Goal: Task Accomplishment & Management: Complete application form

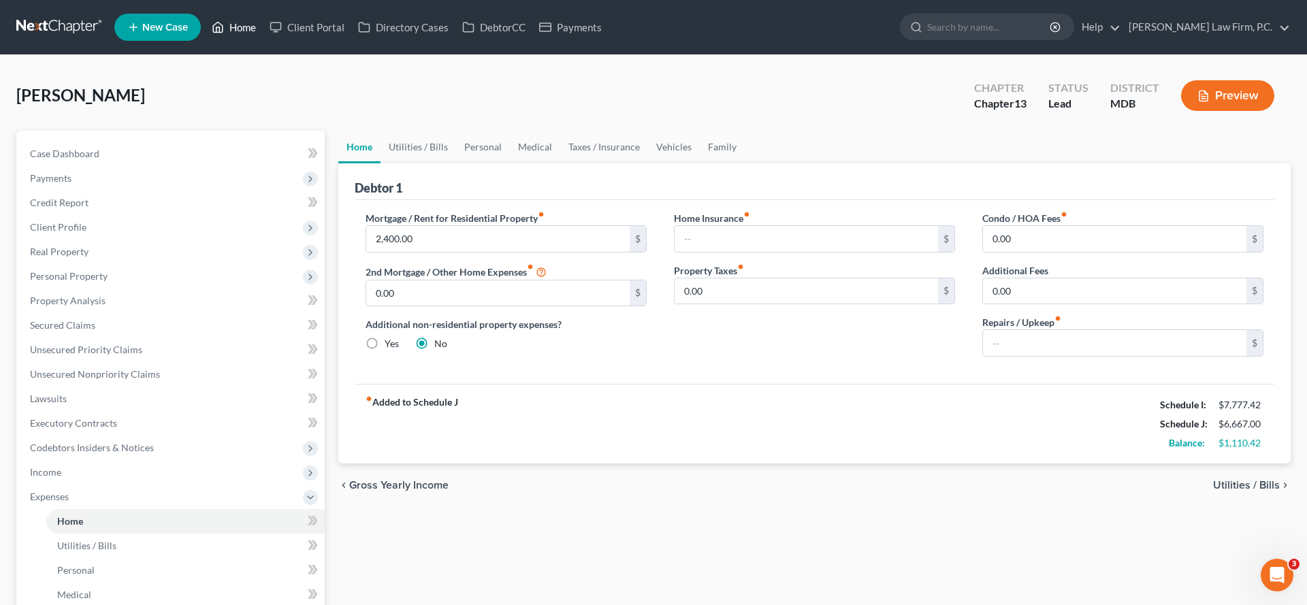
click at [263, 39] on link "Home" at bounding box center [234, 27] width 58 height 25
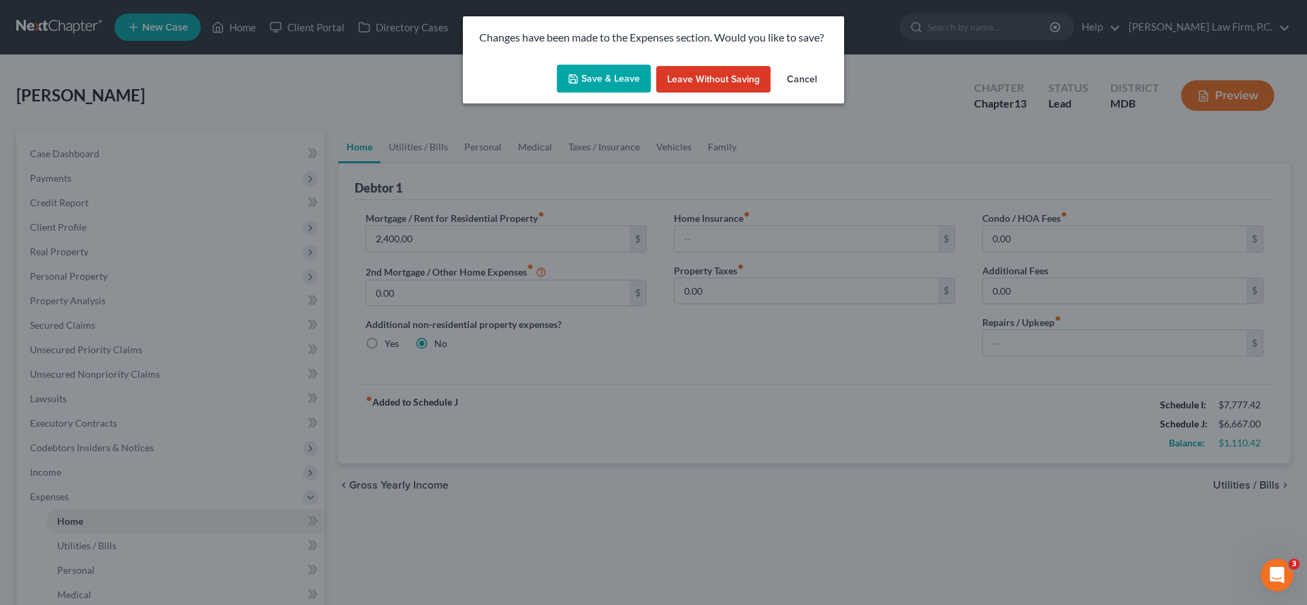
click at [592, 91] on button "Save & Leave" at bounding box center [604, 79] width 94 height 29
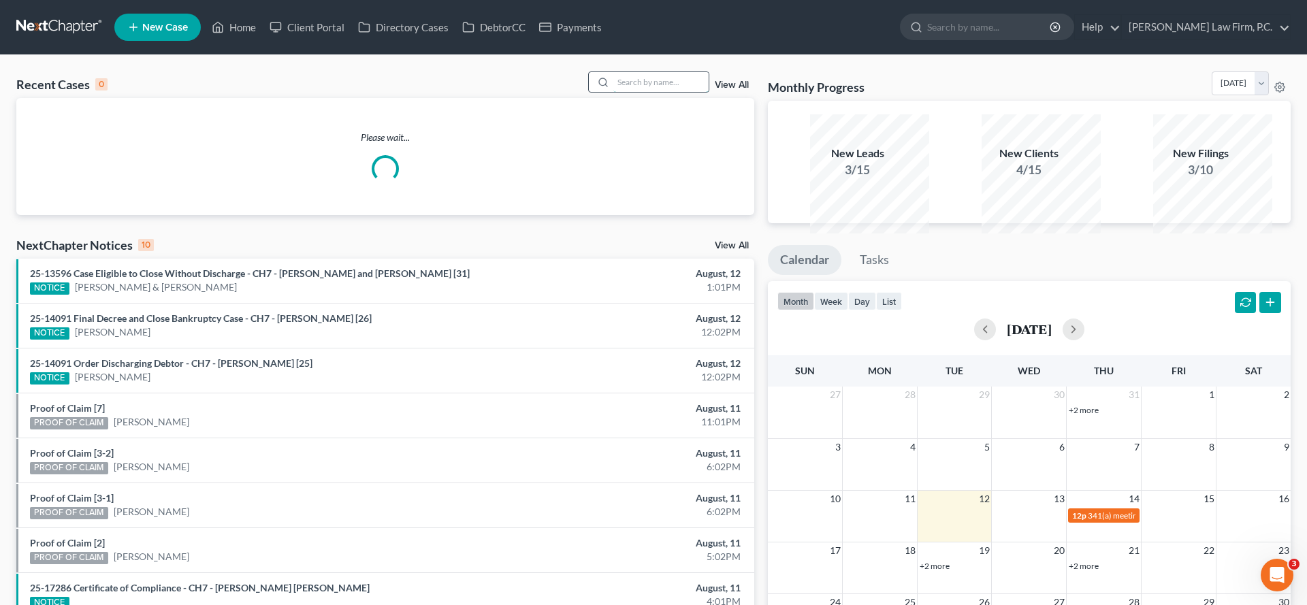
click at [613, 92] on input "search" at bounding box center [660, 82] width 95 height 20
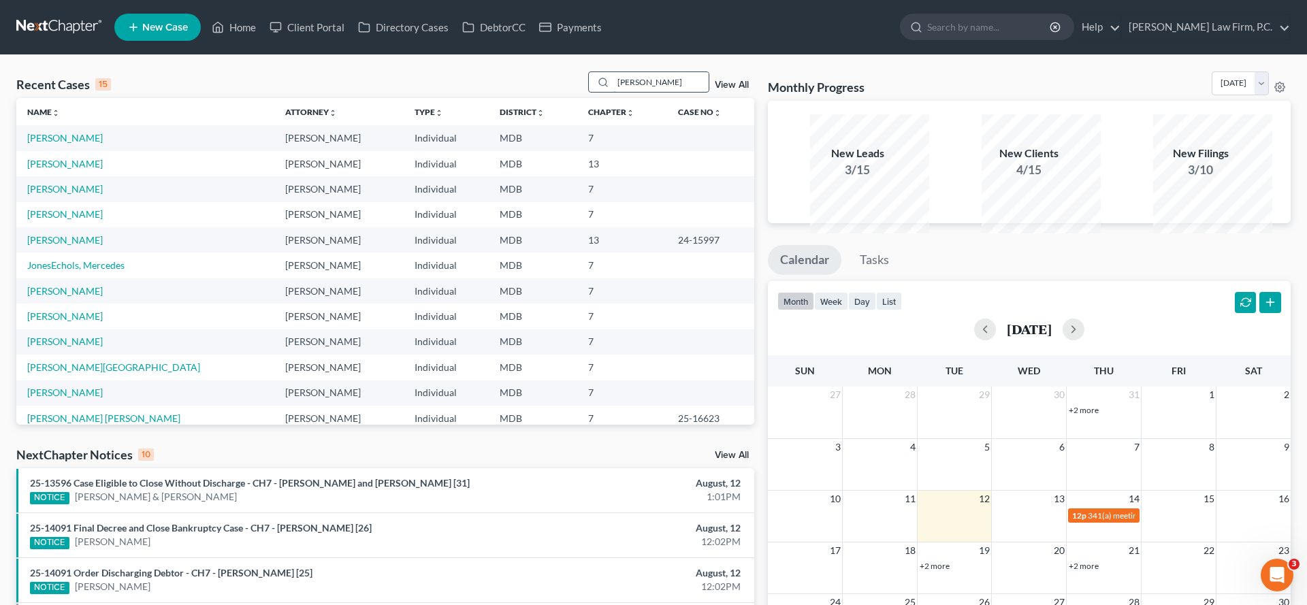
type input "[PERSON_NAME]"
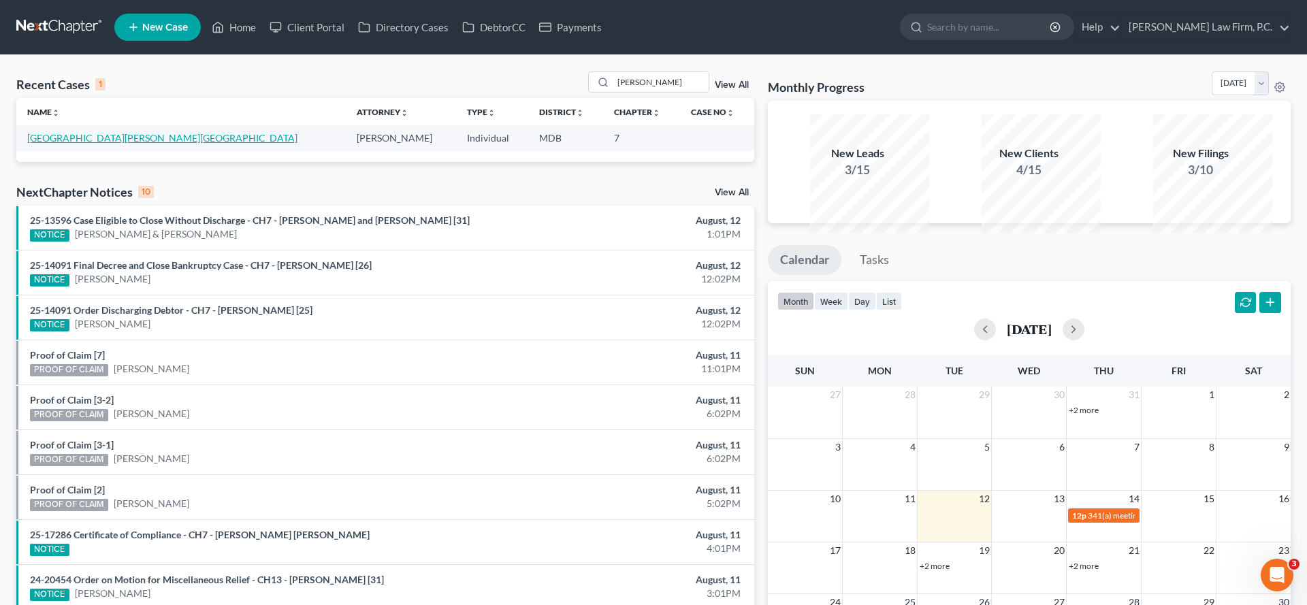
click at [99, 144] on link "[GEOGRAPHIC_DATA][PERSON_NAME][GEOGRAPHIC_DATA]" at bounding box center [162, 138] width 270 height 12
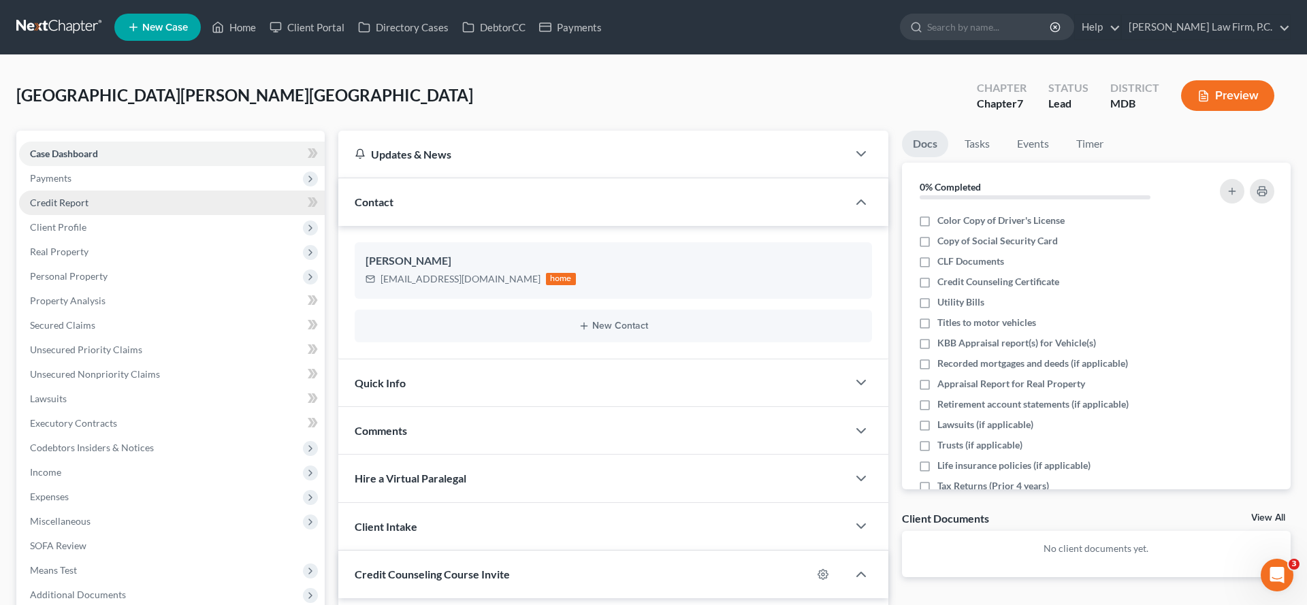
click at [123, 215] on link "Credit Report" at bounding box center [172, 203] width 306 height 25
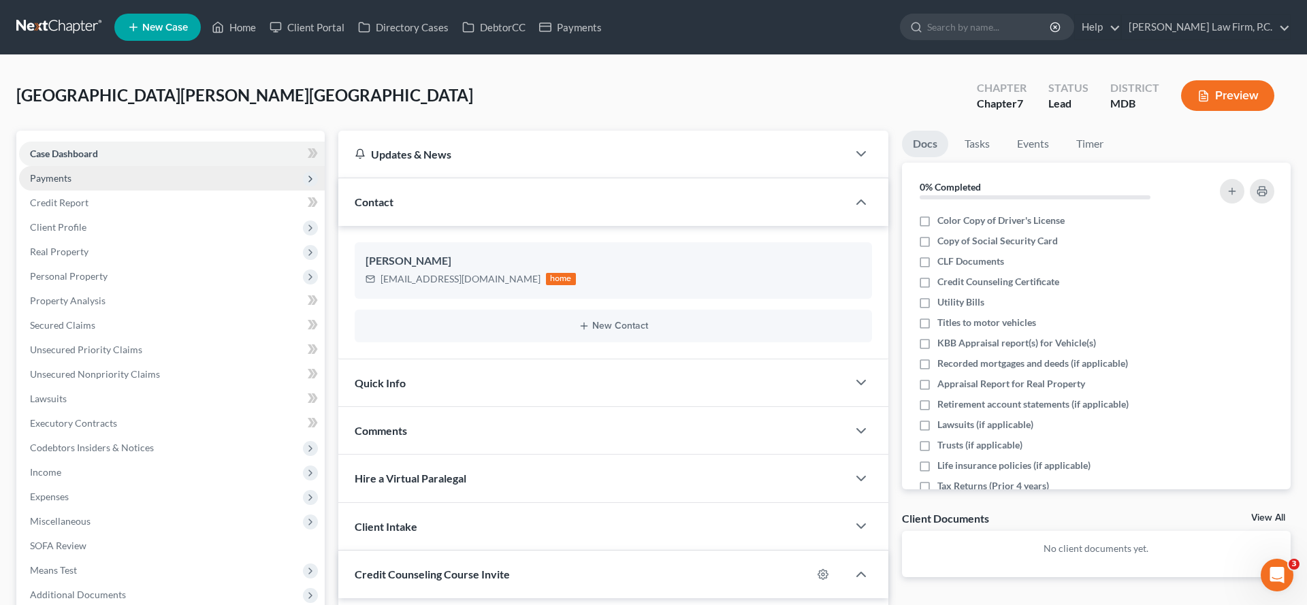
click at [116, 191] on span "Payments" at bounding box center [172, 178] width 306 height 25
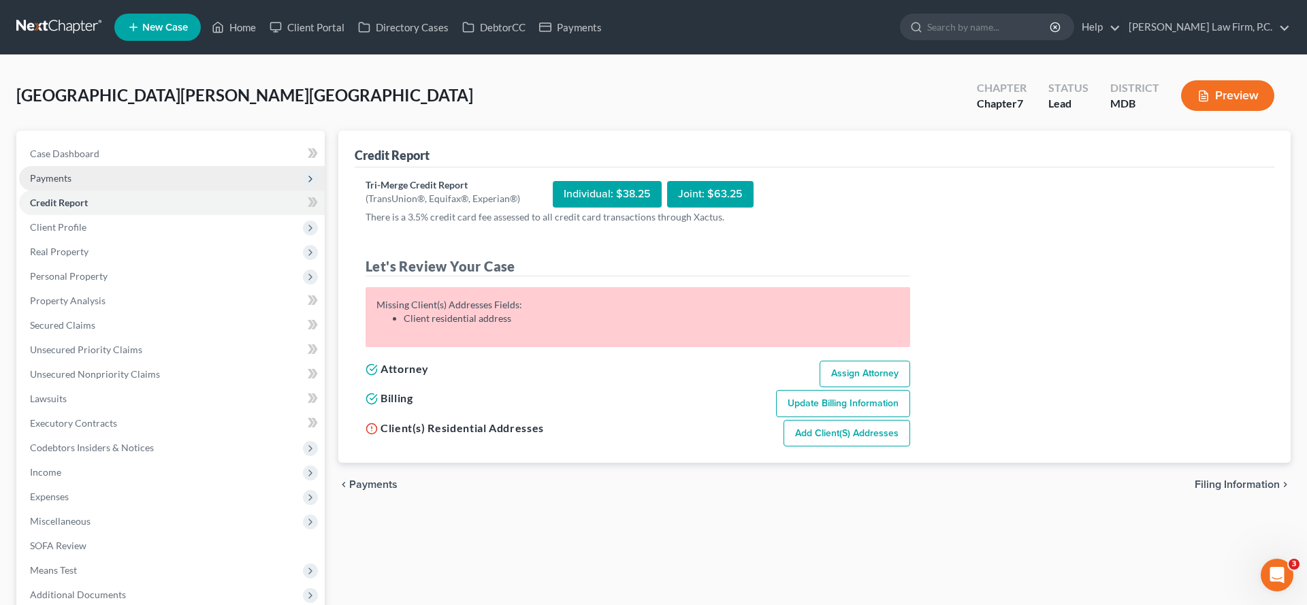
click at [116, 191] on span "Payments" at bounding box center [172, 178] width 306 height 25
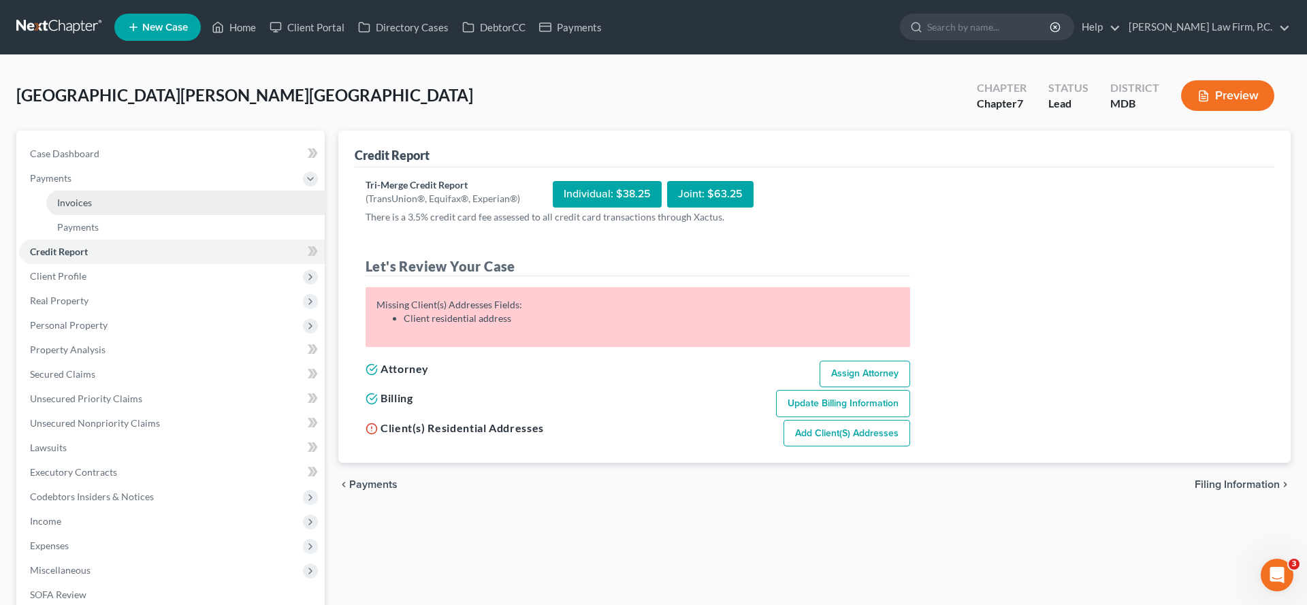
click at [110, 215] on link "Invoices" at bounding box center [185, 203] width 278 height 25
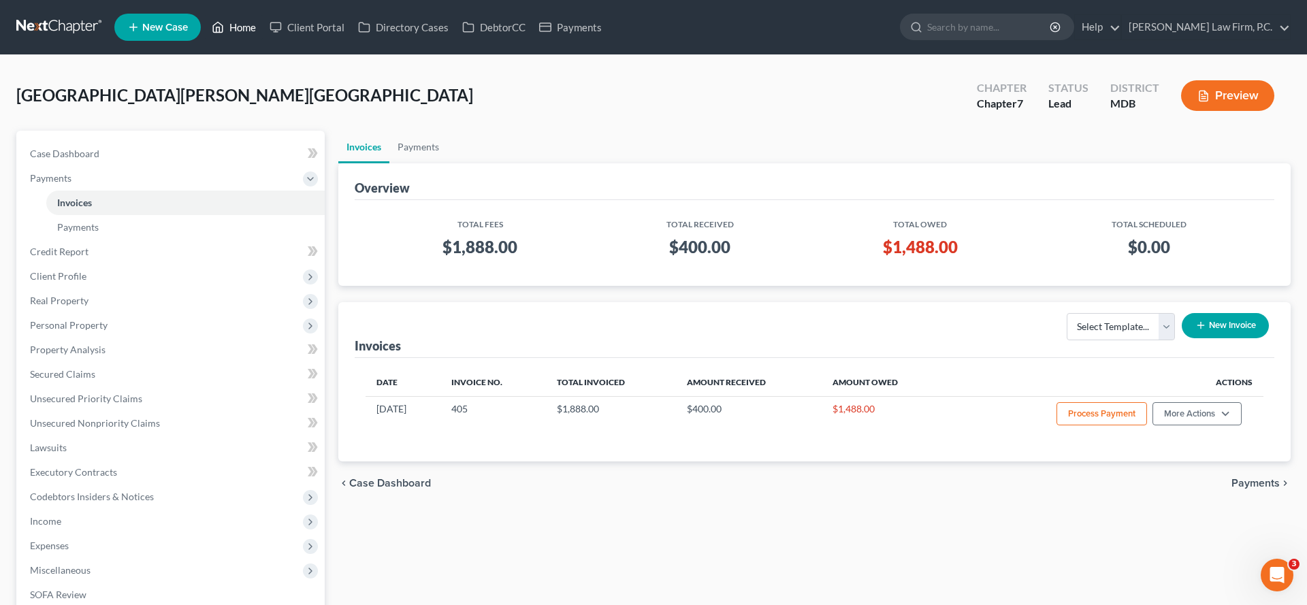
click at [263, 39] on link "Home" at bounding box center [234, 27] width 58 height 25
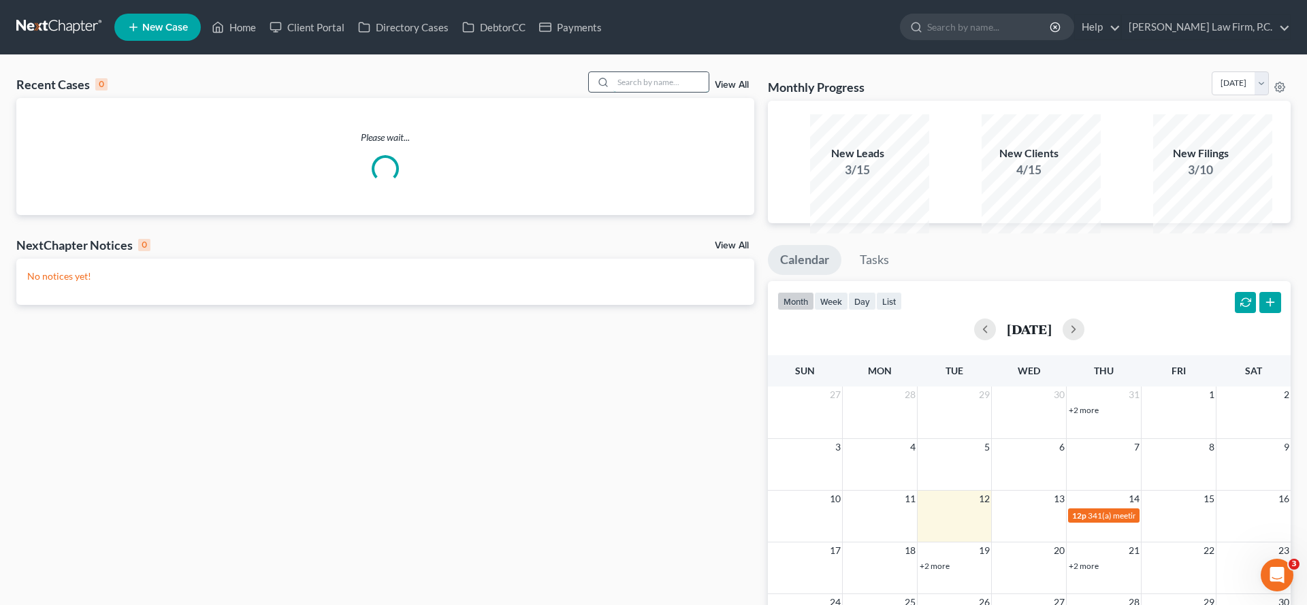
click at [619, 92] on input "search" at bounding box center [660, 82] width 95 height 20
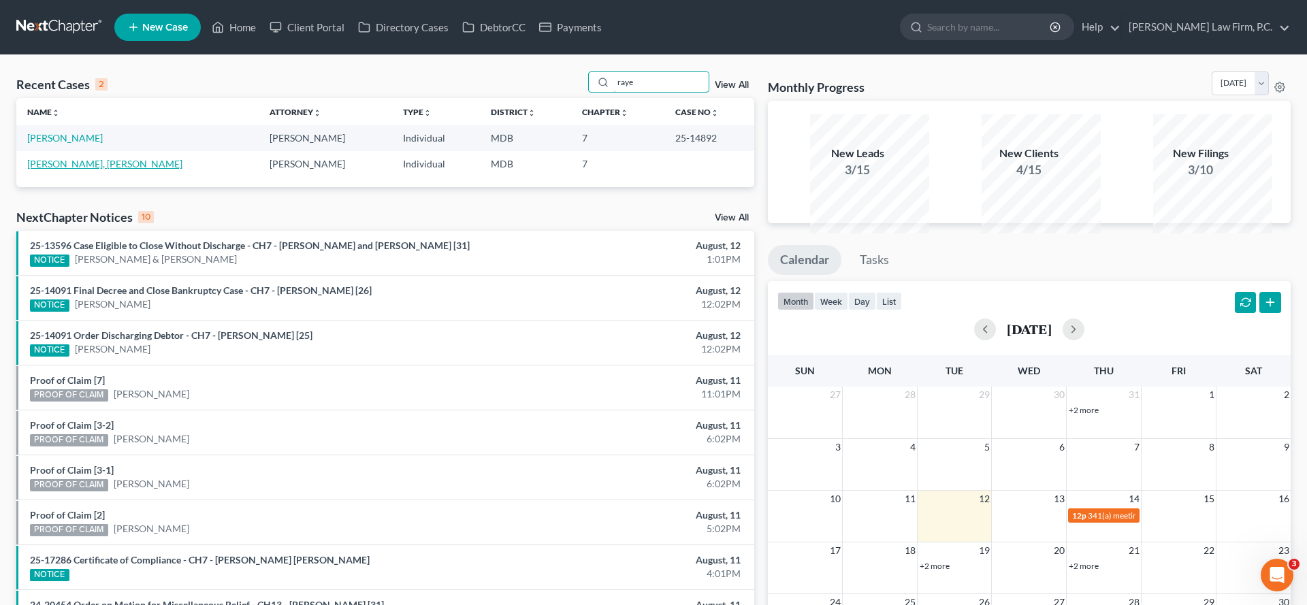
type input "raye"
click at [69, 170] on link "[PERSON_NAME], [PERSON_NAME]" at bounding box center [104, 164] width 155 height 12
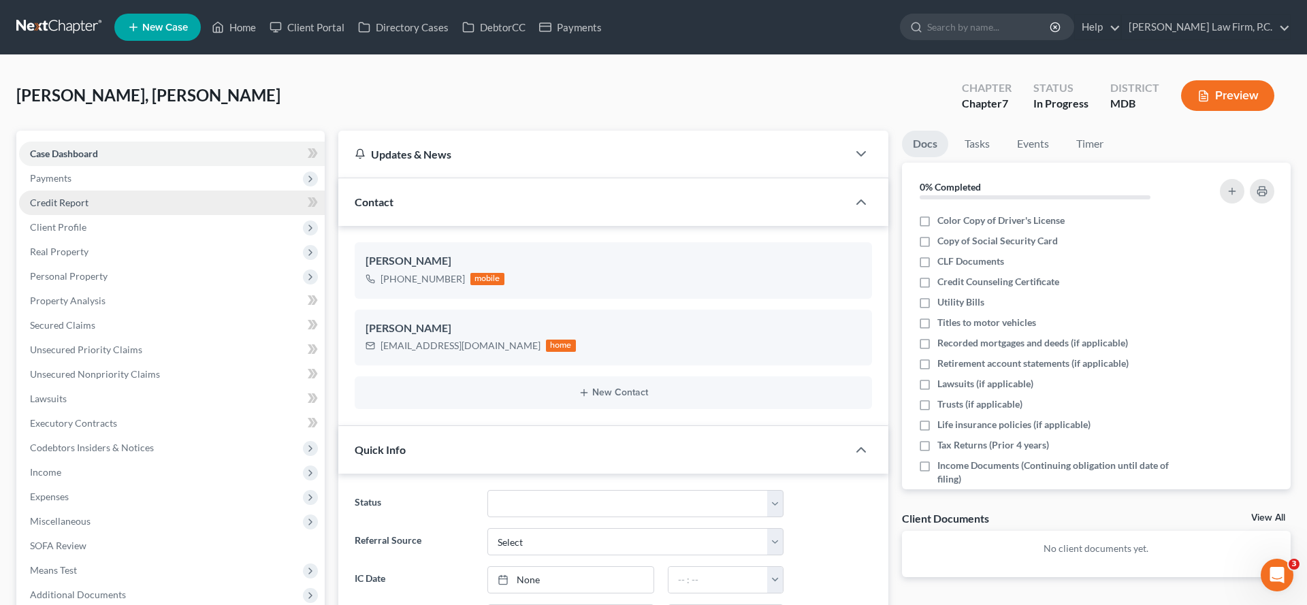
drag, startPoint x: 59, startPoint y: 219, endPoint x: 83, endPoint y: 242, distance: 33.7
click at [59, 184] on span "Payments" at bounding box center [51, 178] width 42 height 12
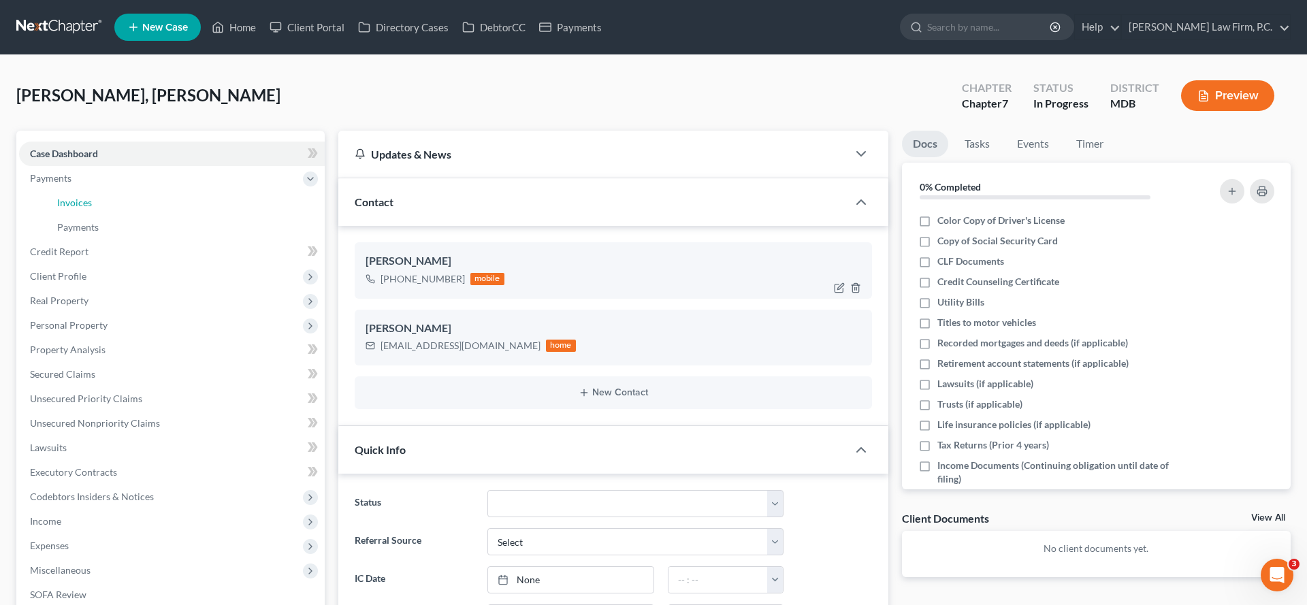
drag, startPoint x: 83, startPoint y: 248, endPoint x: 510, endPoint y: 307, distance: 431.0
click at [83, 208] on span "Invoices" at bounding box center [74, 203] width 35 height 12
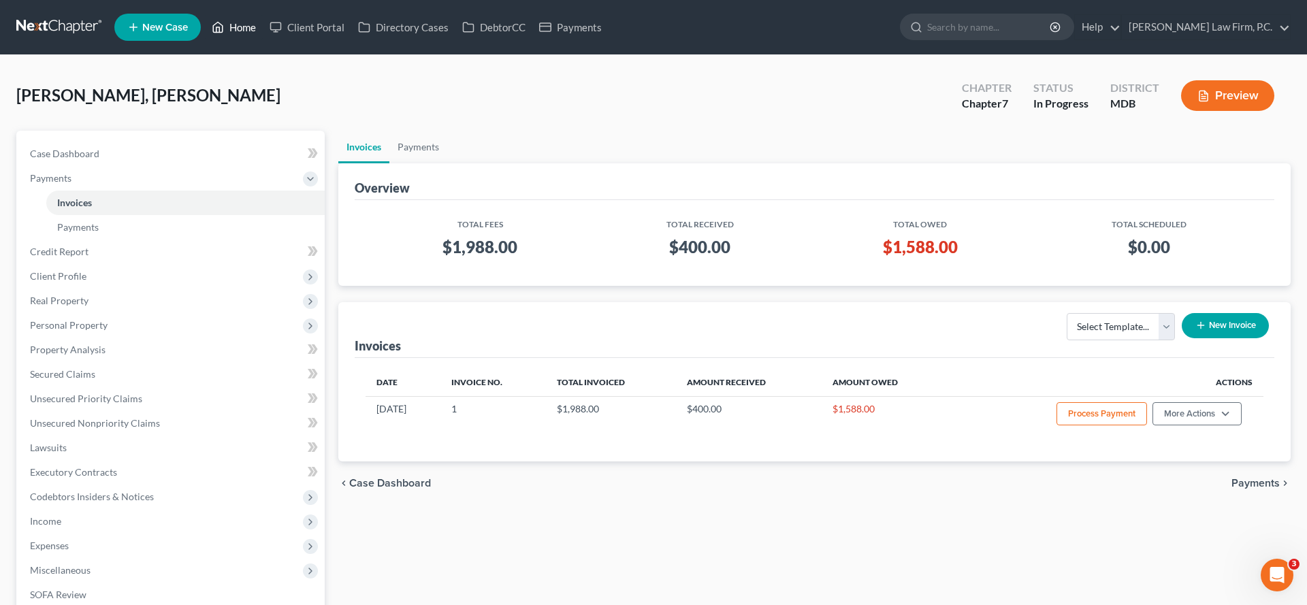
click at [263, 32] on link "Home" at bounding box center [234, 27] width 58 height 25
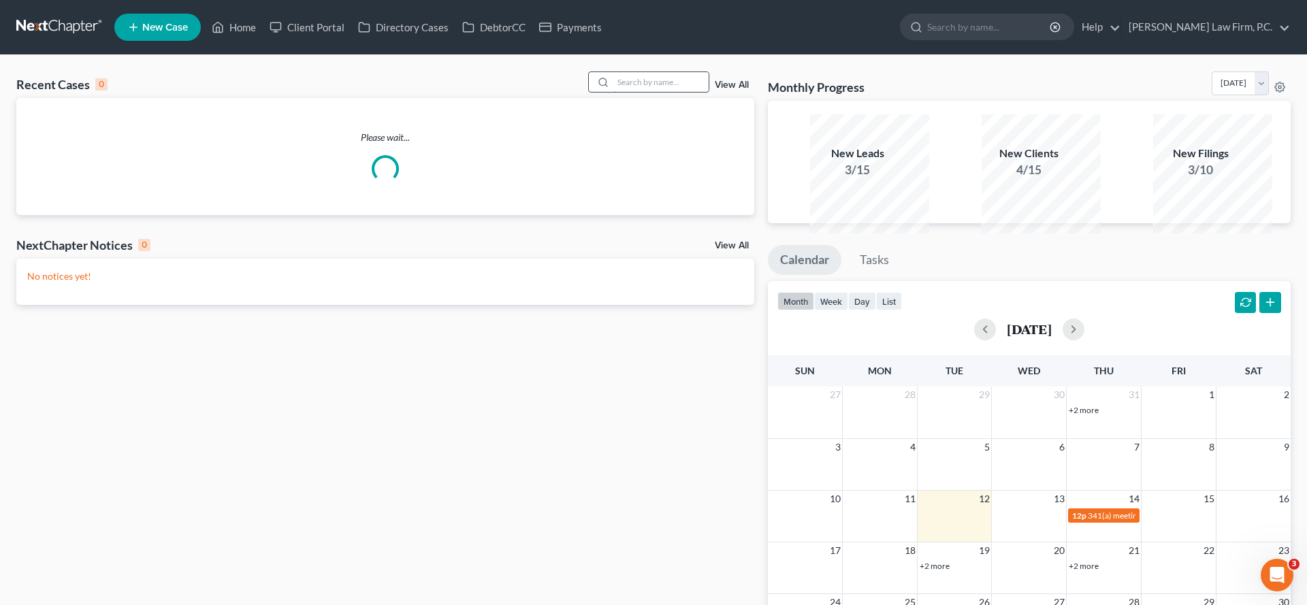
click at [613, 92] on input "search" at bounding box center [660, 82] width 95 height 20
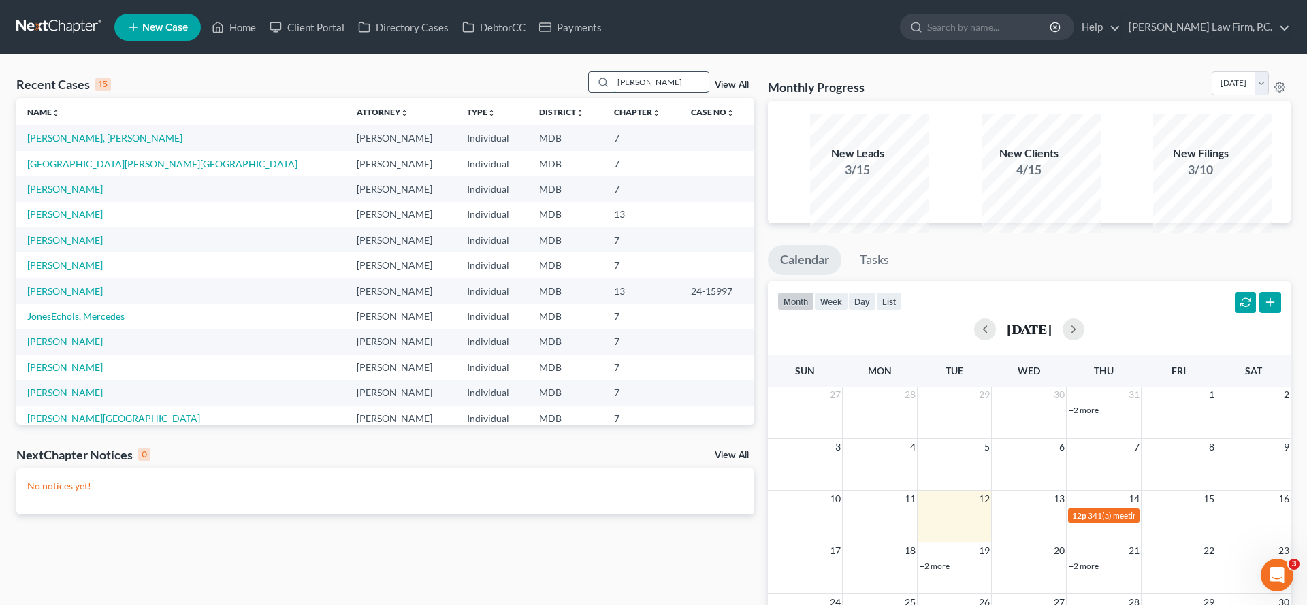
type input "[PERSON_NAME]"
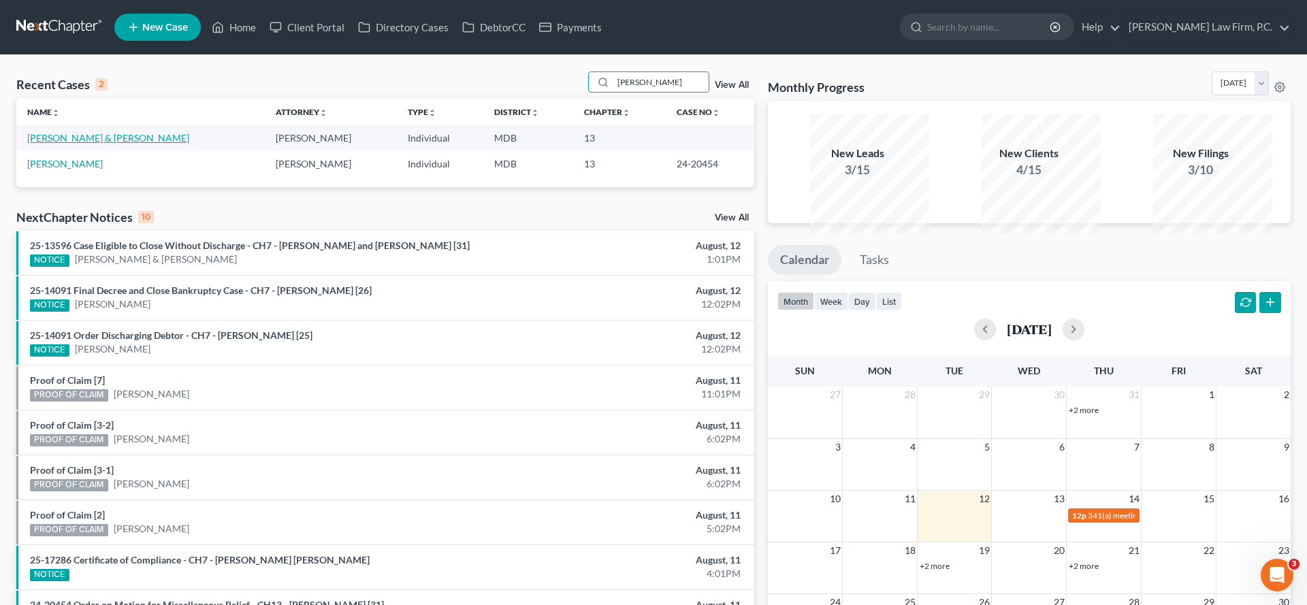
click at [91, 144] on link "[PERSON_NAME] & [PERSON_NAME]" at bounding box center [108, 138] width 162 height 12
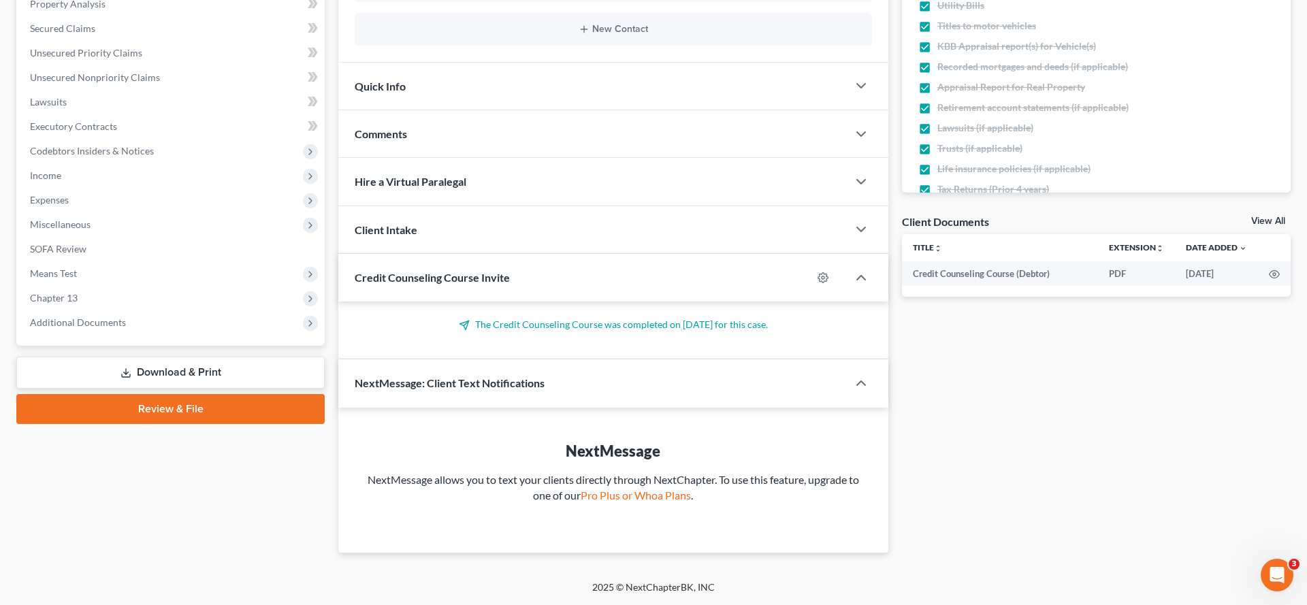
scroll to position [478, 0]
click at [99, 286] on span "Chapter 13" at bounding box center [172, 298] width 306 height 25
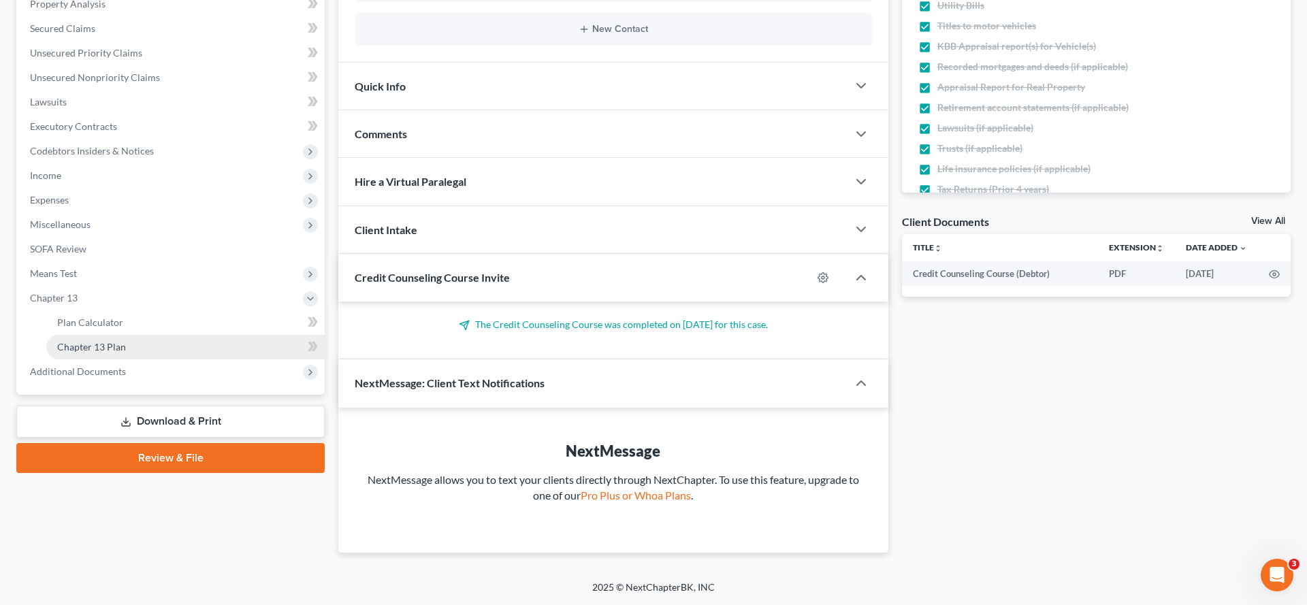
click at [120, 335] on link "Chapter 13 Plan" at bounding box center [185, 347] width 278 height 25
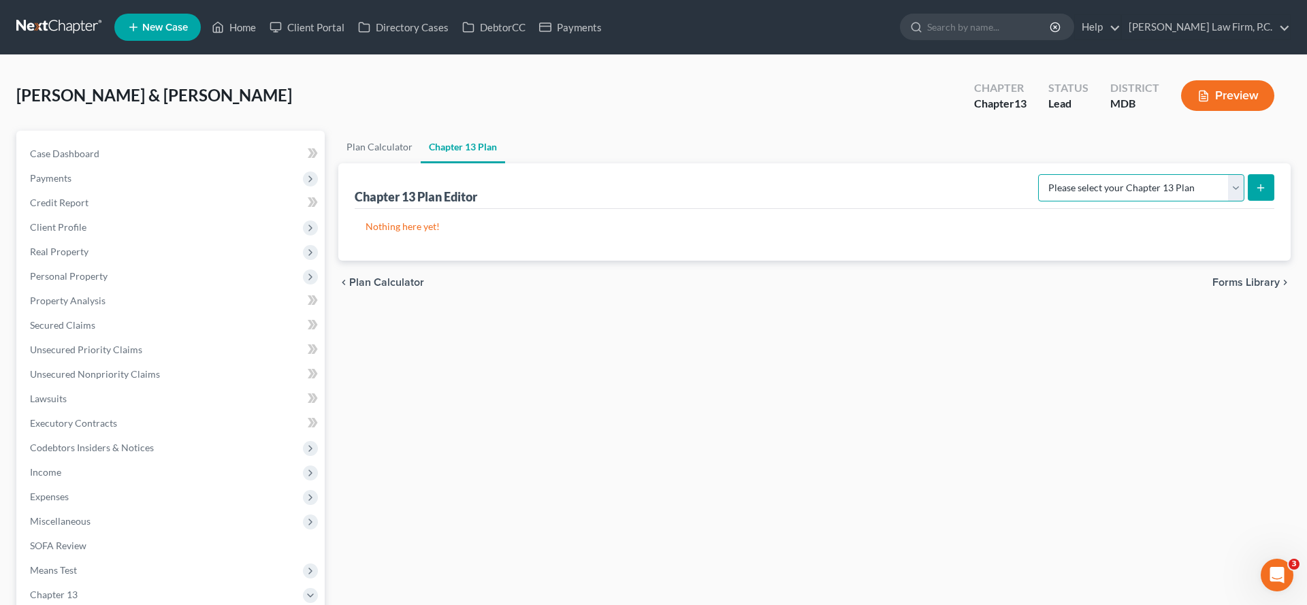
click at [1085, 202] on select "Please select your Chapter 13 Plan District of [US_STATE][GEOGRAPHIC_DATA] of […" at bounding box center [1141, 187] width 206 height 27
click at [373, 163] on link "Plan Calculator" at bounding box center [379, 147] width 82 height 33
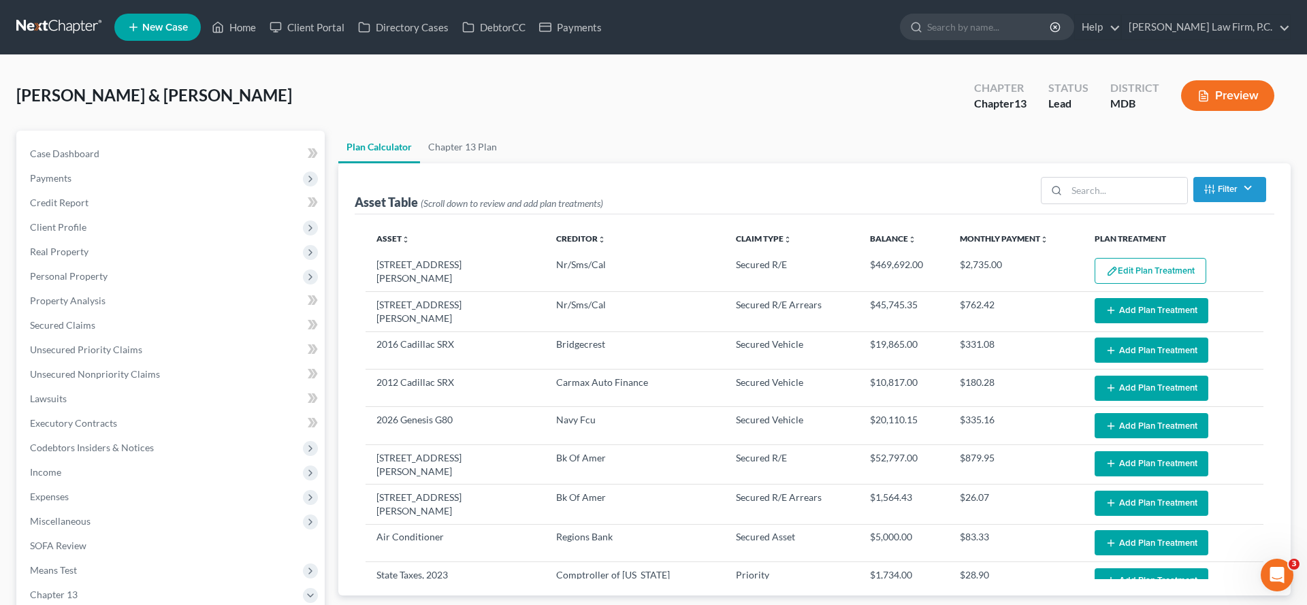
select select "59"
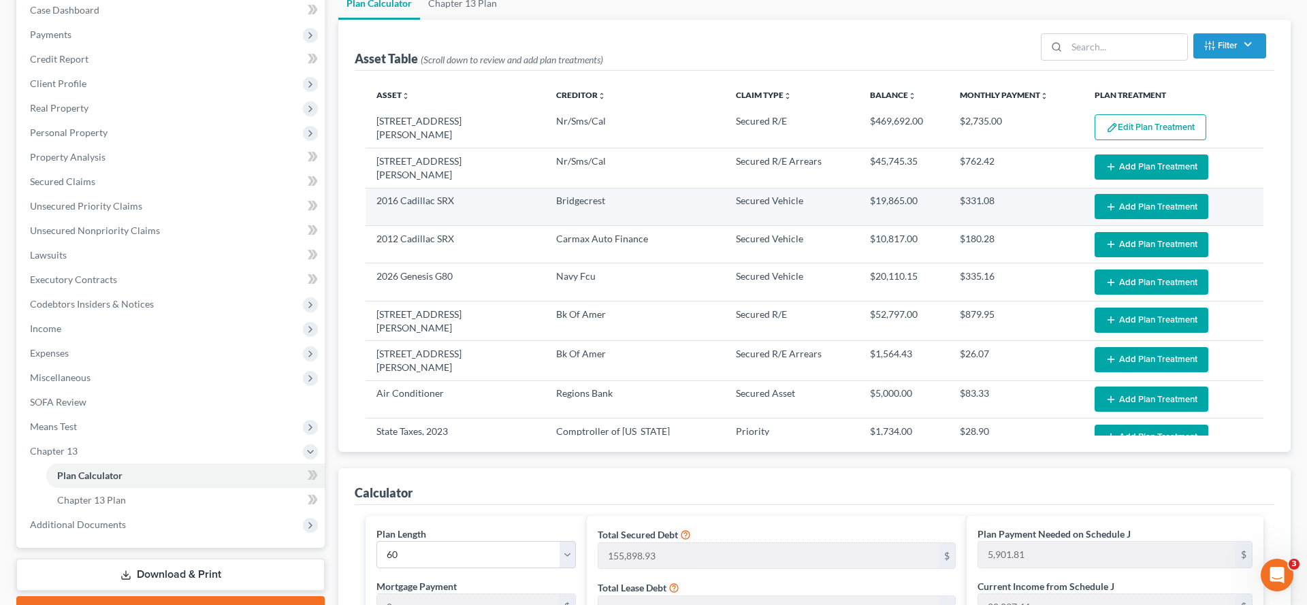
scroll to position [127, 0]
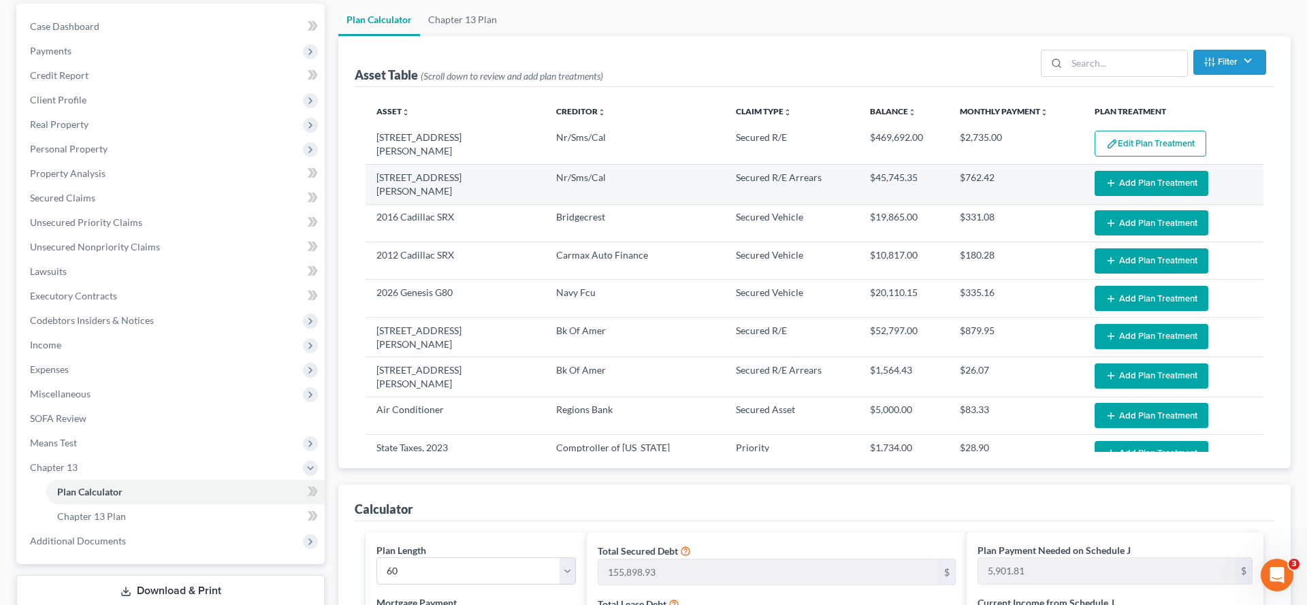
click at [1153, 196] on button "Add Plan Treatment" at bounding box center [1152, 183] width 114 height 25
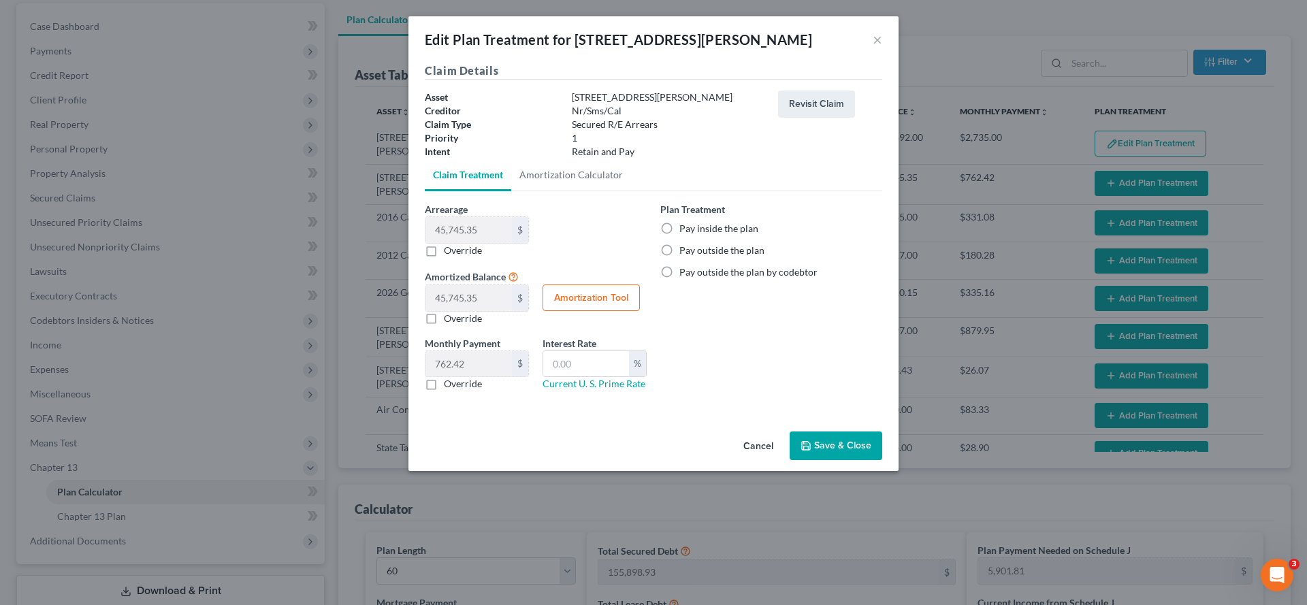
click at [724, 236] on label "Pay inside the plan" at bounding box center [719, 229] width 79 height 14
click at [694, 231] on input "Pay inside the plan" at bounding box center [689, 226] width 9 height 9
radio input "true"
click at [864, 460] on button "Save & Close" at bounding box center [836, 446] width 93 height 29
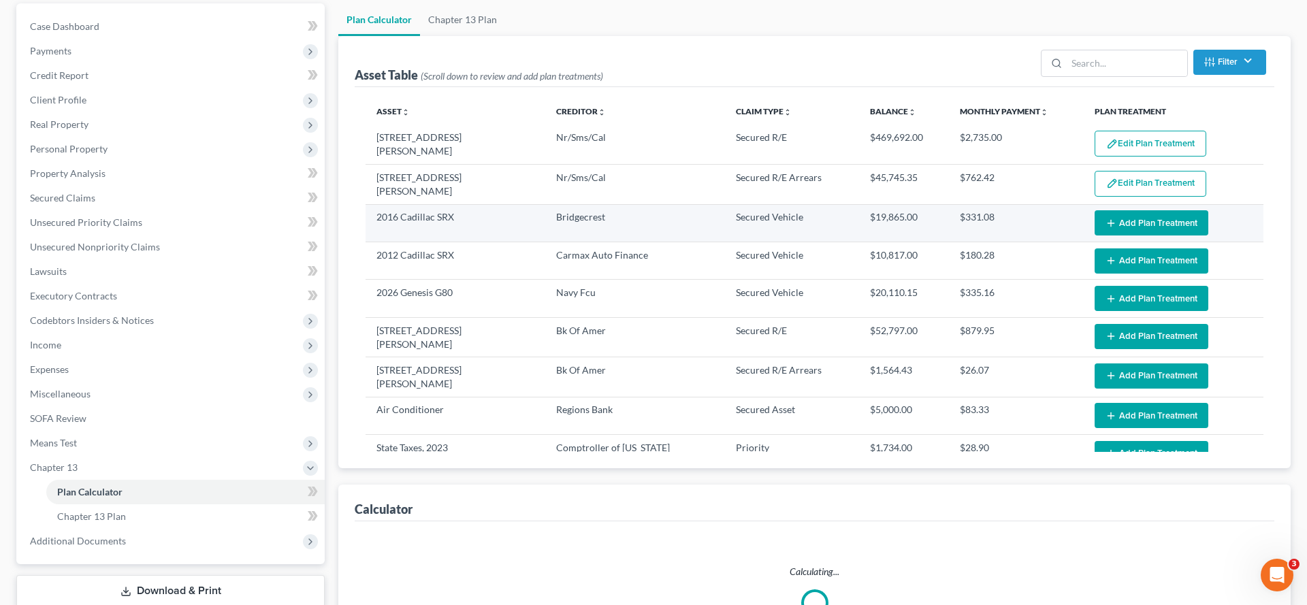
select select "59"
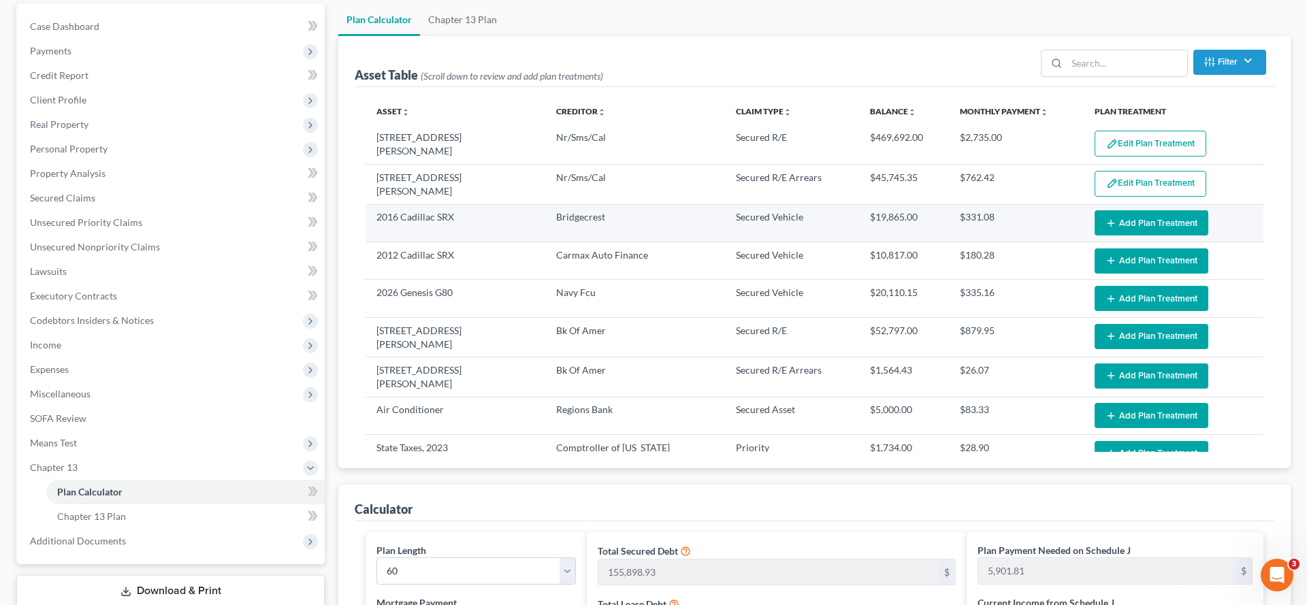
click at [1149, 236] on button "Add Plan Treatment" at bounding box center [1152, 222] width 114 height 25
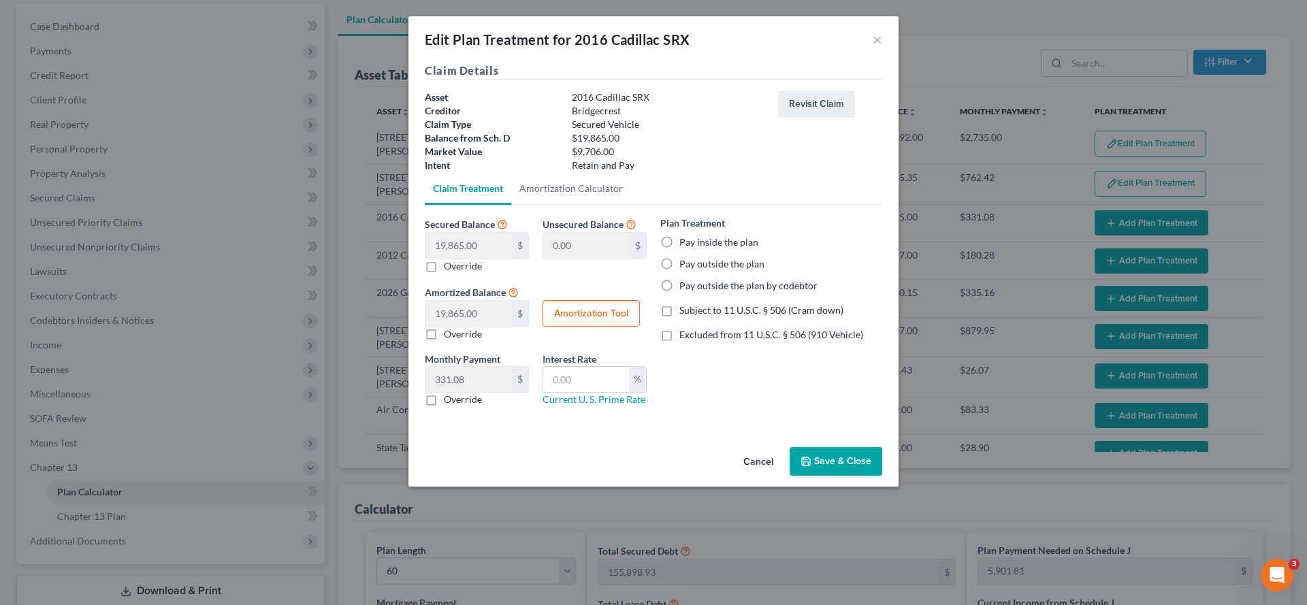
drag, startPoint x: 755, startPoint y: 334, endPoint x: 851, endPoint y: 536, distance: 223.2
click at [755, 271] on label "Pay outside the plan" at bounding box center [722, 264] width 85 height 14
click at [694, 266] on input "Pay outside the plan" at bounding box center [689, 261] width 9 height 9
radio input "true"
click at [855, 476] on button "Save & Close" at bounding box center [836, 461] width 93 height 29
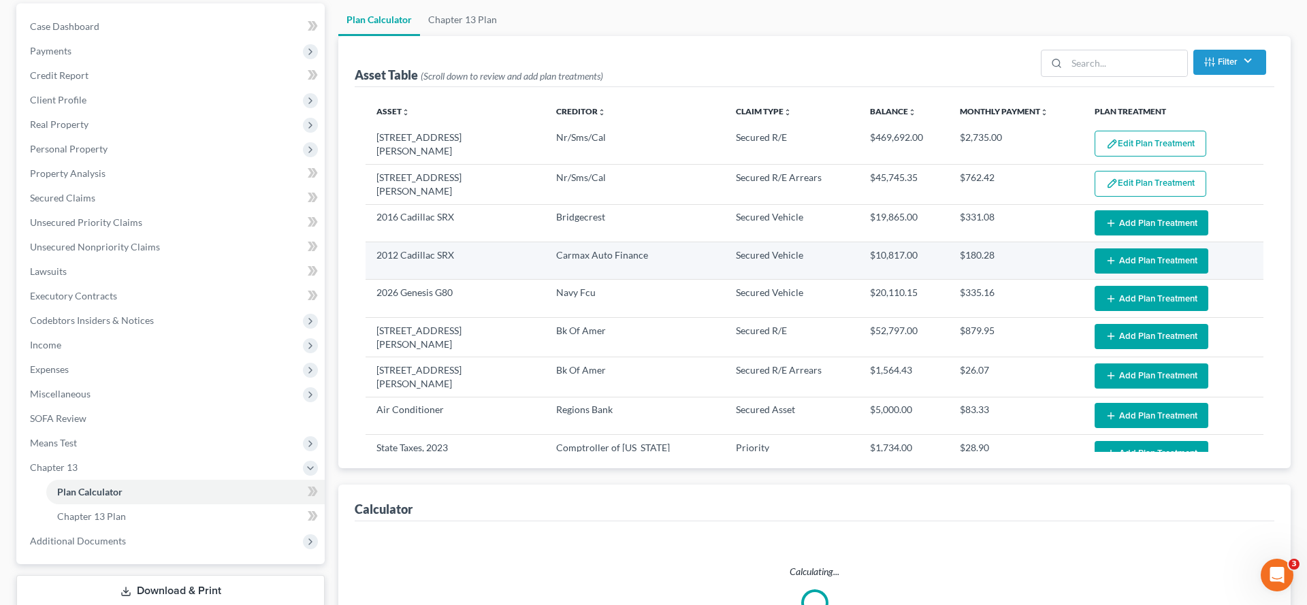
select select "59"
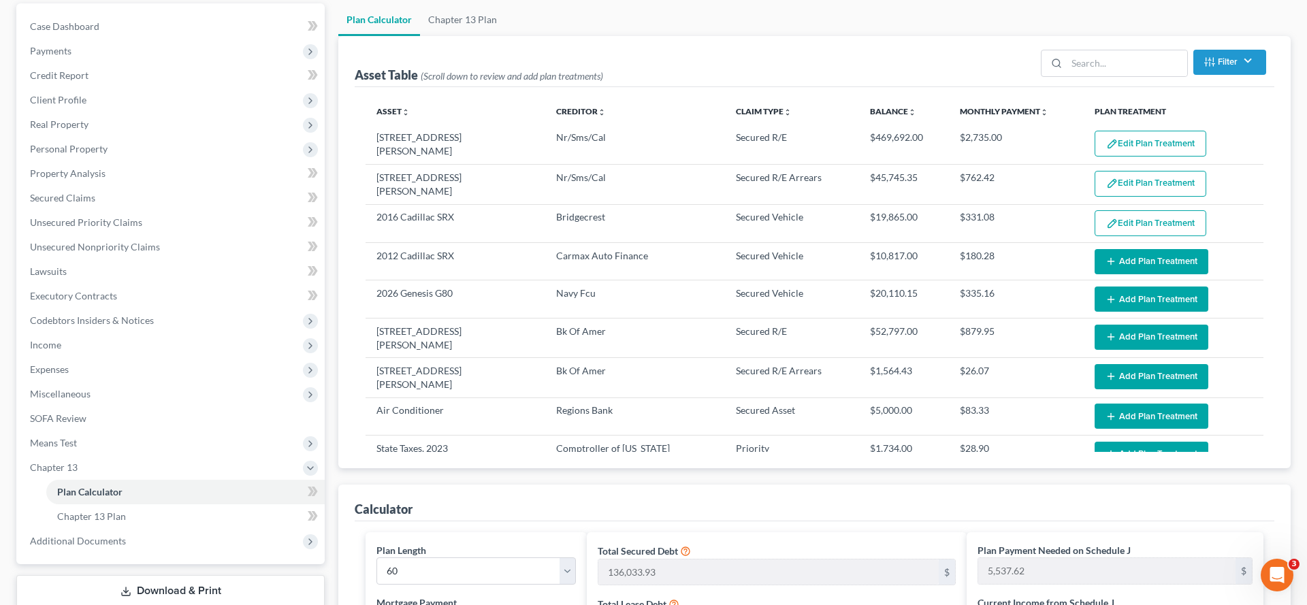
click at [1163, 274] on button "Add Plan Treatment" at bounding box center [1152, 261] width 114 height 25
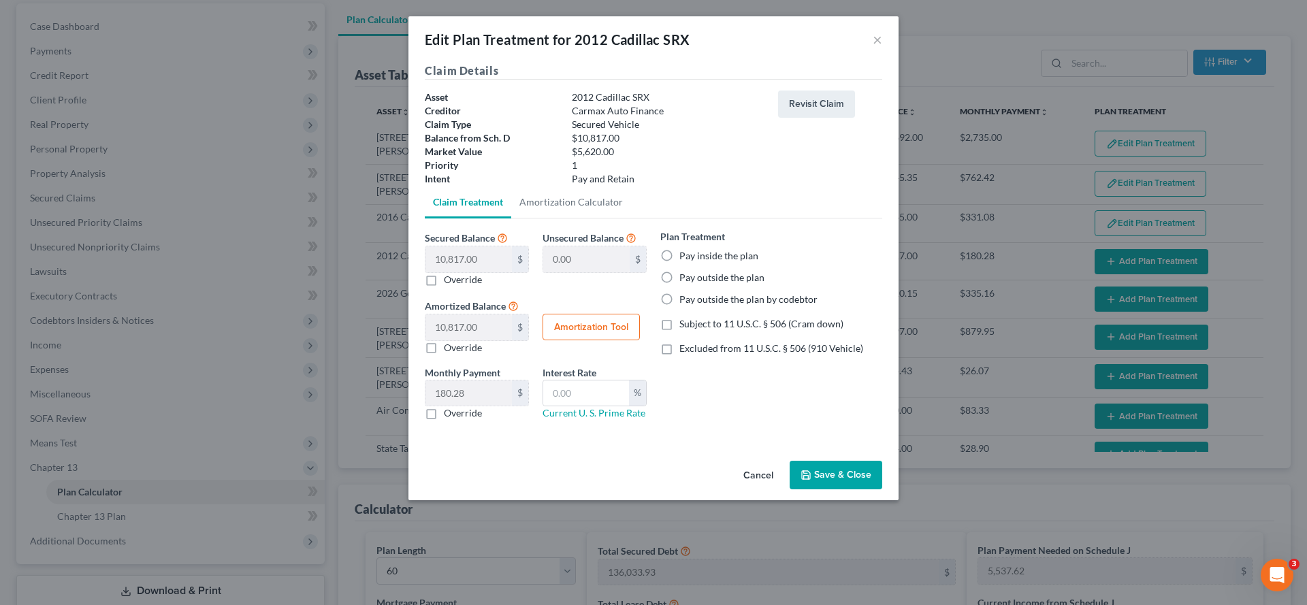
click at [741, 285] on label "Pay outside the plan" at bounding box center [722, 278] width 85 height 14
click at [694, 280] on input "Pay outside the plan" at bounding box center [689, 275] width 9 height 9
radio input "true"
click at [880, 490] on button "Save & Close" at bounding box center [836, 475] width 93 height 29
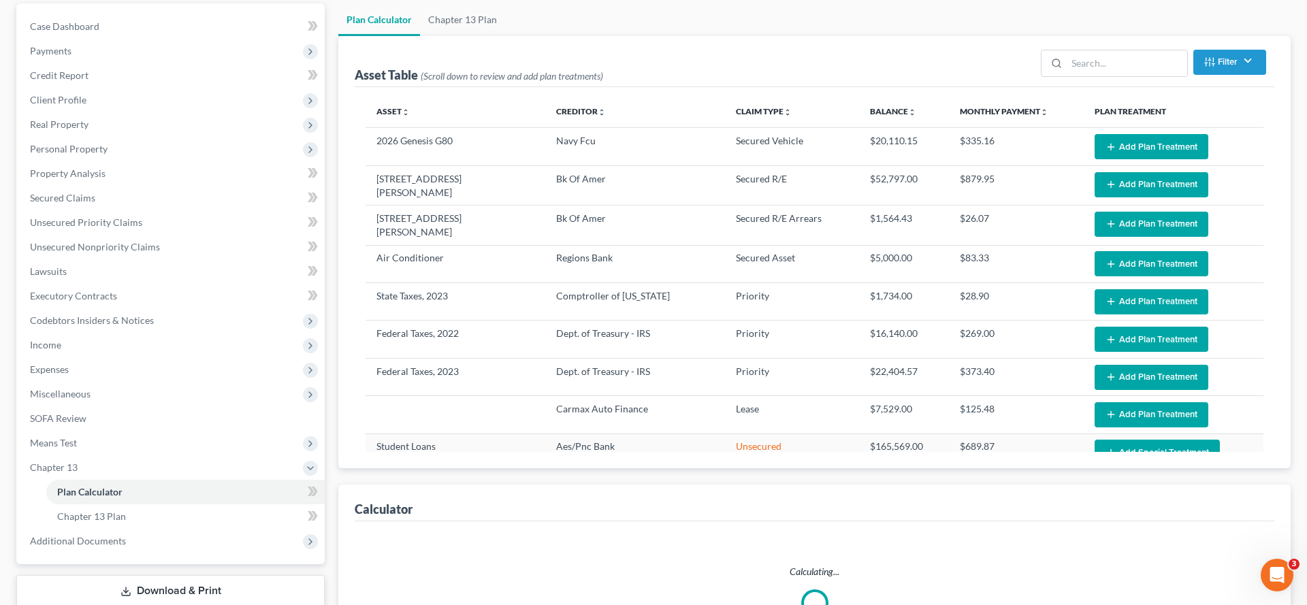
scroll to position [182, 0]
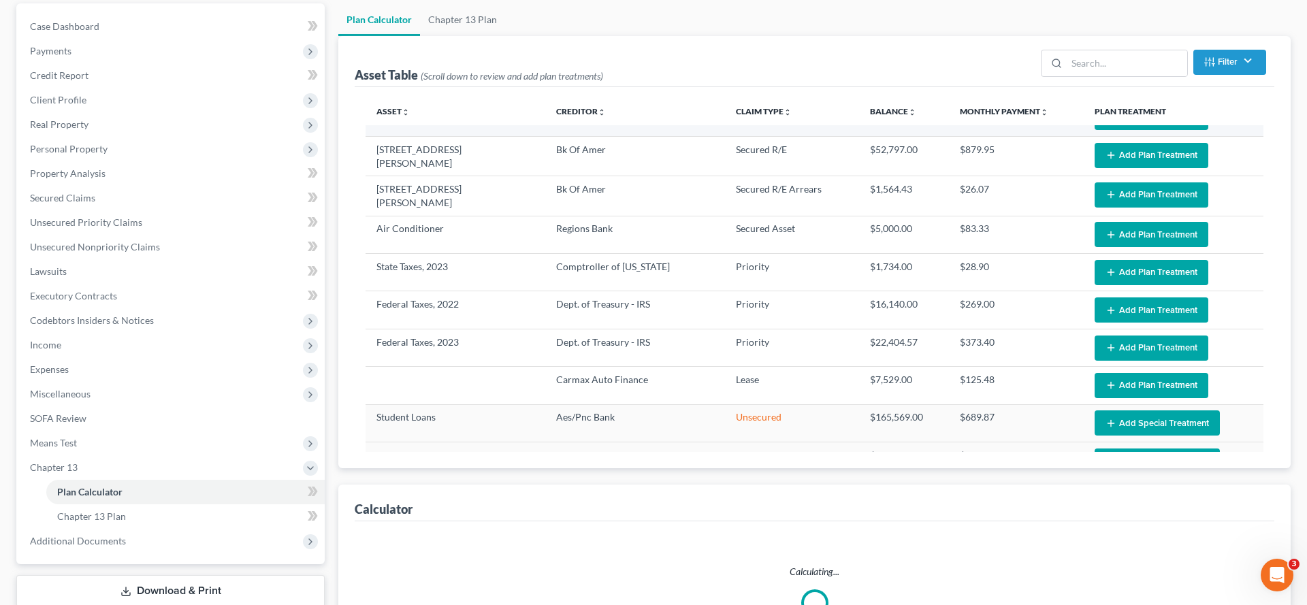
select select "59"
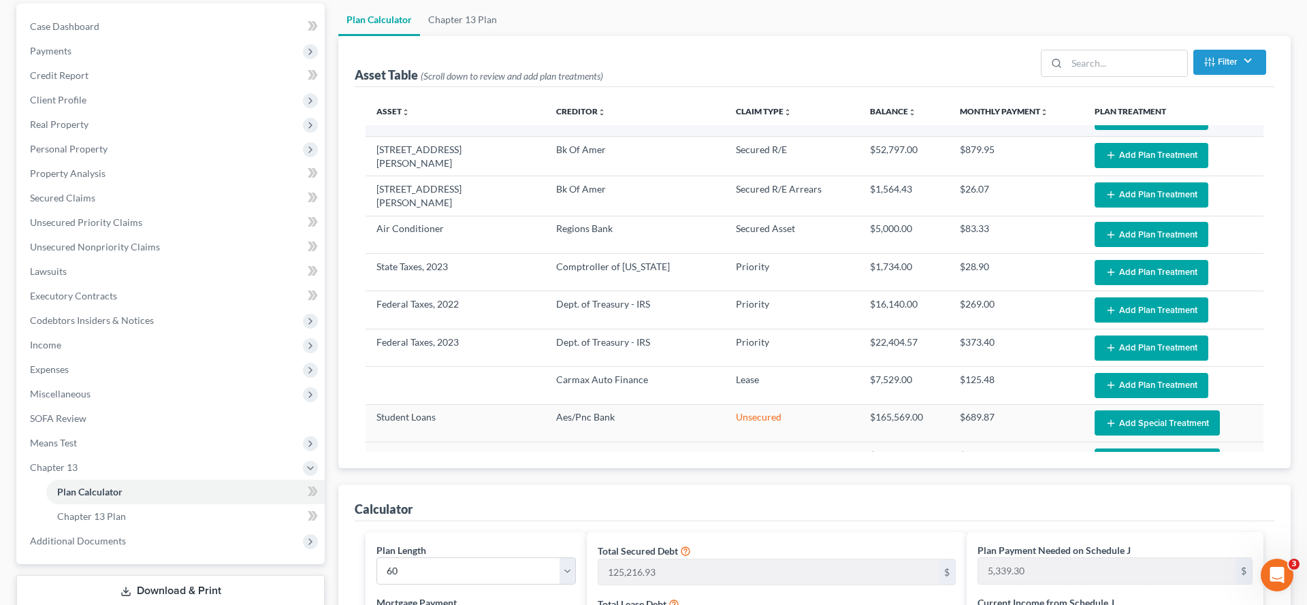
click at [1164, 130] on button "Add Plan Treatment" at bounding box center [1152, 117] width 114 height 25
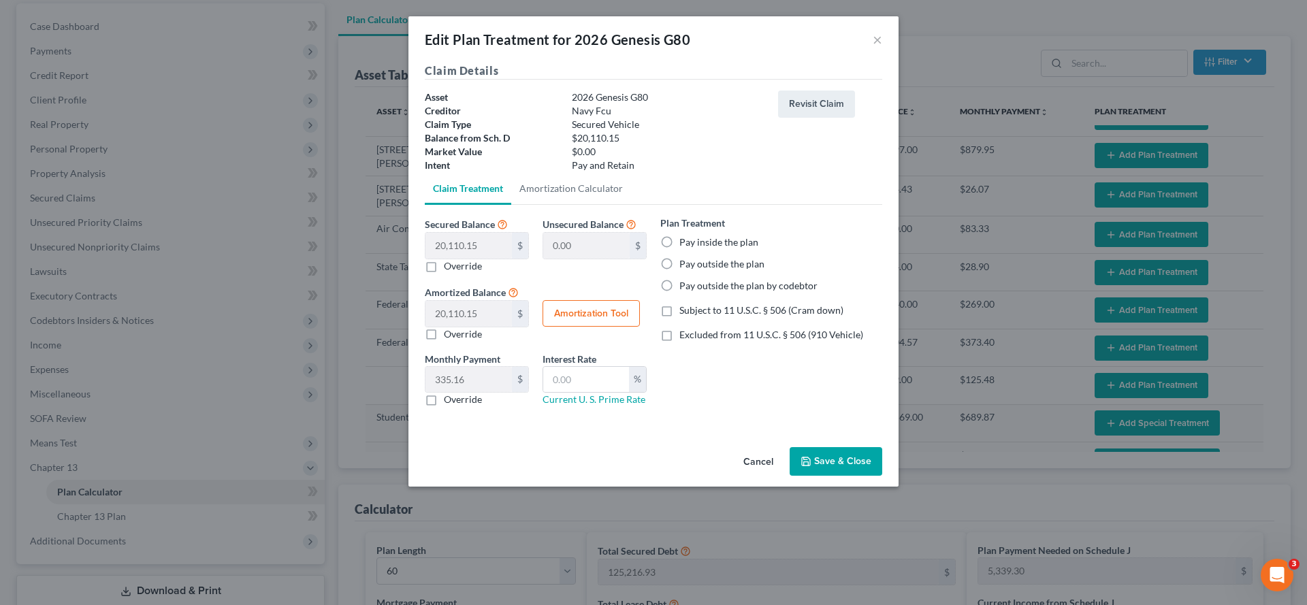
click at [742, 271] on label "Pay outside the plan" at bounding box center [722, 264] width 85 height 14
click at [694, 266] on input "Pay outside the plan" at bounding box center [689, 261] width 9 height 9
radio input "true"
click at [869, 476] on button "Save & Close" at bounding box center [836, 461] width 93 height 29
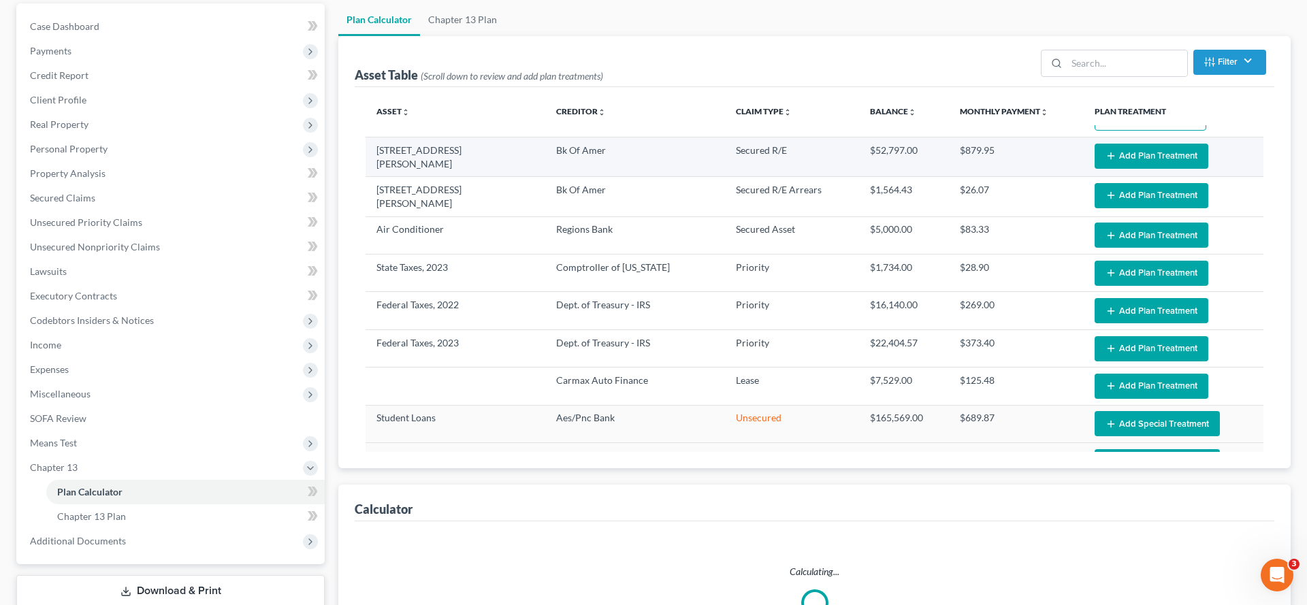
select select "59"
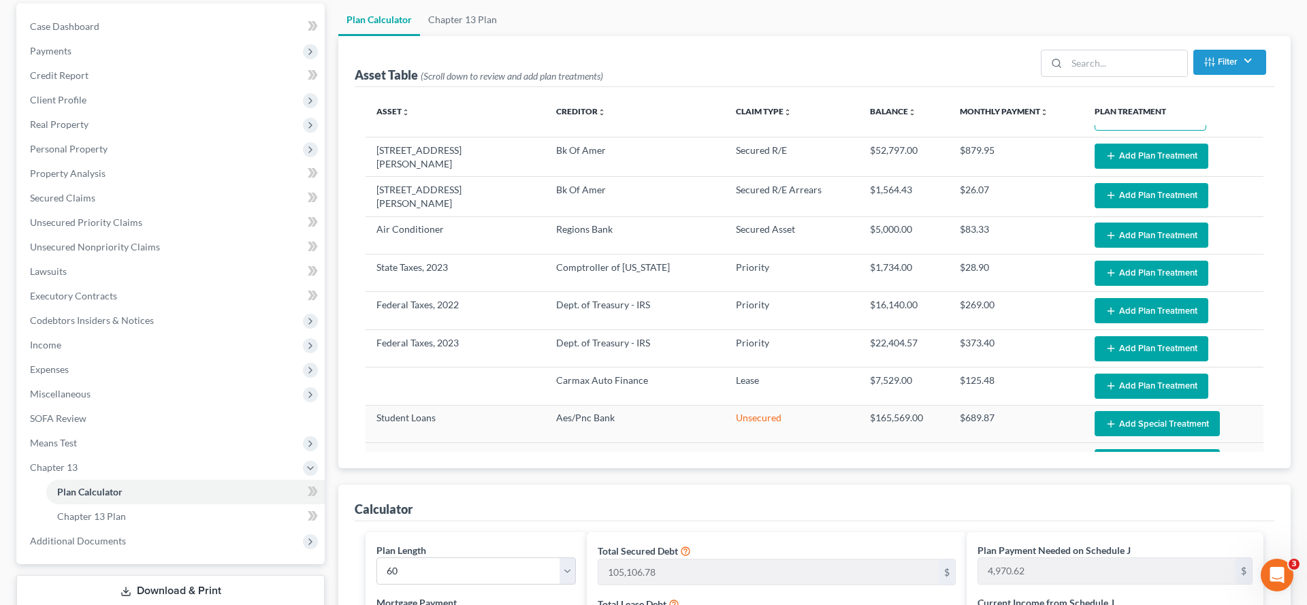
click at [1155, 169] on button "Add Plan Treatment" at bounding box center [1152, 156] width 114 height 25
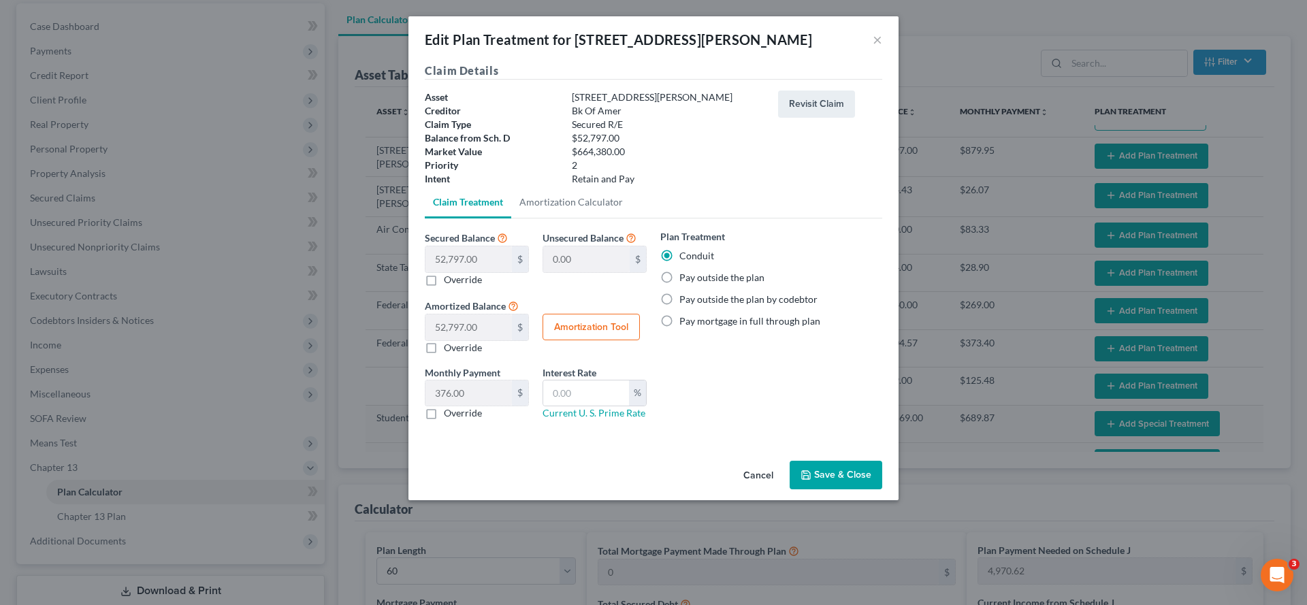
click at [714, 285] on label "Pay outside the plan" at bounding box center [722, 278] width 85 height 14
click at [694, 280] on input "Pay outside the plan" at bounding box center [689, 275] width 9 height 9
radio input "true"
click at [879, 490] on button "Save & Close" at bounding box center [836, 475] width 93 height 29
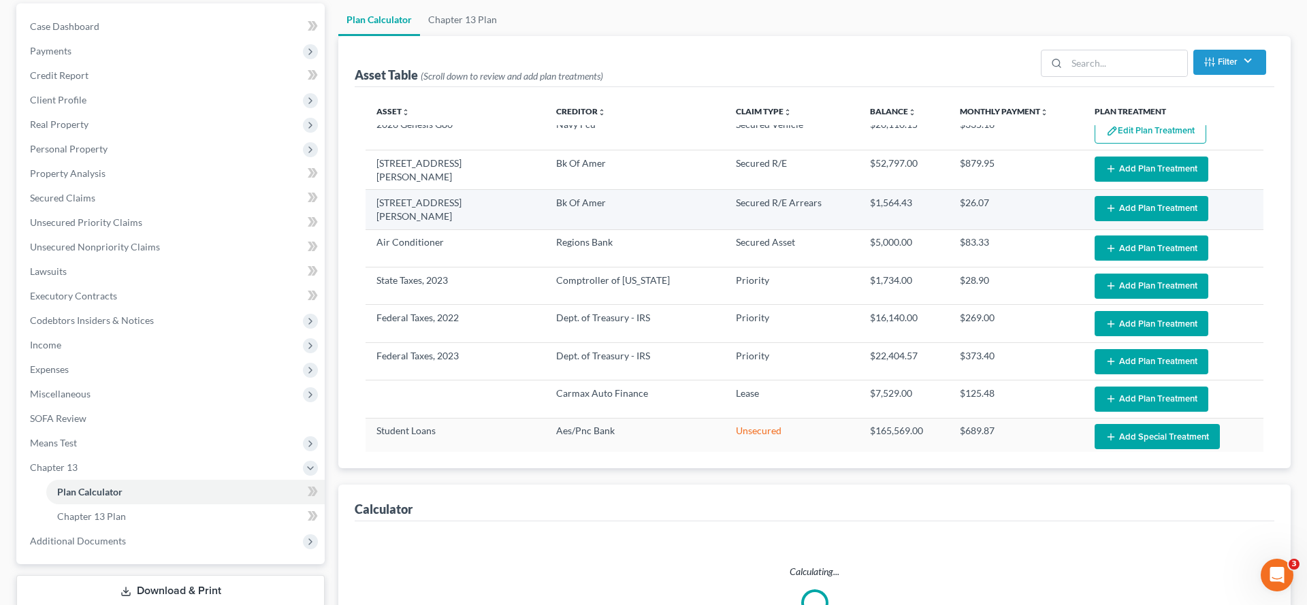
scroll to position [155, 0]
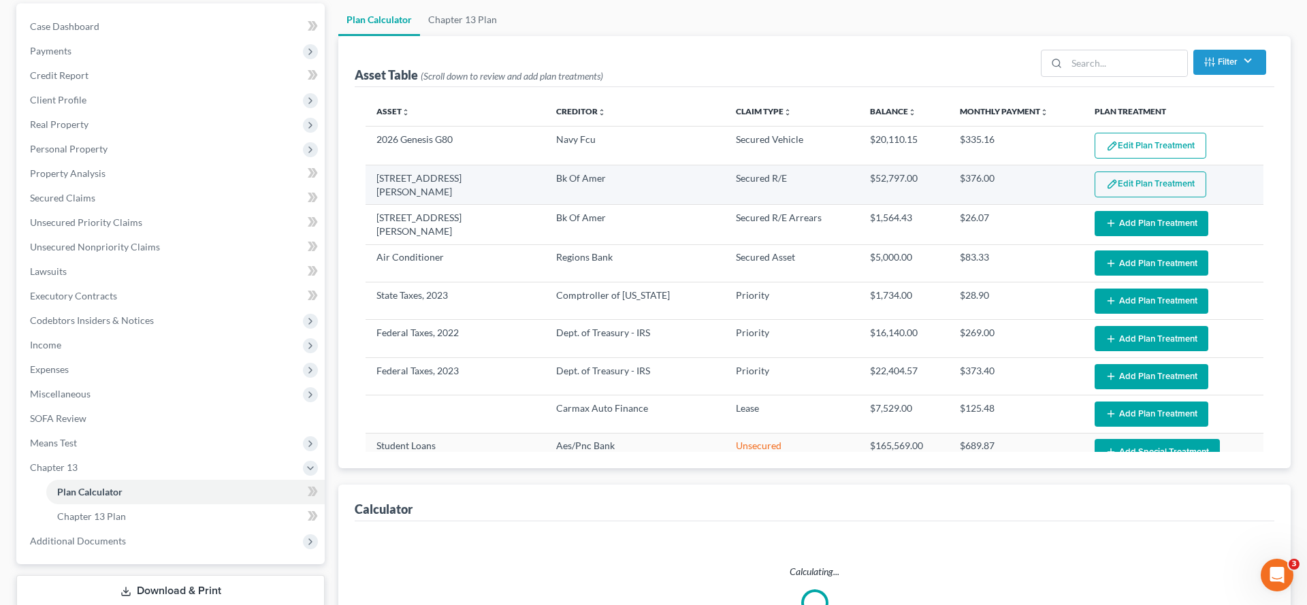
select select "59"
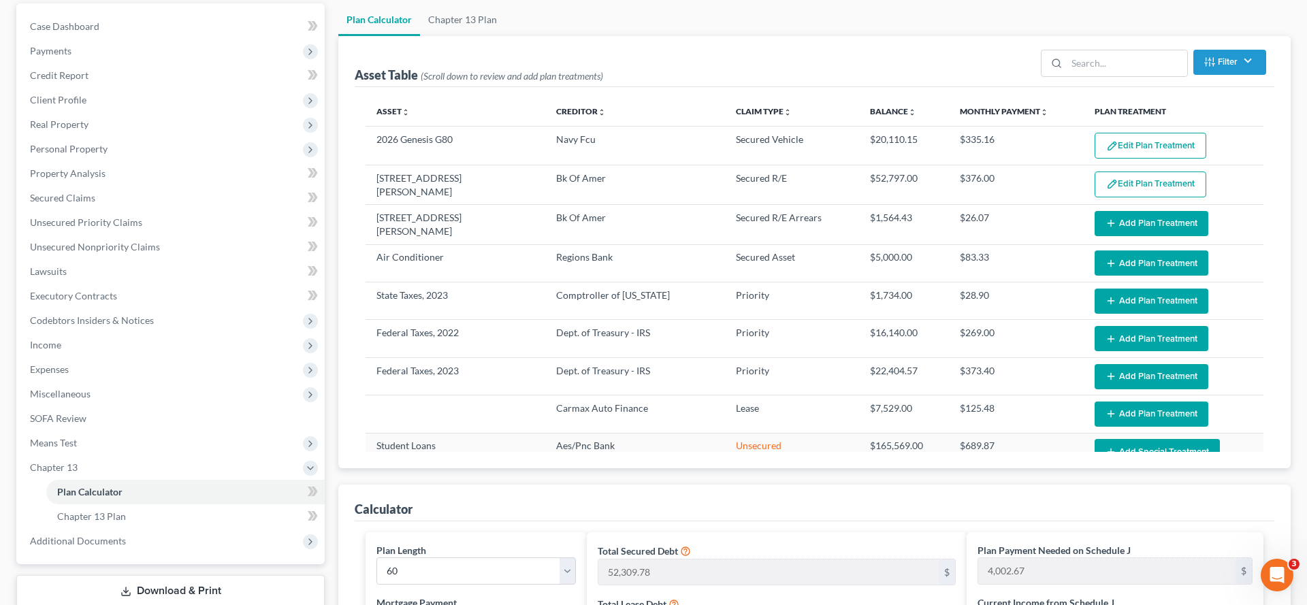
click at [1145, 197] on button "Edit Plan Treatment" at bounding box center [1151, 185] width 112 height 26
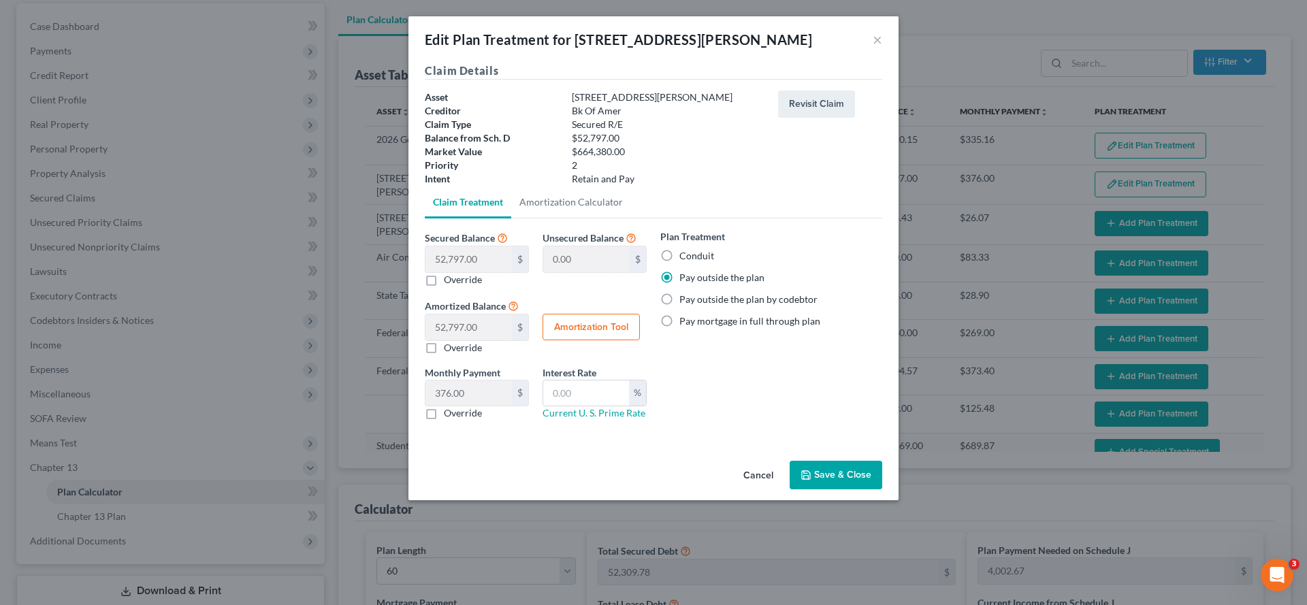
click at [872, 490] on button "Save & Close" at bounding box center [836, 475] width 93 height 29
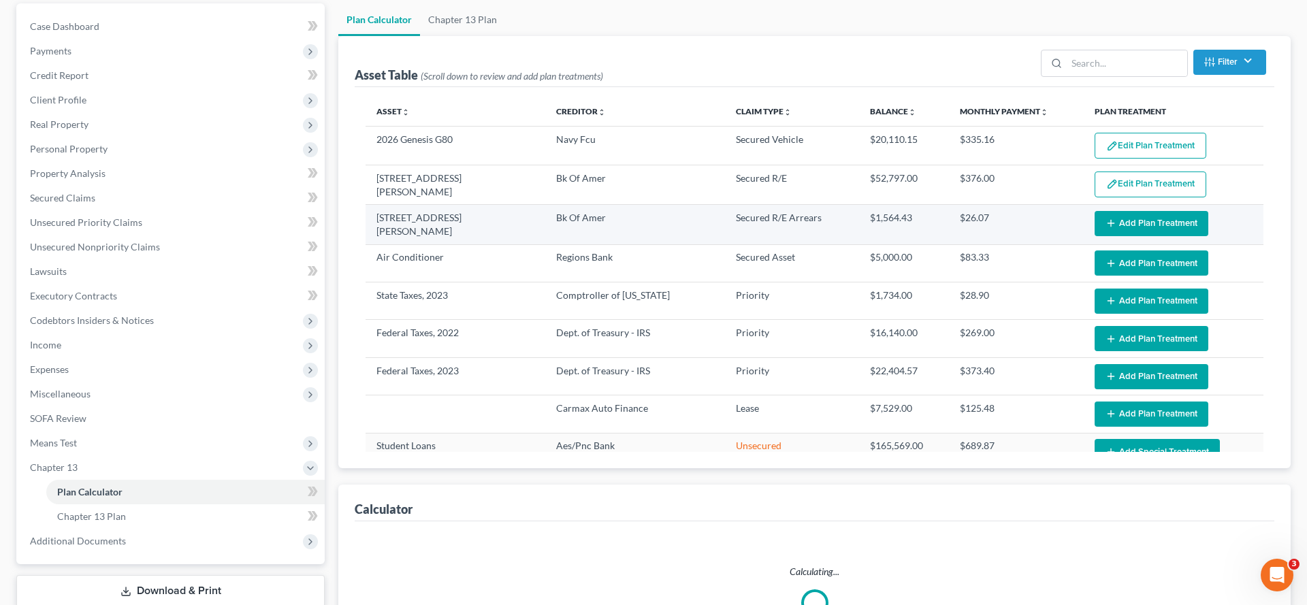
select select "59"
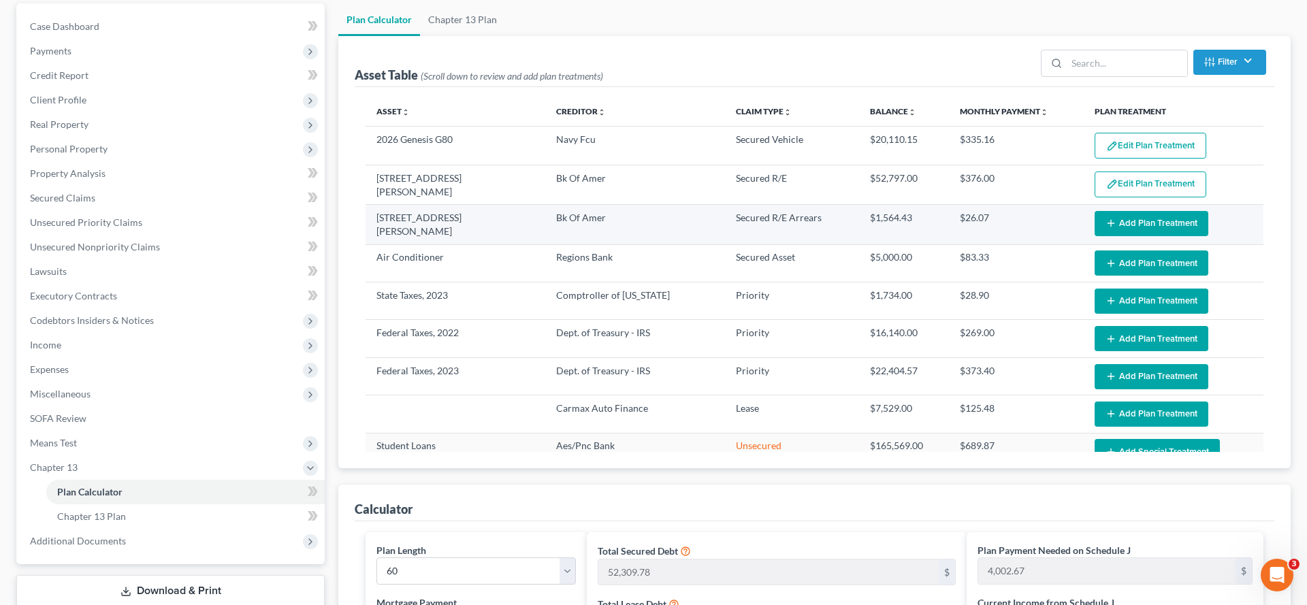
click at [1141, 236] on button "Add Plan Treatment" at bounding box center [1152, 223] width 114 height 25
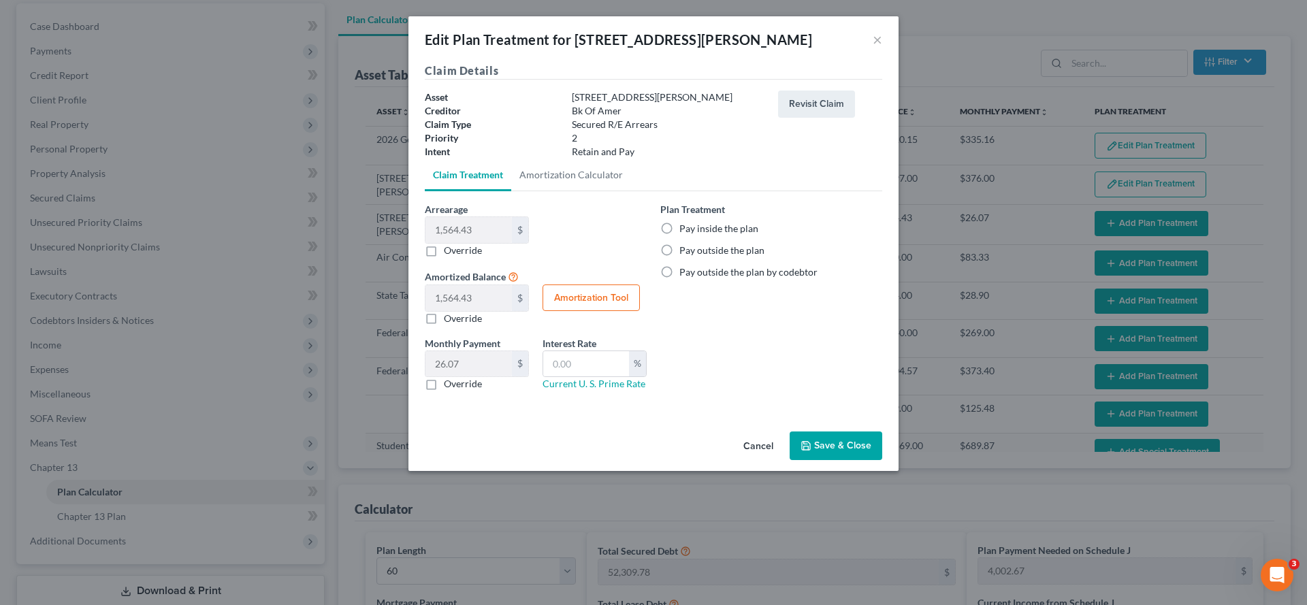
click at [718, 257] on label "Pay outside the plan" at bounding box center [722, 251] width 85 height 14
click at [694, 253] on input "Pay outside the plan" at bounding box center [689, 248] width 9 height 9
radio input "true"
click at [882, 460] on button "Save & Close" at bounding box center [836, 446] width 93 height 29
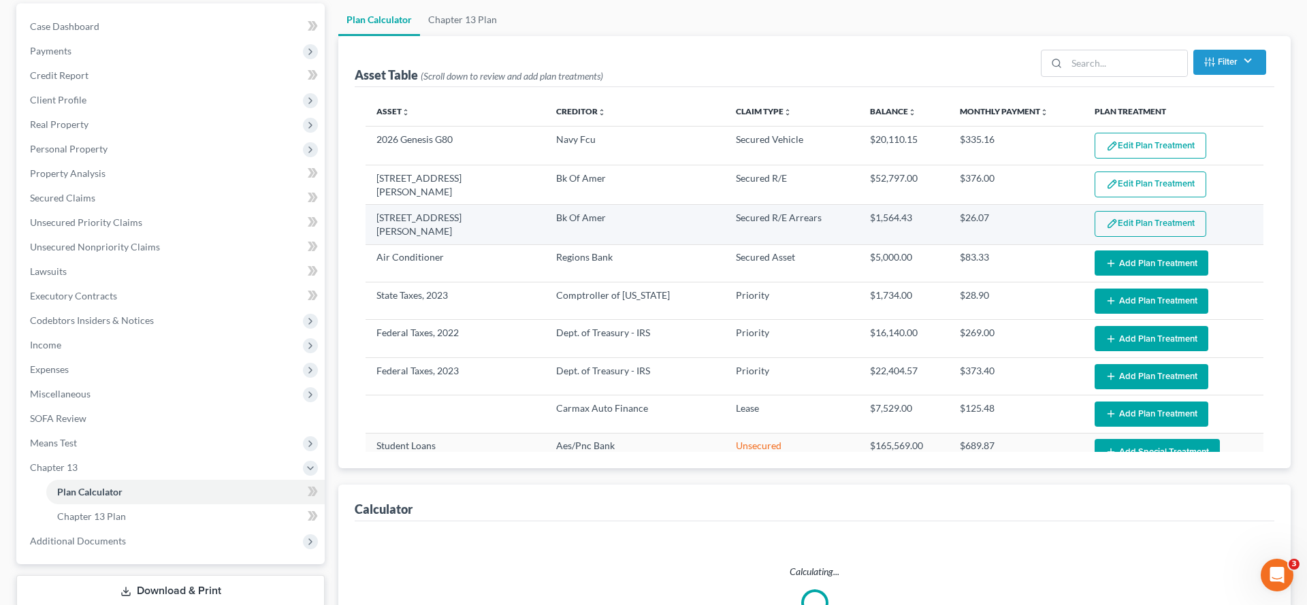
click at [1162, 237] on button "Edit Plan Treatment" at bounding box center [1151, 224] width 112 height 26
select select "59"
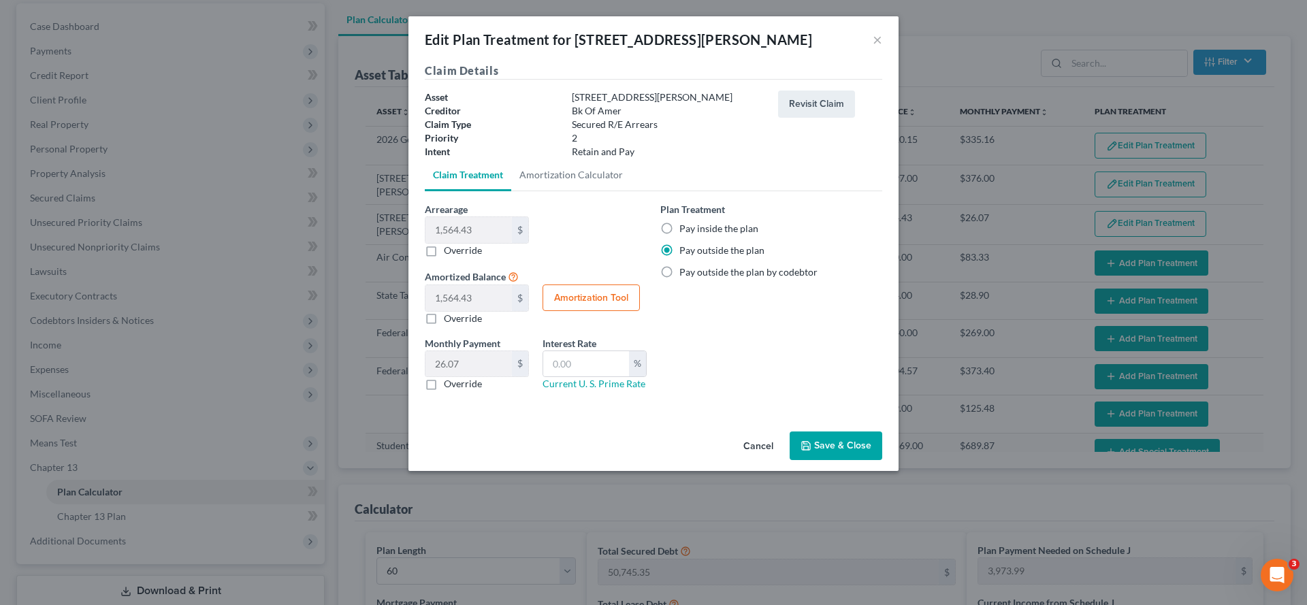
click at [739, 236] on label "Pay inside the plan" at bounding box center [719, 229] width 79 height 14
click at [694, 231] on input "Pay inside the plan" at bounding box center [689, 226] width 9 height 9
radio input "true"
click at [868, 460] on button "Save & Close" at bounding box center [836, 446] width 93 height 29
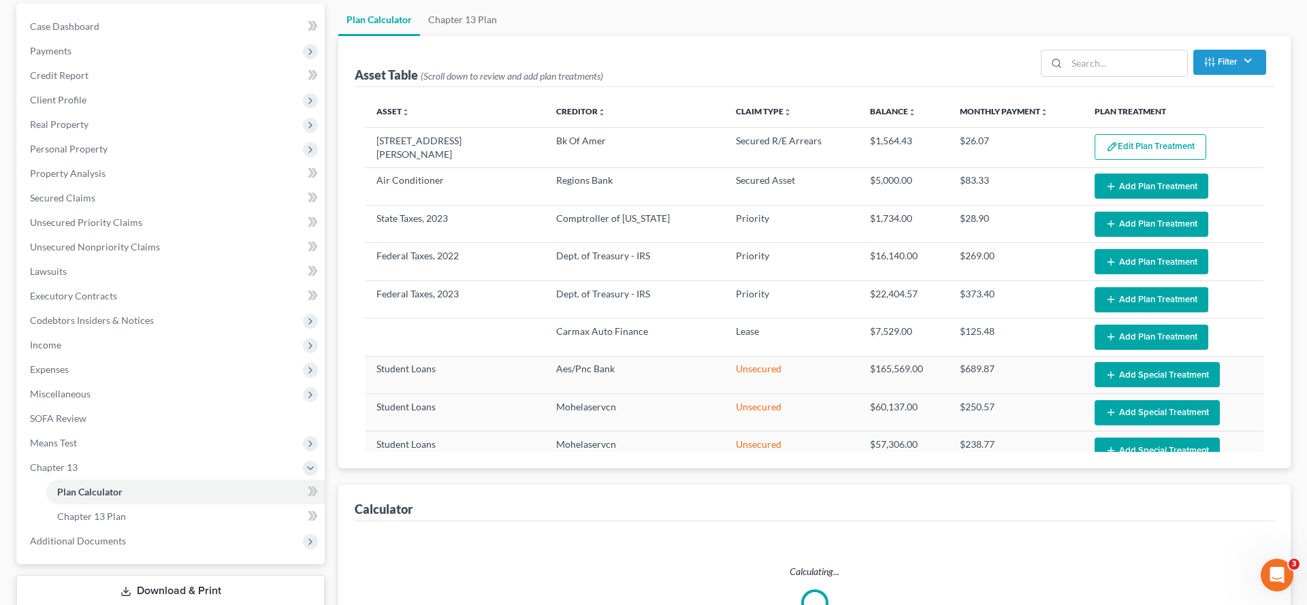
scroll to position [232, 0]
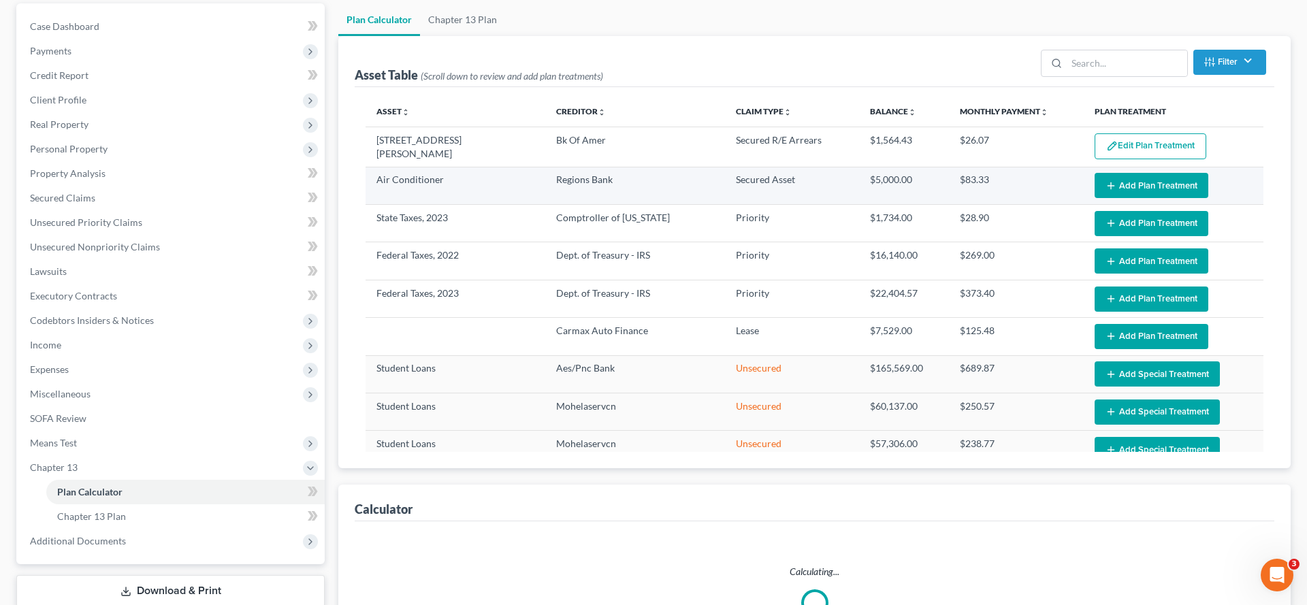
select select "59"
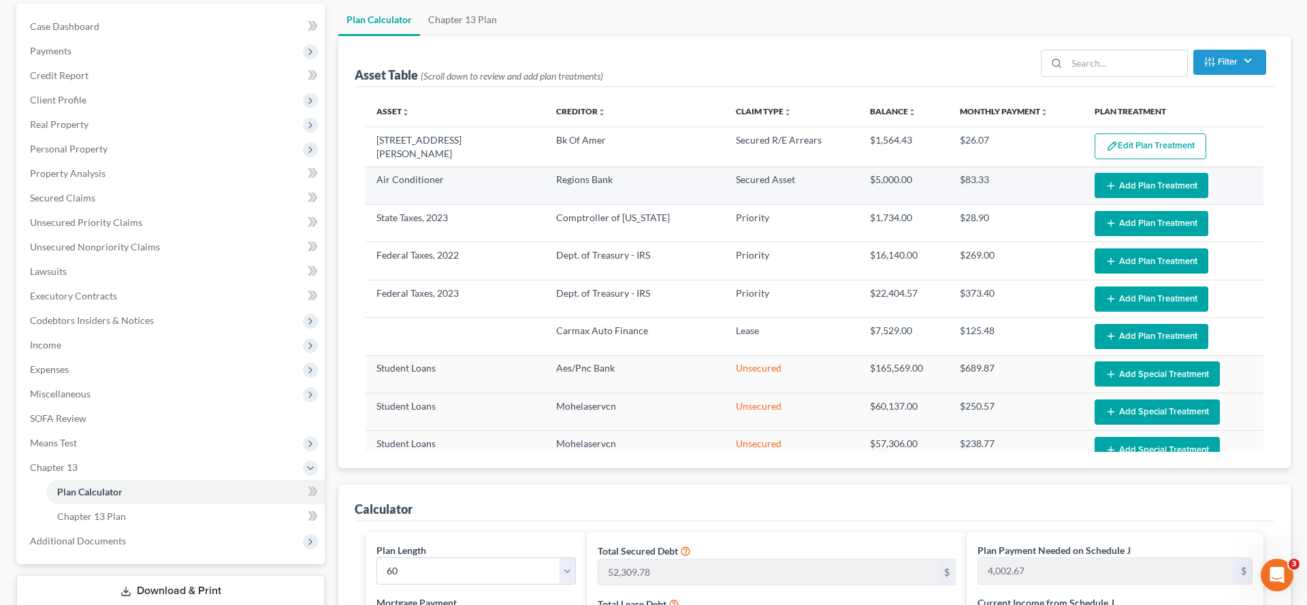
click at [1142, 198] on button "Add Plan Treatment" at bounding box center [1152, 185] width 114 height 25
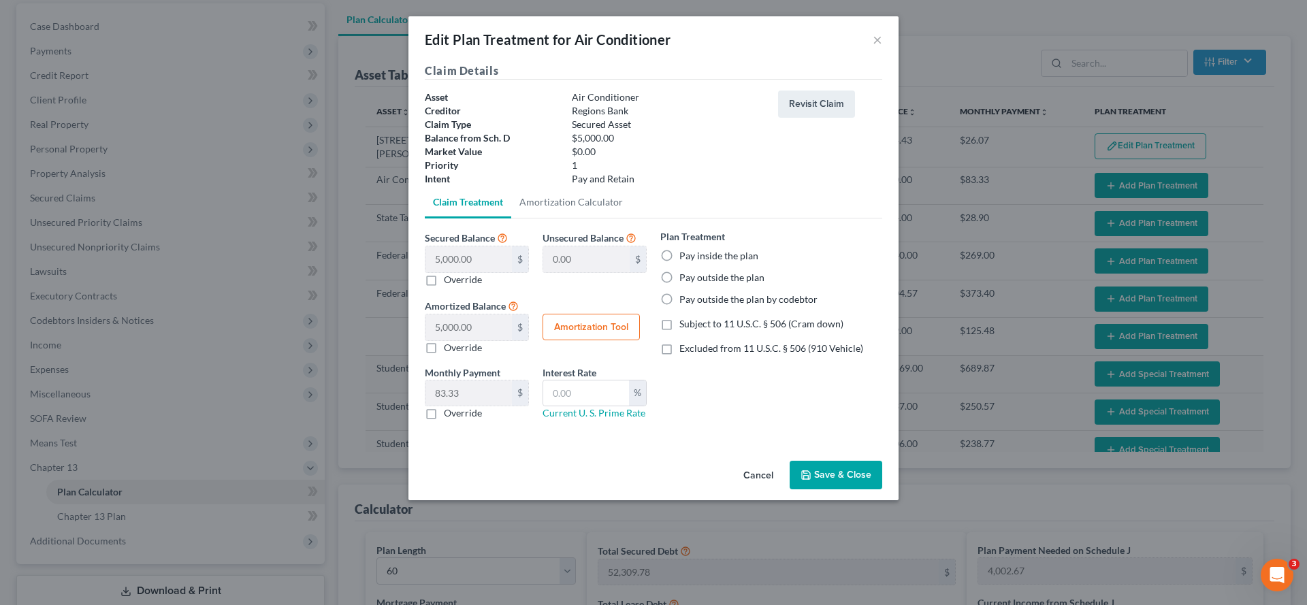
click at [719, 285] on label "Pay outside the plan" at bounding box center [722, 278] width 85 height 14
click at [694, 280] on input "Pay outside the plan" at bounding box center [689, 275] width 9 height 9
radio input "true"
click at [882, 490] on button "Save & Close" at bounding box center [836, 475] width 93 height 29
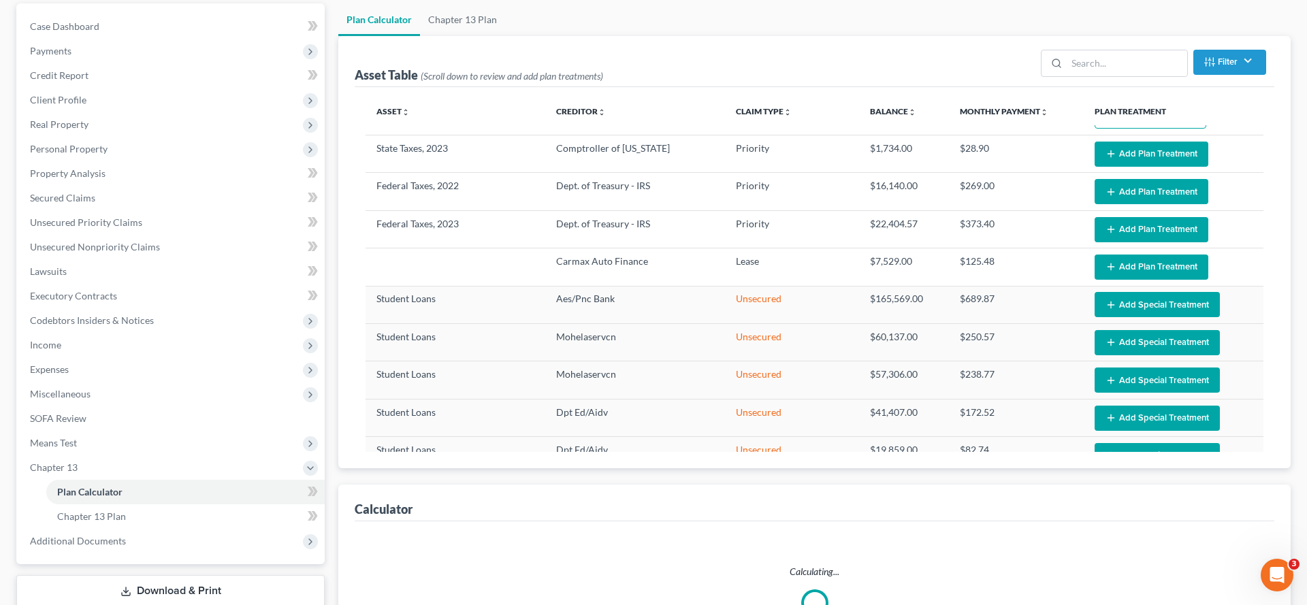
scroll to position [303, 0]
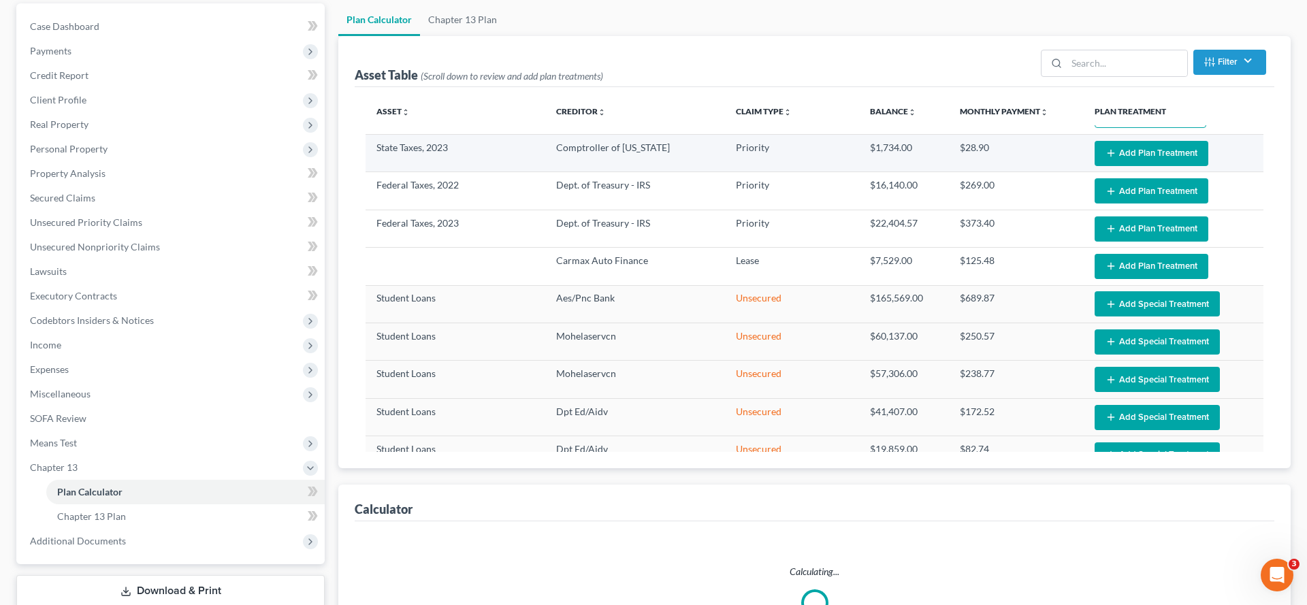
select select "59"
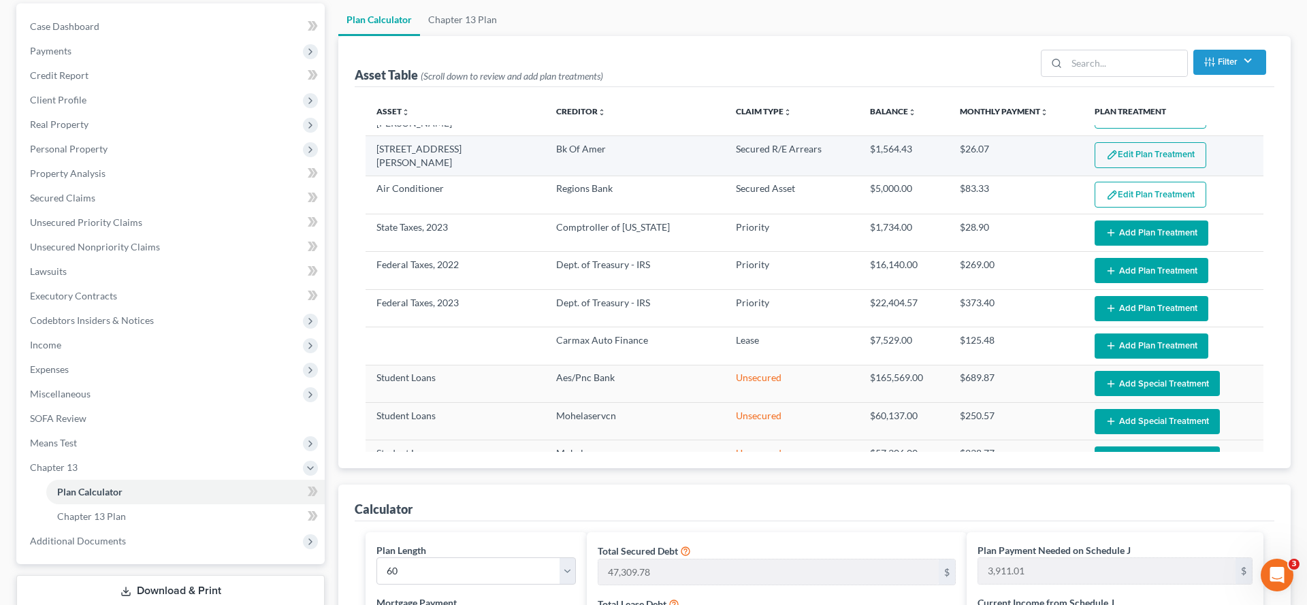
scroll to position [231, 0]
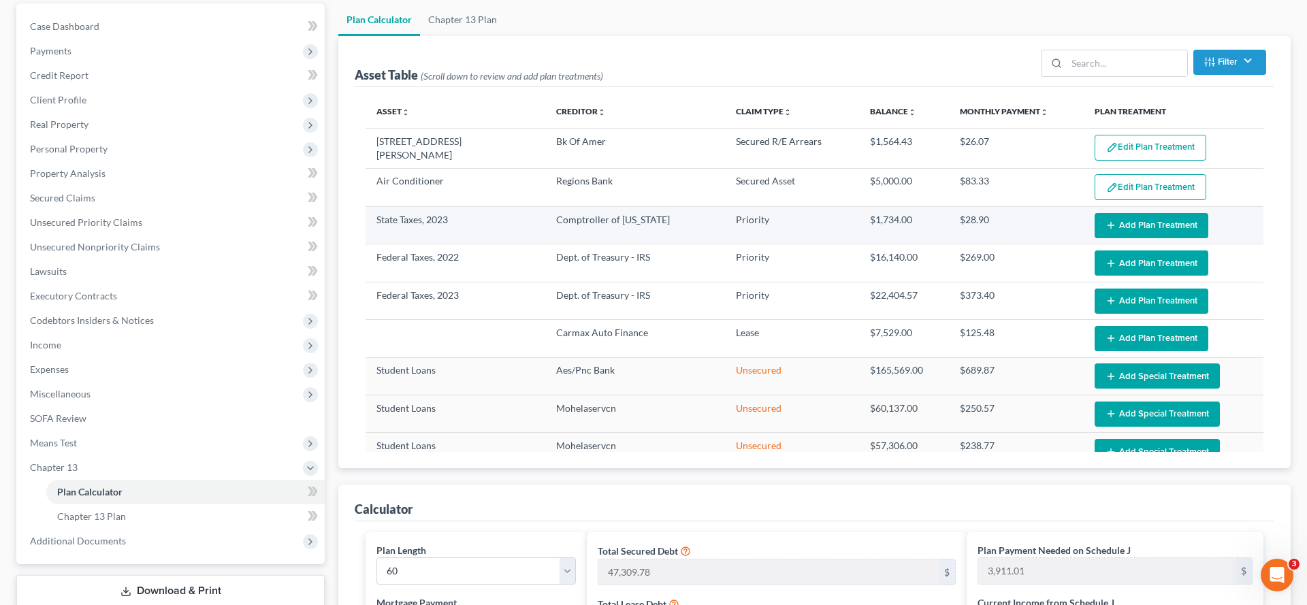
click at [1158, 238] on button "Add Plan Treatment" at bounding box center [1152, 225] width 114 height 25
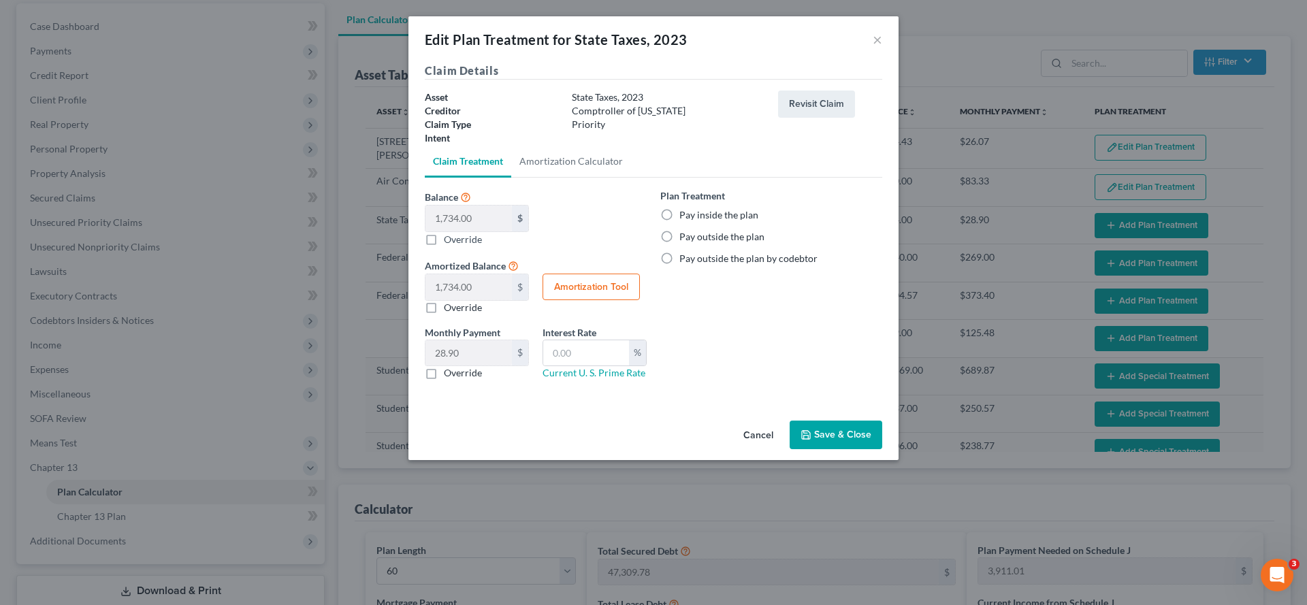
click at [707, 222] on label "Pay inside the plan" at bounding box center [719, 215] width 79 height 14
click at [694, 217] on input "Pay inside the plan" at bounding box center [689, 212] width 9 height 9
radio input "true"
drag, startPoint x: 862, startPoint y: 536, endPoint x: 1008, endPoint y: 406, distance: 195.8
click at [862, 449] on button "Save & Close" at bounding box center [836, 435] width 93 height 29
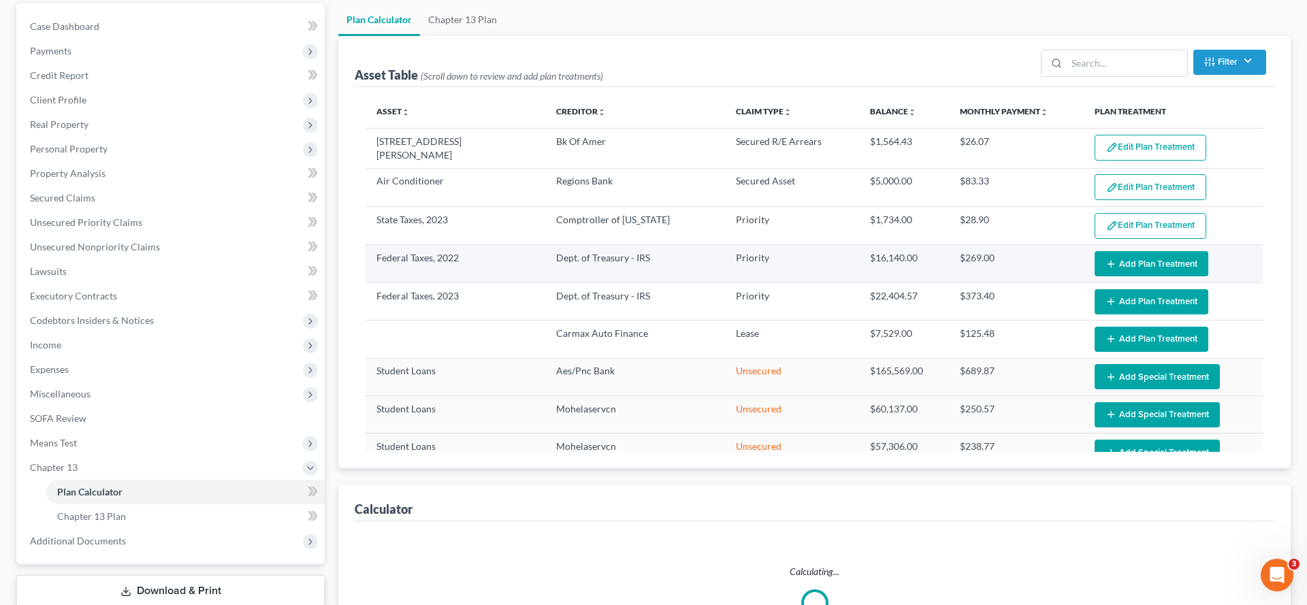
click at [1110, 276] on button "Add Plan Treatment" at bounding box center [1152, 263] width 114 height 25
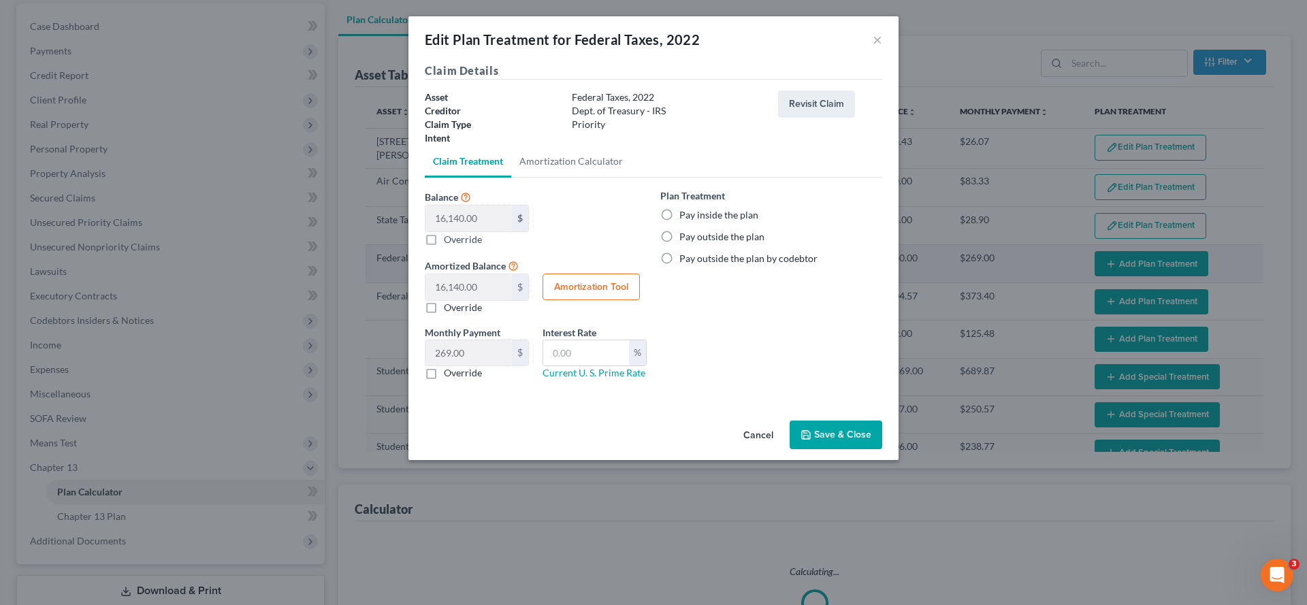
select select "59"
click at [741, 222] on label "Pay inside the plan" at bounding box center [719, 215] width 79 height 14
click at [694, 217] on input "Pay inside the plan" at bounding box center [689, 212] width 9 height 9
radio input "true"
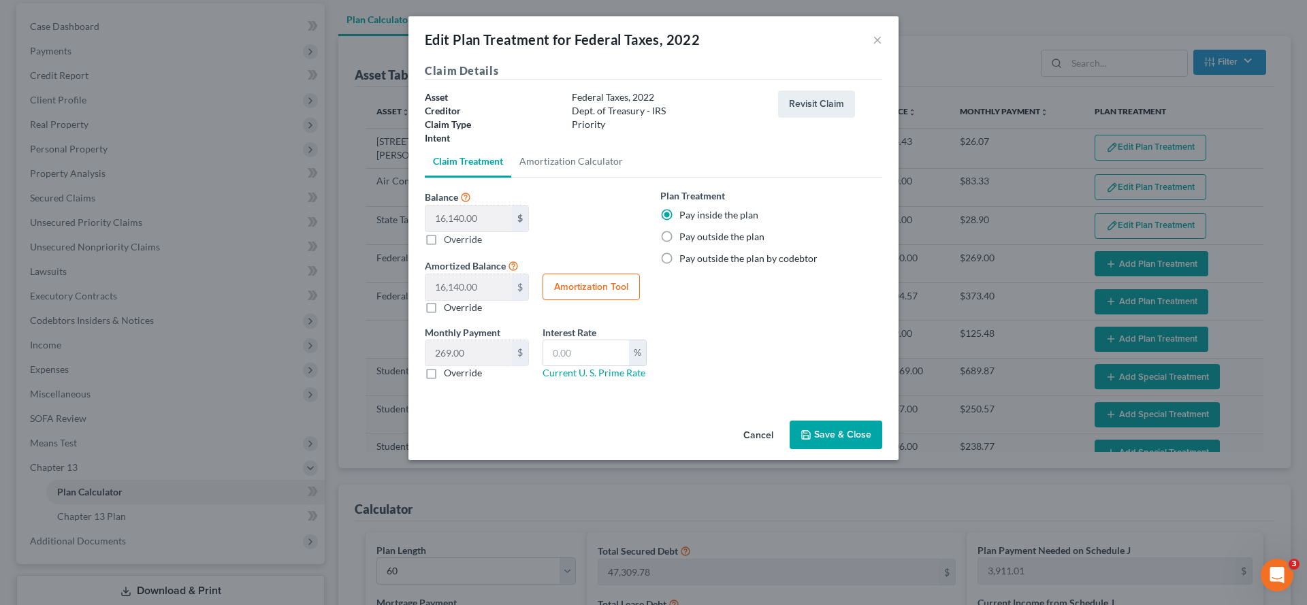
click at [867, 449] on button "Save & Close" at bounding box center [836, 435] width 93 height 29
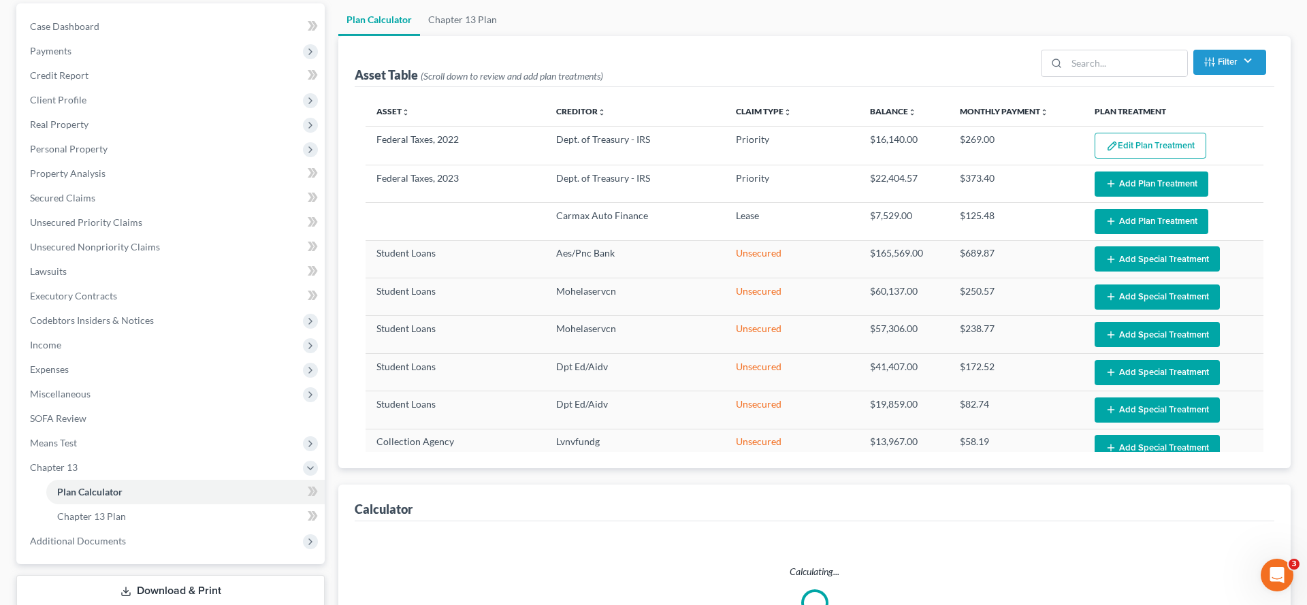
scroll to position [351, 0]
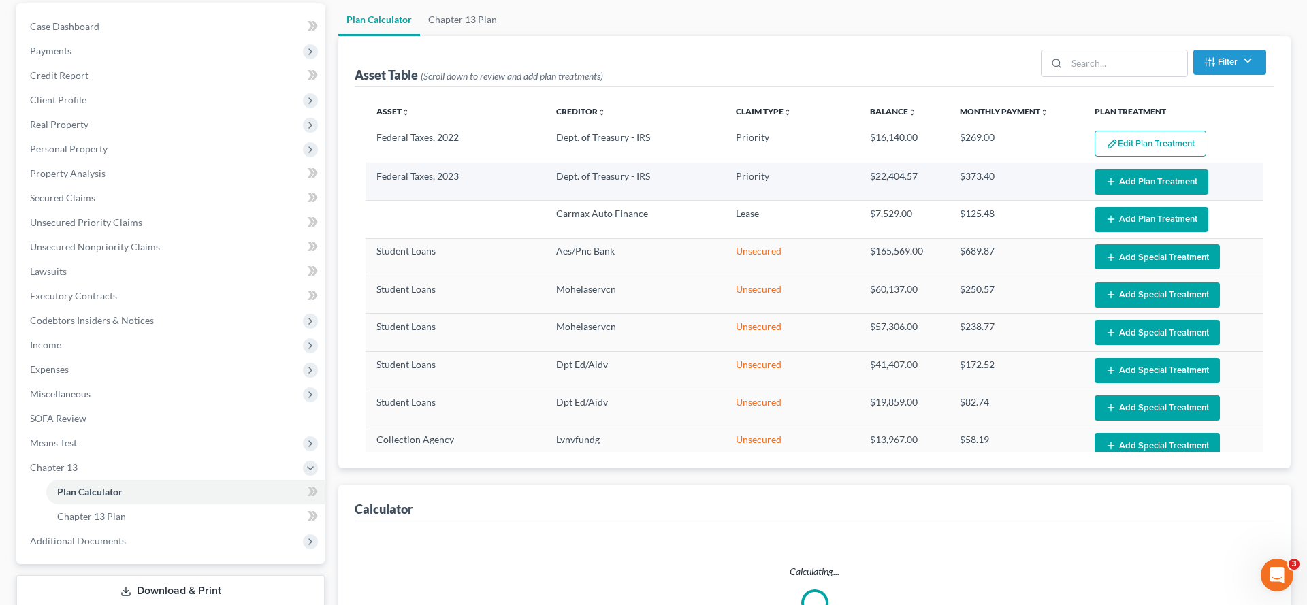
select select "59"
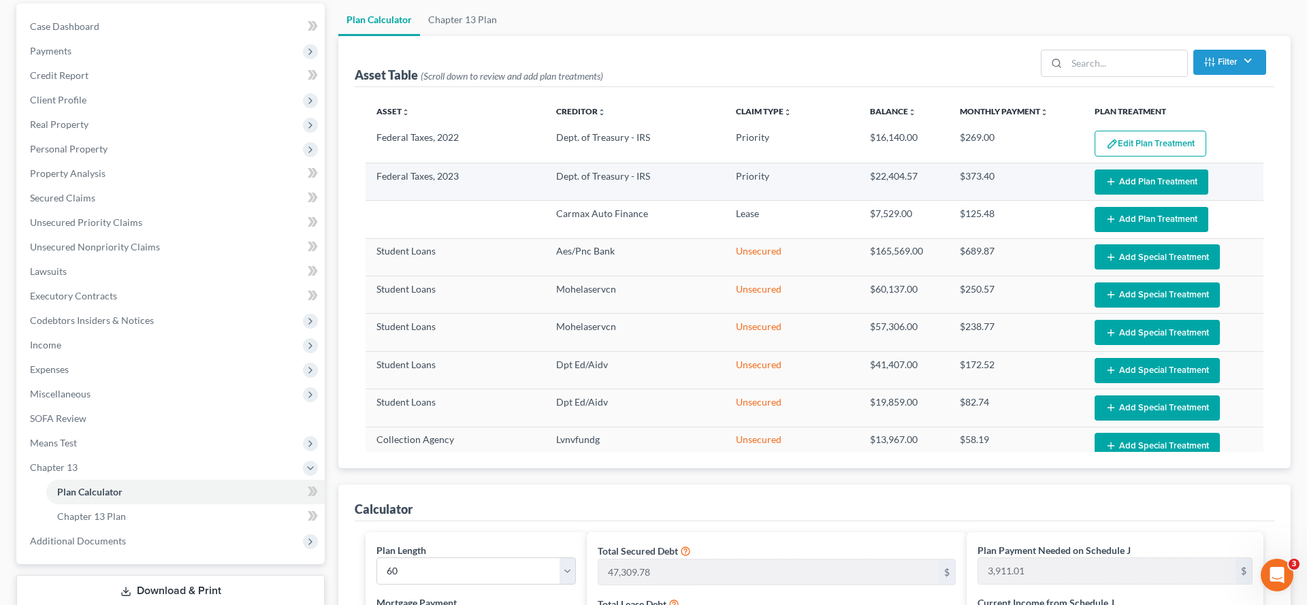
click at [1162, 195] on button "Add Plan Treatment" at bounding box center [1152, 182] width 114 height 25
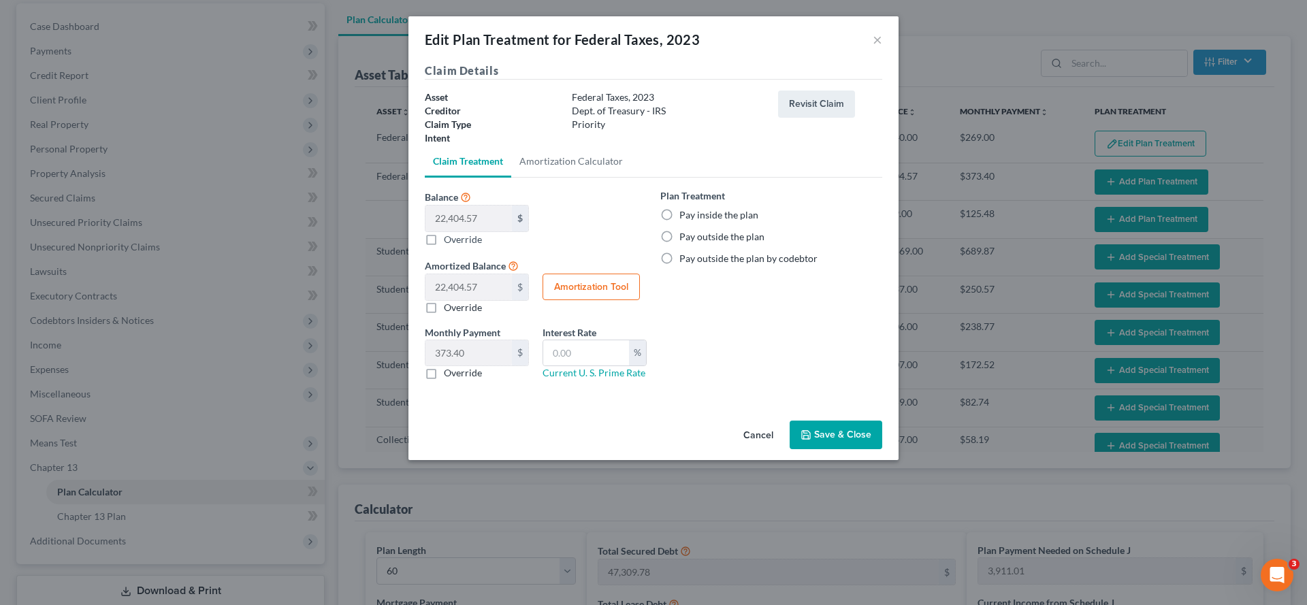
click at [733, 222] on label "Pay inside the plan" at bounding box center [719, 215] width 79 height 14
click at [694, 217] on input "Pay inside the plan" at bounding box center [689, 212] width 9 height 9
radio input "true"
click at [870, 449] on button "Save & Close" at bounding box center [836, 435] width 93 height 29
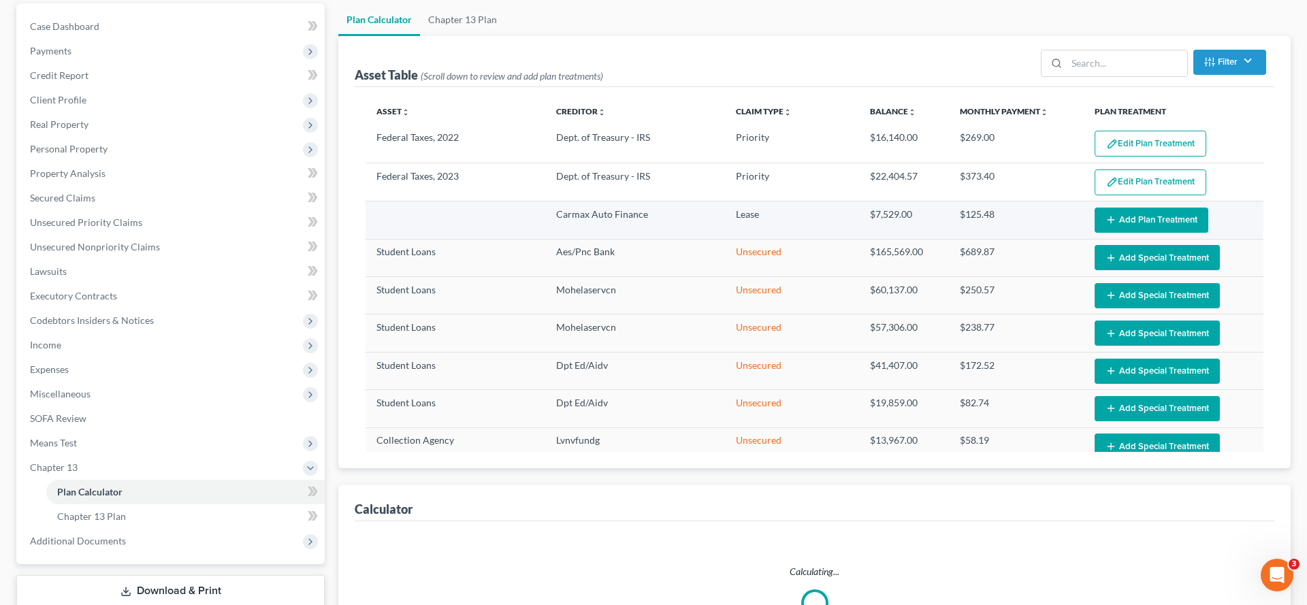
select select "59"
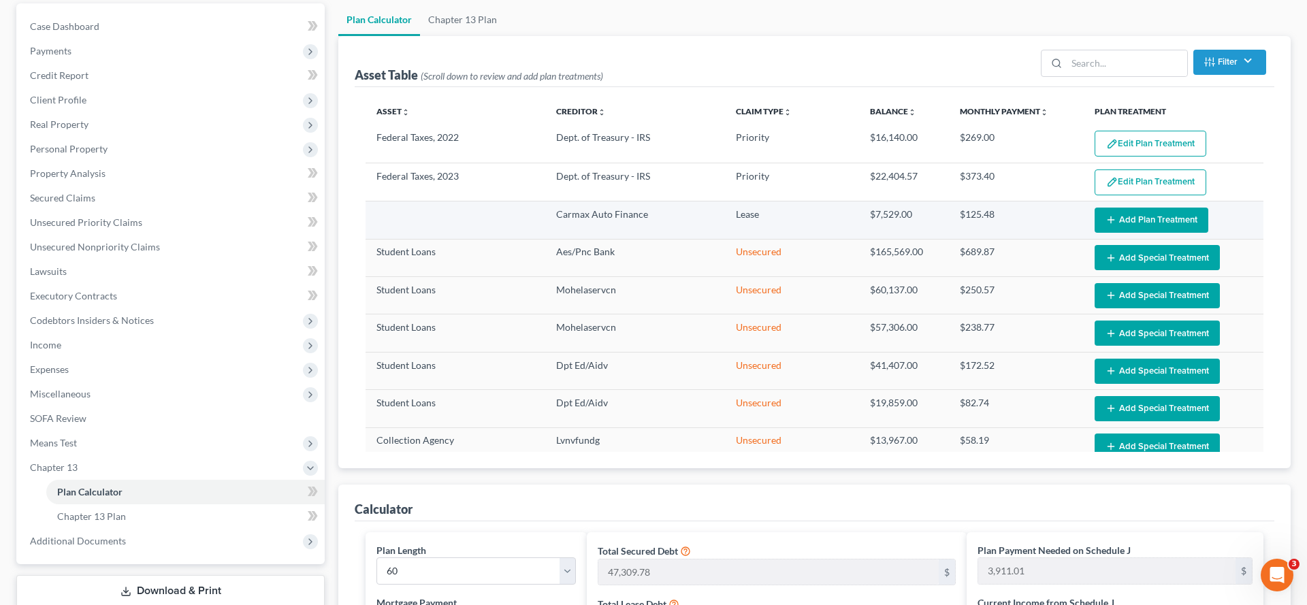
click at [1136, 233] on button "Add Plan Treatment" at bounding box center [1152, 220] width 114 height 25
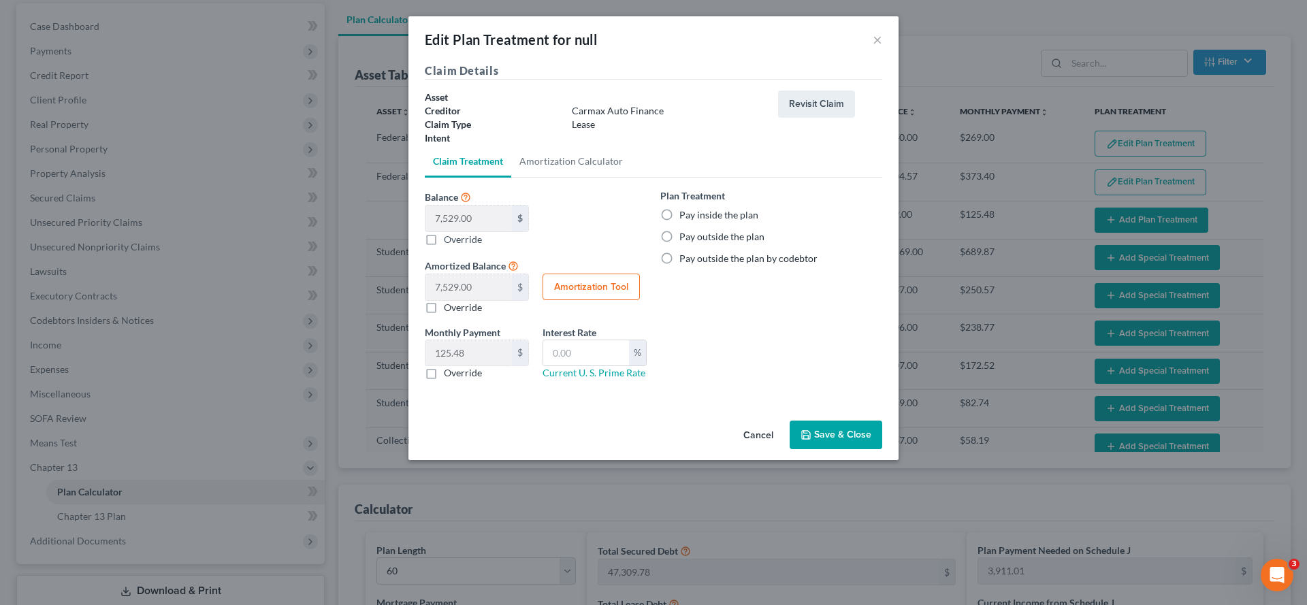
drag, startPoint x: 739, startPoint y: 295, endPoint x: 902, endPoint y: 540, distance: 293.6
click at [739, 244] on label "Pay outside the plan" at bounding box center [722, 237] width 85 height 14
click at [694, 239] on input "Pay outside the plan" at bounding box center [689, 234] width 9 height 9
radio input "true"
click at [882, 449] on button "Save & Close" at bounding box center [836, 435] width 93 height 29
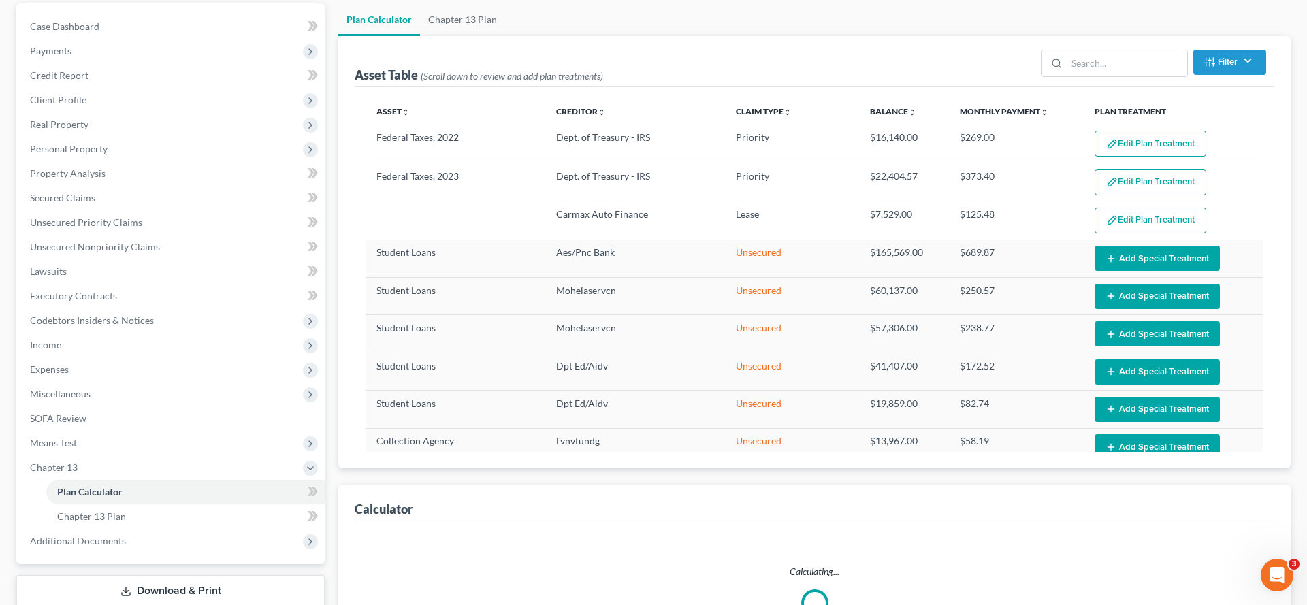
select select "59"
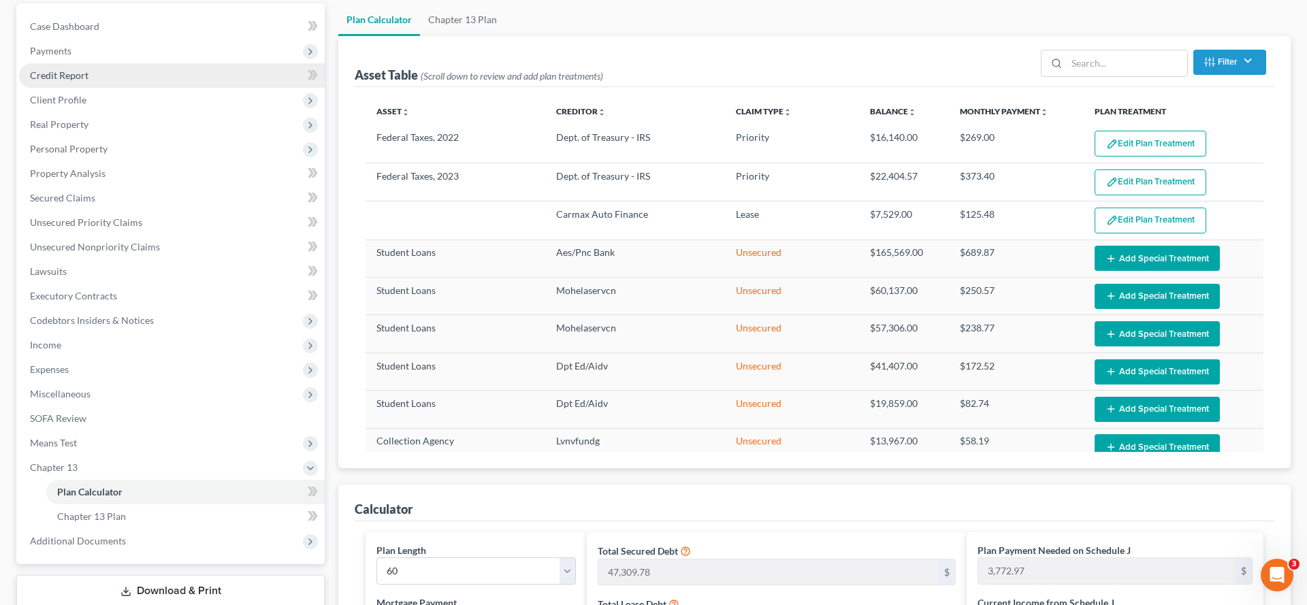
scroll to position [0, 0]
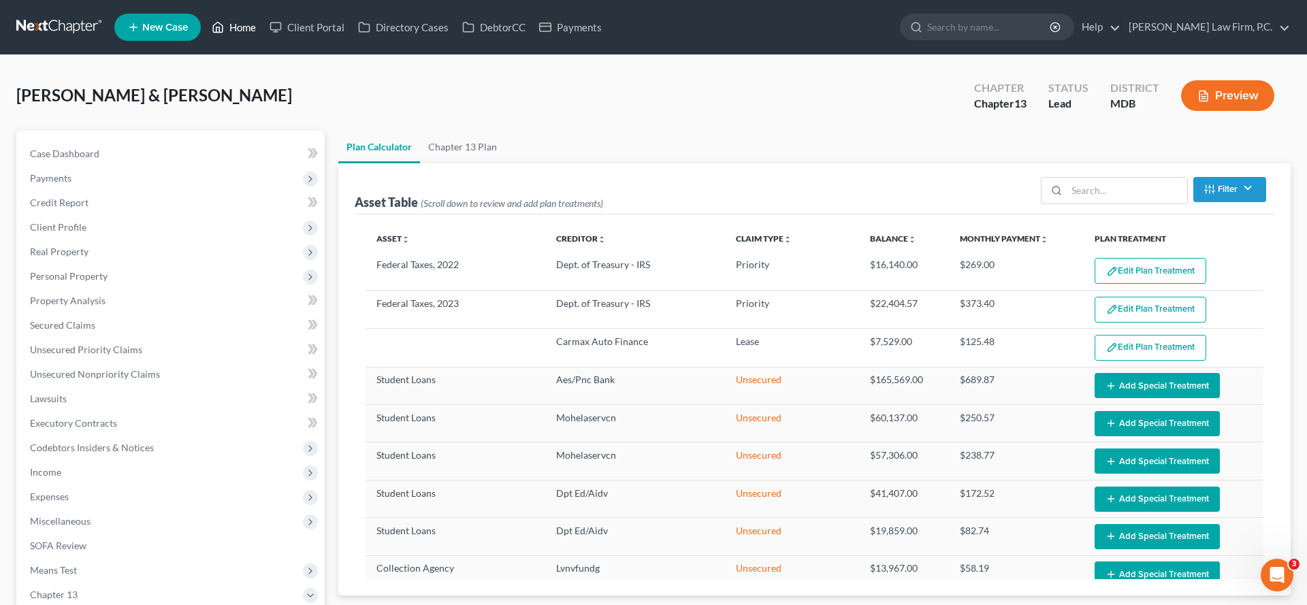
click at [263, 39] on link "Home" at bounding box center [234, 27] width 58 height 25
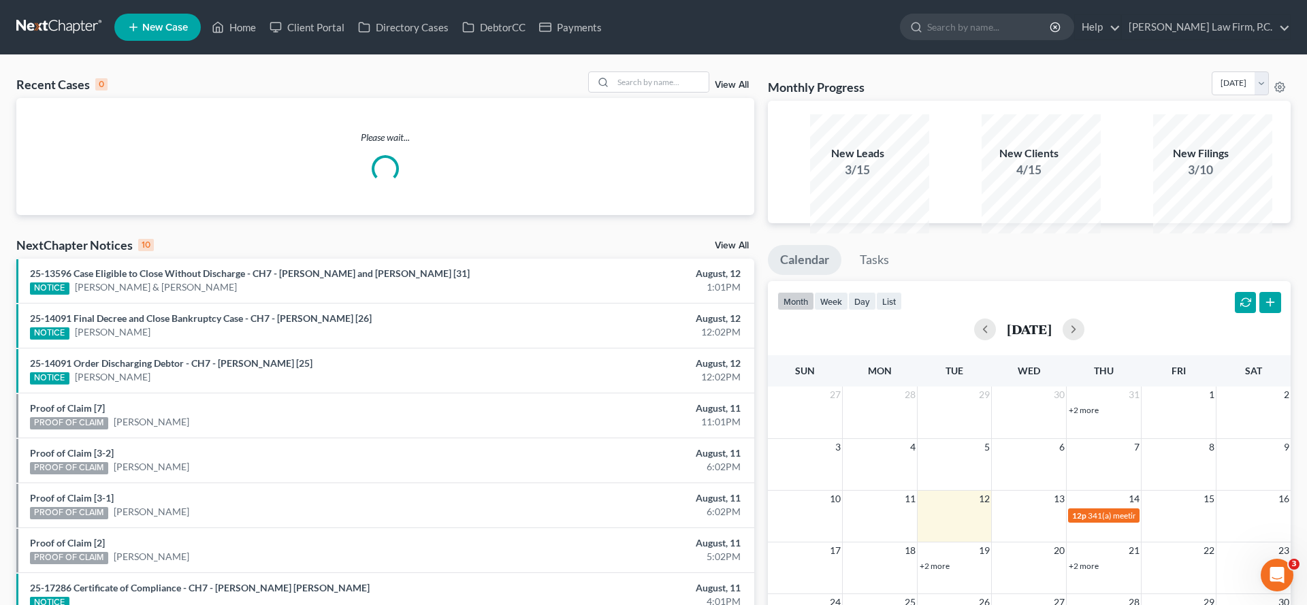
click at [608, 124] on div "Please wait..." at bounding box center [385, 156] width 738 height 117
click at [613, 92] on input "search" at bounding box center [660, 82] width 95 height 20
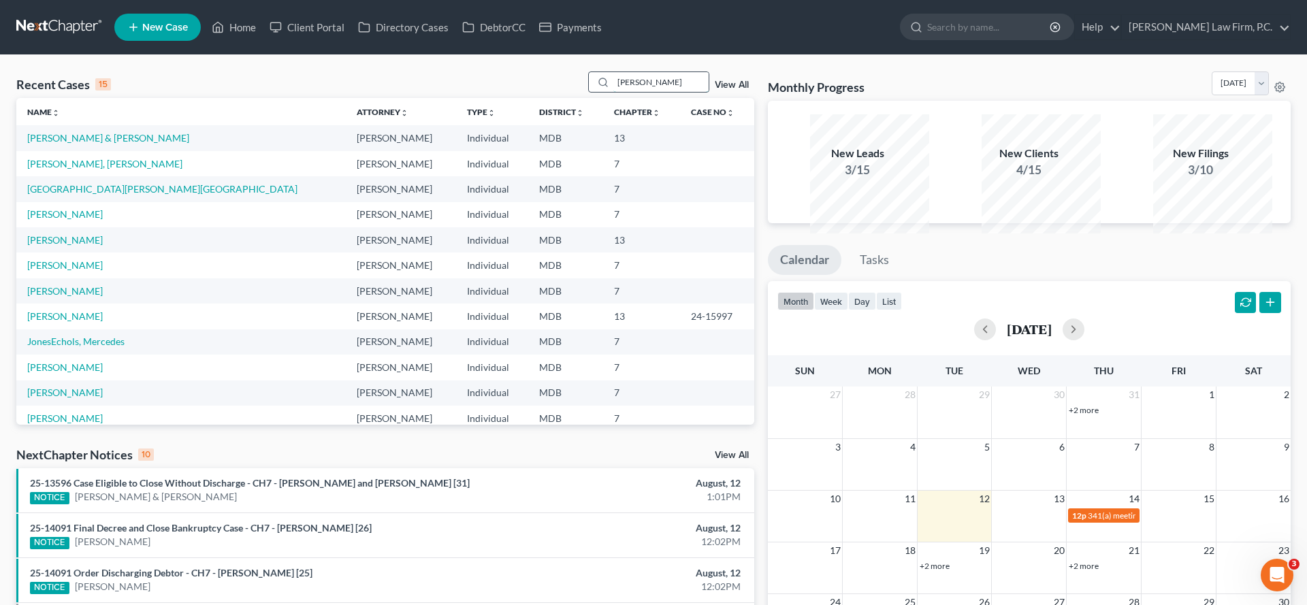
type input "[PERSON_NAME]"
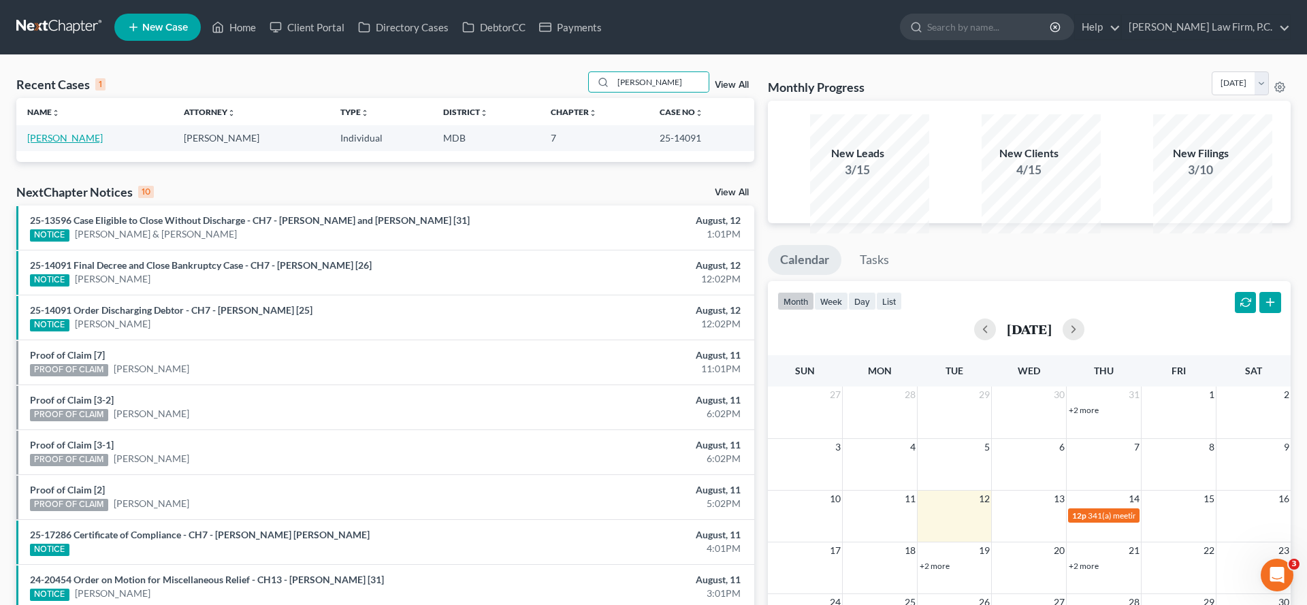
click at [91, 144] on link "[PERSON_NAME]" at bounding box center [65, 138] width 76 height 12
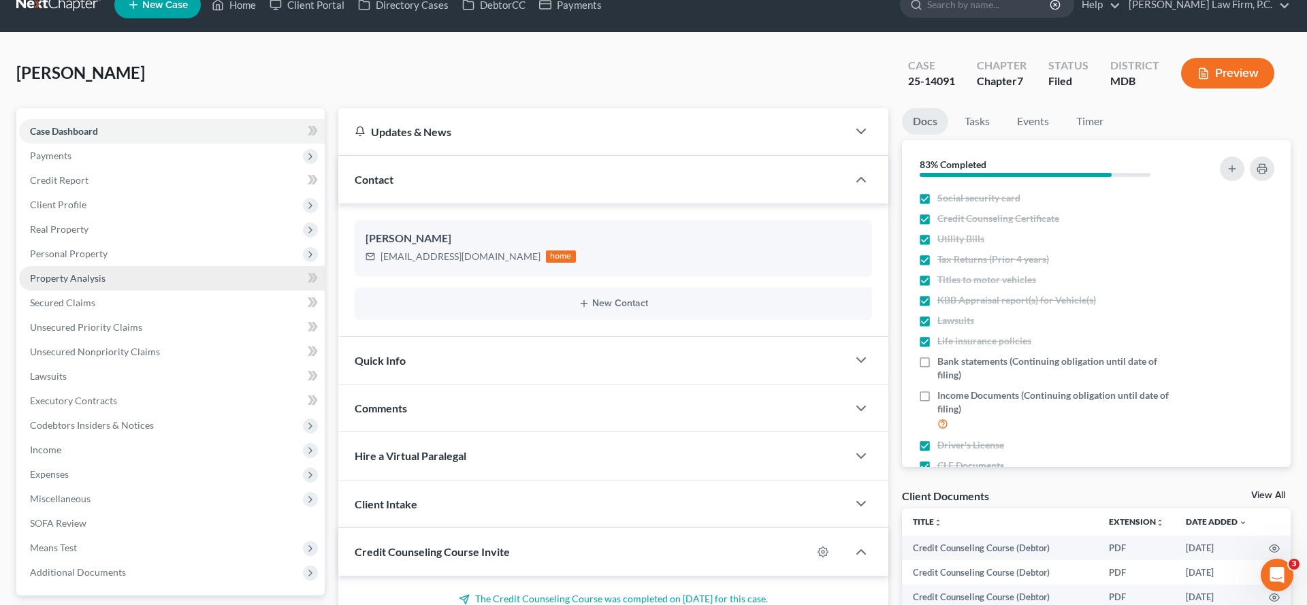
scroll to position [33, 0]
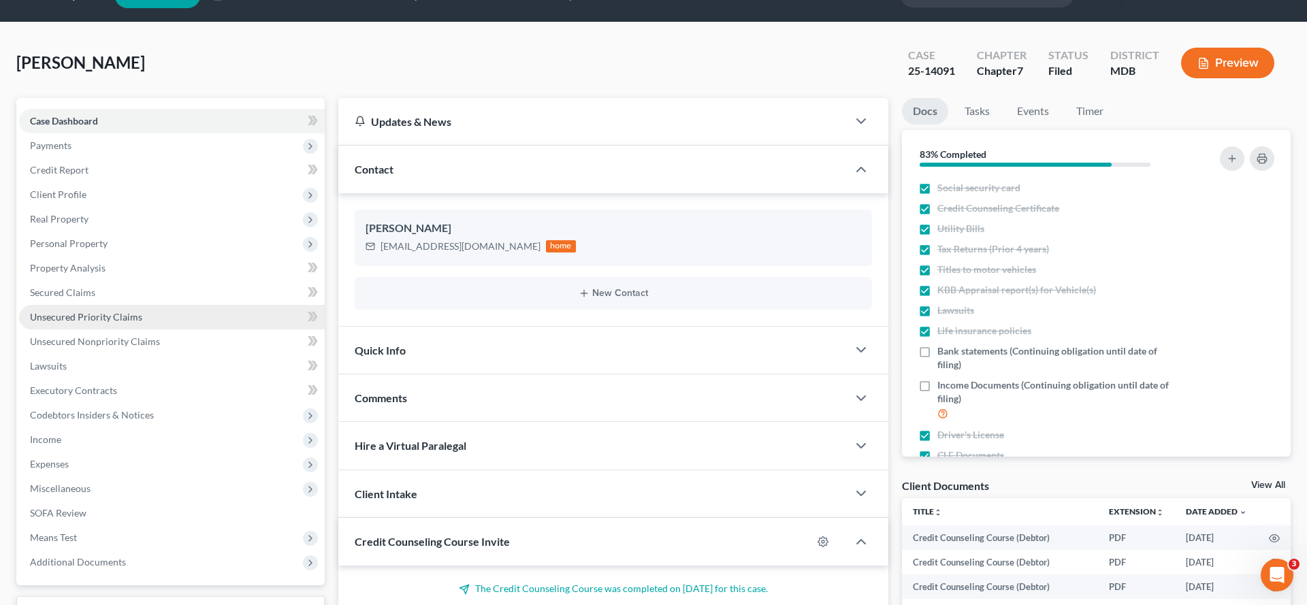
click at [83, 330] on link "Unsecured Priority Claims" at bounding box center [172, 317] width 306 height 25
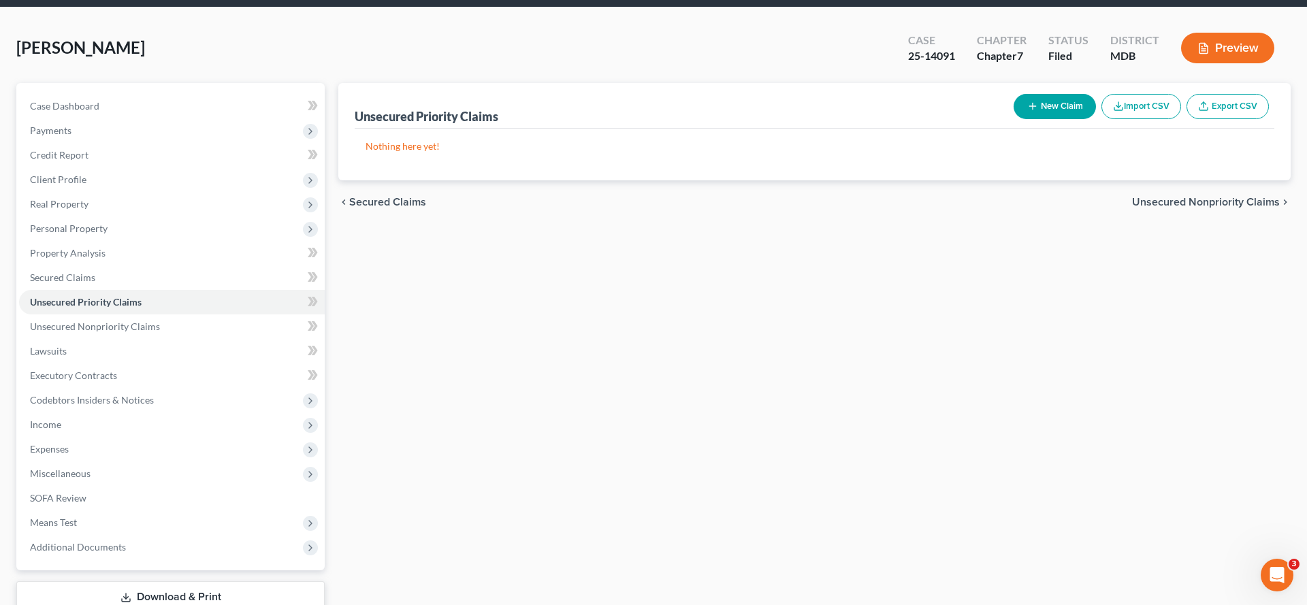
scroll to position [58, 0]
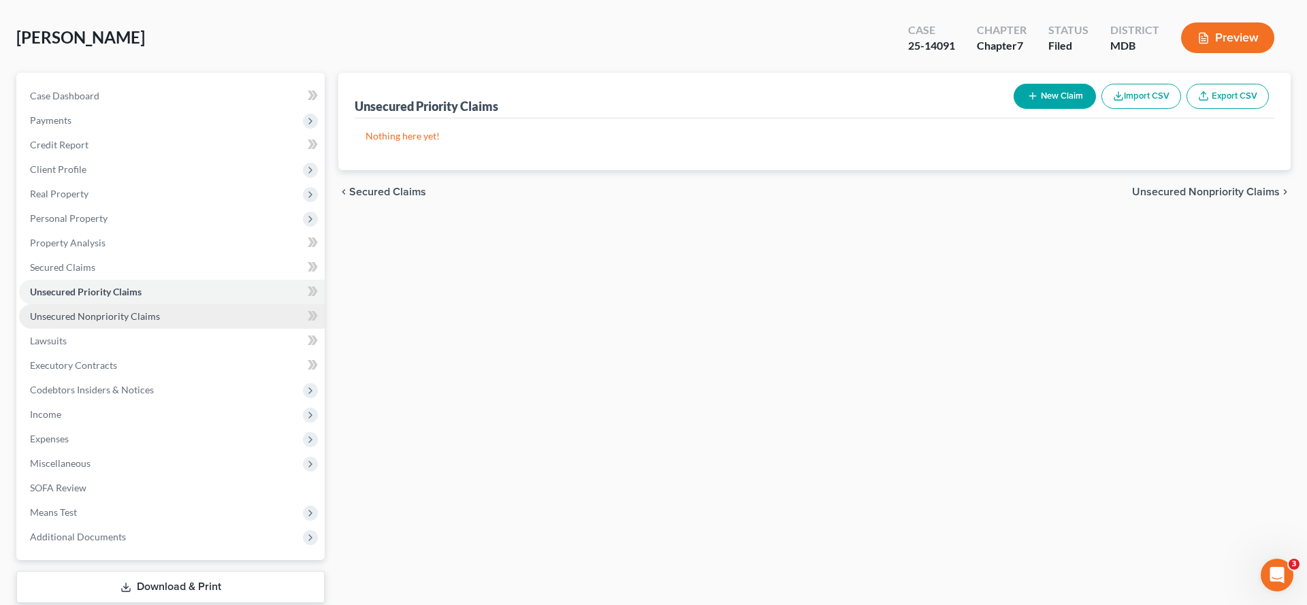
click at [160, 322] on span "Unsecured Nonpriority Claims" at bounding box center [95, 316] width 130 height 12
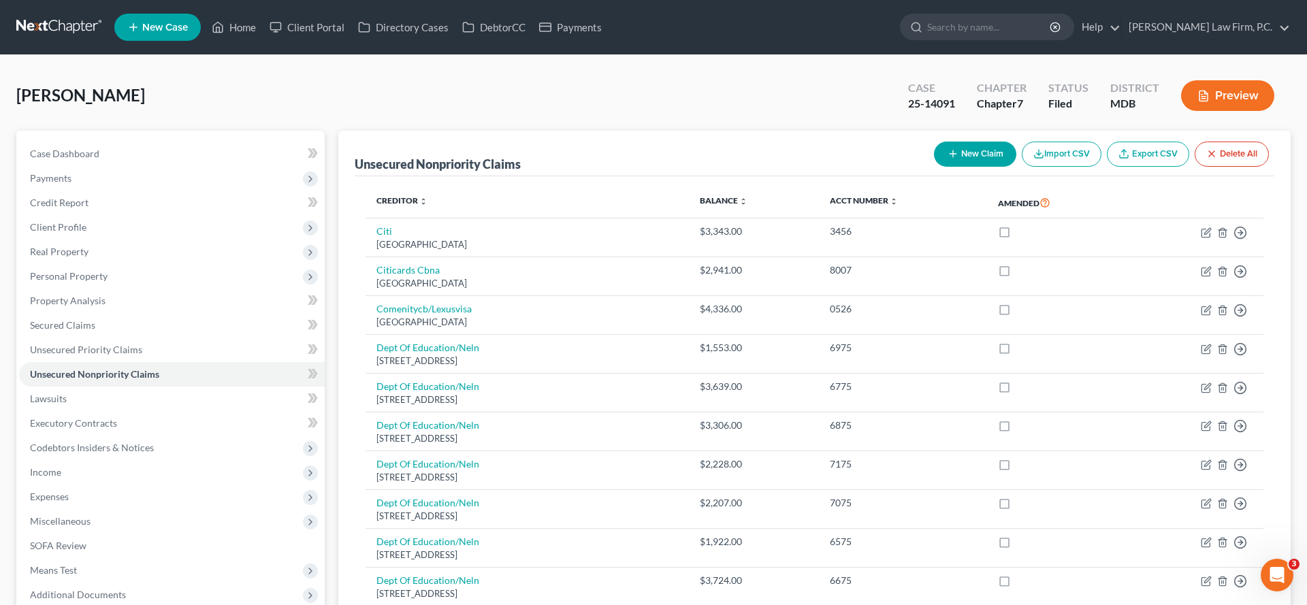
click at [1205, 111] on button "Preview" at bounding box center [1227, 95] width 93 height 31
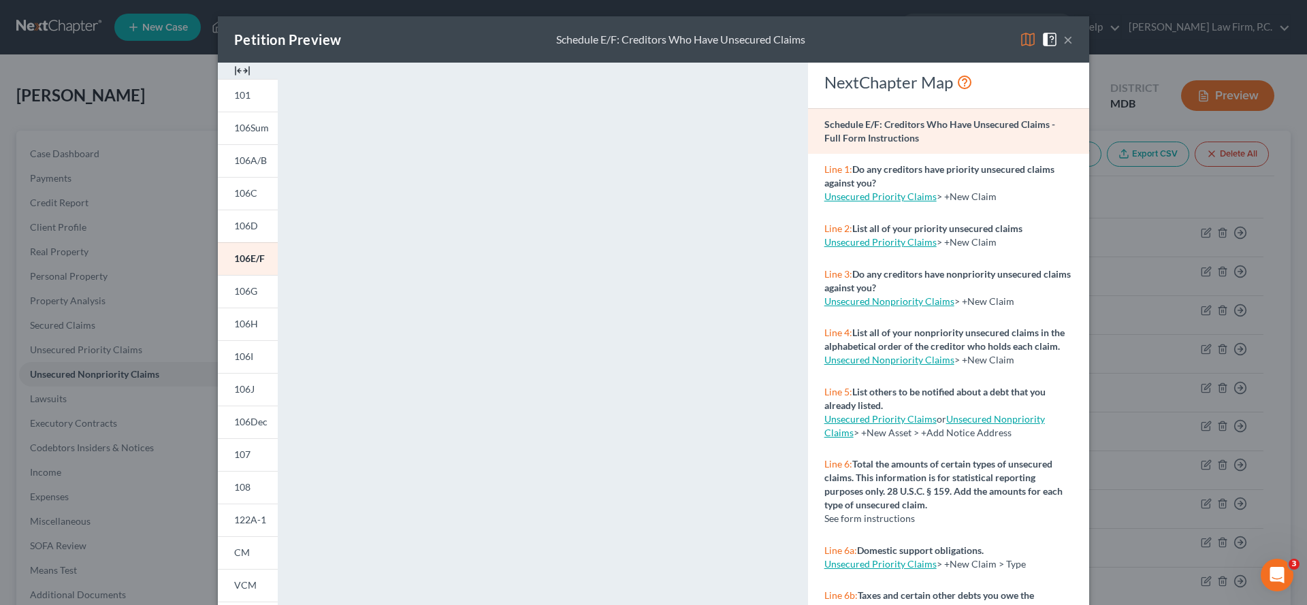
click at [1073, 48] on button "×" at bounding box center [1069, 39] width 10 height 16
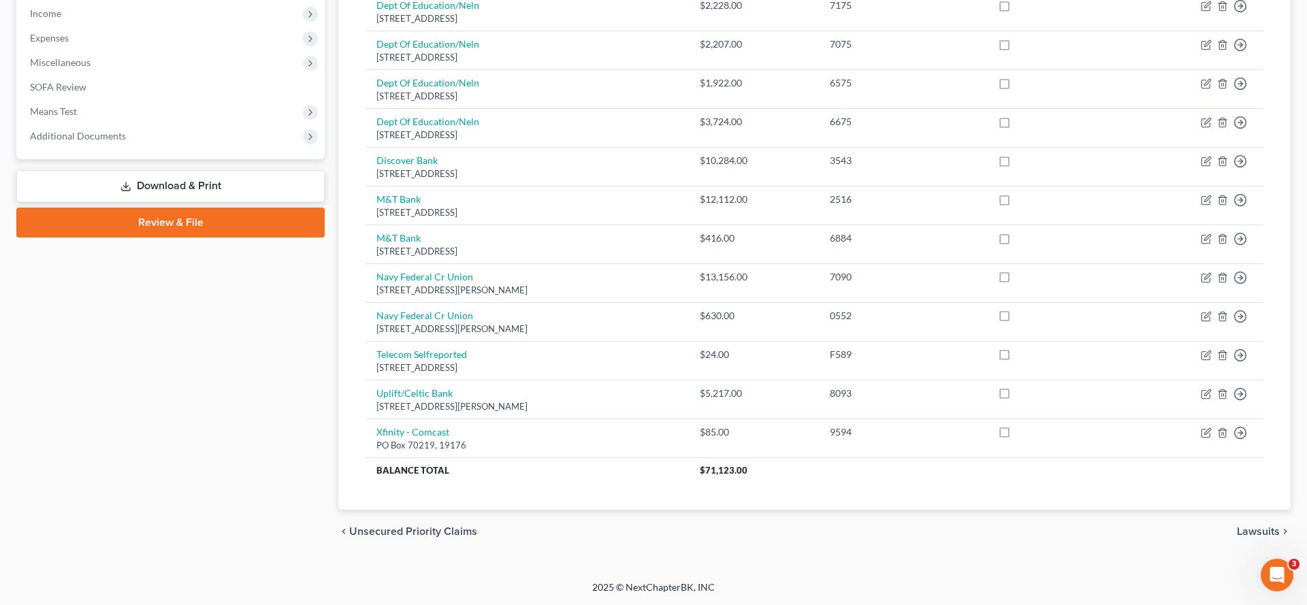
scroll to position [513, 0]
click at [112, 142] on span "Additional Documents" at bounding box center [78, 136] width 96 height 12
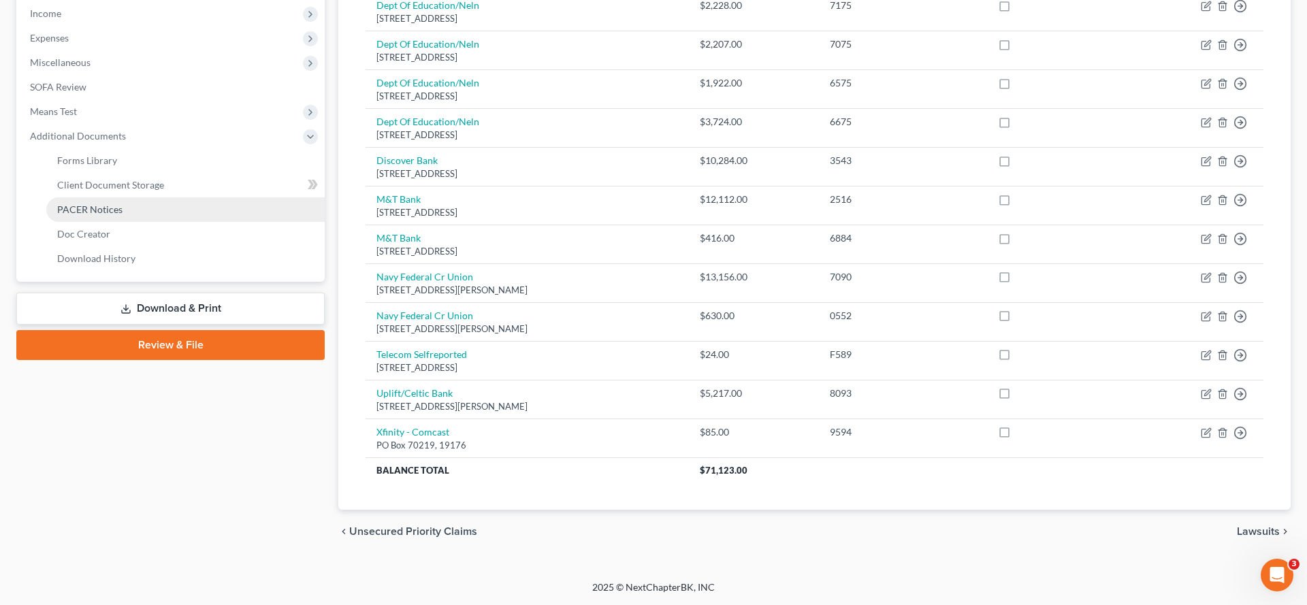
click at [123, 215] on span "PACER Notices" at bounding box center [89, 210] width 65 height 12
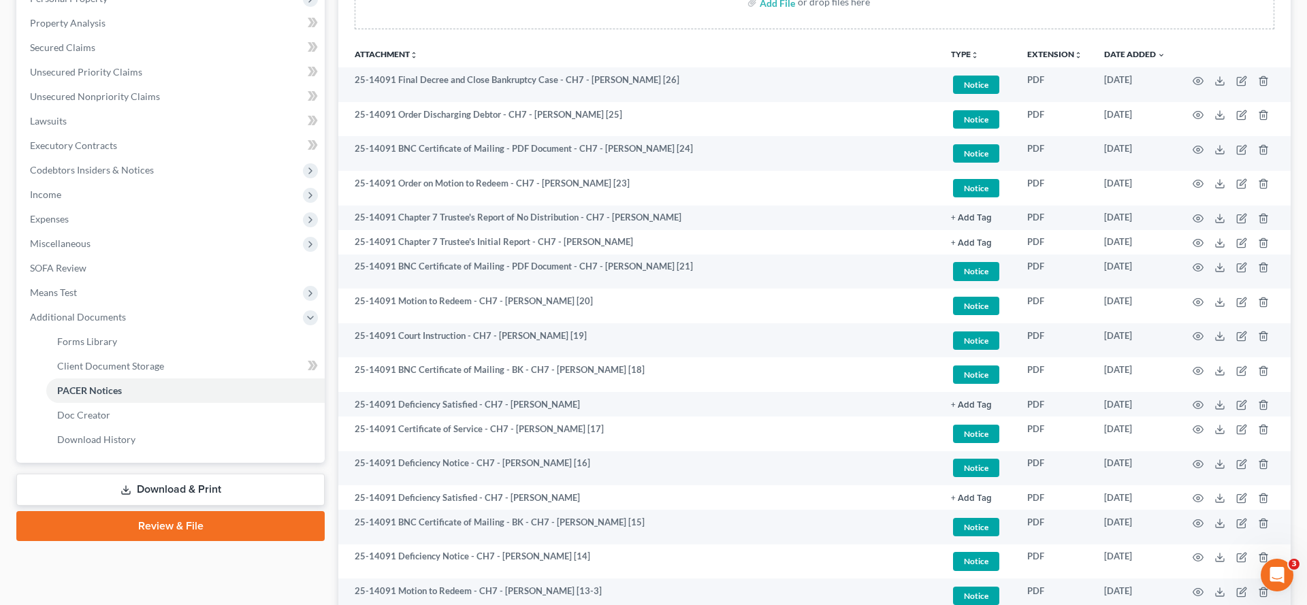
scroll to position [277, 0]
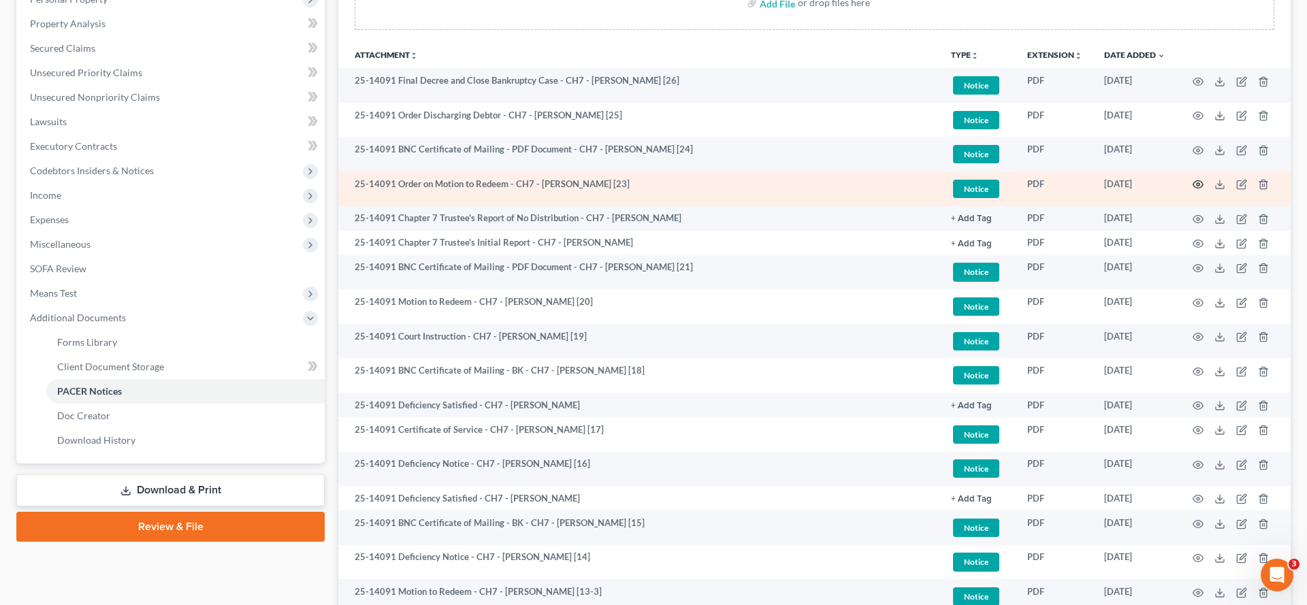
click at [1193, 190] on icon "button" at bounding box center [1198, 184] width 11 height 11
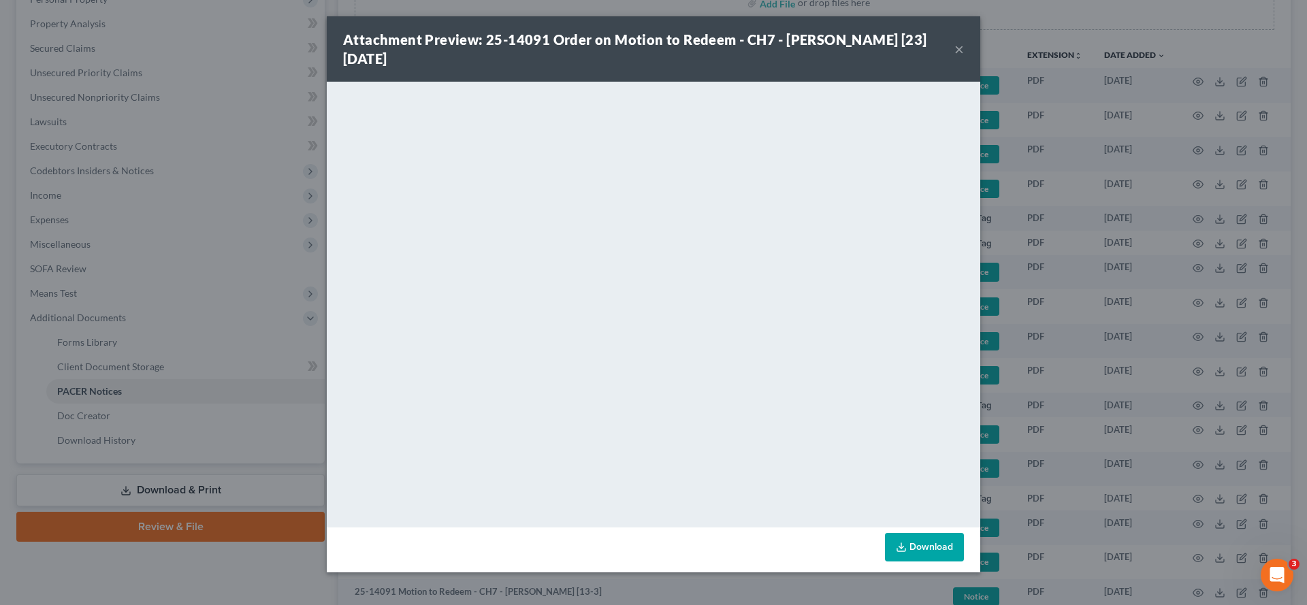
click at [964, 57] on button "×" at bounding box center [960, 49] width 10 height 16
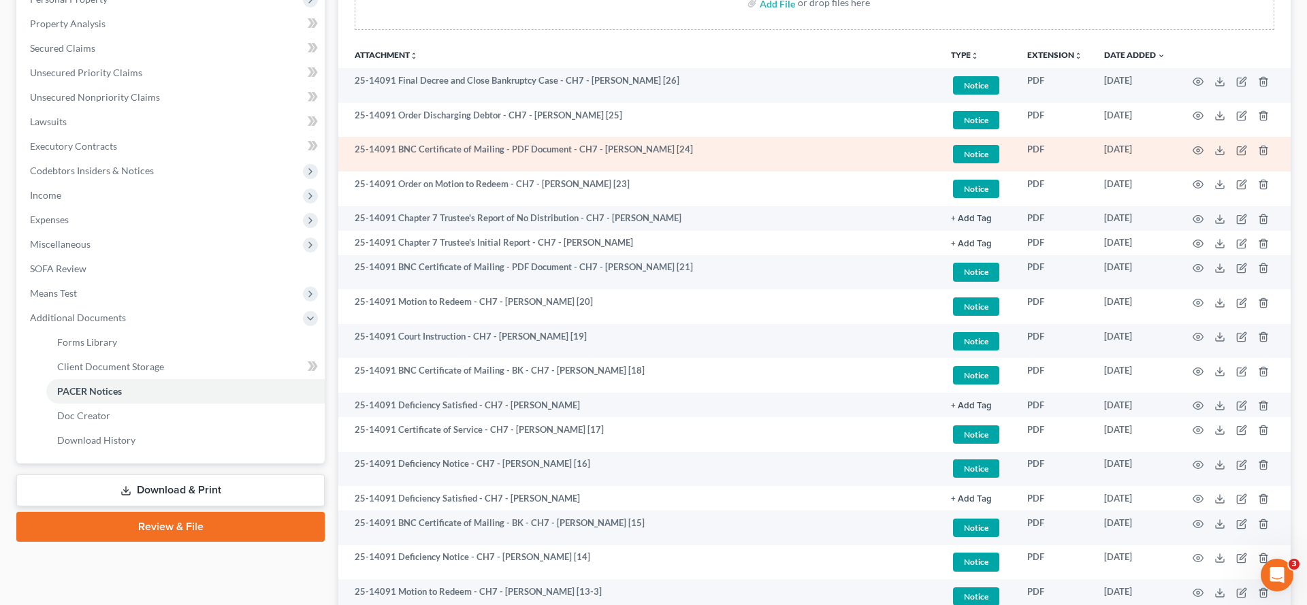
scroll to position [0, 0]
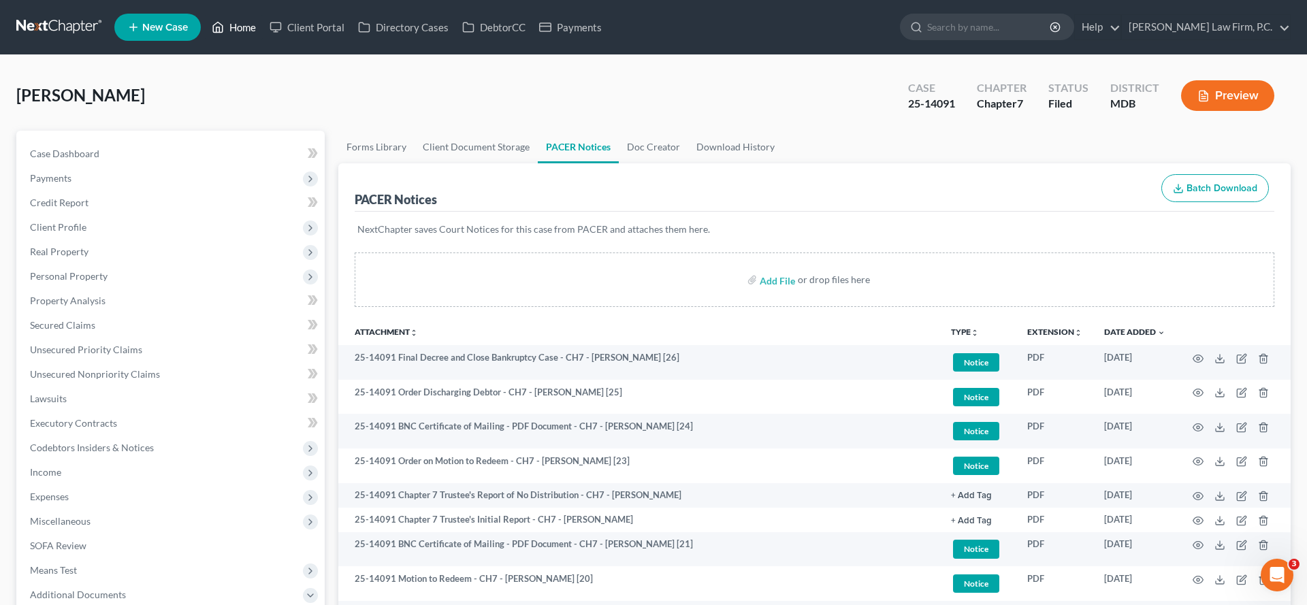
click at [263, 35] on link "Home" at bounding box center [234, 27] width 58 height 25
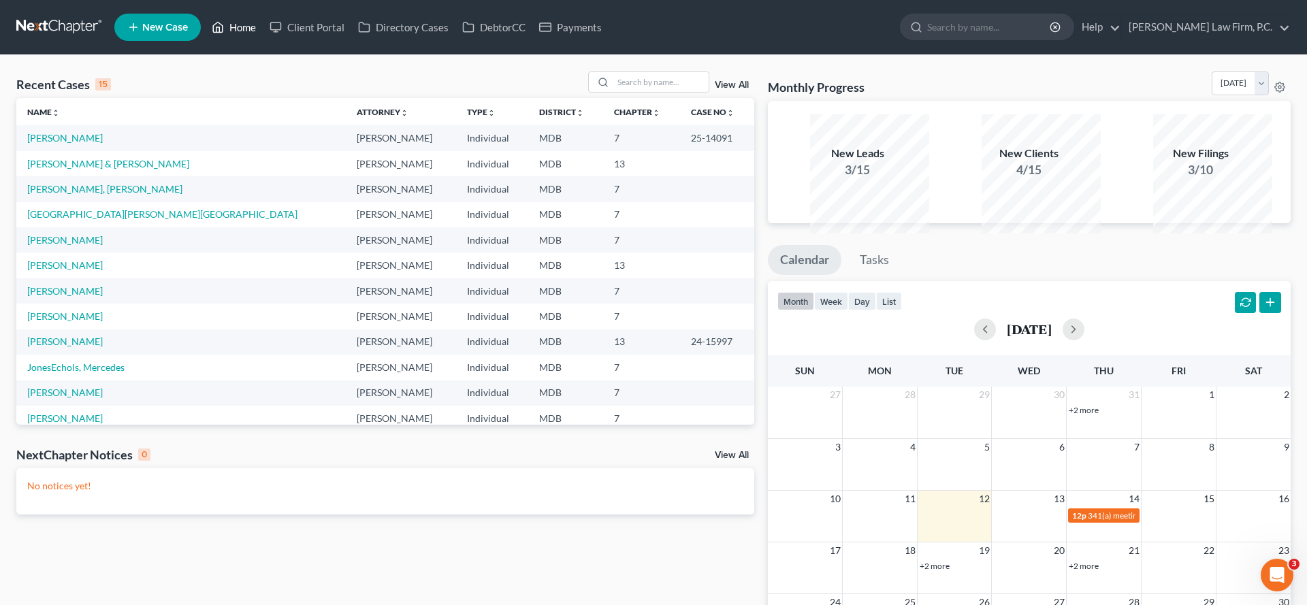
scroll to position [4, 0]
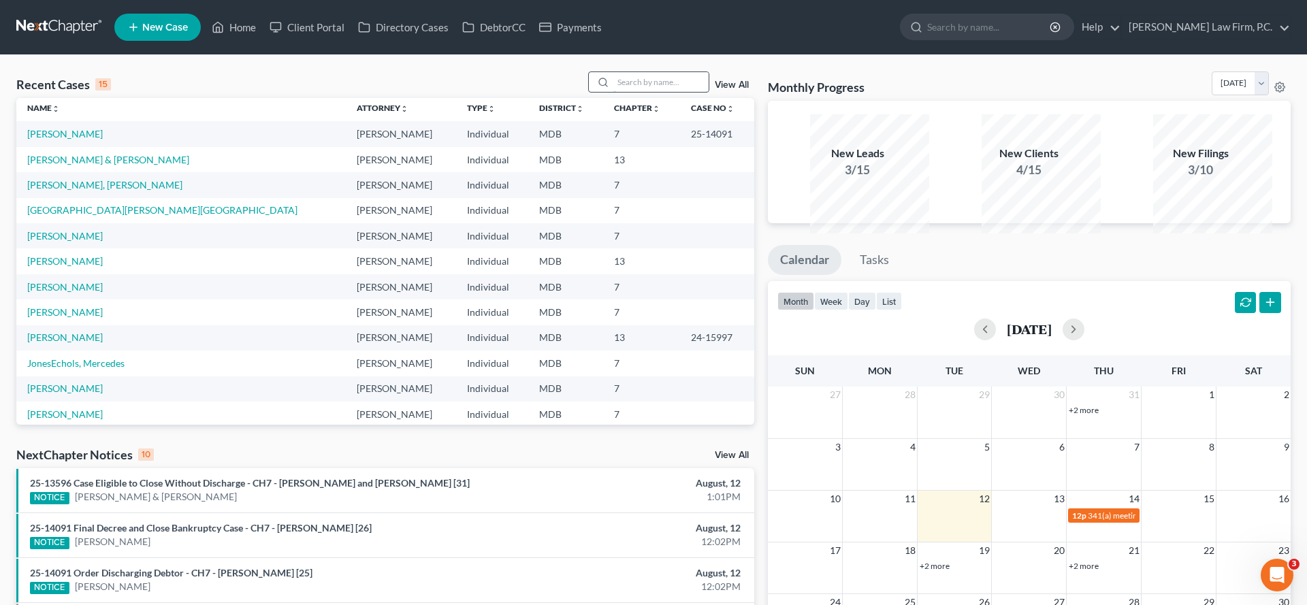
click at [613, 92] on input "search" at bounding box center [660, 82] width 95 height 20
type input "[DEMOGRAPHIC_DATA]"
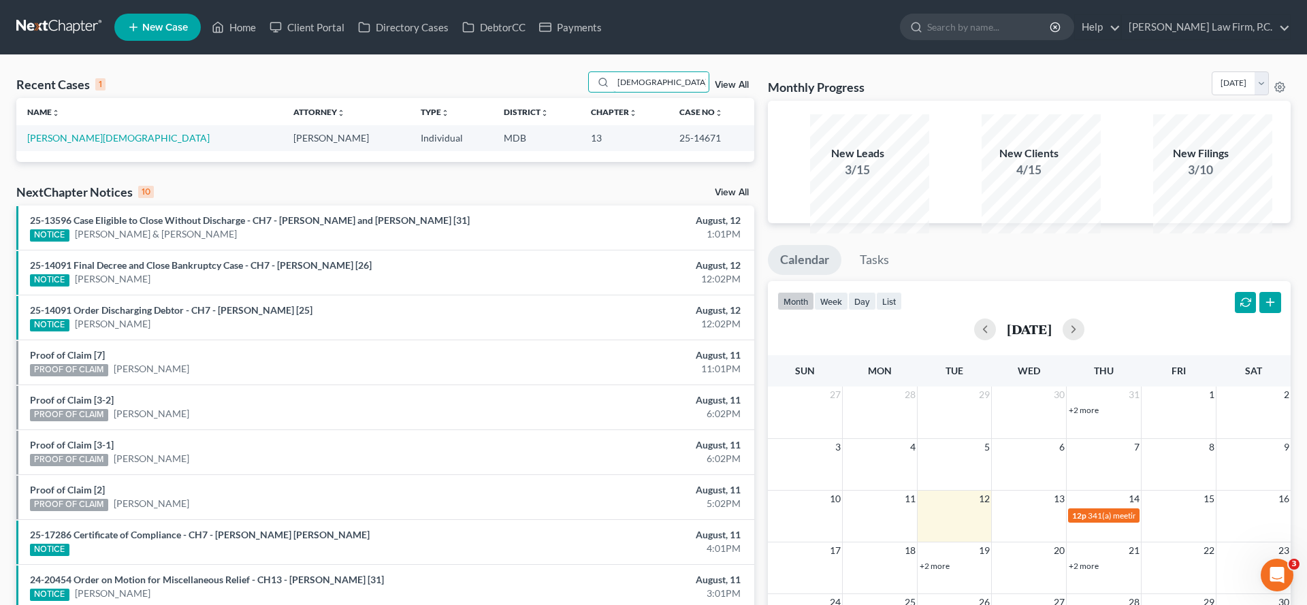
scroll to position [0, 0]
click at [77, 144] on link "[PERSON_NAME][DEMOGRAPHIC_DATA]" at bounding box center [118, 138] width 182 height 12
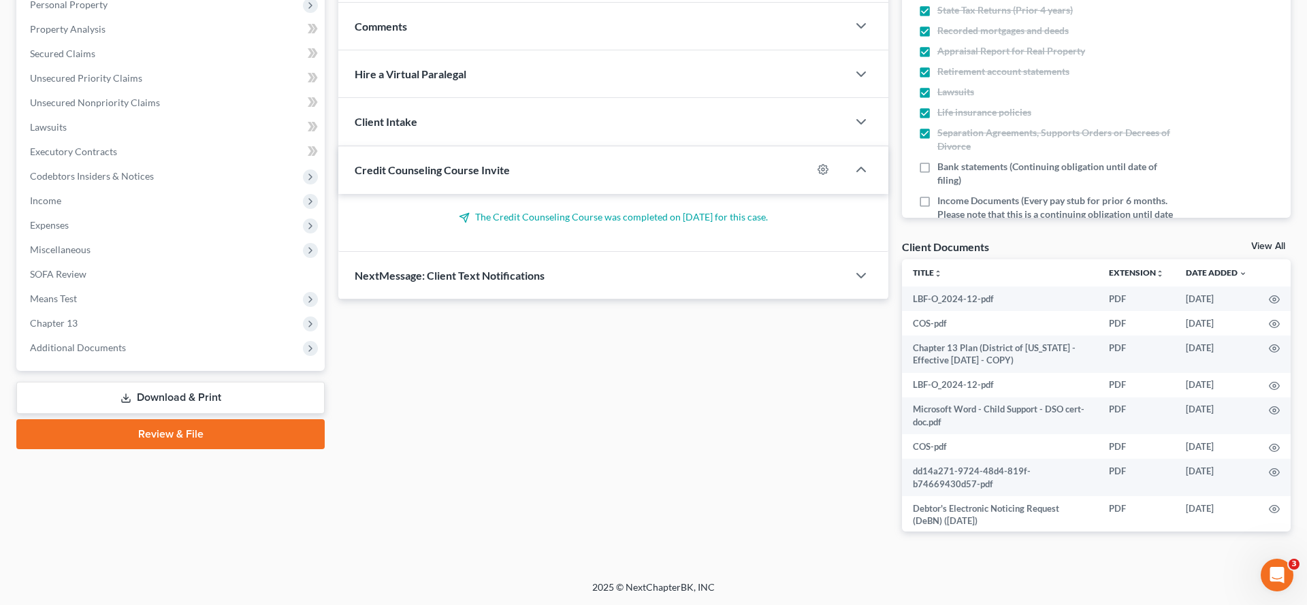
scroll to position [488, 0]
click at [126, 342] on span "Additional Documents" at bounding box center [78, 348] width 96 height 12
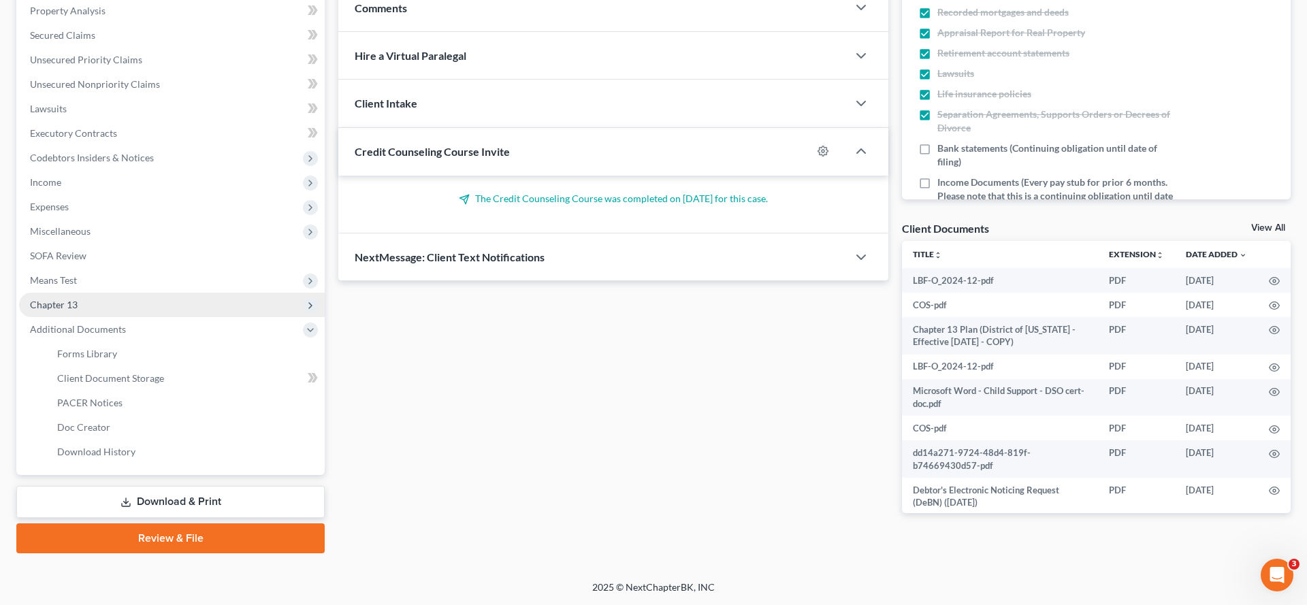
click at [101, 293] on span "Chapter 13" at bounding box center [172, 305] width 306 height 25
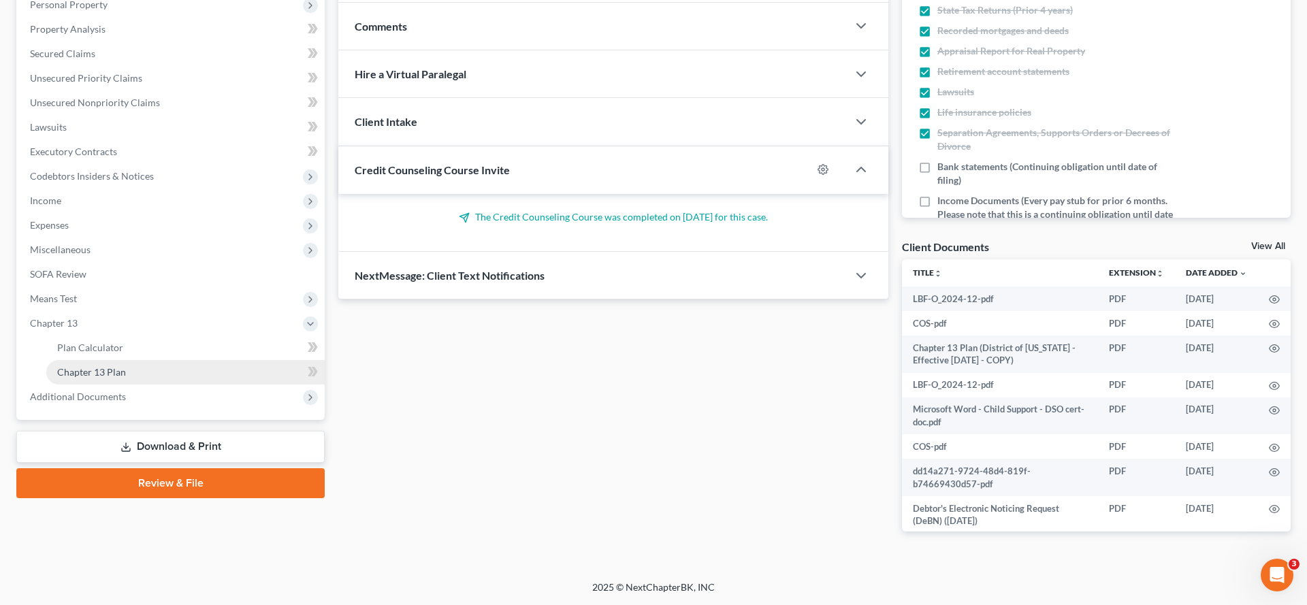
click at [100, 360] on link "Chapter 13 Plan" at bounding box center [185, 372] width 278 height 25
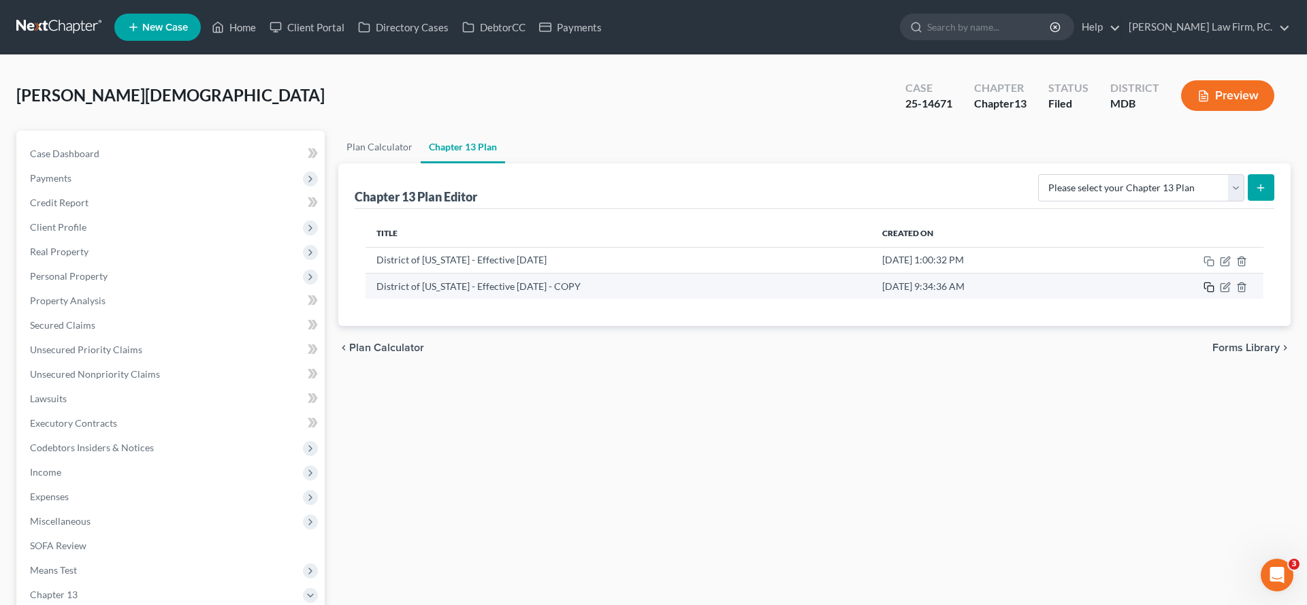
click at [1204, 293] on icon "button" at bounding box center [1209, 287] width 11 height 11
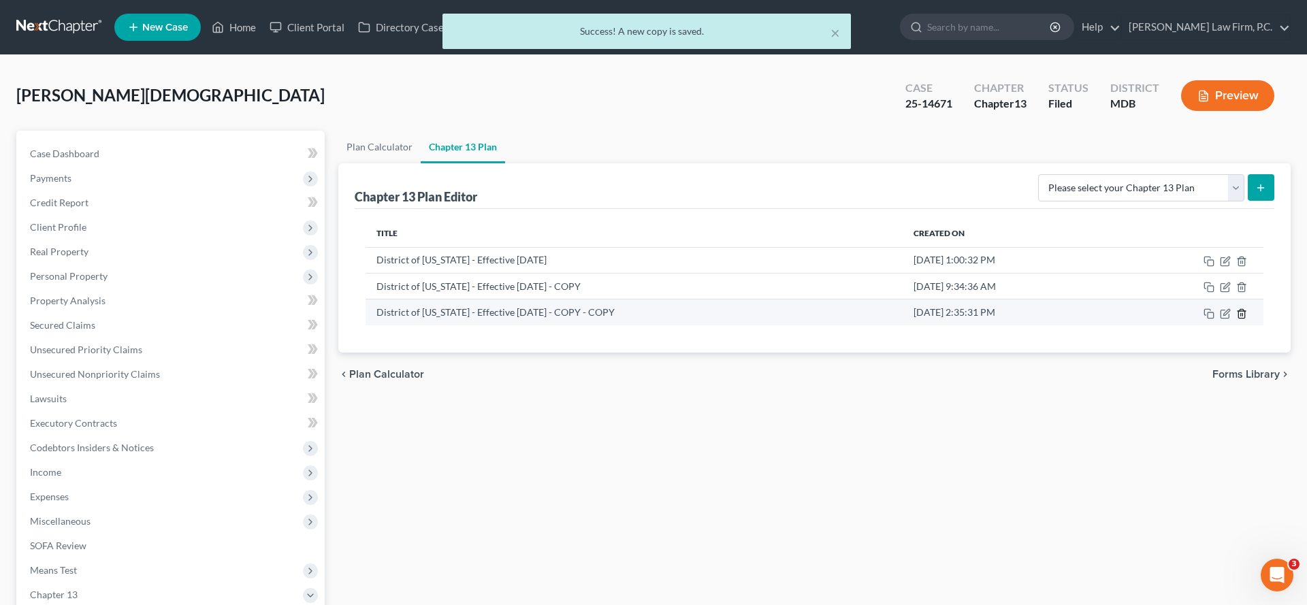
click at [1236, 319] on icon "button" at bounding box center [1241, 313] width 11 height 11
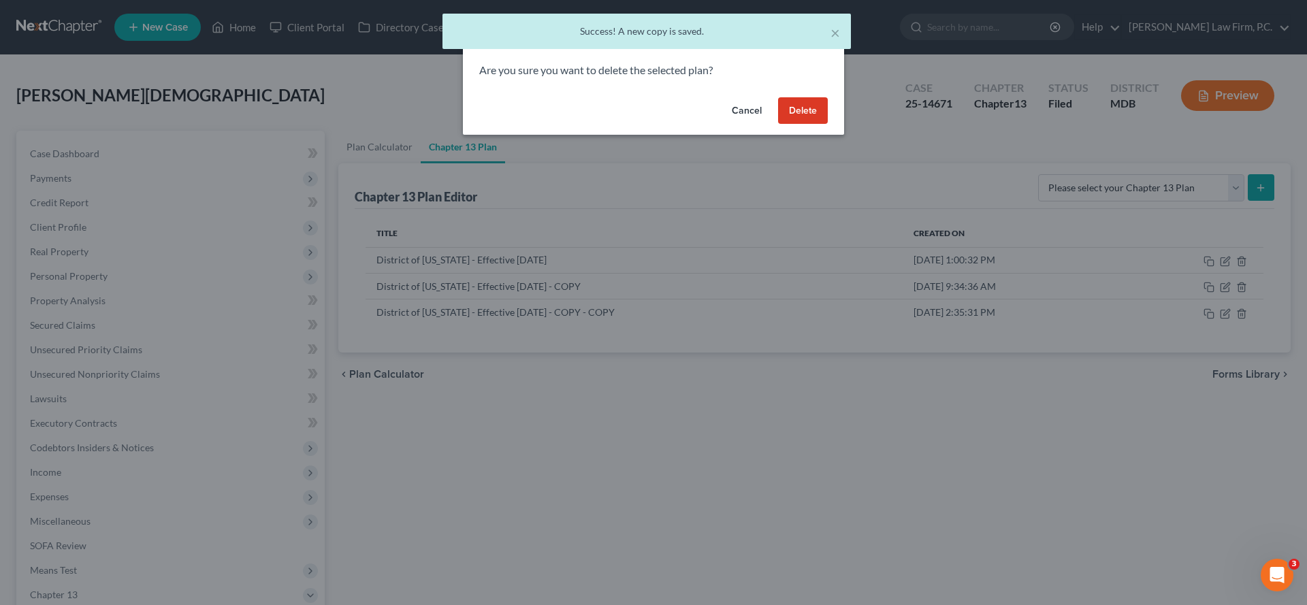
drag, startPoint x: 842, startPoint y: 132, endPoint x: 1164, endPoint y: 365, distance: 396.9
click at [828, 125] on button "Delete" at bounding box center [803, 110] width 50 height 27
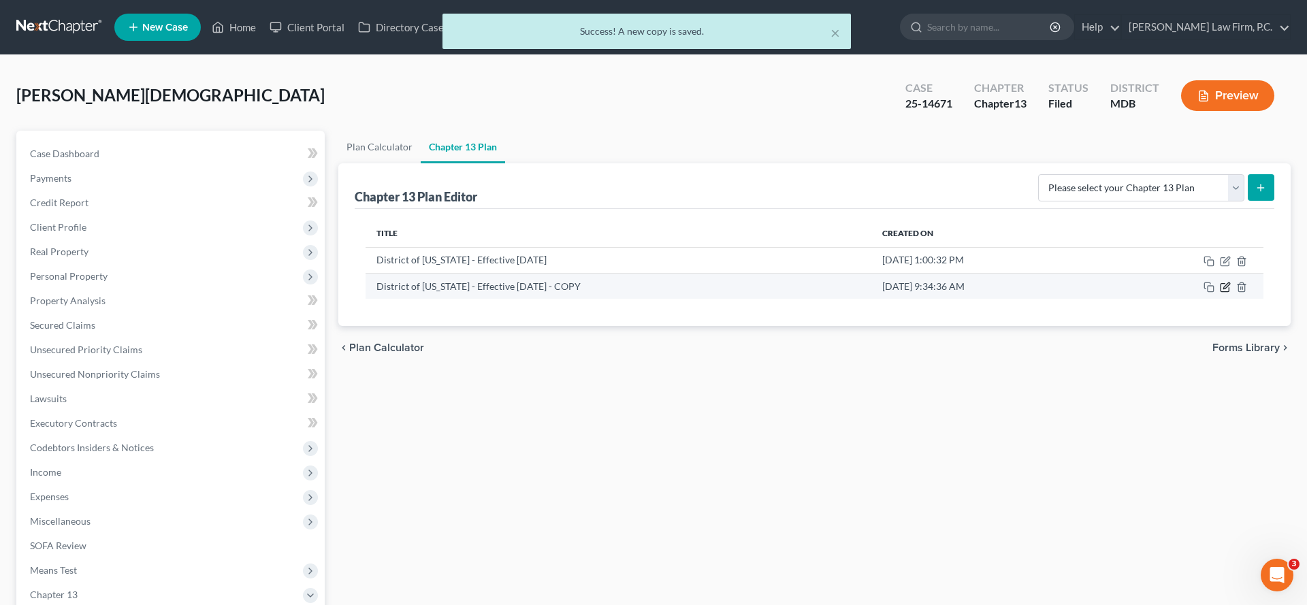
click at [1221, 292] on icon "button" at bounding box center [1225, 288] width 8 height 8
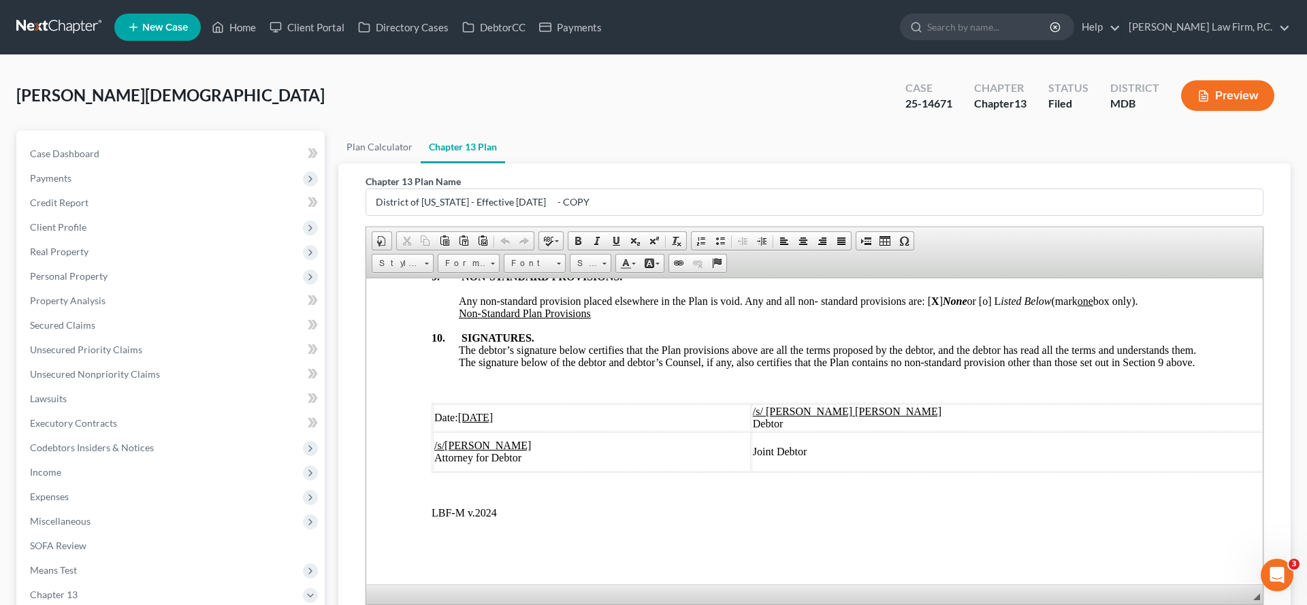
scroll to position [4728, 0]
click at [481, 411] on u "[DATE]" at bounding box center [475, 417] width 35 height 12
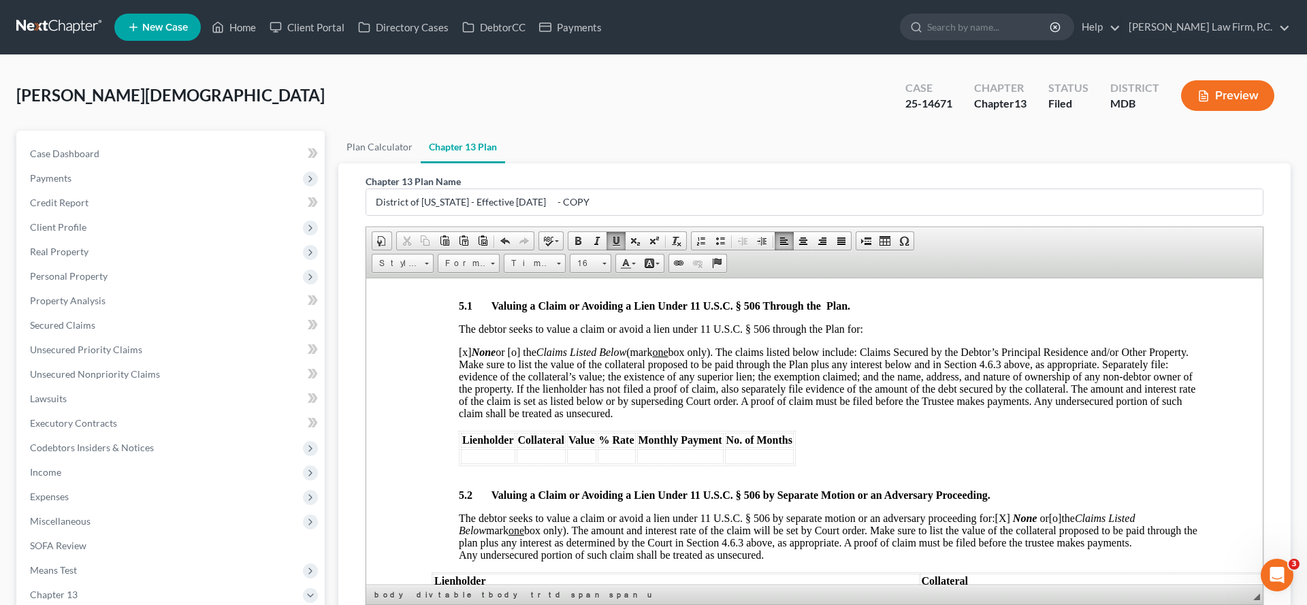
scroll to position [419, 0]
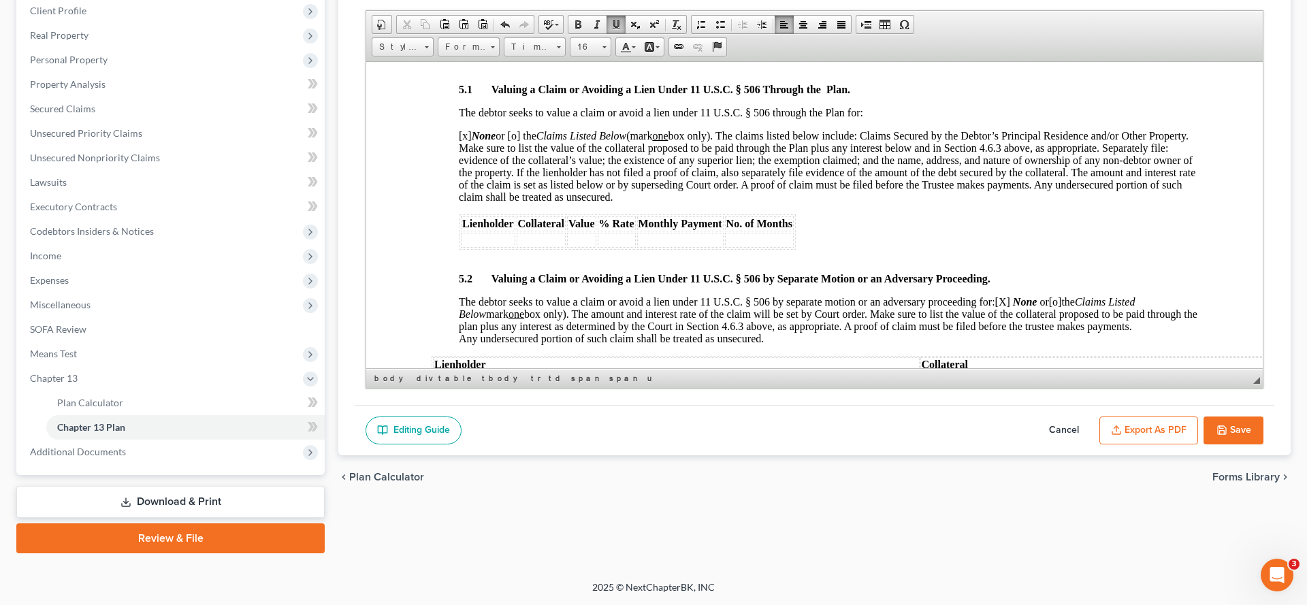
click at [1217, 425] on icon "button" at bounding box center [1222, 430] width 11 height 11
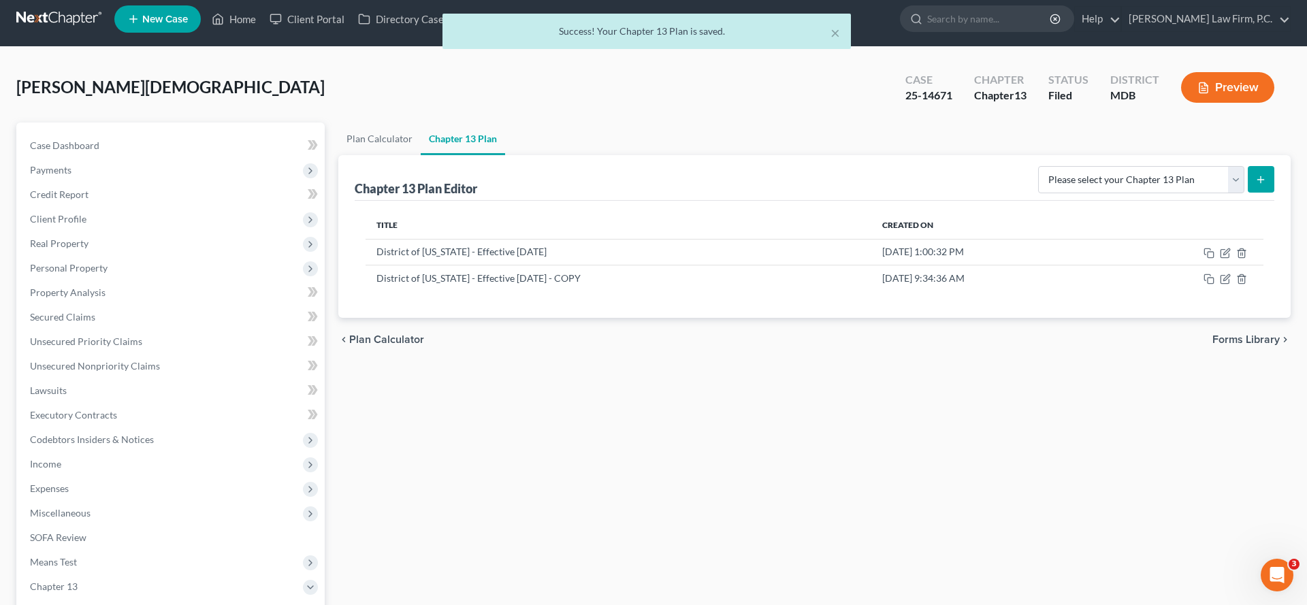
scroll to position [0, 0]
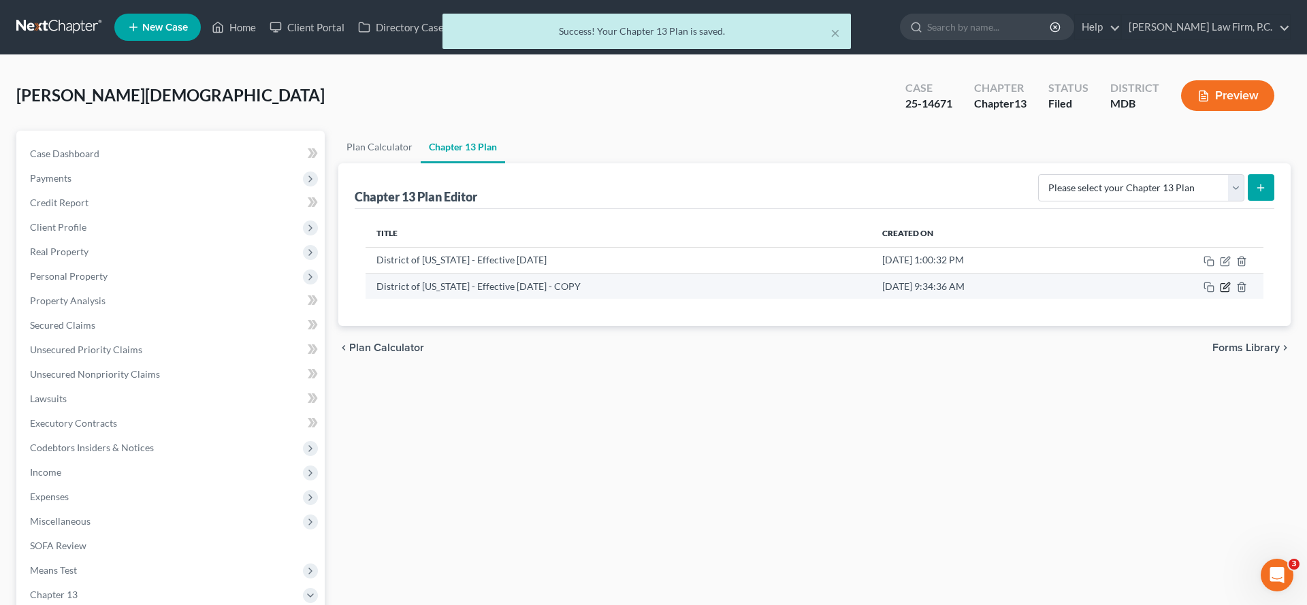
click at [1220, 293] on icon "button" at bounding box center [1225, 287] width 11 height 11
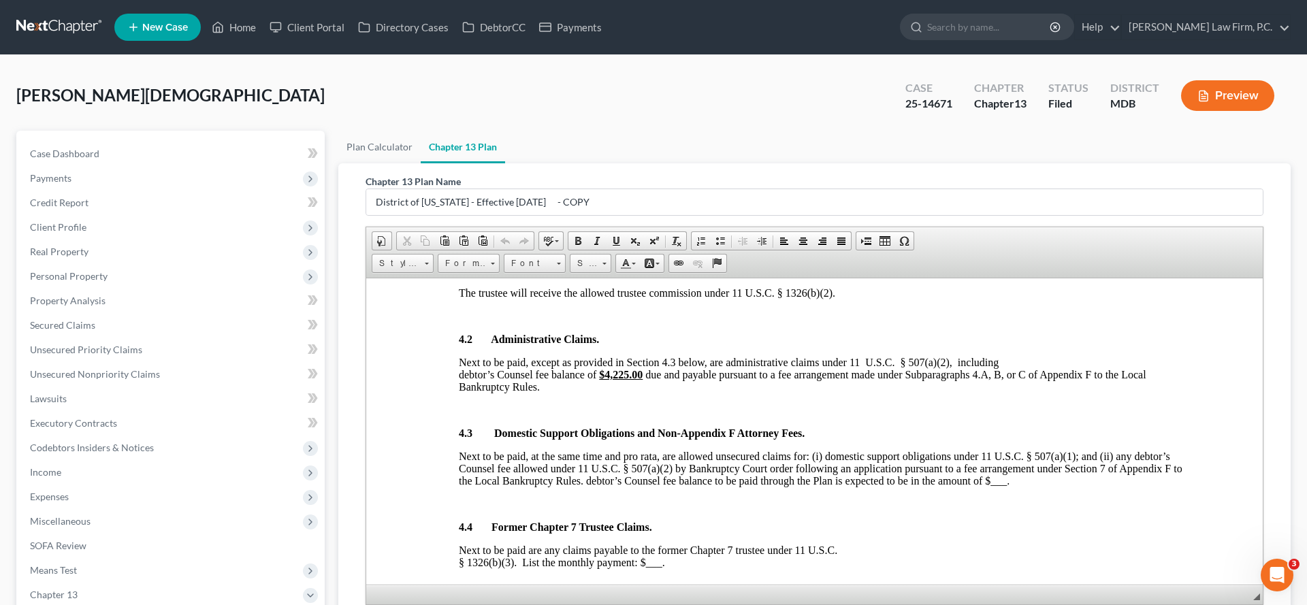
scroll to position [419, 0]
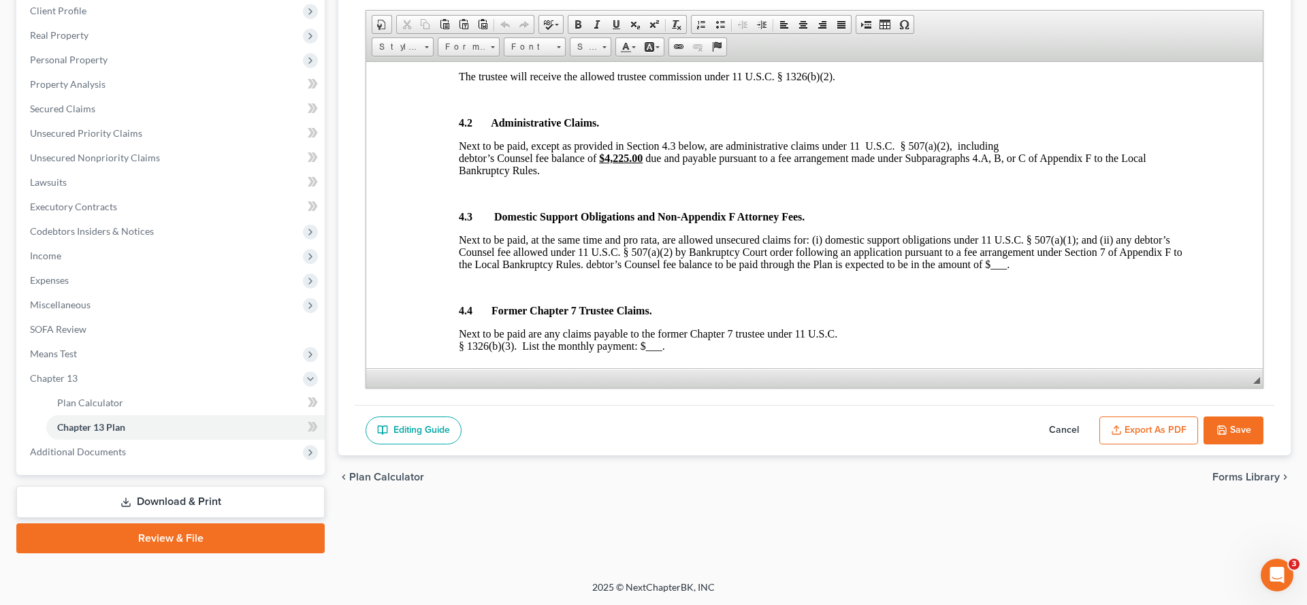
click at [1119, 417] on button "Export as PDF" at bounding box center [1149, 431] width 99 height 29
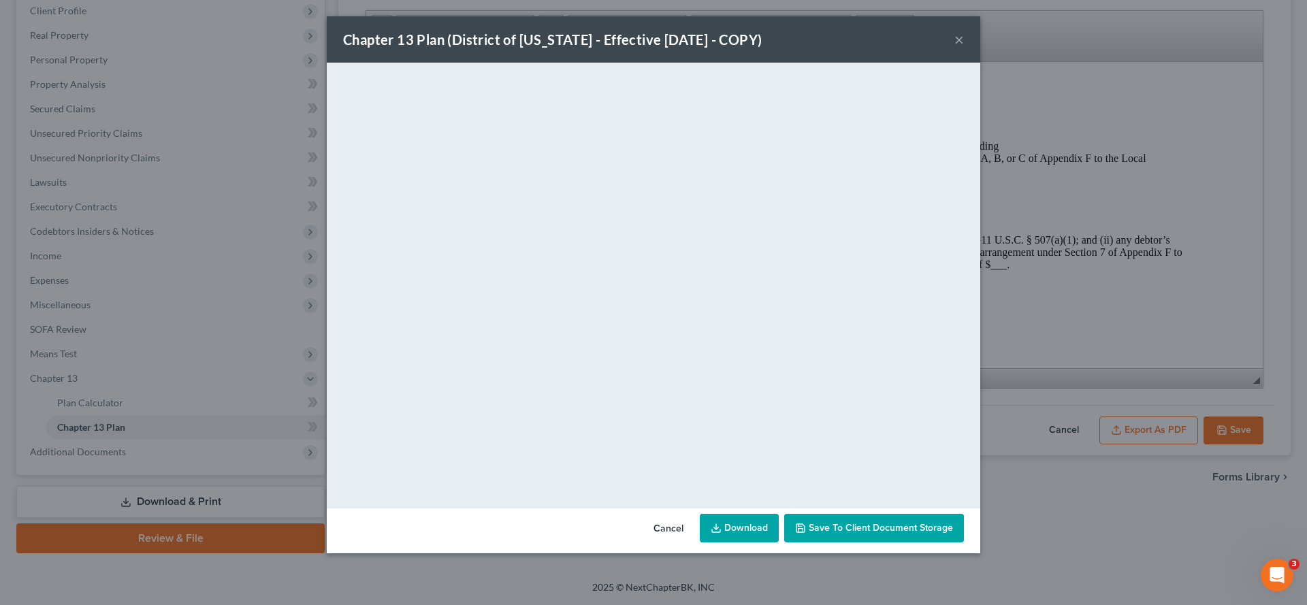
click at [867, 534] on span "Save to Client Document Storage" at bounding box center [881, 528] width 144 height 12
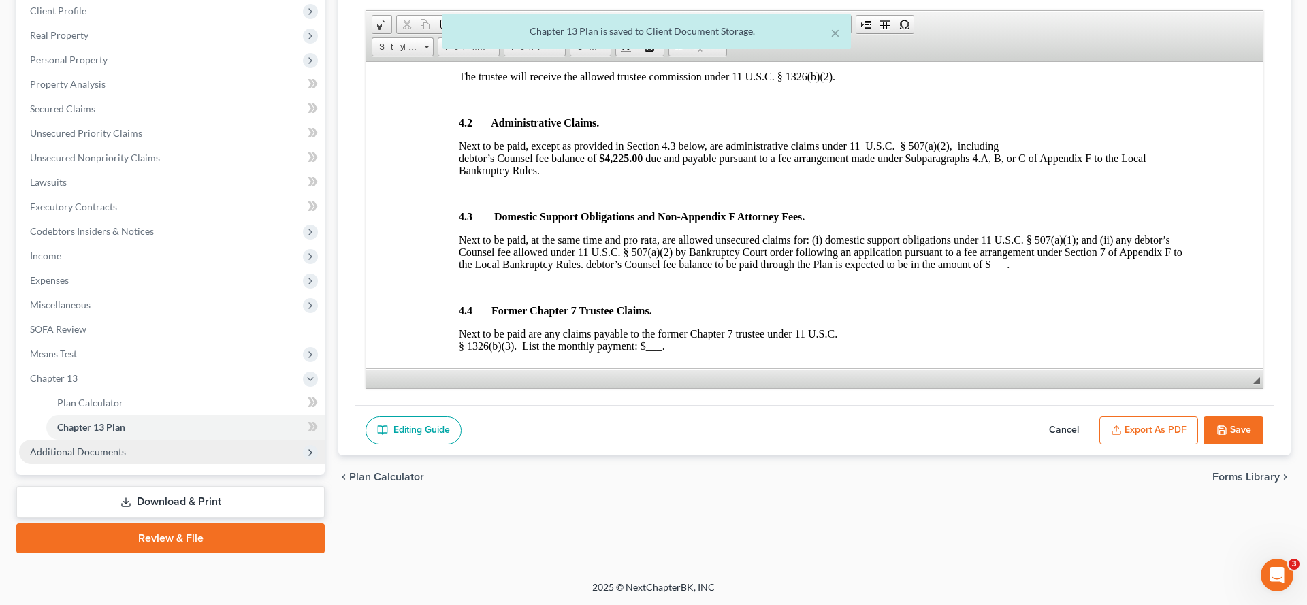
click at [118, 446] on span "Additional Documents" at bounding box center [78, 452] width 96 height 12
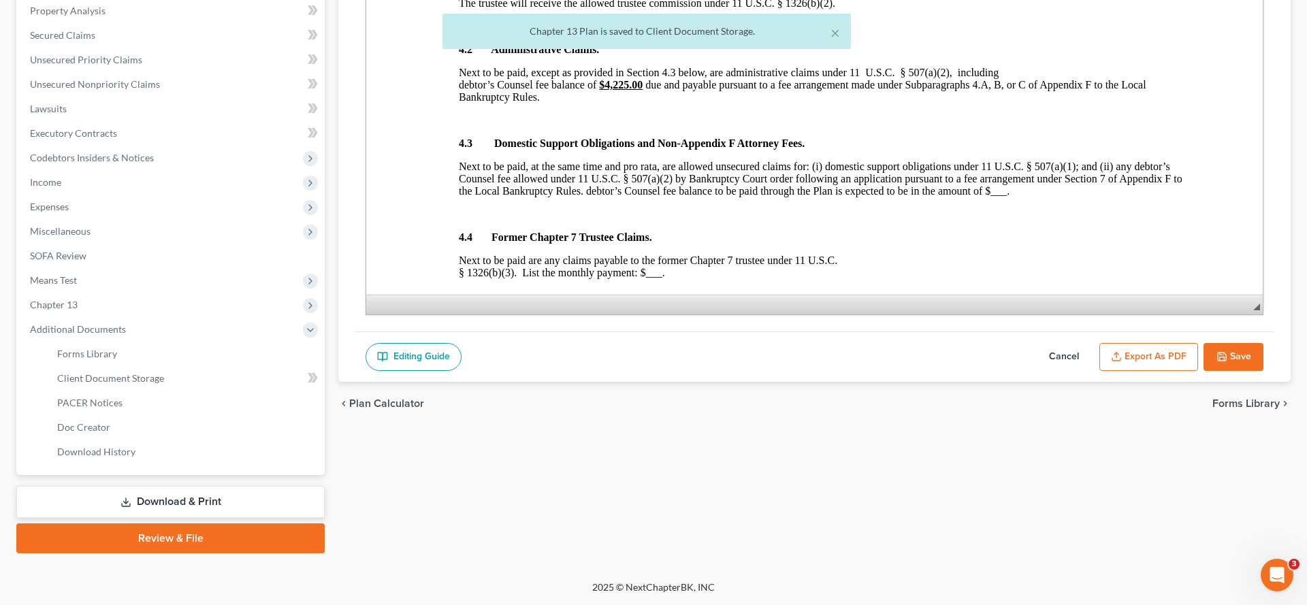
scroll to position [511, 0]
click at [204, 524] on link "Review & File" at bounding box center [170, 539] width 308 height 30
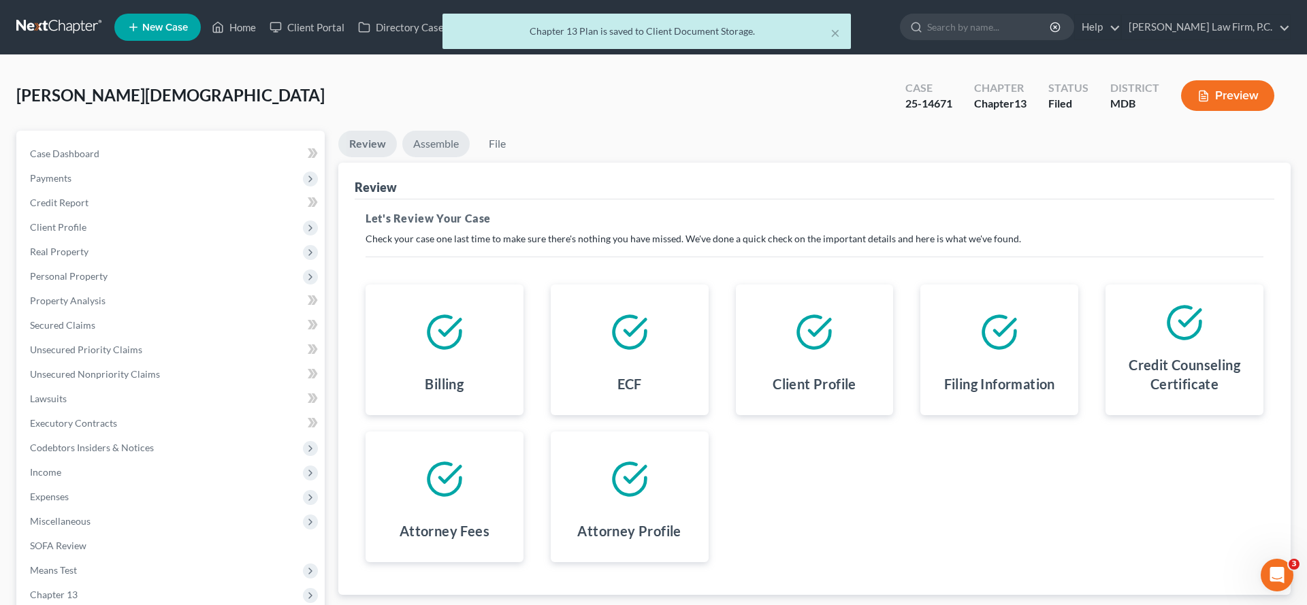
click at [457, 157] on link "Assemble" at bounding box center [435, 144] width 67 height 27
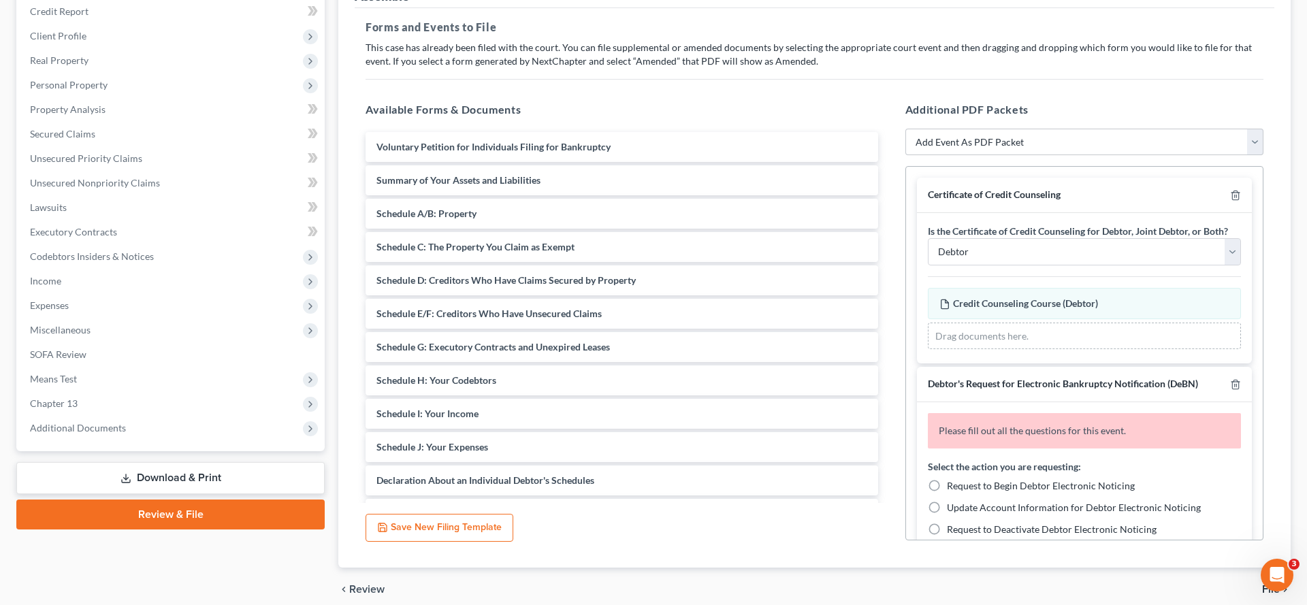
scroll to position [240, 0]
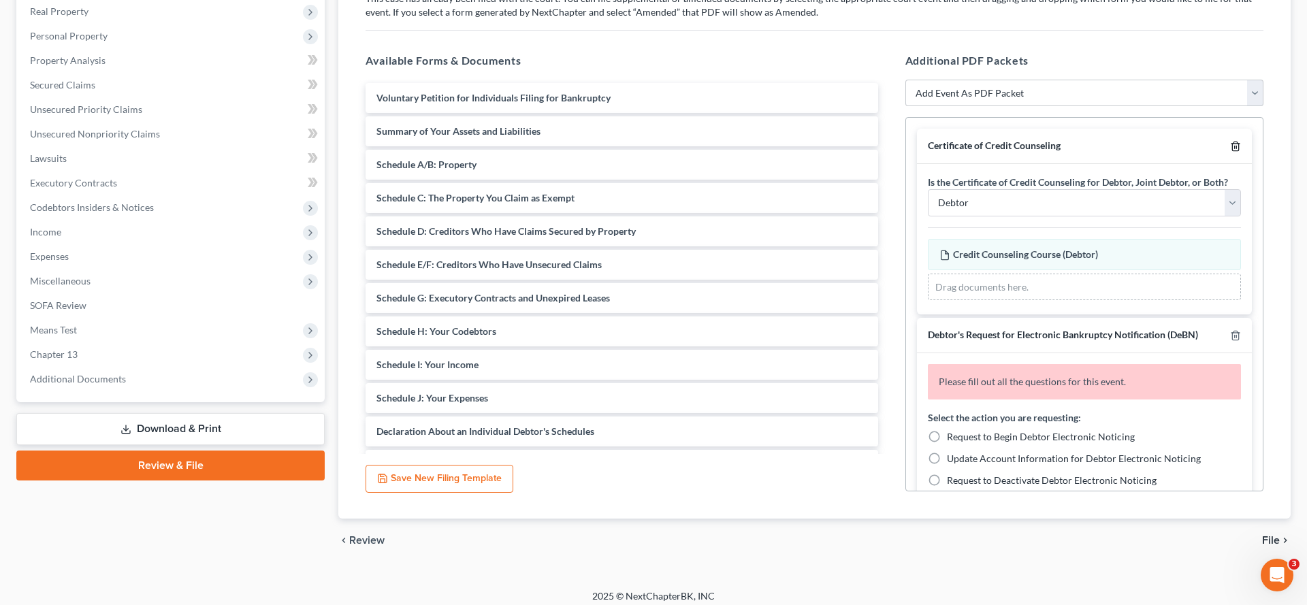
click at [1230, 152] on icon "button" at bounding box center [1235, 146] width 11 height 11
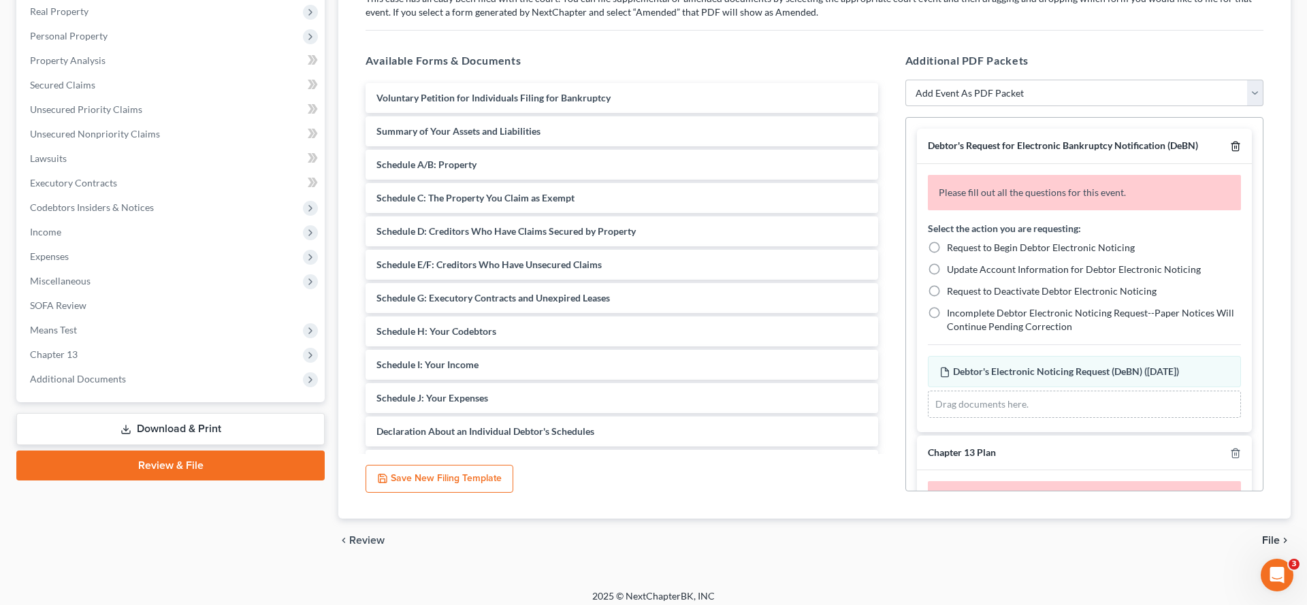
click at [1230, 152] on icon "button" at bounding box center [1235, 146] width 11 height 11
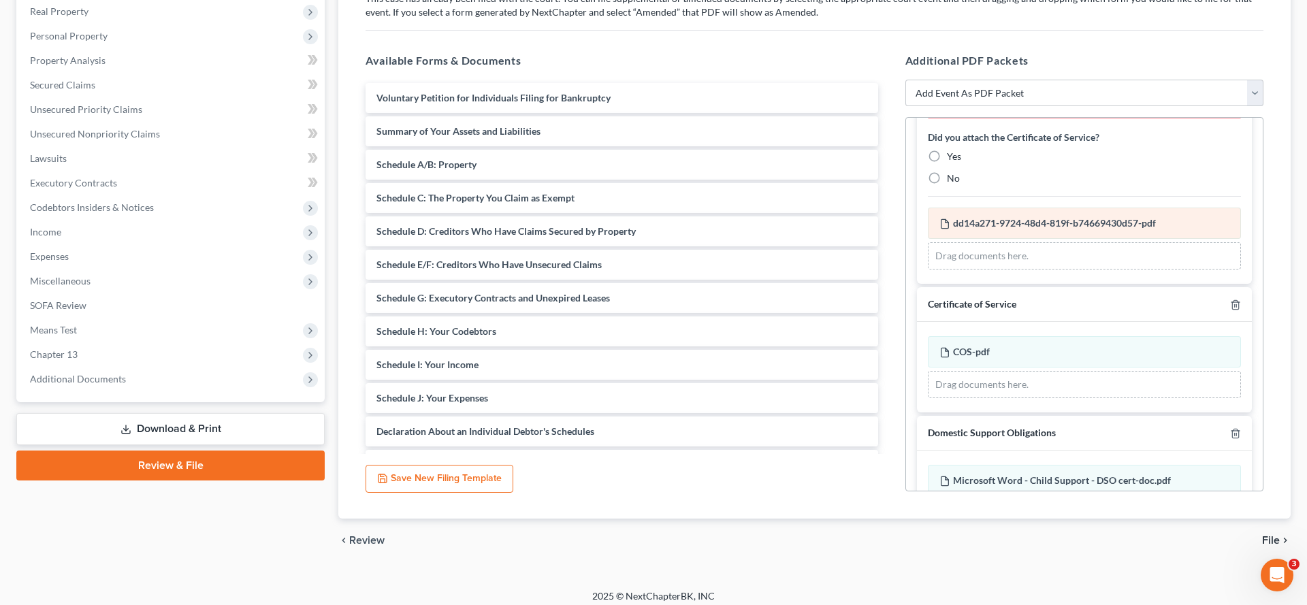
scroll to position [135, 0]
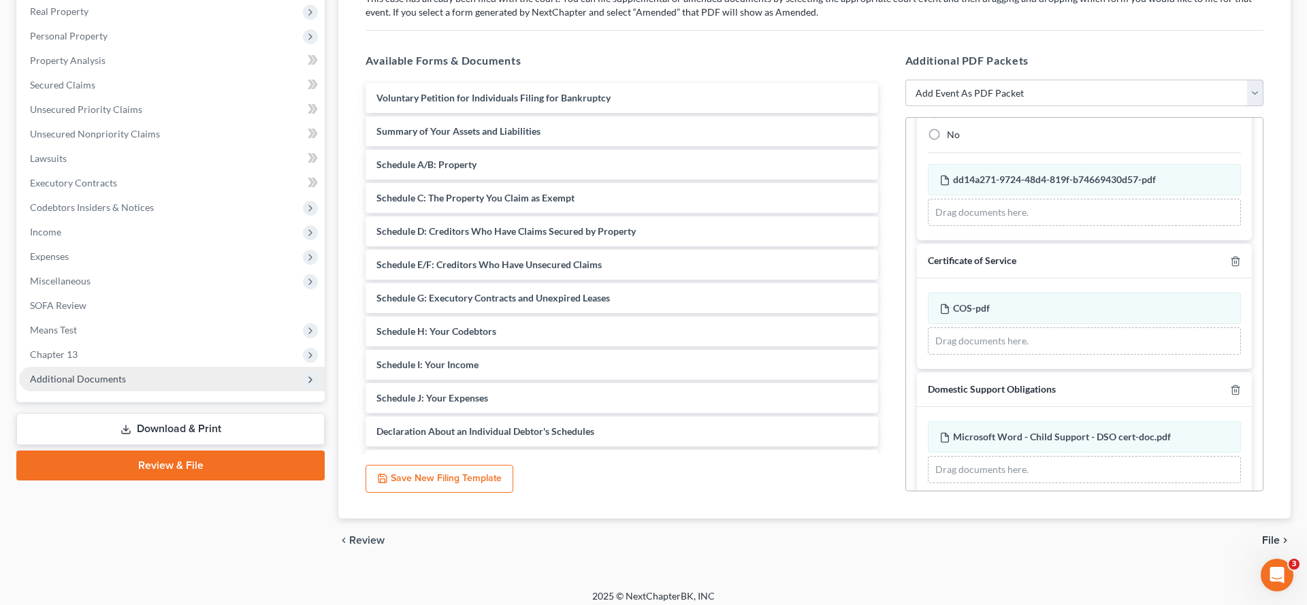
click at [126, 385] on span "Additional Documents" at bounding box center [78, 379] width 96 height 12
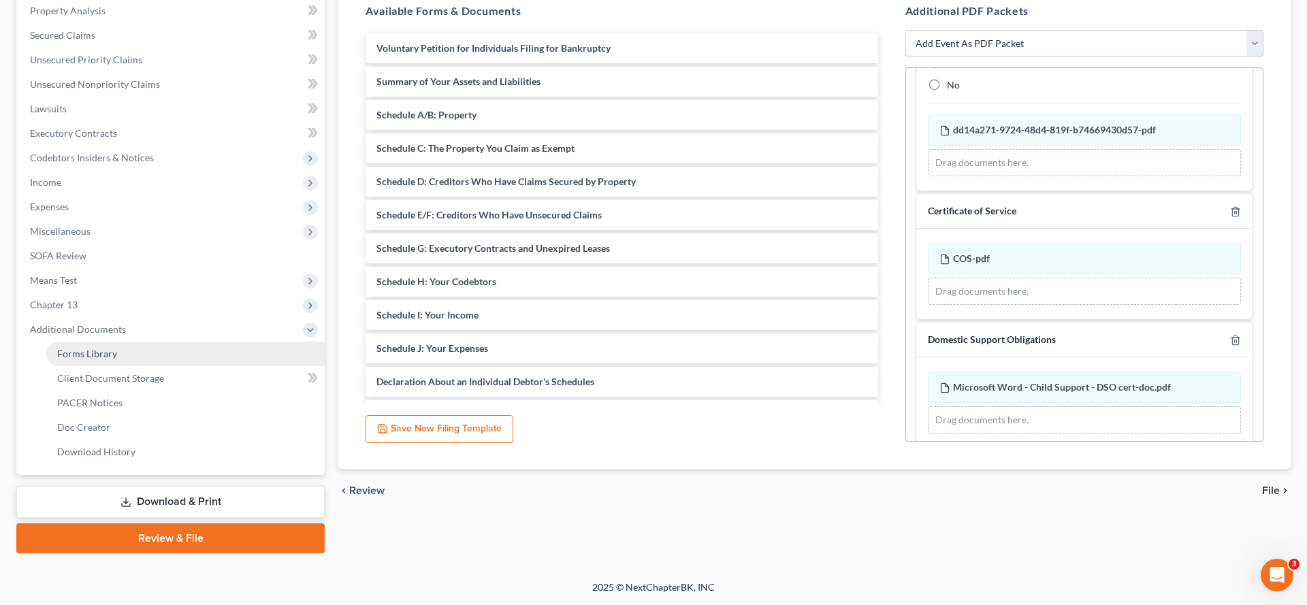
scroll to position [337, 0]
click at [110, 384] on span "Client Document Storage" at bounding box center [110, 378] width 107 height 12
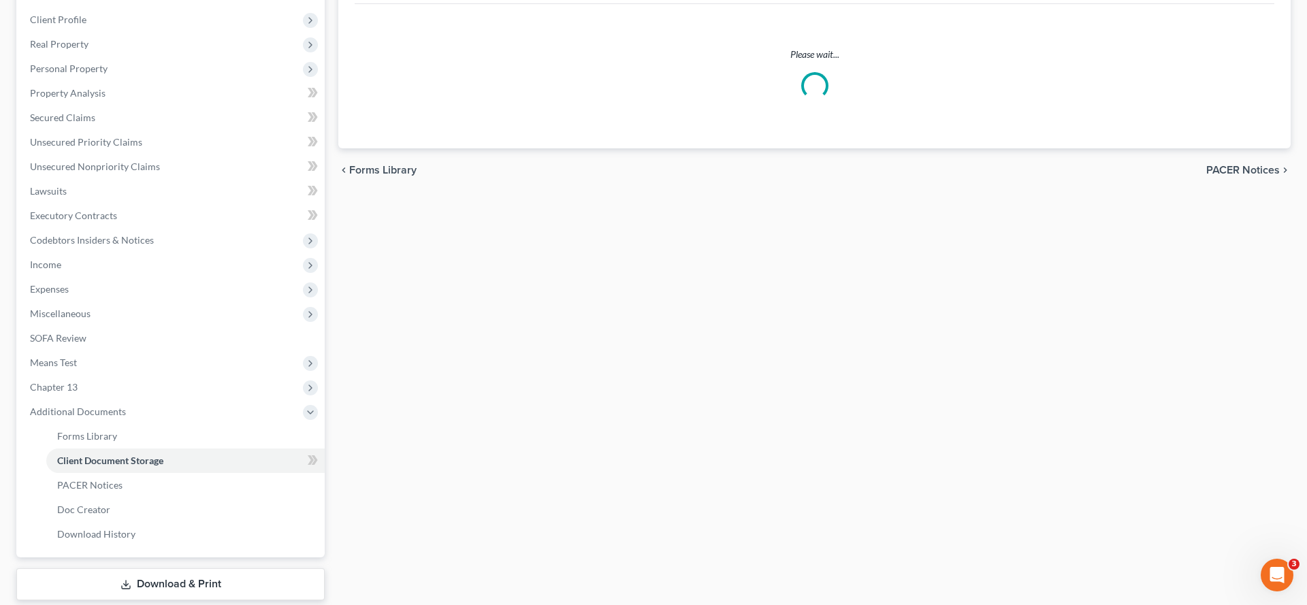
select select "14"
select select "32"
select select "25"
select select "15"
select select "37"
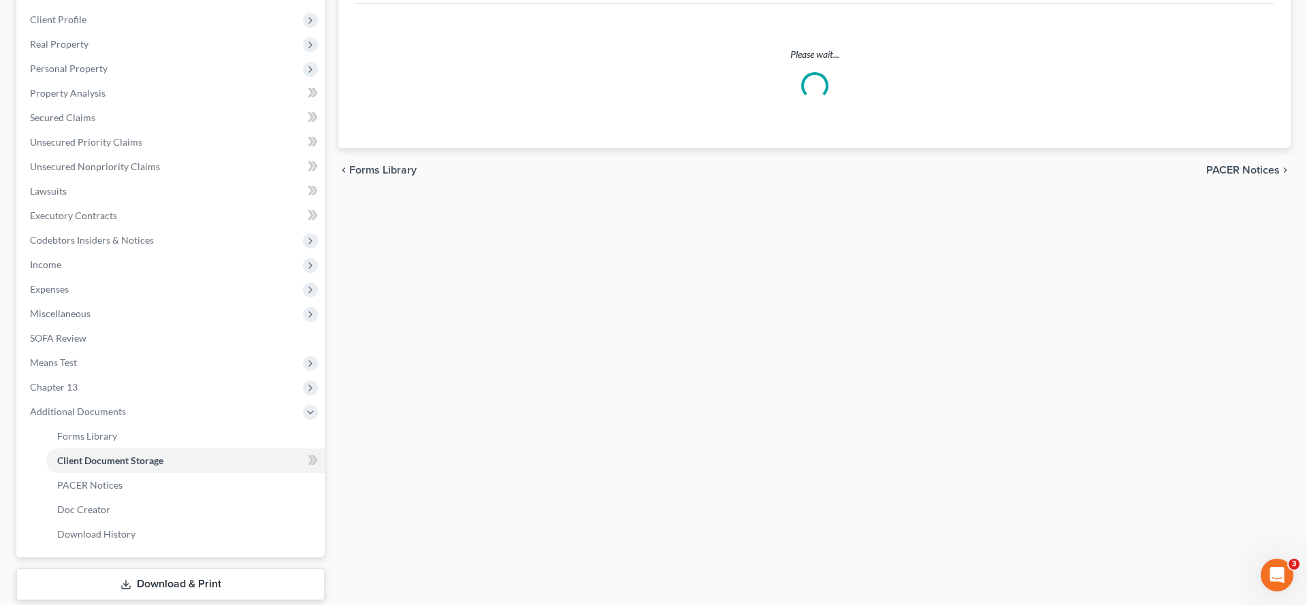
select select "26"
select select "25"
select select "15"
select select "26"
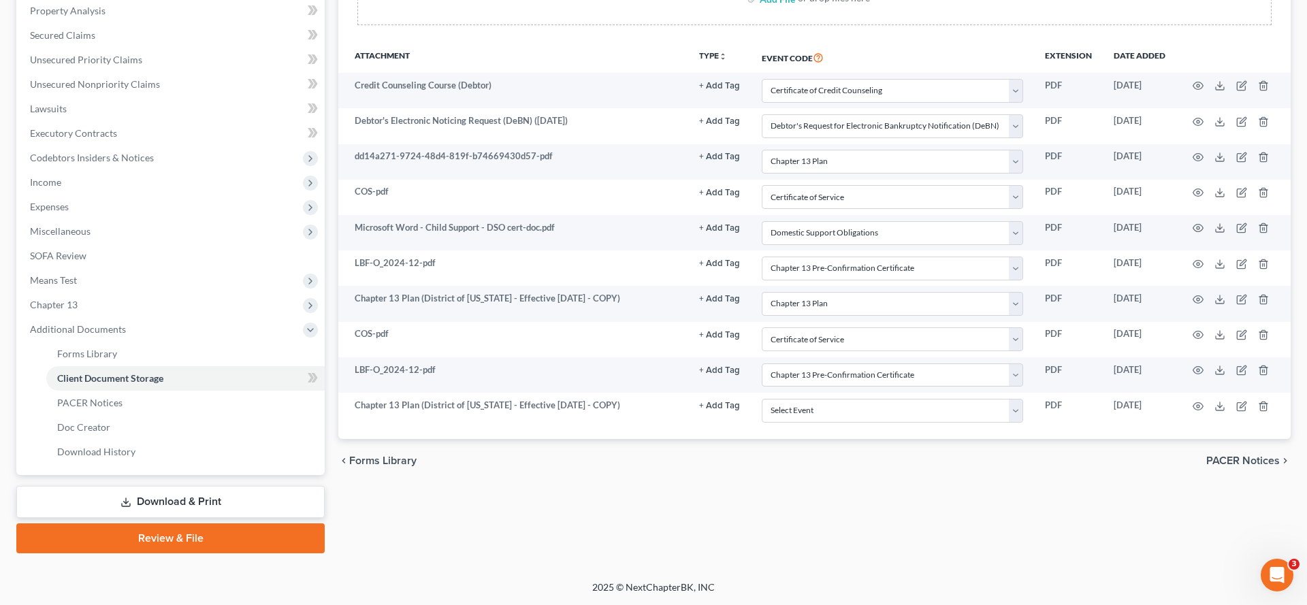
scroll to position [465, 0]
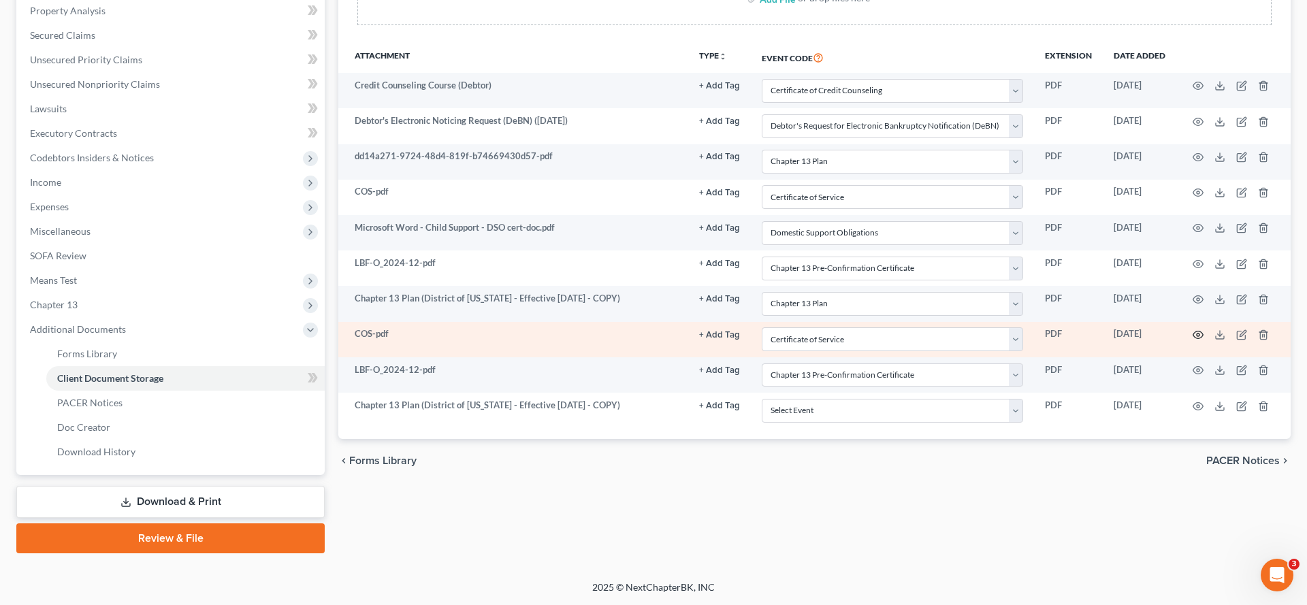
click at [1193, 330] on icon "button" at bounding box center [1198, 335] width 11 height 11
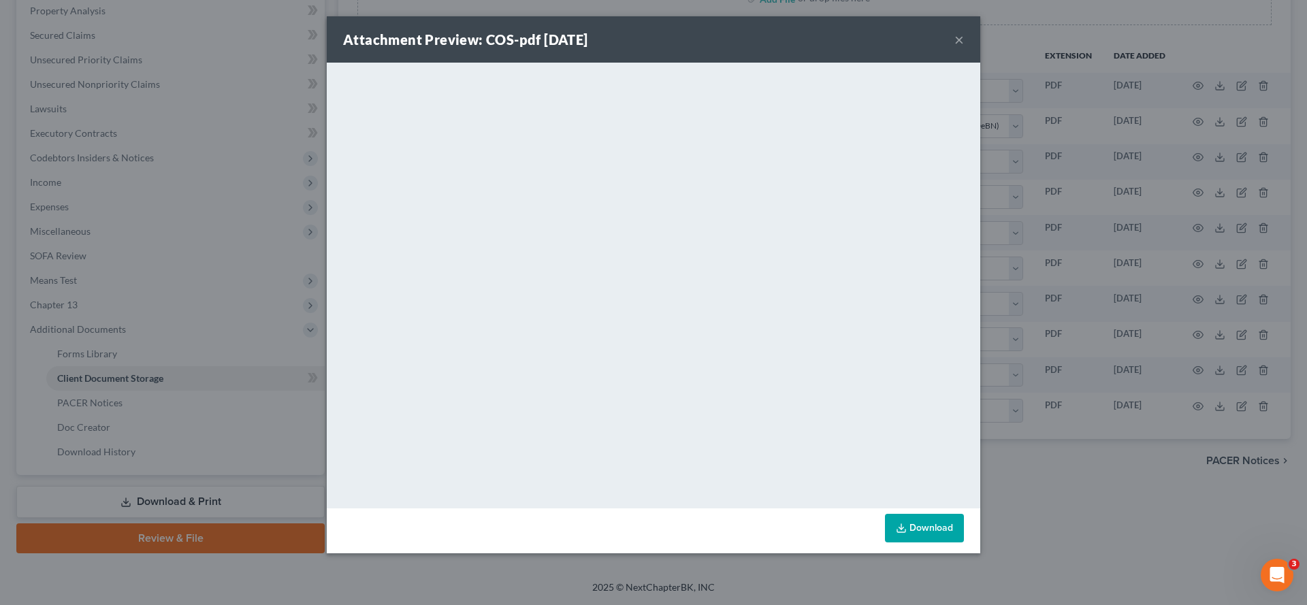
click at [964, 44] on button "×" at bounding box center [960, 39] width 10 height 16
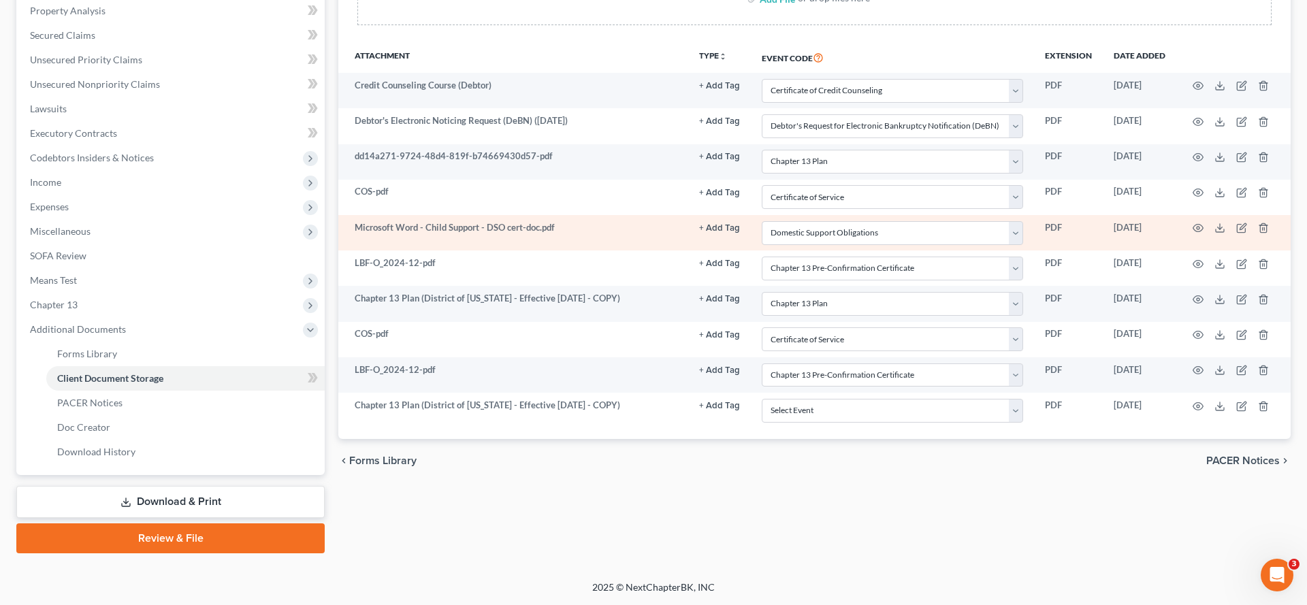
scroll to position [0, 0]
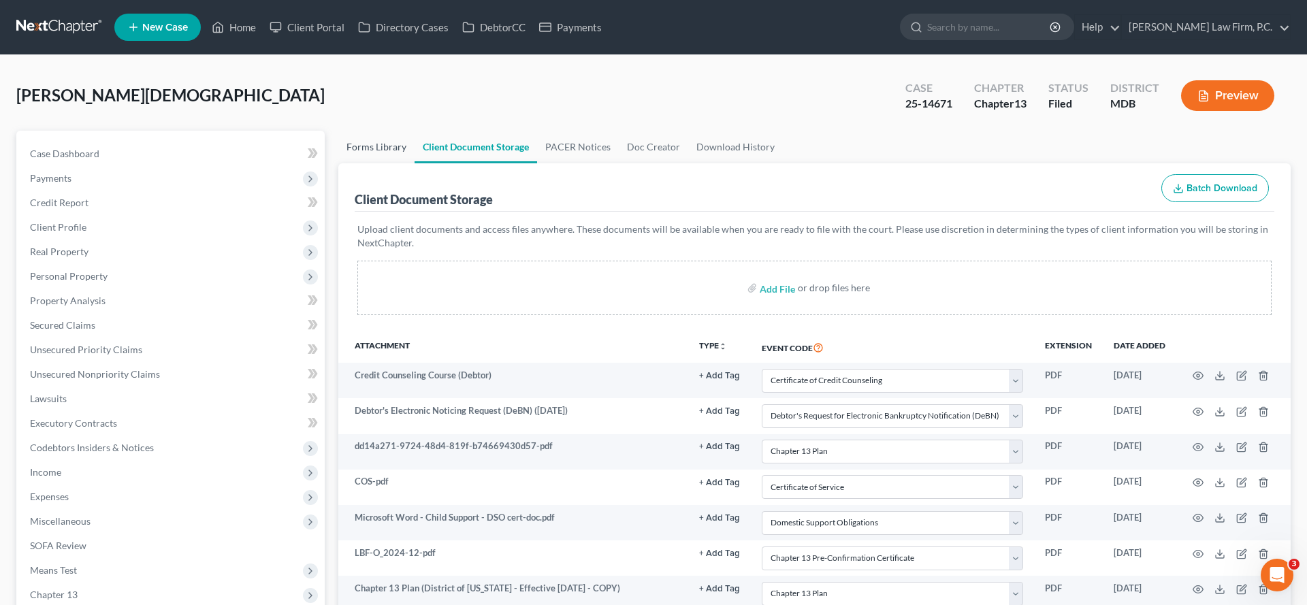
click at [395, 163] on link "Forms Library" at bounding box center [376, 147] width 76 height 33
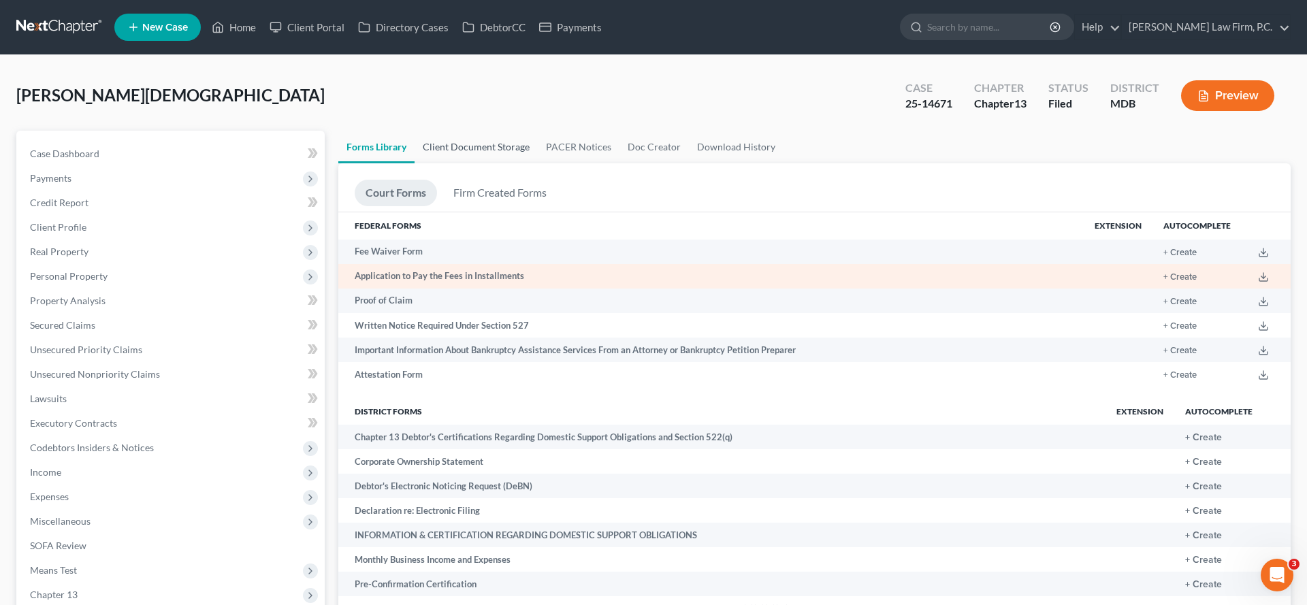
click at [518, 163] on link "Client Document Storage" at bounding box center [476, 147] width 123 height 33
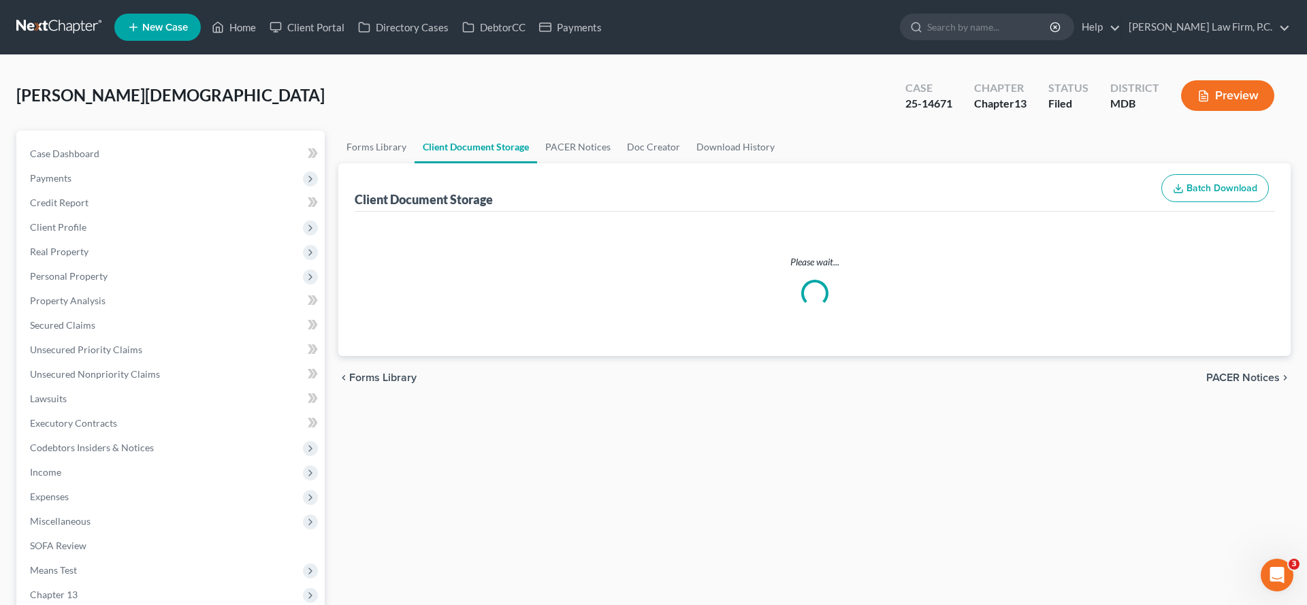
select select "14"
select select "32"
select select "25"
select select "15"
select select "37"
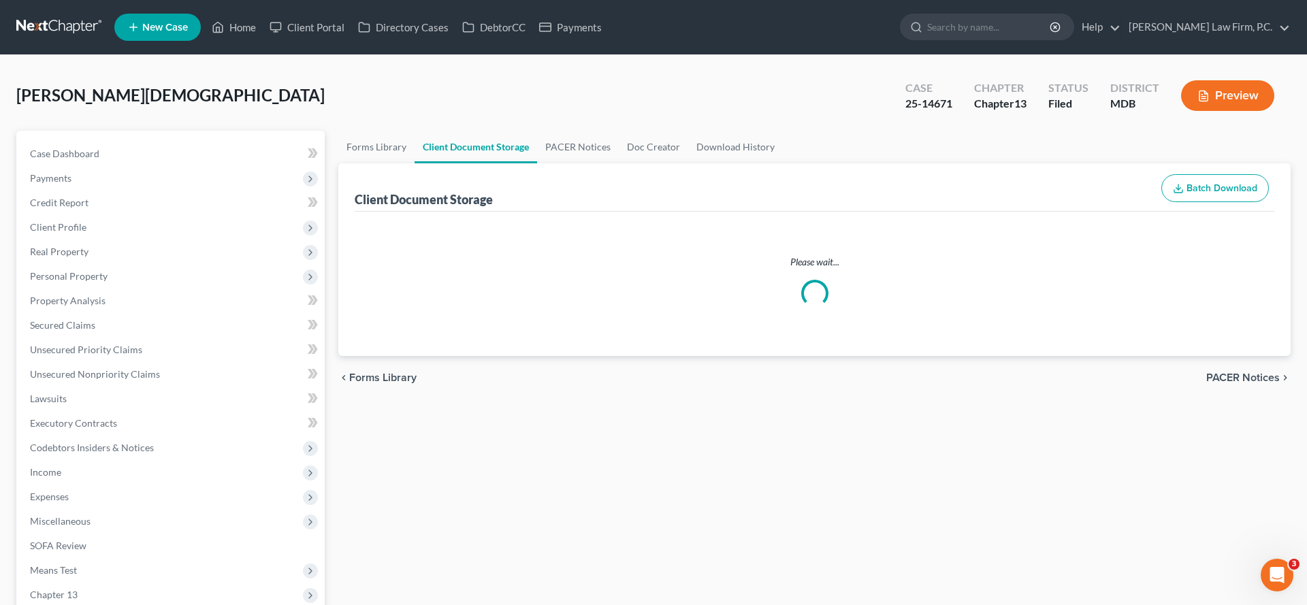
select select "26"
select select "25"
select select "15"
select select "26"
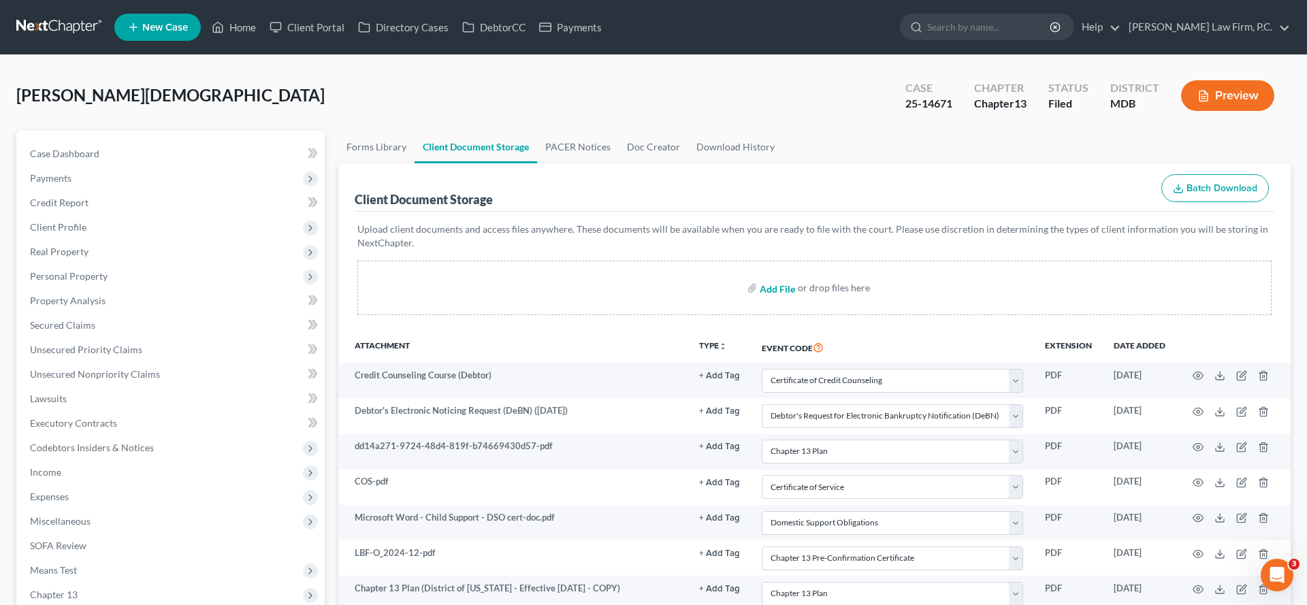
click at [760, 300] on input "file" at bounding box center [776, 288] width 33 height 25
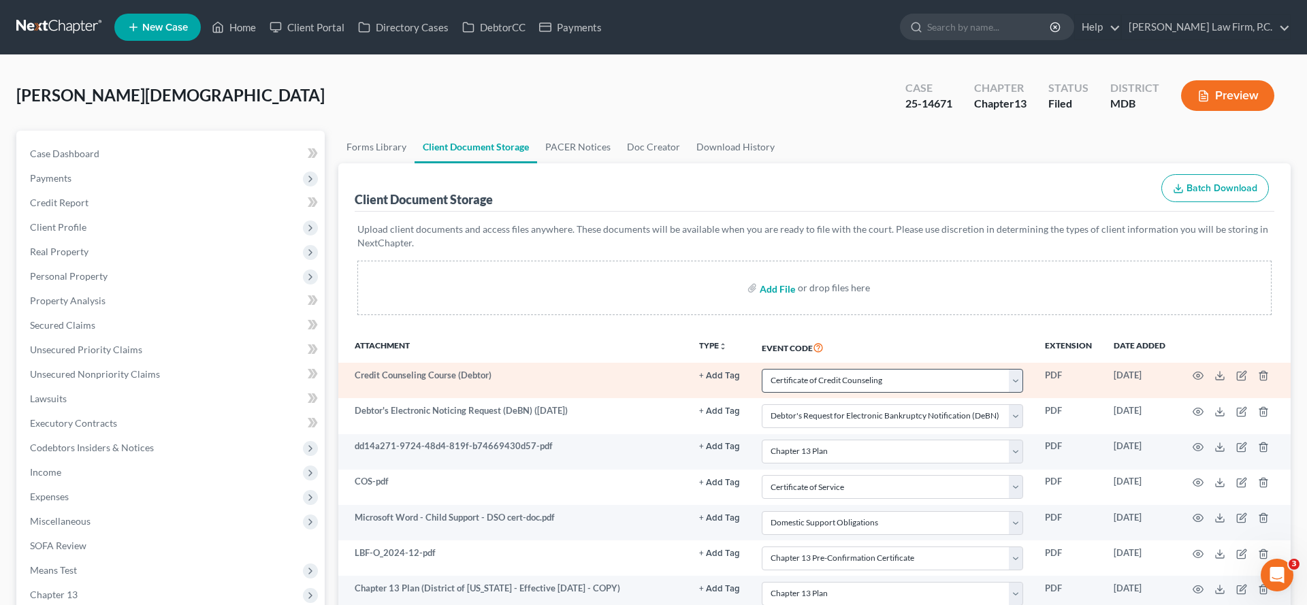
type input "C:\fakepath\COS2.pdf"
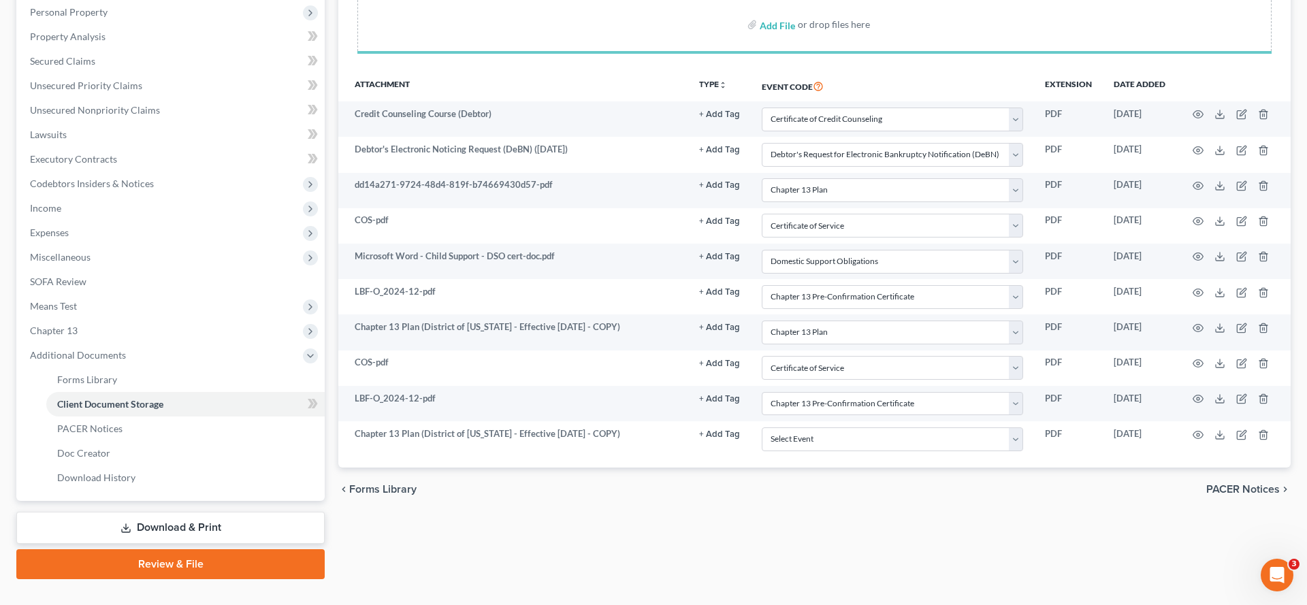
scroll to position [511, 0]
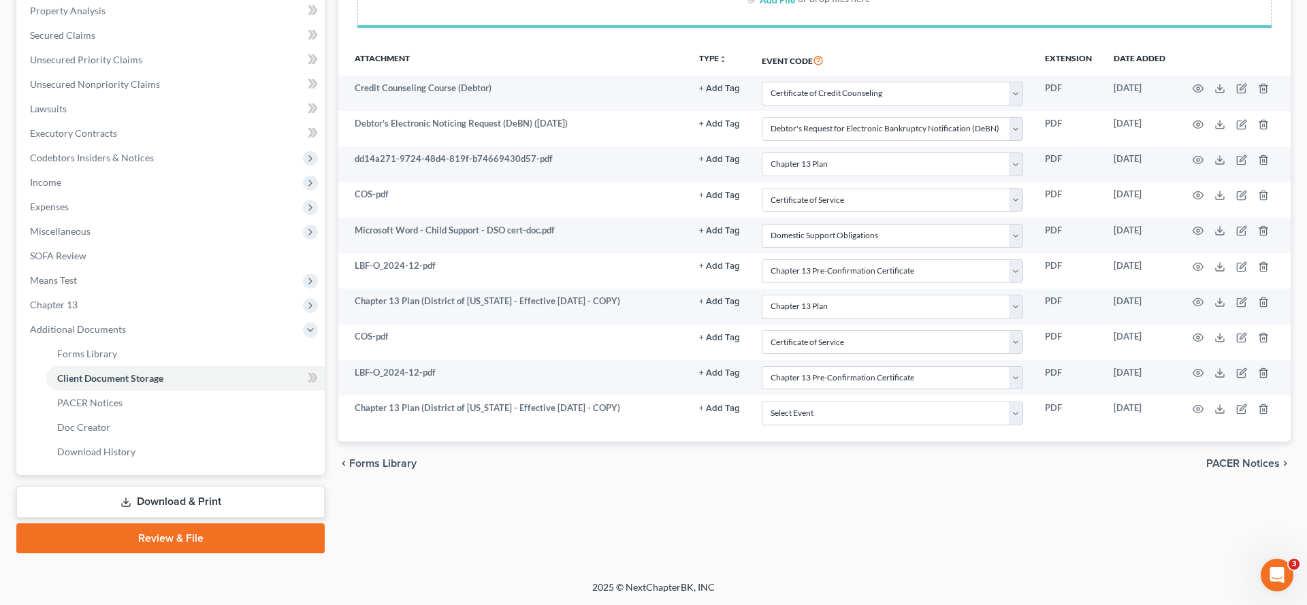
select select "14"
select select "32"
select select "25"
select select "15"
select select "37"
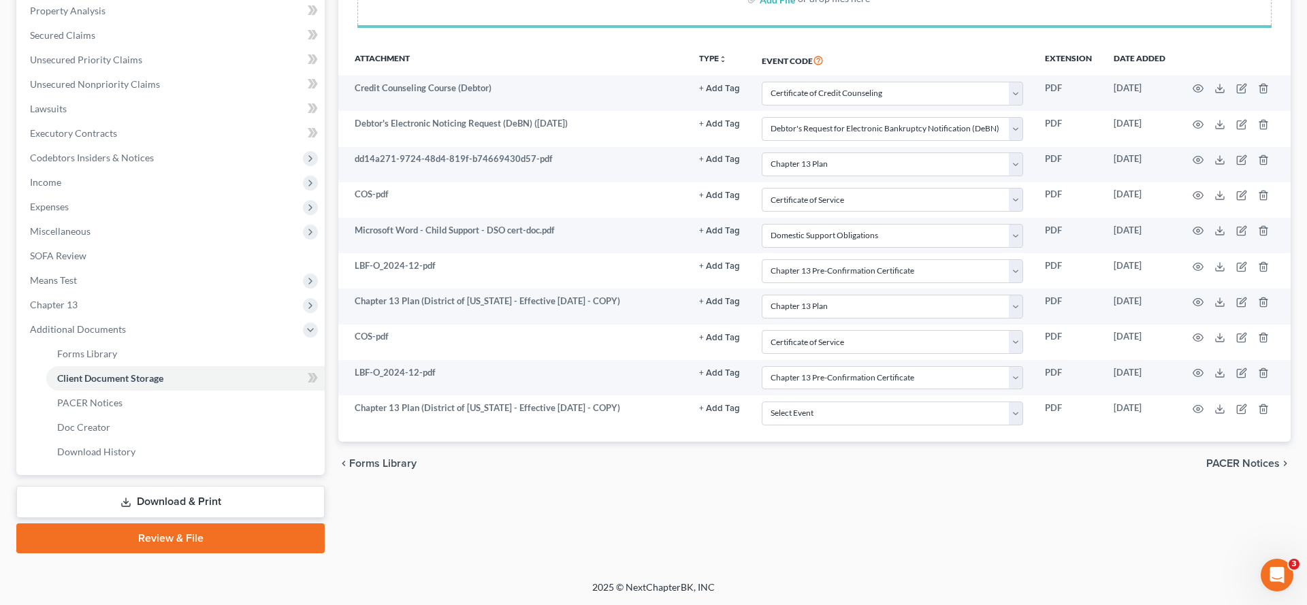
select select "26"
select select "25"
select select "15"
select select "26"
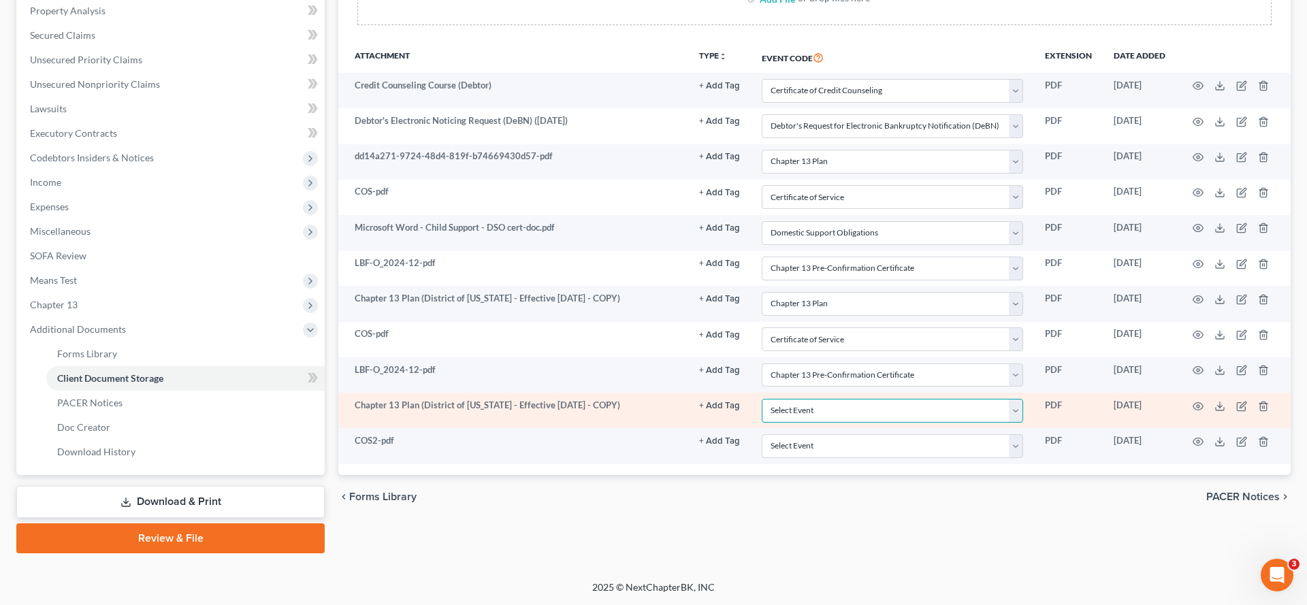
click at [808, 399] on select "Select Event Affidavit Affidavit of Adequate Protection and Lease Payments Affi…" at bounding box center [892, 411] width 261 height 24
select select "25"
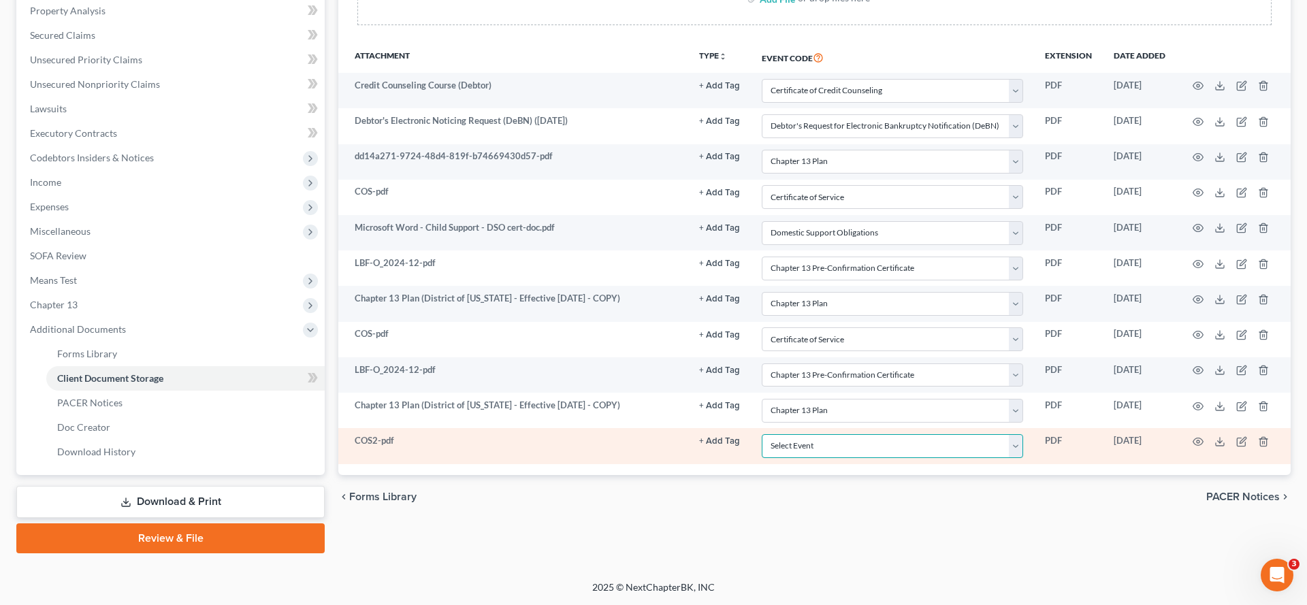
click at [762, 434] on select "Select Event Affidavit Affidavit of Adequate Protection and Lease Payments Affi…" at bounding box center [892, 446] width 261 height 24
select select "15"
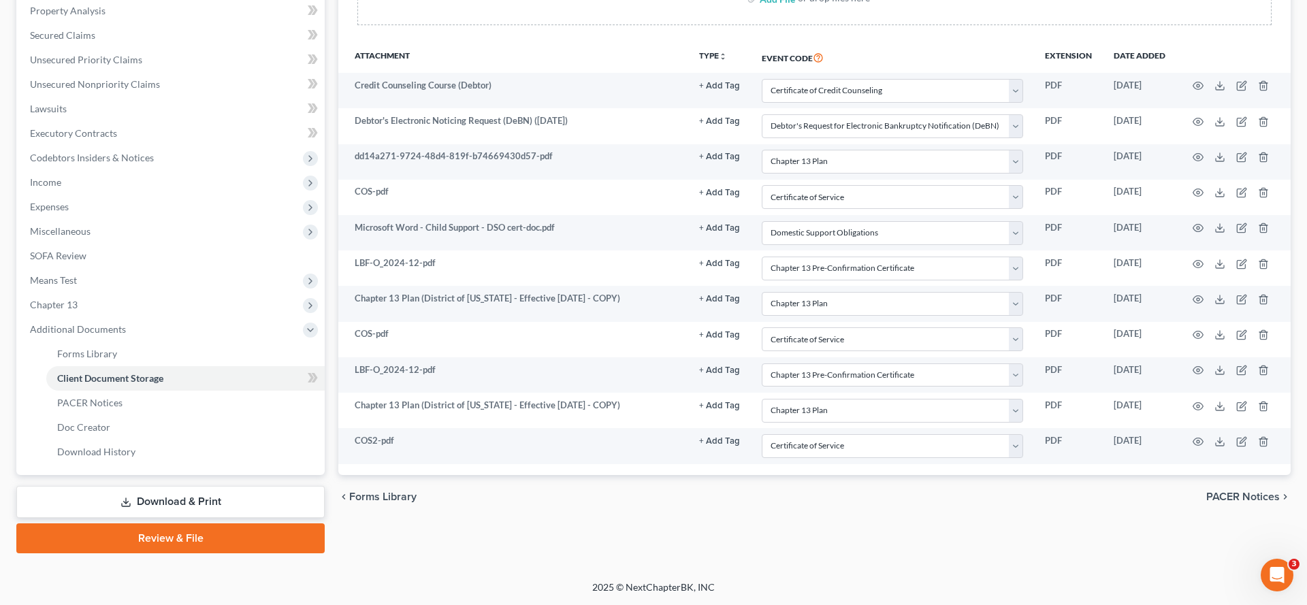
click at [176, 530] on link "Review & File" at bounding box center [170, 539] width 308 height 30
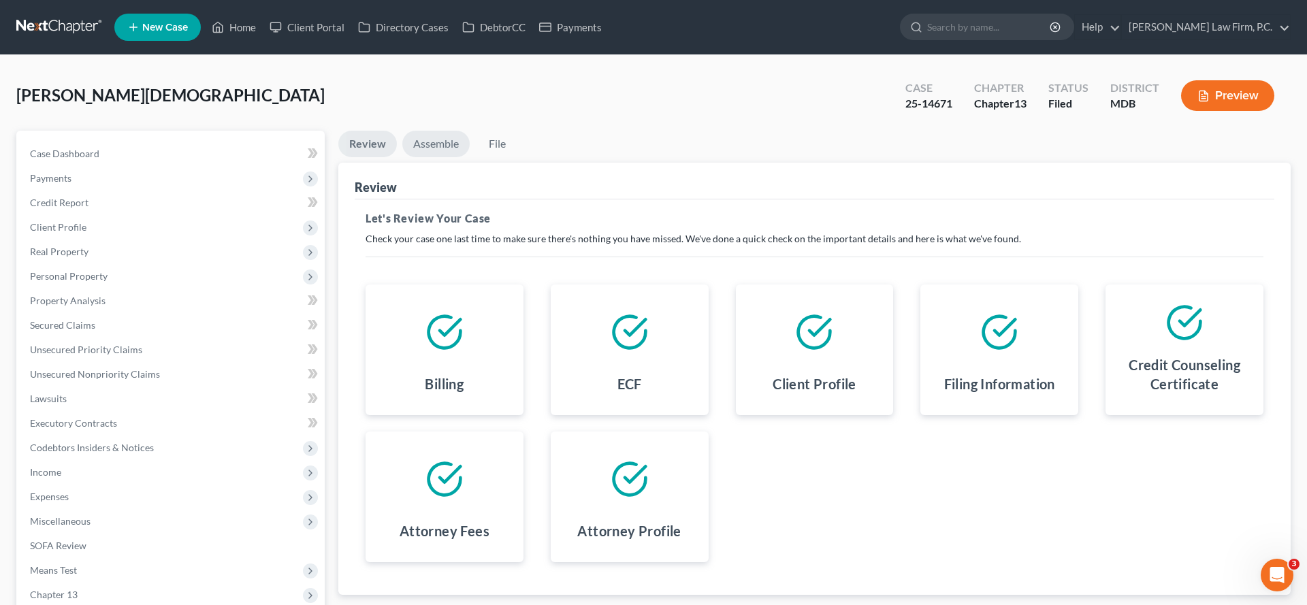
click at [449, 157] on link "Assemble" at bounding box center [435, 144] width 67 height 27
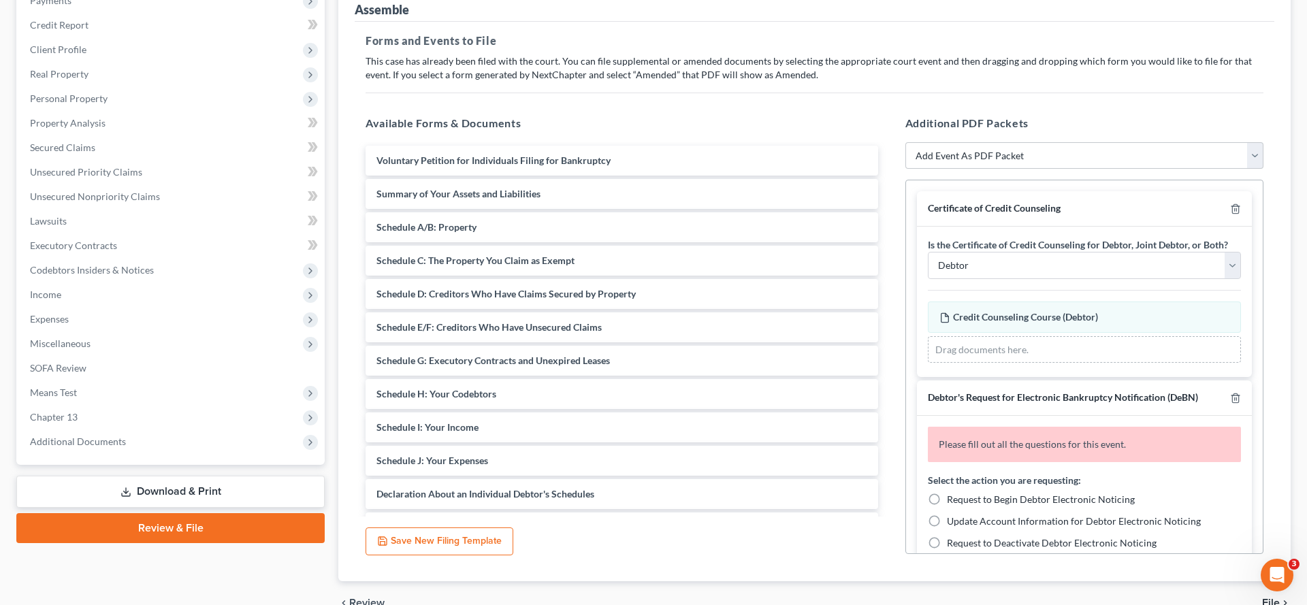
scroll to position [177, 0]
click at [1230, 215] on icon "button" at bounding box center [1235, 209] width 11 height 11
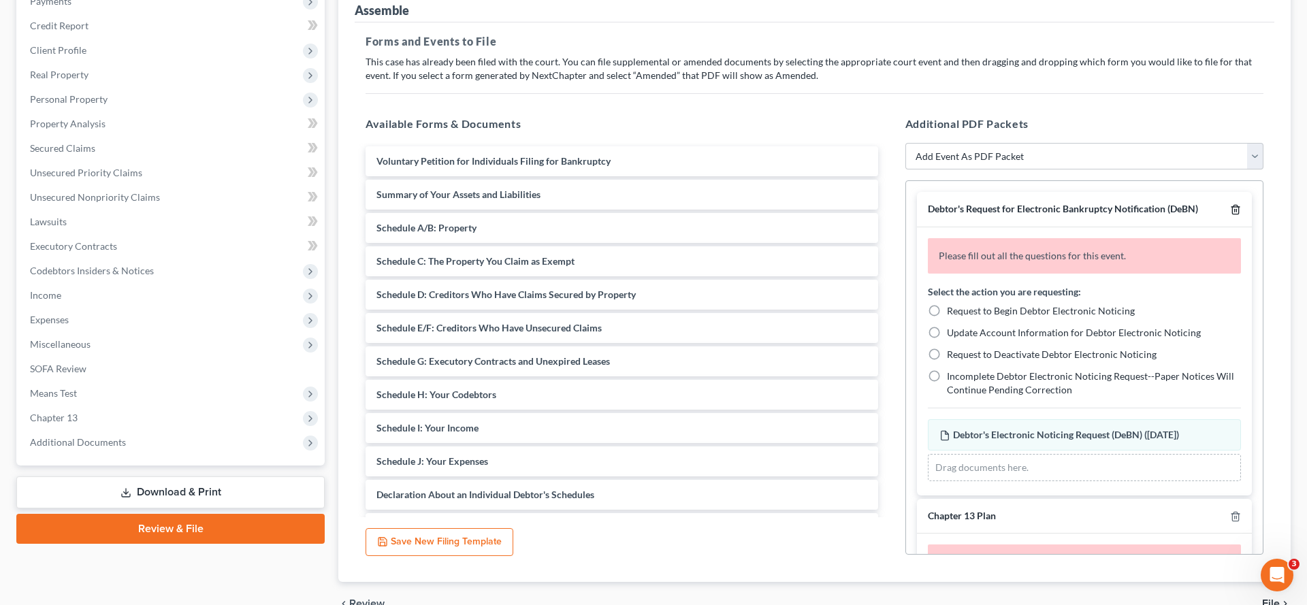
click at [1230, 215] on icon "button" at bounding box center [1235, 209] width 11 height 11
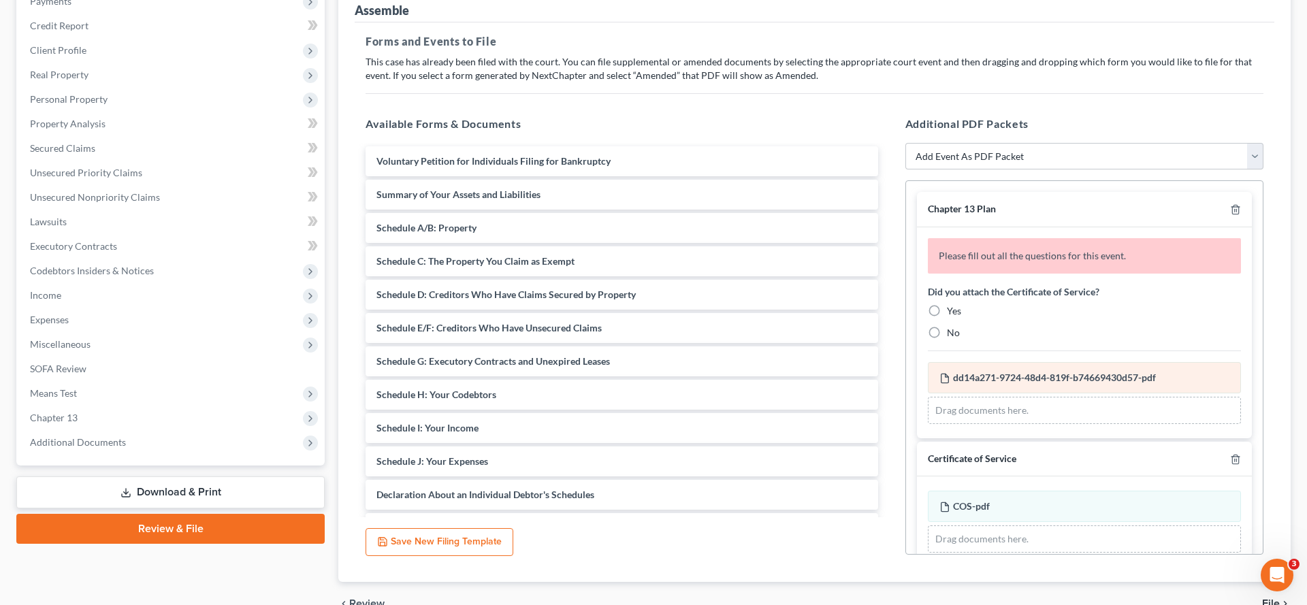
click at [947, 318] on label "Yes" at bounding box center [954, 311] width 14 height 14
click at [953, 313] on input "Yes" at bounding box center [957, 308] width 9 height 9
radio input "true"
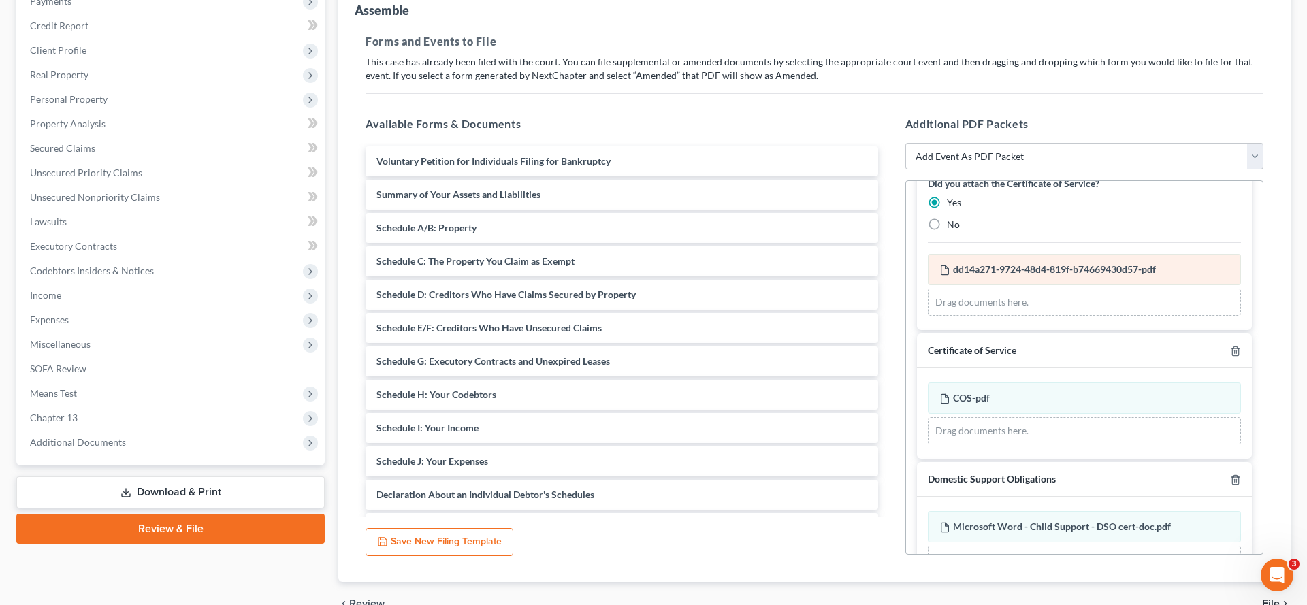
scroll to position [75, 0]
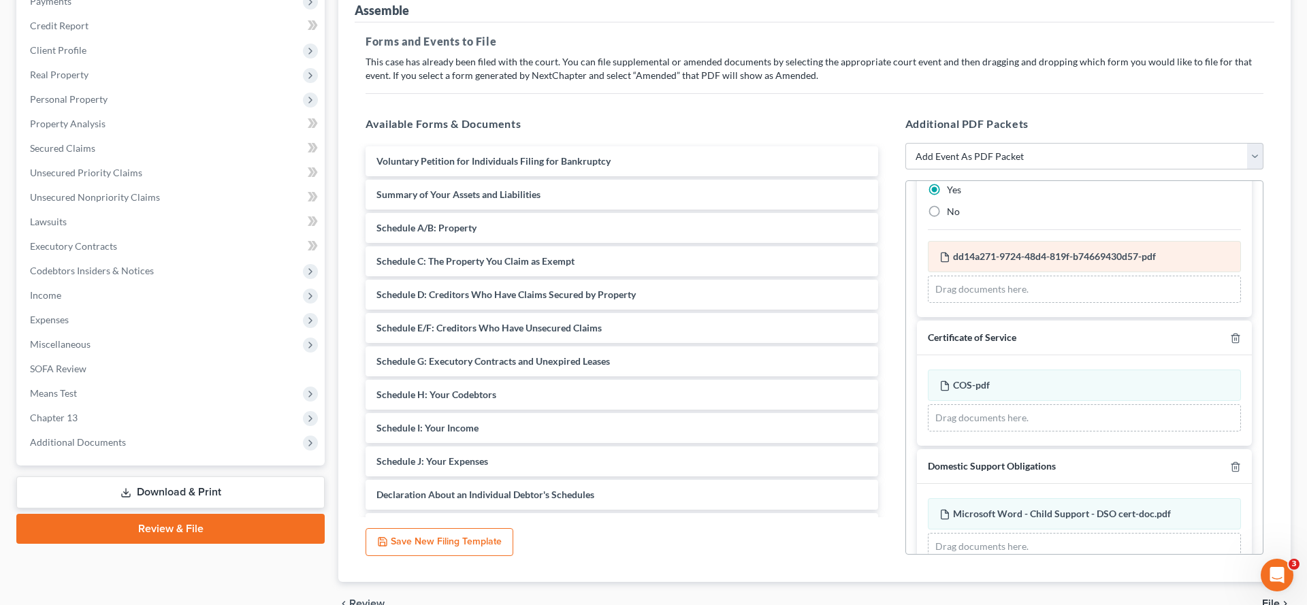
click at [1032, 272] on div "dd14a271-9724-48d4-819f-b74669430d57-pdf Amended dd14a271-9724-48d4-819f-b74669…" at bounding box center [1084, 256] width 313 height 31
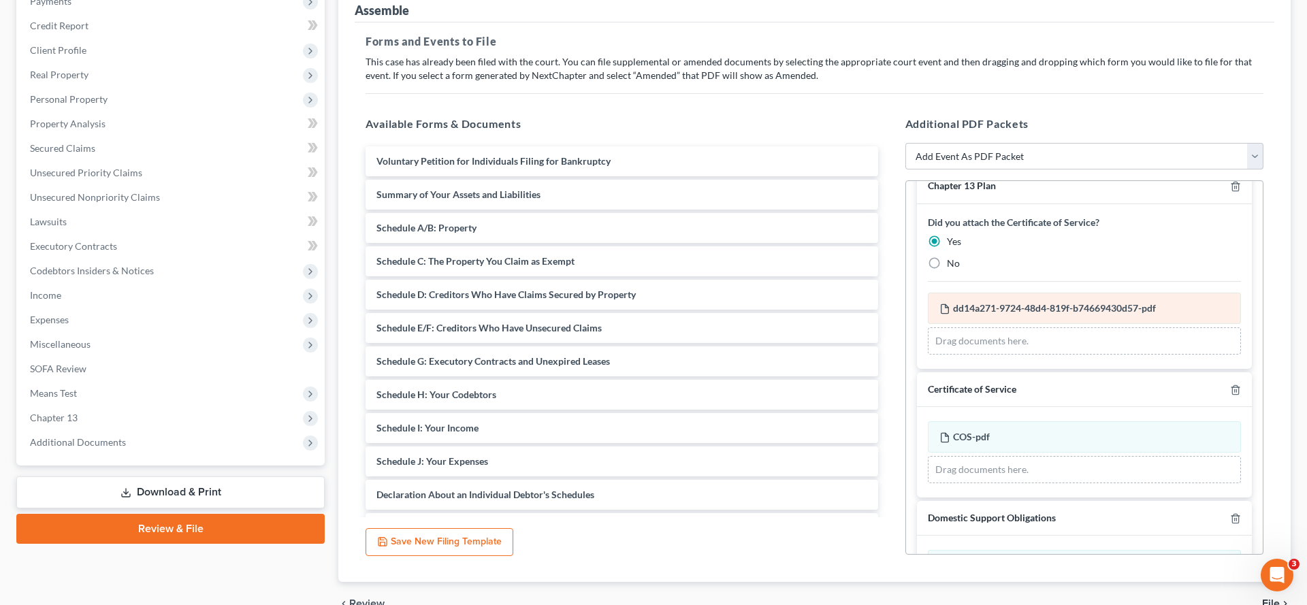
scroll to position [20, 0]
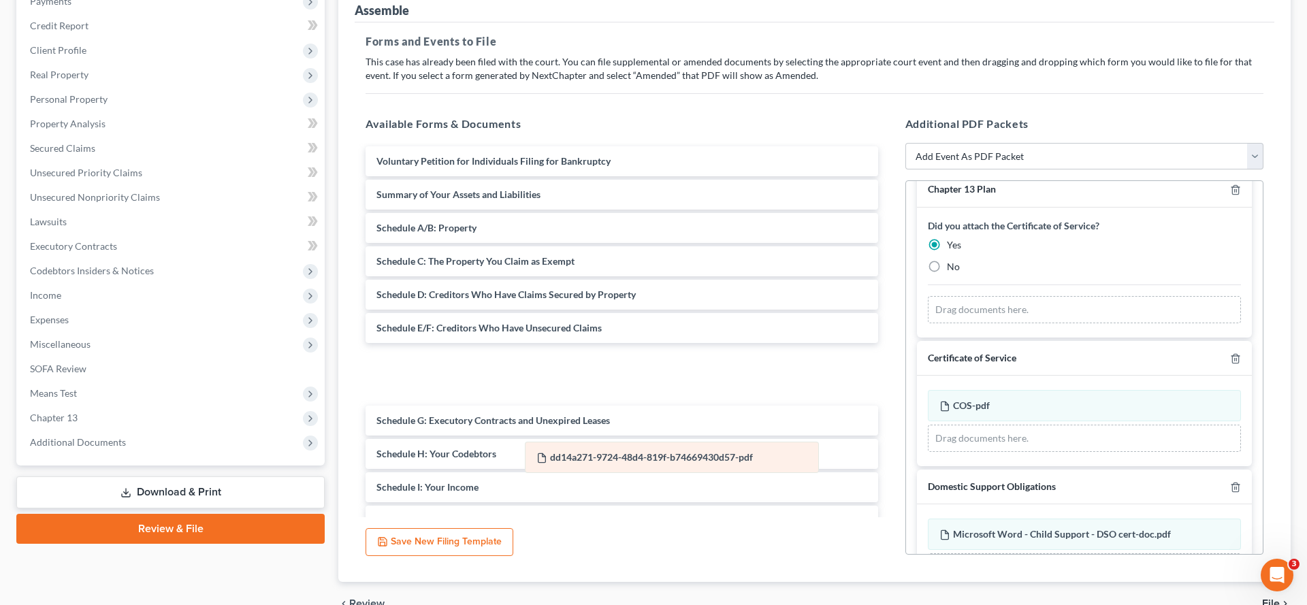
drag, startPoint x: 1042, startPoint y: 448, endPoint x: 636, endPoint y: 476, distance: 406.8
click at [928, 323] on div "dd14a271-9724-48d4-819f-b74669430d57-pdf Amended dd14a271-9724-48d4-819f-b74669…" at bounding box center [1084, 309] width 313 height 27
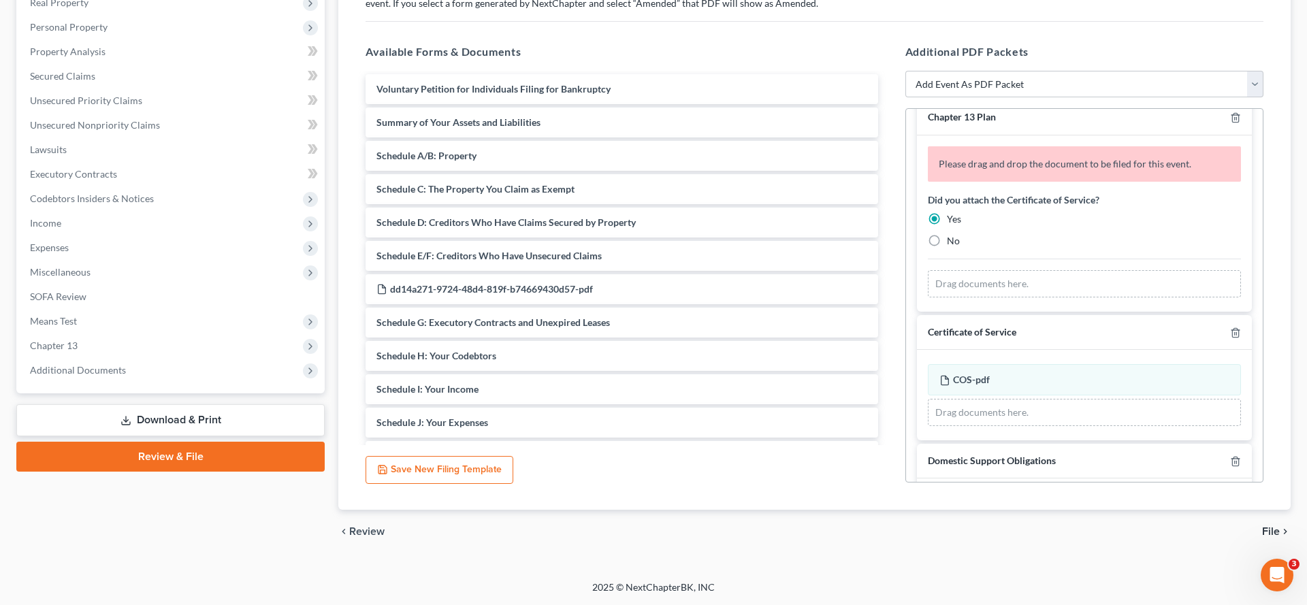
scroll to position [366, 0]
click at [70, 376] on span "Additional Documents" at bounding box center [78, 370] width 96 height 12
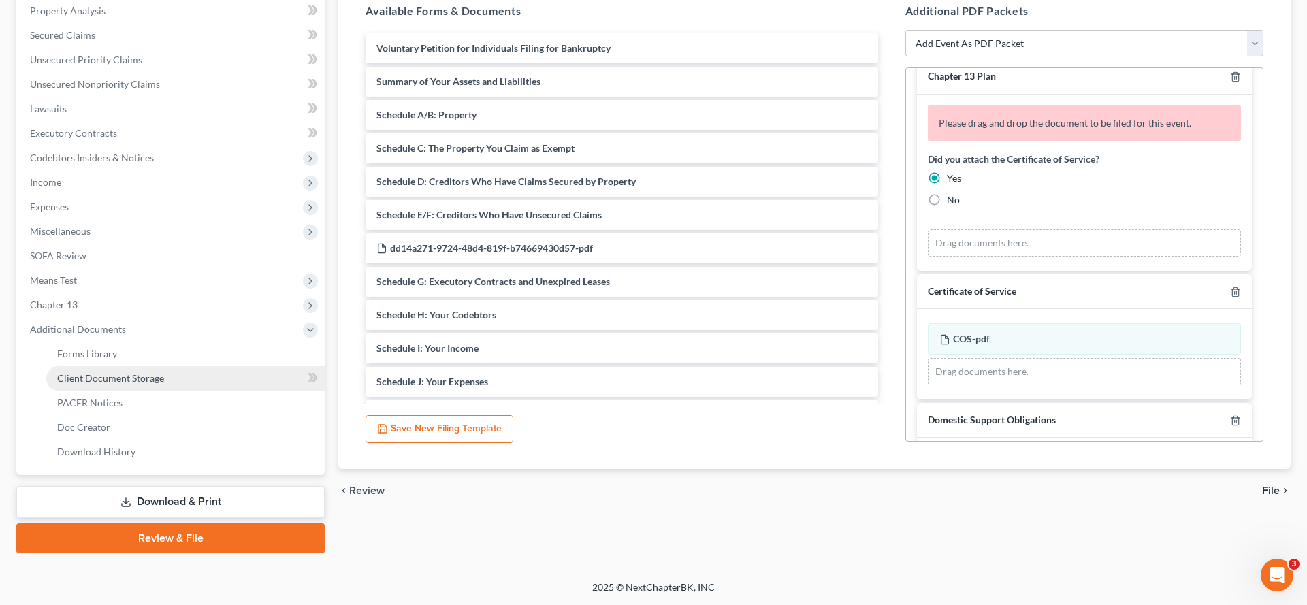
click at [164, 384] on span "Client Document Storage" at bounding box center [110, 378] width 107 height 12
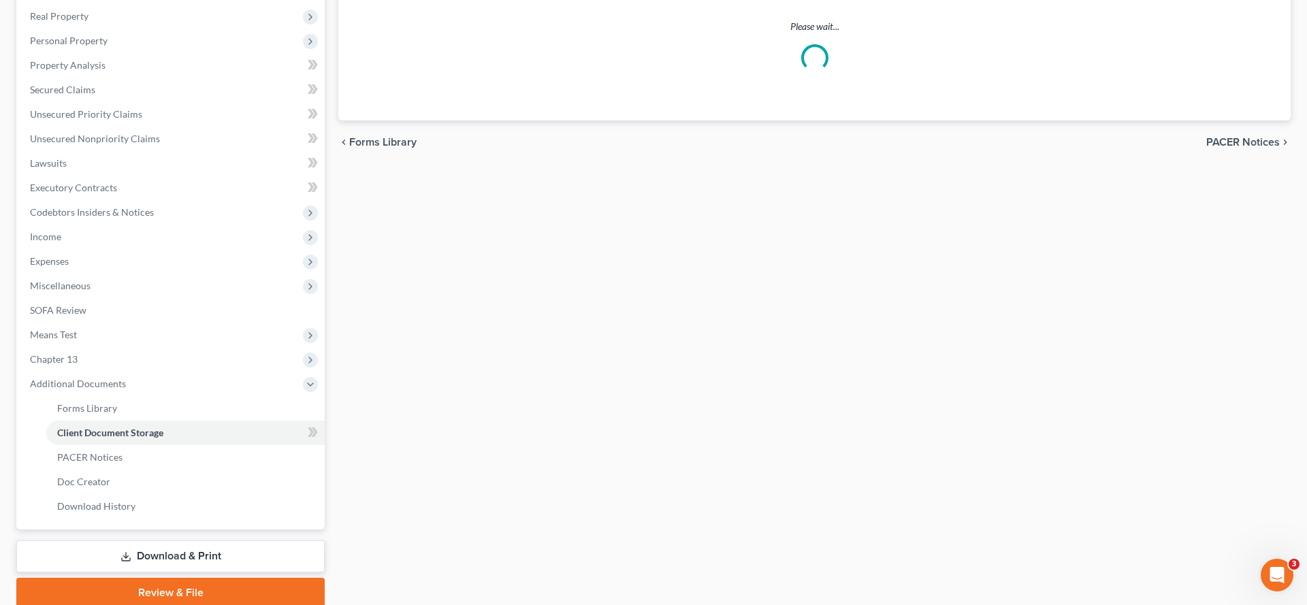
select select "14"
select select "32"
select select "25"
select select "15"
select select "37"
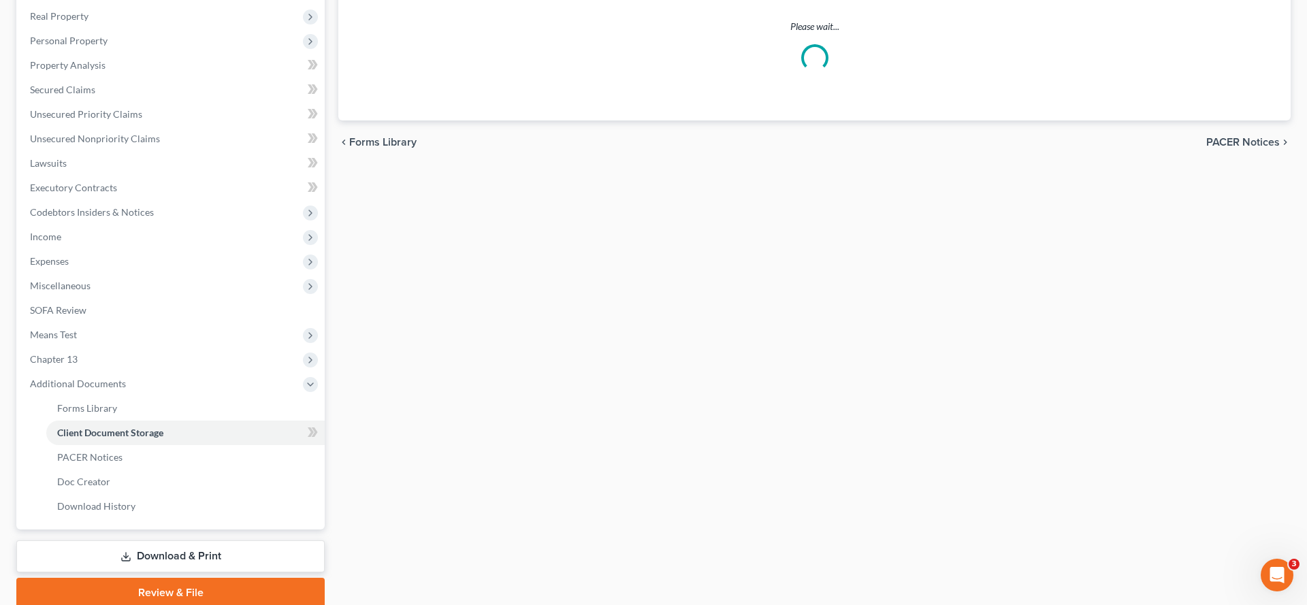
select select "26"
select select "25"
select select "15"
select select "26"
select select "25"
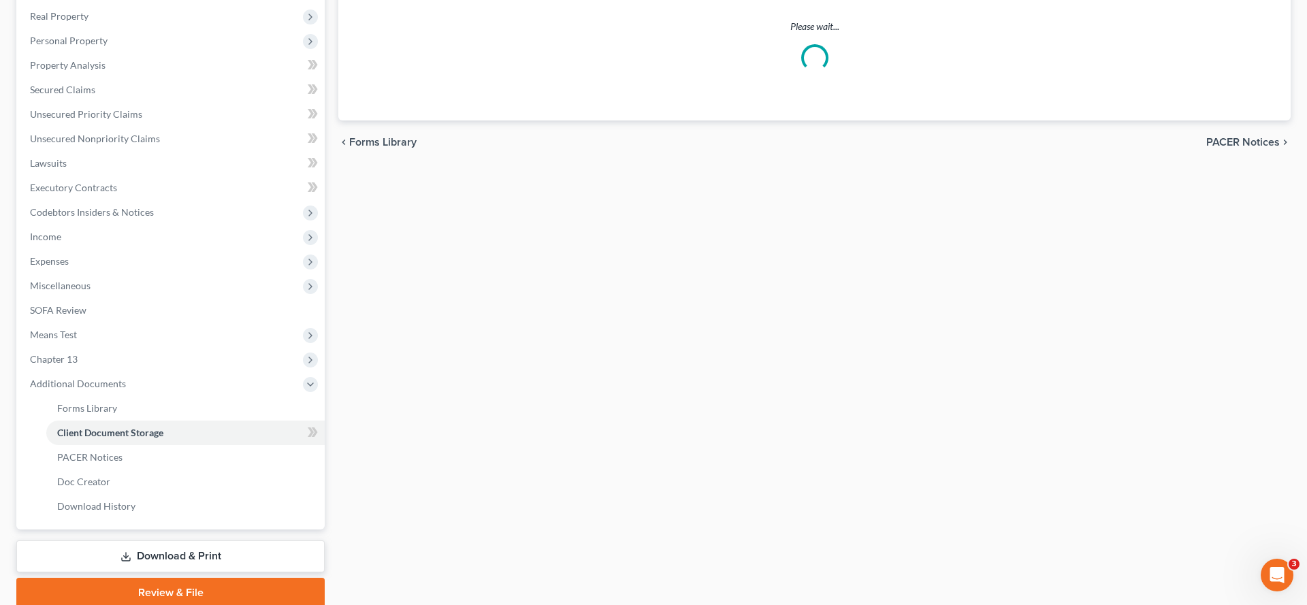
select select "15"
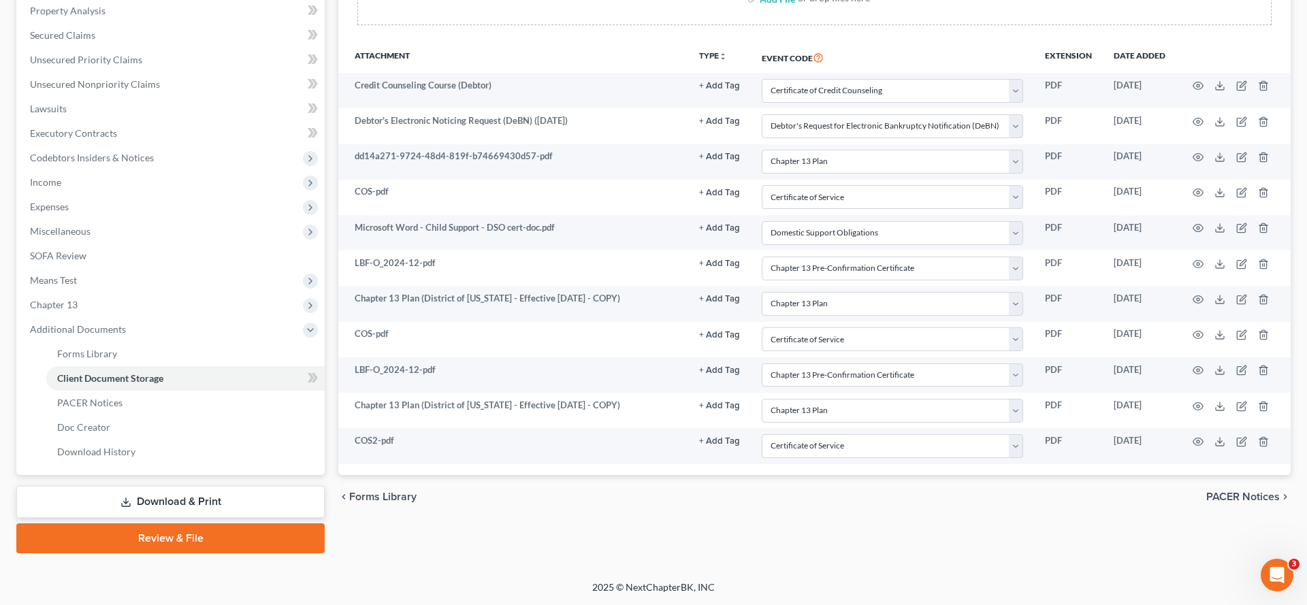
scroll to position [511, 0]
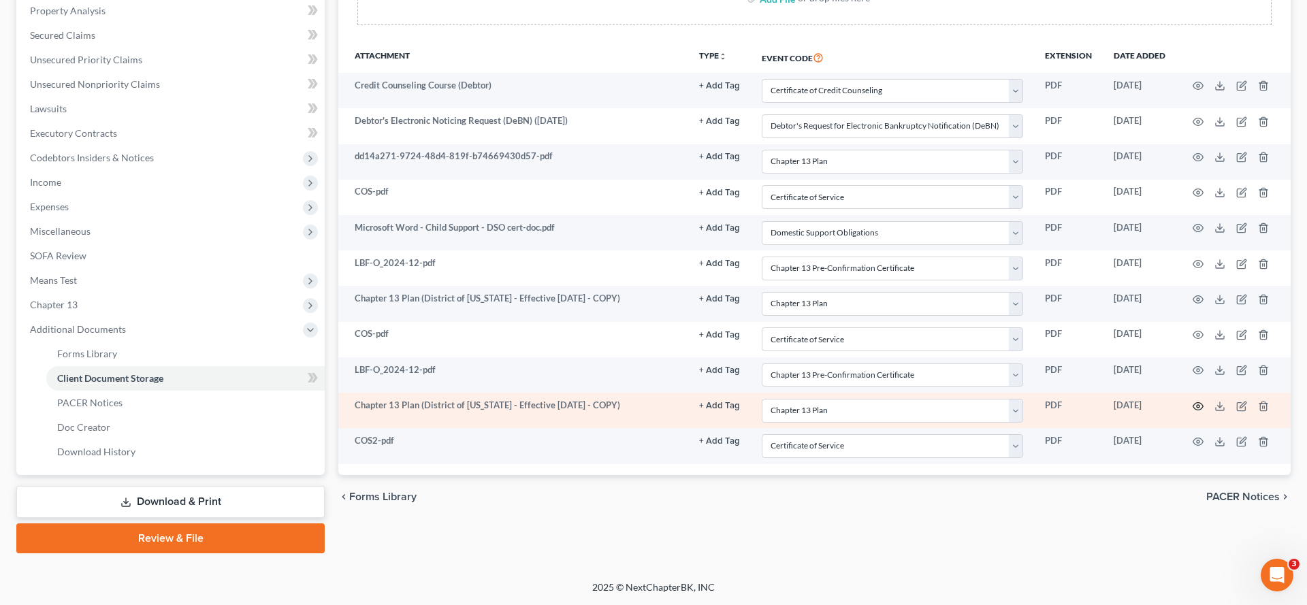
click at [1193, 401] on icon "button" at bounding box center [1198, 406] width 11 height 11
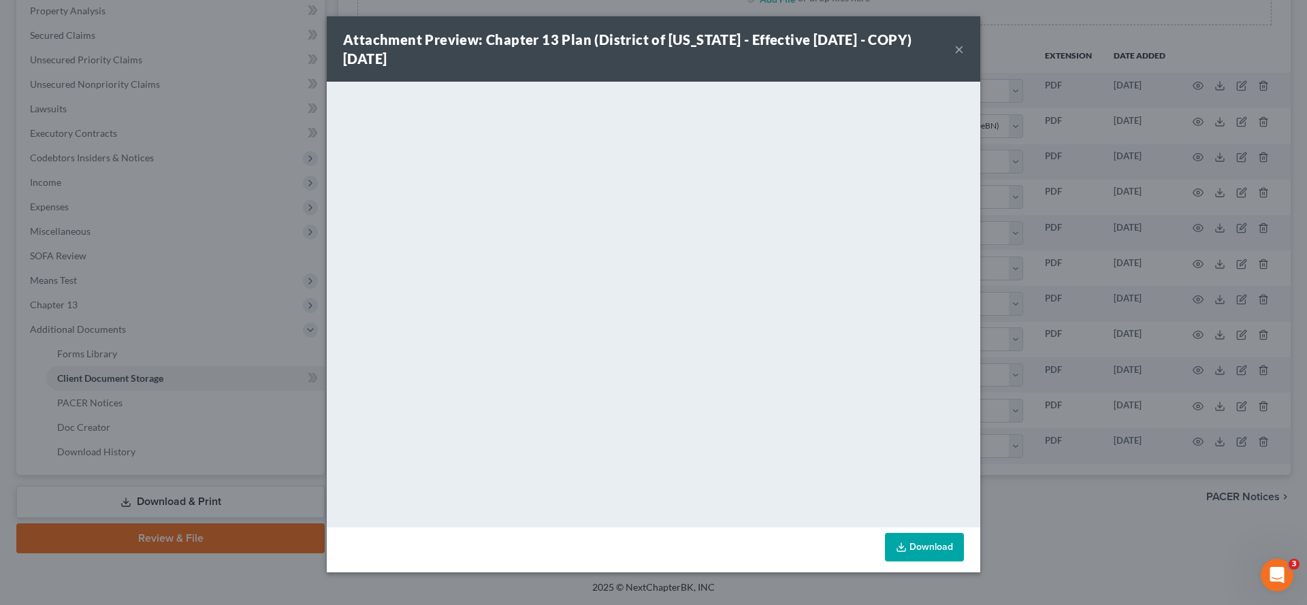
click at [964, 57] on button "×" at bounding box center [960, 49] width 10 height 16
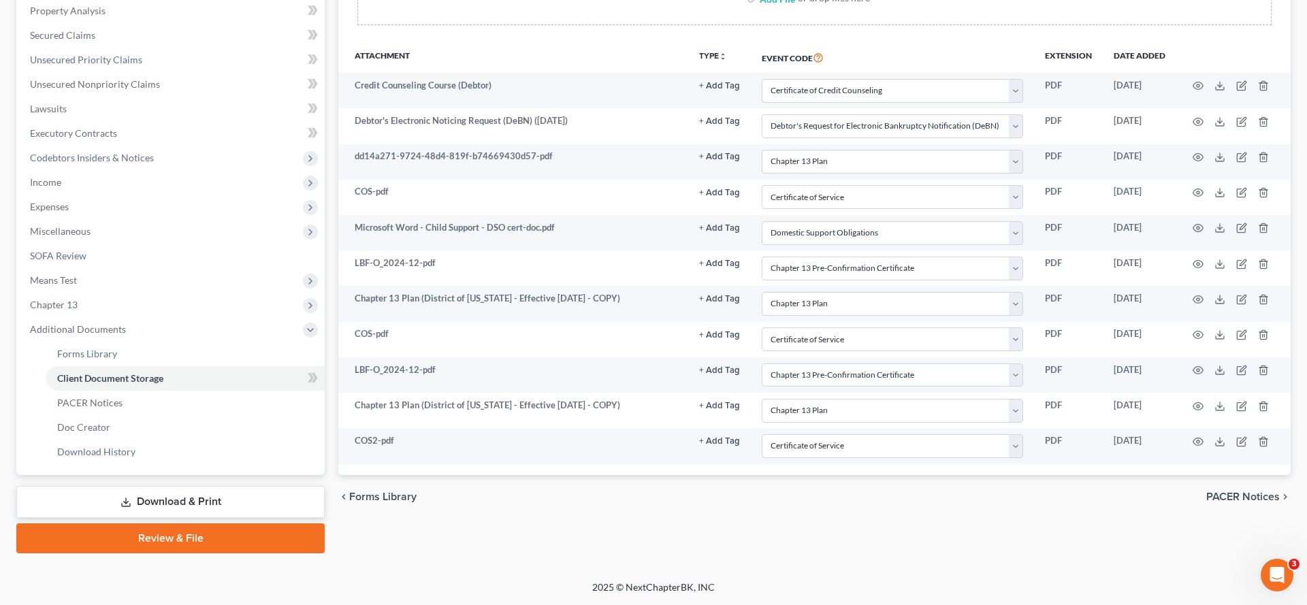
click at [150, 537] on link "Review & File" at bounding box center [170, 539] width 308 height 30
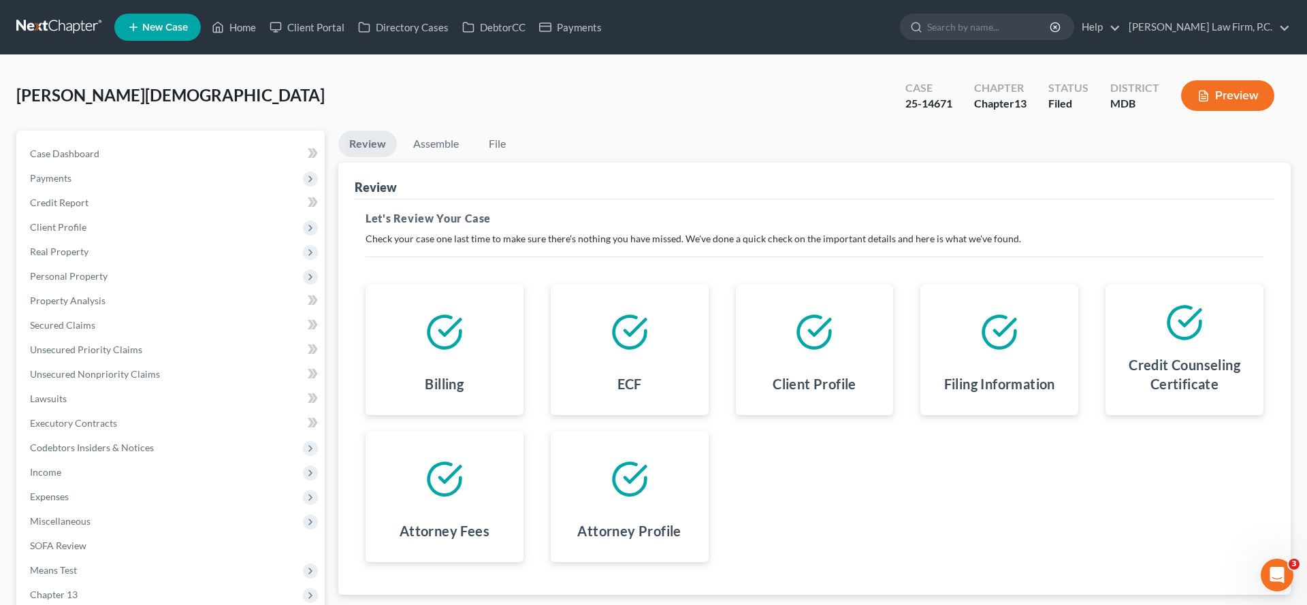
click at [419, 161] on li "Assemble" at bounding box center [435, 147] width 67 height 32
click at [449, 157] on link "Assemble" at bounding box center [435, 144] width 67 height 27
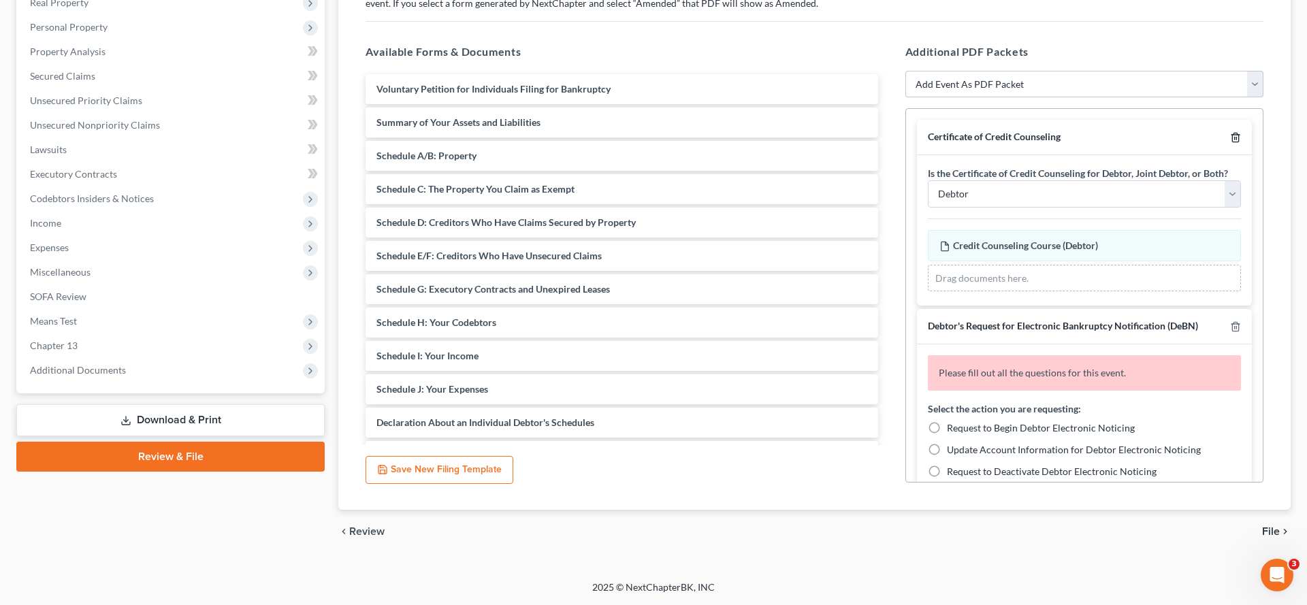
click at [1230, 143] on icon "button" at bounding box center [1235, 137] width 11 height 11
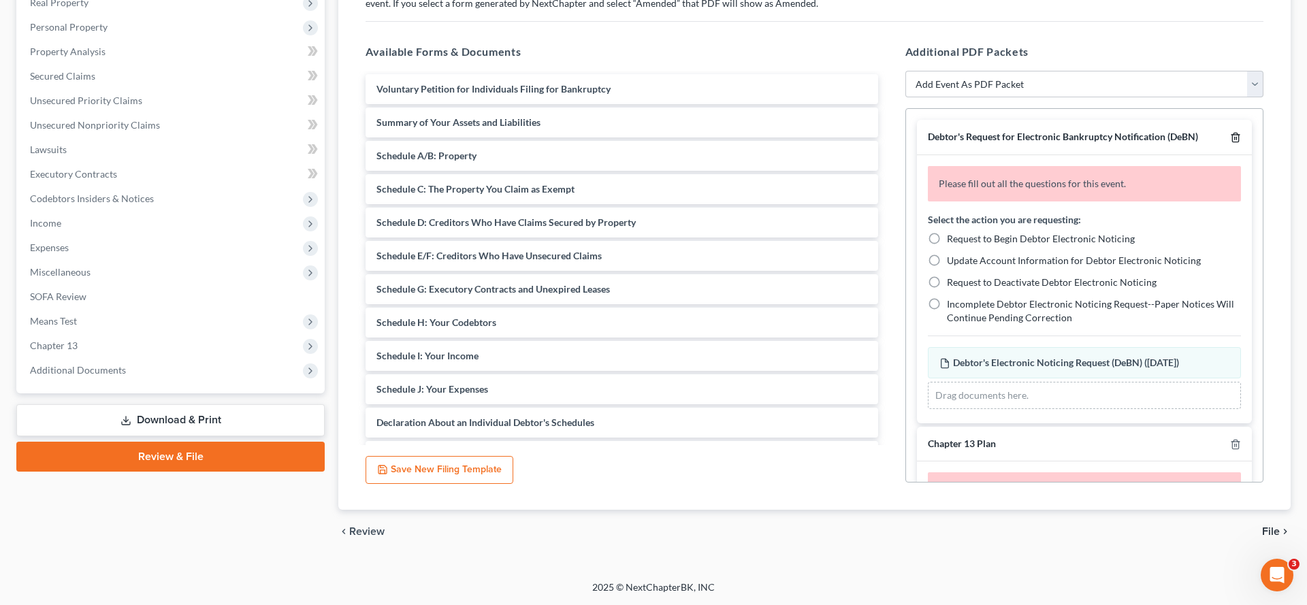
click at [1230, 143] on icon "button" at bounding box center [1235, 137] width 11 height 11
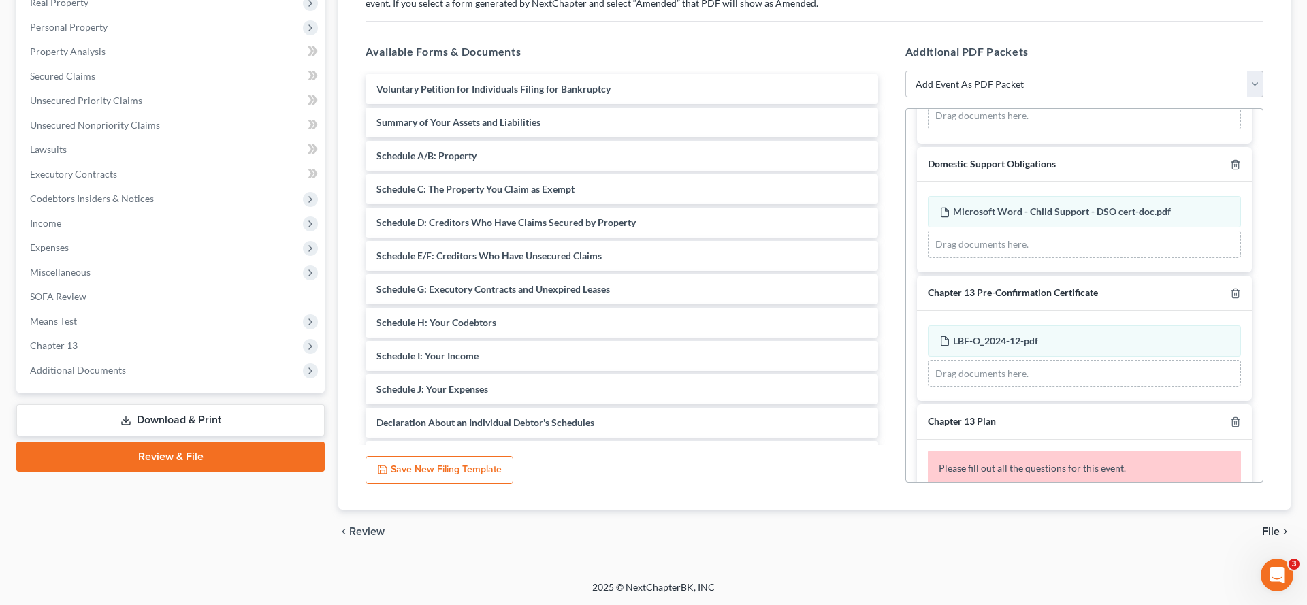
scroll to position [357, 0]
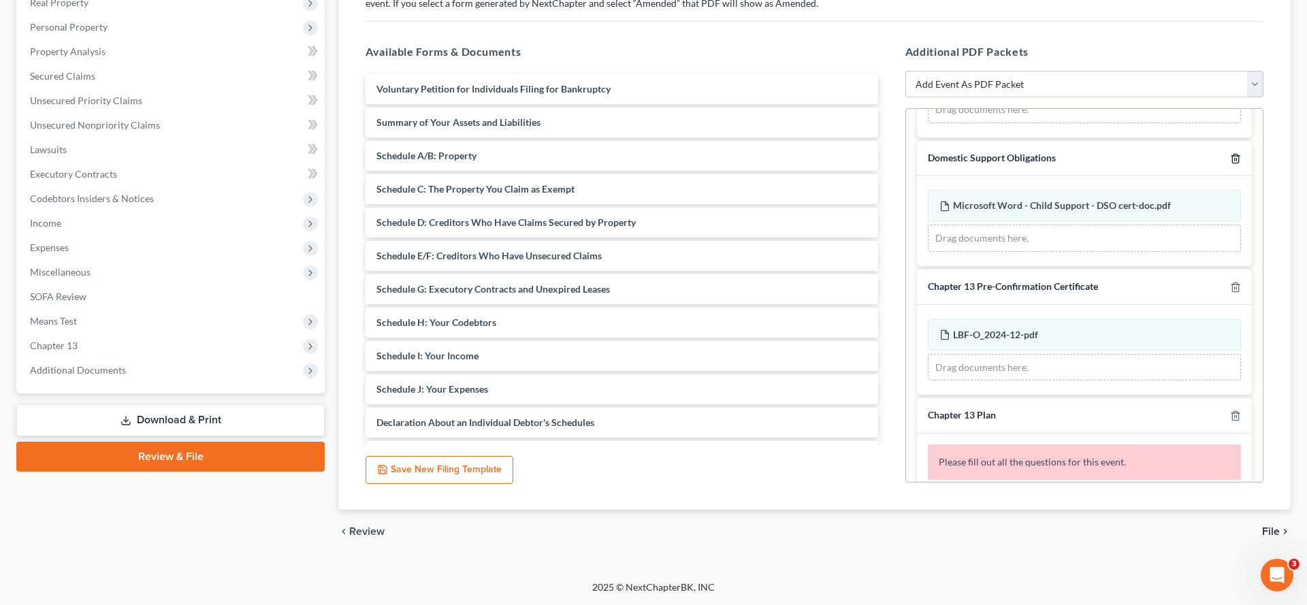
click at [1232, 163] on icon "button" at bounding box center [1235, 158] width 6 height 9
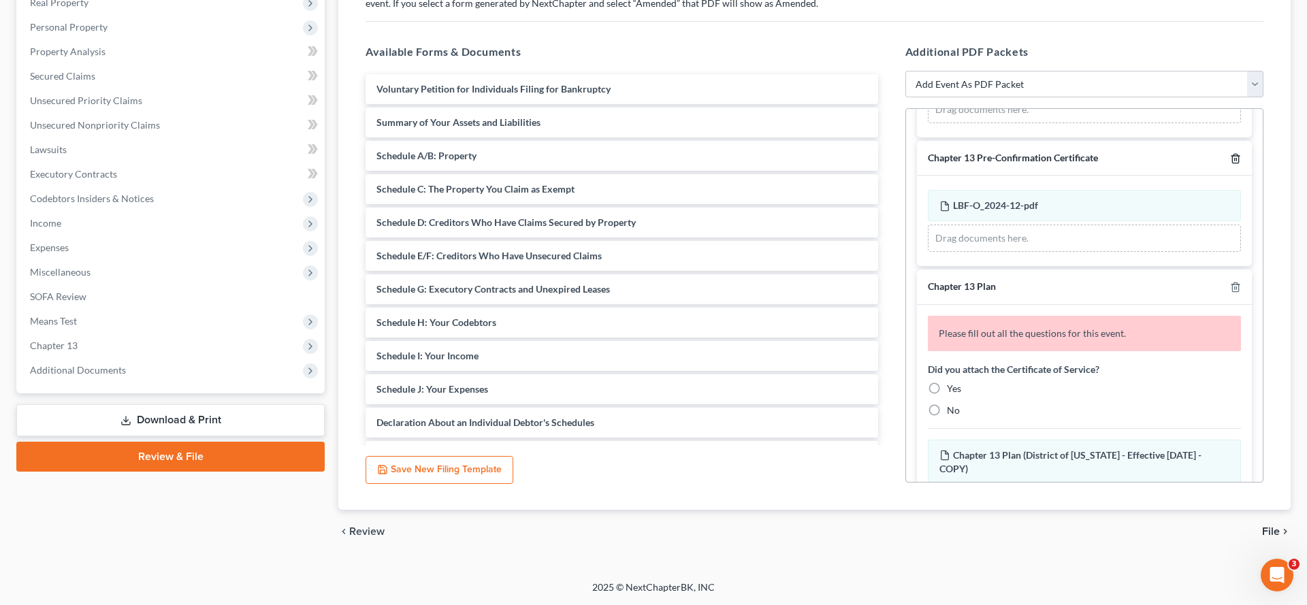
click at [1232, 163] on icon "button" at bounding box center [1235, 158] width 6 height 9
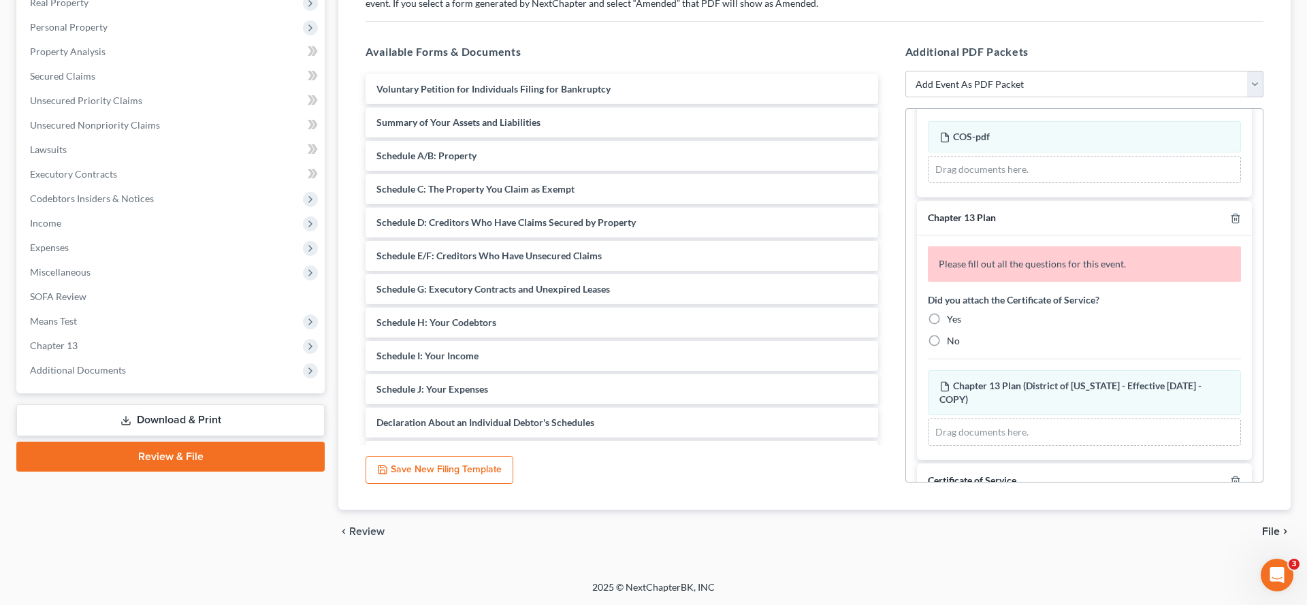
scroll to position [280, 0]
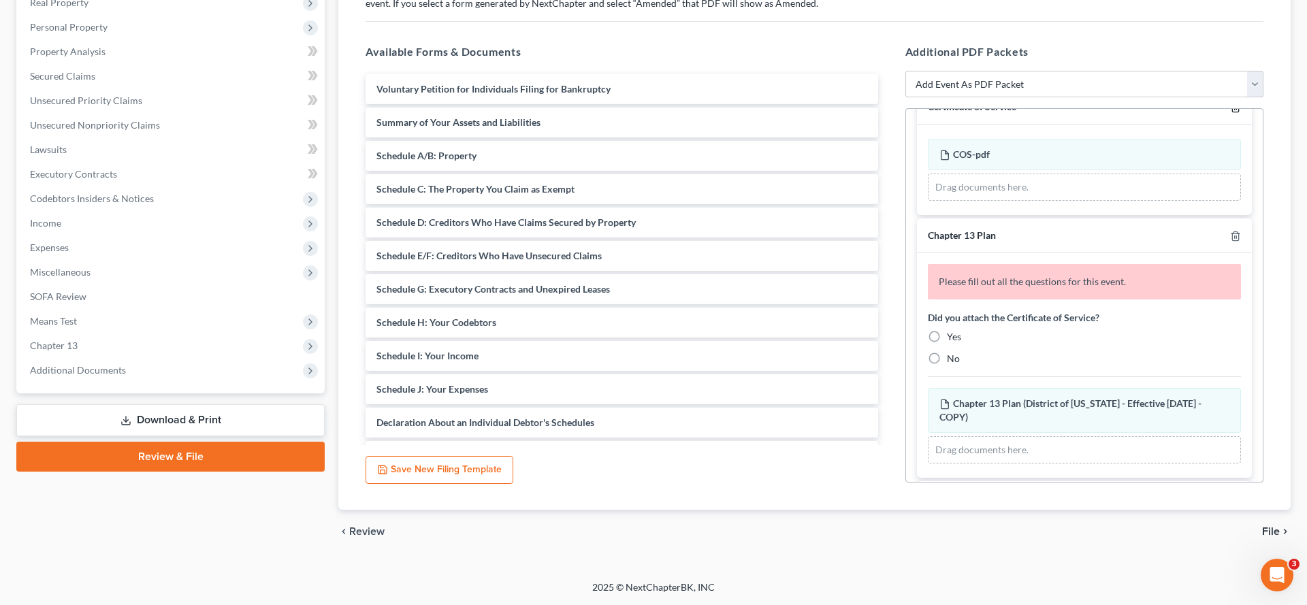
click at [1230, 113] on icon "button" at bounding box center [1235, 107] width 11 height 11
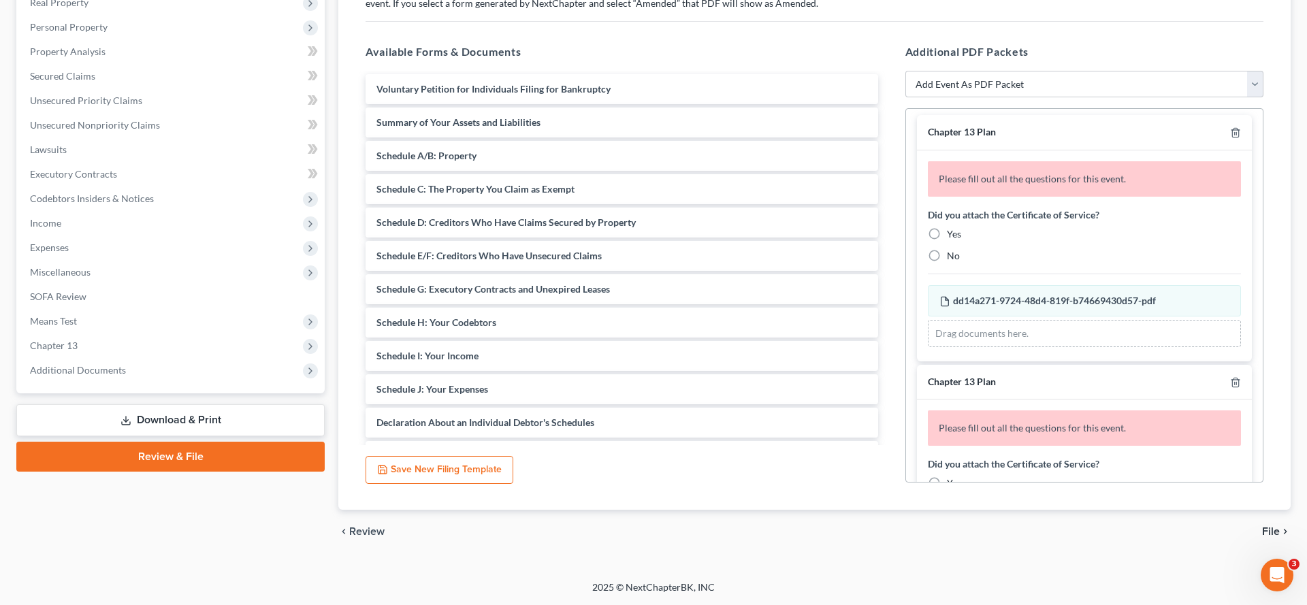
scroll to position [0, 0]
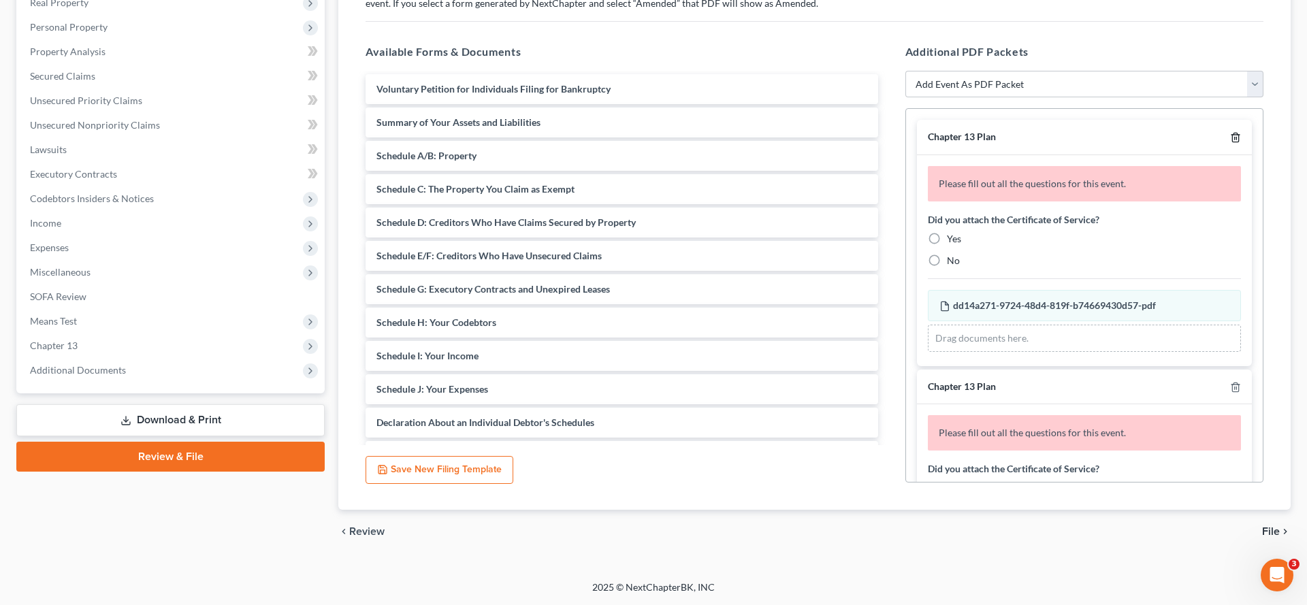
click at [1232, 135] on polyline "button" at bounding box center [1236, 135] width 8 height 0
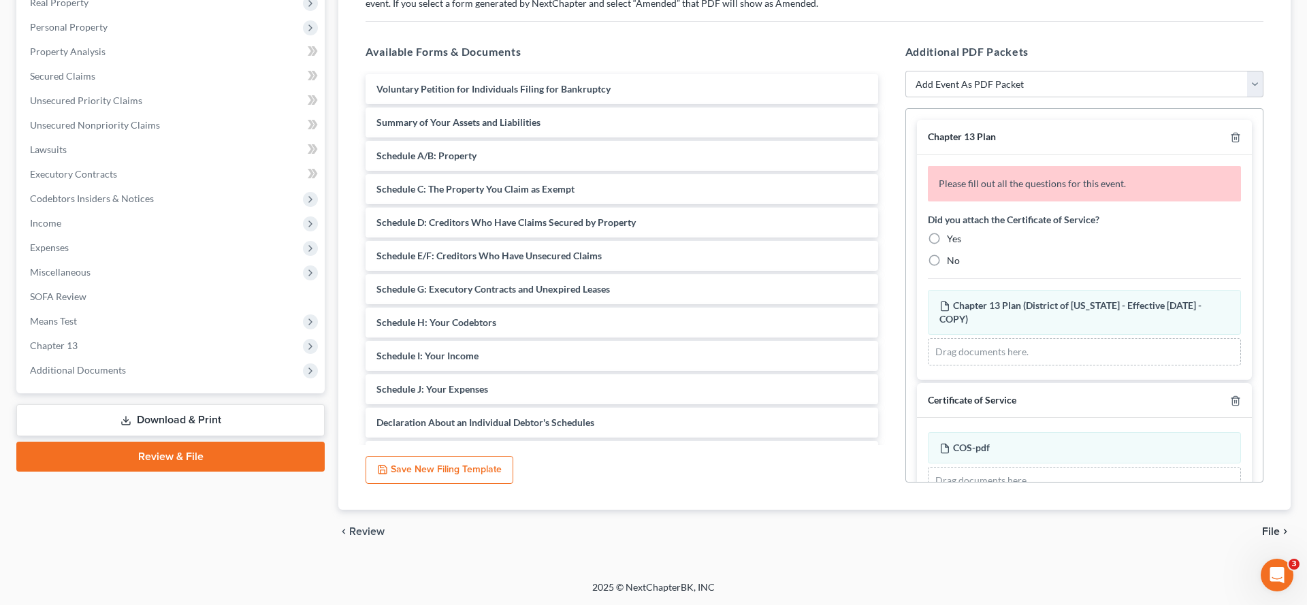
click at [1217, 155] on div "Chapter 13 Plan" at bounding box center [1084, 137] width 335 height 35
click at [1230, 143] on button "button" at bounding box center [1235, 137] width 11 height 11
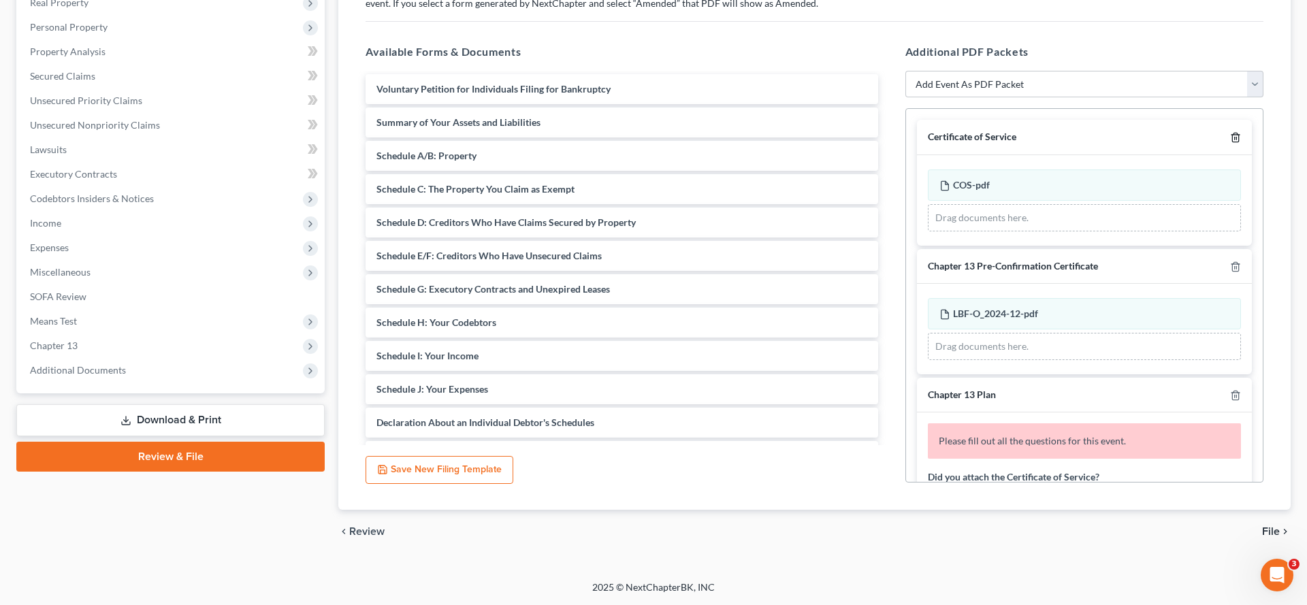
click at [1230, 143] on button "button" at bounding box center [1235, 137] width 11 height 11
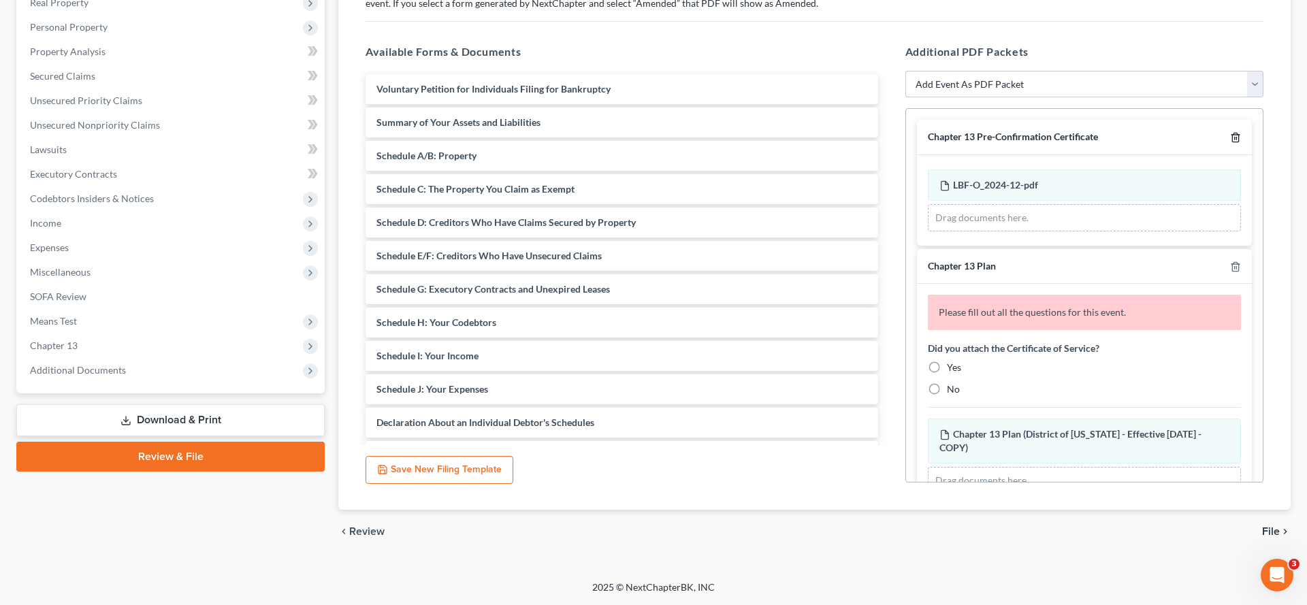
click at [1230, 143] on button "button" at bounding box center [1235, 137] width 11 height 11
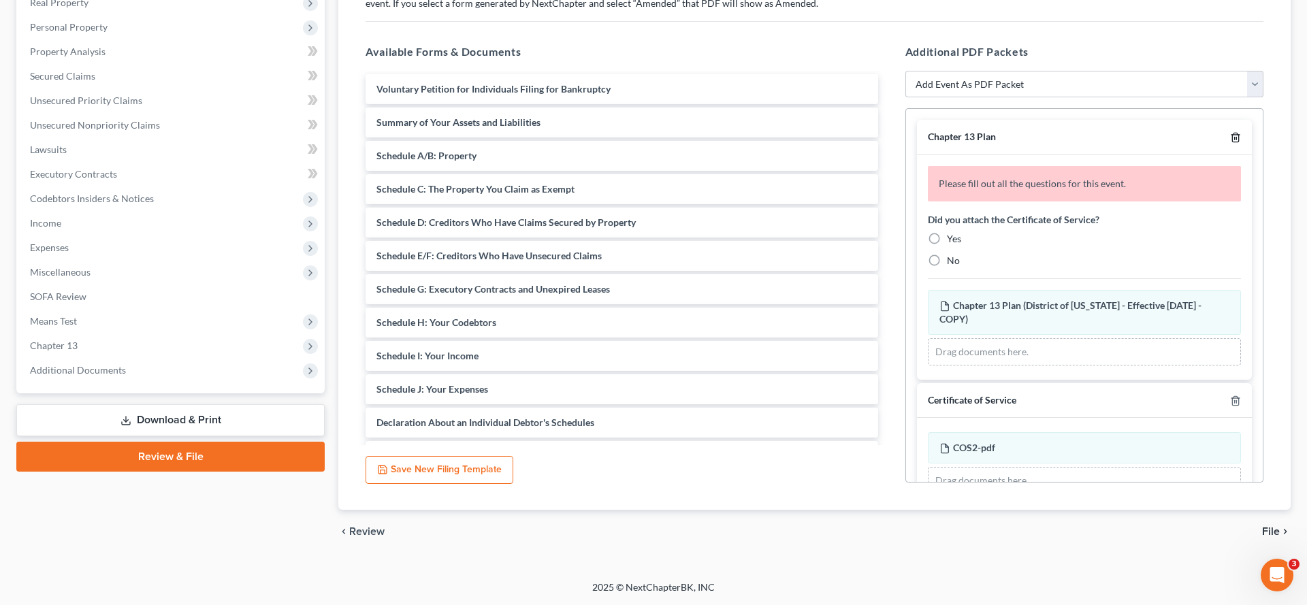
click at [1230, 143] on button "button" at bounding box center [1235, 137] width 11 height 11
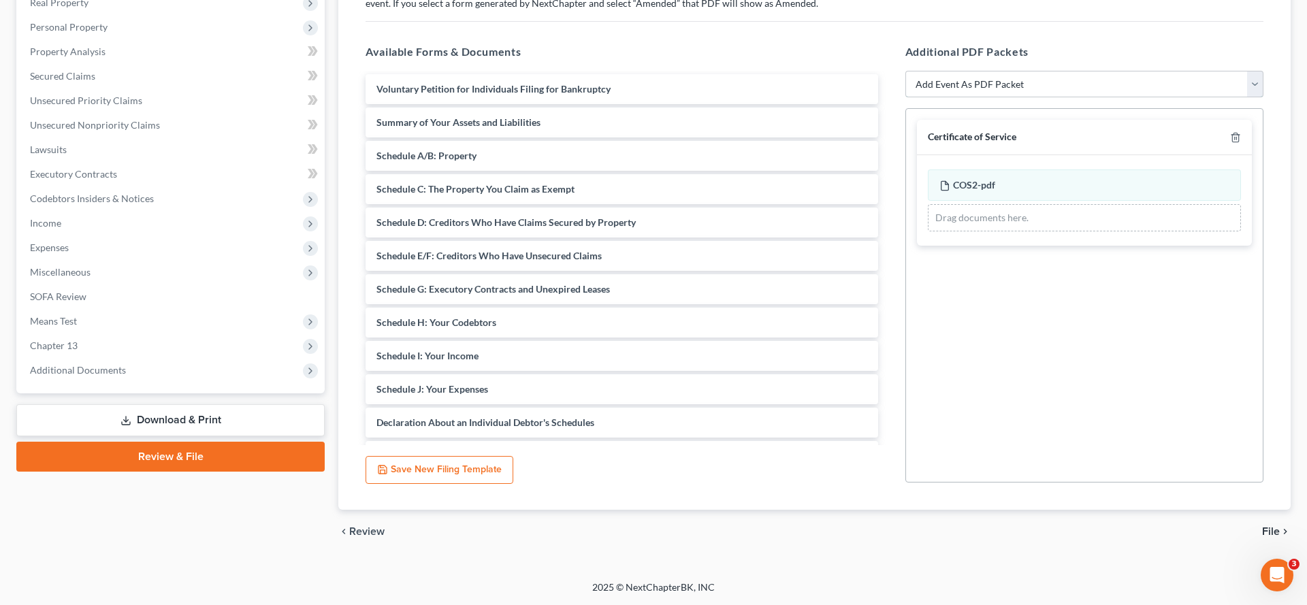
click at [1174, 98] on select "Add Event As PDF Packet Affidavit Affidavit of Adequate Protection and Lease Pa…" at bounding box center [1085, 84] width 358 height 27
select select "20"
select select
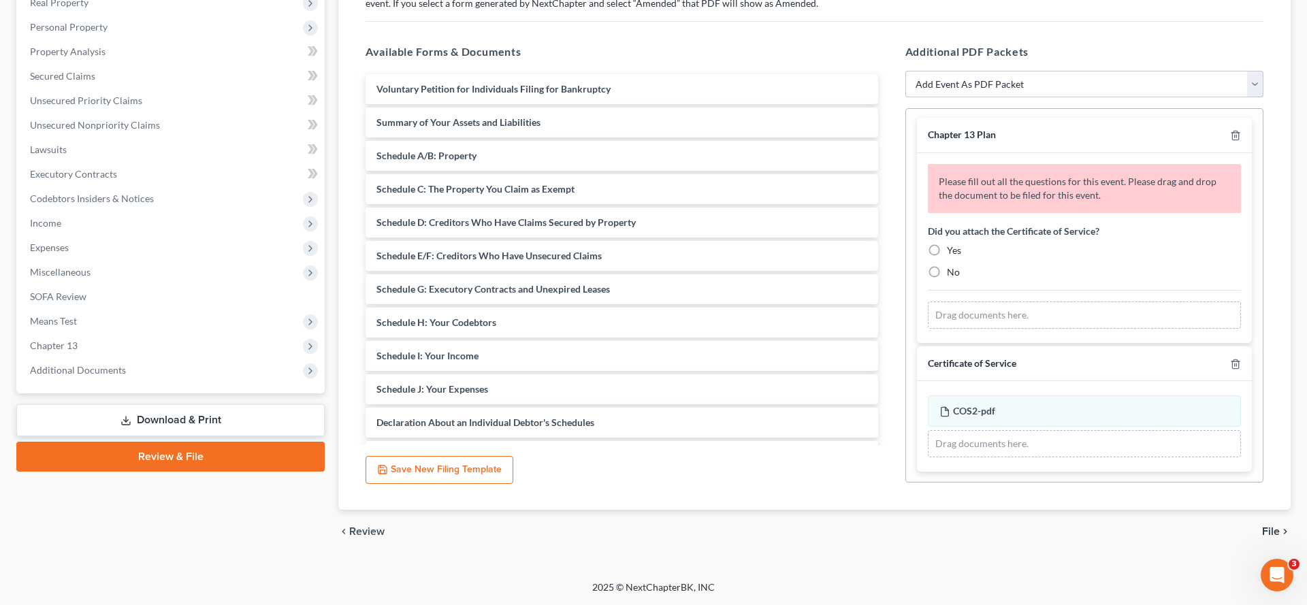
scroll to position [58, 0]
click at [947, 257] on label "Yes" at bounding box center [954, 251] width 14 height 14
click at [953, 253] on input "Yes" at bounding box center [957, 248] width 9 height 9
radio input "true"
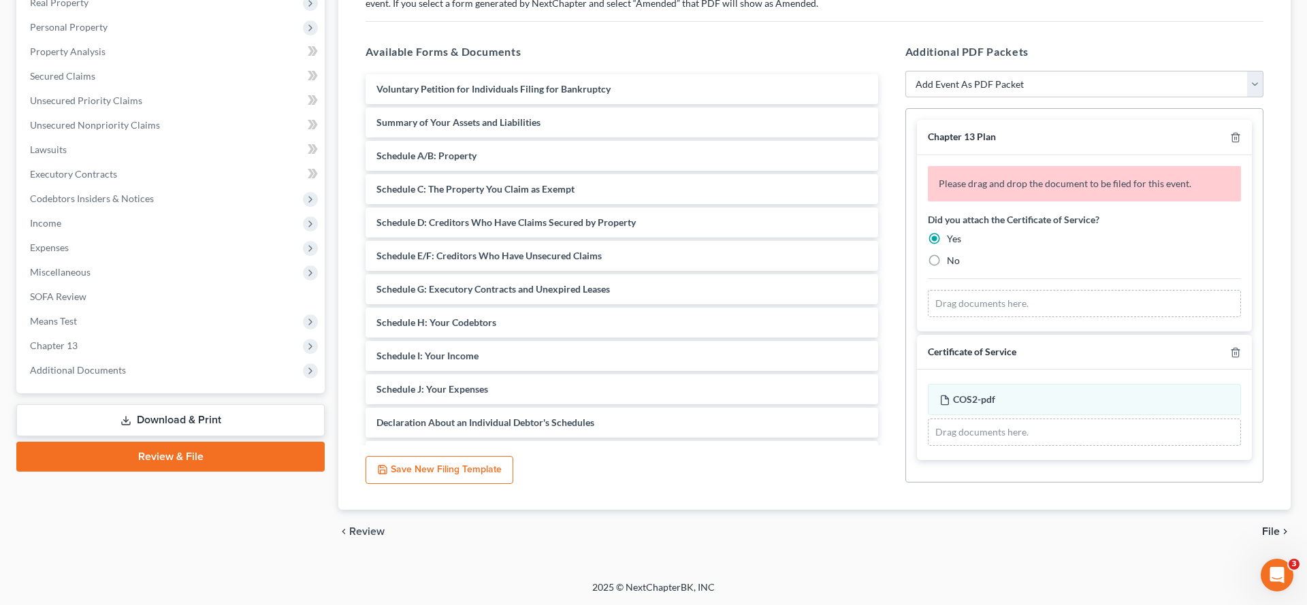
scroll to position [83, 0]
click at [1002, 317] on div "Drag documents here." at bounding box center [1084, 303] width 313 height 27
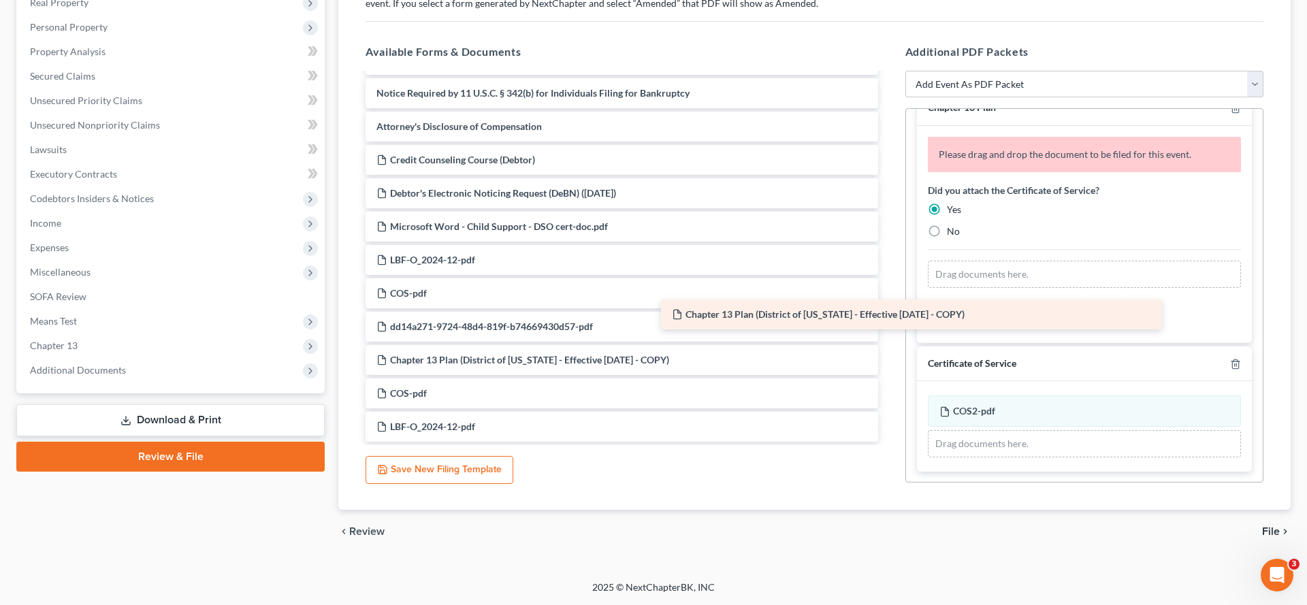
scroll to position [691, 0]
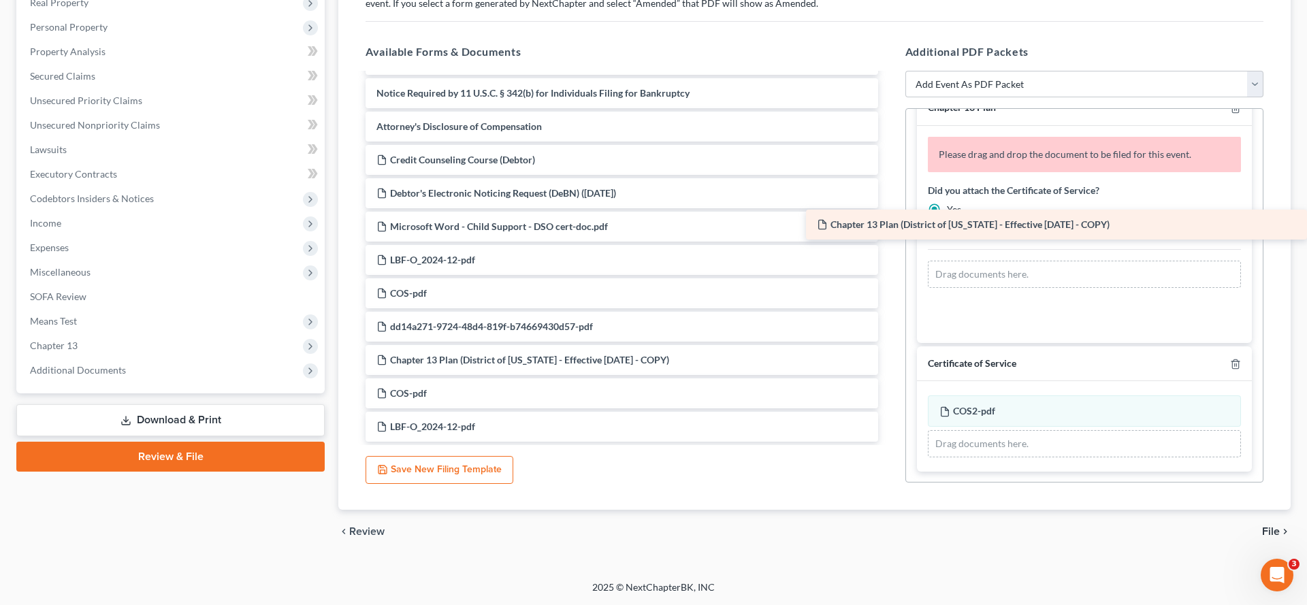
drag, startPoint x: 573, startPoint y: 473, endPoint x: 1008, endPoint y: 227, distance: 500.3
click at [889, 227] on div "Chapter 13 Plan (District of [US_STATE] - Effective [DATE] - COPY) Voluntary Pe…" at bounding box center [622, 10] width 534 height 864
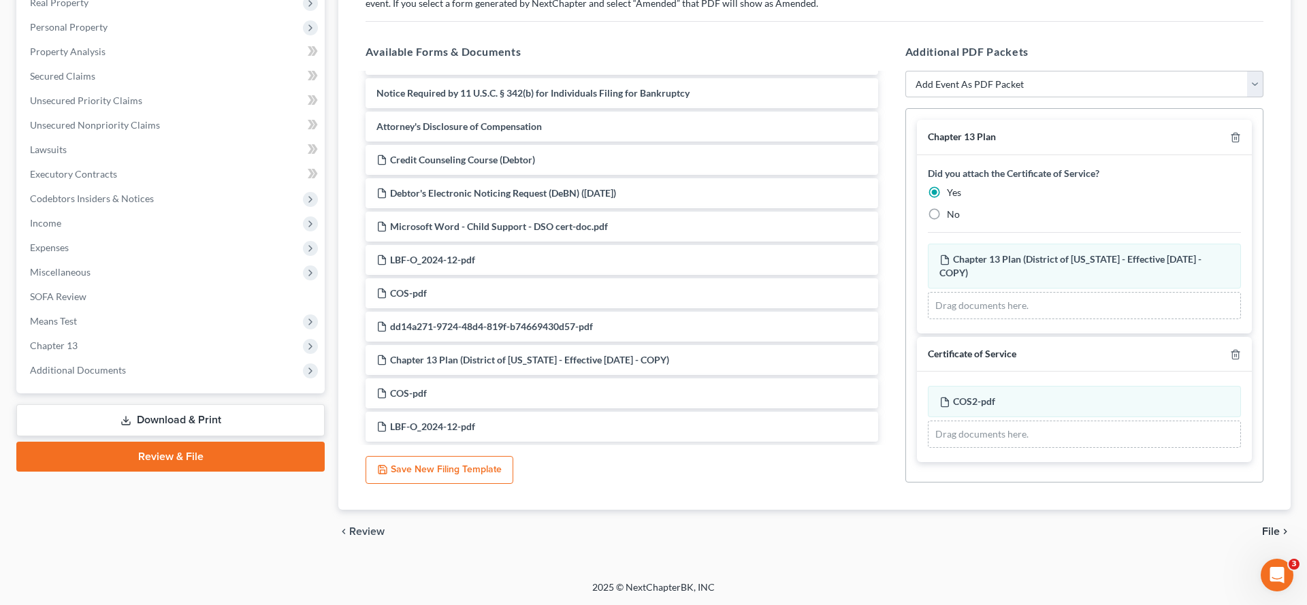
scroll to position [366, 0]
click at [1262, 526] on span "File" at bounding box center [1271, 531] width 18 height 11
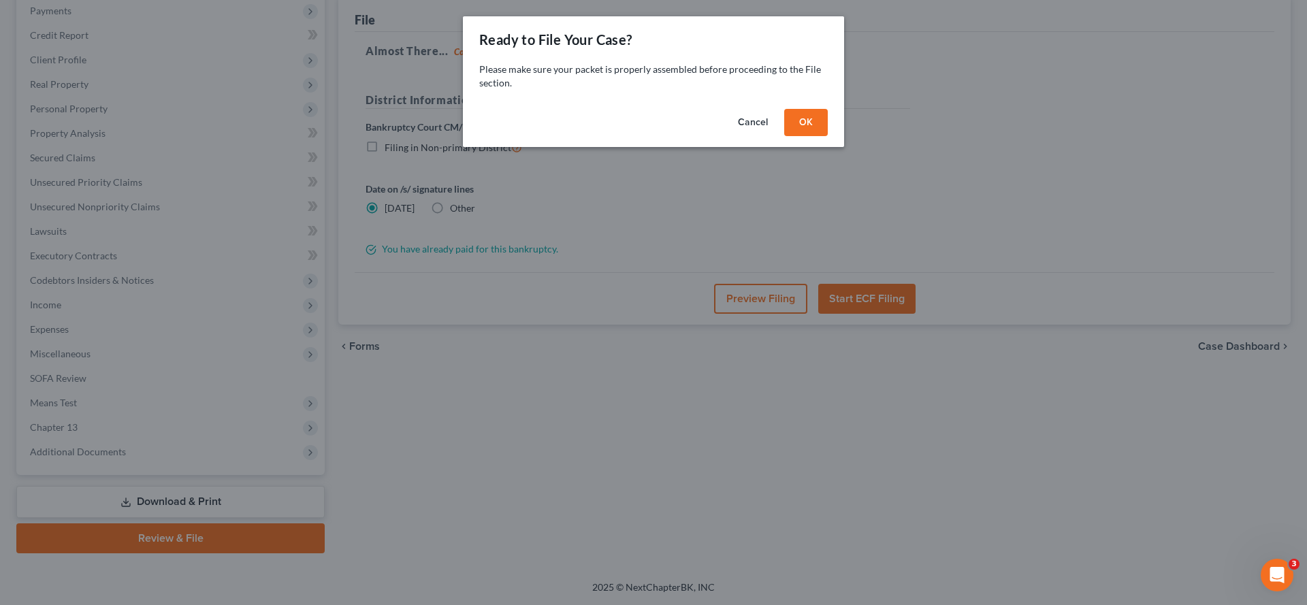
scroll to position [357, 0]
drag, startPoint x: 847, startPoint y: 145, endPoint x: 785, endPoint y: 223, distance: 99.3
click at [828, 136] on button "OK" at bounding box center [806, 122] width 44 height 27
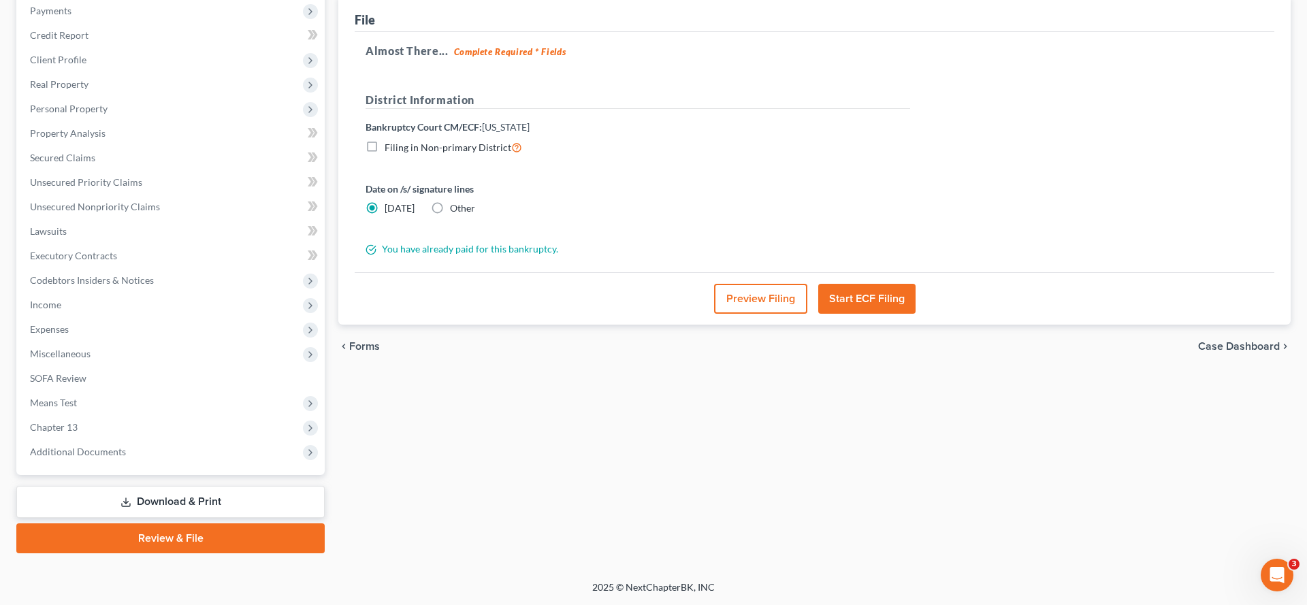
click at [744, 284] on button "Preview Filing" at bounding box center [760, 299] width 93 height 30
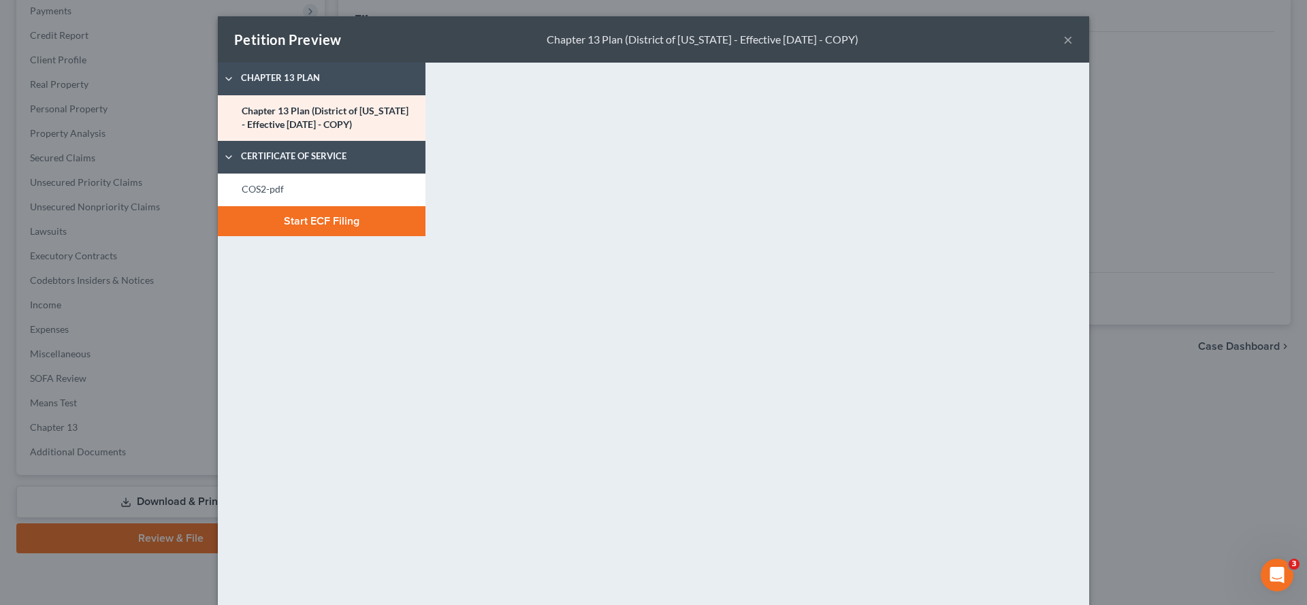
click at [1073, 45] on button "×" at bounding box center [1069, 39] width 10 height 16
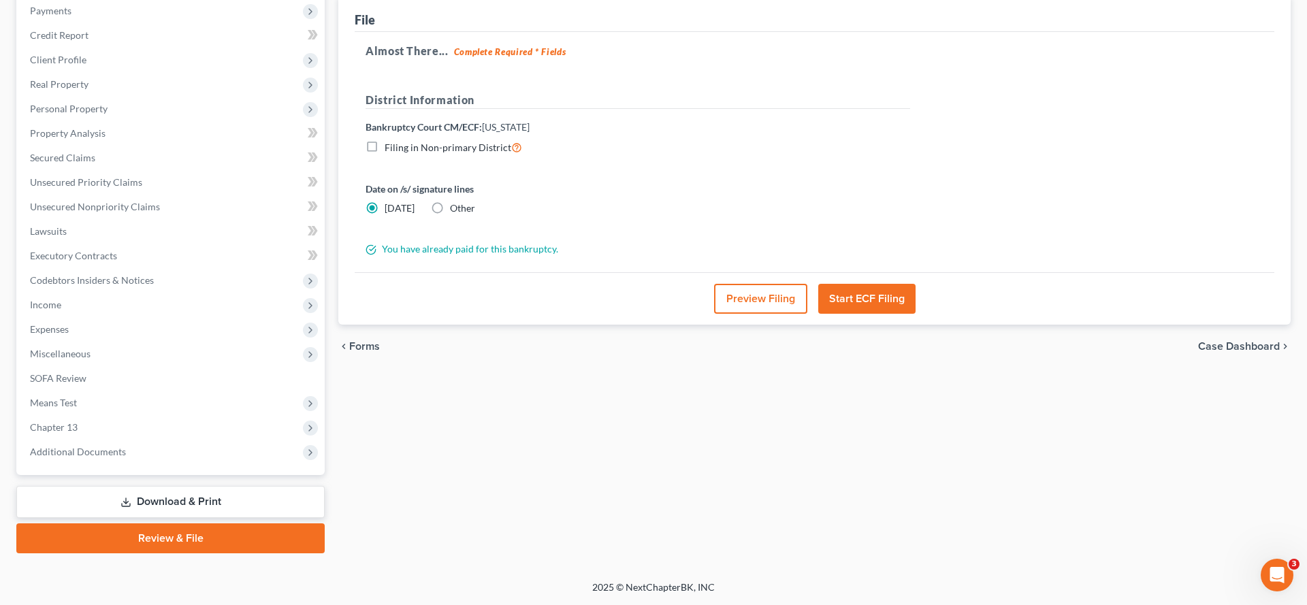
click at [759, 284] on button "Preview Filing" at bounding box center [760, 299] width 93 height 30
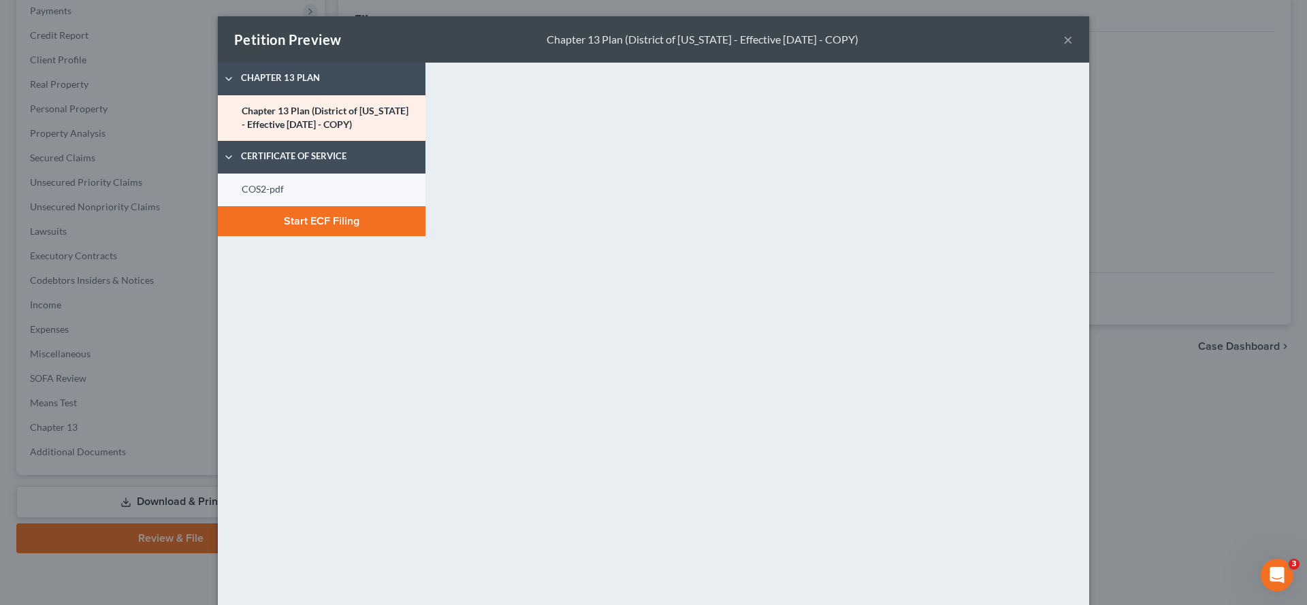
click at [218, 206] on link "COS2-pdf" at bounding box center [322, 190] width 208 height 33
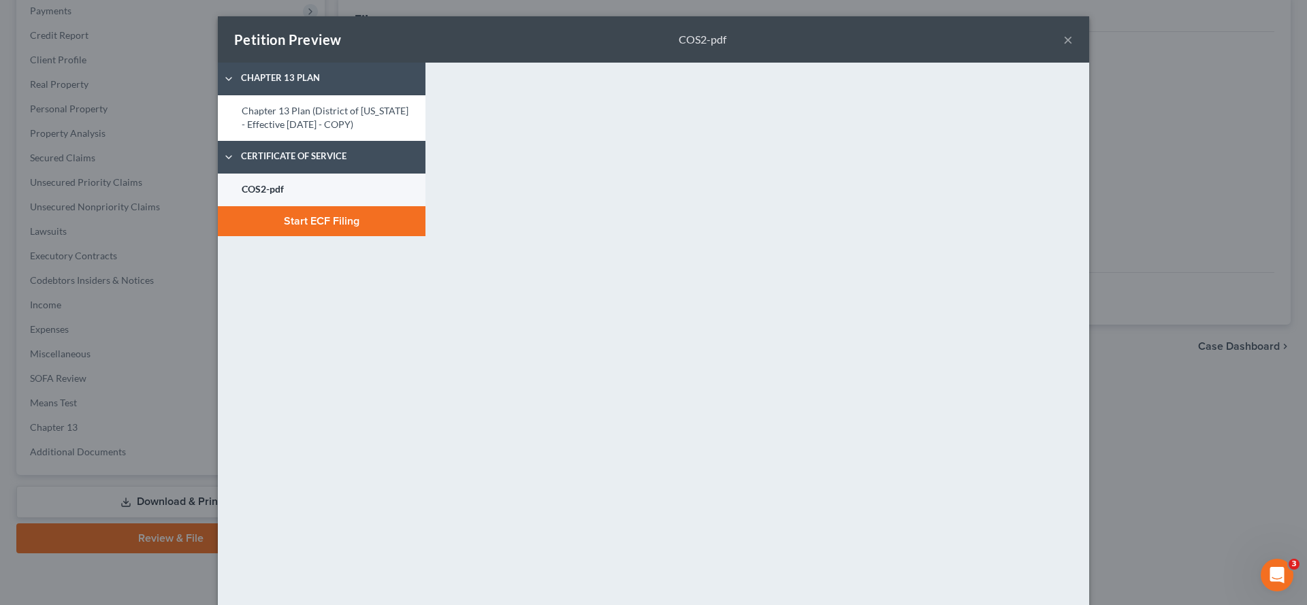
click at [272, 206] on link "COS2-pdf" at bounding box center [322, 190] width 208 height 33
click at [1073, 48] on button "×" at bounding box center [1069, 39] width 10 height 16
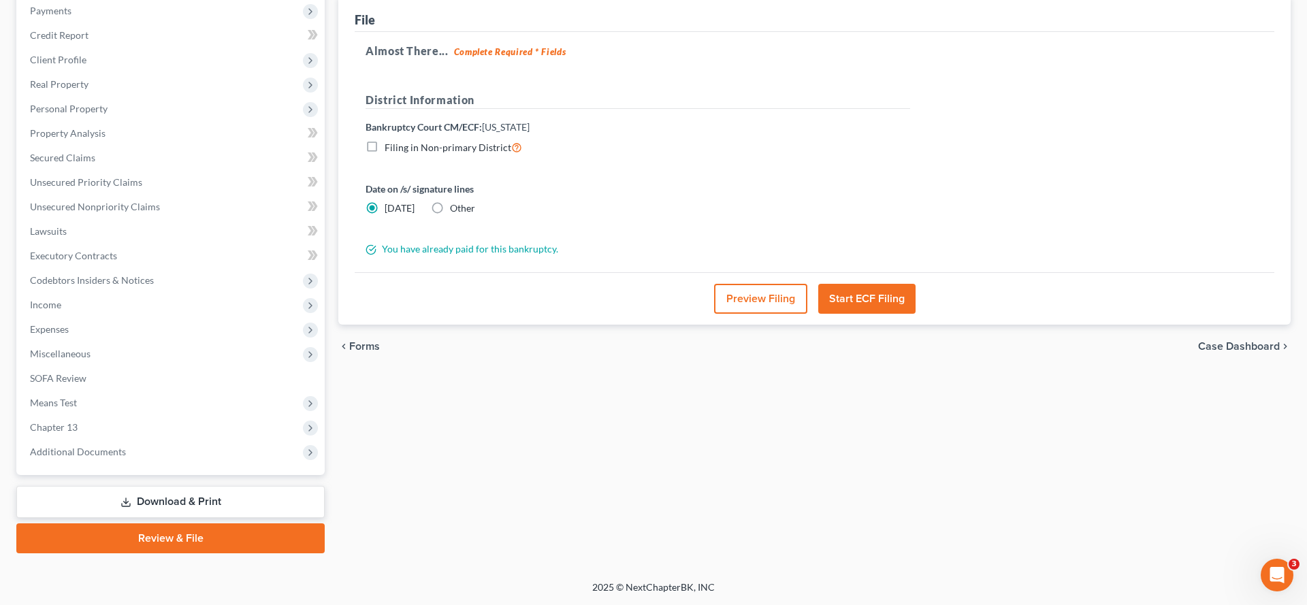
click at [1231, 341] on span "Case Dashboard" at bounding box center [1239, 346] width 82 height 11
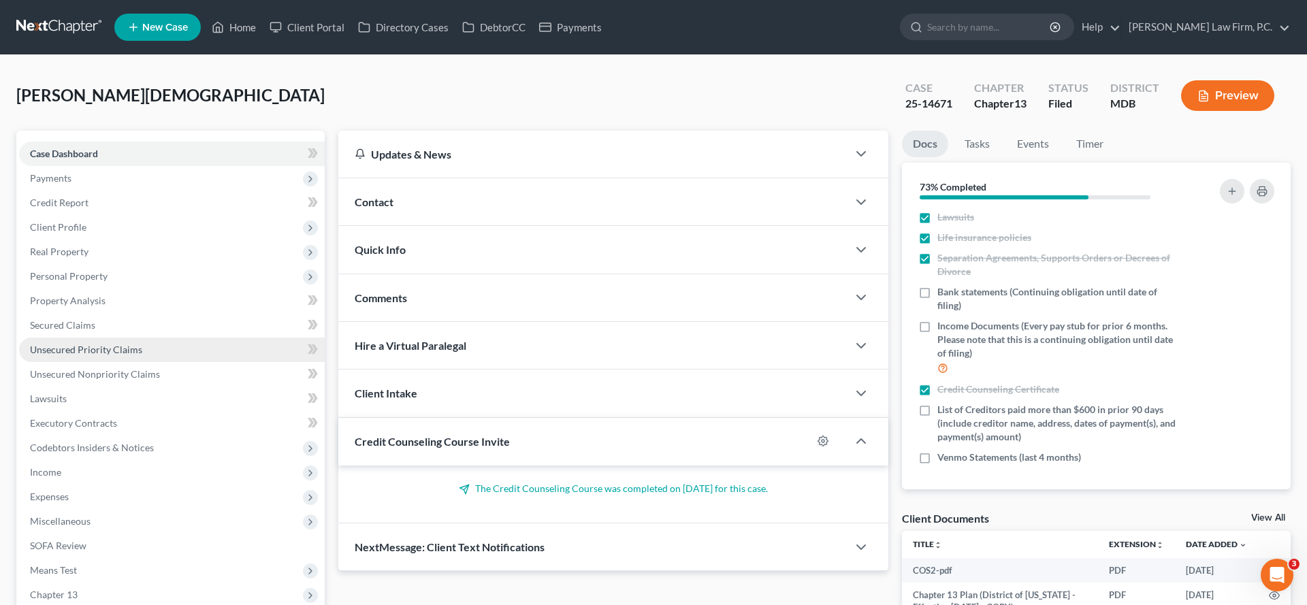
scroll to position [488, 0]
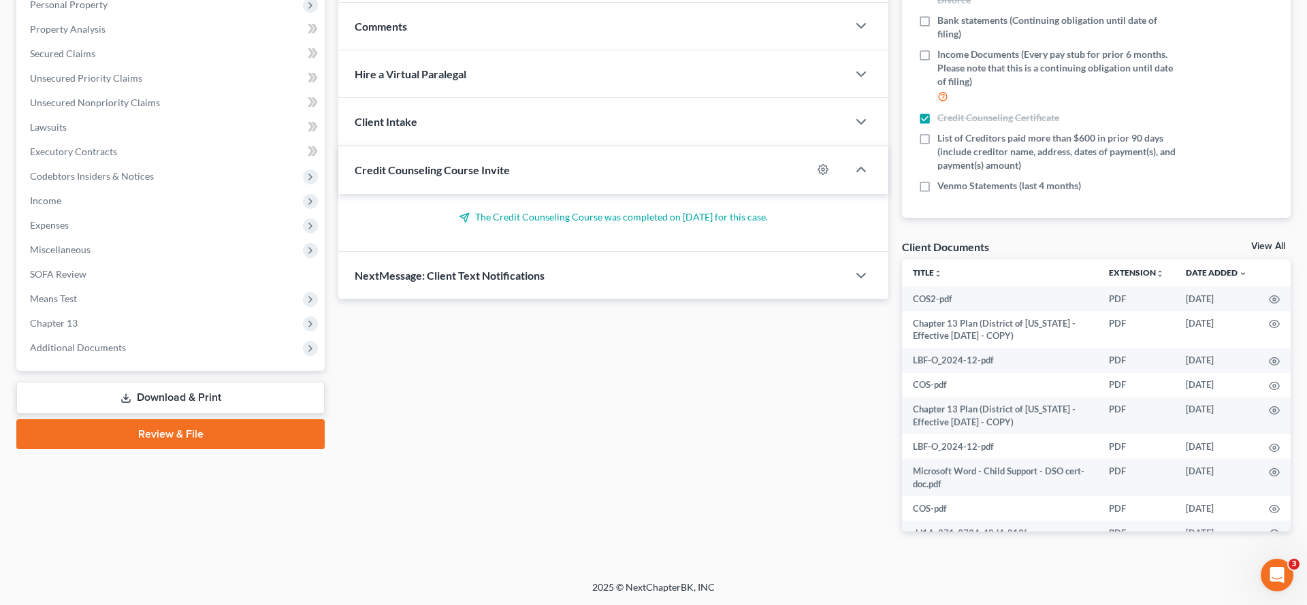
click at [198, 419] on link "Review & File" at bounding box center [170, 434] width 308 height 30
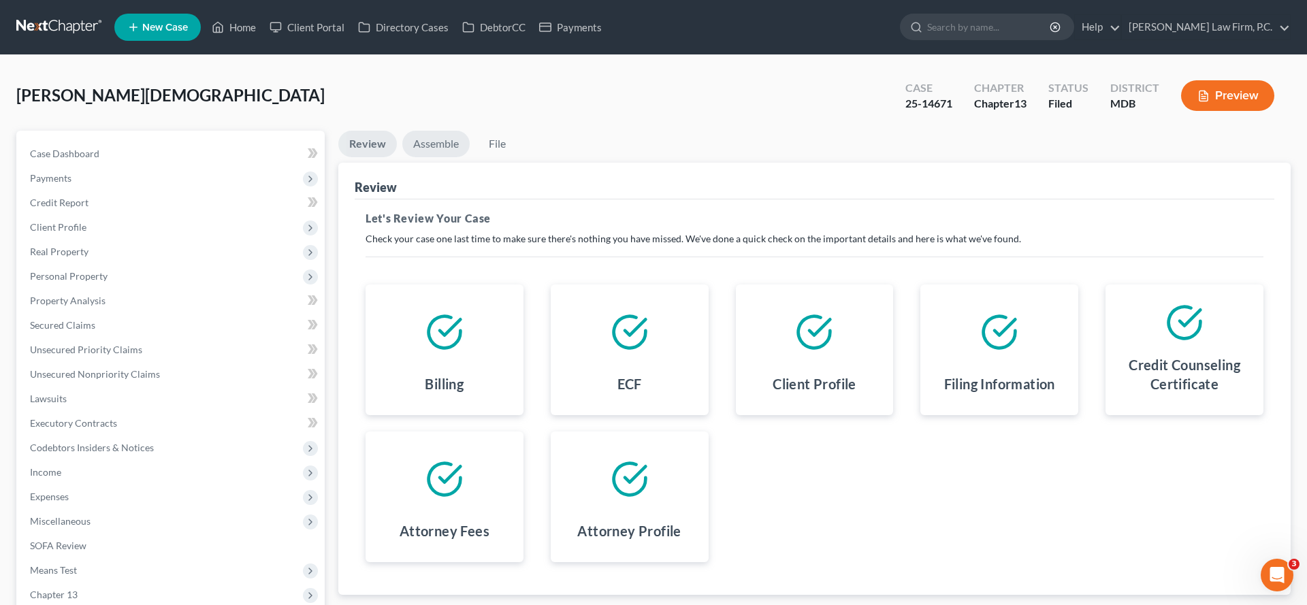
click at [462, 157] on link "Assemble" at bounding box center [435, 144] width 67 height 27
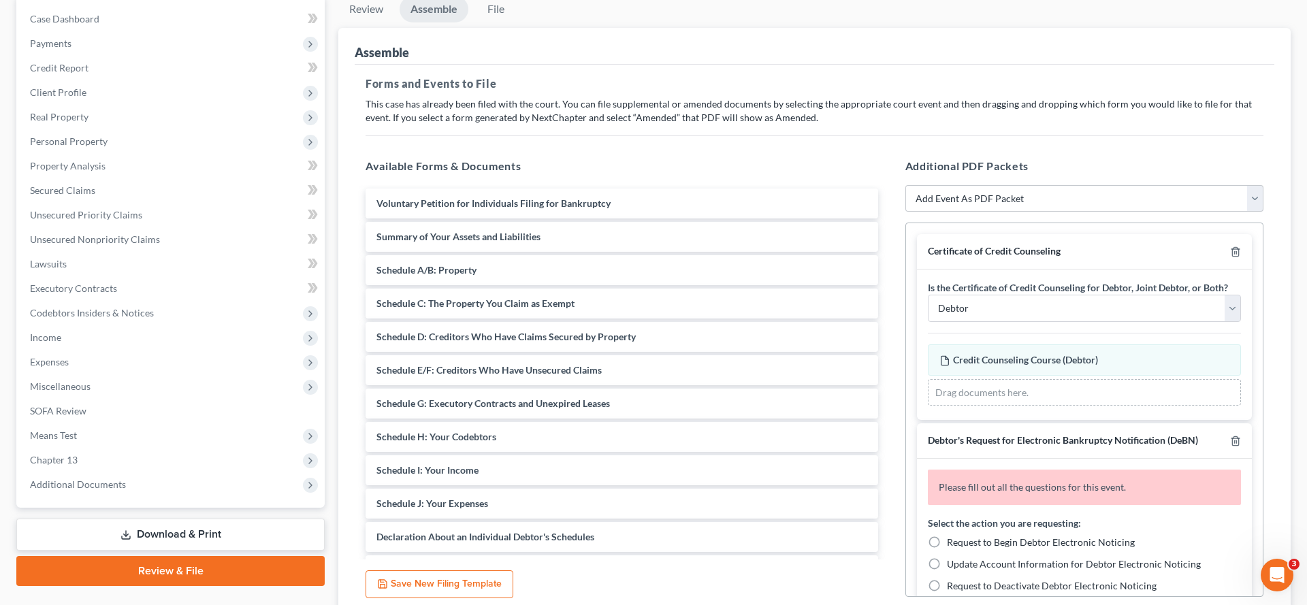
scroll to position [170, 0]
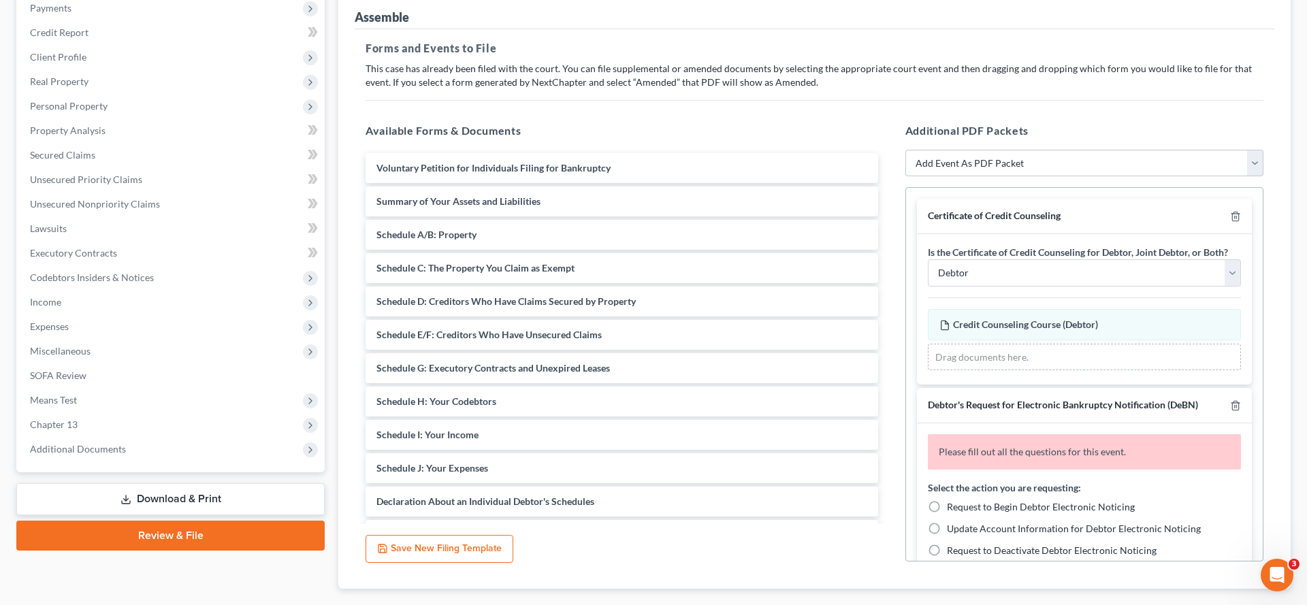
click at [1225, 223] on div at bounding box center [1233, 216] width 16 height 13
click at [1230, 222] on icon "button" at bounding box center [1235, 216] width 11 height 11
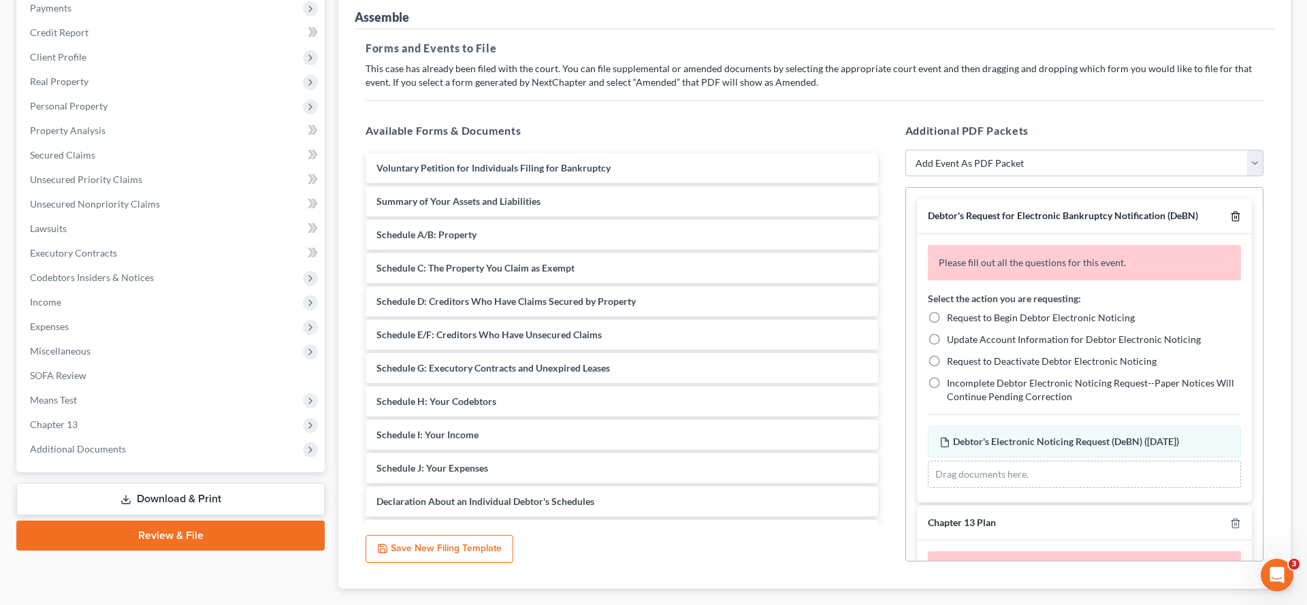
click at [1230, 222] on icon "button" at bounding box center [1235, 216] width 11 height 11
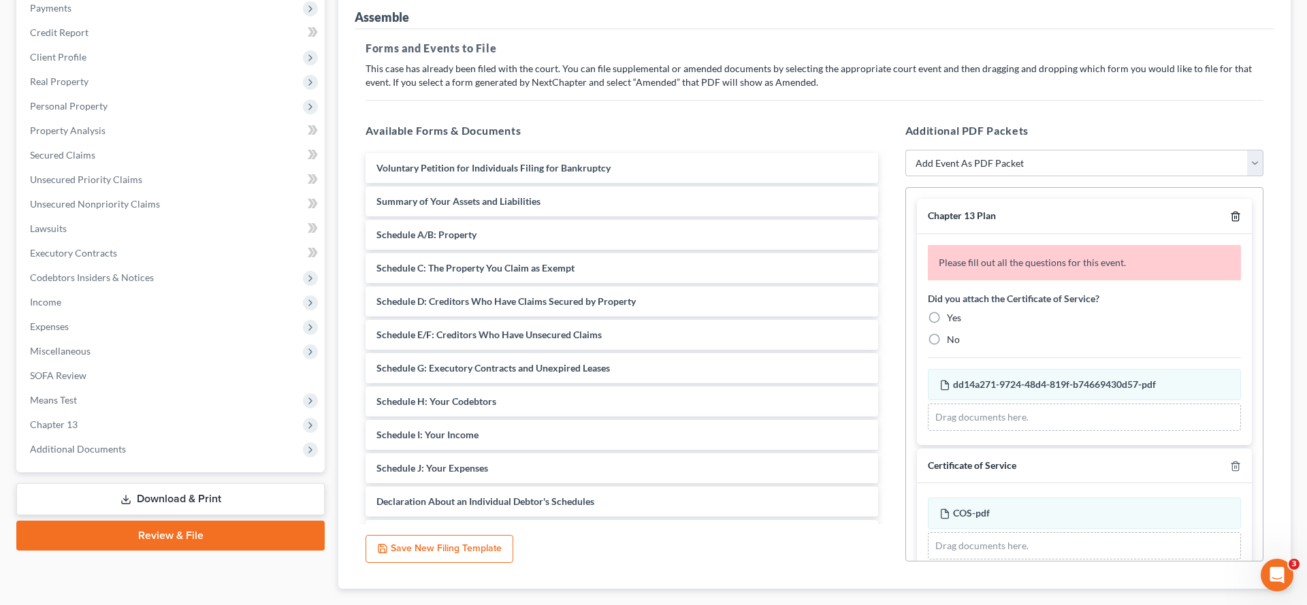
click at [1230, 222] on icon "button" at bounding box center [1235, 216] width 11 height 11
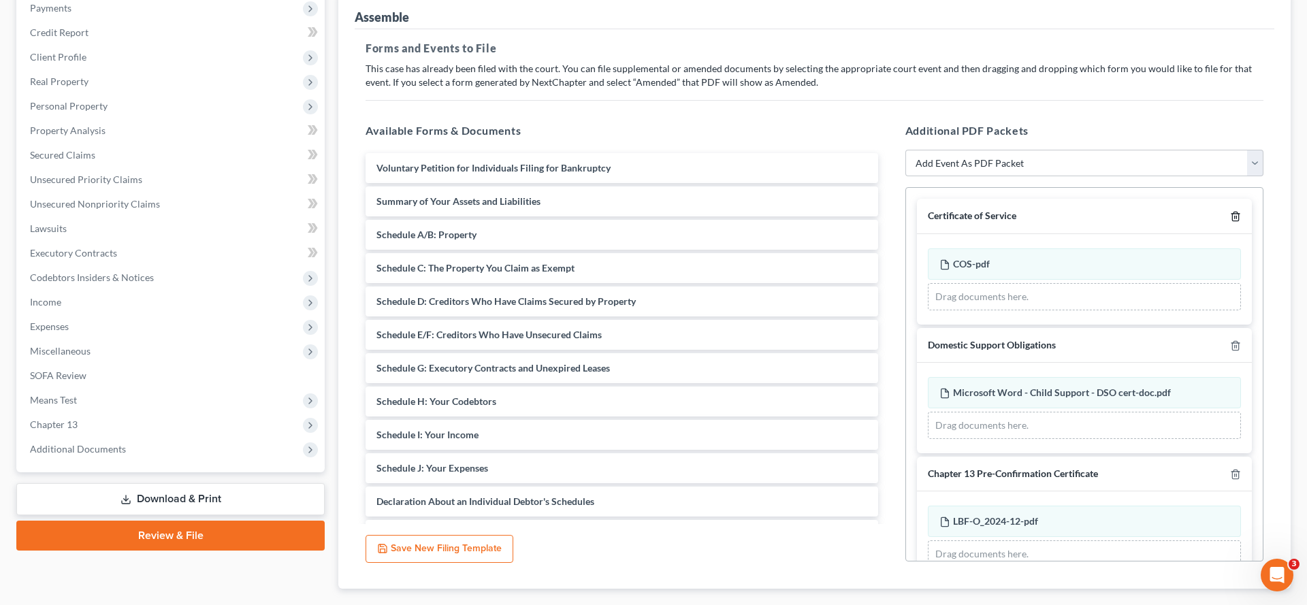
click at [1230, 222] on icon "button" at bounding box center [1235, 216] width 11 height 11
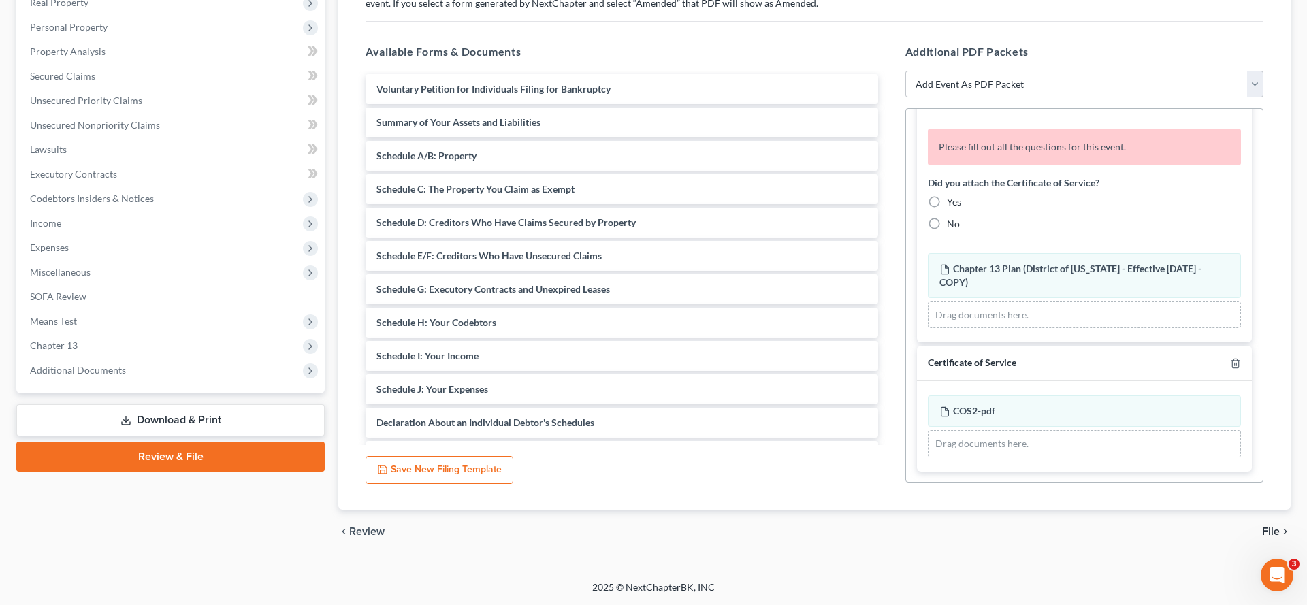
scroll to position [908, 0]
click at [947, 209] on label "Yes" at bounding box center [954, 202] width 14 height 14
click at [953, 204] on input "Yes" at bounding box center [957, 199] width 9 height 9
radio input "true"
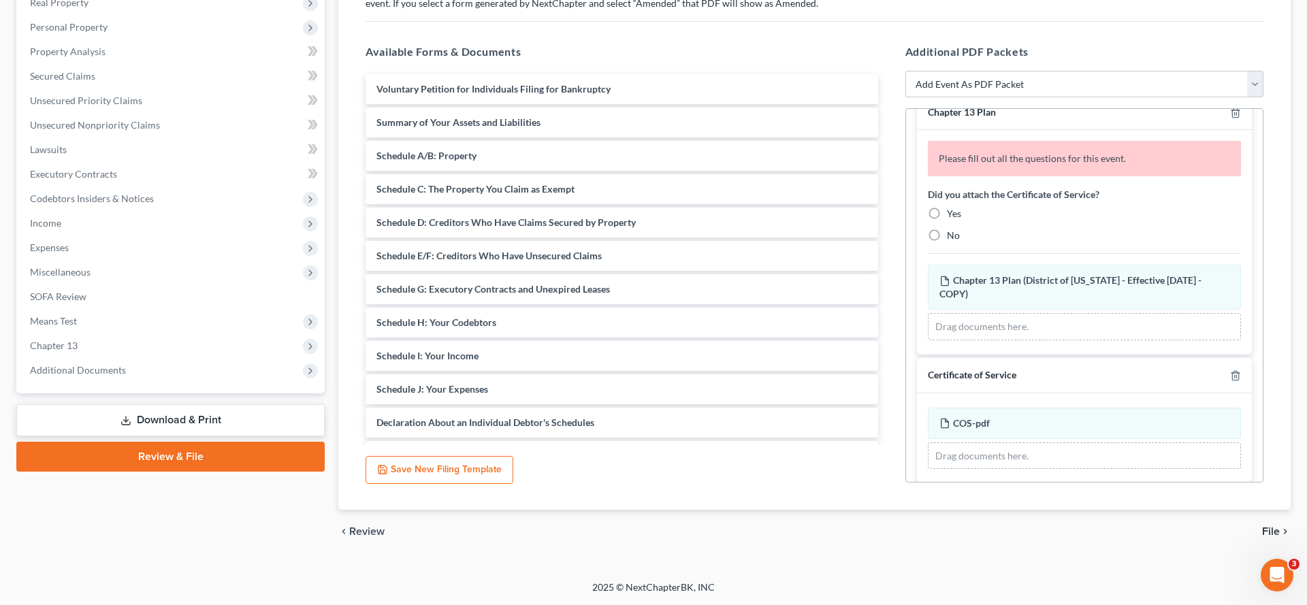
scroll to position [0, 0]
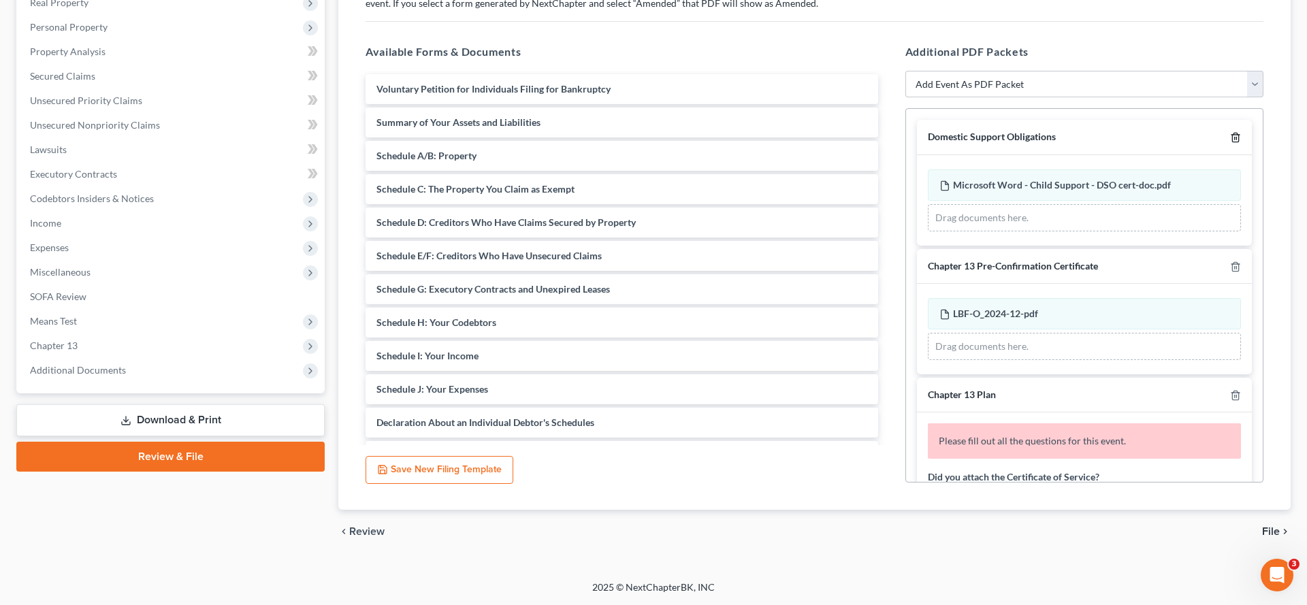
click at [1230, 132] on icon "button" at bounding box center [1235, 137] width 11 height 11
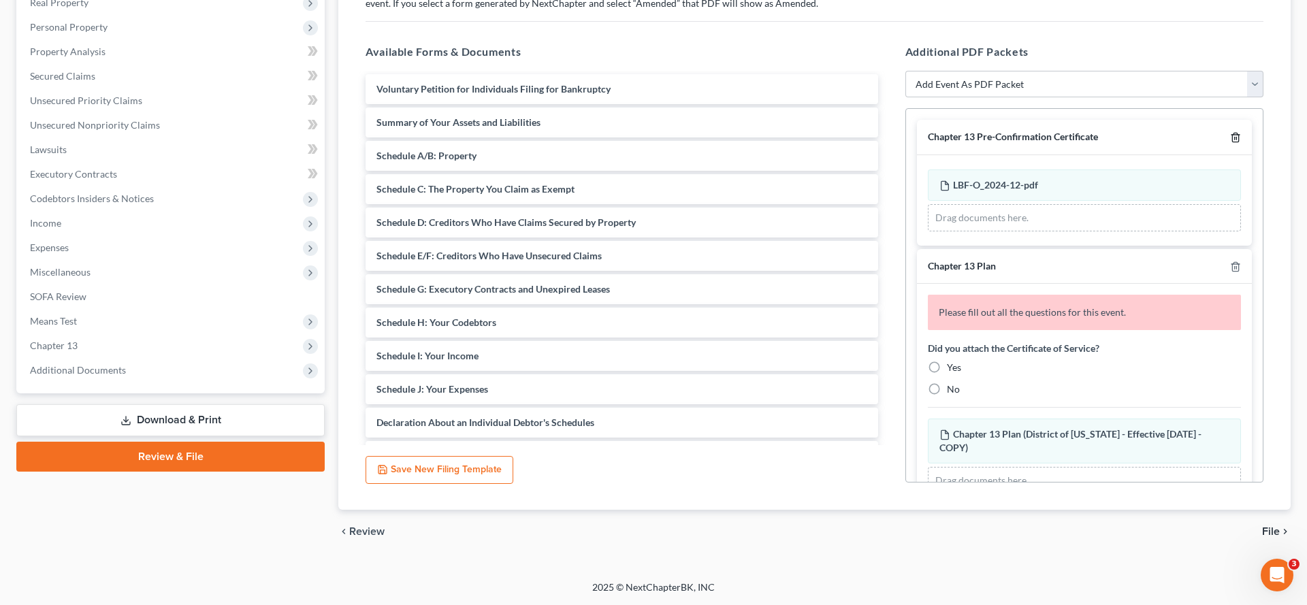
click at [1230, 132] on icon "button" at bounding box center [1235, 137] width 11 height 11
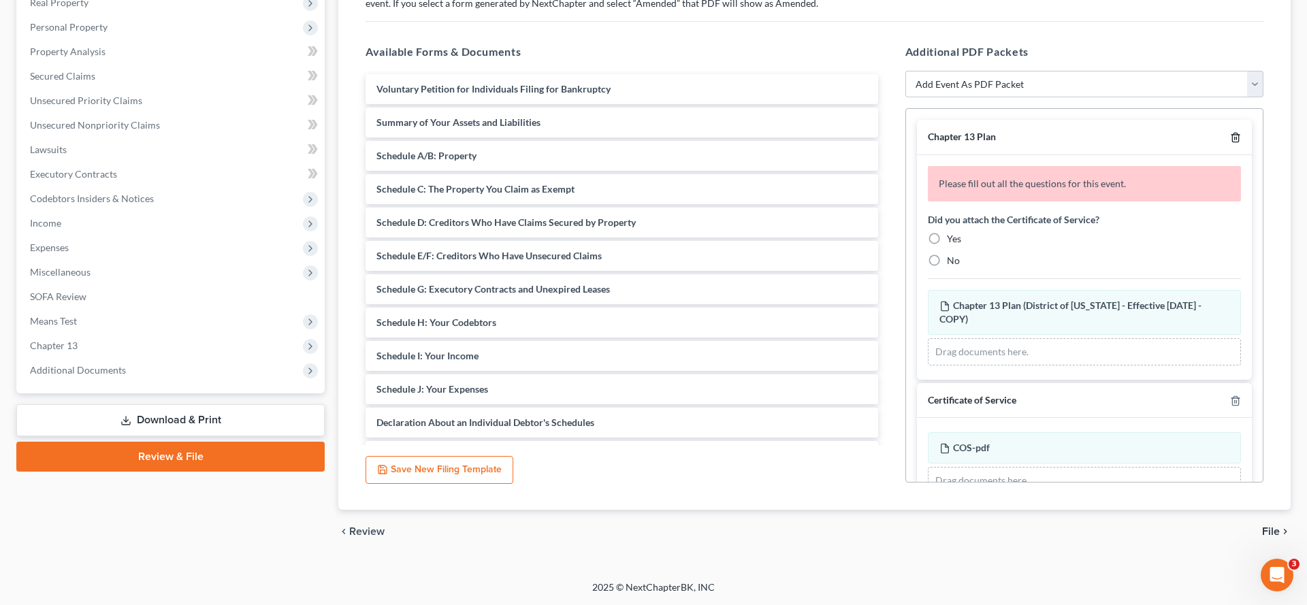
click at [1230, 132] on icon "button" at bounding box center [1235, 137] width 11 height 11
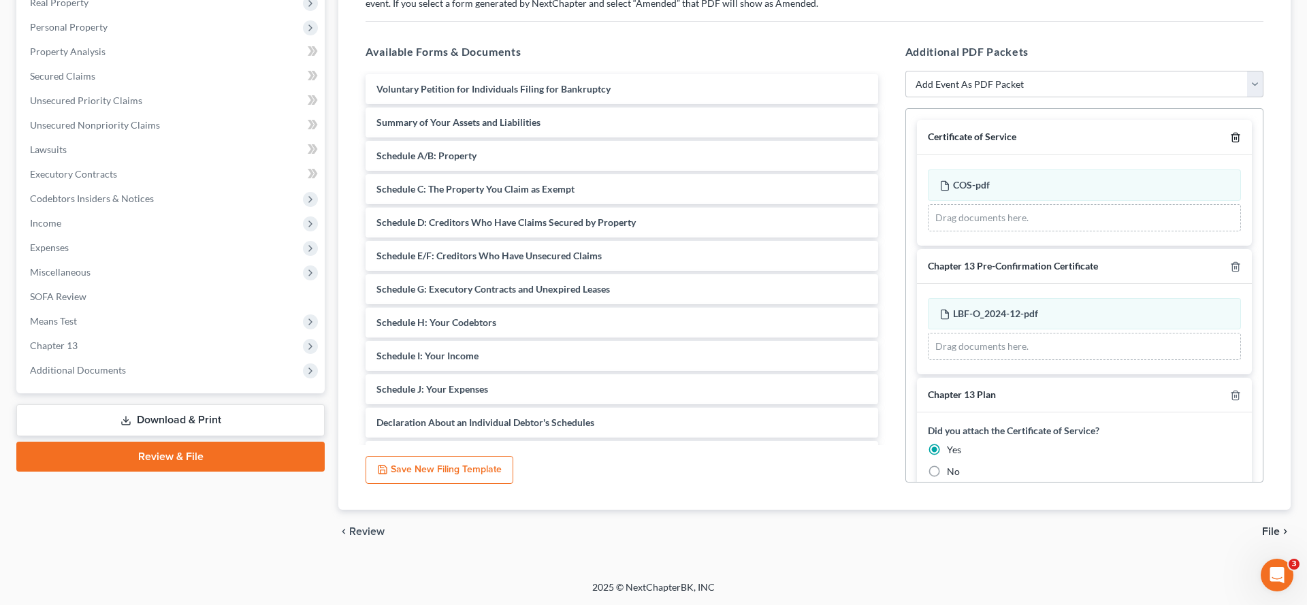
click at [1232, 133] on icon "button" at bounding box center [1235, 137] width 6 height 9
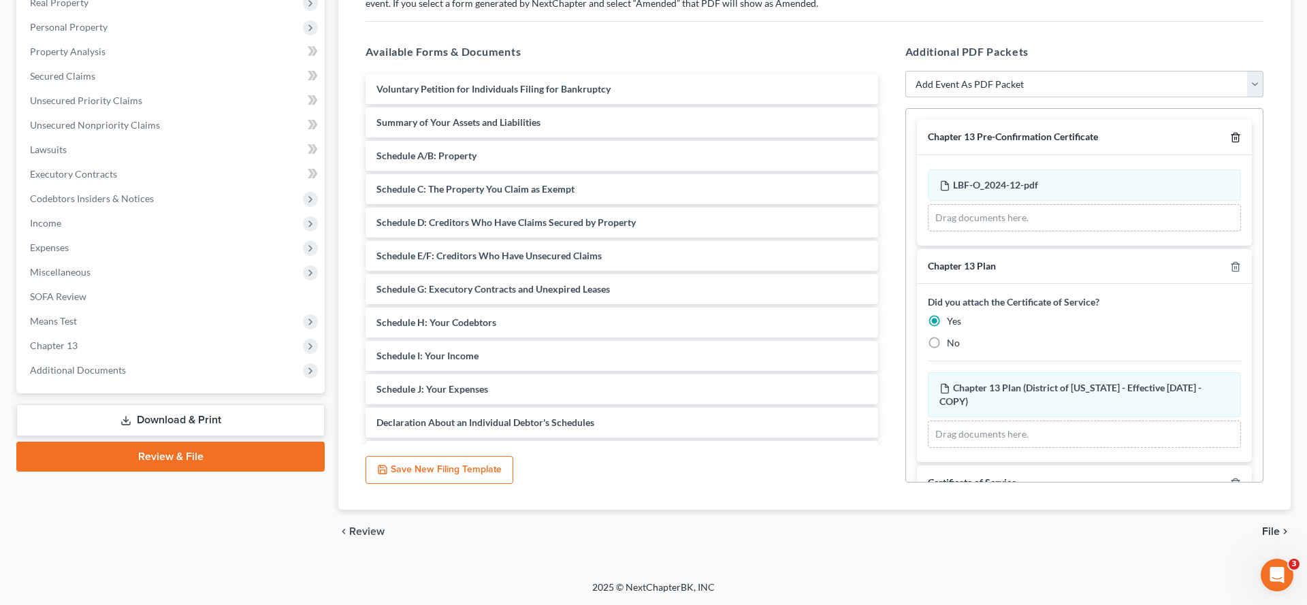
click at [1232, 133] on icon "button" at bounding box center [1235, 137] width 6 height 9
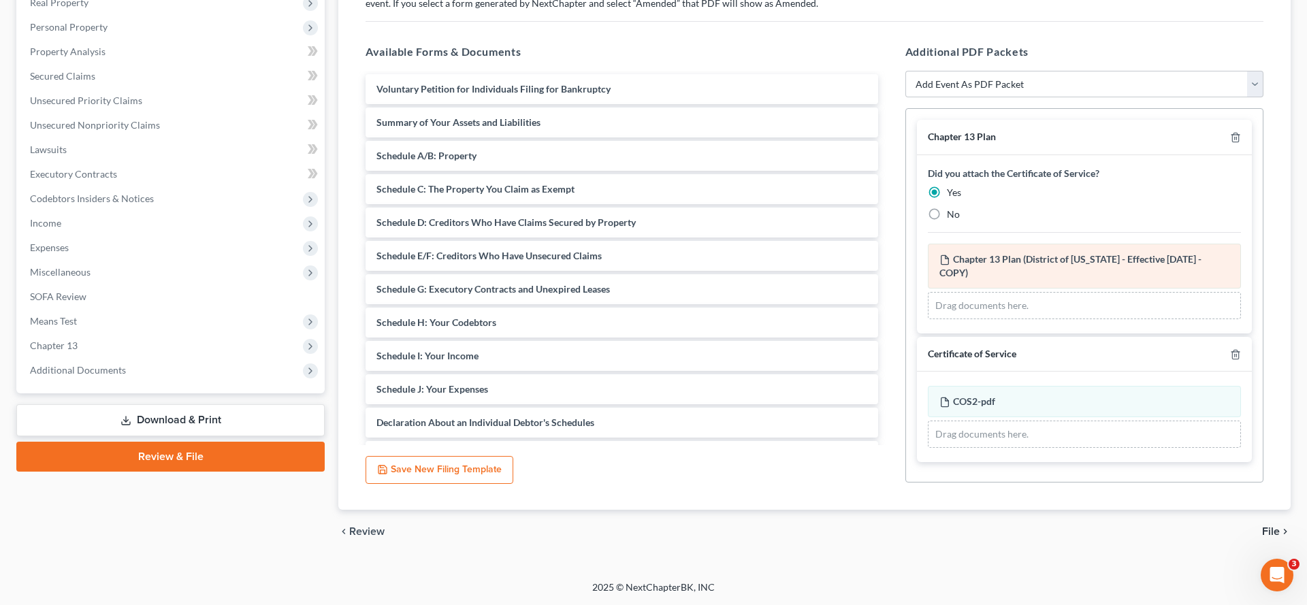
scroll to position [67, 0]
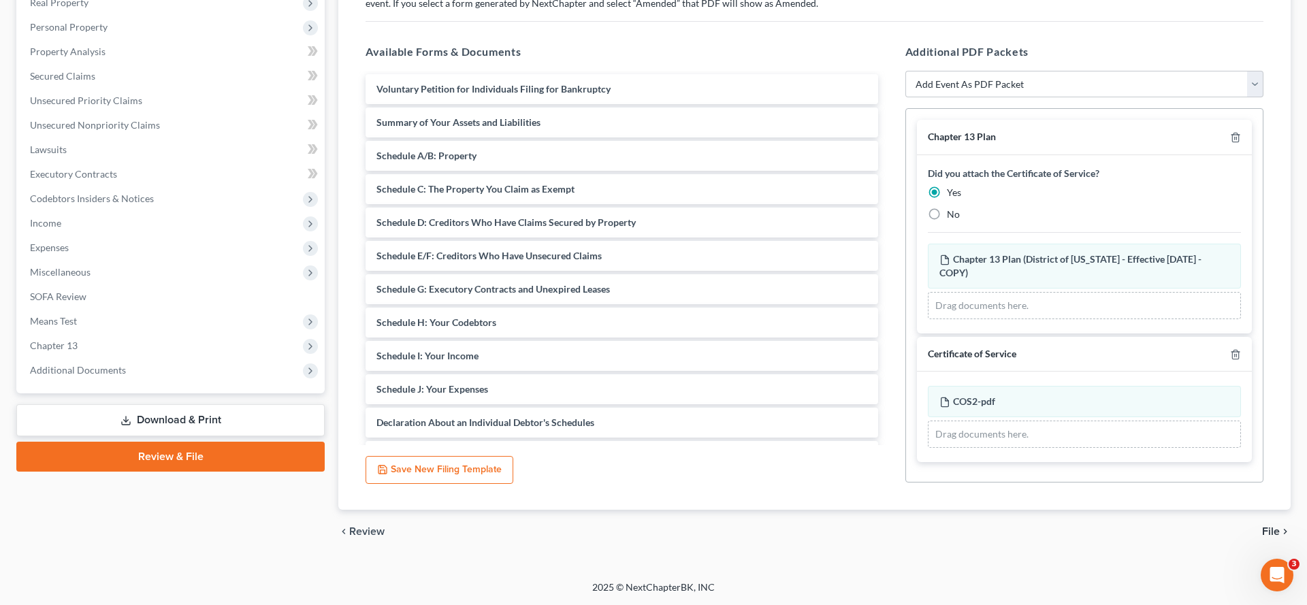
click at [1262, 526] on span "File" at bounding box center [1271, 531] width 18 height 11
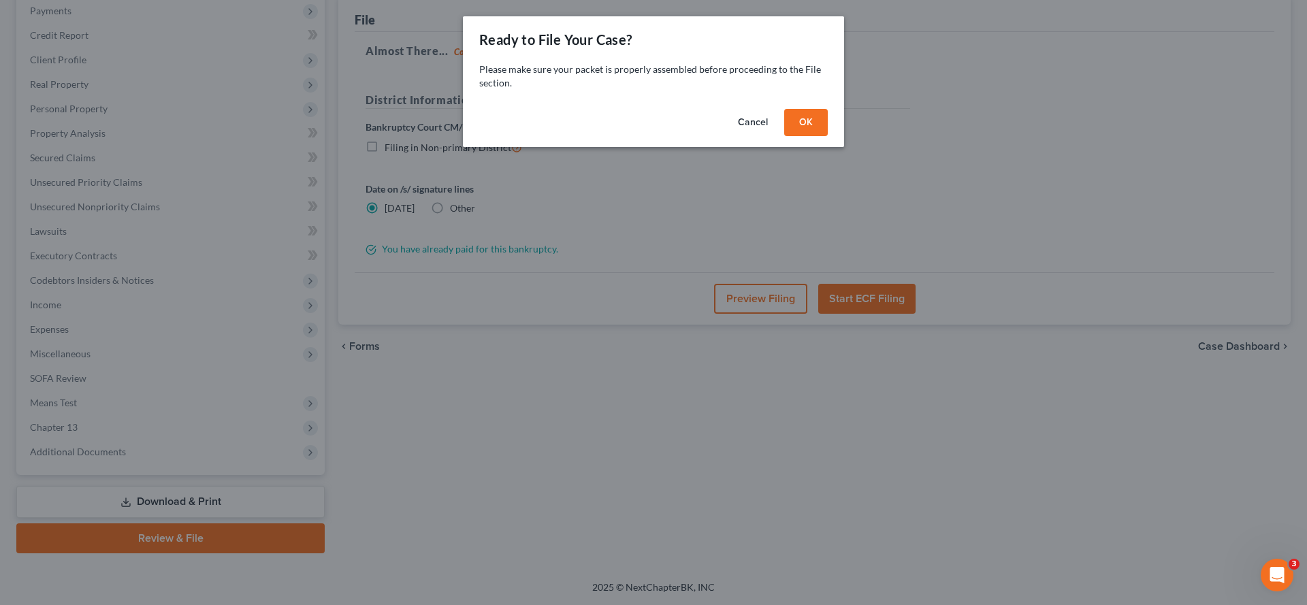
scroll to position [357, 0]
click at [828, 136] on button "OK" at bounding box center [806, 122] width 44 height 27
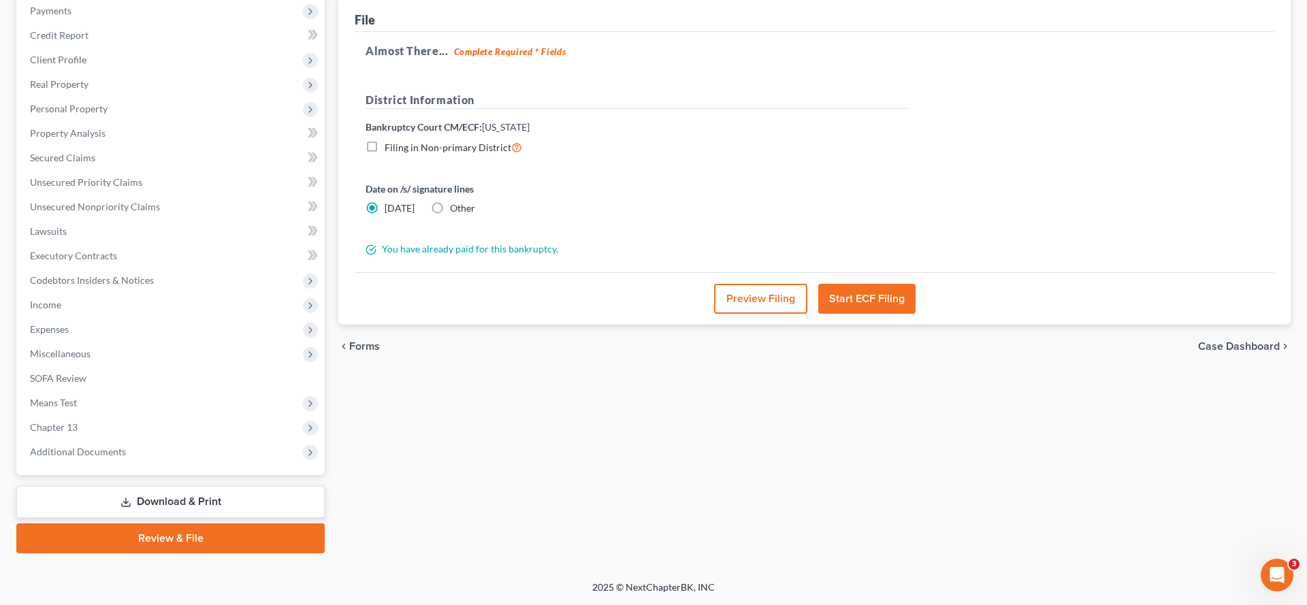
click at [752, 284] on button "Preview Filing" at bounding box center [760, 299] width 93 height 30
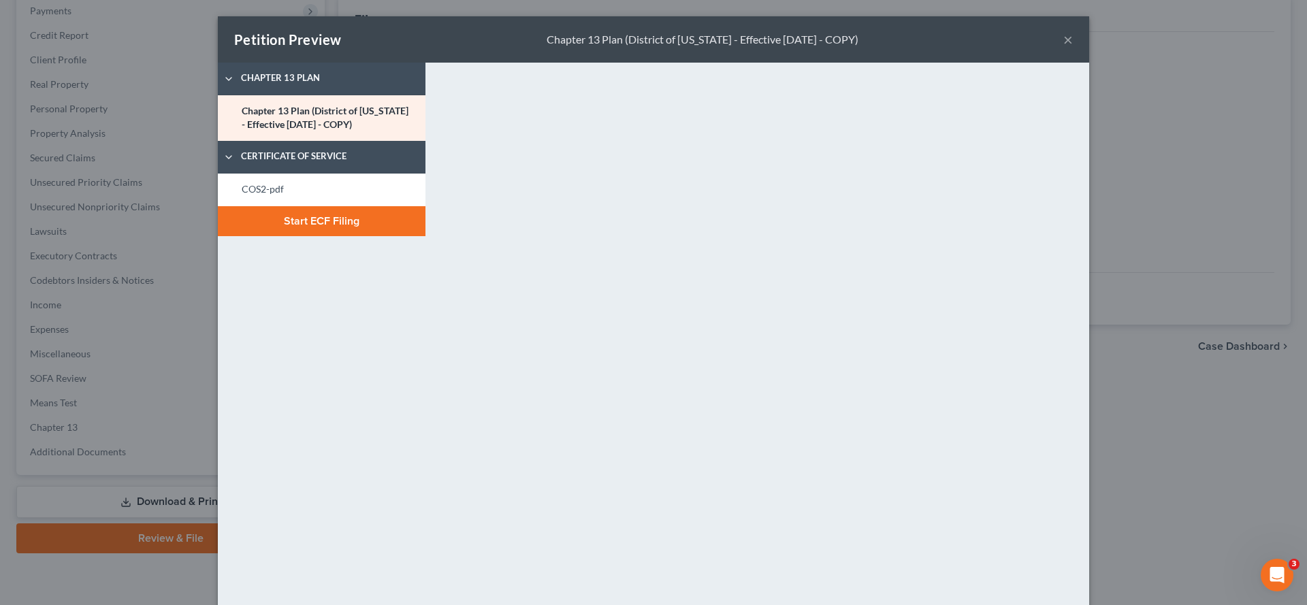
click at [1073, 48] on button "×" at bounding box center [1069, 39] width 10 height 16
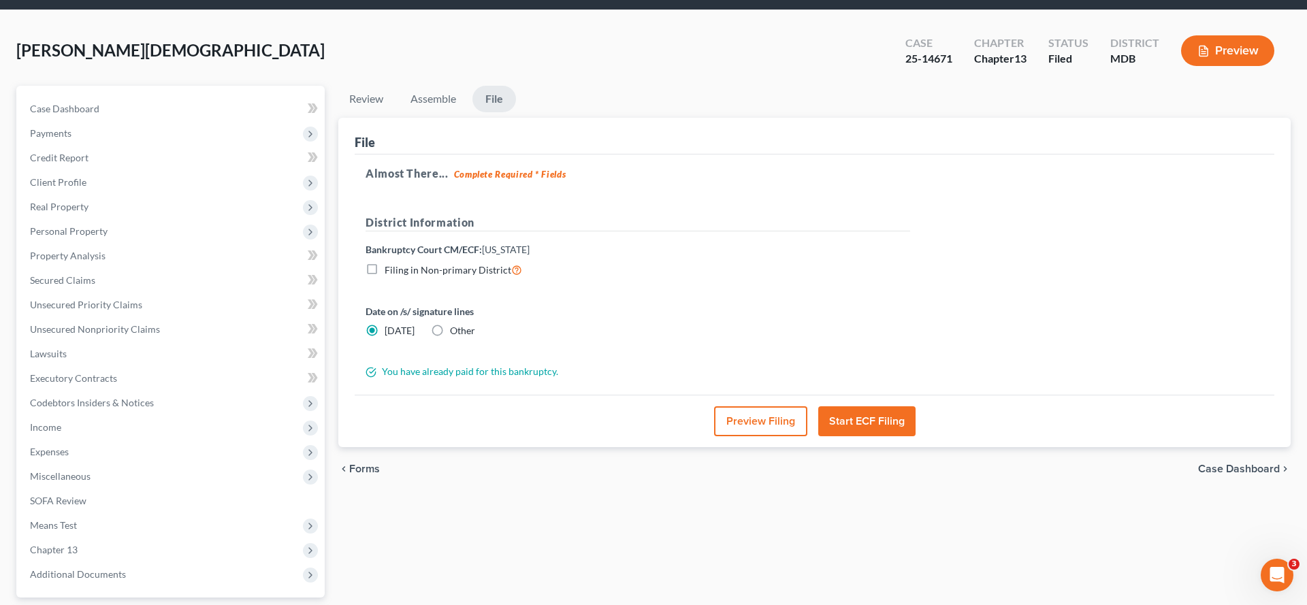
scroll to position [69, 0]
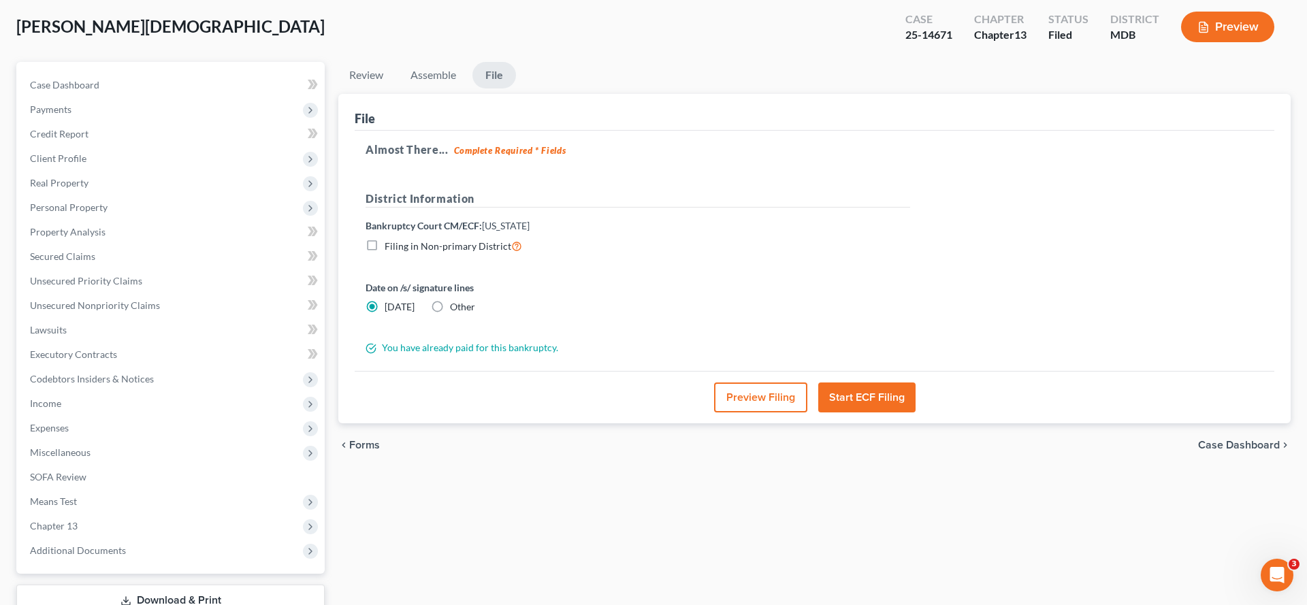
click at [882, 413] on button "Start ECF Filing" at bounding box center [866, 398] width 97 height 30
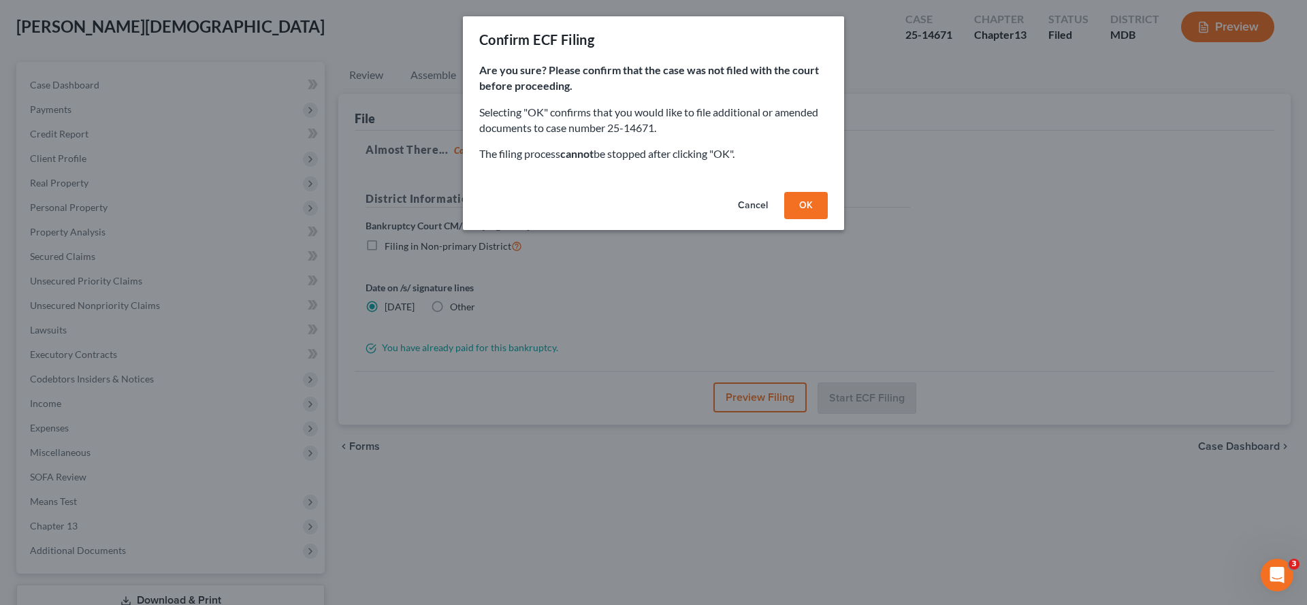
click at [828, 219] on button "OK" at bounding box center [806, 205] width 44 height 27
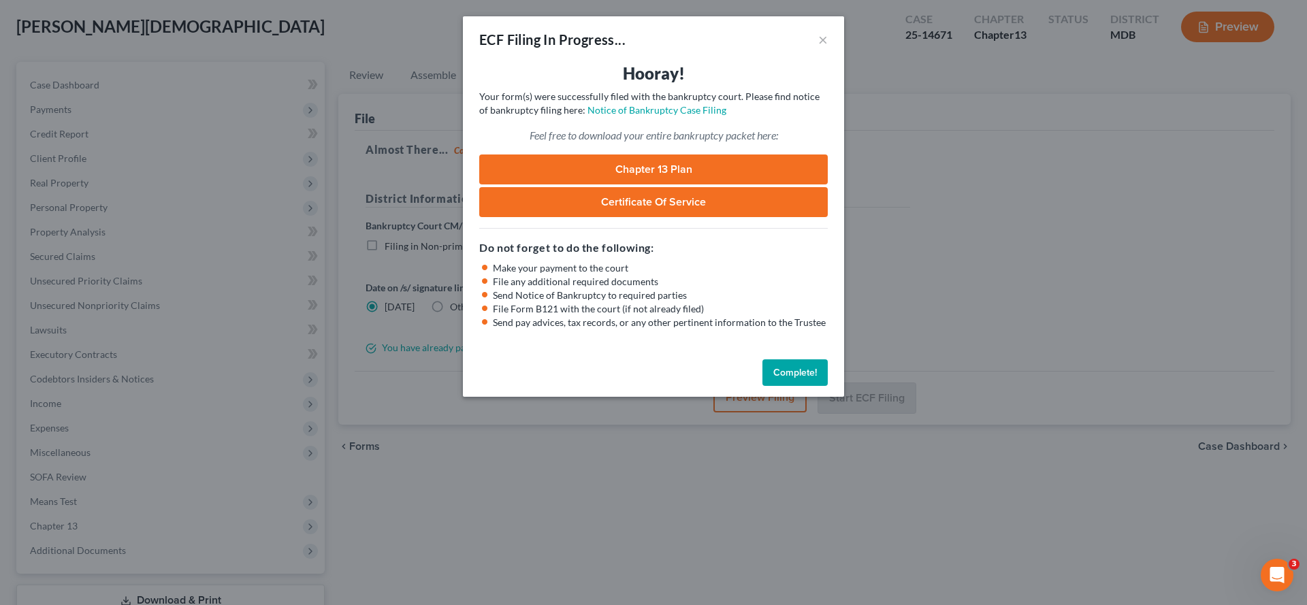
click at [812, 387] on button "Complete!" at bounding box center [795, 372] width 65 height 27
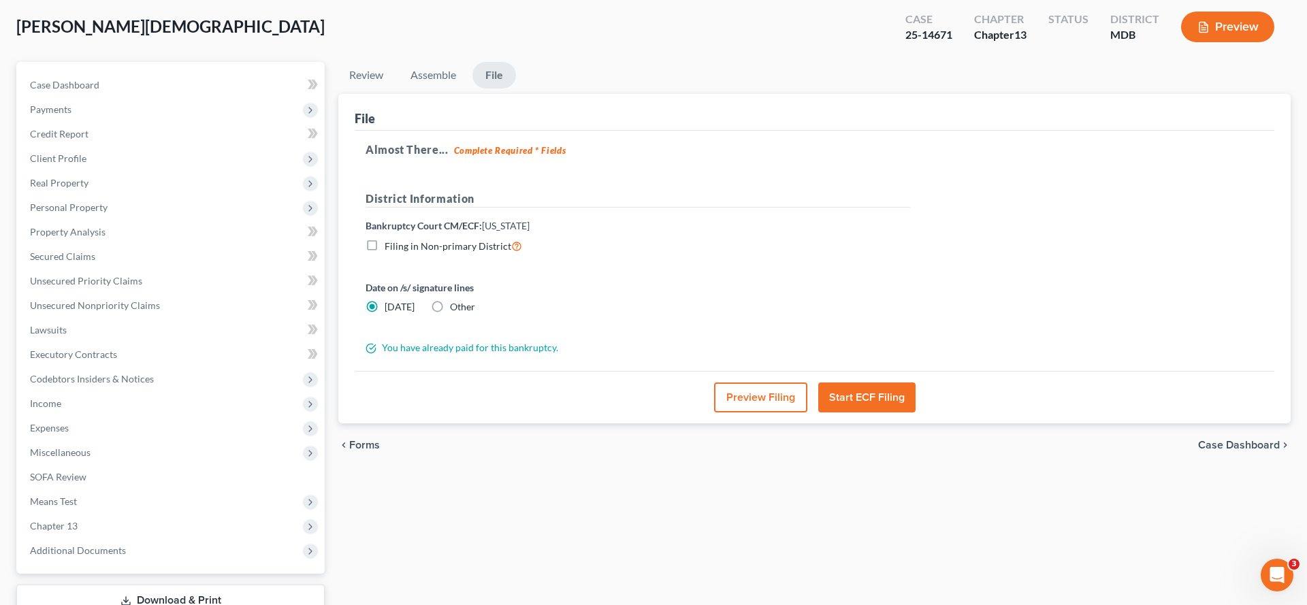
scroll to position [0, 0]
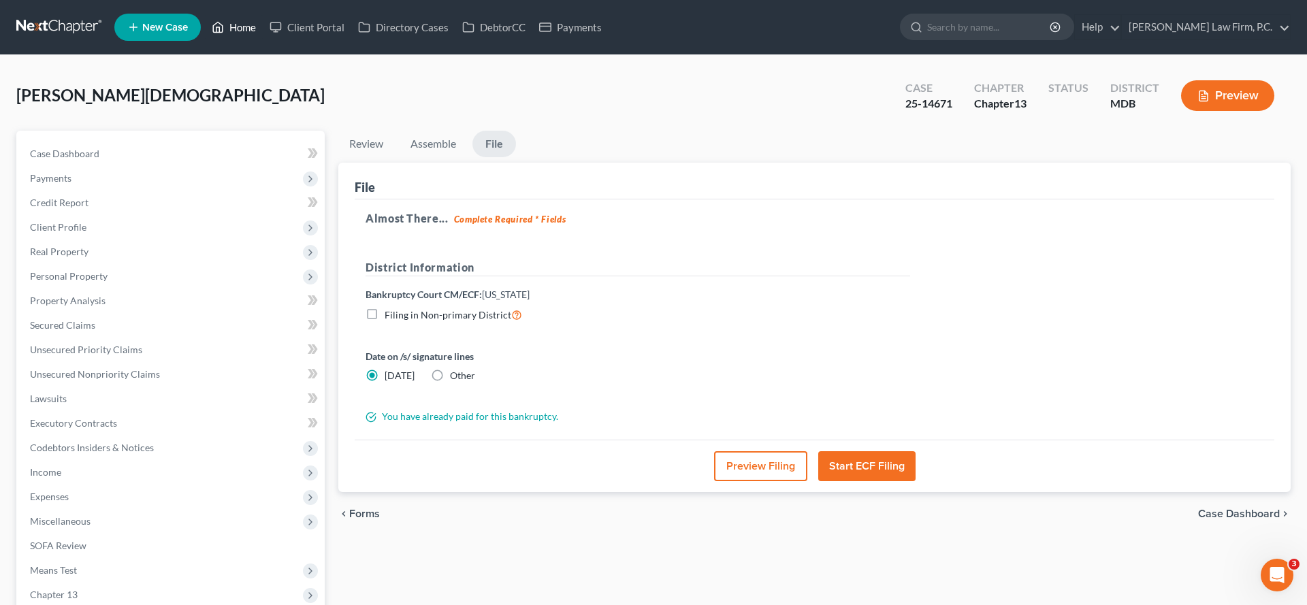
click at [224, 30] on icon at bounding box center [218, 27] width 12 height 16
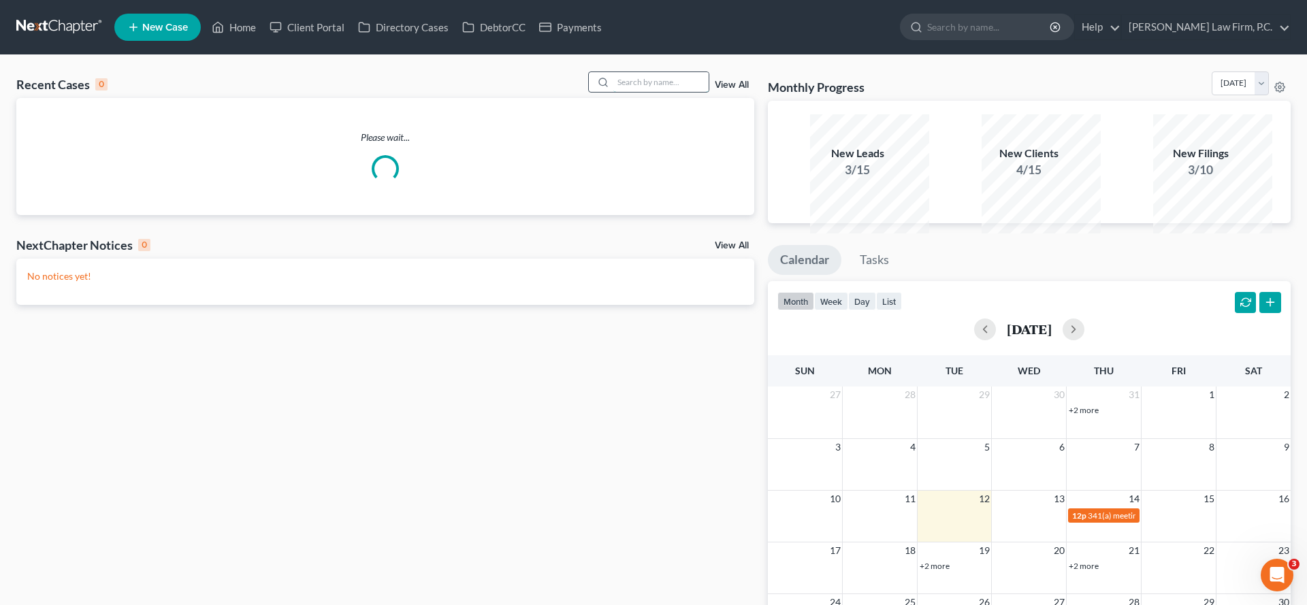
click at [613, 92] on input "search" at bounding box center [660, 82] width 95 height 20
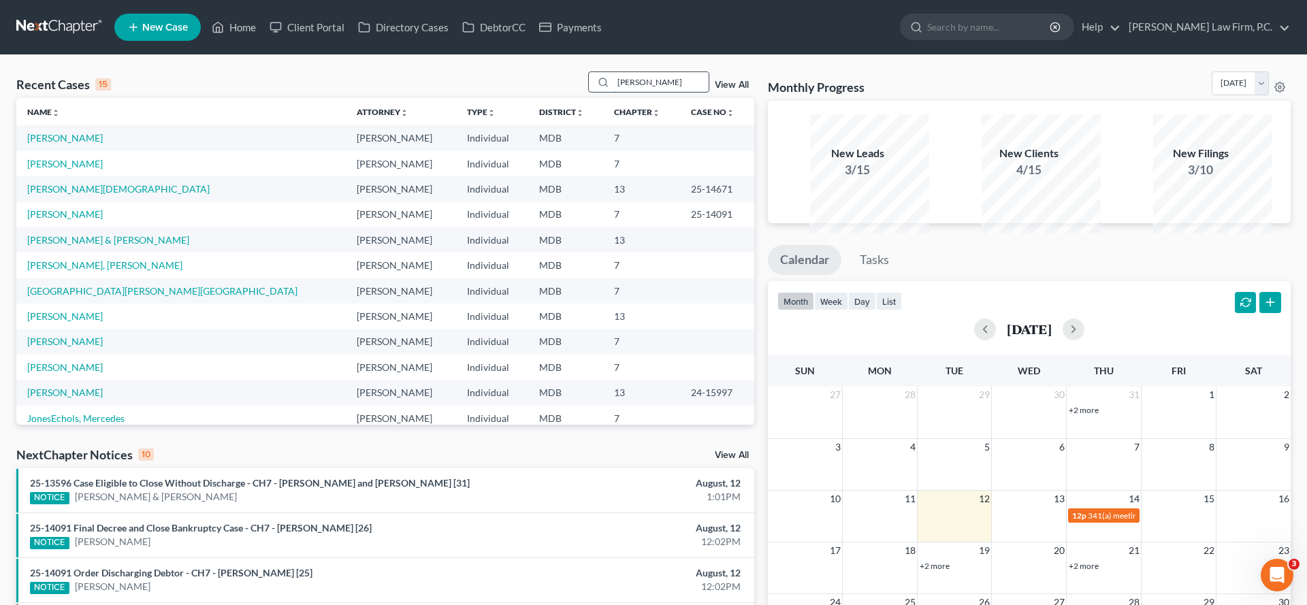
type input "[PERSON_NAME]"
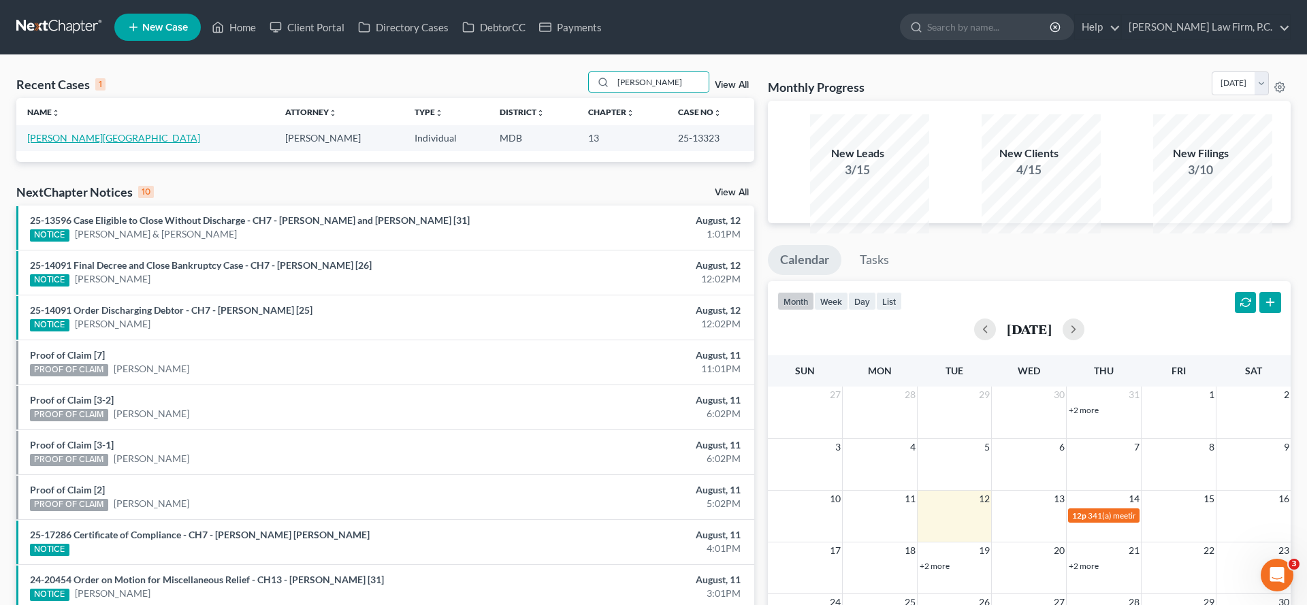
click at [77, 144] on link "[PERSON_NAME][GEOGRAPHIC_DATA]" at bounding box center [113, 138] width 173 height 12
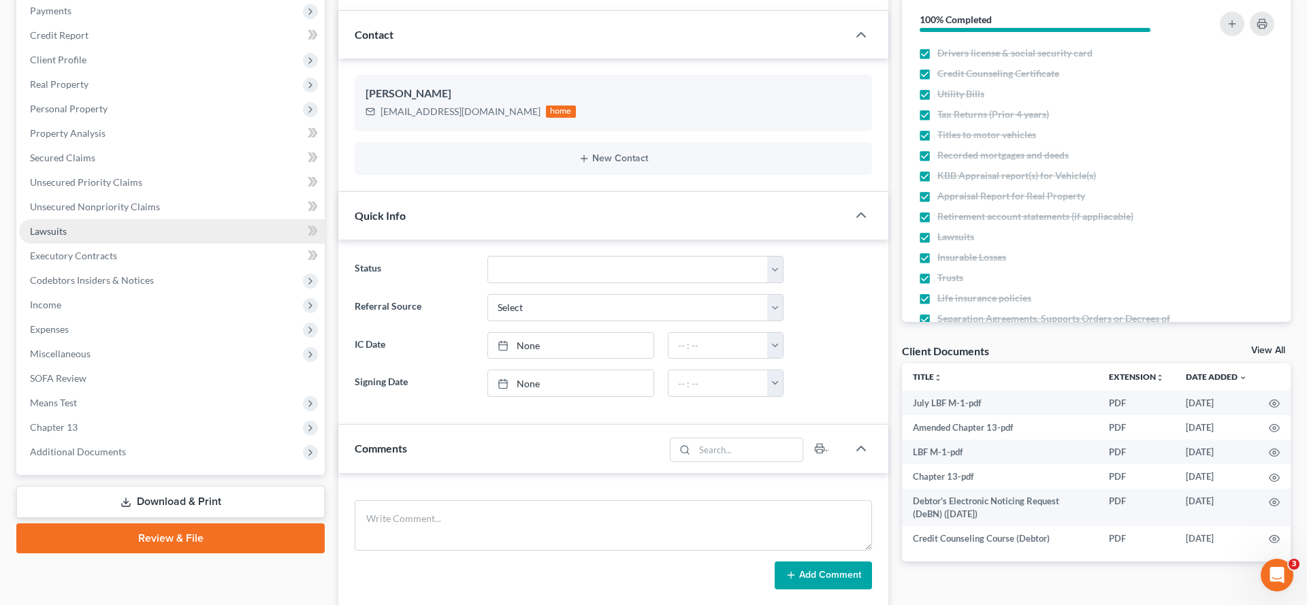
scroll to position [333, 0]
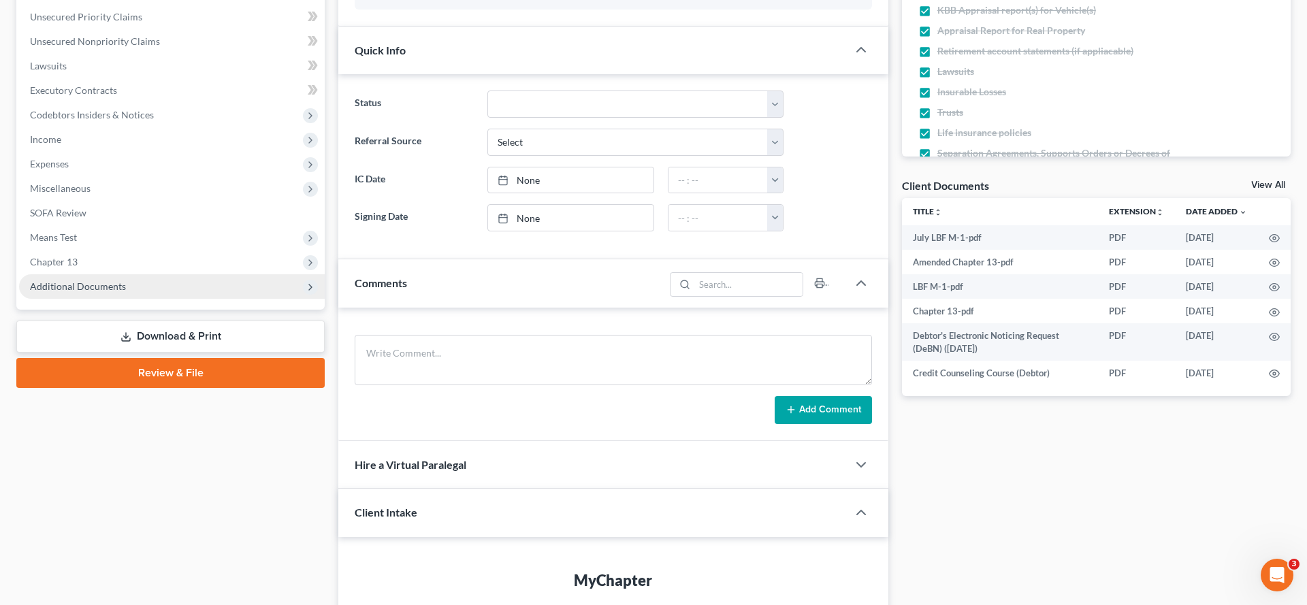
click at [128, 299] on span "Additional Documents" at bounding box center [172, 286] width 306 height 25
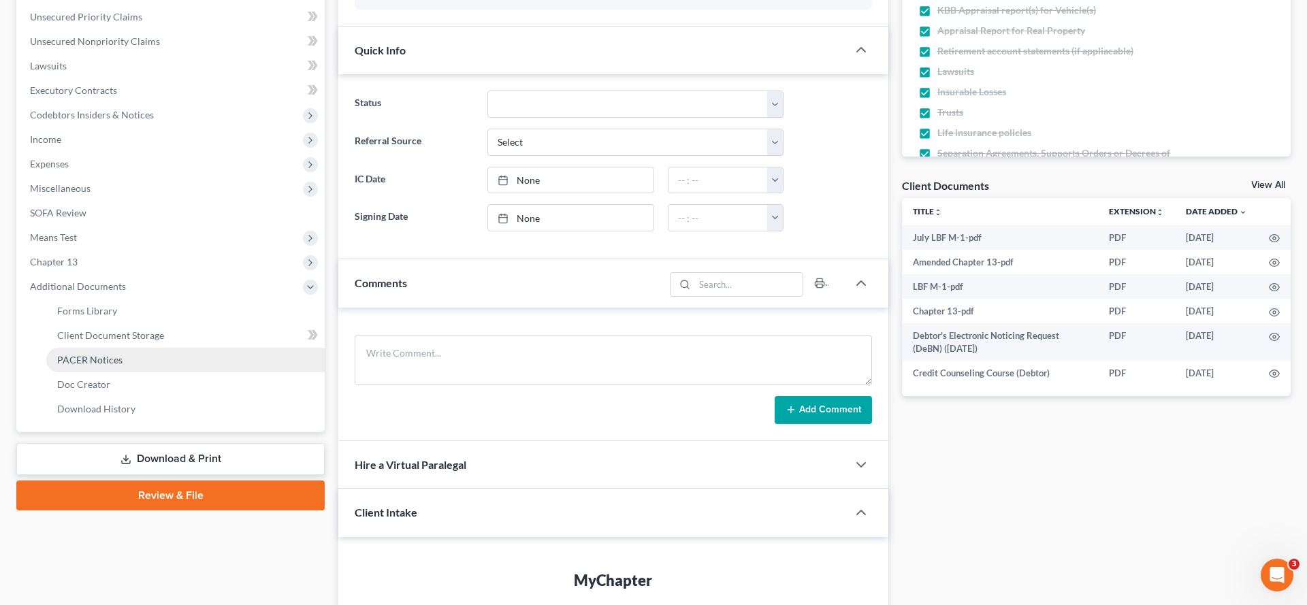
click at [110, 366] on span "PACER Notices" at bounding box center [89, 360] width 65 height 12
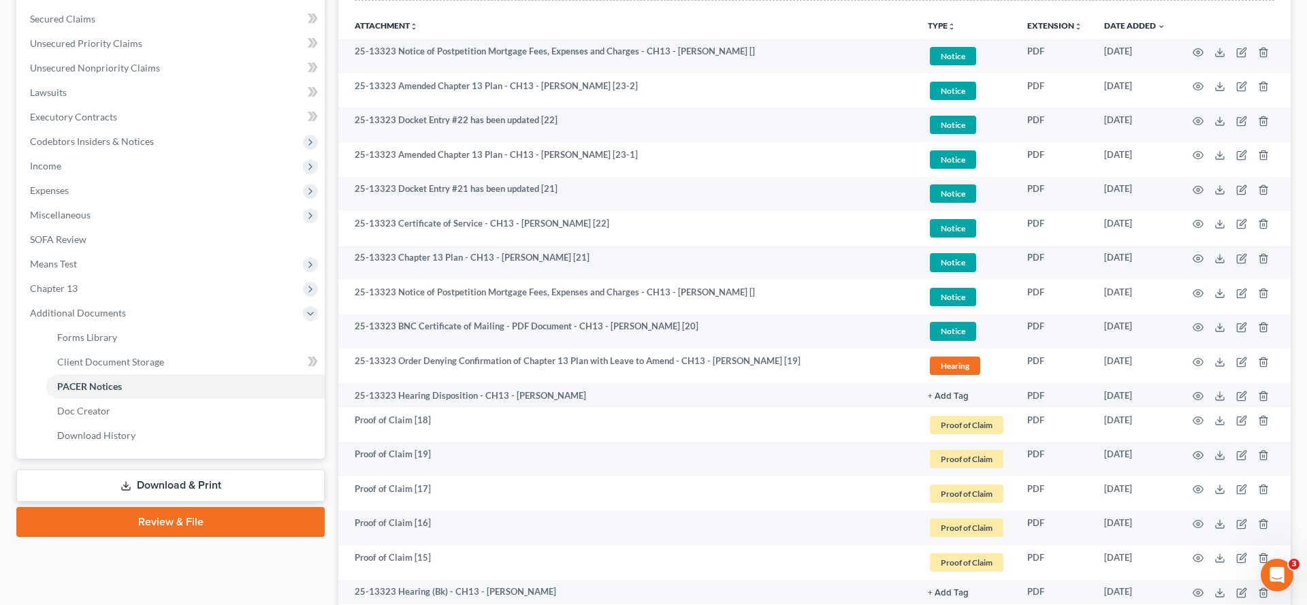
scroll to position [308, 0]
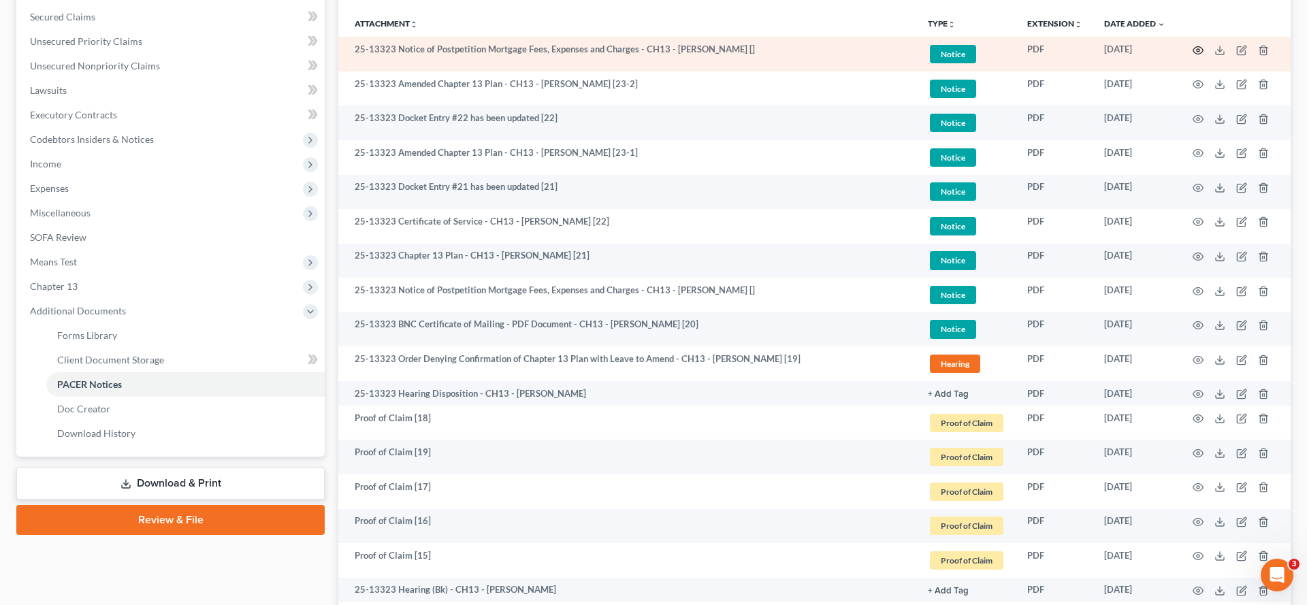
click at [1193, 56] on icon "button" at bounding box center [1198, 50] width 11 height 11
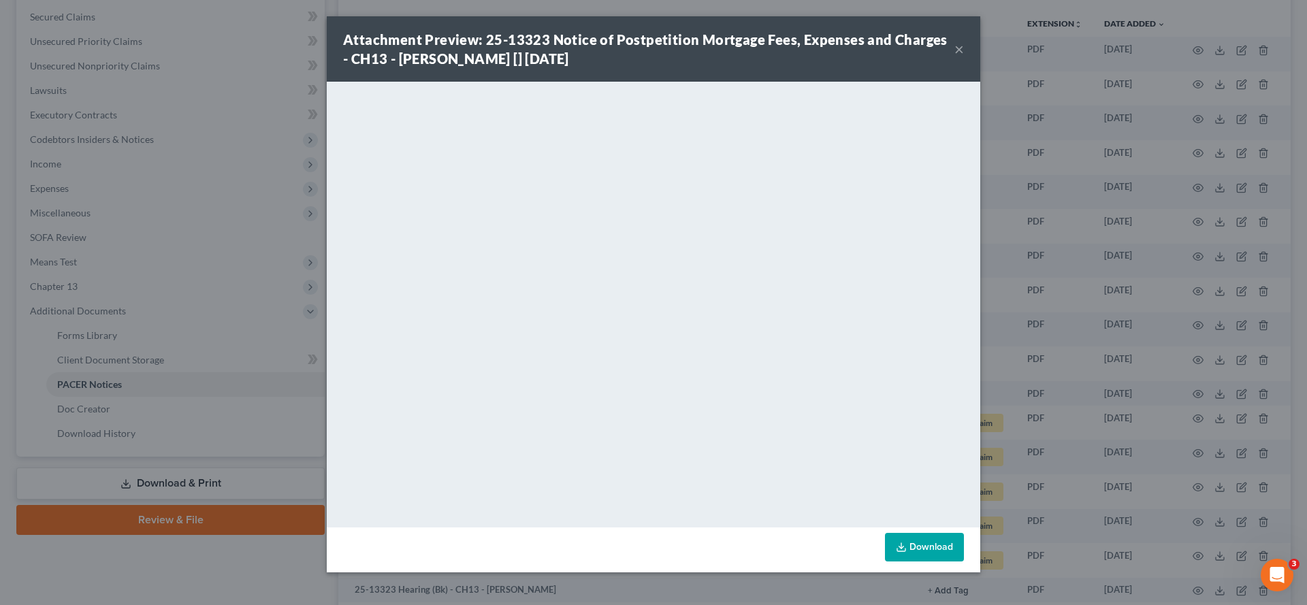
click at [964, 57] on button "×" at bounding box center [960, 49] width 10 height 16
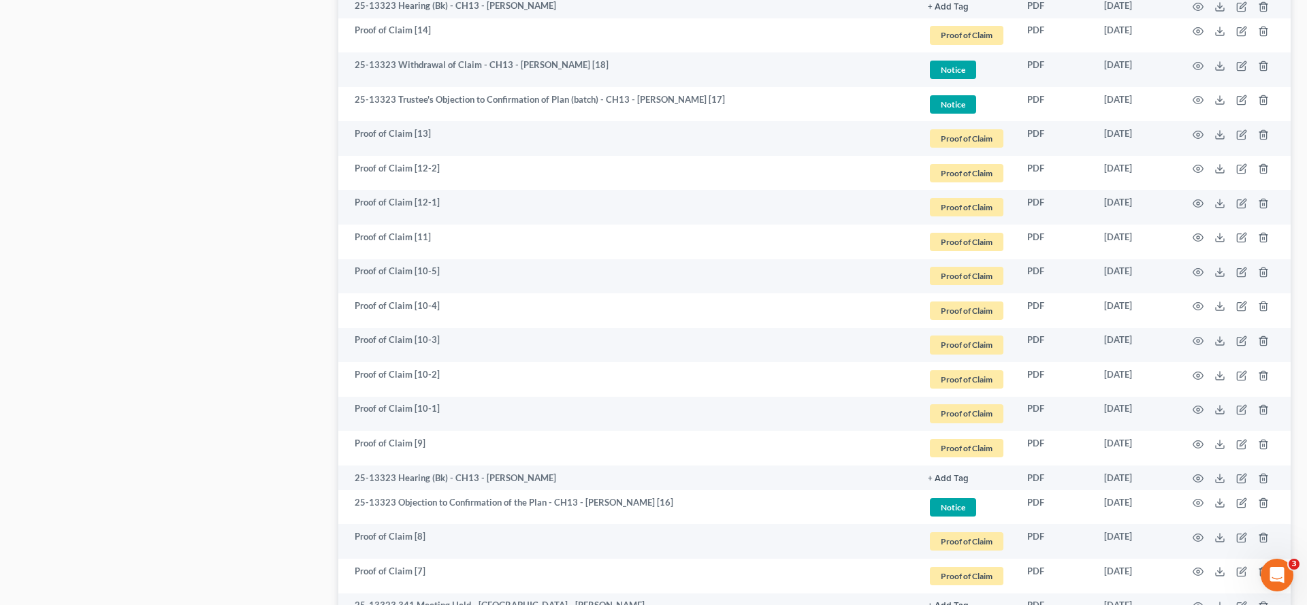
scroll to position [899, 0]
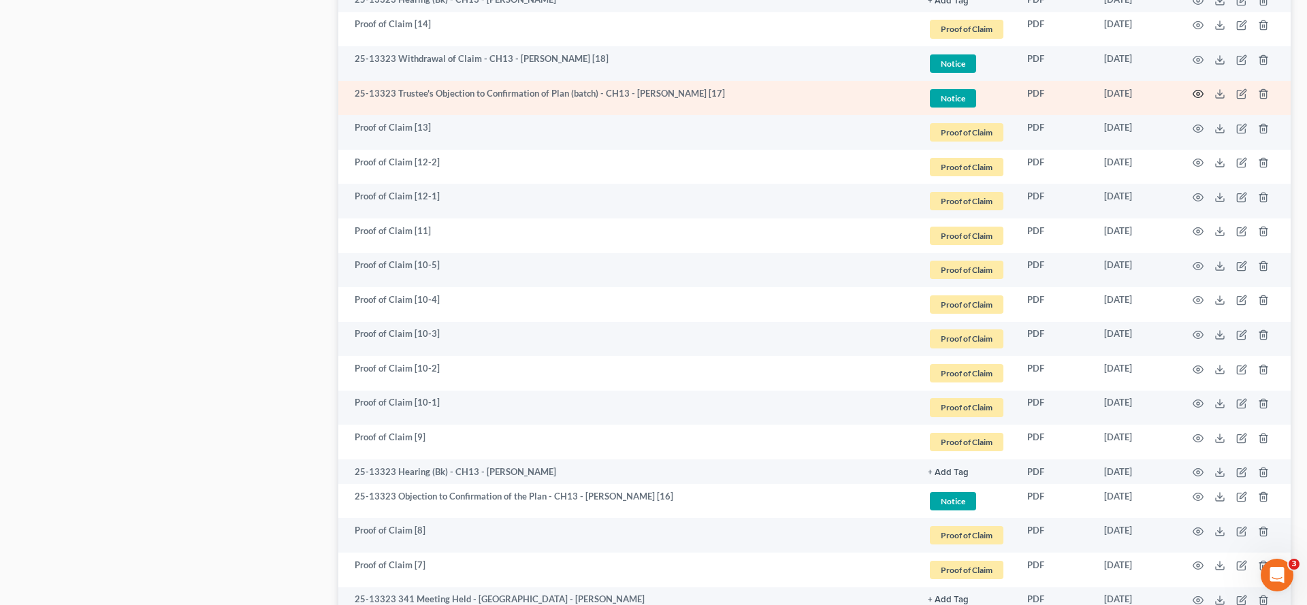
click at [1193, 99] on icon "button" at bounding box center [1198, 94] width 11 height 11
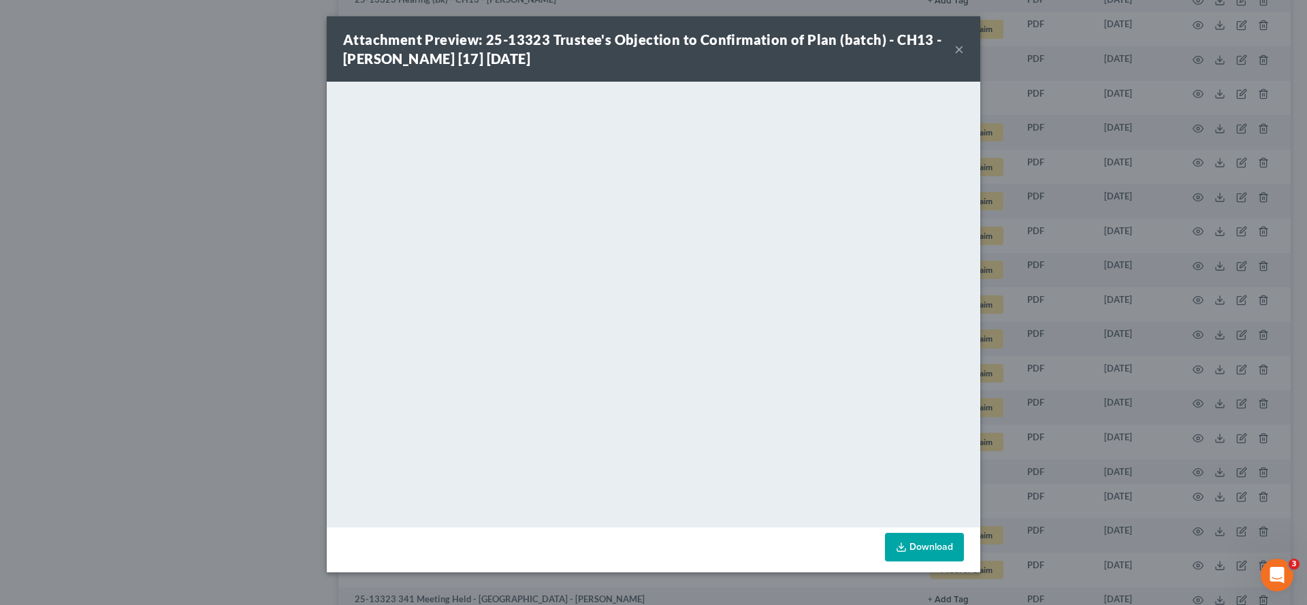
click at [964, 57] on button "×" at bounding box center [960, 49] width 10 height 16
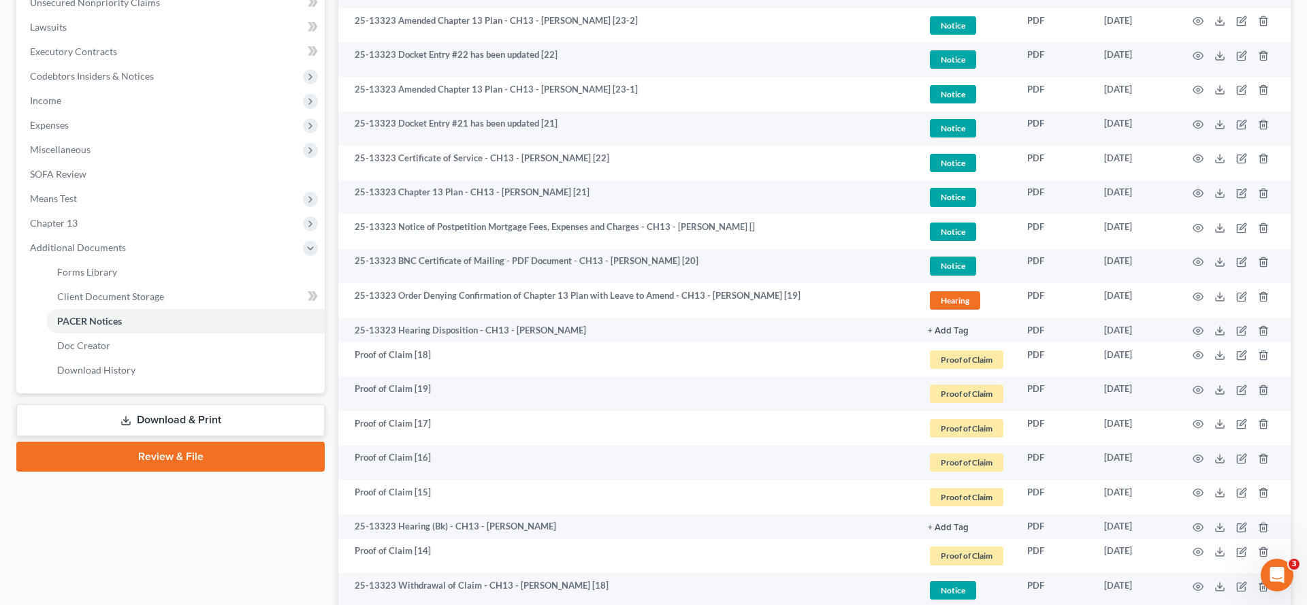
scroll to position [362, 0]
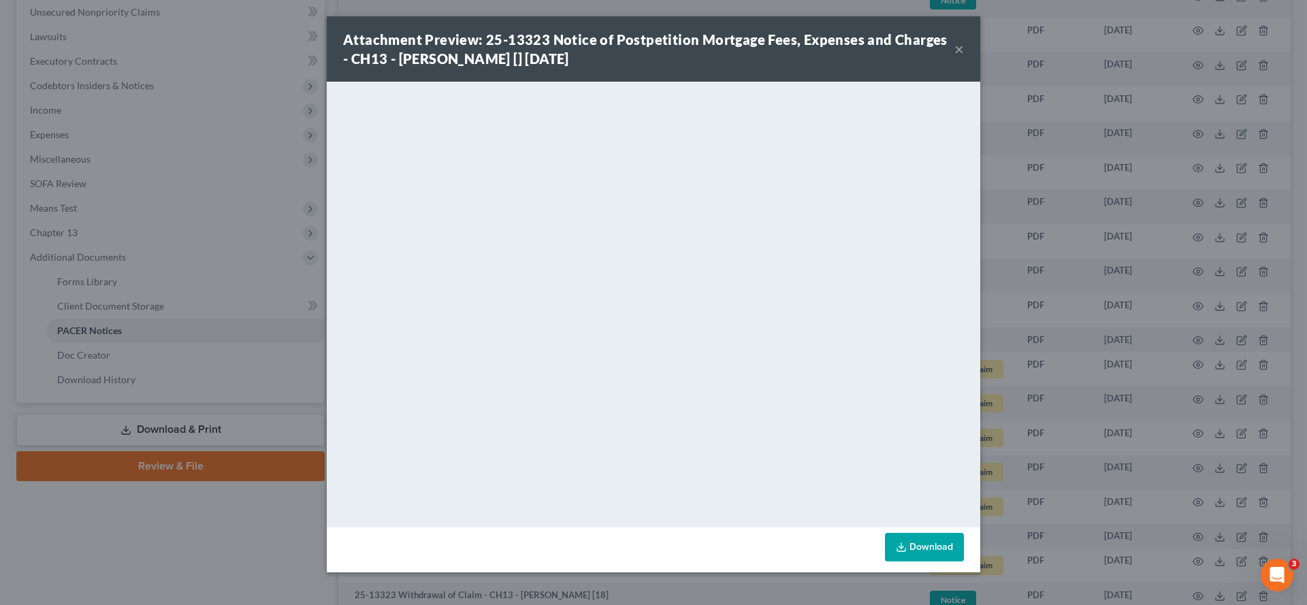
click at [964, 57] on button "×" at bounding box center [960, 49] width 10 height 16
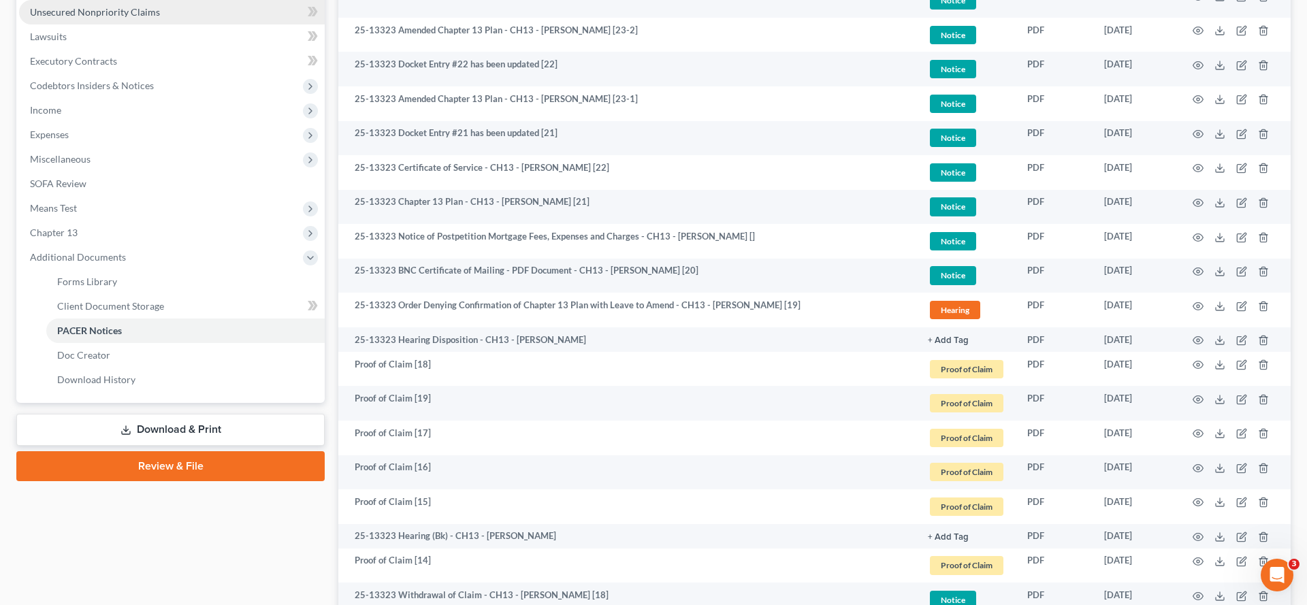
scroll to position [0, 0]
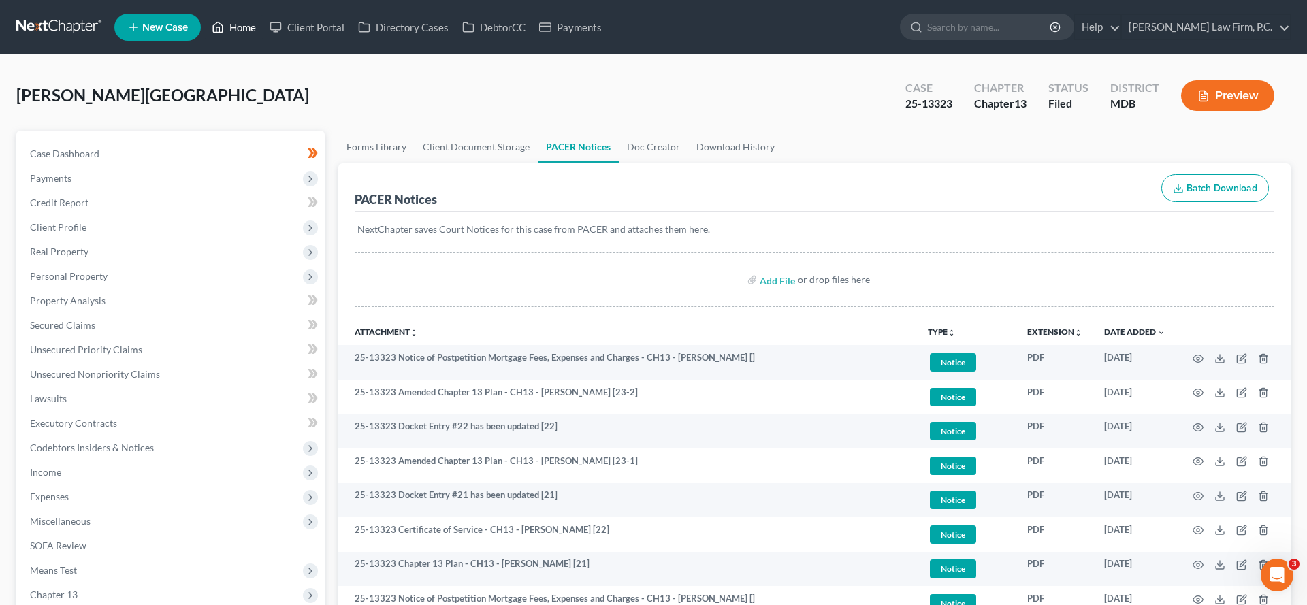
click at [263, 36] on link "Home" at bounding box center [234, 27] width 58 height 25
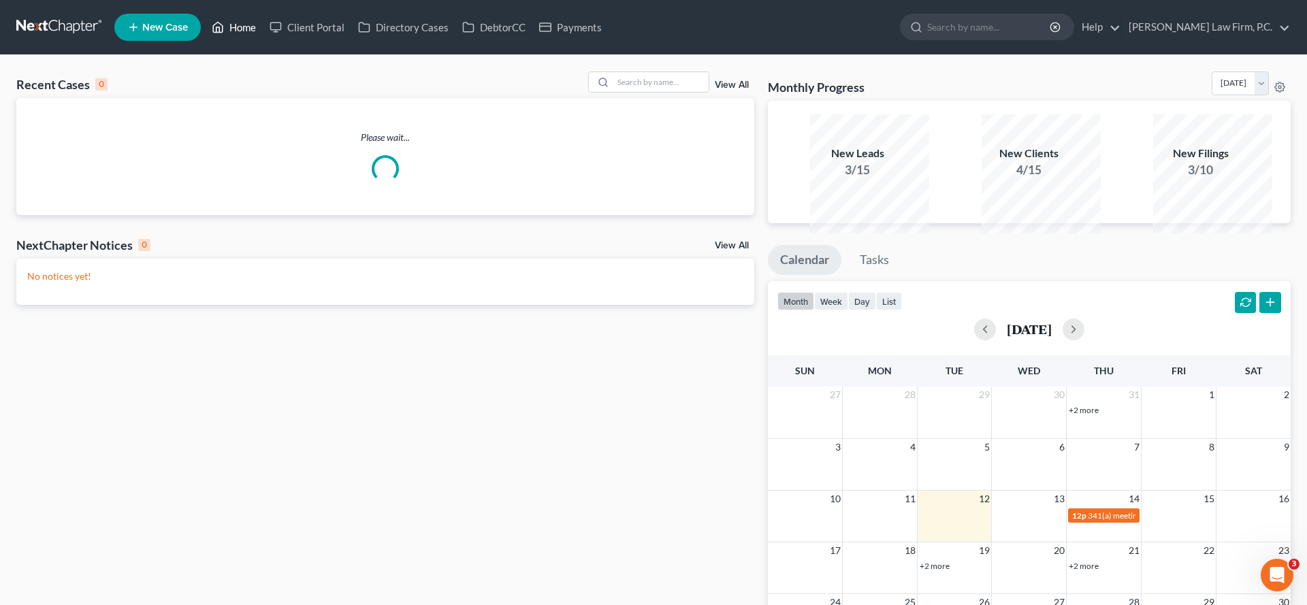
click at [263, 36] on link "Home" at bounding box center [234, 27] width 58 height 25
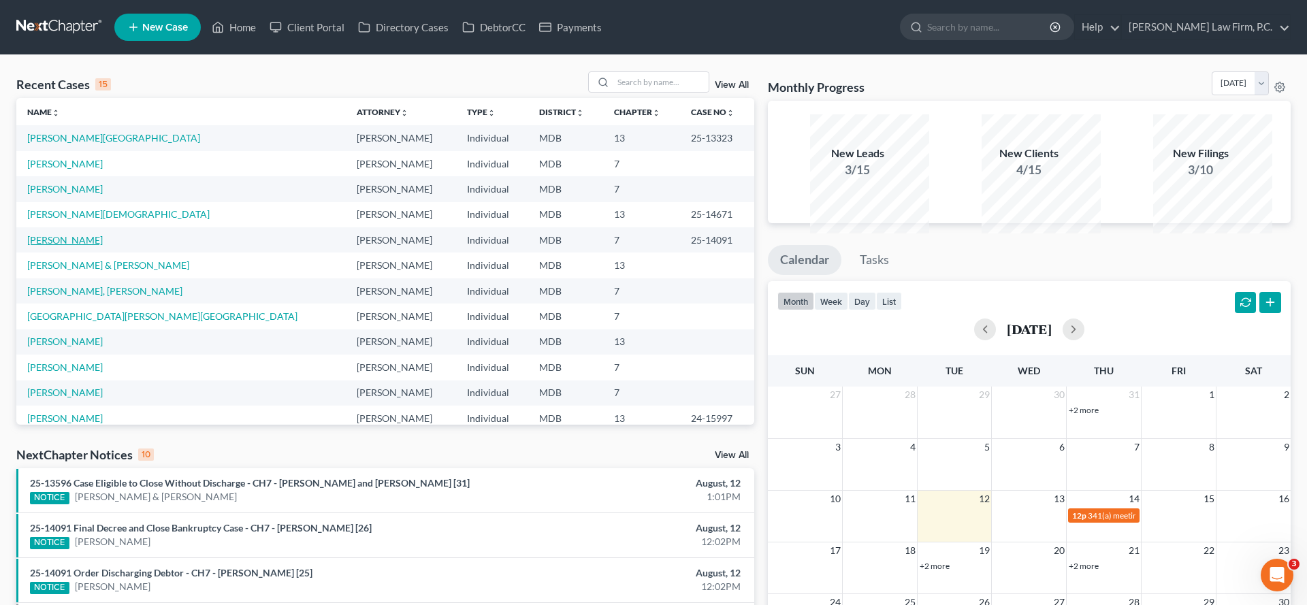
click at [89, 246] on link "[PERSON_NAME]" at bounding box center [65, 240] width 76 height 12
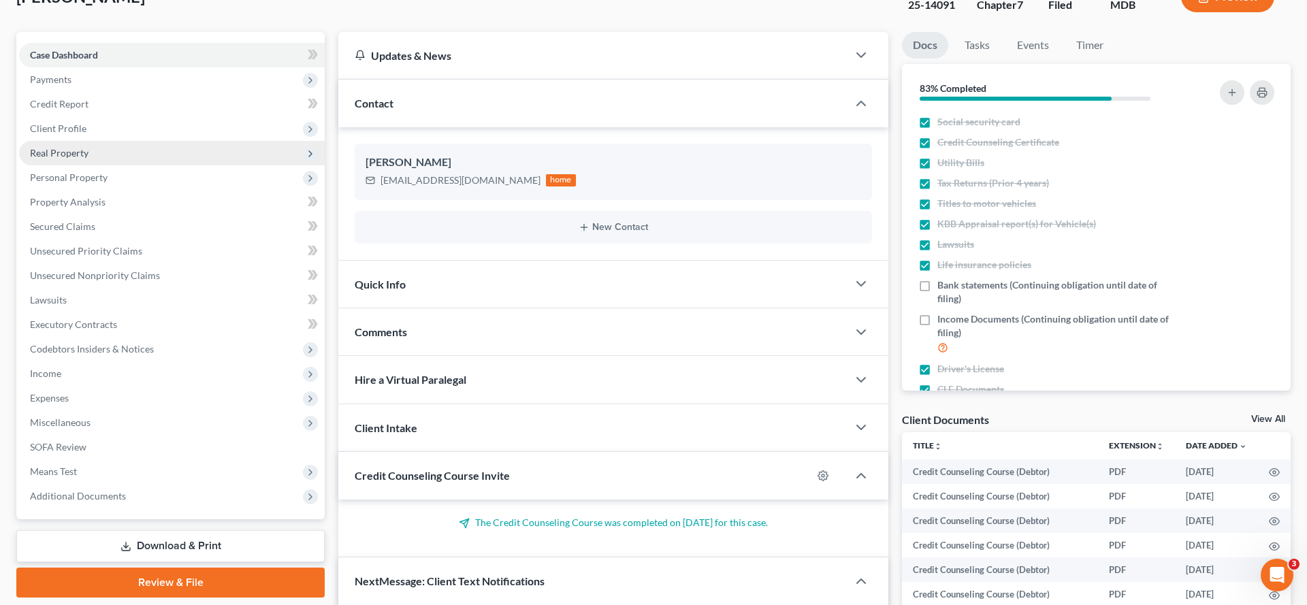
scroll to position [155, 0]
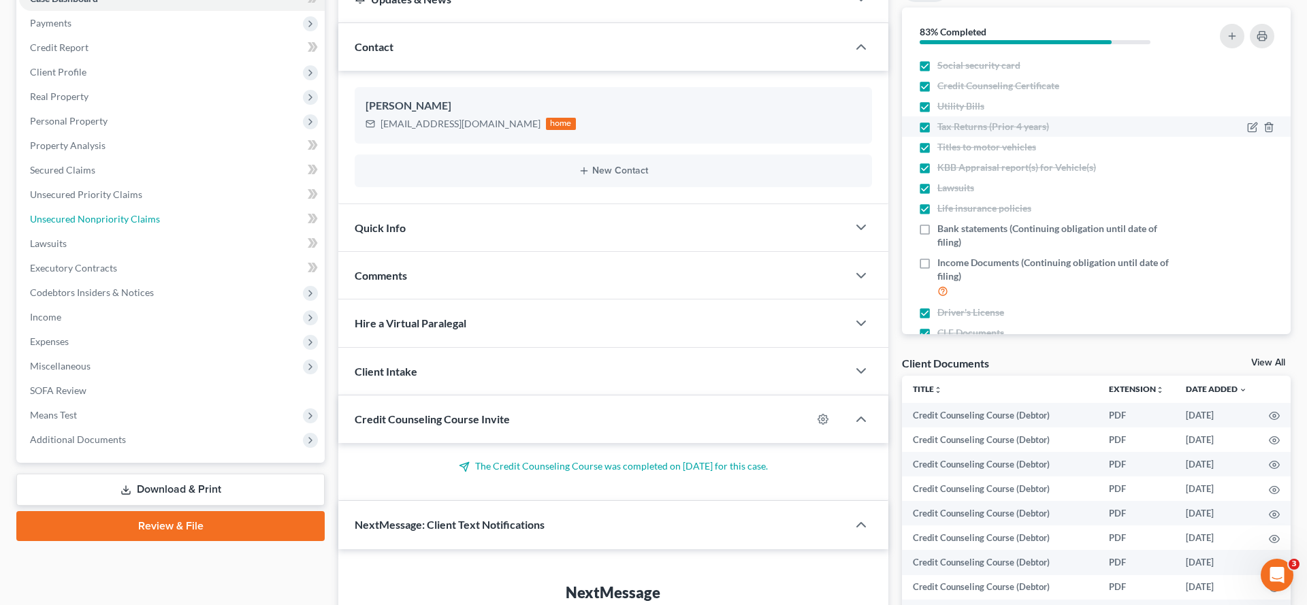
click at [153, 225] on span "Unsecured Nonpriority Claims" at bounding box center [95, 219] width 130 height 12
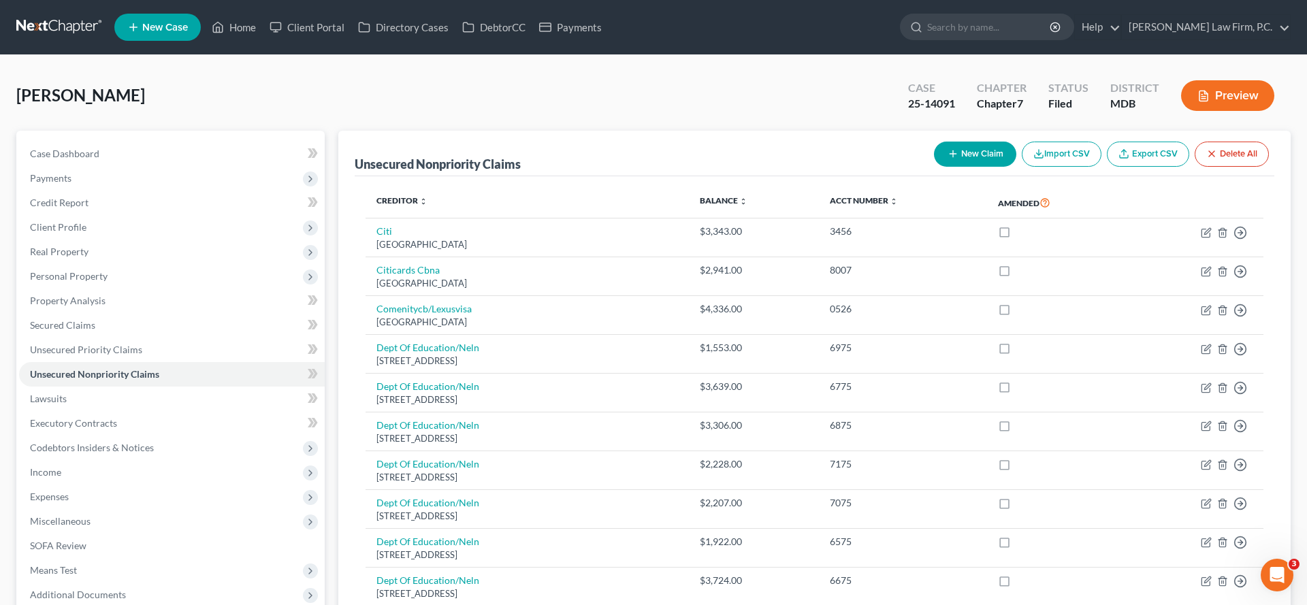
click at [1198, 111] on button "Preview" at bounding box center [1227, 95] width 93 height 31
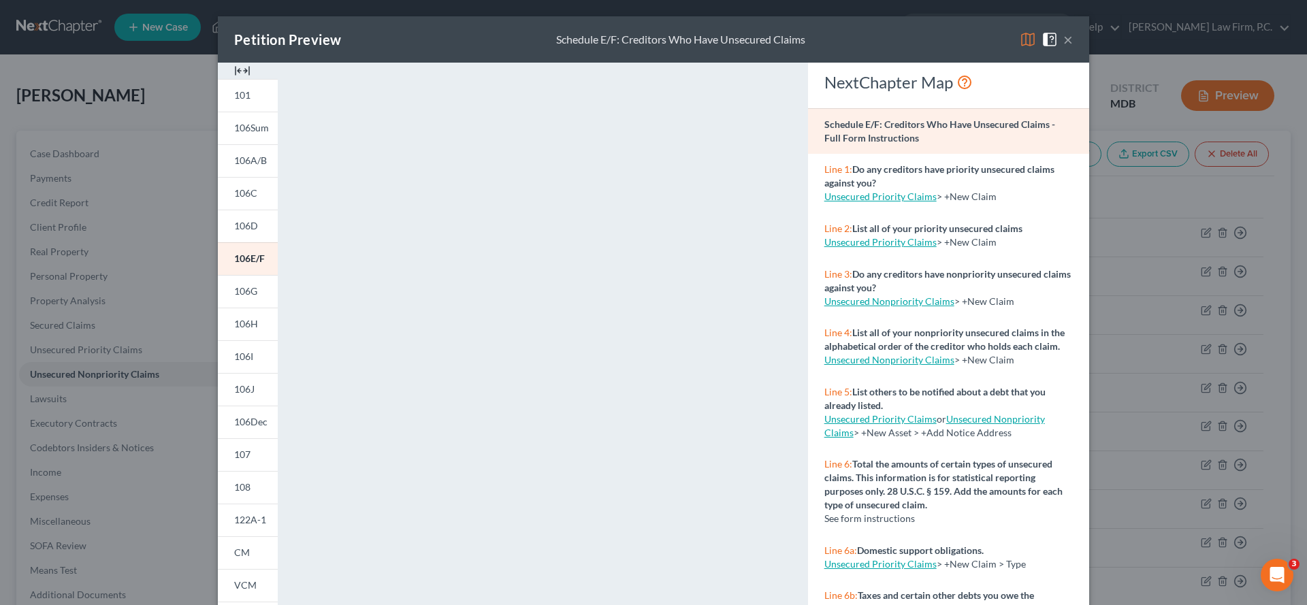
click at [1073, 47] on button "×" at bounding box center [1069, 39] width 10 height 16
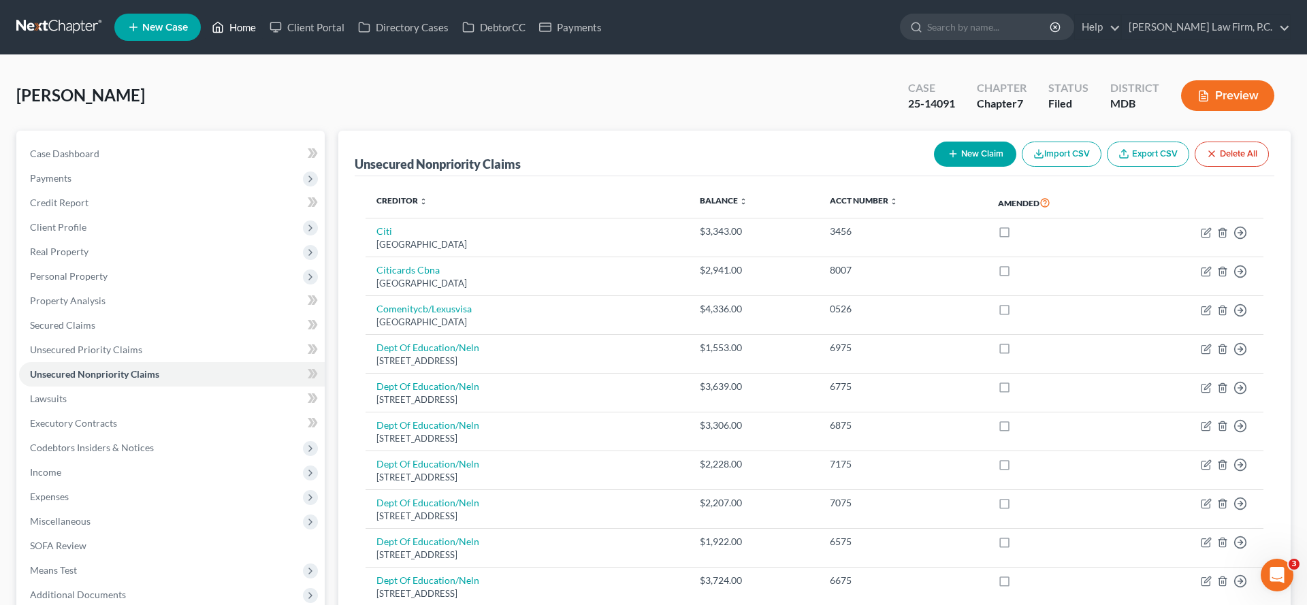
click at [263, 39] on link "Home" at bounding box center [234, 27] width 58 height 25
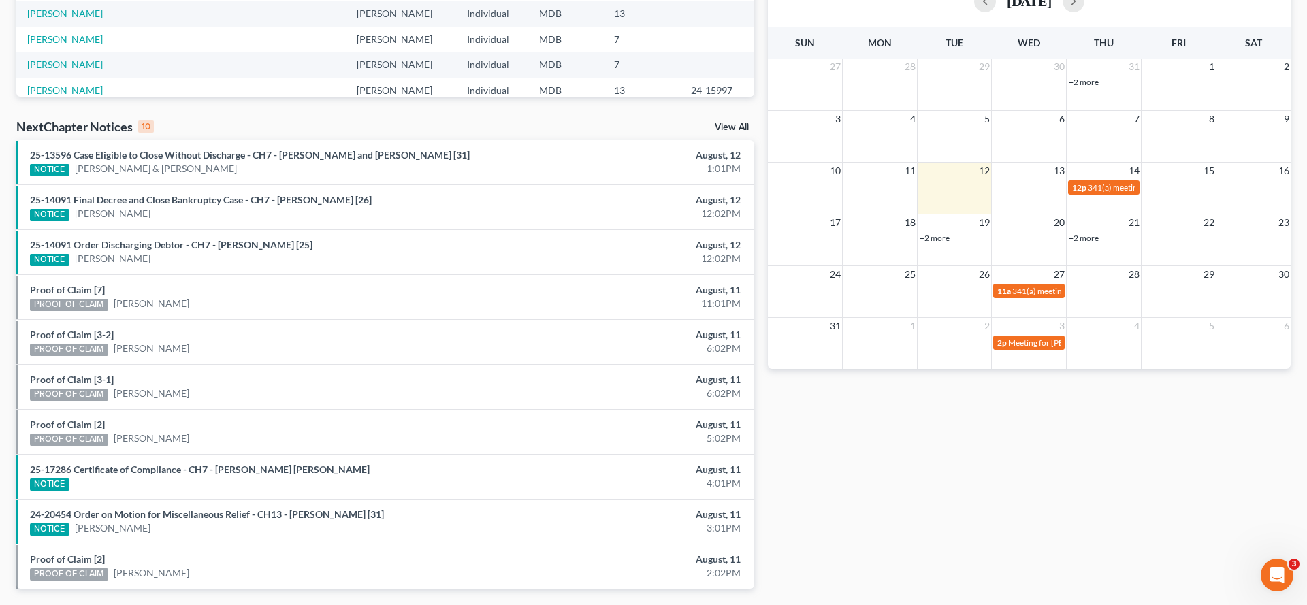
scroll to position [329, 0]
click at [208, 205] on link "25-14091 Final Decree and Close Bankruptcy Case - CH7 - [PERSON_NAME] [26]" at bounding box center [201, 199] width 342 height 12
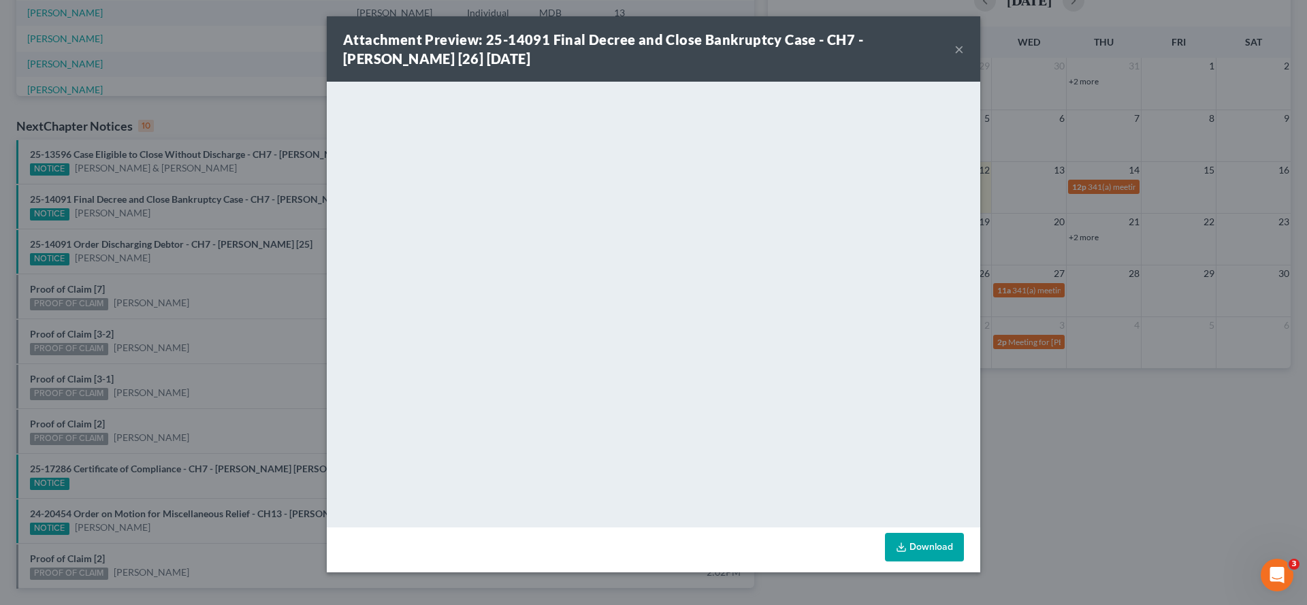
click at [980, 67] on div "Attachment Preview: 25-14091 Final Decree and Close Bankruptcy Case - CH7 - [PE…" at bounding box center [654, 48] width 654 height 65
click at [964, 57] on button "×" at bounding box center [960, 49] width 10 height 16
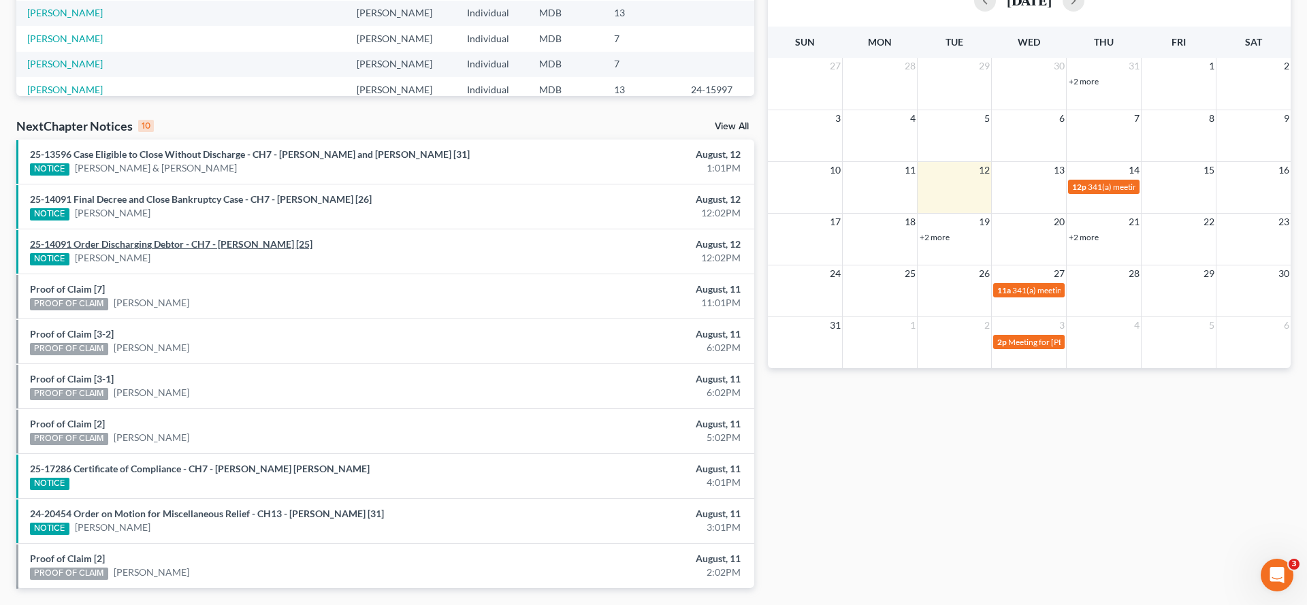
click at [110, 250] on link "25-14091 Order Discharging Debtor - CH7 - [PERSON_NAME] [25]" at bounding box center [171, 244] width 283 height 12
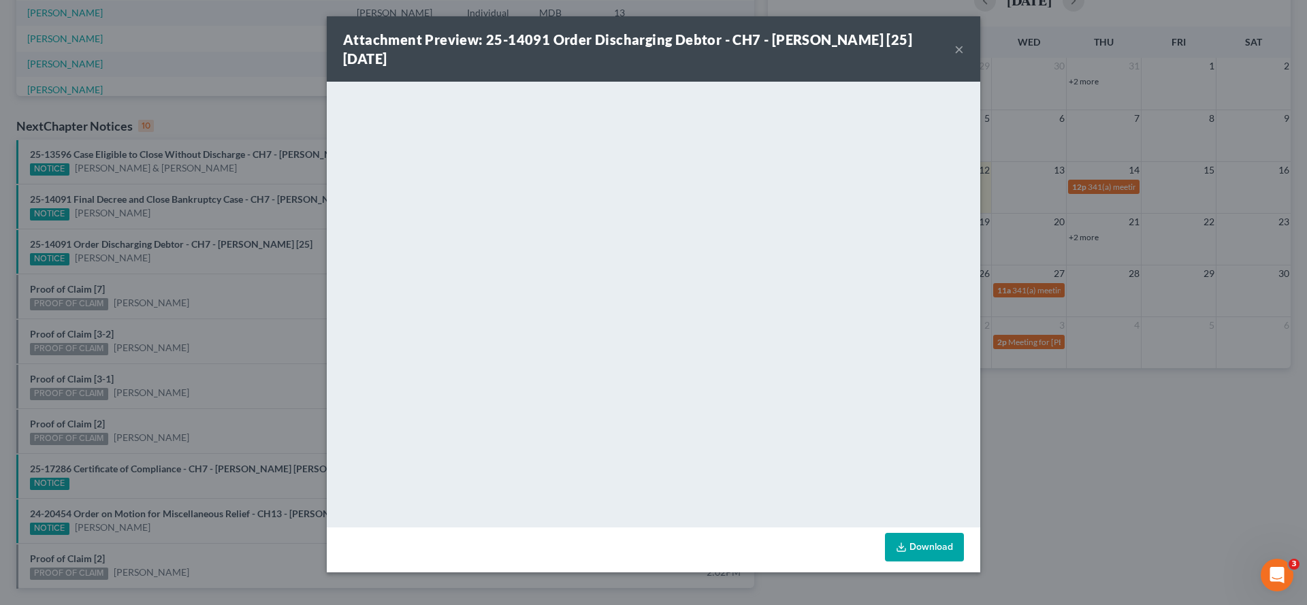
click at [964, 57] on button "×" at bounding box center [960, 49] width 10 height 16
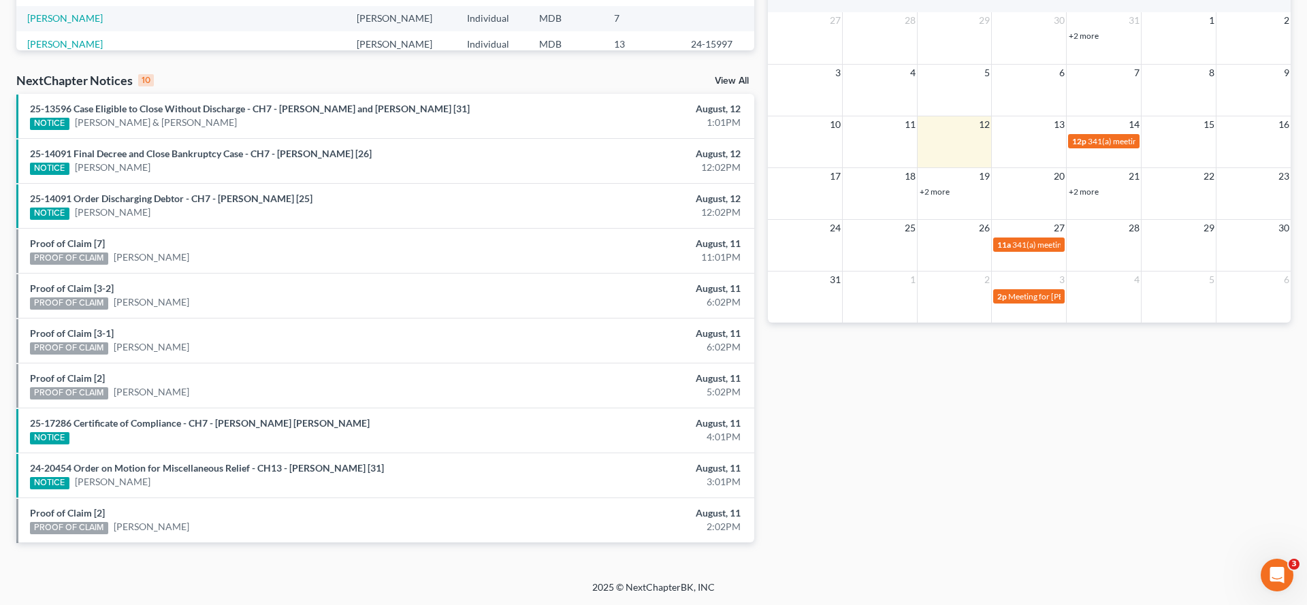
scroll to position [647, 0]
click at [313, 462] on link "24-20454 Order on Motion for Miscellaneous Relief - CH13 - [PERSON_NAME] [31]" at bounding box center [207, 468] width 354 height 12
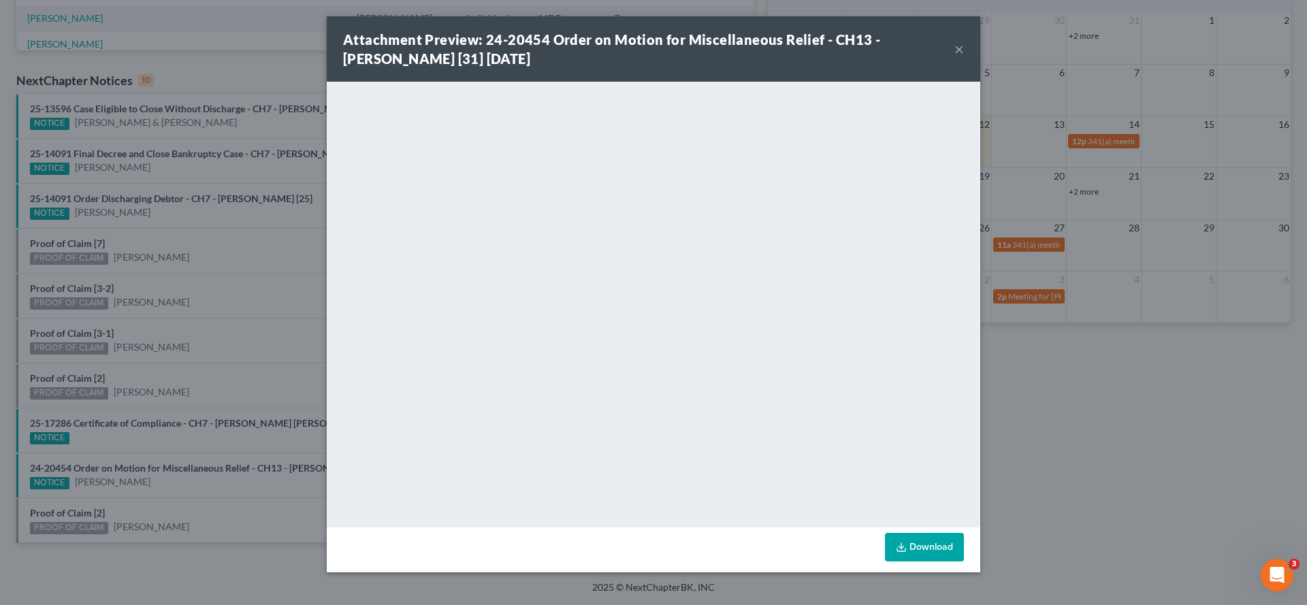
click at [964, 57] on button "×" at bounding box center [960, 49] width 10 height 16
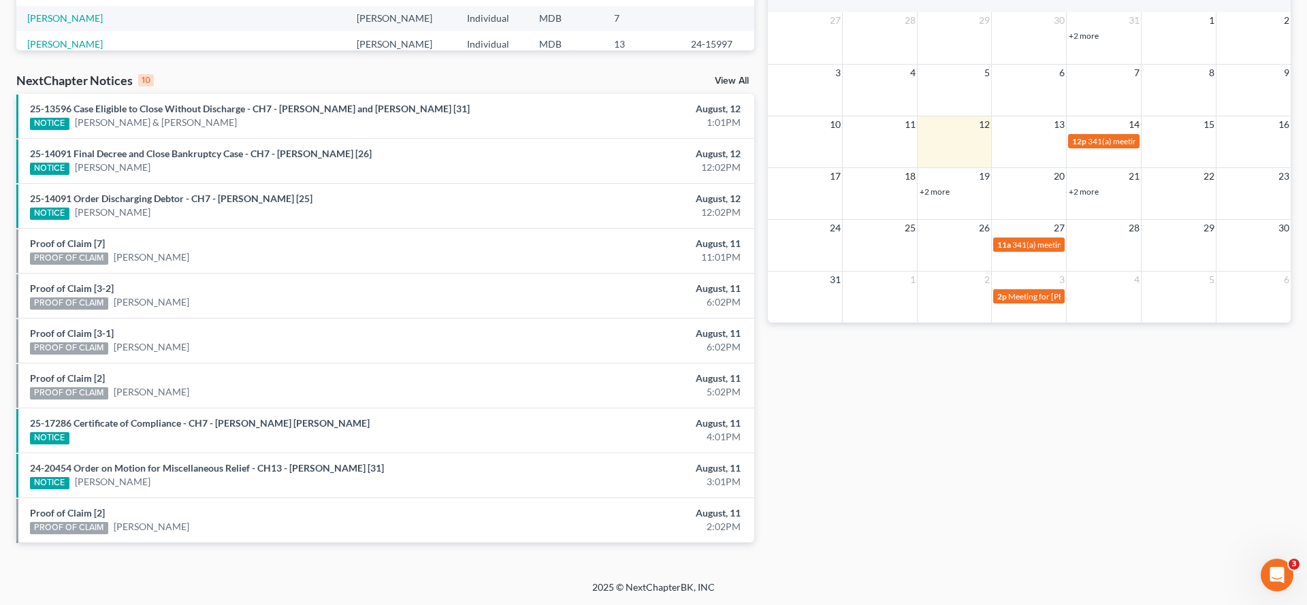
scroll to position [413, 0]
click at [718, 86] on link "View All" at bounding box center [732, 81] width 34 height 10
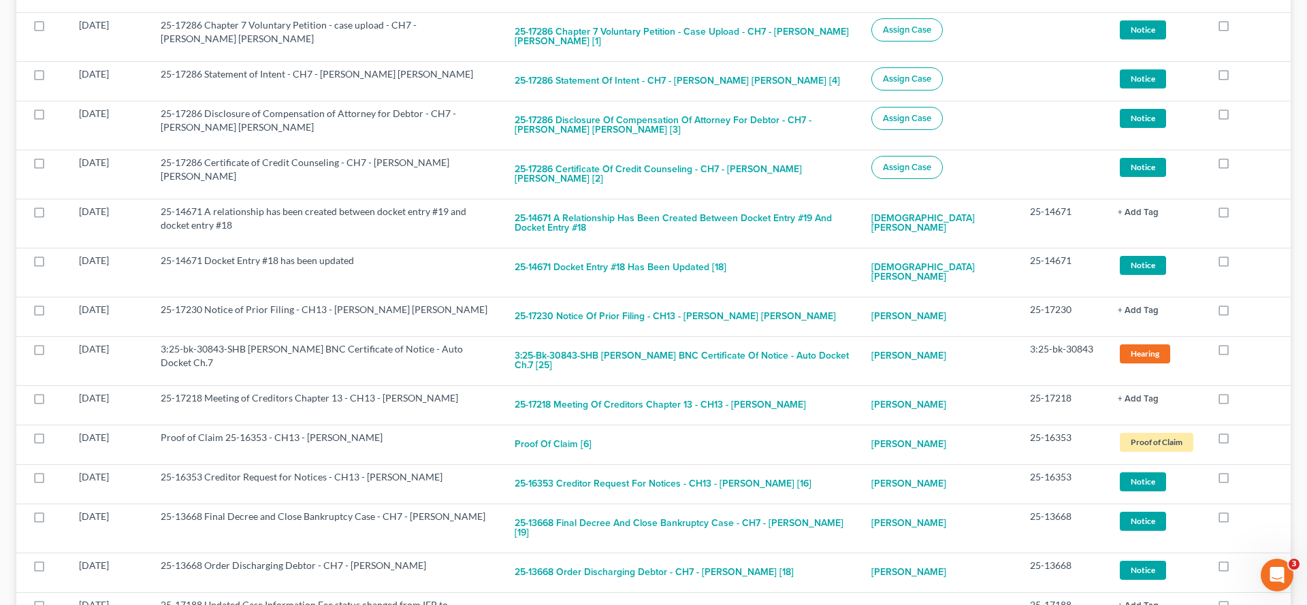
scroll to position [489, 0]
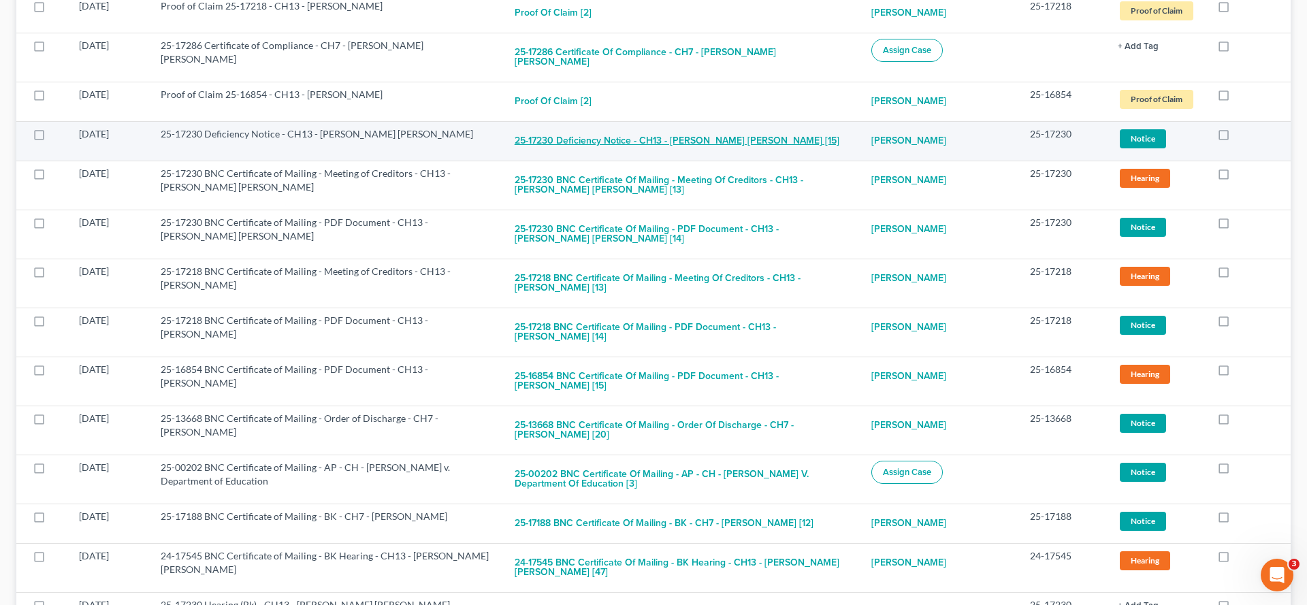
click at [593, 155] on button "25-17230 Deficiency Notice - CH13 - [PERSON_NAME] [PERSON_NAME] [15]" at bounding box center [677, 140] width 325 height 27
checkbox input "true"
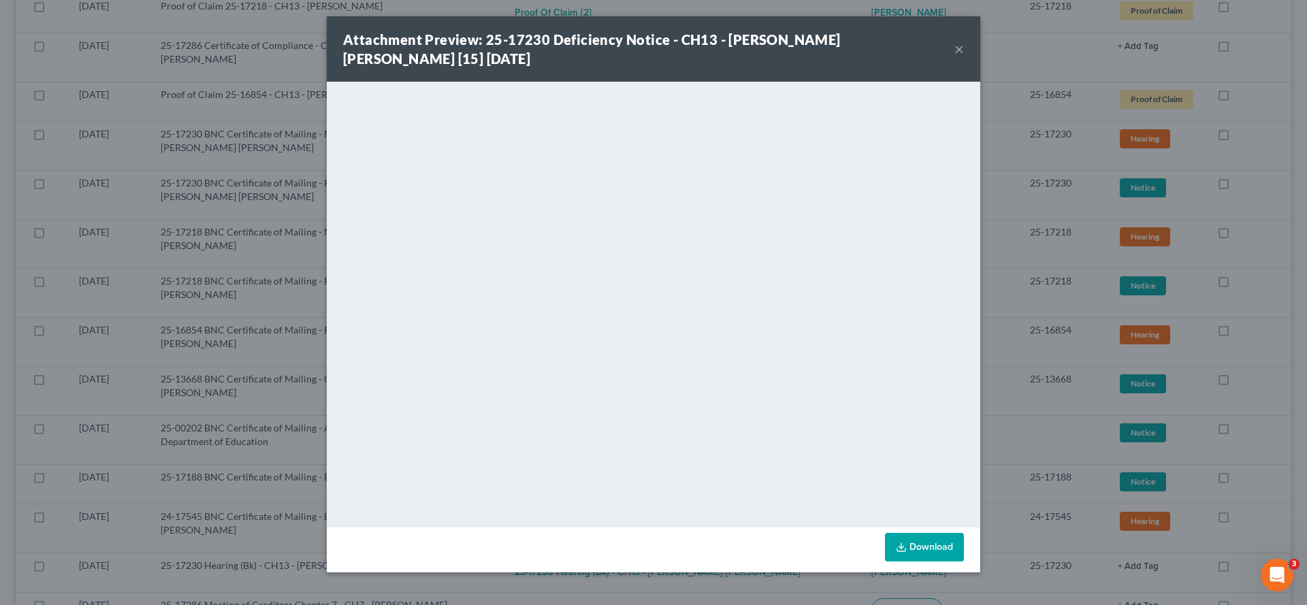
click at [980, 63] on div "Attachment Preview: 25-17230 Deficiency Notice - CH13 - [PERSON_NAME] [PERSON_N…" at bounding box center [654, 48] width 654 height 65
click at [964, 57] on button "×" at bounding box center [960, 49] width 10 height 16
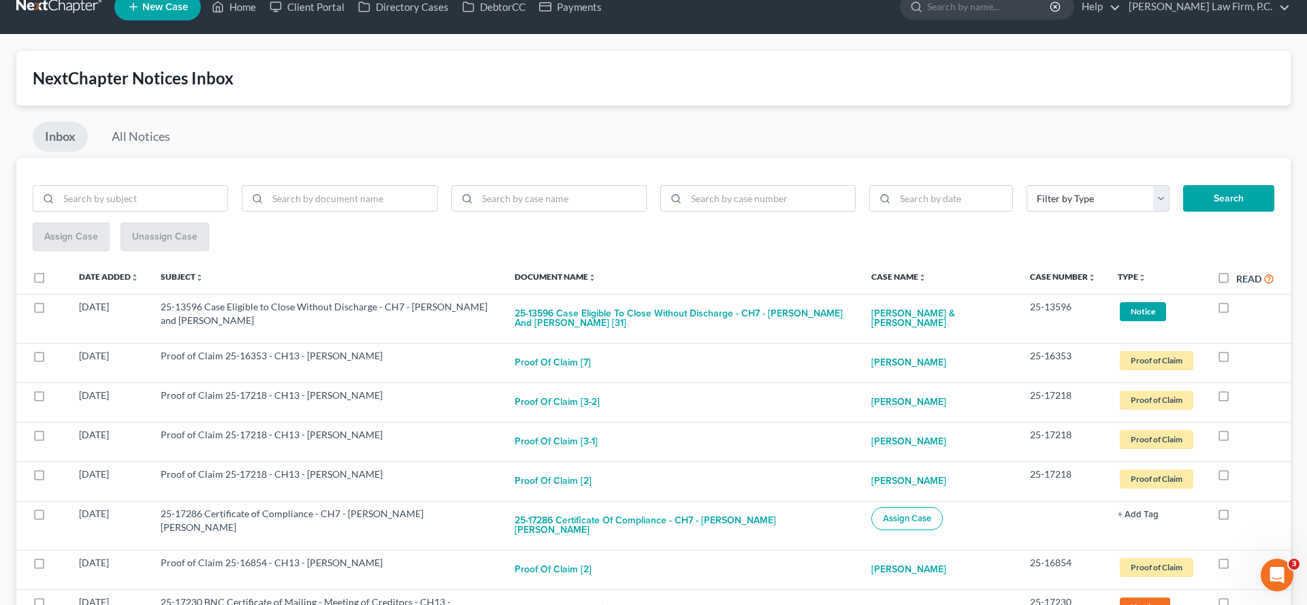
scroll to position [0, 0]
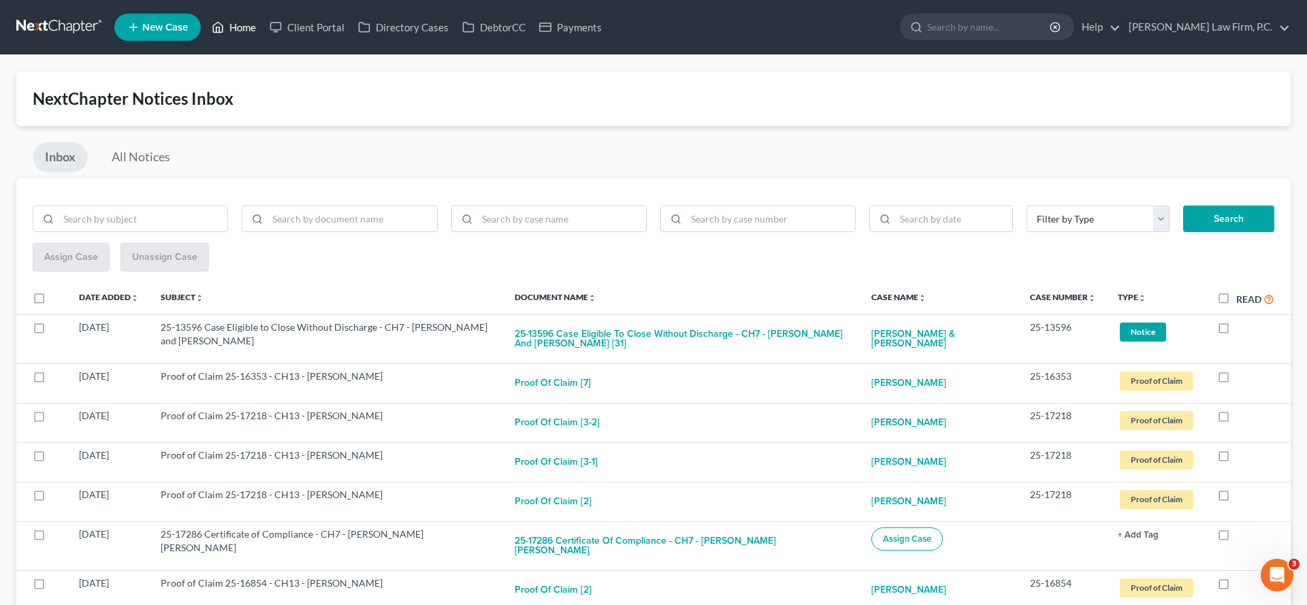
drag, startPoint x: 255, startPoint y: 50, endPoint x: 269, endPoint y: 35, distance: 20.2
click at [255, 45] on ul "New Case Home Client Portal Directory Cases DebtorCC Payments - No Result - See…" at bounding box center [702, 27] width 1177 height 35
click at [263, 29] on link "Home" at bounding box center [234, 27] width 58 height 25
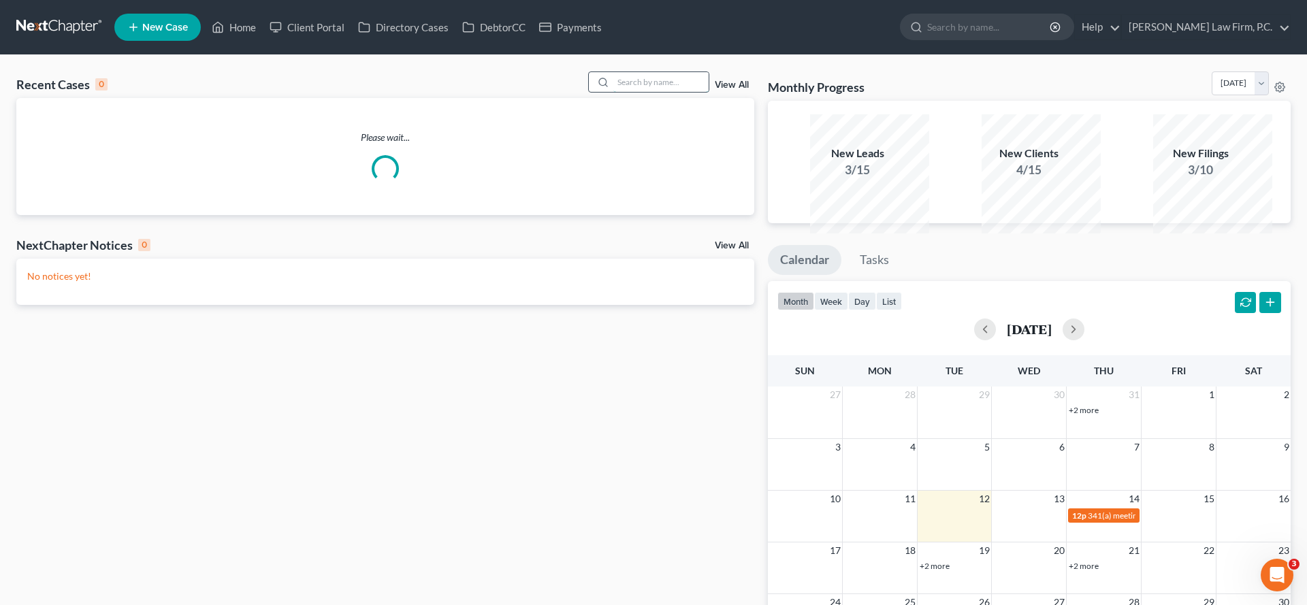
click at [613, 92] on input "search" at bounding box center [660, 82] width 95 height 20
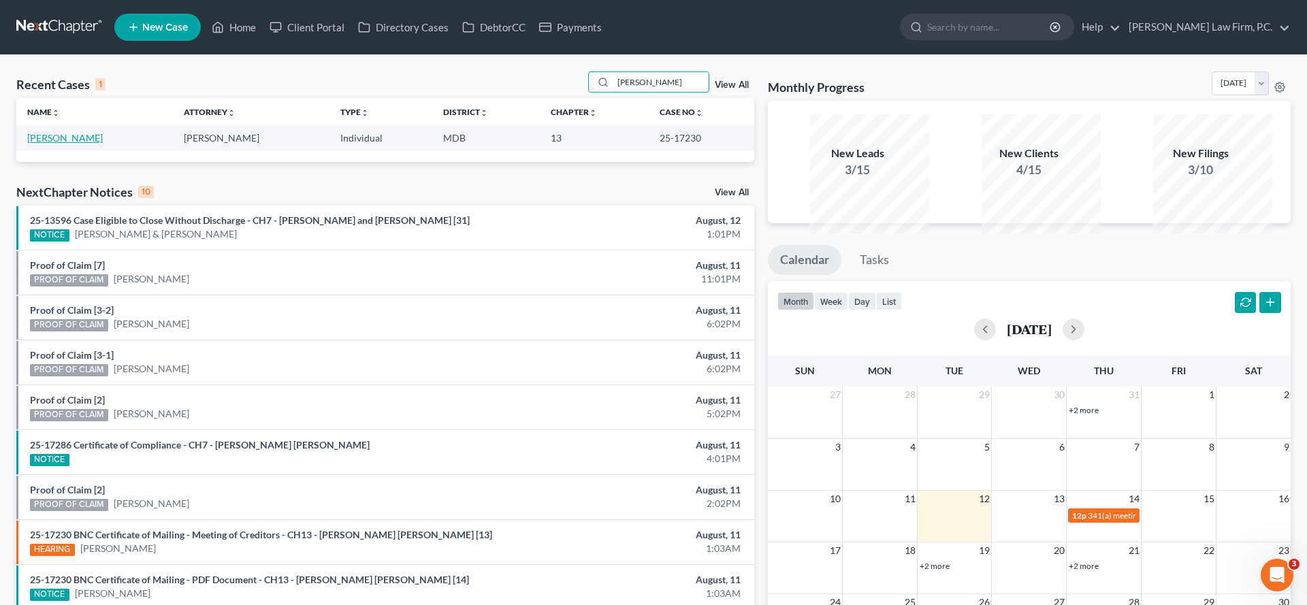
type input "[PERSON_NAME]"
click at [85, 144] on link "[PERSON_NAME]" at bounding box center [65, 138] width 76 height 12
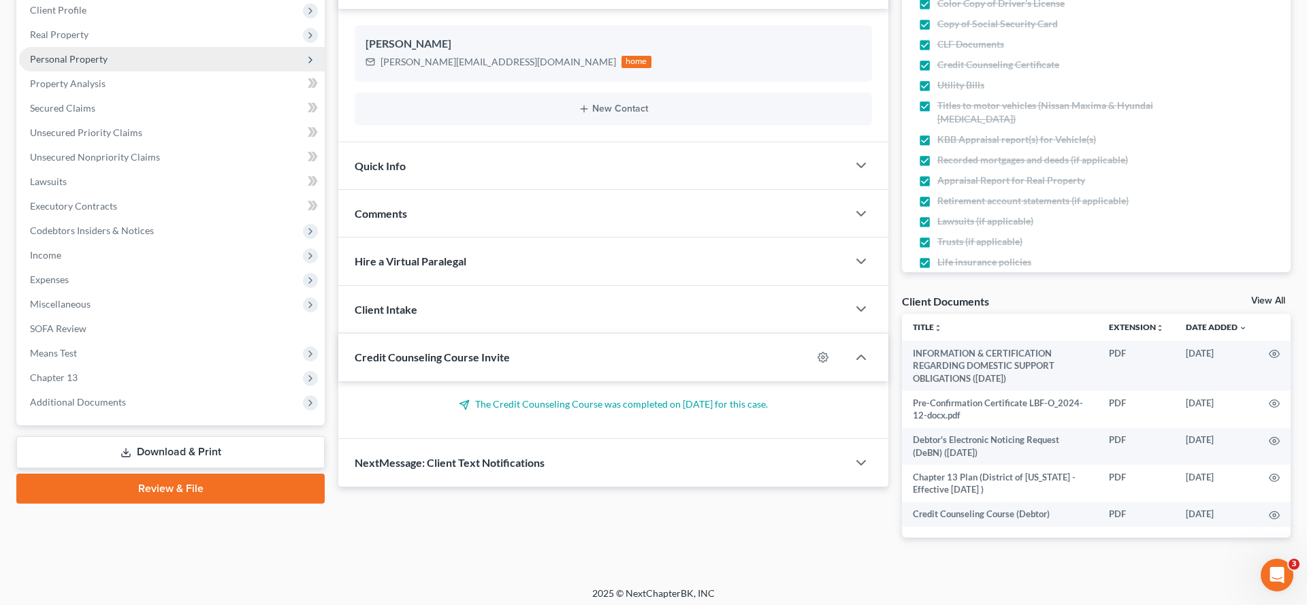
scroll to position [488, 0]
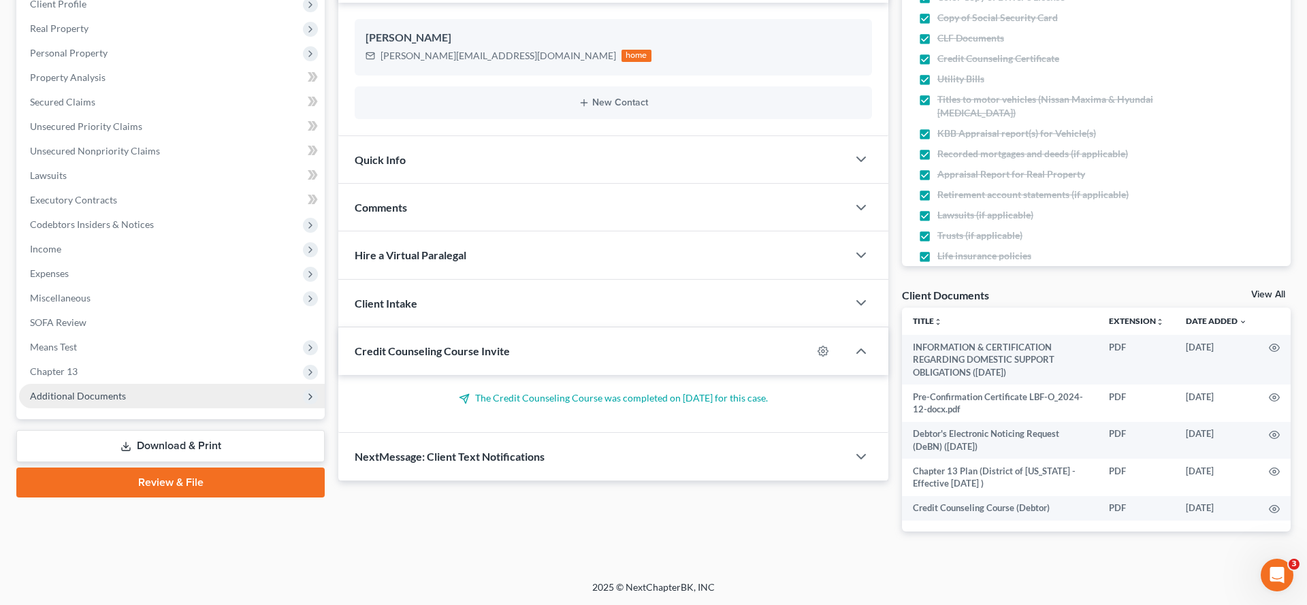
click at [126, 390] on span "Additional Documents" at bounding box center [78, 396] width 96 height 12
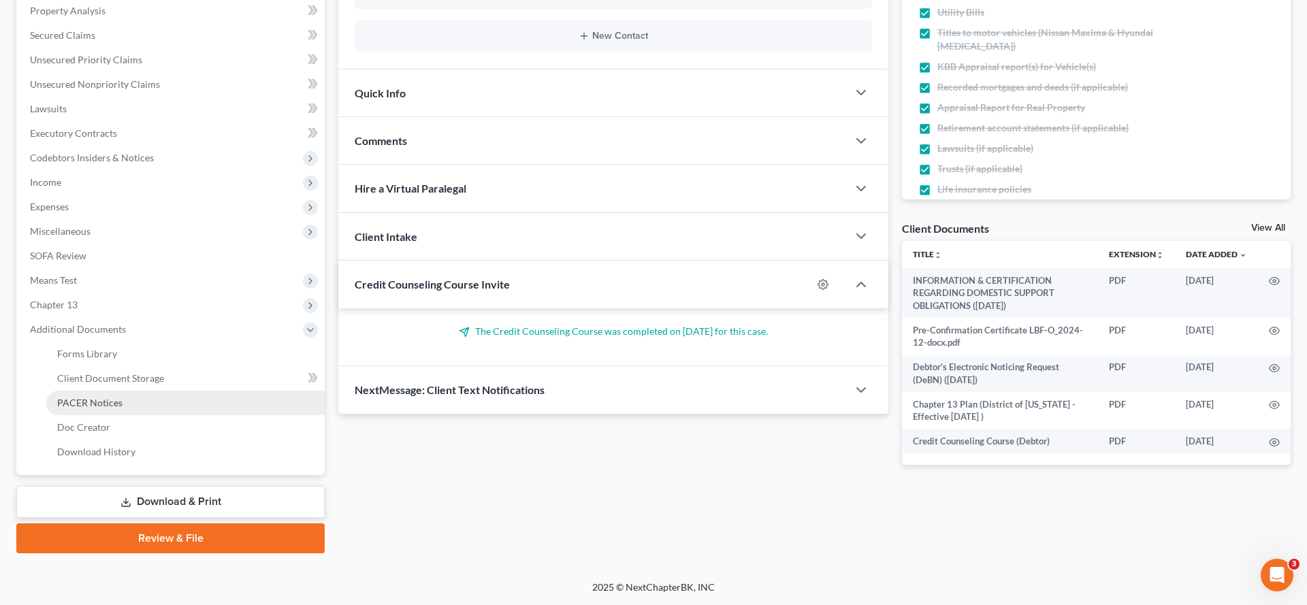
click at [114, 391] on link "PACER Notices" at bounding box center [185, 403] width 278 height 25
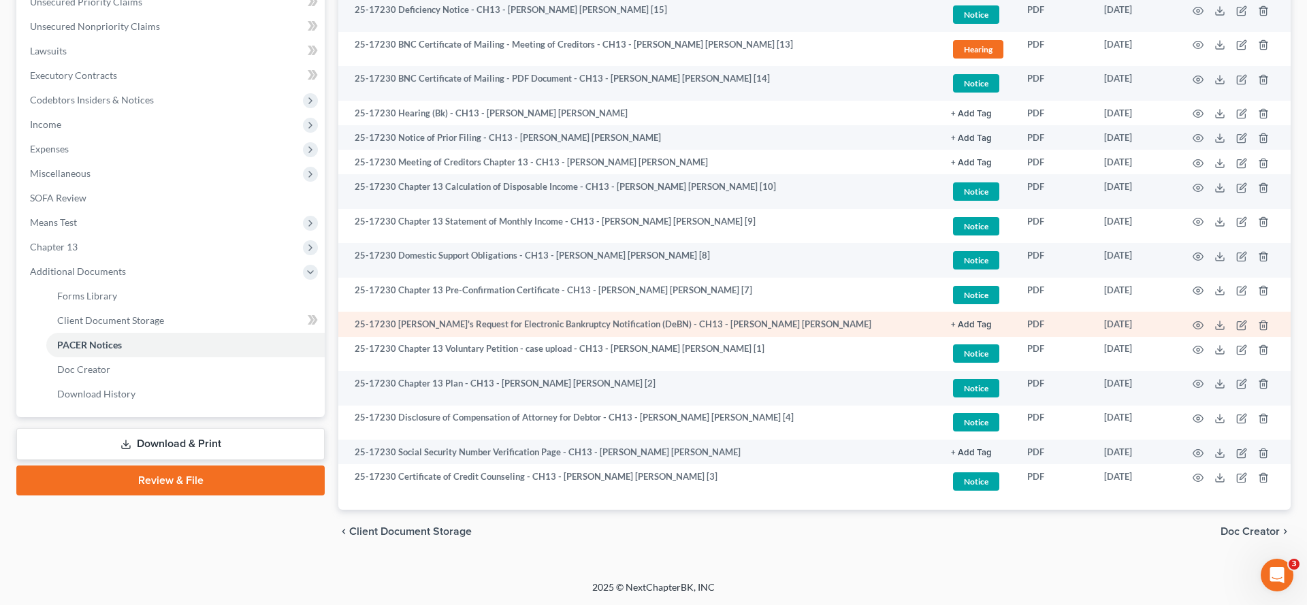
scroll to position [555, 0]
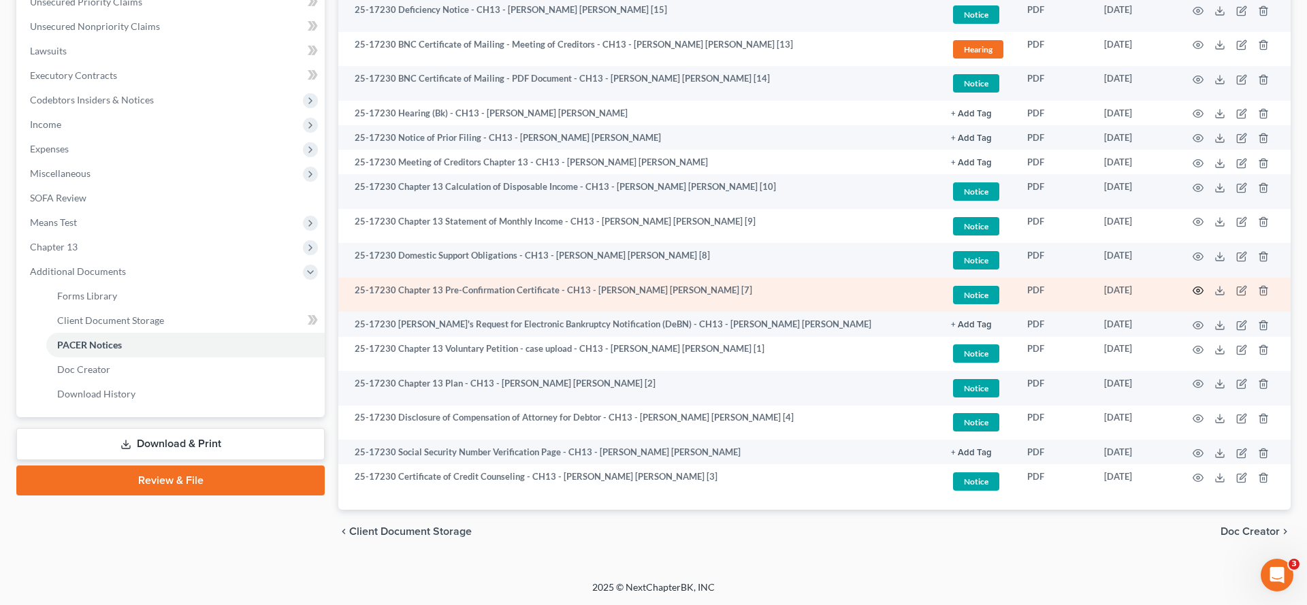
click at [1193, 285] on icon "button" at bounding box center [1198, 290] width 11 height 11
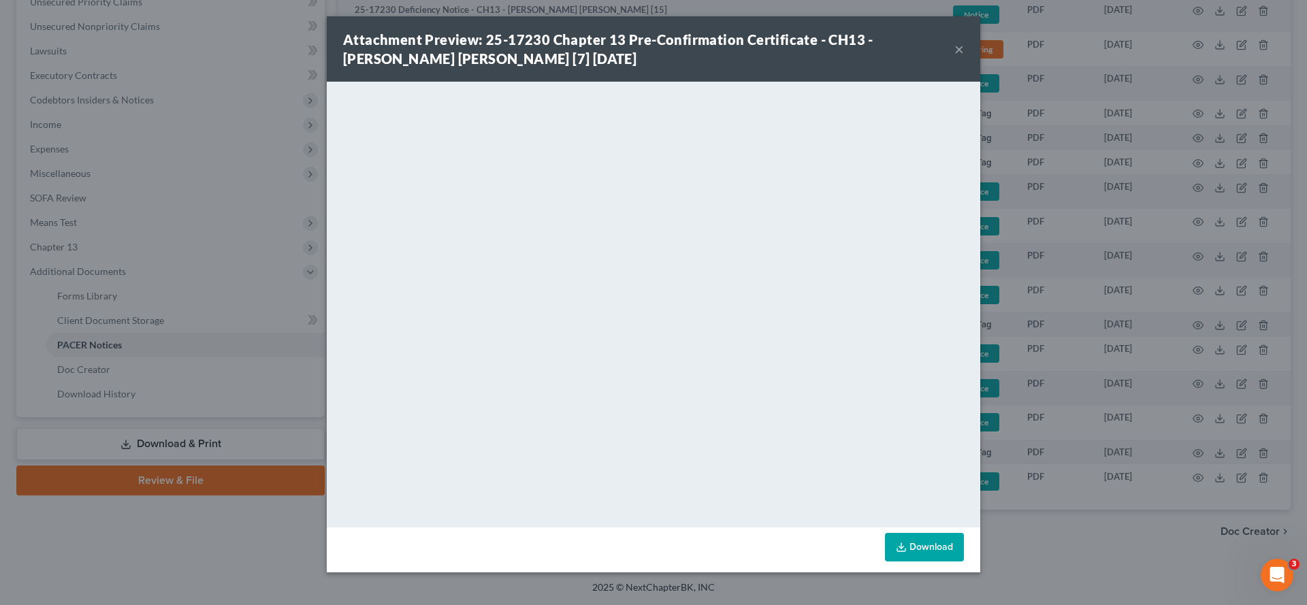
click at [964, 57] on button "×" at bounding box center [960, 49] width 10 height 16
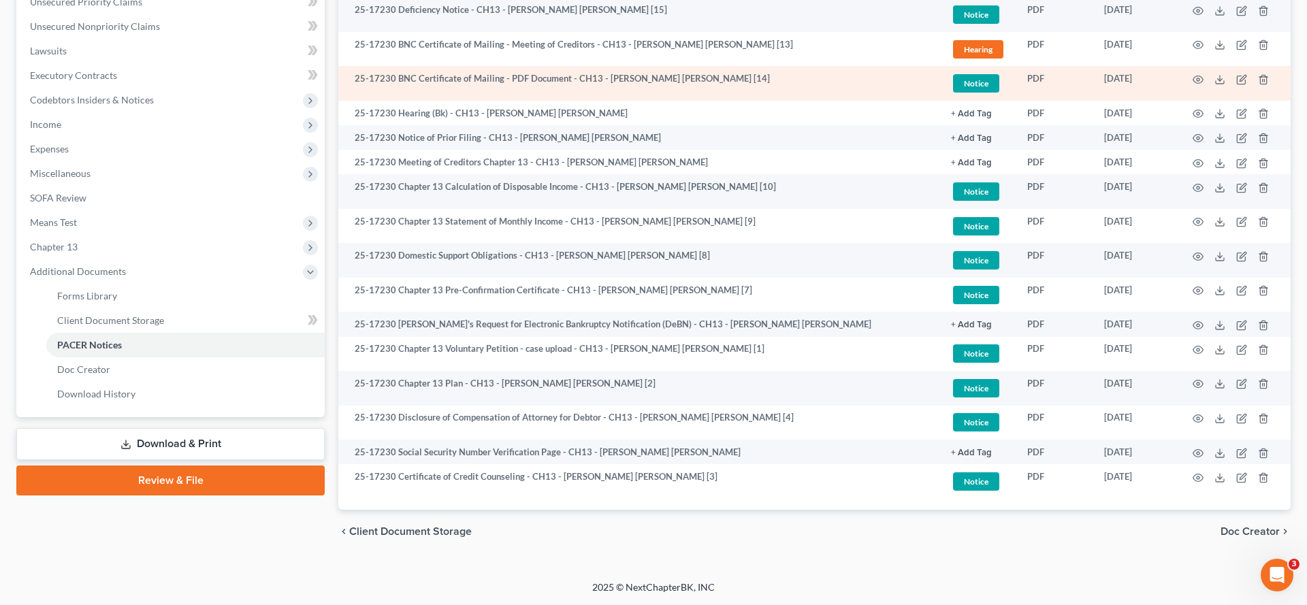
scroll to position [385, 0]
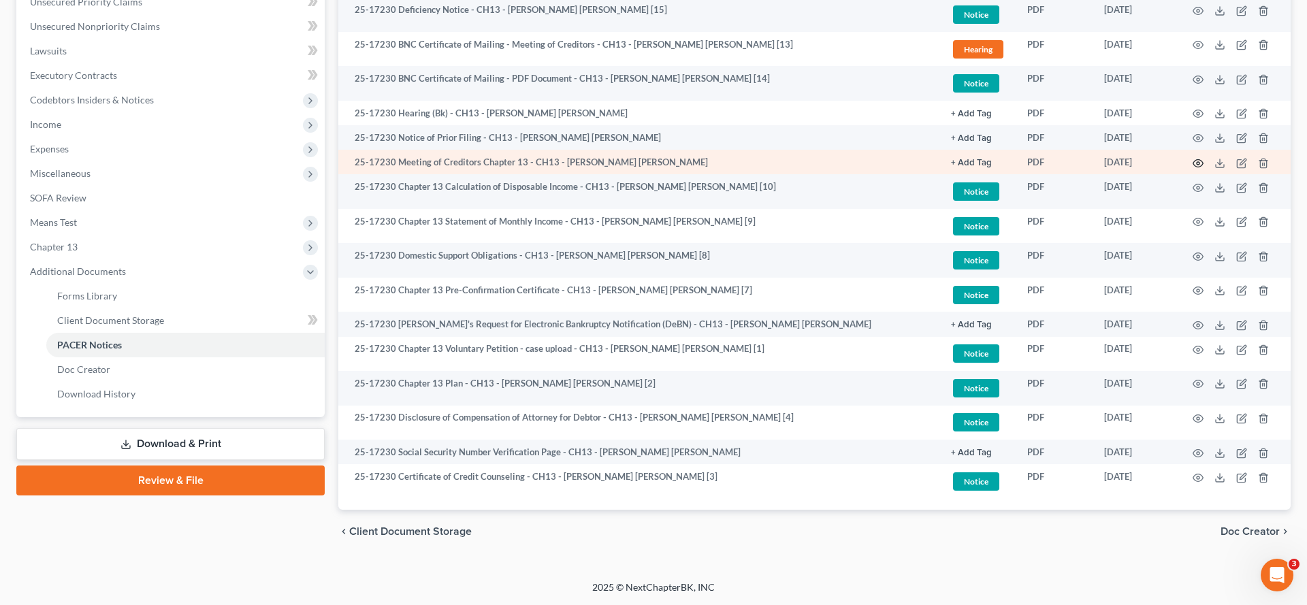
click at [1193, 169] on icon "button" at bounding box center [1198, 163] width 11 height 11
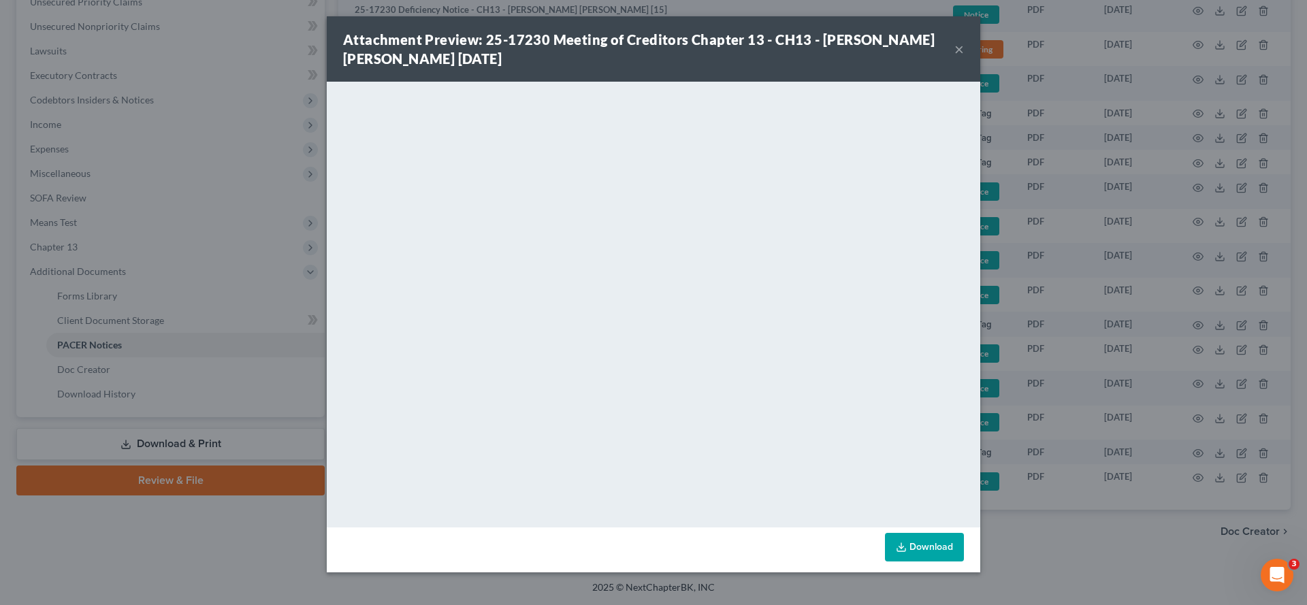
click at [955, 56] on div "Attachment Preview: 25-17230 Meeting of Creditors Chapter 13 - CH13 - [PERSON_N…" at bounding box center [648, 49] width 611 height 38
click at [964, 57] on button "×" at bounding box center [960, 49] width 10 height 16
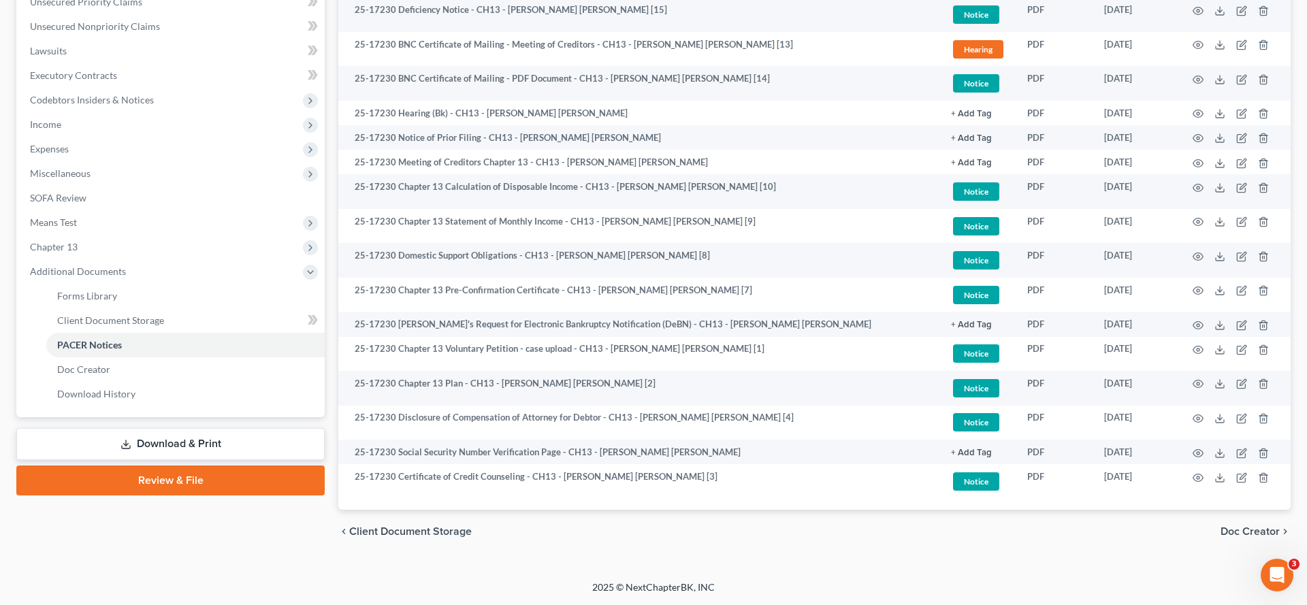
scroll to position [0, 0]
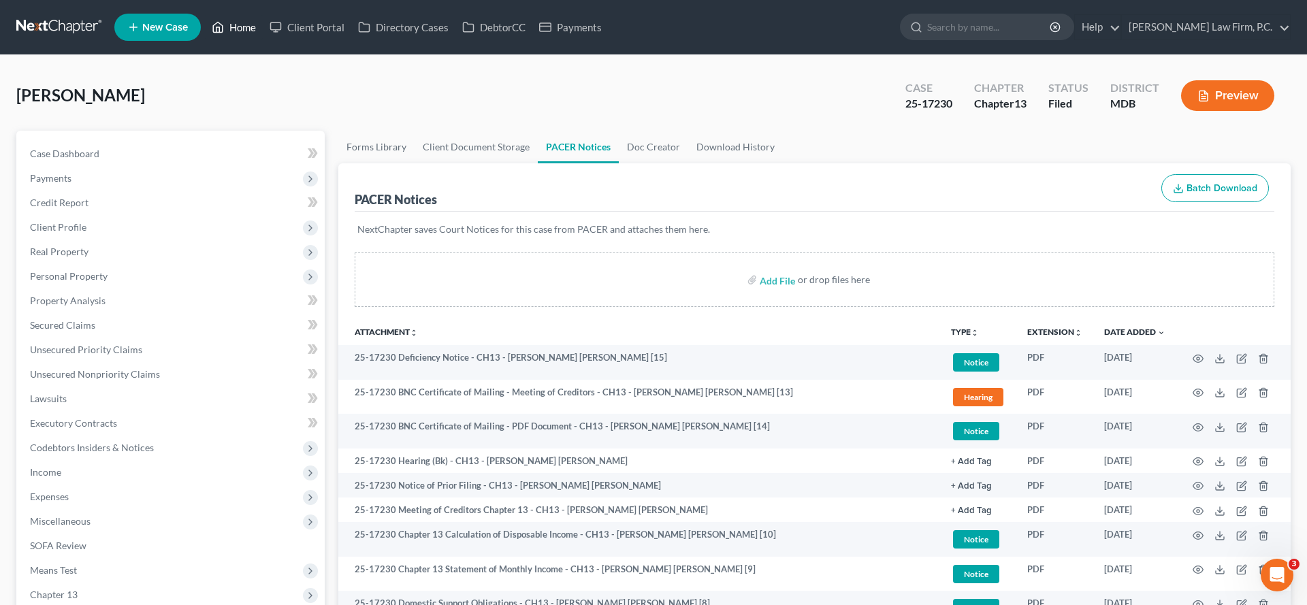
click at [263, 30] on link "Home" at bounding box center [234, 27] width 58 height 25
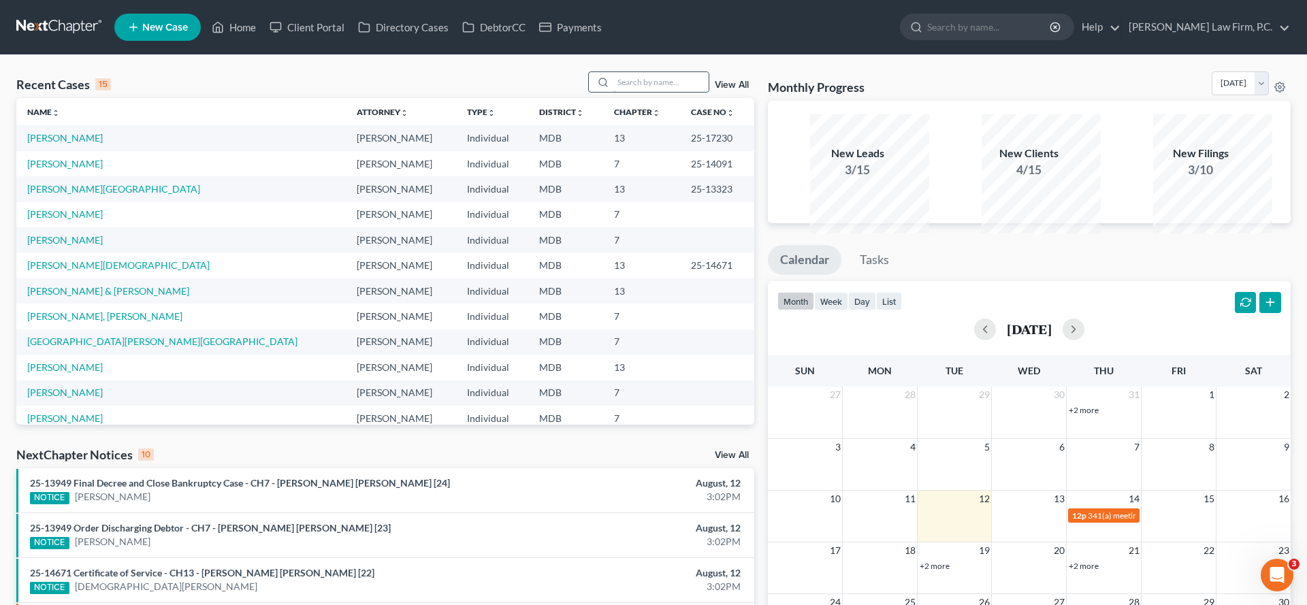
click at [613, 92] on input "search" at bounding box center [660, 82] width 95 height 20
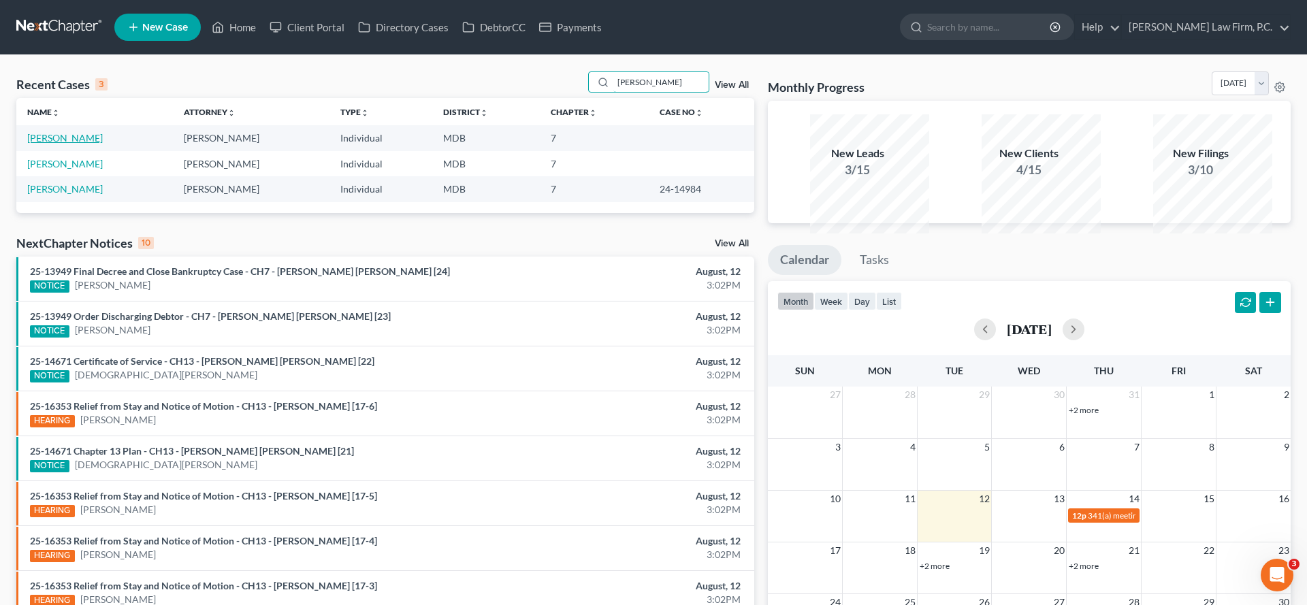
type input "[PERSON_NAME]"
click at [73, 144] on link "[PERSON_NAME]" at bounding box center [65, 138] width 76 height 12
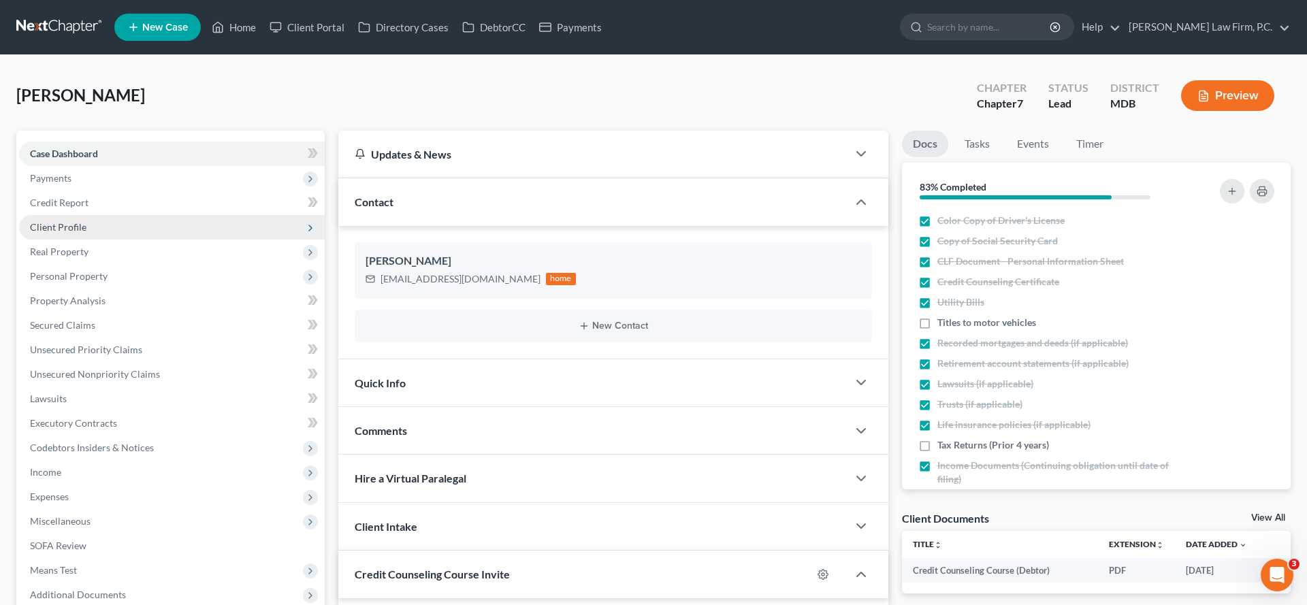
click at [117, 240] on span "Client Profile" at bounding box center [172, 227] width 306 height 25
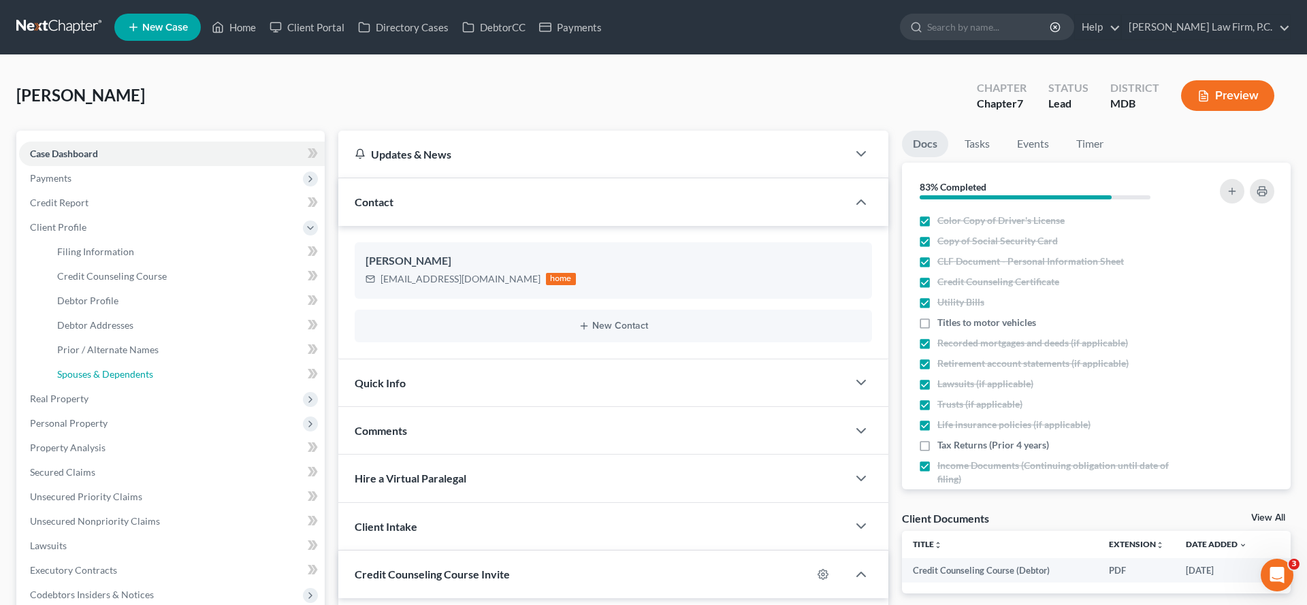
click at [121, 380] on span "Spouses & Dependents" at bounding box center [105, 374] width 96 height 12
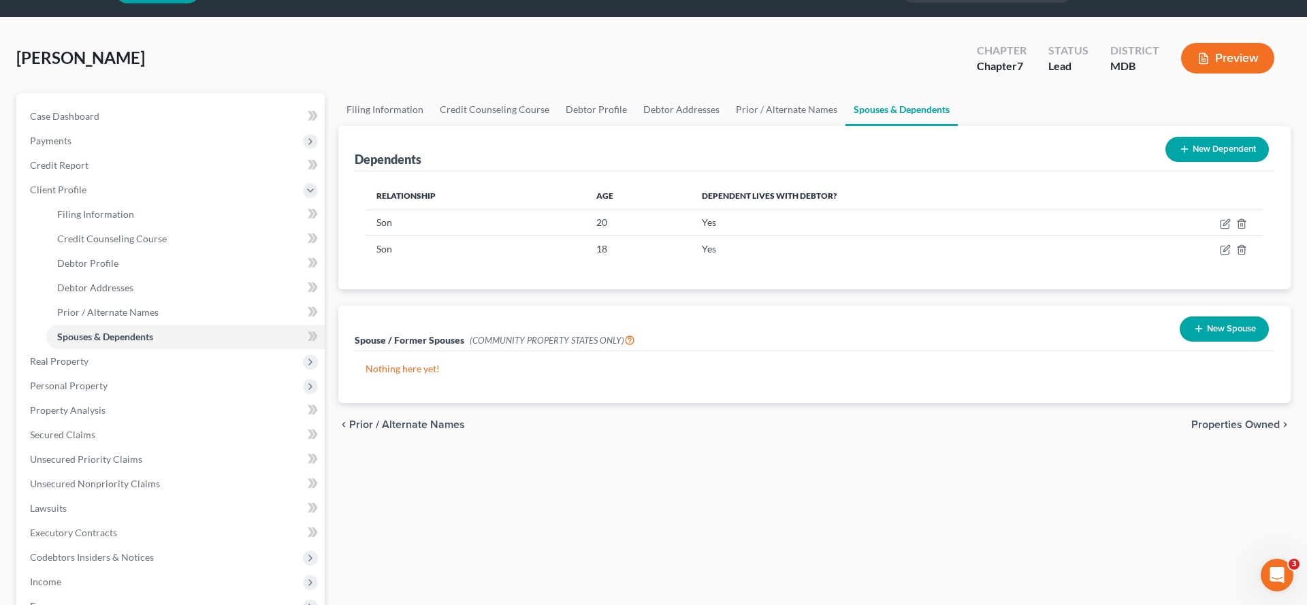
scroll to position [38, 0]
click at [1184, 161] on button "New Dependent" at bounding box center [1217, 148] width 103 height 25
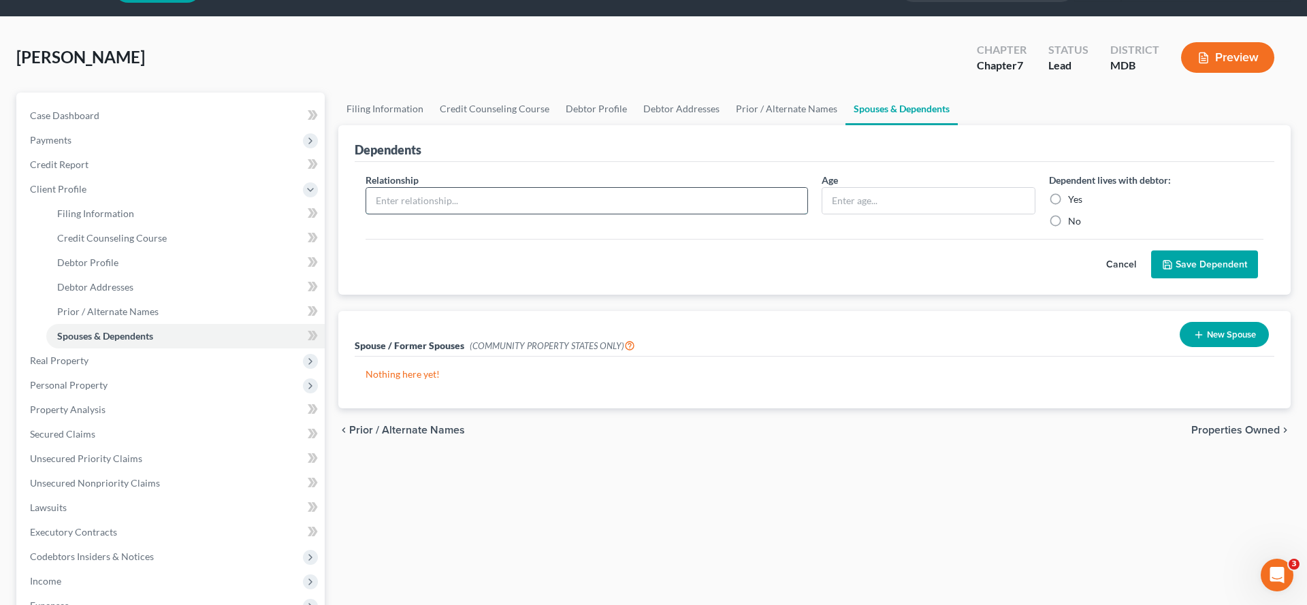
click at [601, 214] on input "text" at bounding box center [586, 201] width 441 height 26
click at [1091, 278] on button "Cancel" at bounding box center [1121, 264] width 60 height 27
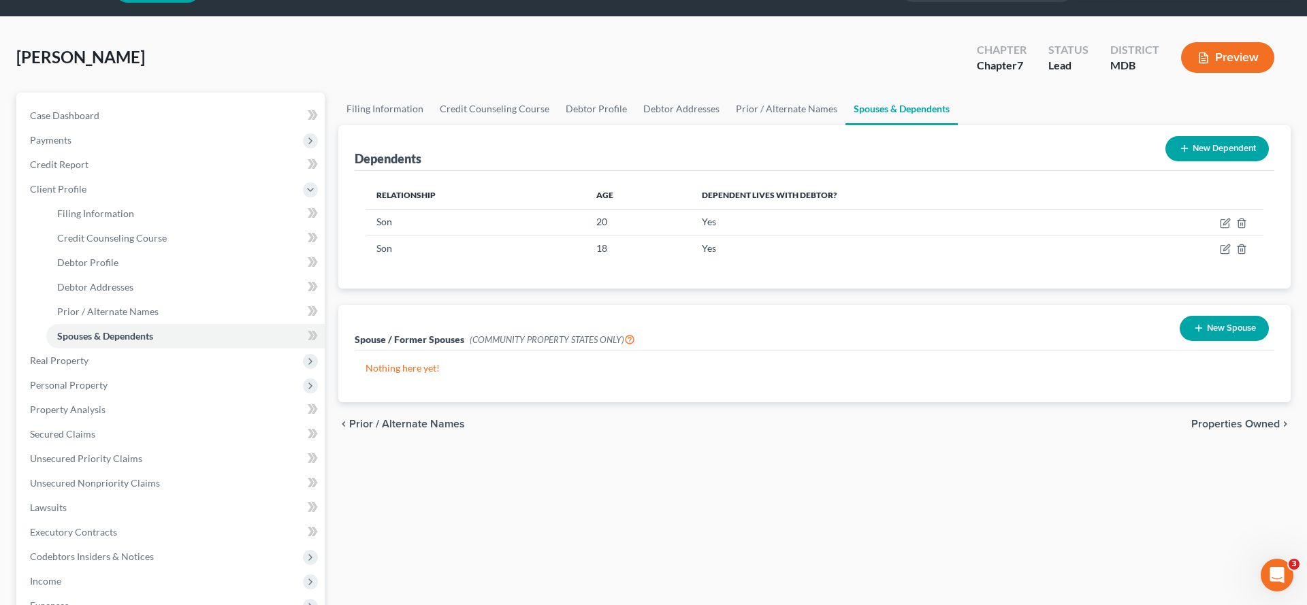
click at [1189, 161] on button "New Dependent" at bounding box center [1217, 148] width 103 height 25
click at [1189, 171] on div "Dependents New Dependent" at bounding box center [815, 148] width 920 height 46
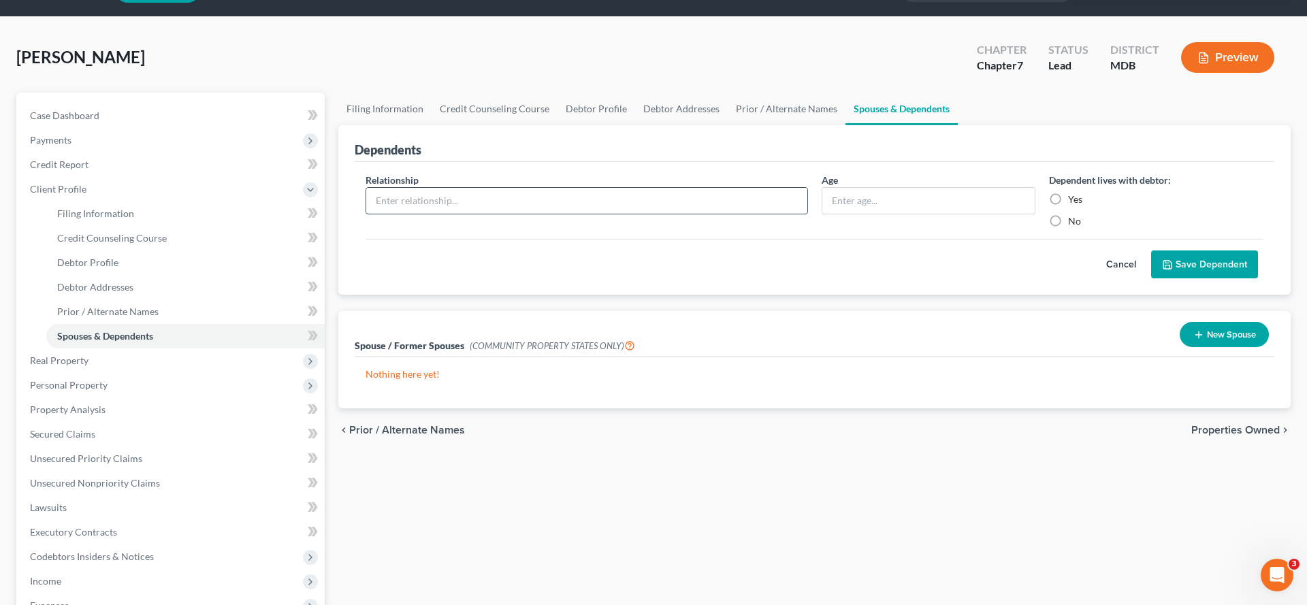
click at [644, 214] on input "text" at bounding box center [586, 201] width 441 height 26
type input "Daughter"
click at [870, 214] on input "text" at bounding box center [928, 201] width 213 height 26
type input "19"
click at [1068, 206] on label "Yes" at bounding box center [1075, 200] width 14 height 14
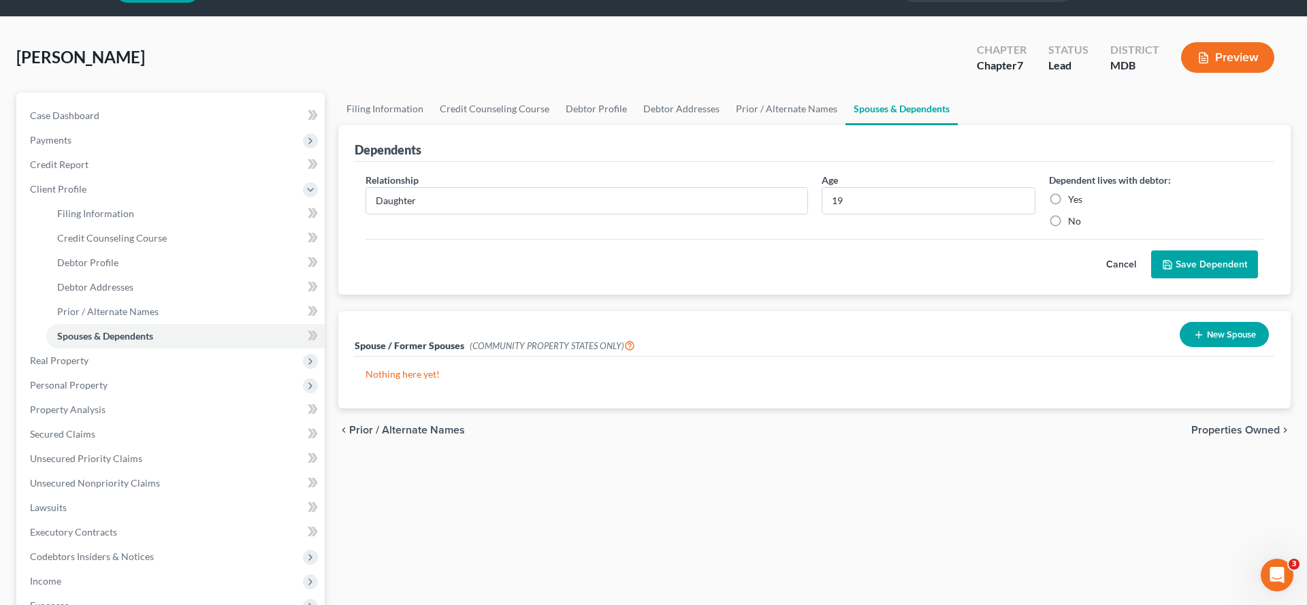
click at [1074, 202] on input "Yes" at bounding box center [1078, 197] width 9 height 9
radio input "true"
click at [1185, 279] on button "Save Dependent" at bounding box center [1204, 265] width 107 height 29
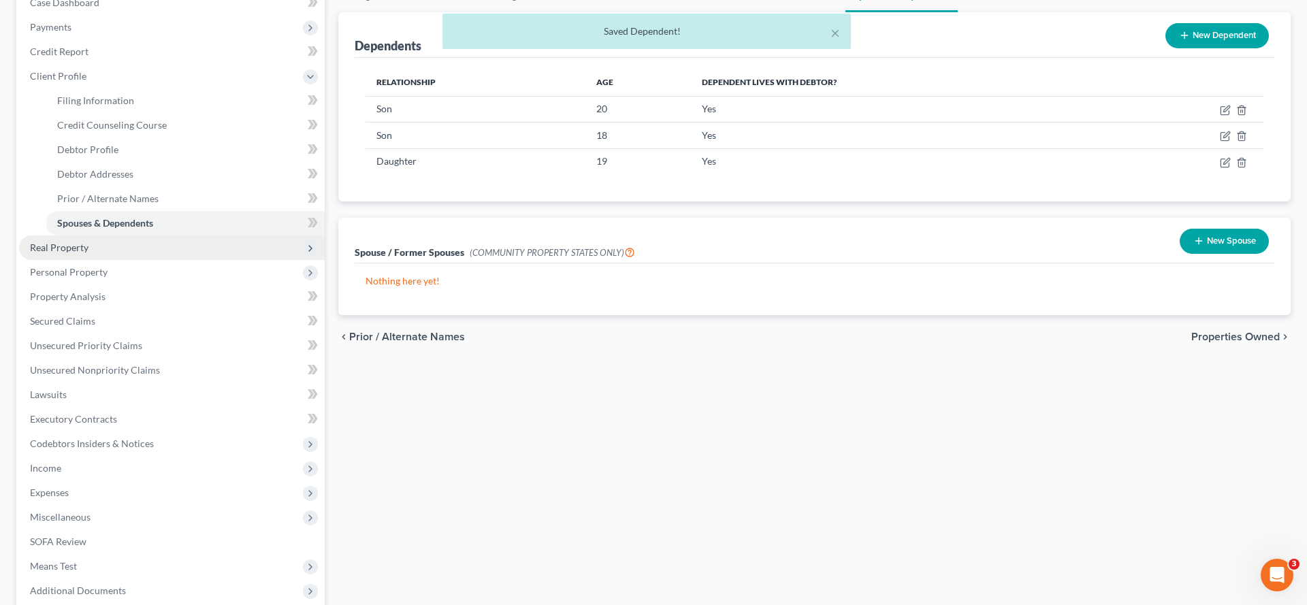
scroll to position [161, 0]
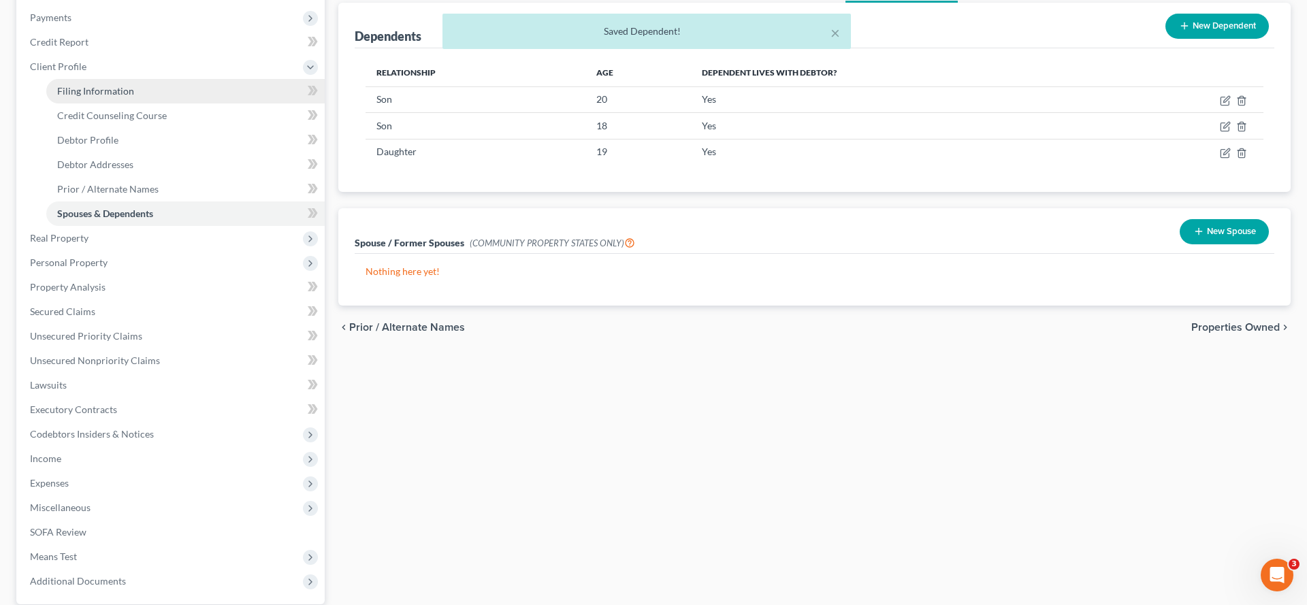
click at [134, 97] on span "Filing Information" at bounding box center [95, 91] width 77 height 12
select select "1"
select select "0"
select select "38"
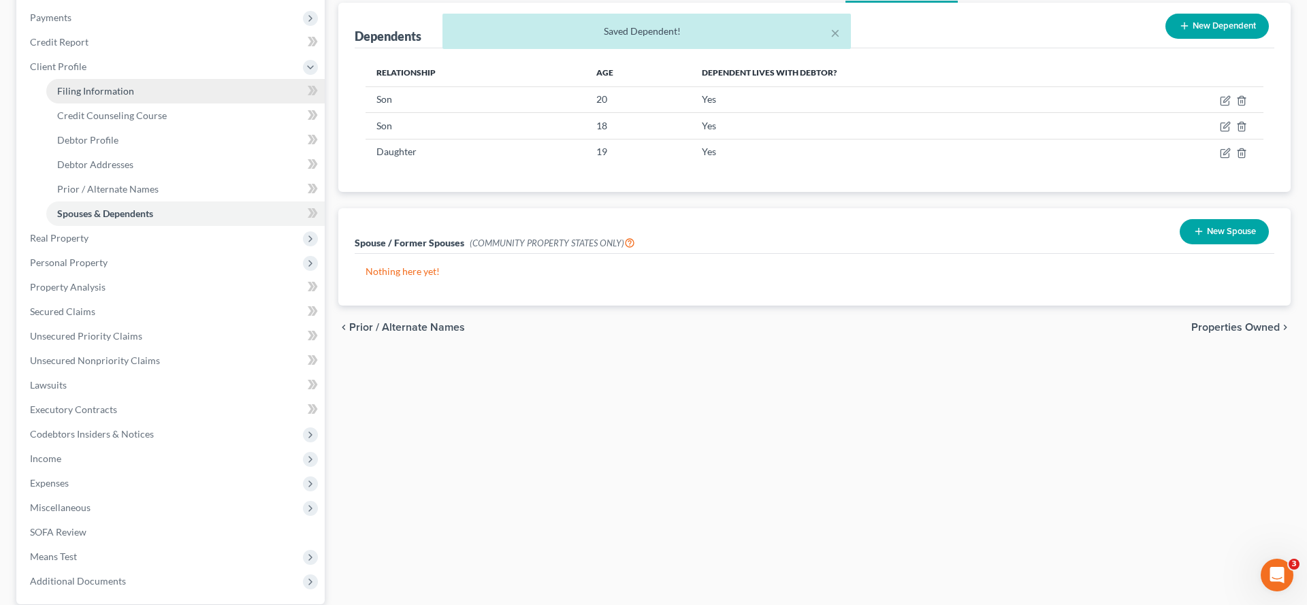
select select "0"
select select "21"
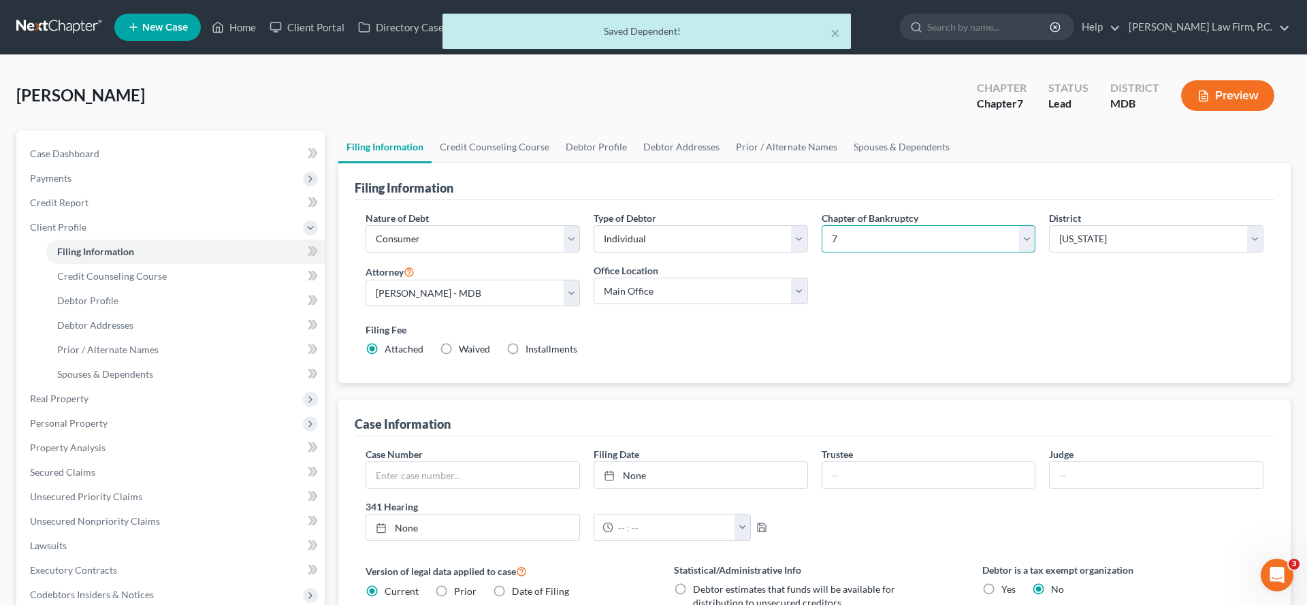
click at [963, 253] on select "Select 7 11 12 13" at bounding box center [929, 238] width 214 height 27
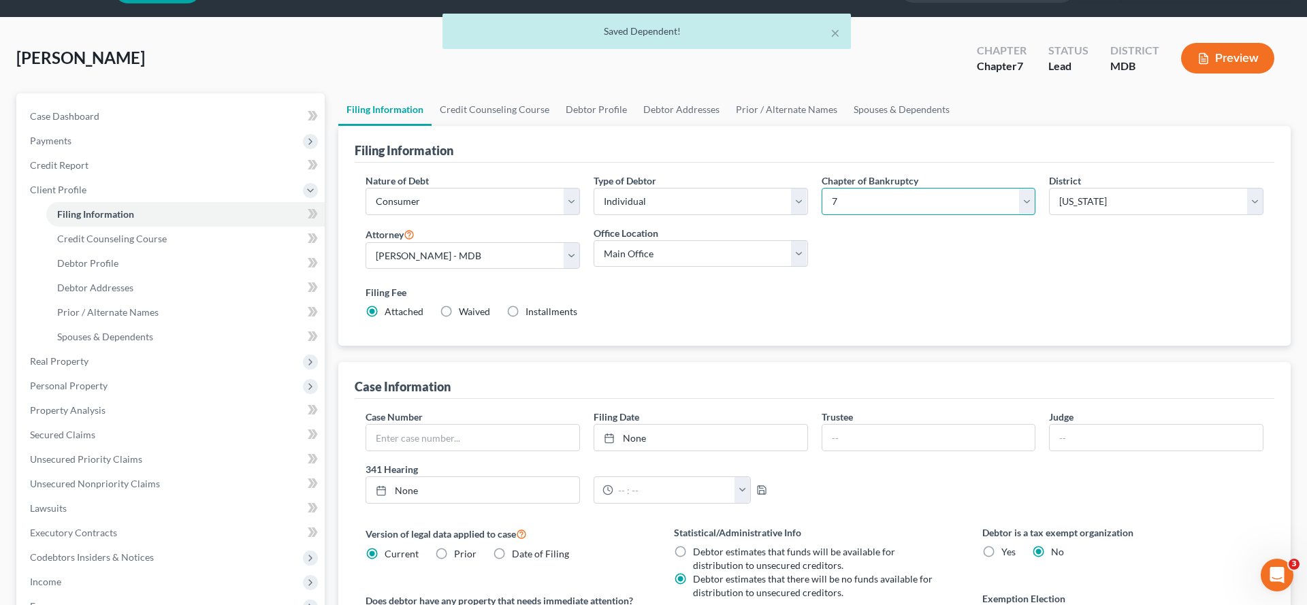
scroll to position [41, 0]
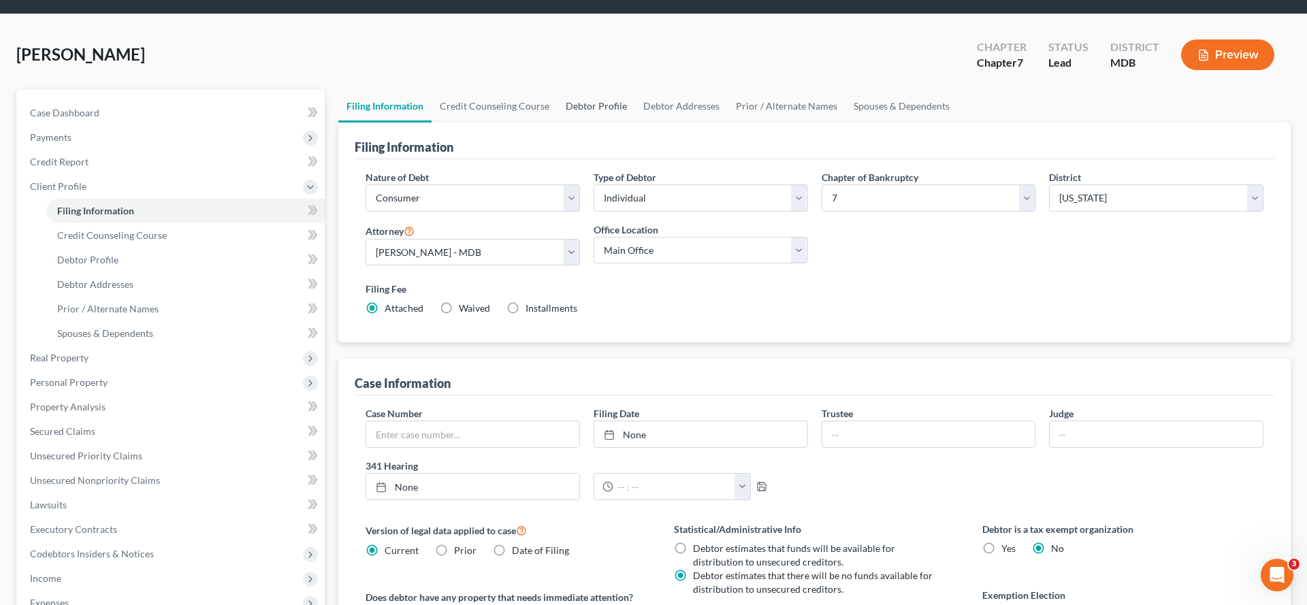
click at [635, 123] on link "Debtor Profile" at bounding box center [597, 106] width 78 height 33
select select "0"
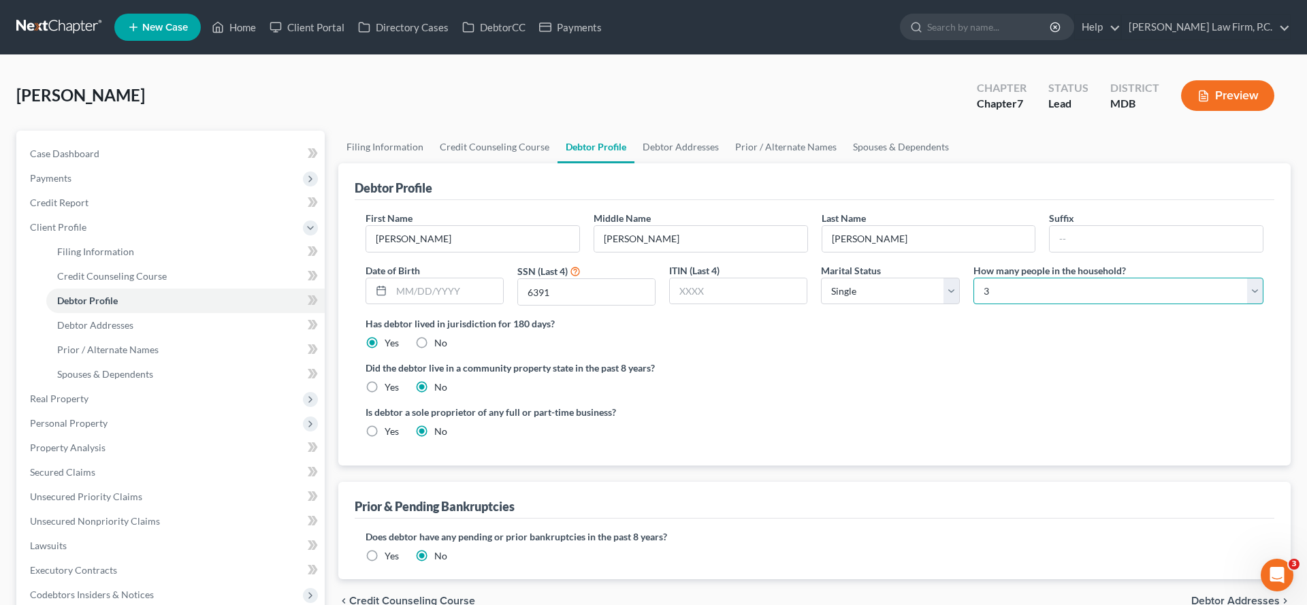
click at [1063, 305] on select "Select 1 2 3 4 5 6 7 8 9 10 11 12 13 14 15 16 17 18 19 20" at bounding box center [1119, 291] width 290 height 27
select select "3"
click at [142, 380] on span "Spouses & Dependents" at bounding box center [105, 374] width 96 height 12
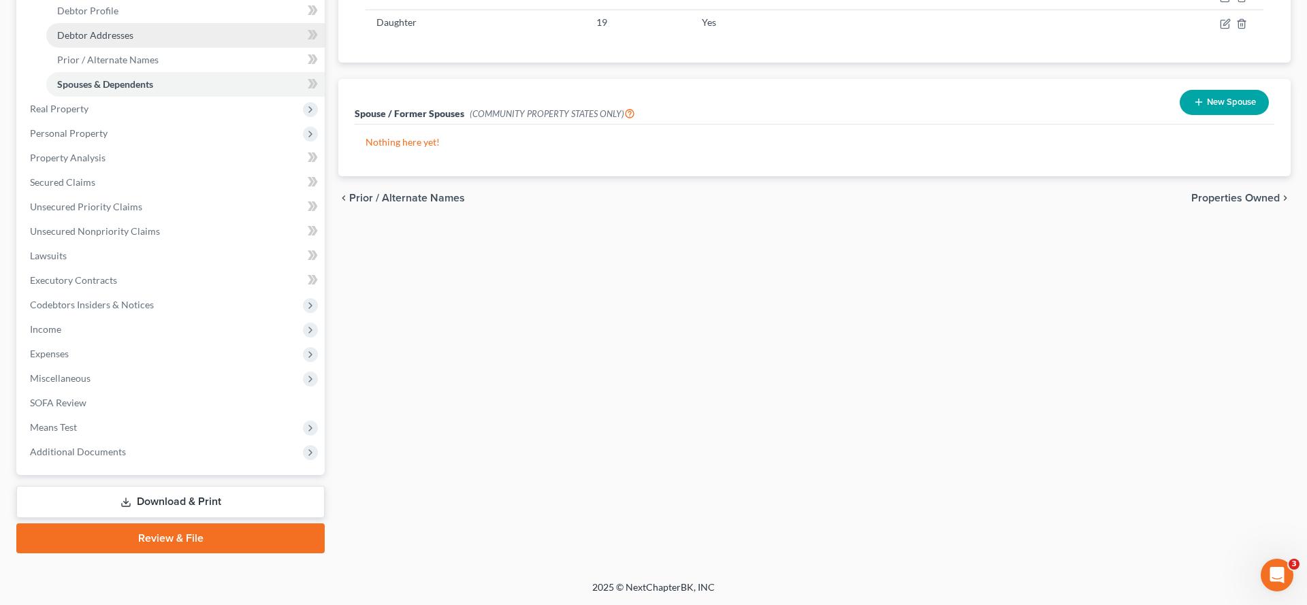
scroll to position [449, 0]
click at [200, 368] on span "Miscellaneous" at bounding box center [172, 378] width 306 height 25
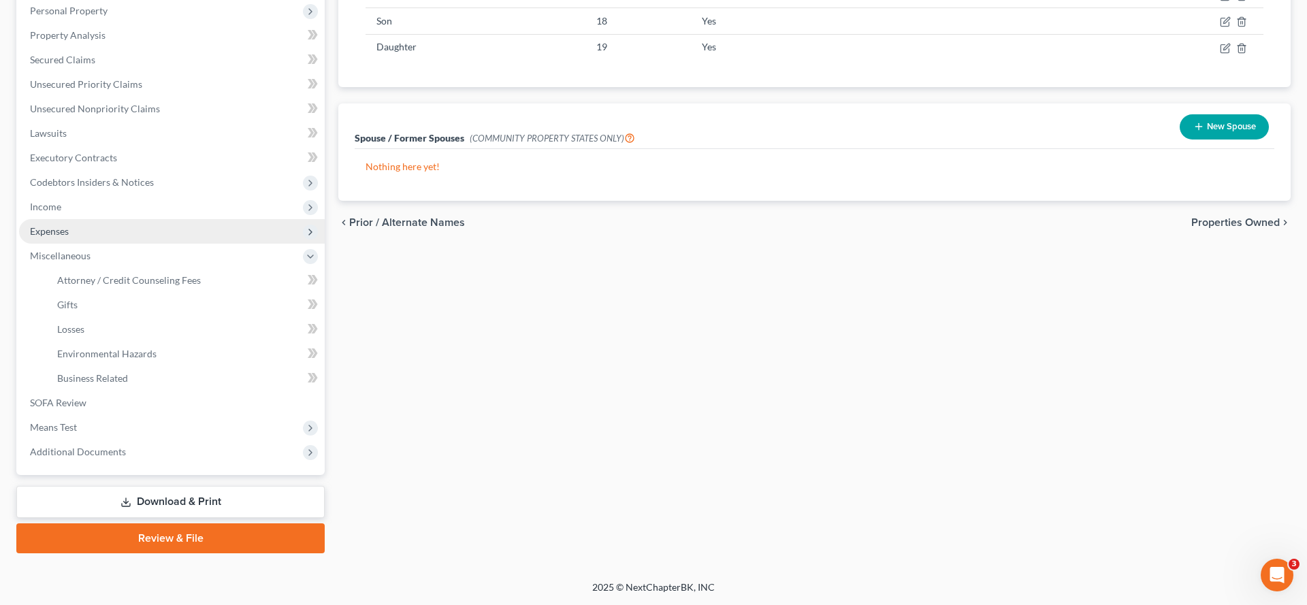
click at [69, 225] on span "Expenses" at bounding box center [49, 231] width 39 height 12
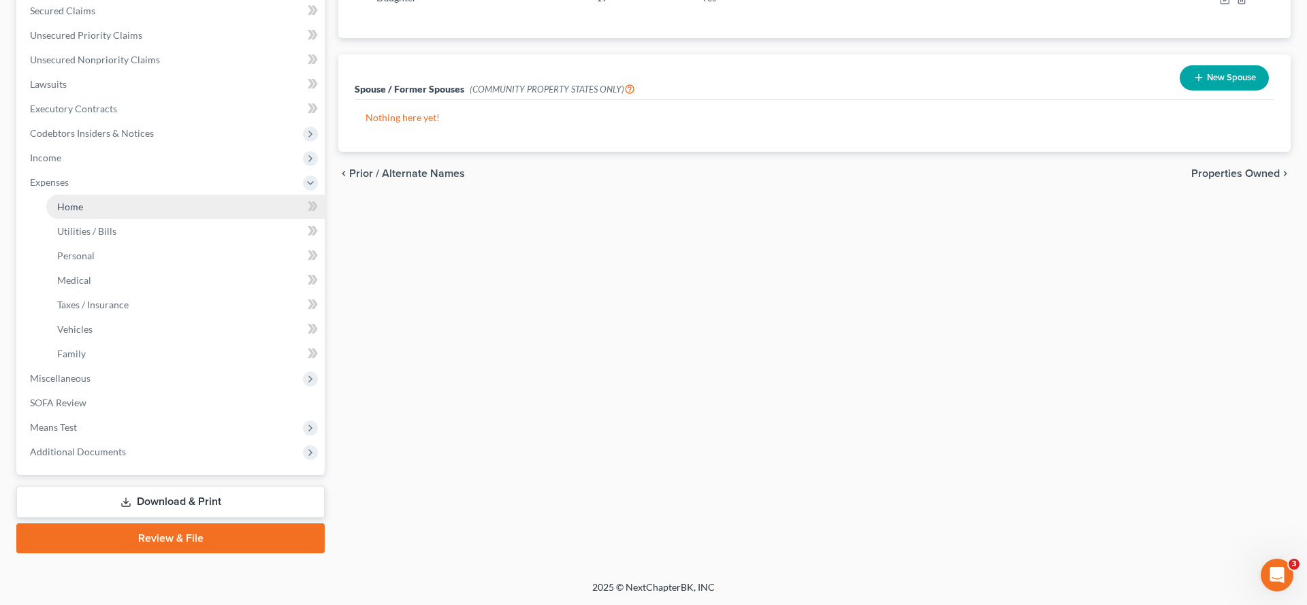
click at [83, 203] on span "Home" at bounding box center [70, 207] width 26 height 12
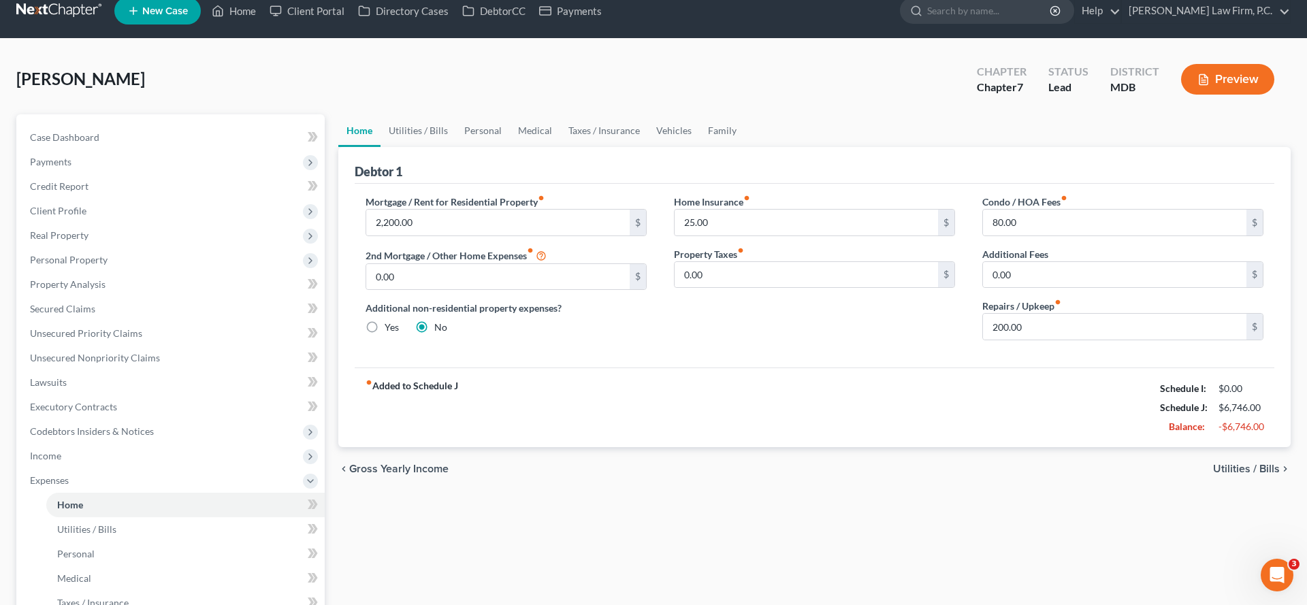
scroll to position [17, 0]
click at [446, 146] on link "Utilities / Bills" at bounding box center [419, 130] width 76 height 33
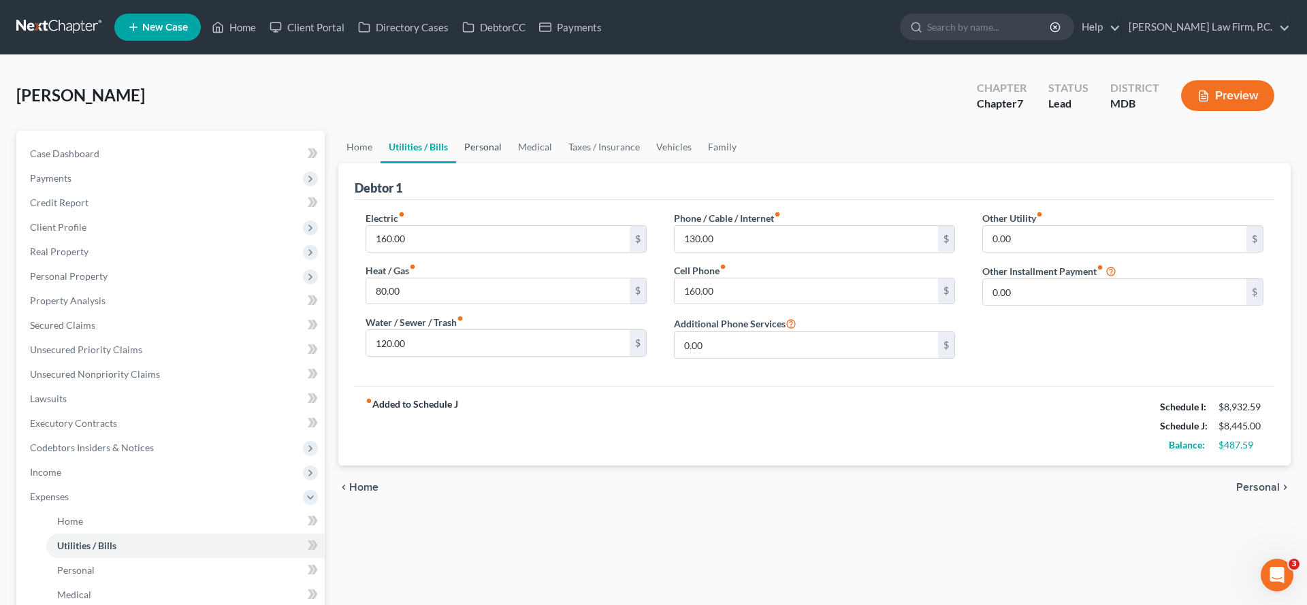
click at [494, 163] on link "Personal" at bounding box center [483, 147] width 54 height 33
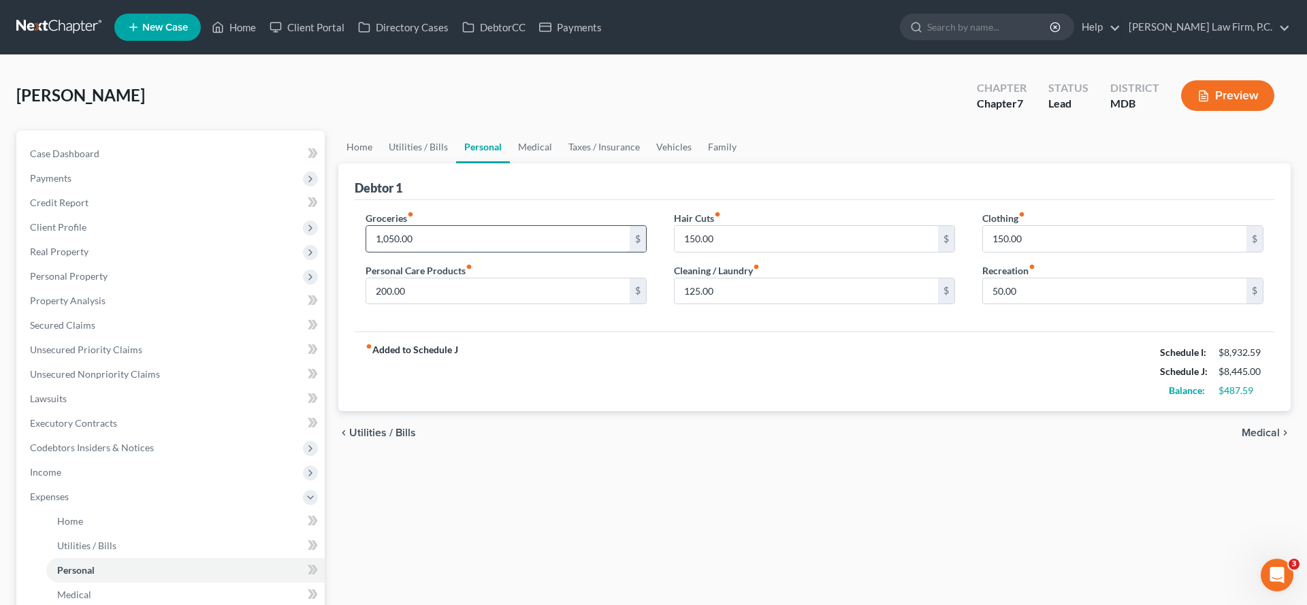
click at [496, 252] on input "1,050.00" at bounding box center [497, 239] width 263 height 26
type input "1,200"
click at [670, 332] on div "Groceries fiber_manual_record 1,200 $ Personal Care Products fiber_manual_recor…" at bounding box center [815, 266] width 920 height 132
click at [1027, 304] on input "50.00" at bounding box center [1114, 291] width 263 height 26
type input "75.00"
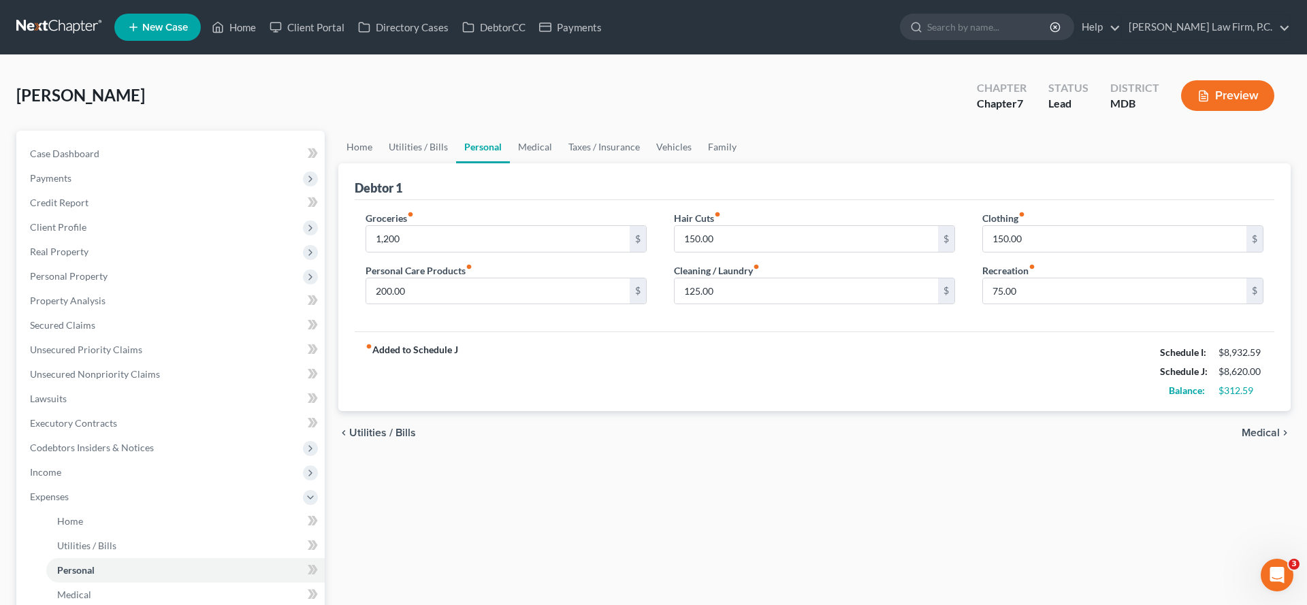
click at [997, 411] on div "fiber_manual_record Added to Schedule J Schedule I: $8,932.59 Schedule J: $8,62…" at bounding box center [815, 372] width 920 height 80
click at [560, 163] on link "Medical" at bounding box center [535, 147] width 50 height 33
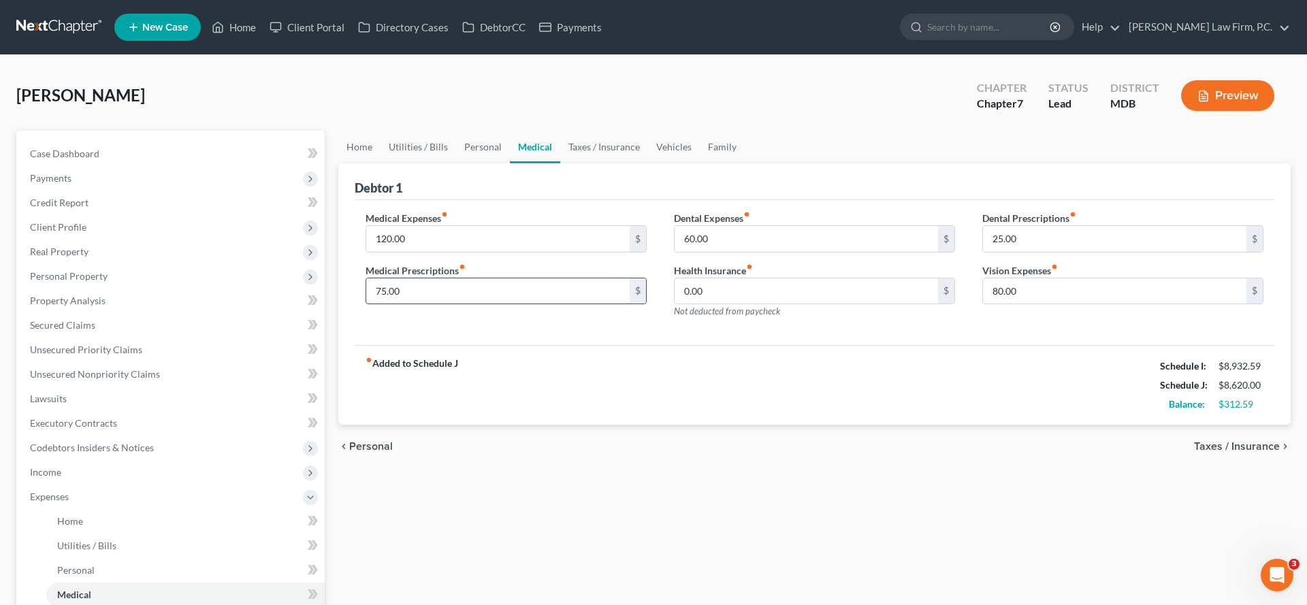
click at [455, 304] on input "75.00" at bounding box center [497, 291] width 263 height 26
type input "1"
type input "75.00"
click at [561, 425] on div "fiber_manual_record Added to Schedule J Schedule I: $8,932.59 Schedule J: $8,62…" at bounding box center [815, 385] width 920 height 80
click at [446, 163] on link "Utilities / Bills" at bounding box center [419, 147] width 76 height 33
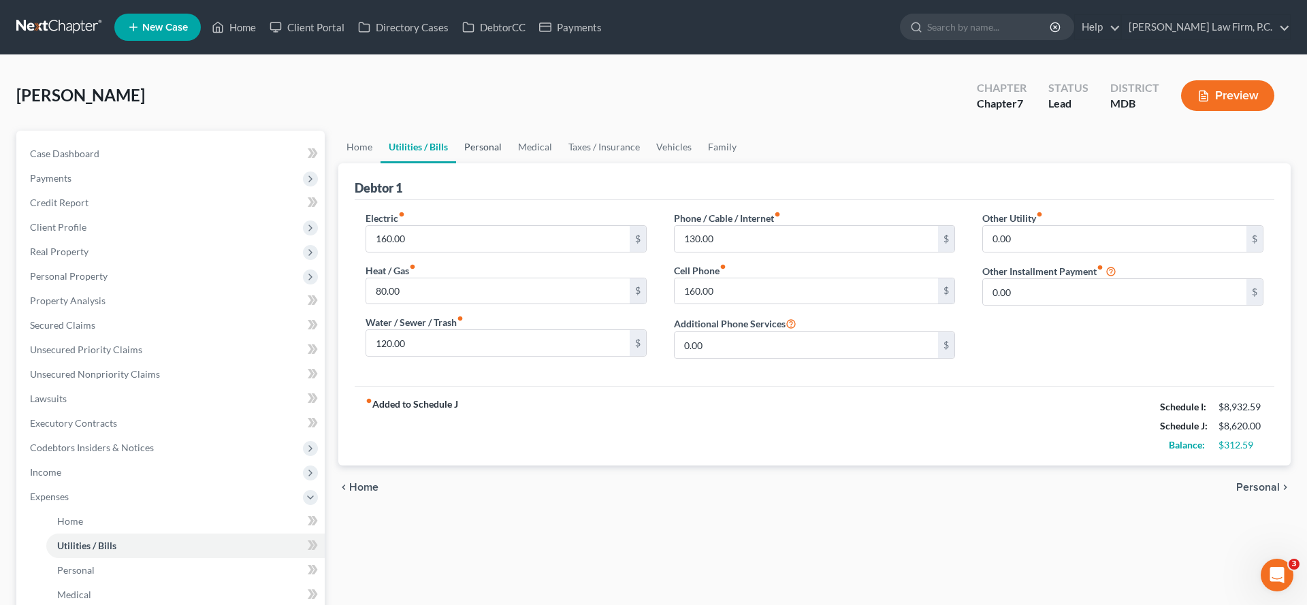
click at [510, 163] on link "Personal" at bounding box center [483, 147] width 54 height 33
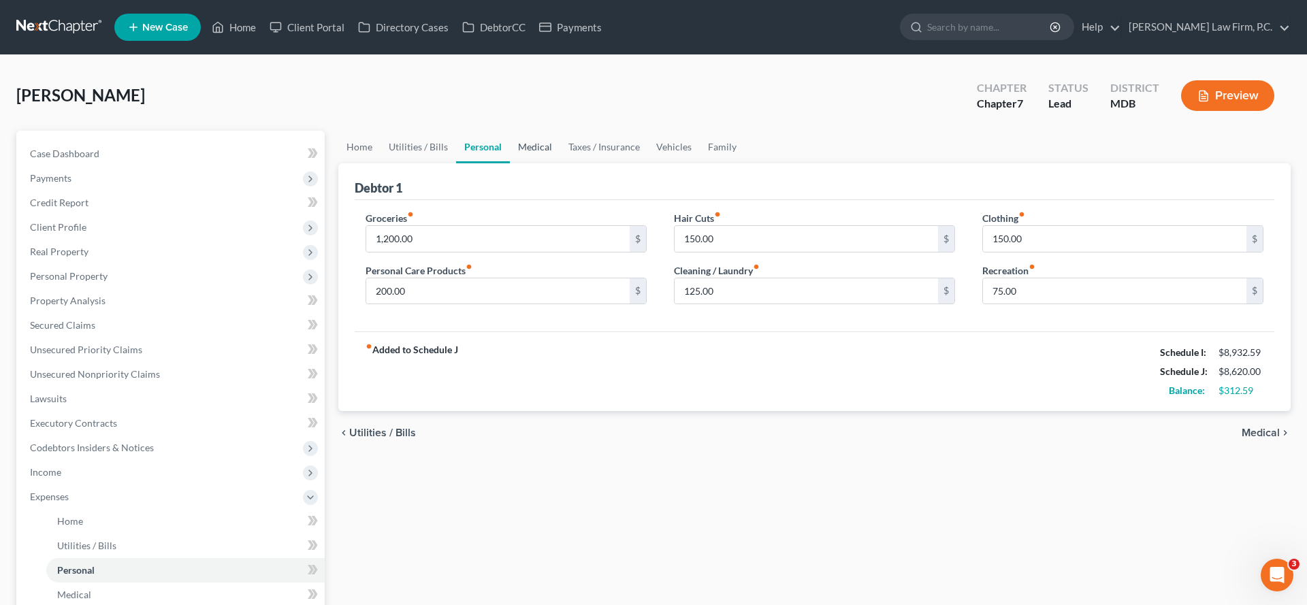
click at [560, 163] on link "Medical" at bounding box center [535, 147] width 50 height 33
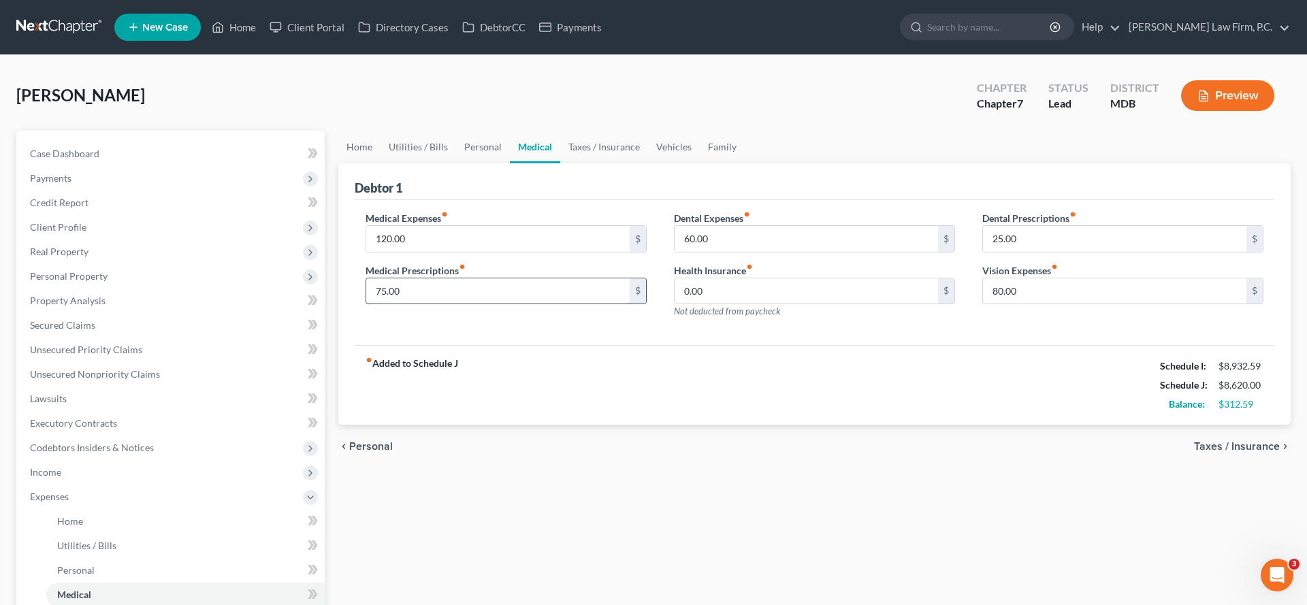
click at [543, 304] on input "75.00" at bounding box center [497, 291] width 263 height 26
type input "1"
type input "80.00"
drag, startPoint x: 1006, startPoint y: 295, endPoint x: 976, endPoint y: 295, distance: 30.0
click at [976, 295] on div "Dental Prescriptions fiber_manual_record 25.00 $ Vision Expenses fiber_manual_r…" at bounding box center [1123, 270] width 308 height 118
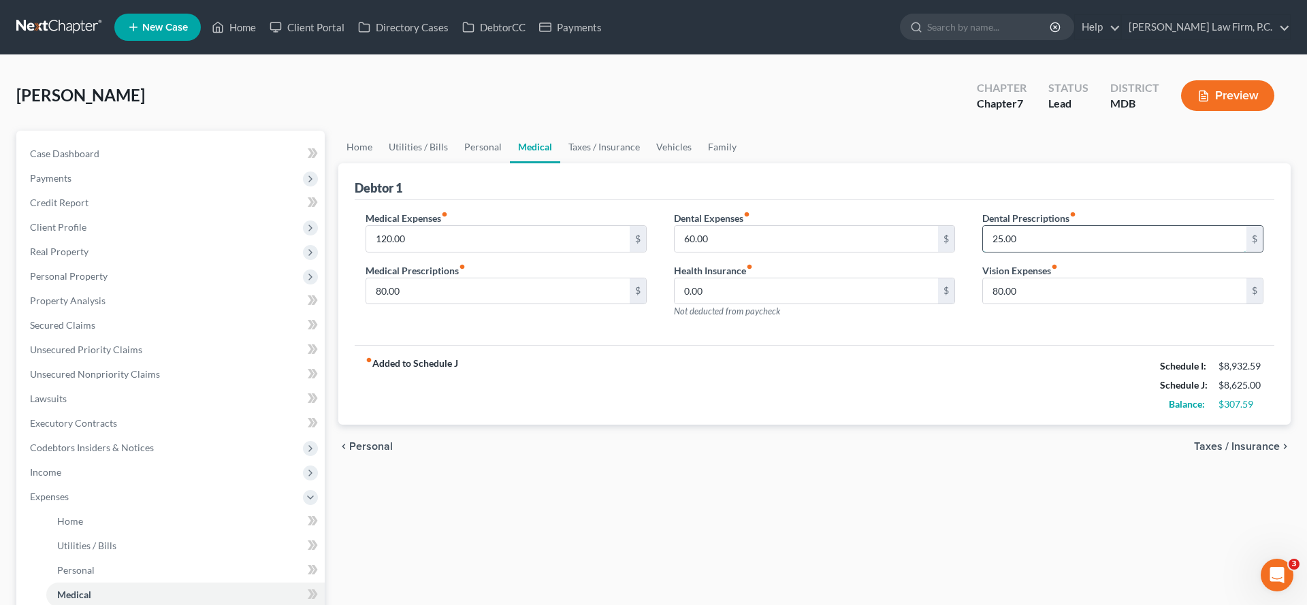
click at [1081, 252] on input "25.00" at bounding box center [1114, 239] width 263 height 26
type input "2"
type input "50.00"
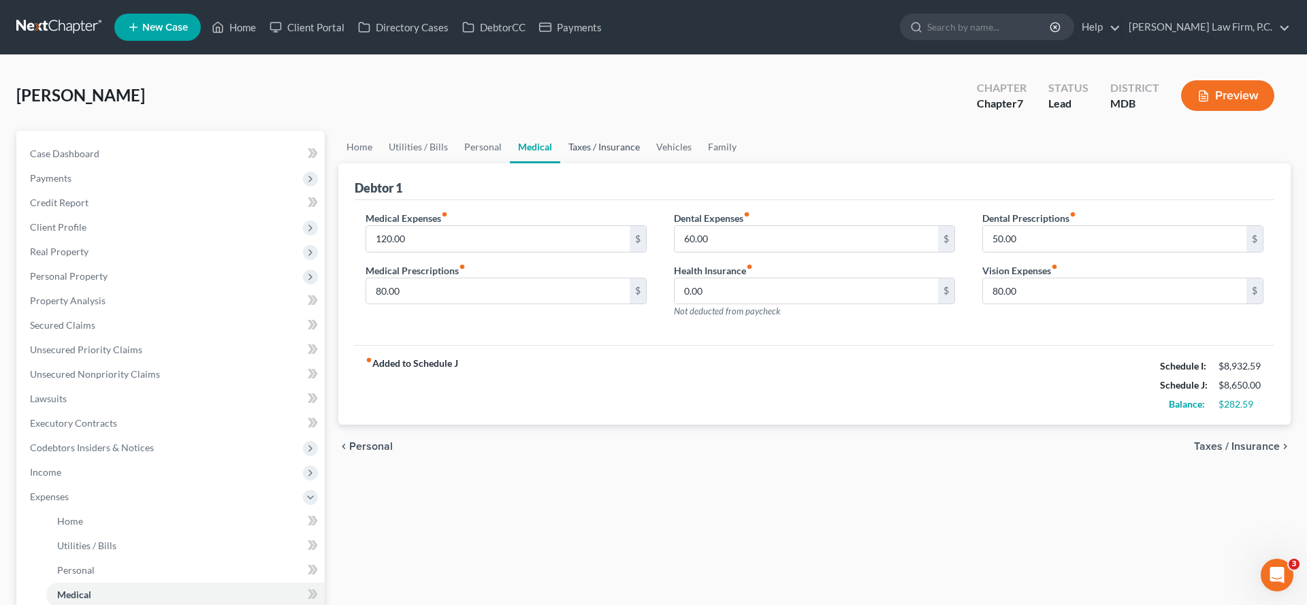
click at [648, 163] on link "Taxes / Insurance" at bounding box center [604, 147] width 88 height 33
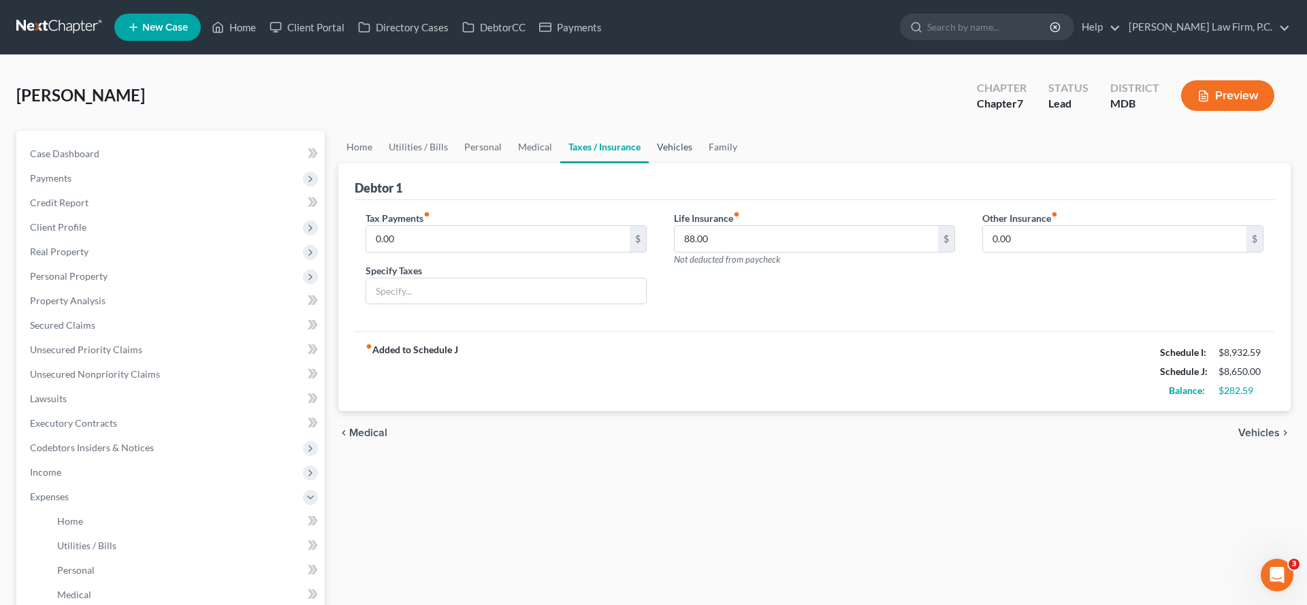
click at [701, 163] on link "Vehicles" at bounding box center [675, 147] width 52 height 33
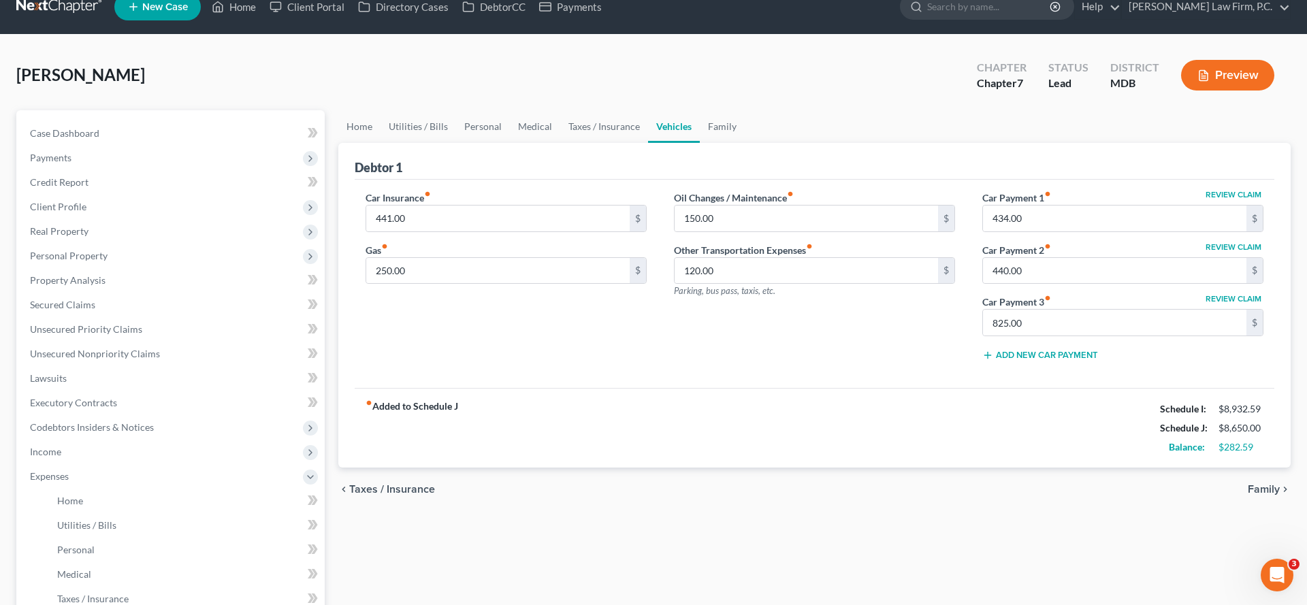
scroll to position [25, 0]
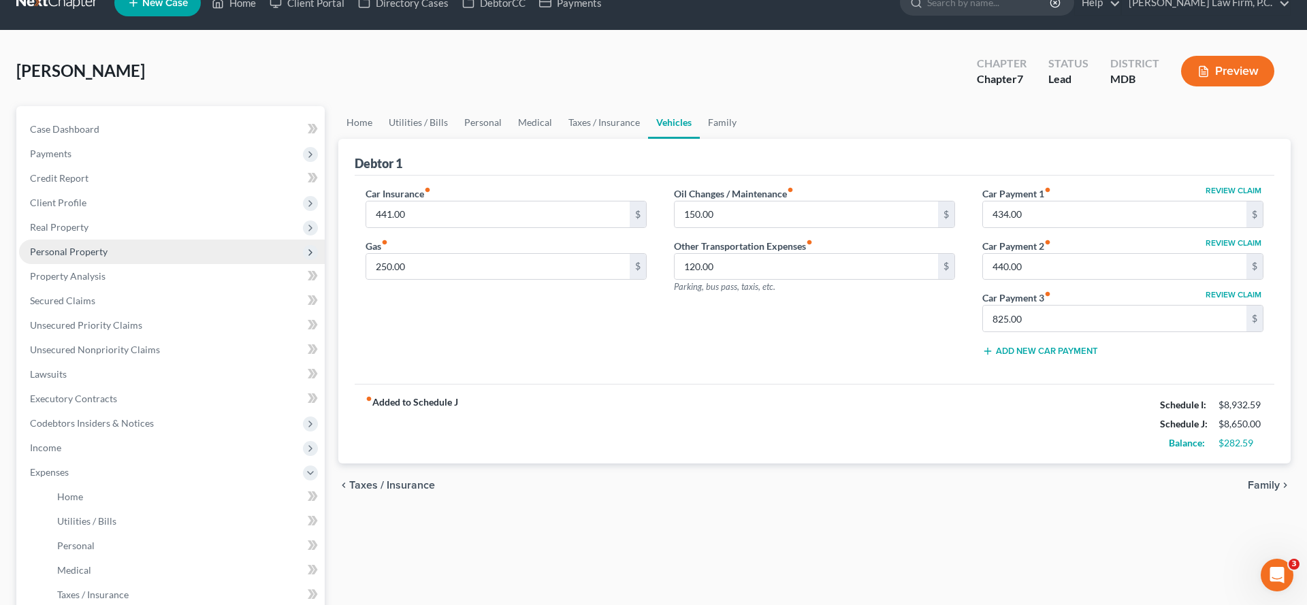
click at [100, 257] on span "Personal Property" at bounding box center [69, 252] width 78 height 12
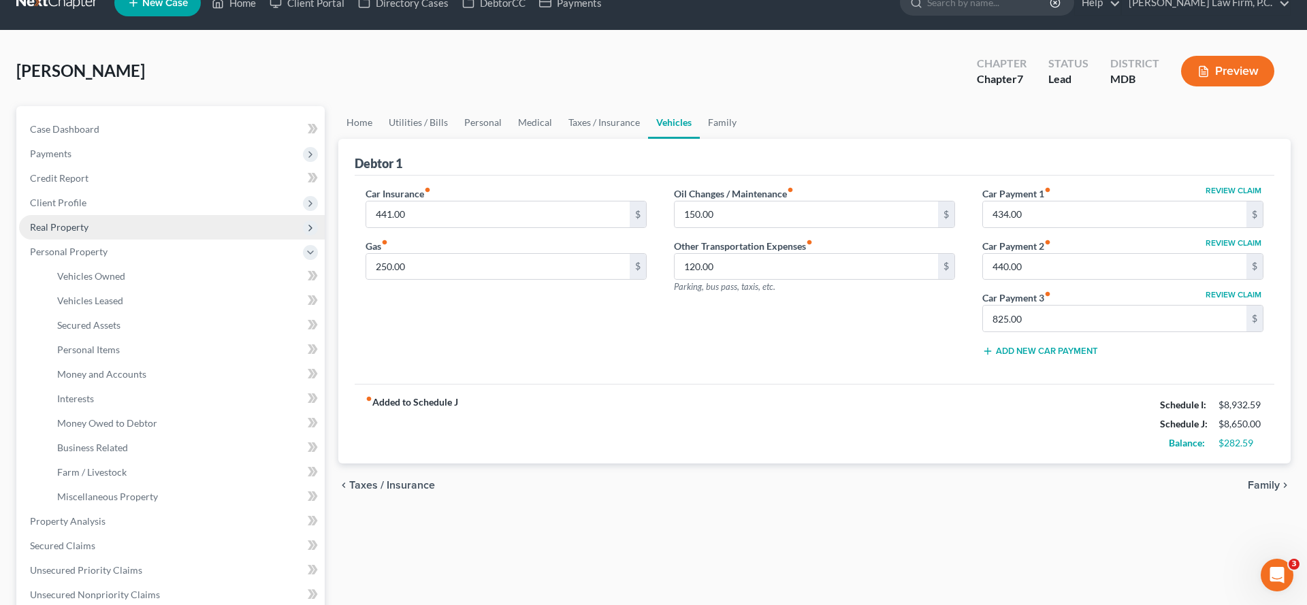
click at [89, 233] on span "Real Property" at bounding box center [59, 227] width 59 height 12
click at [86, 208] on span "Client Profile" at bounding box center [58, 203] width 57 height 12
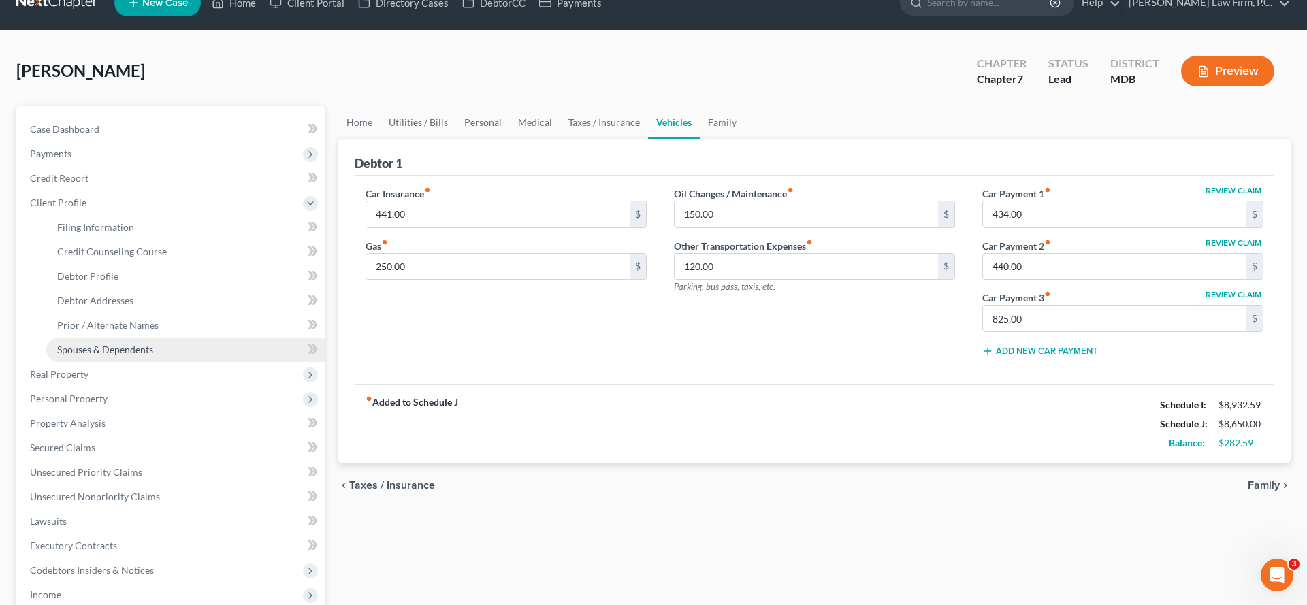
click at [123, 355] on span "Spouses & Dependents" at bounding box center [105, 350] width 96 height 12
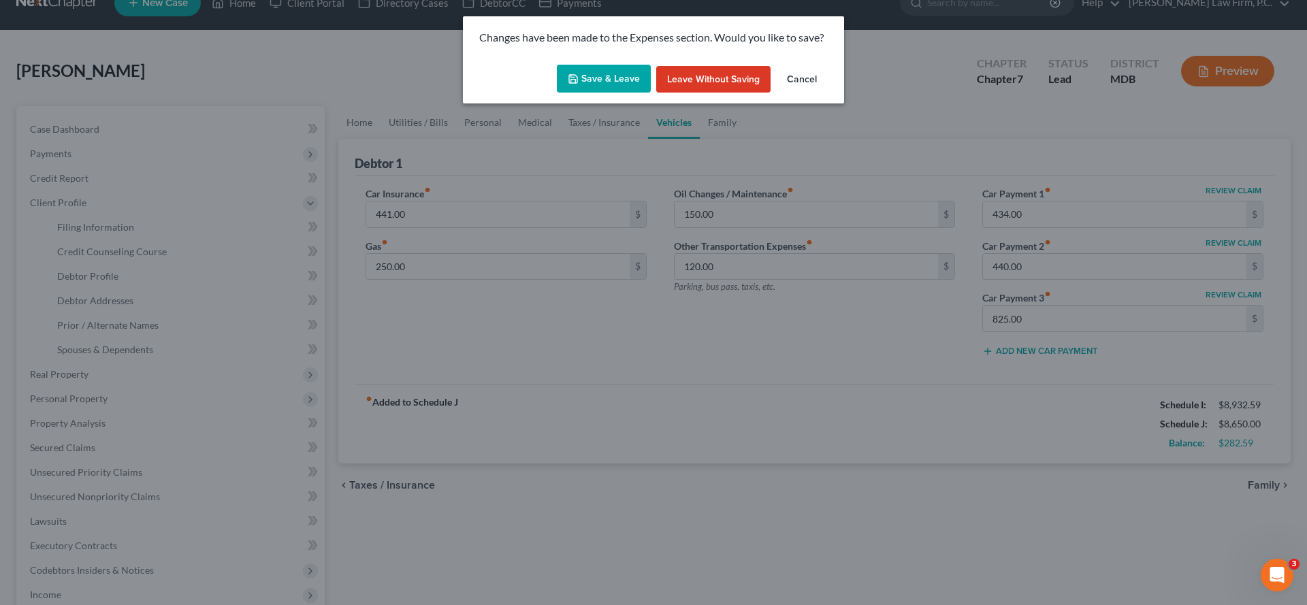
click at [582, 93] on button "Save & Leave" at bounding box center [604, 79] width 94 height 29
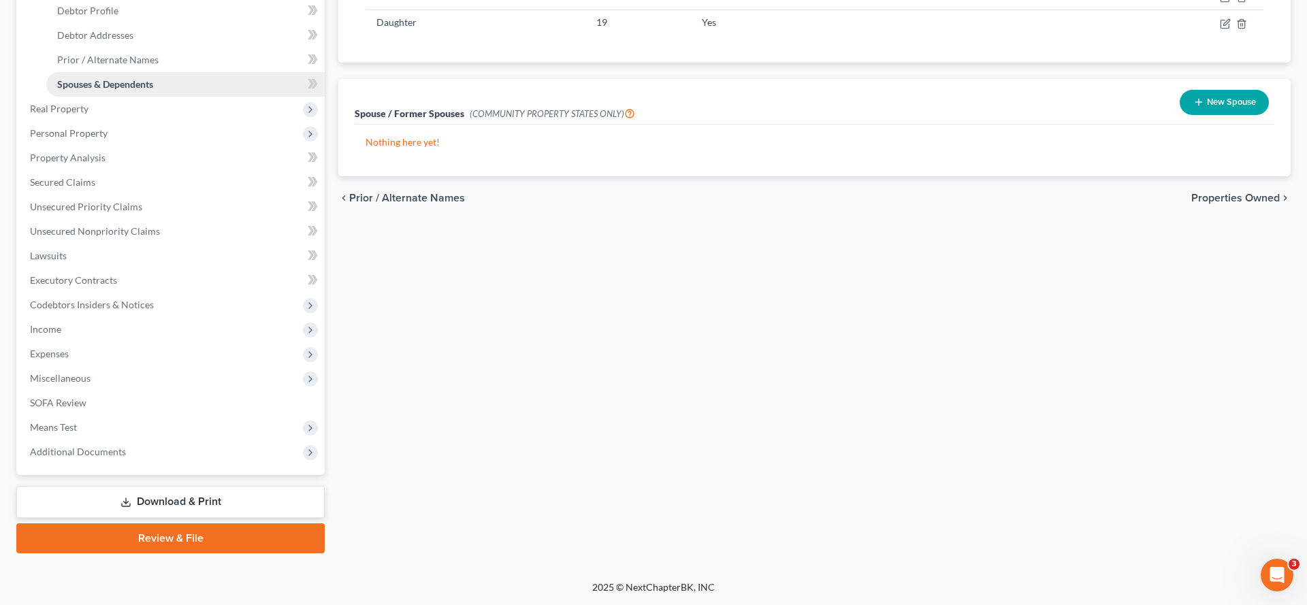
scroll to position [314, 0]
click at [123, 366] on span "Expenses" at bounding box center [172, 354] width 306 height 25
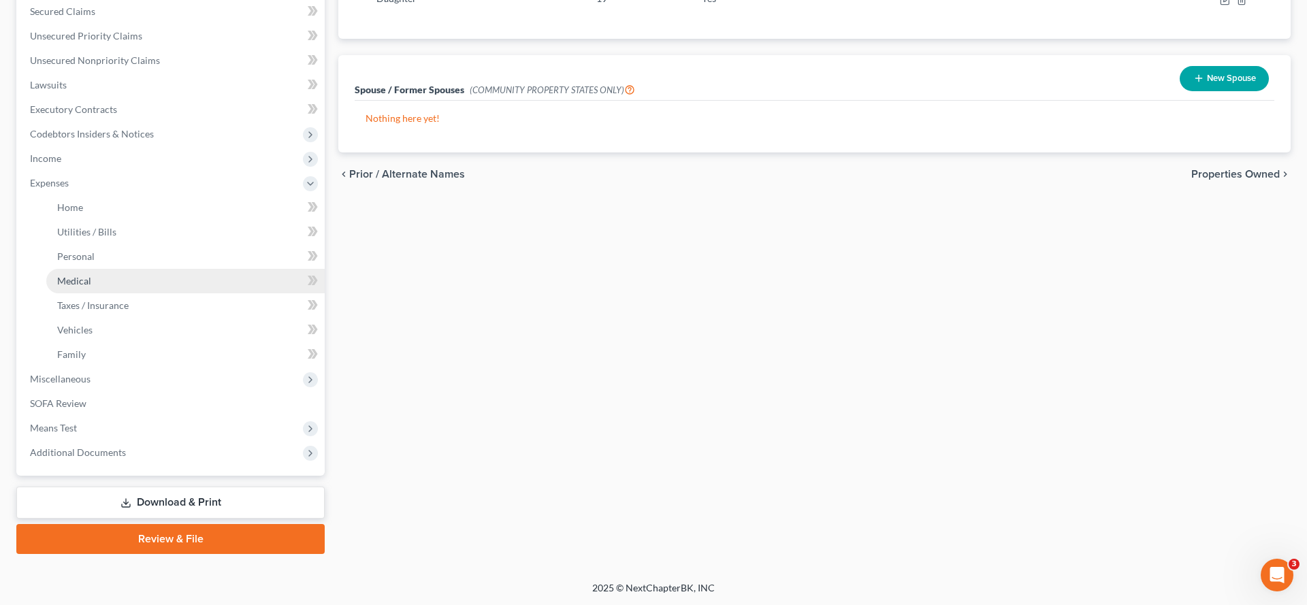
click at [167, 293] on link "Medical" at bounding box center [185, 281] width 278 height 25
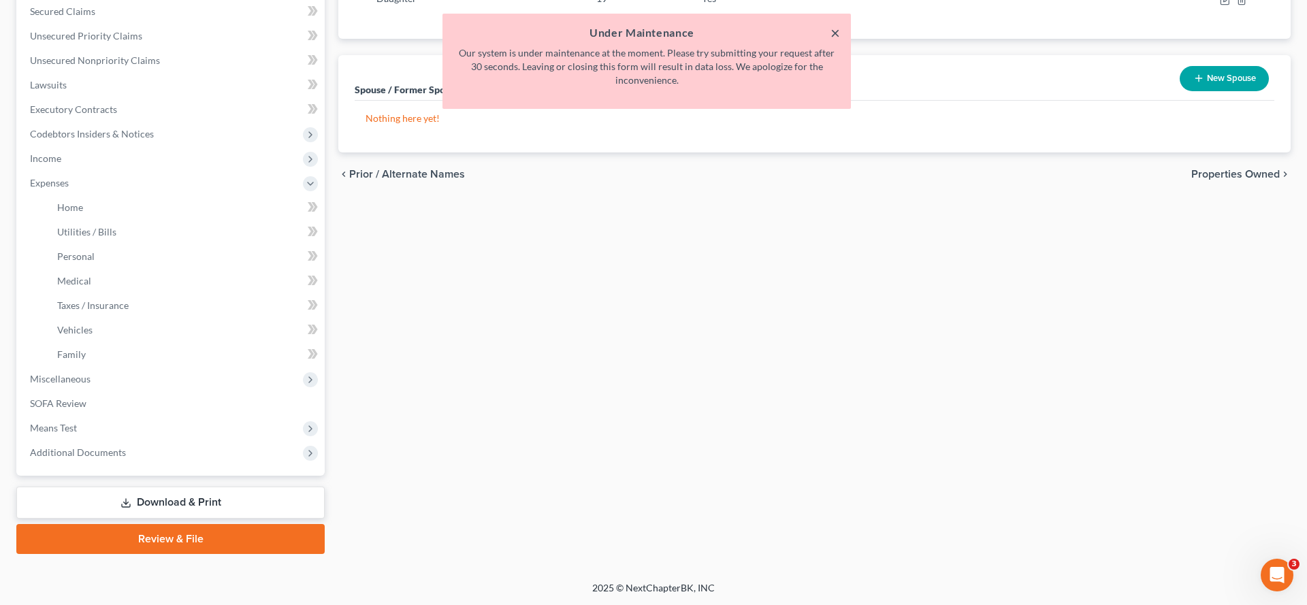
click at [831, 40] on button "×" at bounding box center [836, 33] width 10 height 16
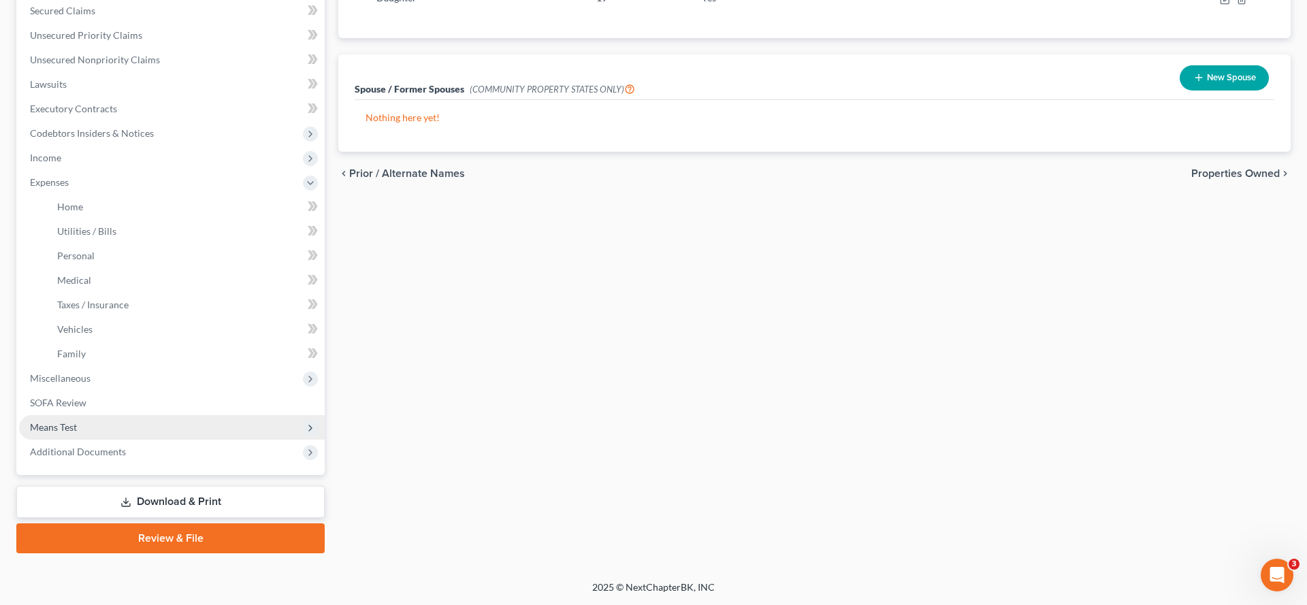
scroll to position [531, 0]
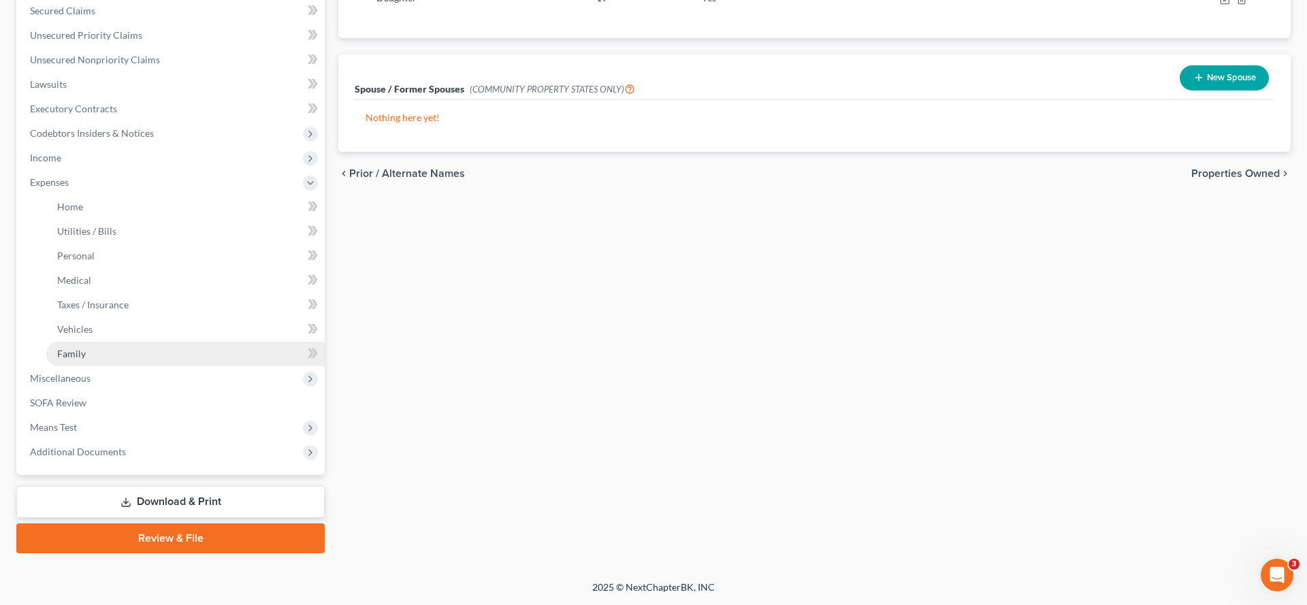
click at [170, 342] on link "Family" at bounding box center [185, 354] width 278 height 25
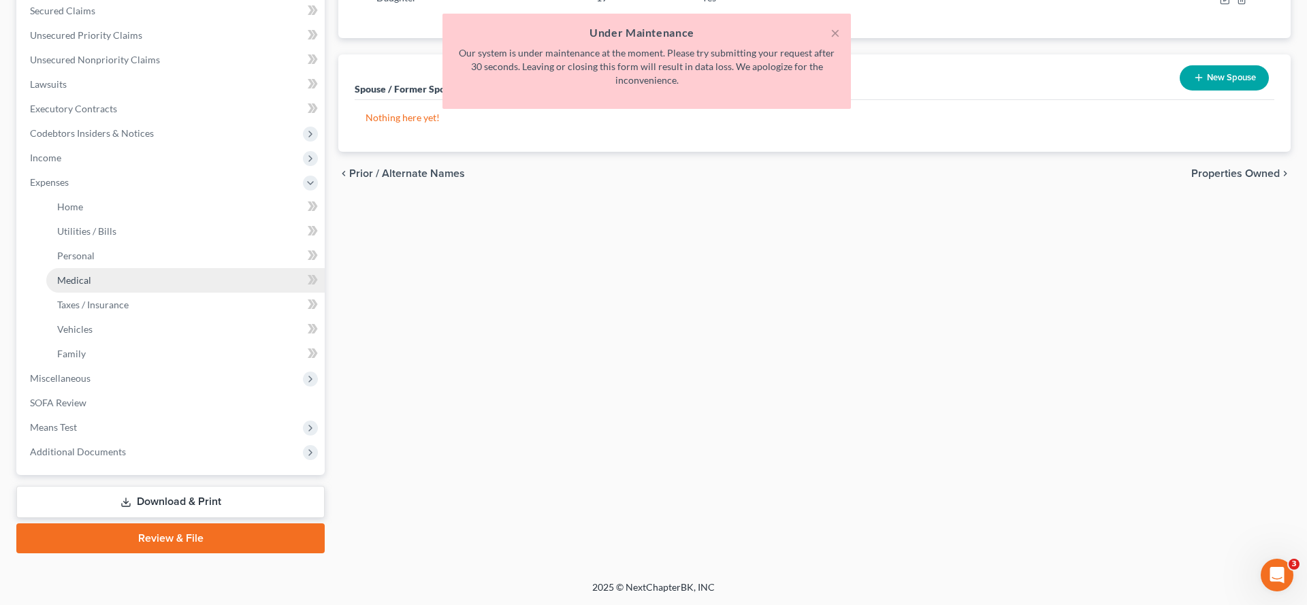
click at [110, 268] on link "Medical" at bounding box center [185, 280] width 278 height 25
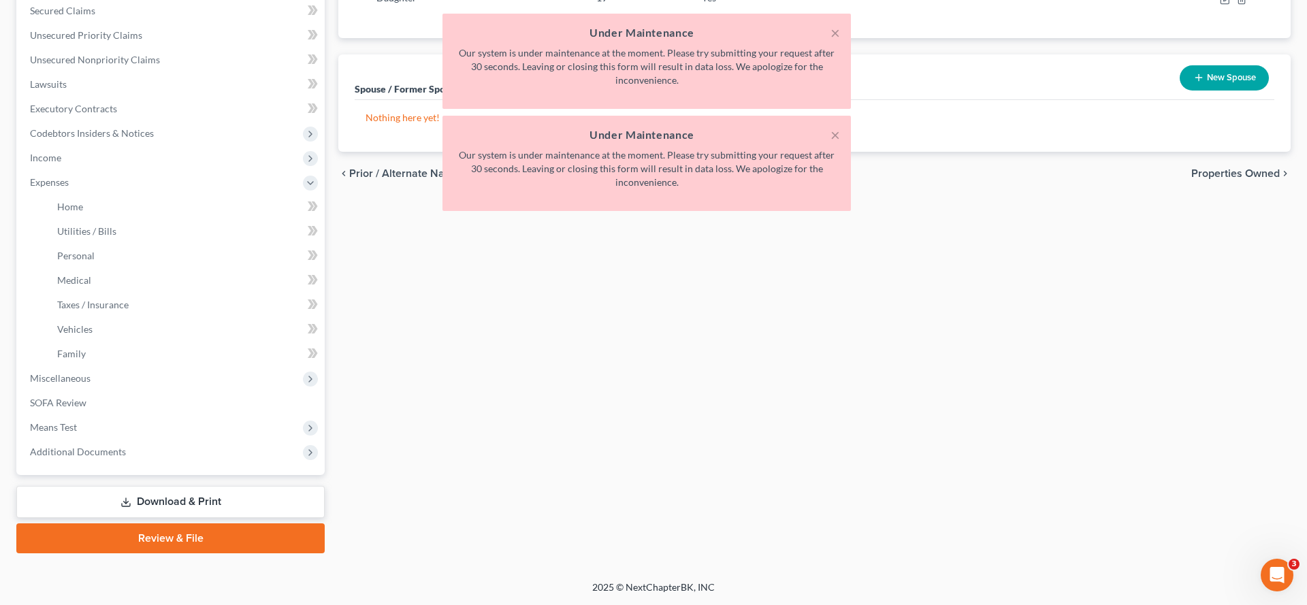
click at [118, 159] on div "× Under Maintenance Our system is under maintenance at the moment. Please try s…" at bounding box center [646, 116] width 1307 height 204
click at [100, 152] on div "× Under Maintenance Our system is under maintenance at the moment. Please try s…" at bounding box center [646, 116] width 1307 height 204
click at [831, 35] on button "×" at bounding box center [836, 33] width 10 height 16
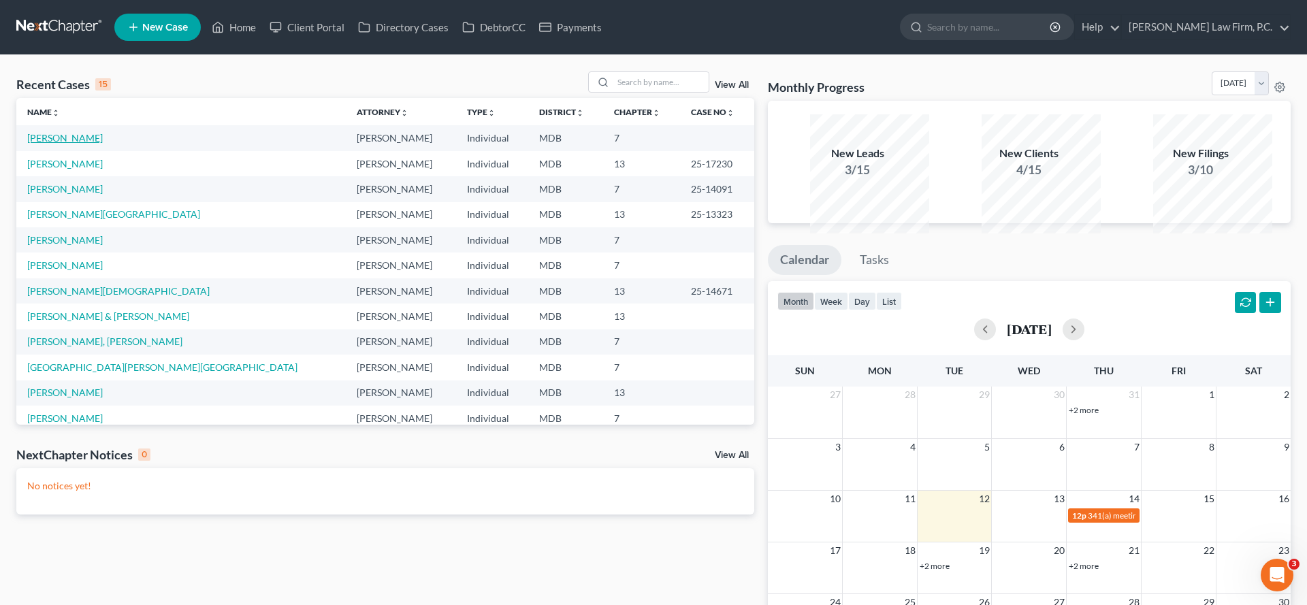
click at [74, 144] on link "[PERSON_NAME]" at bounding box center [65, 138] width 76 height 12
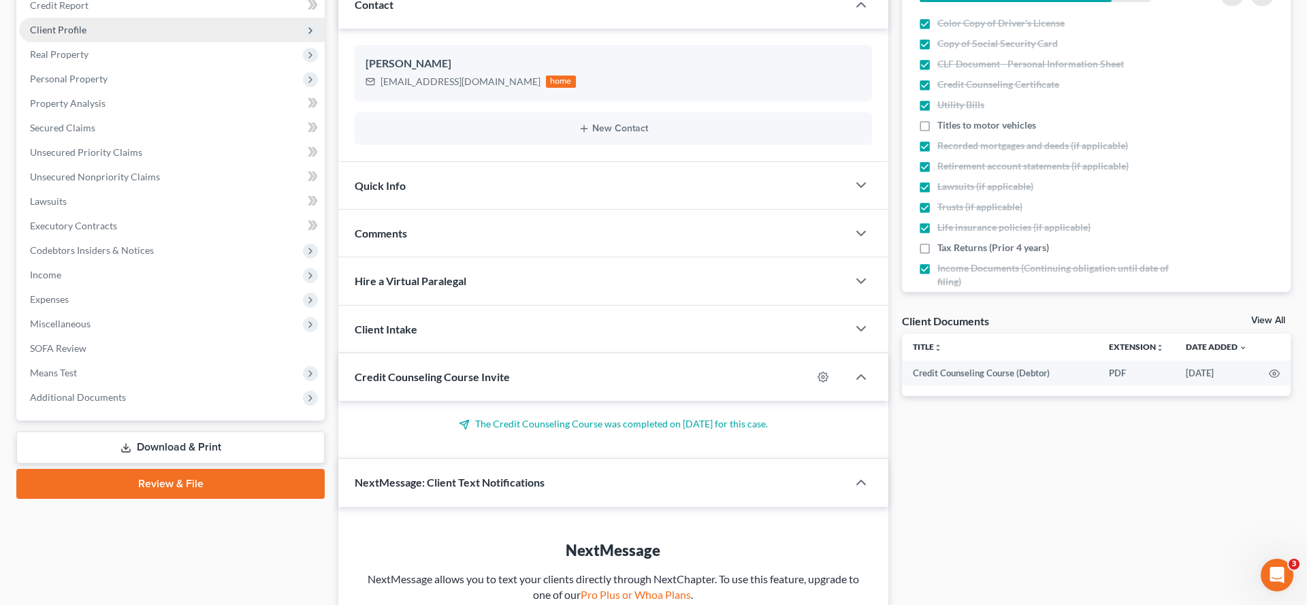
scroll to position [228, 0]
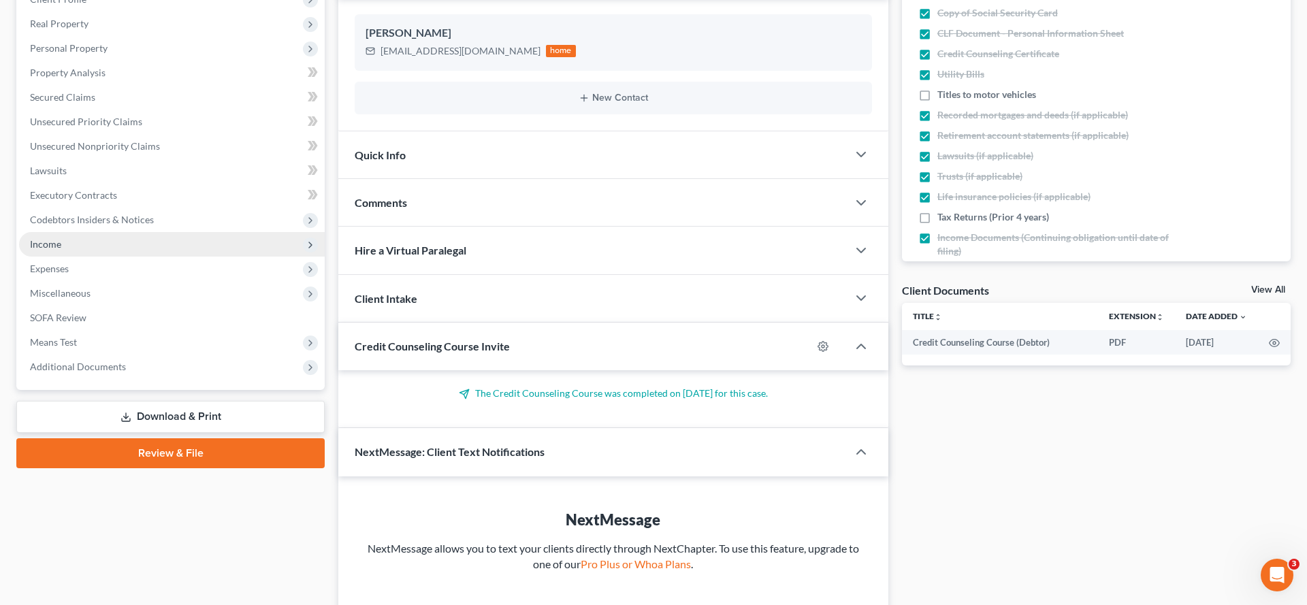
click at [121, 257] on span "Income" at bounding box center [172, 244] width 306 height 25
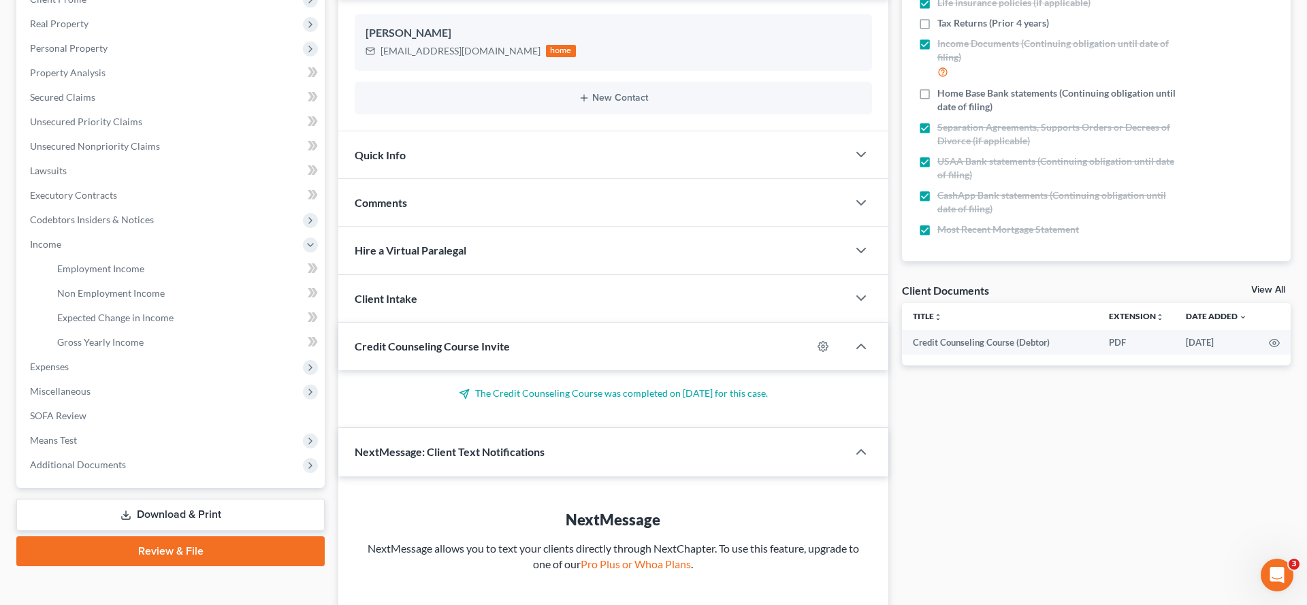
scroll to position [263, 0]
click at [151, 299] on span "Non Employment Income" at bounding box center [111, 293] width 108 height 12
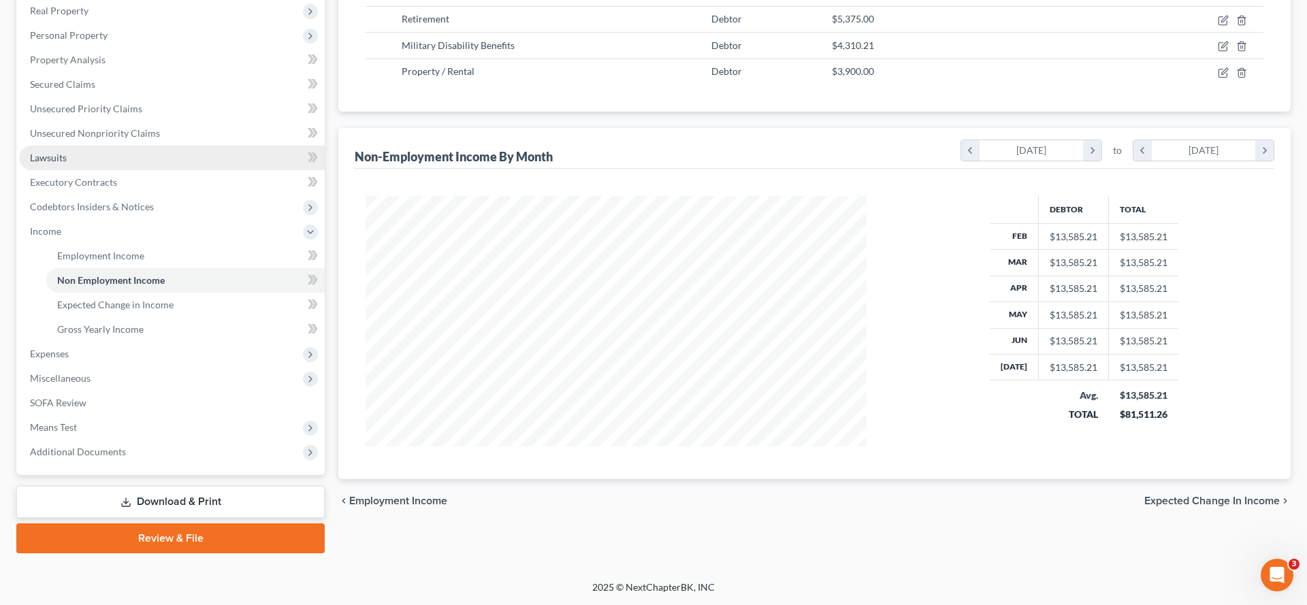
scroll to position [449, 0]
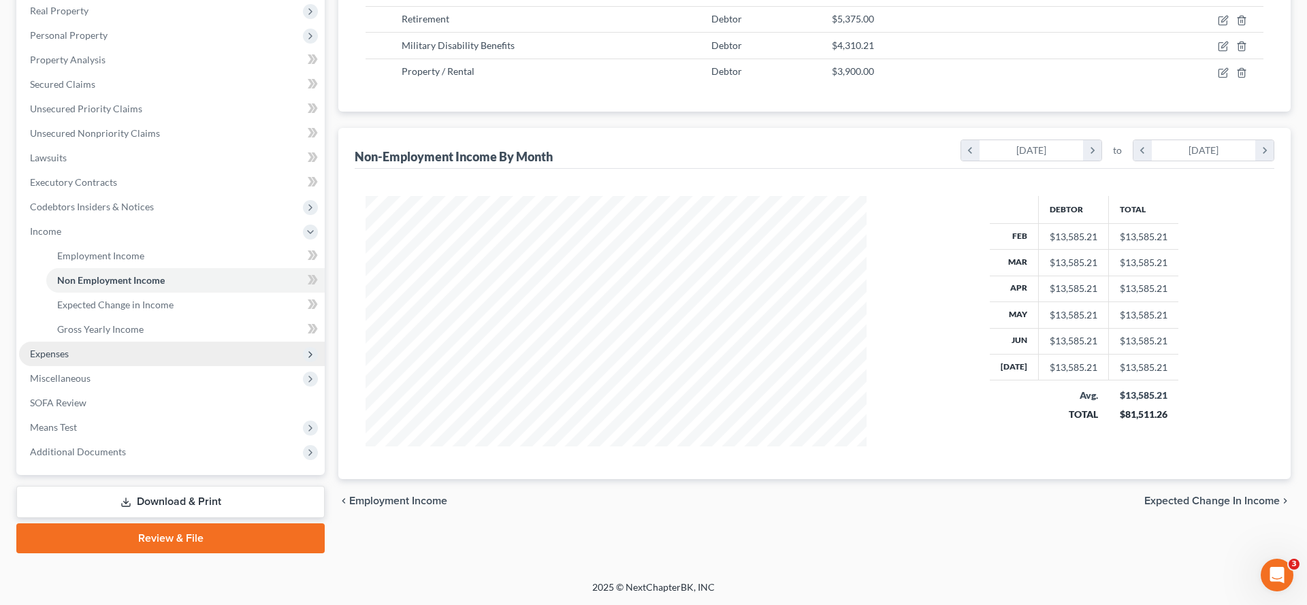
click at [113, 342] on span "Expenses" at bounding box center [172, 354] width 306 height 25
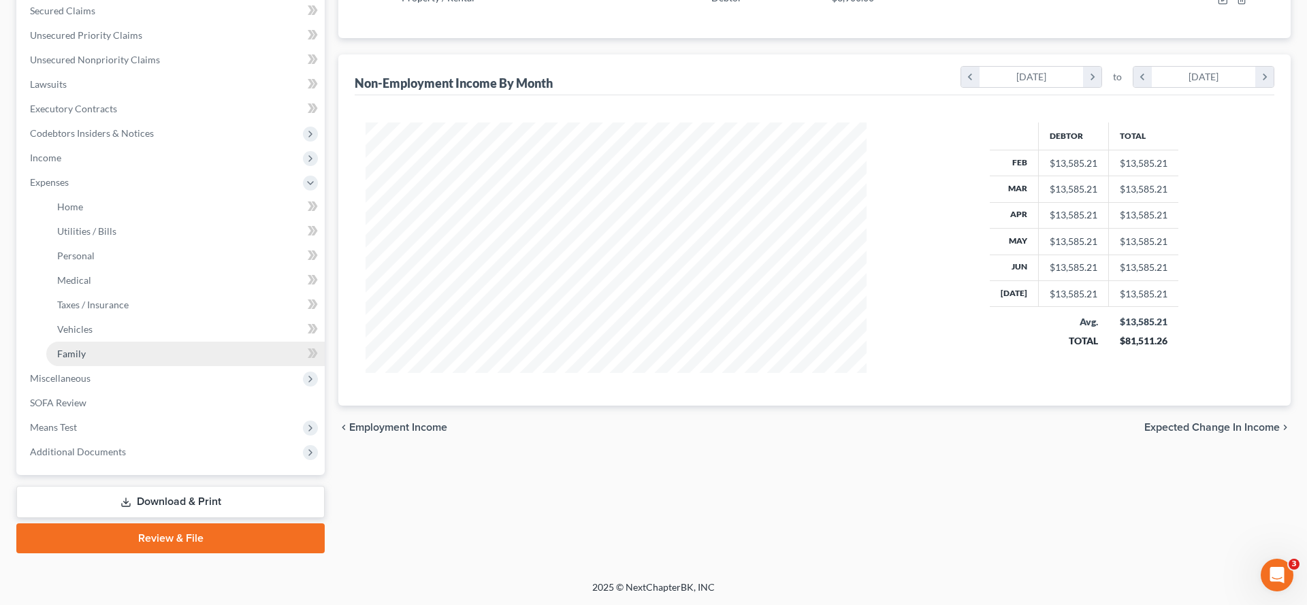
click at [144, 366] on link "Family" at bounding box center [185, 354] width 278 height 25
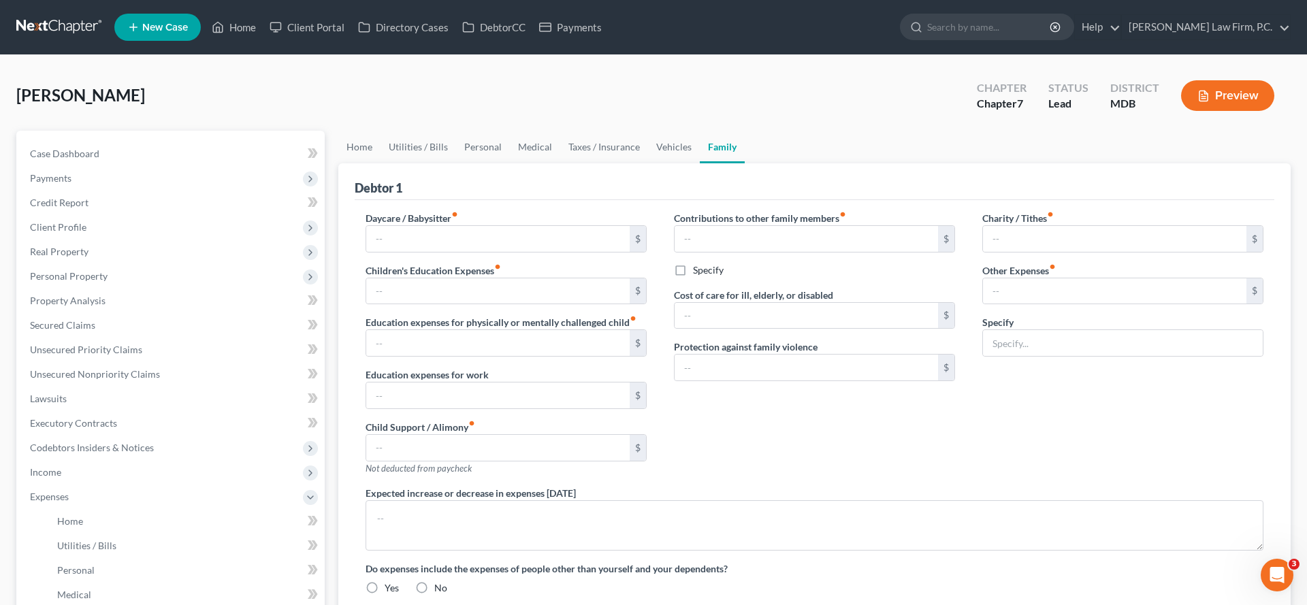
type input "0.00"
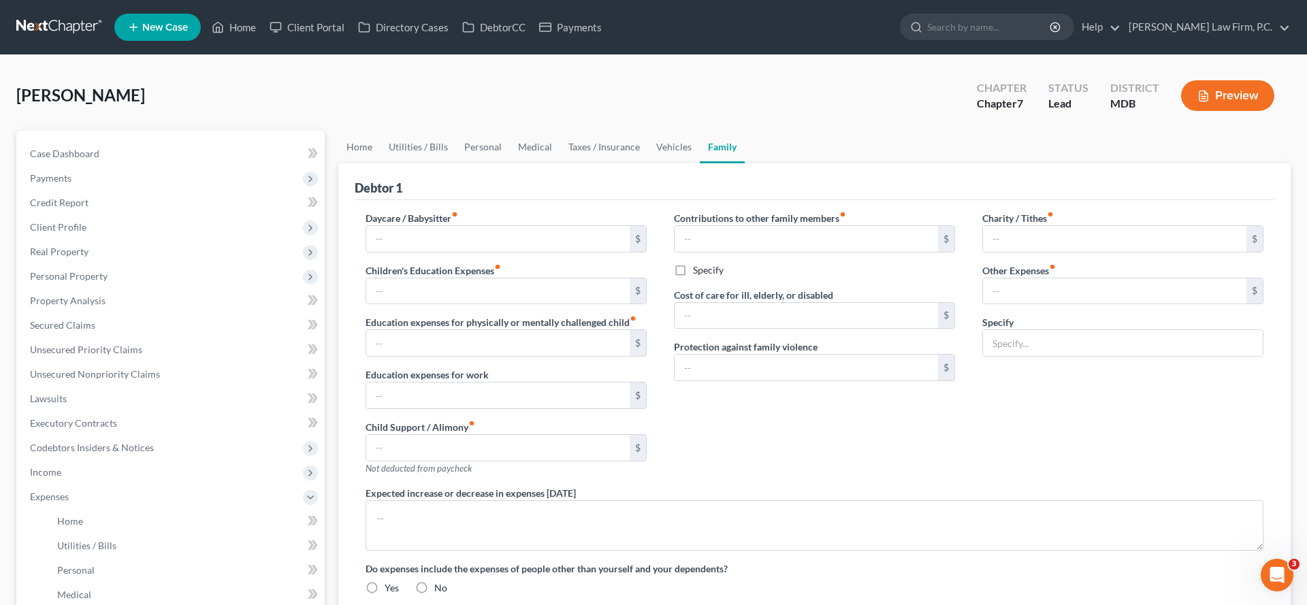
type input "0.00"
type input "377.00"
type input "Storage Unit"
radio input "true"
click at [745, 163] on link "Family" at bounding box center [722, 147] width 45 height 33
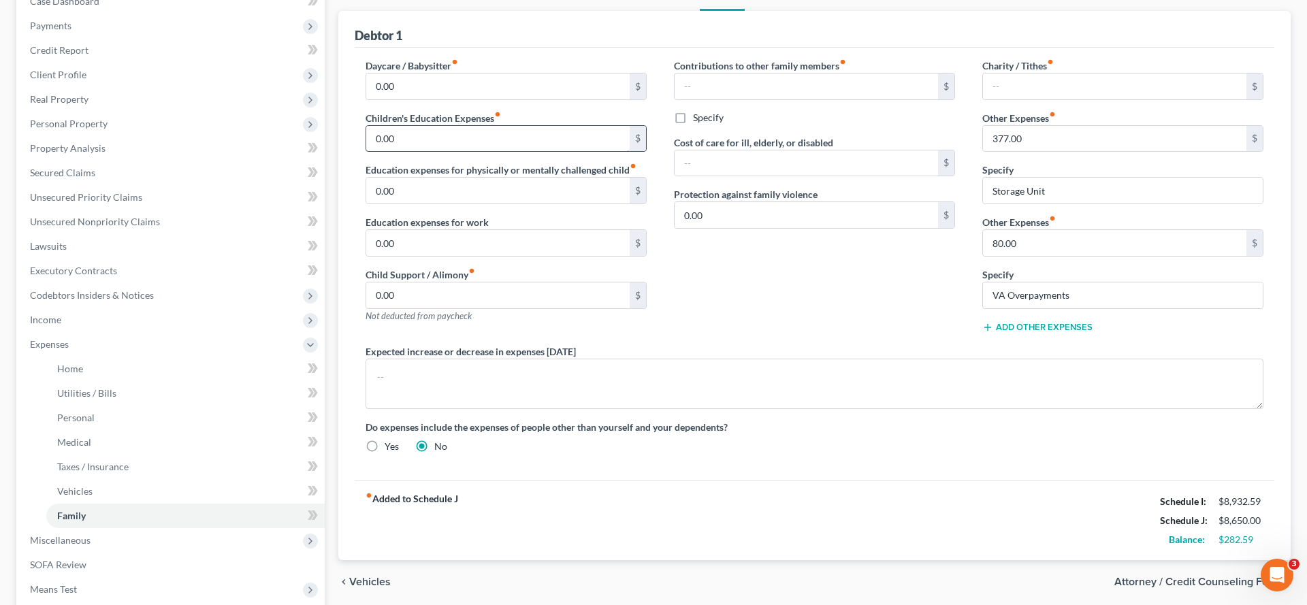
scroll to position [153, 0]
click at [451, 151] on input "0.00" at bounding box center [497, 138] width 263 height 26
type input "100.00"
click at [149, 356] on span "Expenses" at bounding box center [172, 344] width 306 height 25
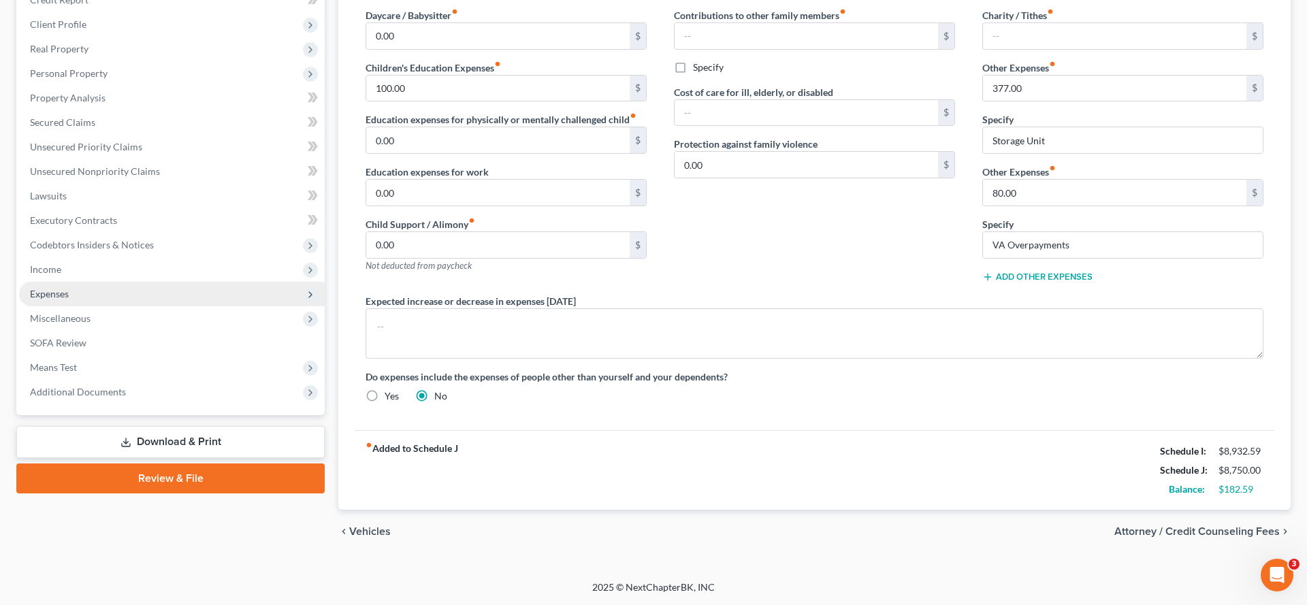
scroll to position [314, 0]
click at [758, 267] on div "Contributions to other family members fiber_manual_record $ Specify Cost of car…" at bounding box center [814, 151] width 308 height 286
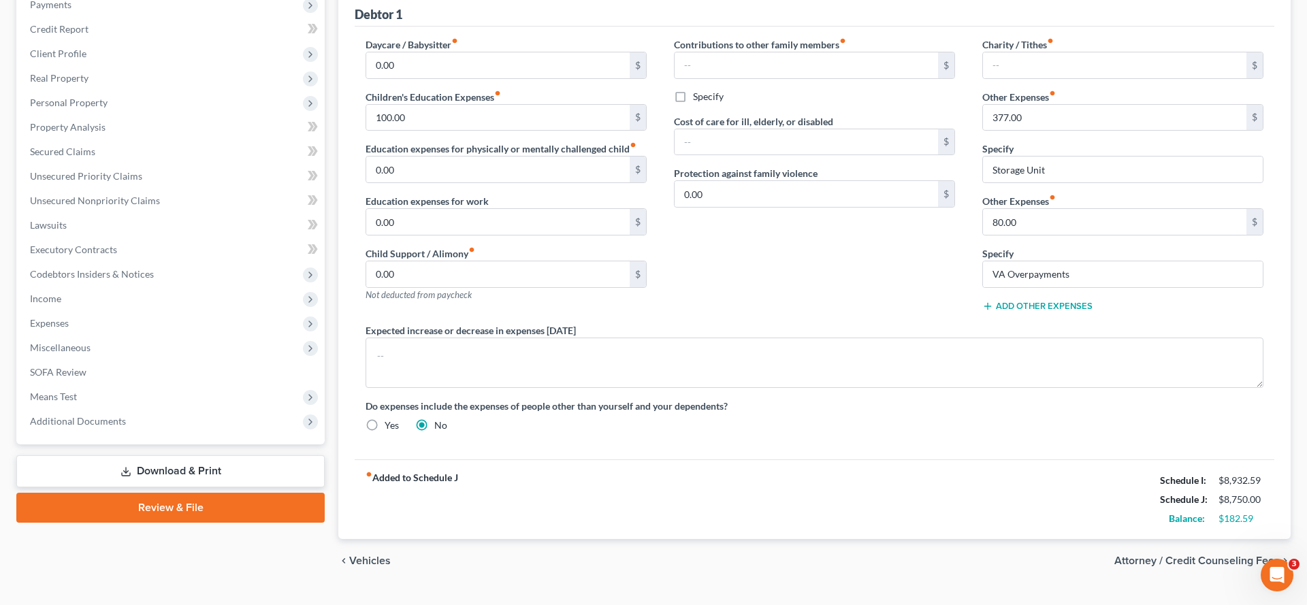
scroll to position [165, 0]
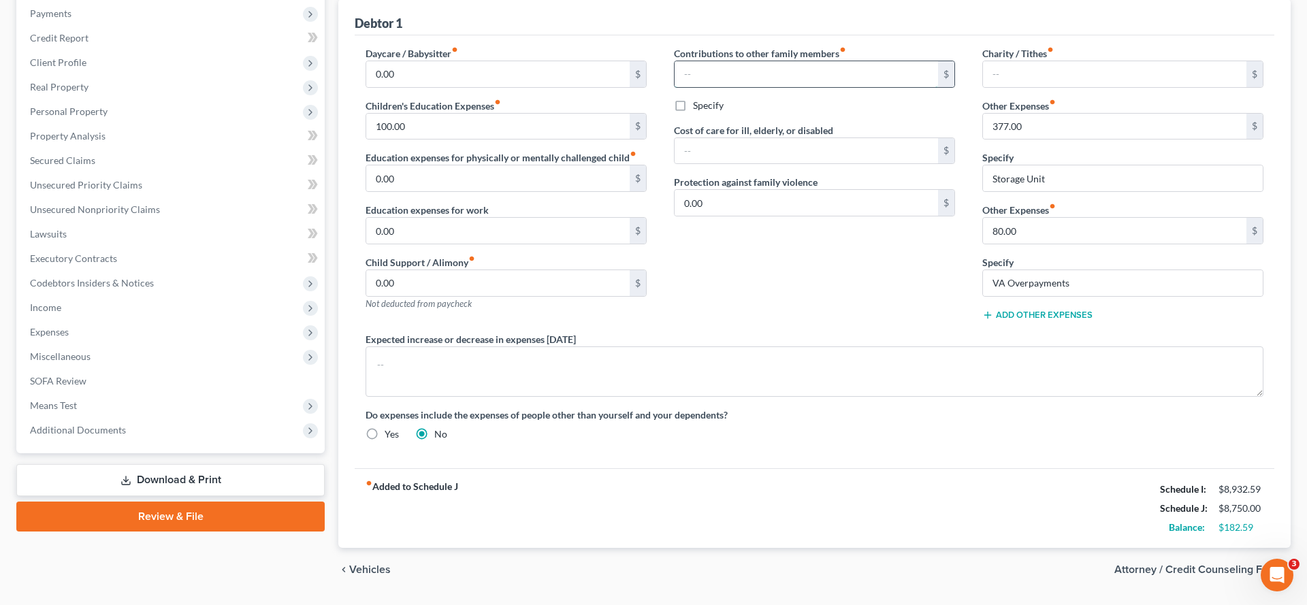
click at [726, 87] on input "text" at bounding box center [806, 74] width 263 height 26
type input "1"
type input "200.00"
click at [714, 112] on label "Specify" at bounding box center [708, 106] width 31 height 14
click at [707, 108] on input "Specify" at bounding box center [703, 103] width 9 height 9
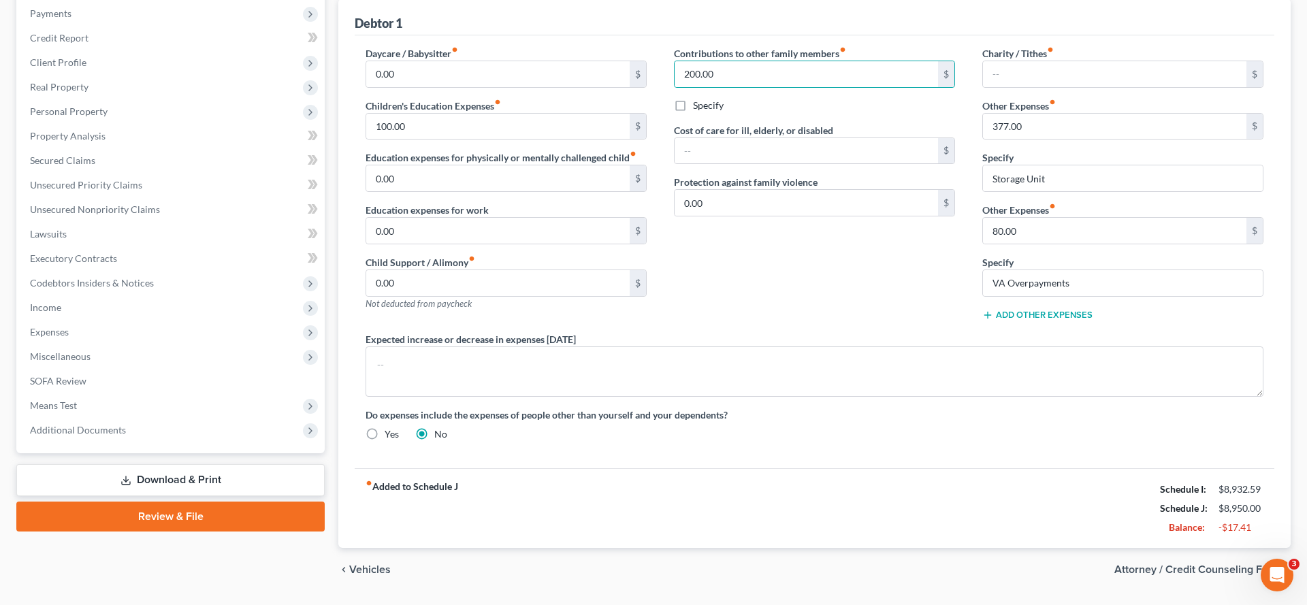
checkbox input "true"
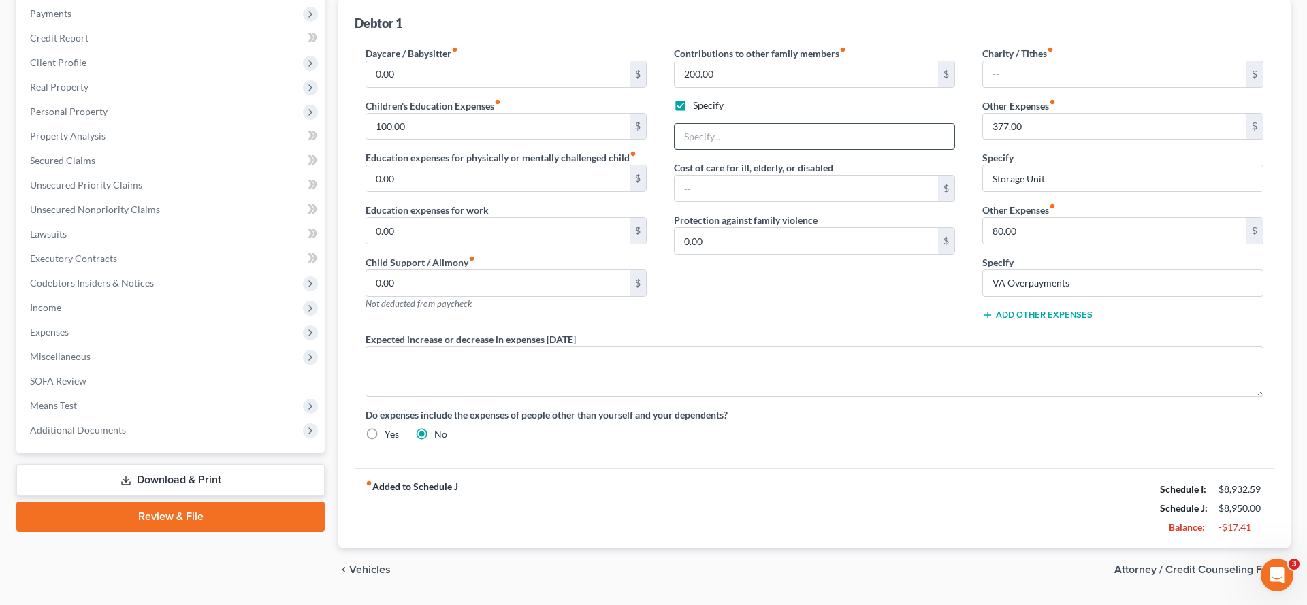
click at [735, 150] on input "text" at bounding box center [815, 137] width 280 height 26
type input "Debtor's children while in college"
click at [466, 140] on input "100.00" at bounding box center [497, 127] width 263 height 26
click at [770, 332] on div "Contributions to other family members fiber_manual_record 200.00 $ Specify Debt…" at bounding box center [814, 189] width 308 height 286
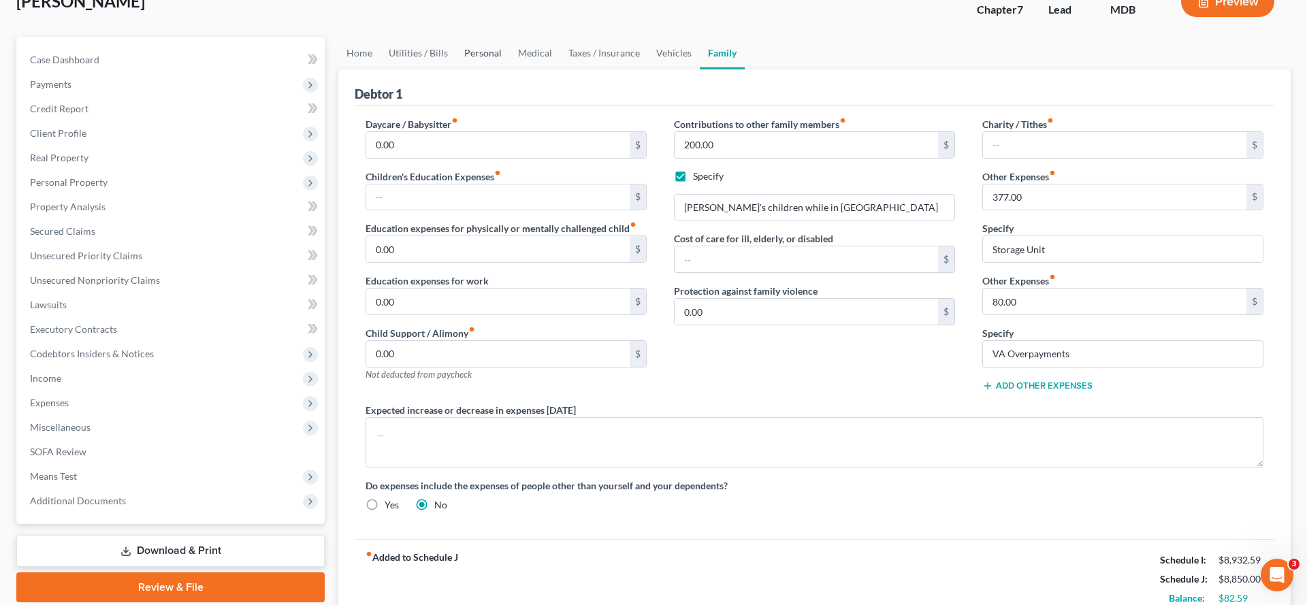
click at [510, 69] on link "Personal" at bounding box center [483, 53] width 54 height 33
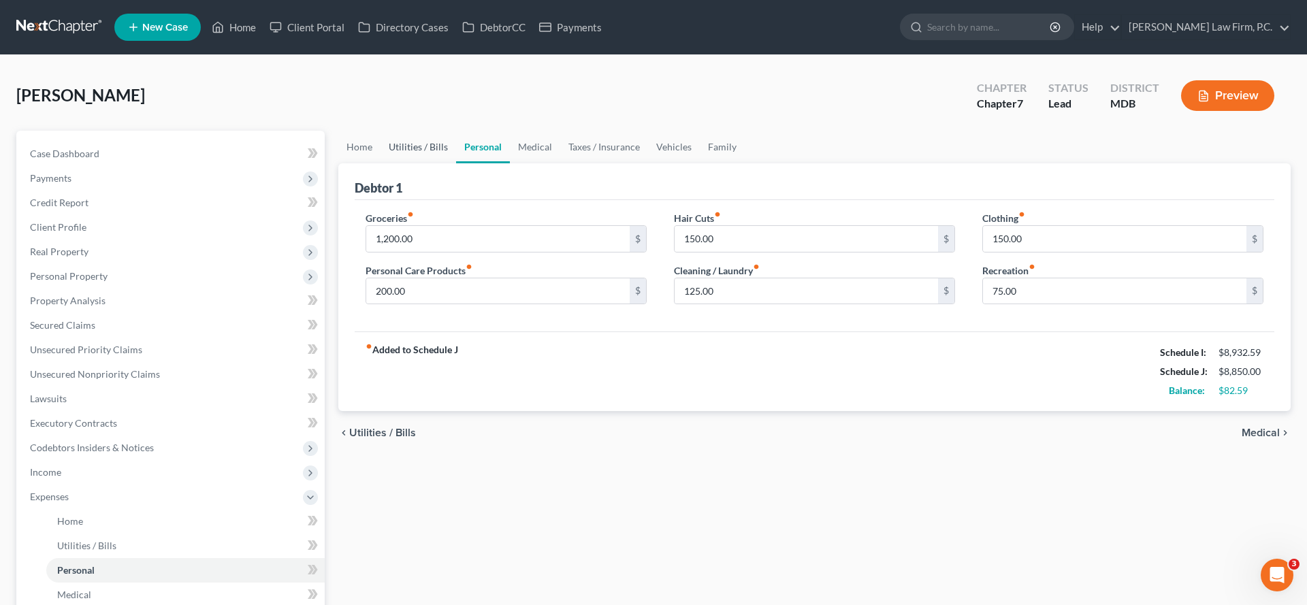
click at [434, 163] on link "Utilities / Bills" at bounding box center [419, 147] width 76 height 33
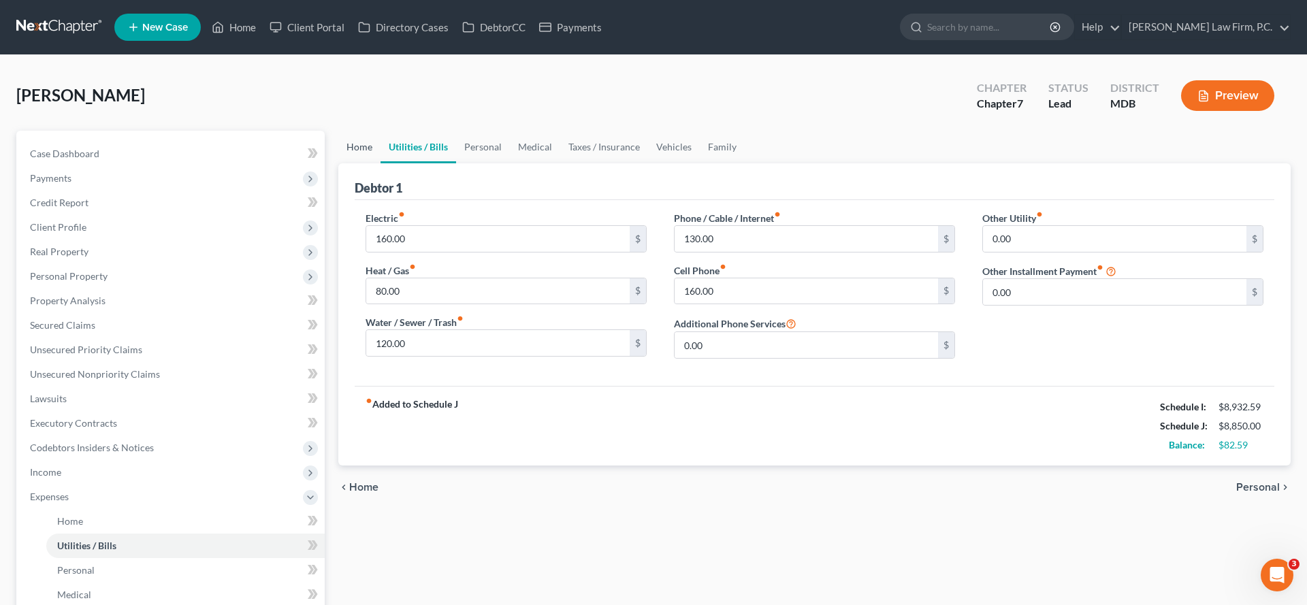
click at [369, 163] on link "Home" at bounding box center [359, 147] width 42 height 33
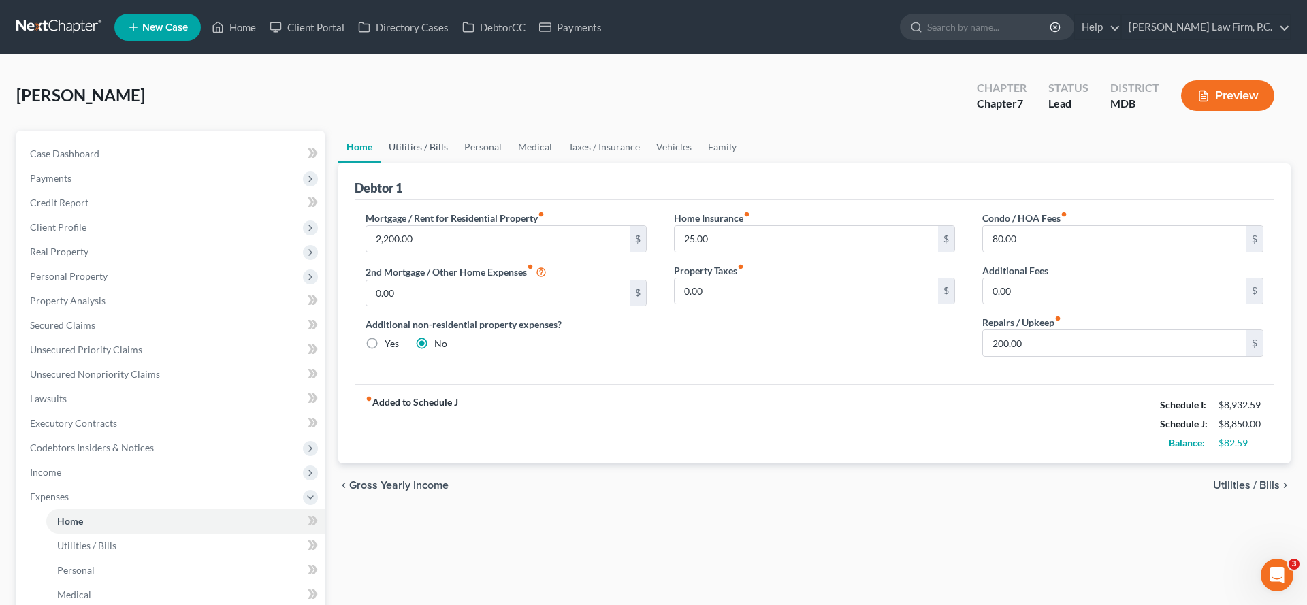
click at [456, 163] on link "Utilities / Bills" at bounding box center [419, 147] width 76 height 33
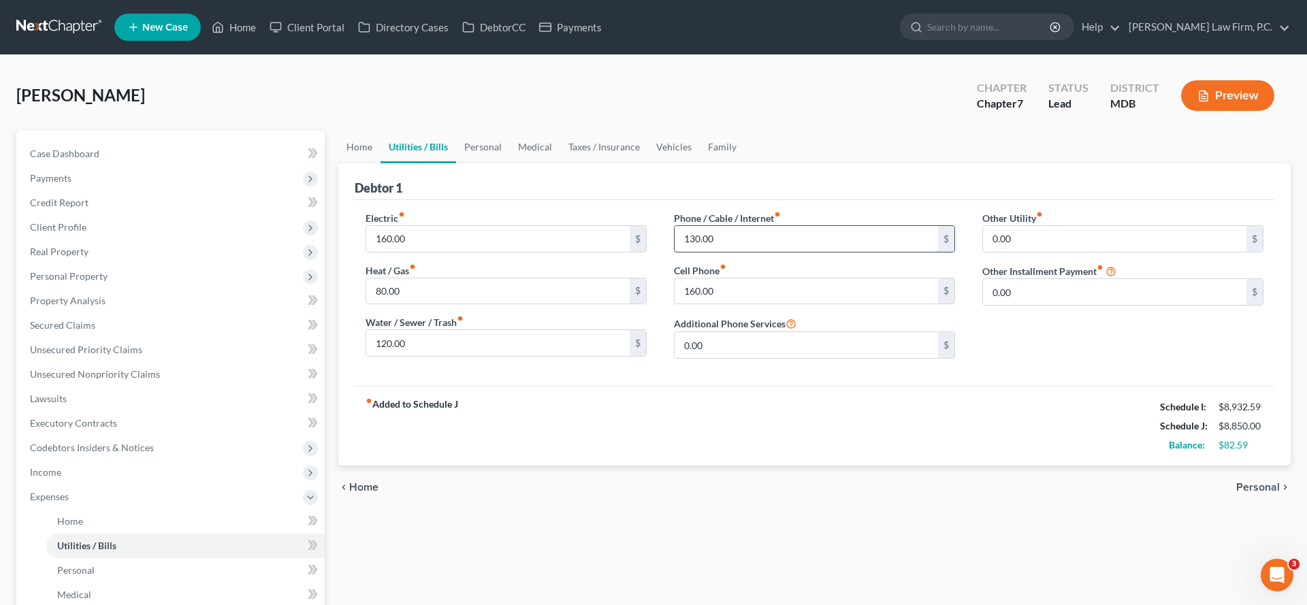
click at [769, 252] on input "130.00" at bounding box center [806, 239] width 263 height 26
click at [767, 252] on input "130.00" at bounding box center [806, 239] width 263 height 26
type input "180.00"
click at [1027, 466] on div "fiber_manual_record Added to Schedule J Schedule I: $8,932.59 Schedule J: $8,90…" at bounding box center [815, 426] width 920 height 80
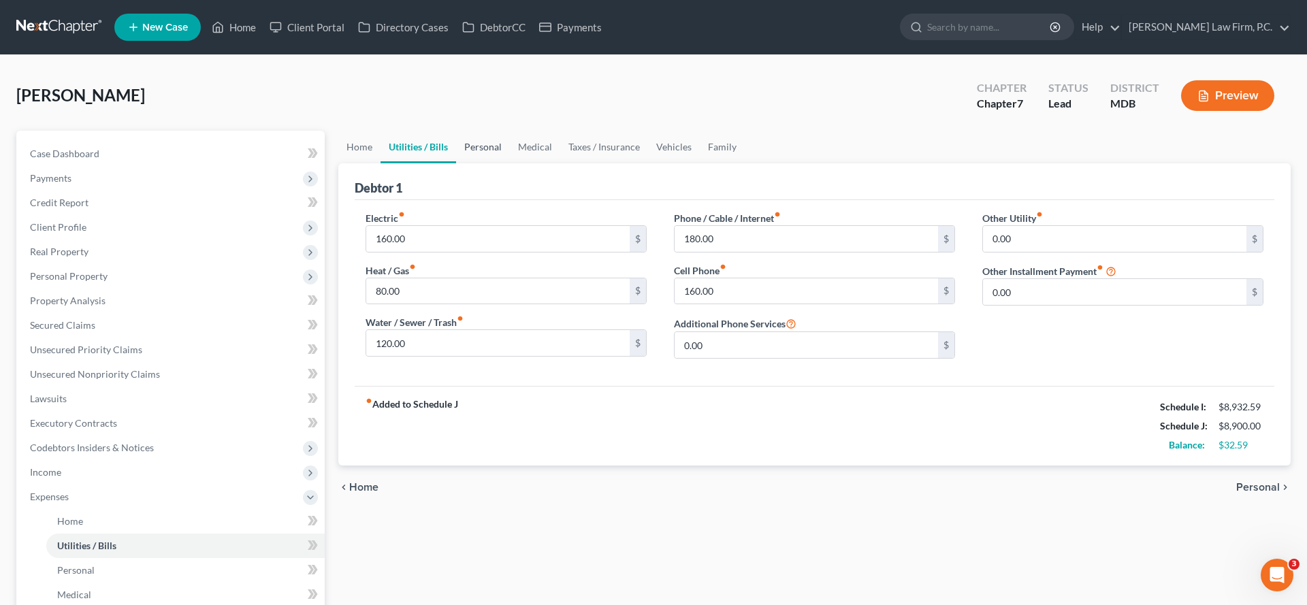
click at [510, 163] on link "Personal" at bounding box center [483, 147] width 54 height 33
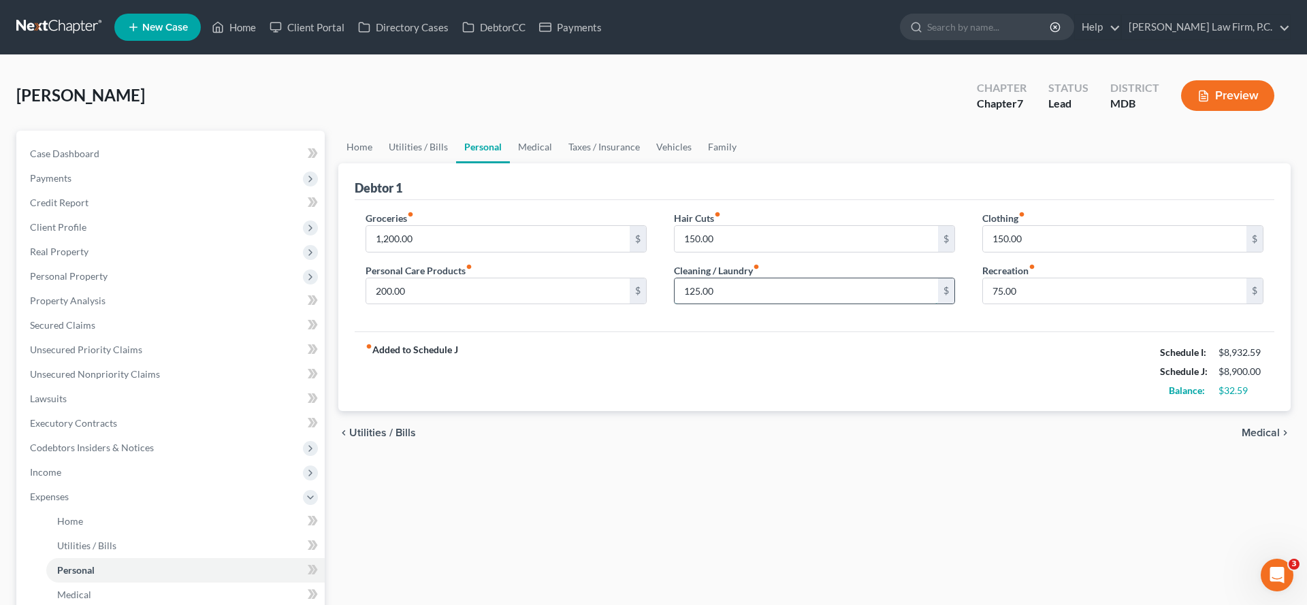
click at [741, 304] on input "125.00" at bounding box center [806, 291] width 263 height 26
type input "150.00"
click at [560, 163] on link "Medical" at bounding box center [535, 147] width 50 height 33
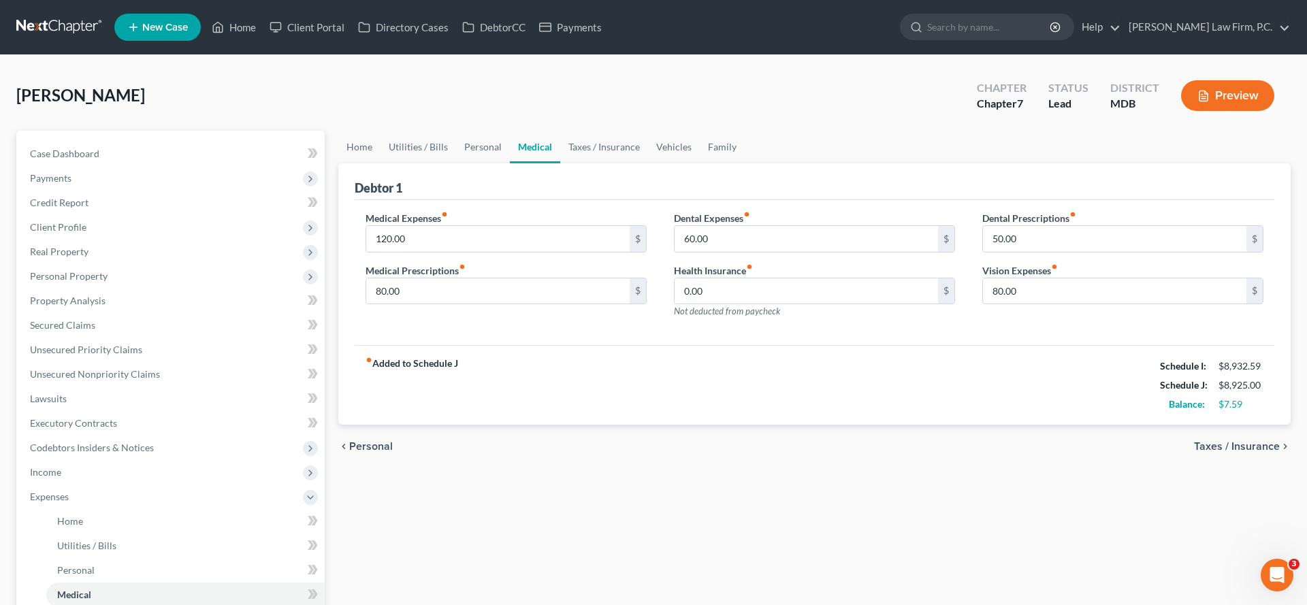
scroll to position [37, 0]
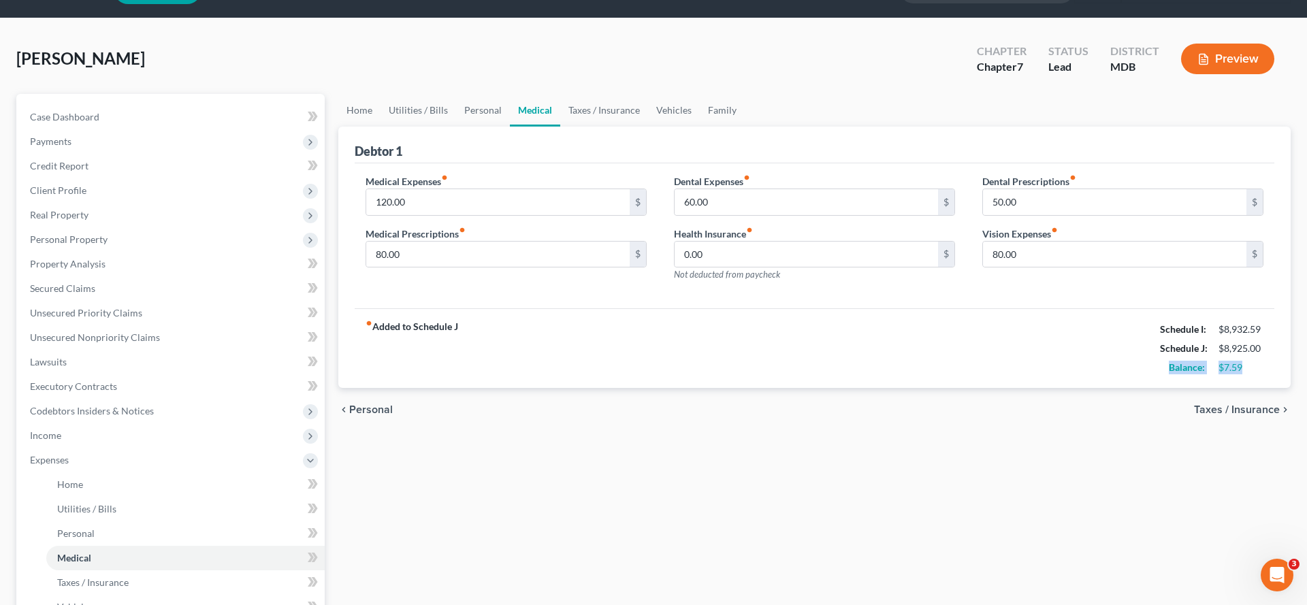
drag, startPoint x: 1232, startPoint y: 462, endPoint x: 1132, endPoint y: 461, distance: 100.8
click at [1153, 377] on div "Balance: $7.59" at bounding box center [1211, 367] width 117 height 19
click at [1108, 388] on div "fiber_manual_record Added to Schedule J Schedule I: $8,932.59 Schedule J: $8,92…" at bounding box center [815, 348] width 920 height 80
click at [648, 127] on link "Taxes / Insurance" at bounding box center [604, 110] width 88 height 33
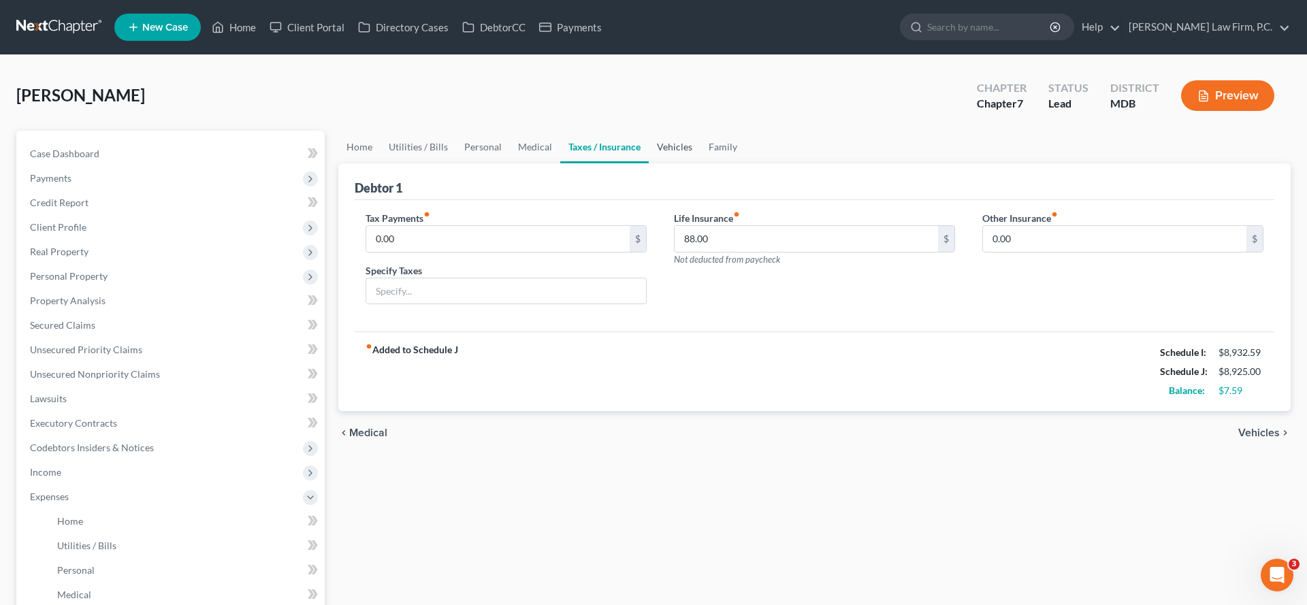
click at [701, 163] on link "Vehicles" at bounding box center [675, 147] width 52 height 33
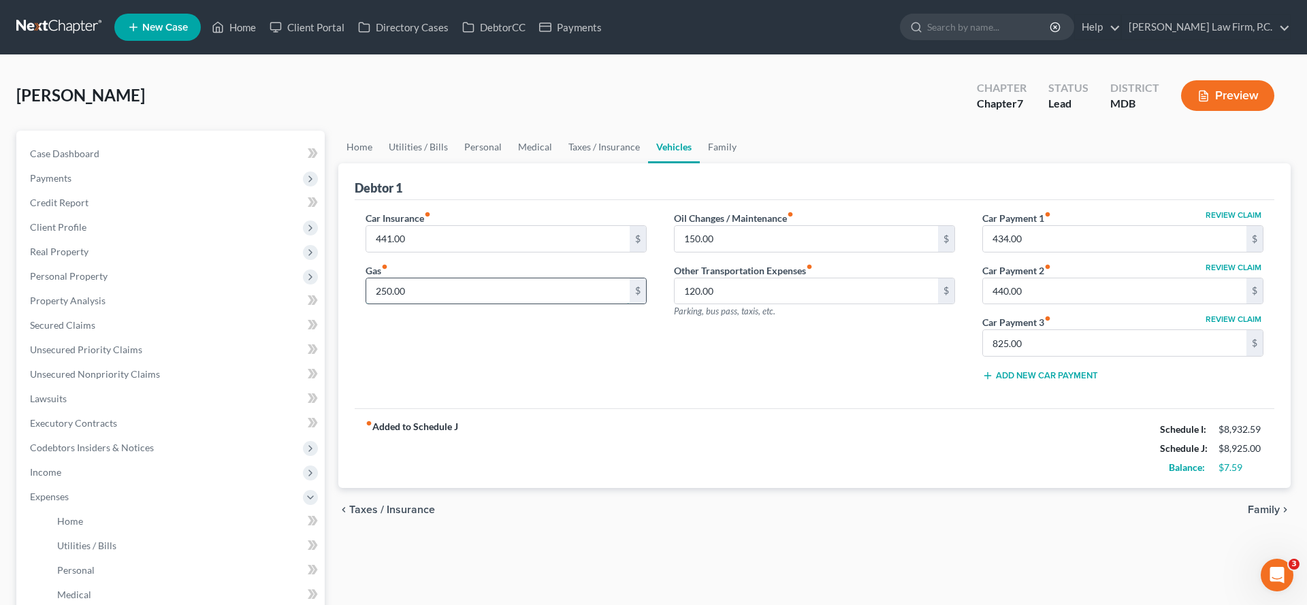
click at [476, 304] on input "250.00" at bounding box center [497, 291] width 263 height 26
type input "300.00"
click at [534, 409] on div "Car Insurance fiber_manual_record 441.00 $ Gas fiber_manual_record 300.00 $ Oil…" at bounding box center [815, 304] width 920 height 208
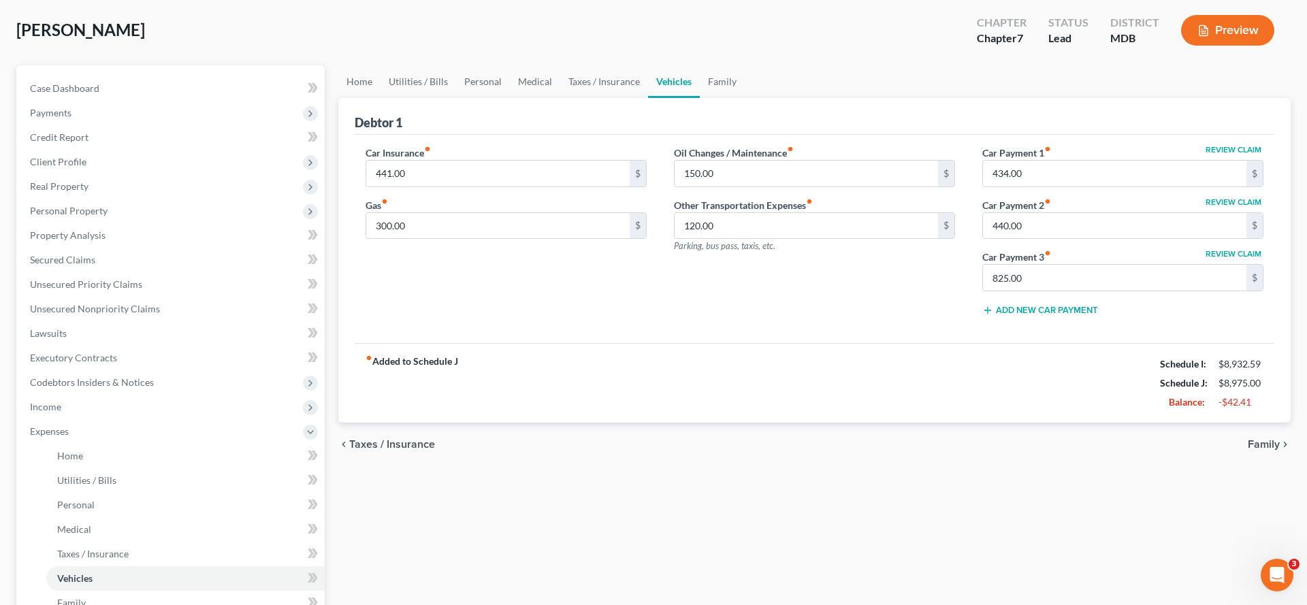
scroll to position [100, 0]
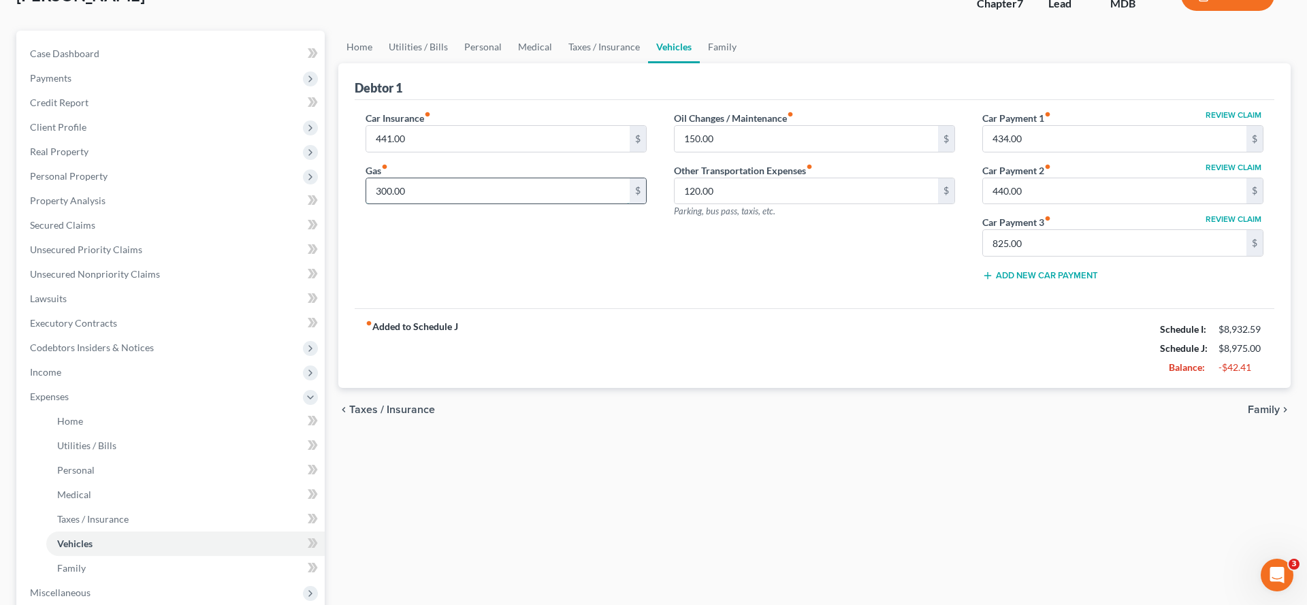
click at [490, 204] on input "300.00" at bounding box center [497, 191] width 263 height 26
click at [745, 63] on link "Family" at bounding box center [722, 47] width 45 height 33
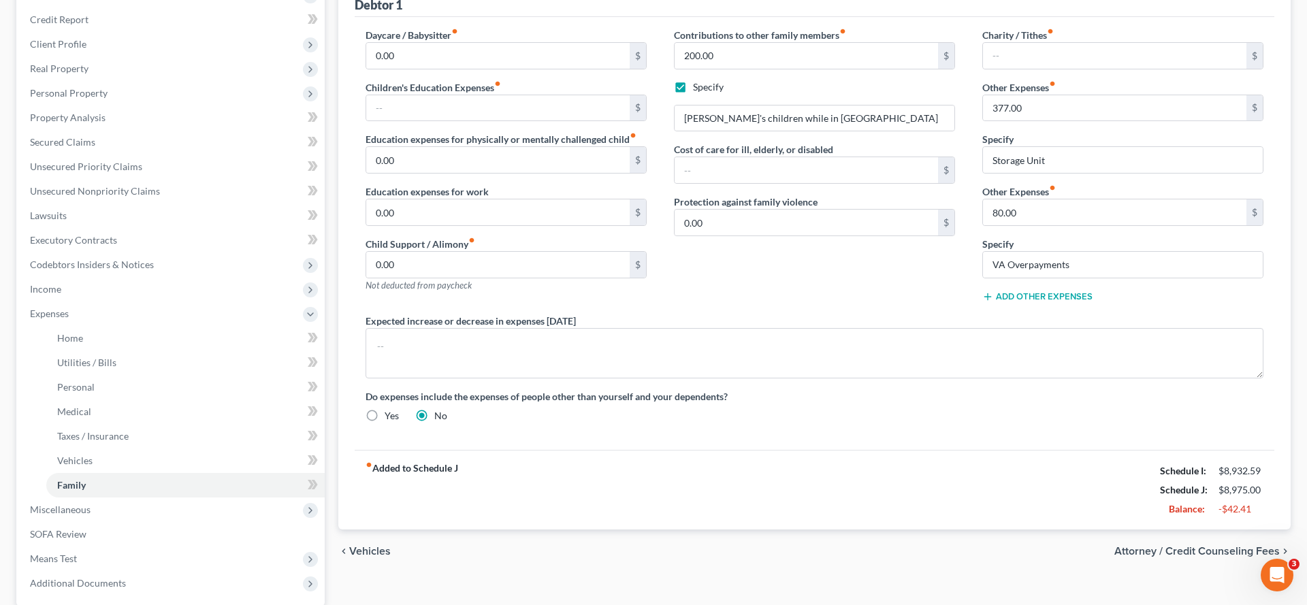
scroll to position [170, 0]
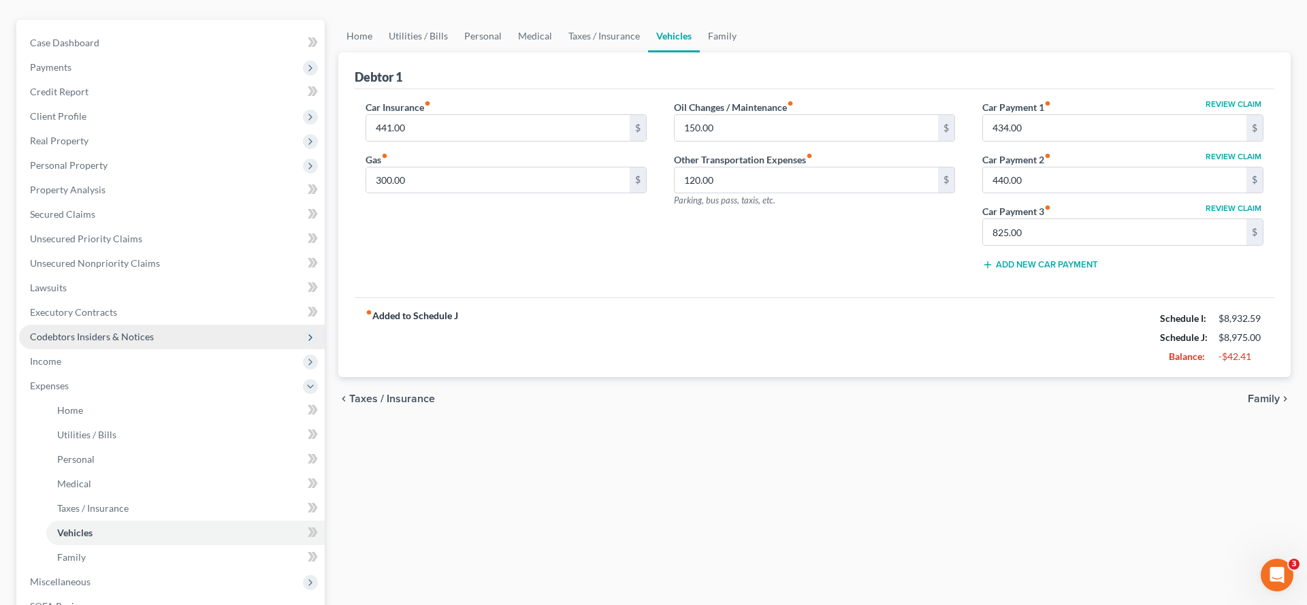
scroll to position [136, 0]
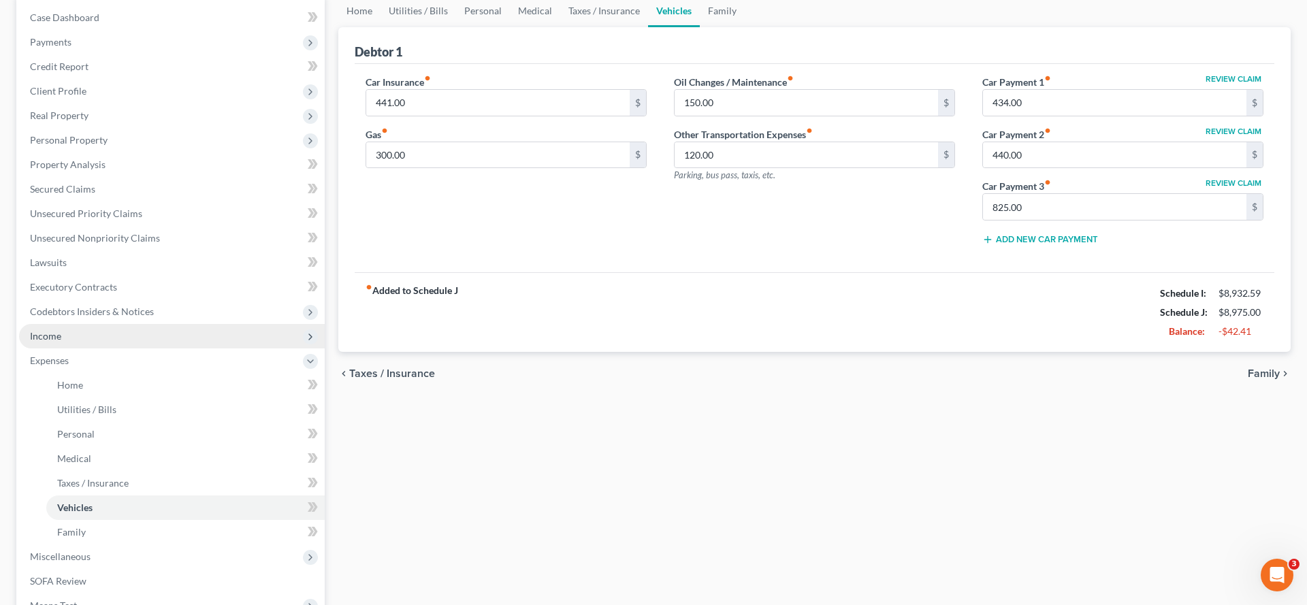
click at [135, 349] on span "Income" at bounding box center [172, 336] width 306 height 25
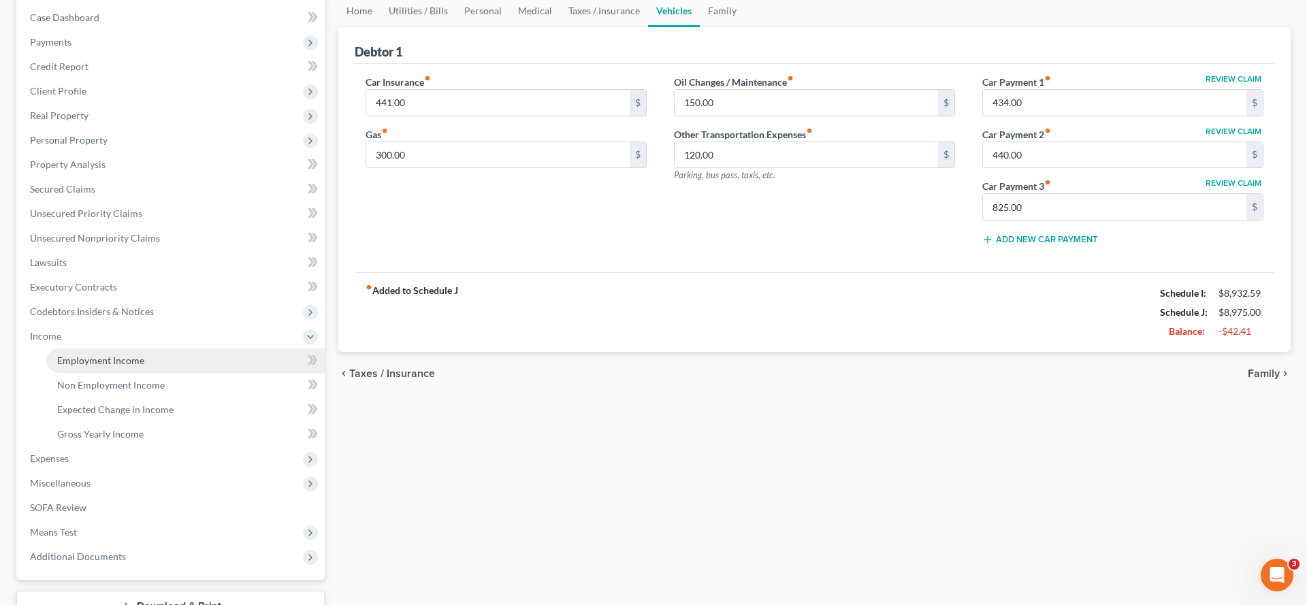
click at [140, 366] on span "Employment Income" at bounding box center [100, 361] width 87 height 12
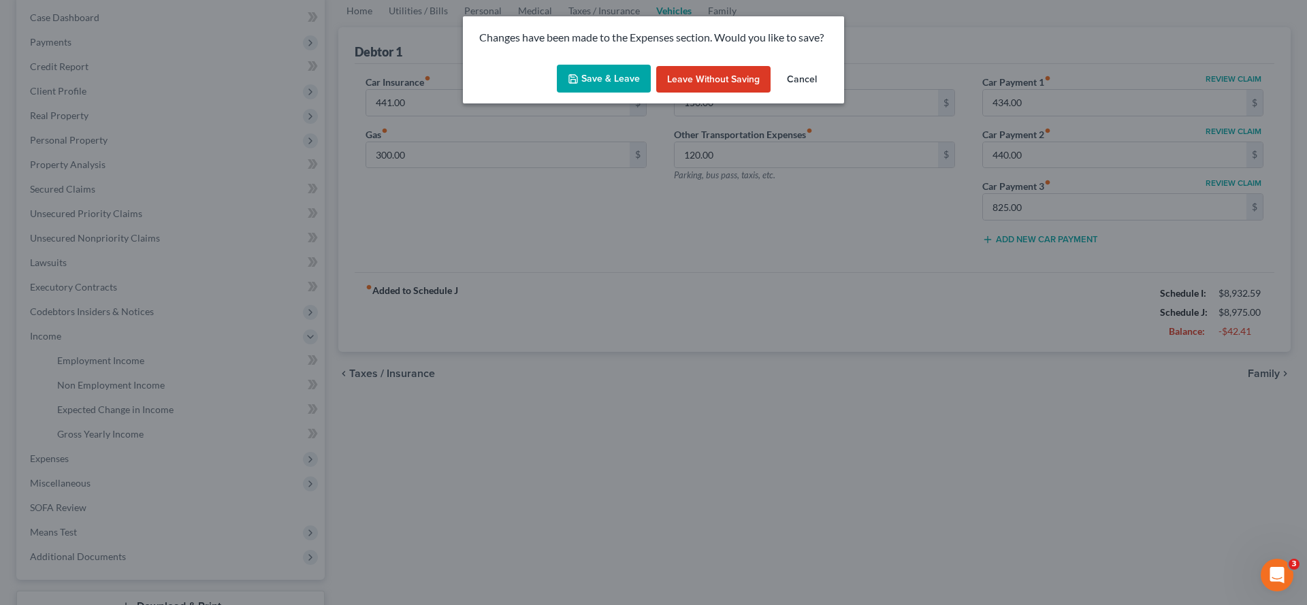
click at [588, 93] on button "Save & Leave" at bounding box center [604, 79] width 94 height 29
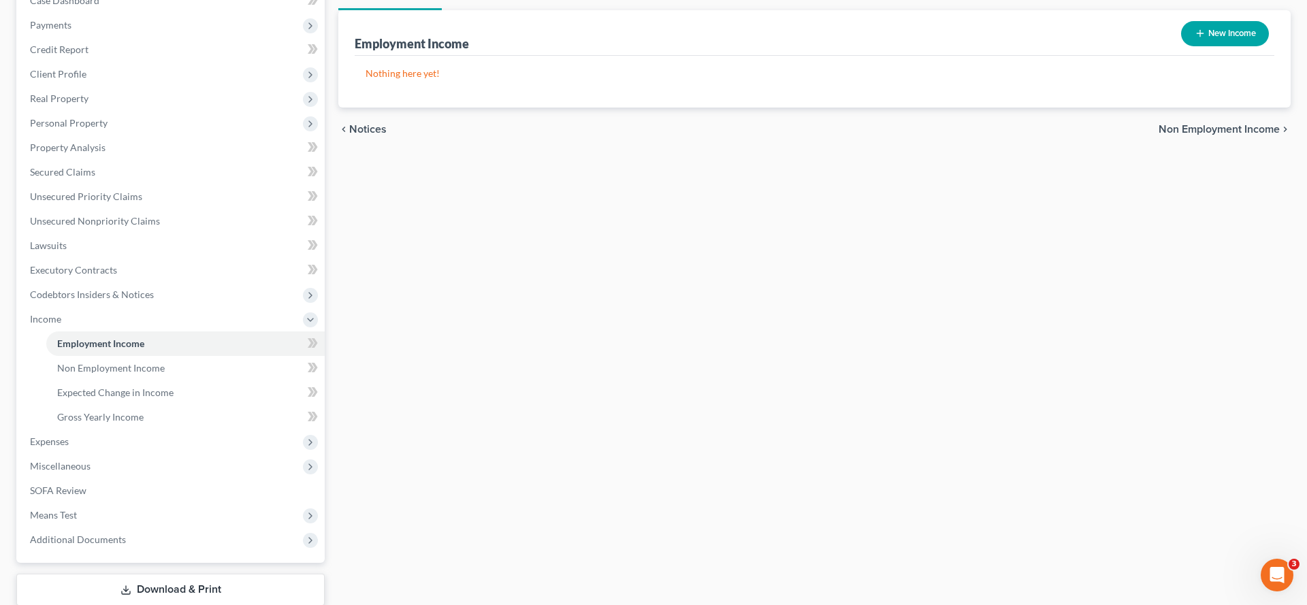
scroll to position [163, 0]
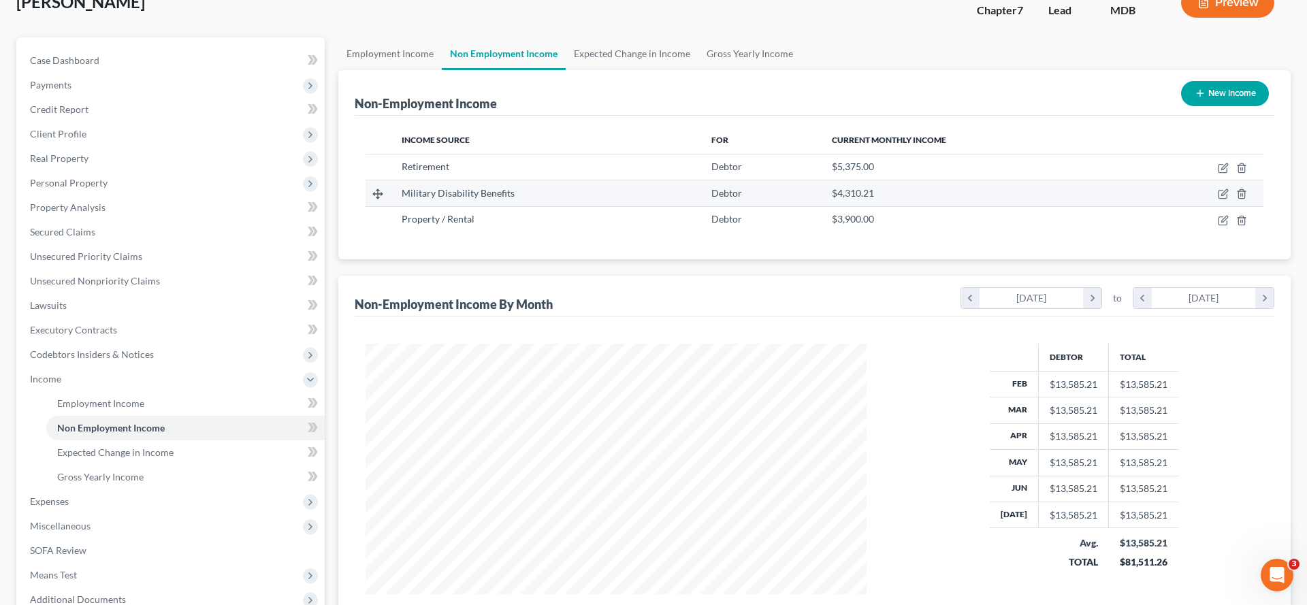
scroll to position [95, 0]
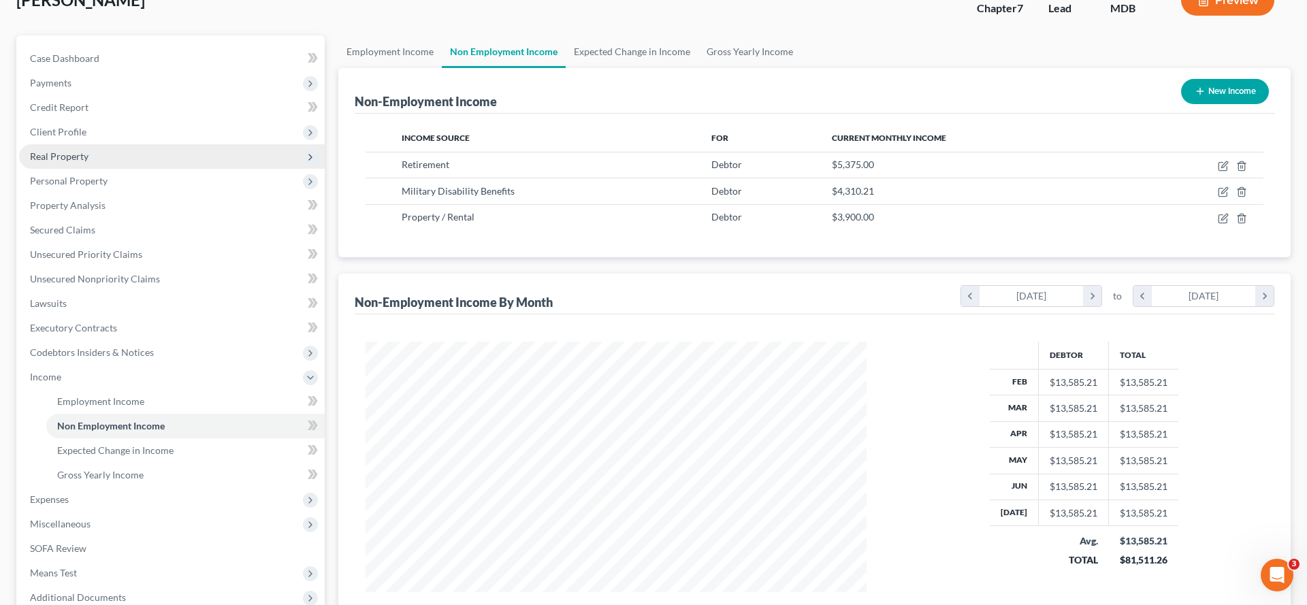
click at [89, 162] on span "Real Property" at bounding box center [59, 156] width 59 height 12
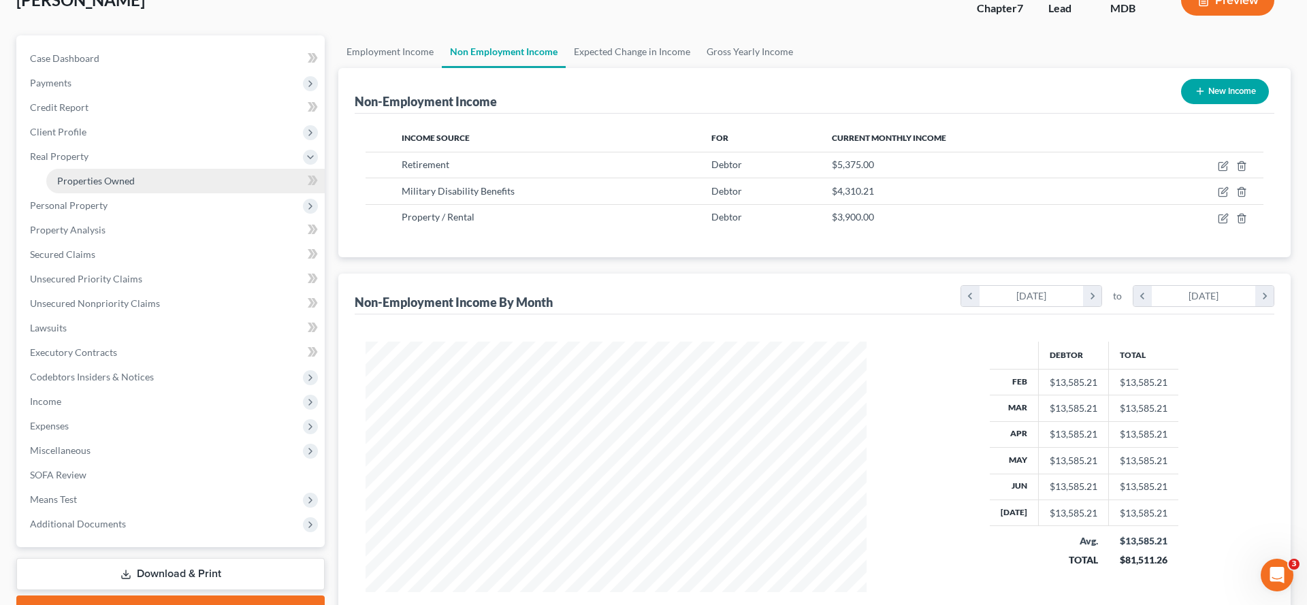
click at [106, 187] on span "Properties Owned" at bounding box center [96, 181] width 78 height 12
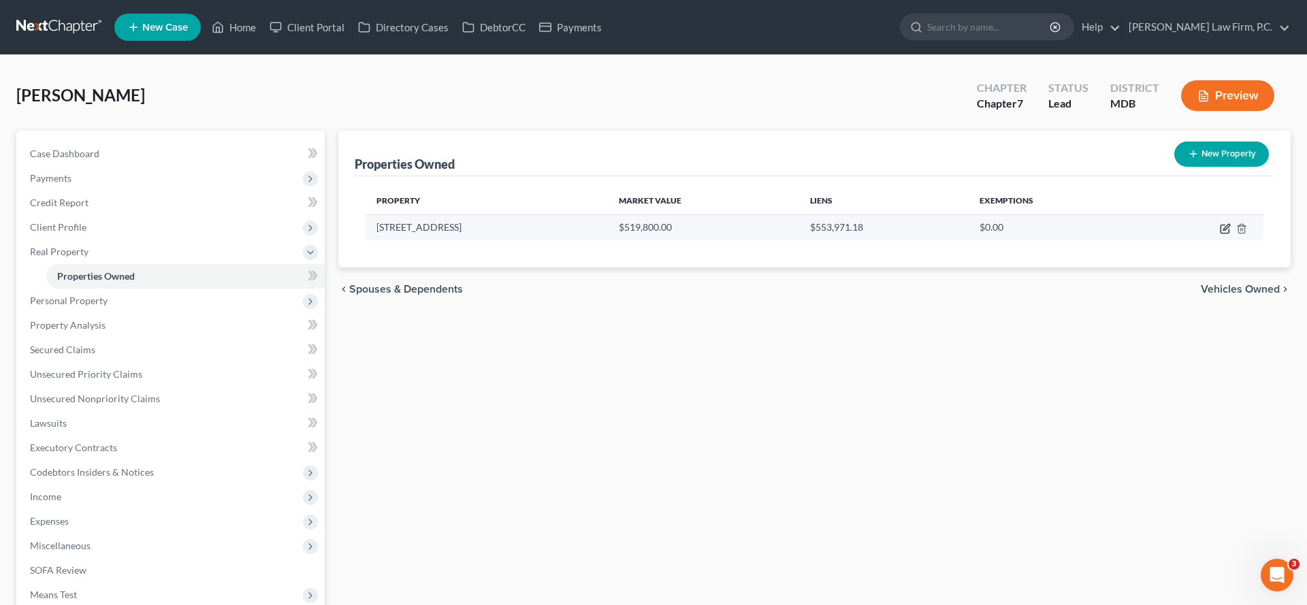
click at [1220, 234] on icon "button" at bounding box center [1225, 228] width 11 height 11
select select "21"
select select "0"
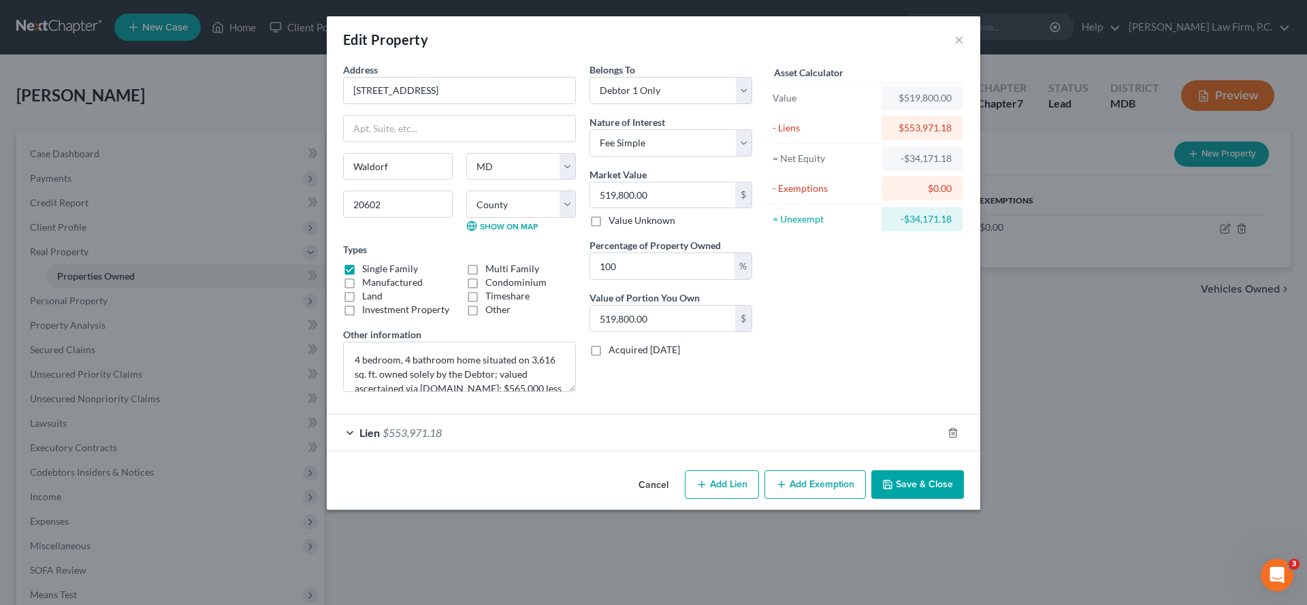
scroll to position [50, 0]
click at [514, 451] on div "Lien $553,971.18" at bounding box center [635, 433] width 616 height 36
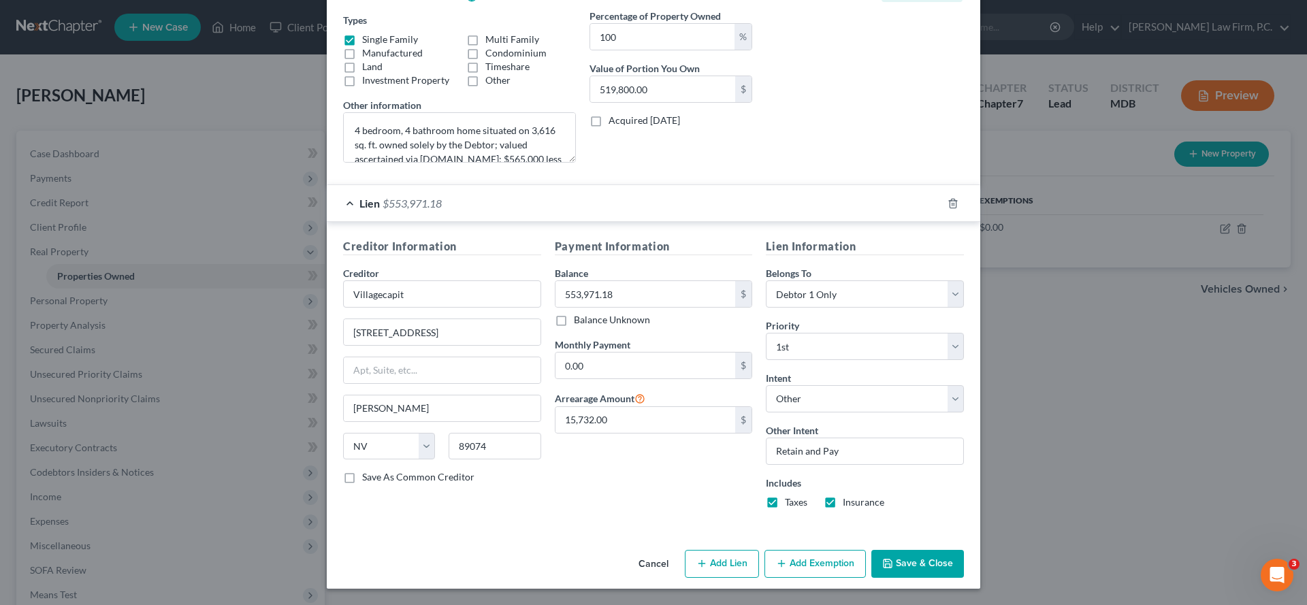
scroll to position [434, 0]
click at [623, 407] on input "15,732.00" at bounding box center [646, 420] width 180 height 26
click at [588, 479] on div "Payment Information Balance 553,971.18 $ Balance Unknown Balance Undetermined 5…" at bounding box center [654, 378] width 212 height 281
click at [608, 407] on input "15,732.00" at bounding box center [646, 420] width 180 height 26
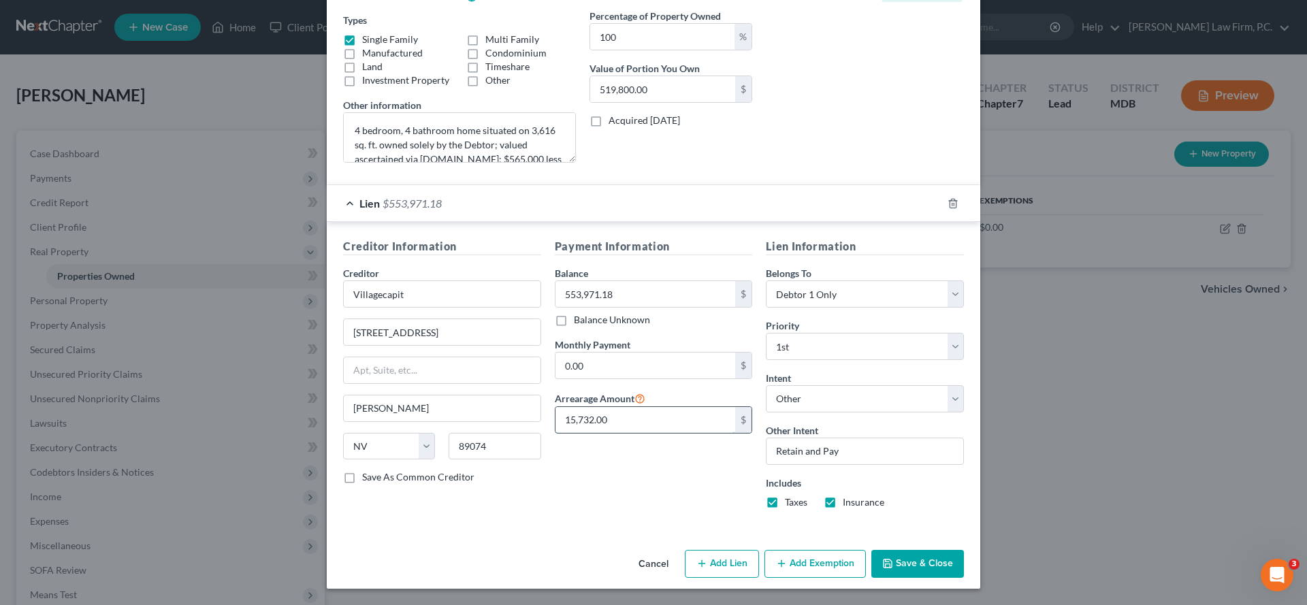
click at [608, 407] on input "15,732.00" at bounding box center [646, 420] width 180 height 26
click at [573, 480] on div "Payment Information Balance 553,971.18 $ Balance Unknown Balance Undetermined 5…" at bounding box center [654, 378] width 212 height 281
click at [964, 556] on button "Save & Close" at bounding box center [918, 564] width 93 height 29
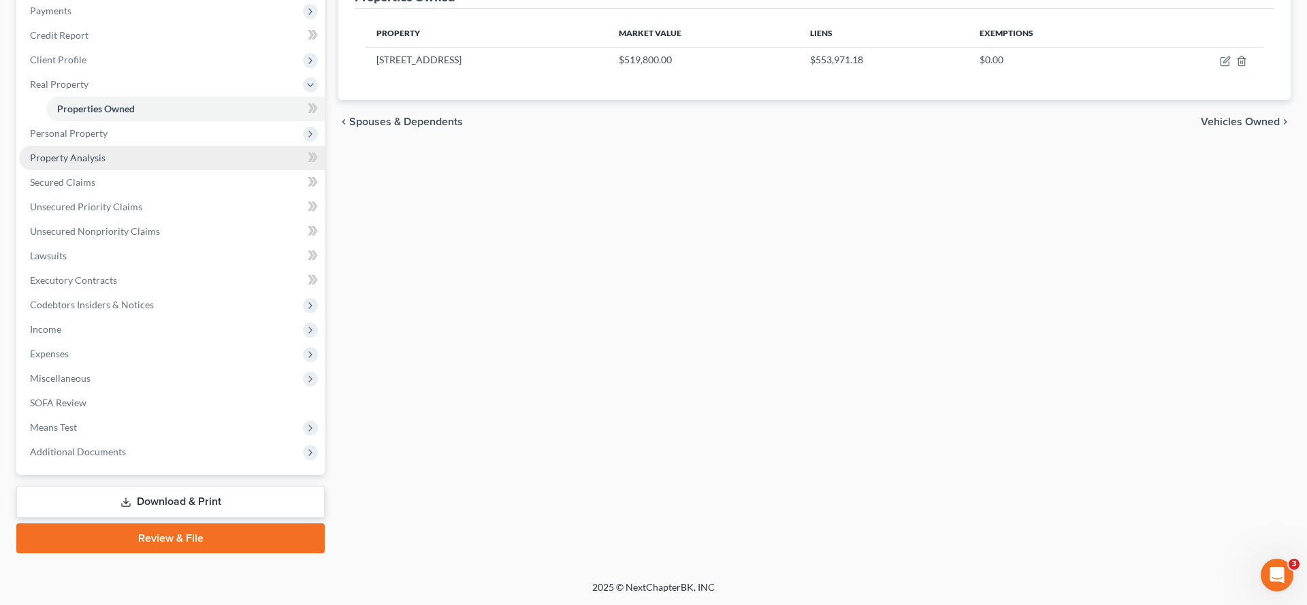
scroll to position [357, 0]
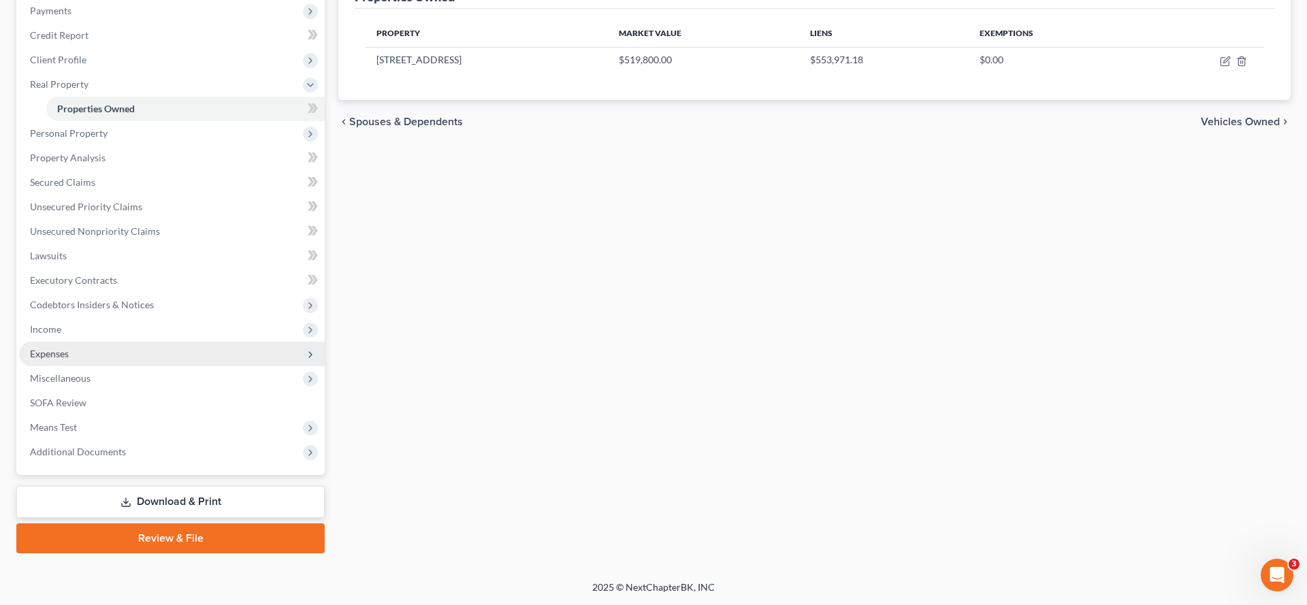
click at [127, 342] on span "Expenses" at bounding box center [172, 354] width 306 height 25
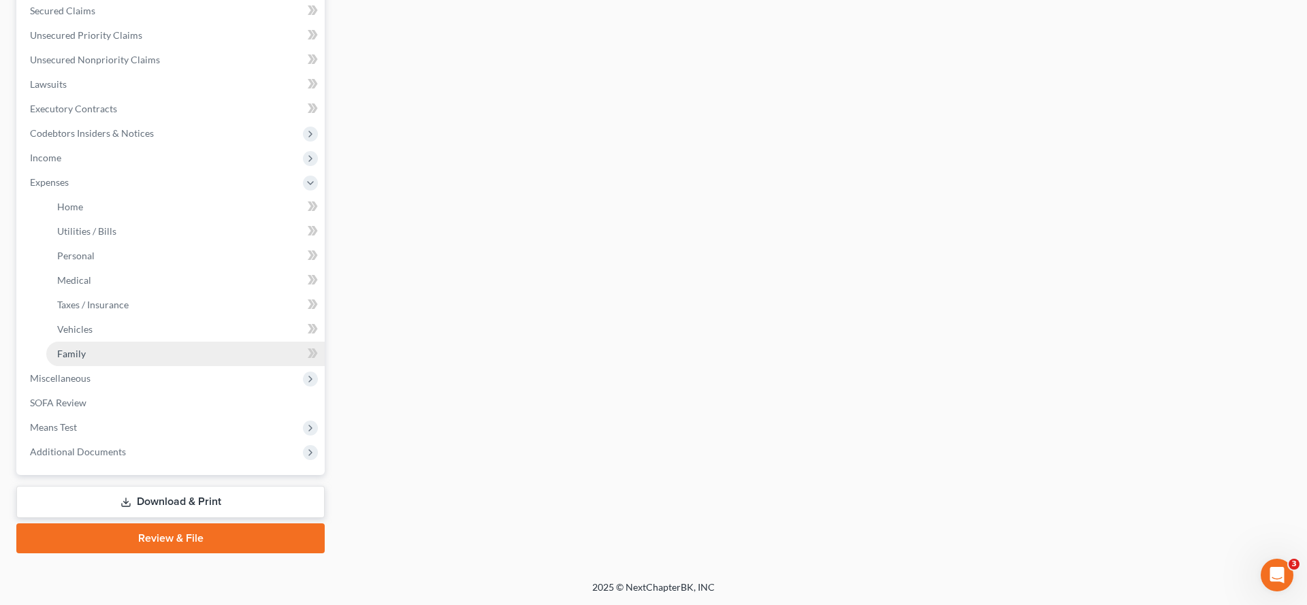
click at [127, 366] on link "Family" at bounding box center [185, 354] width 278 height 25
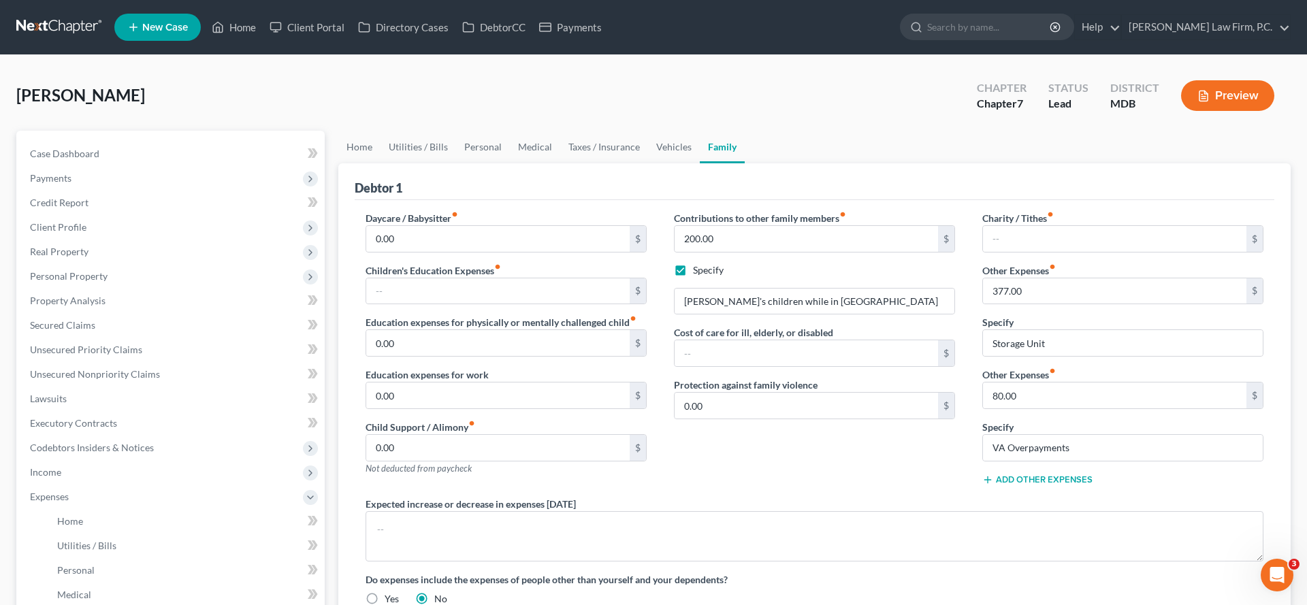
click at [712, 277] on label "Specify" at bounding box center [708, 270] width 31 height 14
click at [707, 272] on input "Specify" at bounding box center [703, 267] width 9 height 9
checkbox input "false"
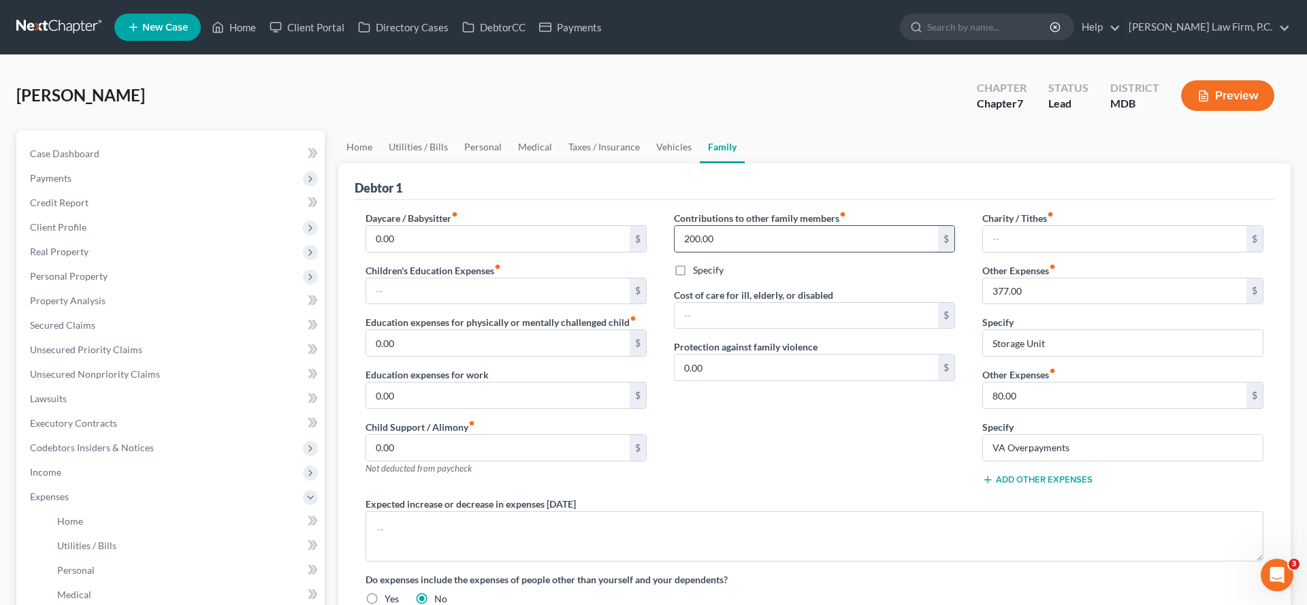
click at [746, 252] on input "200.00" at bounding box center [806, 239] width 263 height 26
click at [626, 200] on div "Debtor 1" at bounding box center [815, 181] width 920 height 37
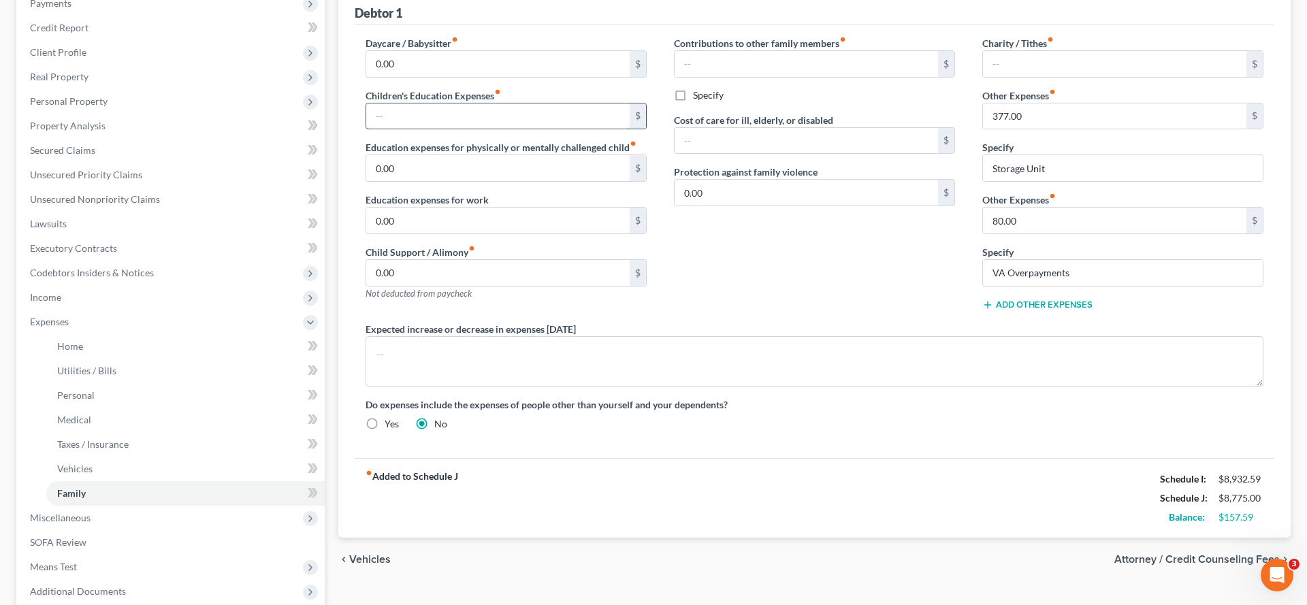
scroll to position [77, 0]
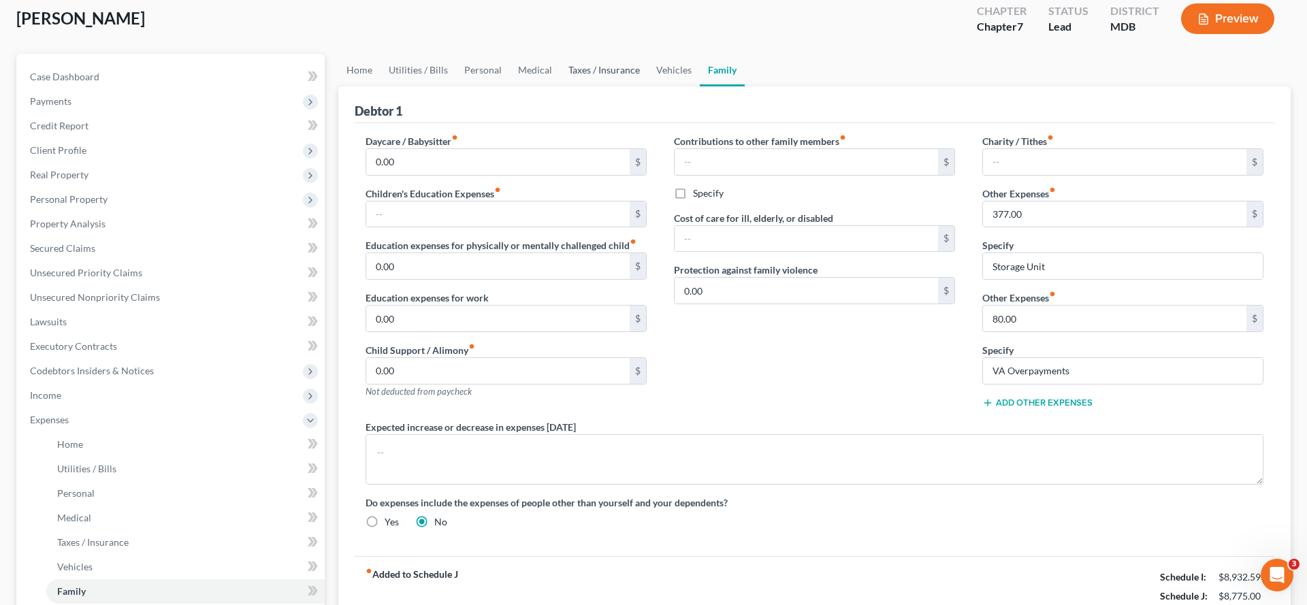
click at [648, 86] on link "Taxes / Insurance" at bounding box center [604, 70] width 88 height 33
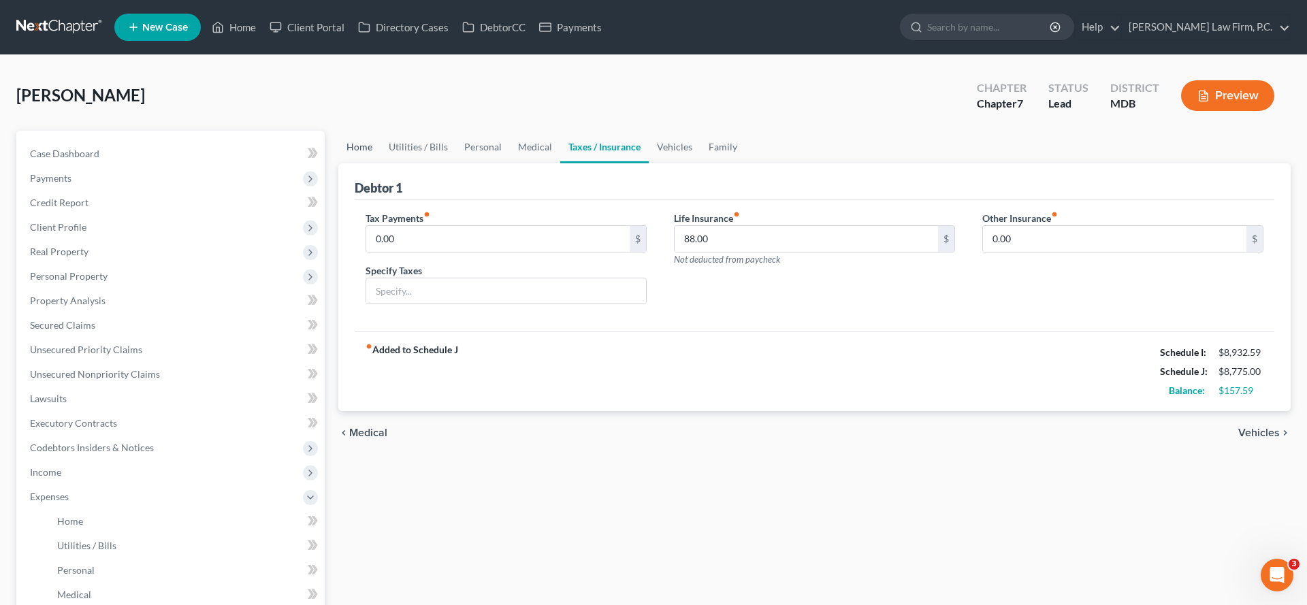
click at [370, 163] on link "Home" at bounding box center [359, 147] width 42 height 33
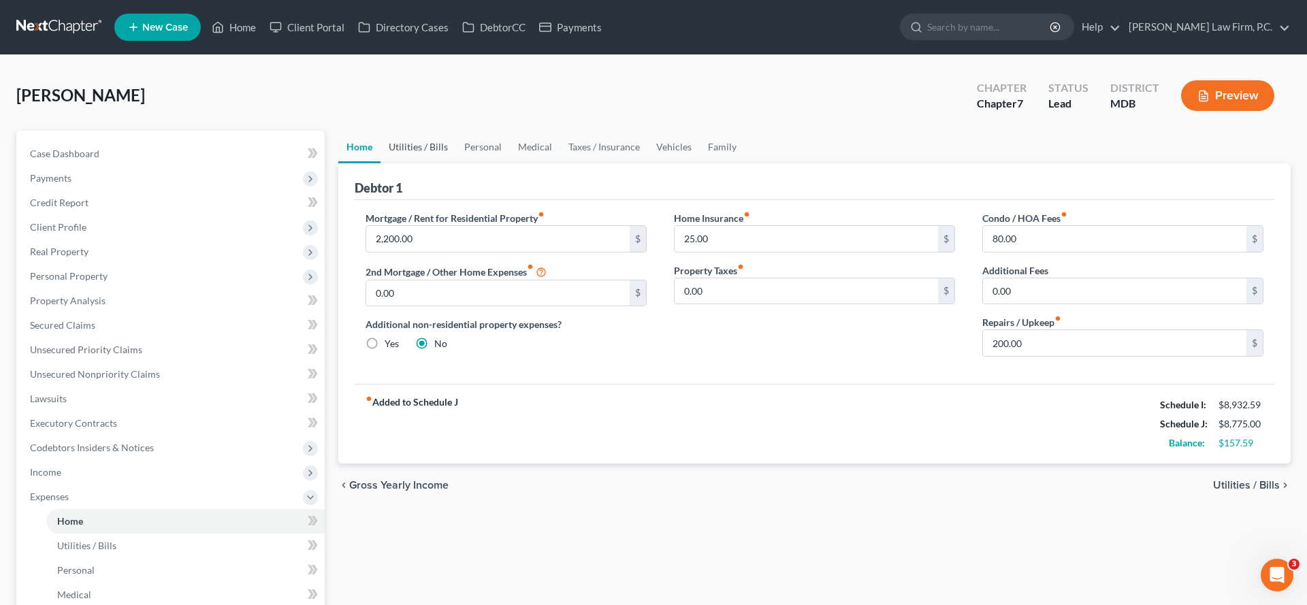
click at [455, 163] on link "Utilities / Bills" at bounding box center [419, 147] width 76 height 33
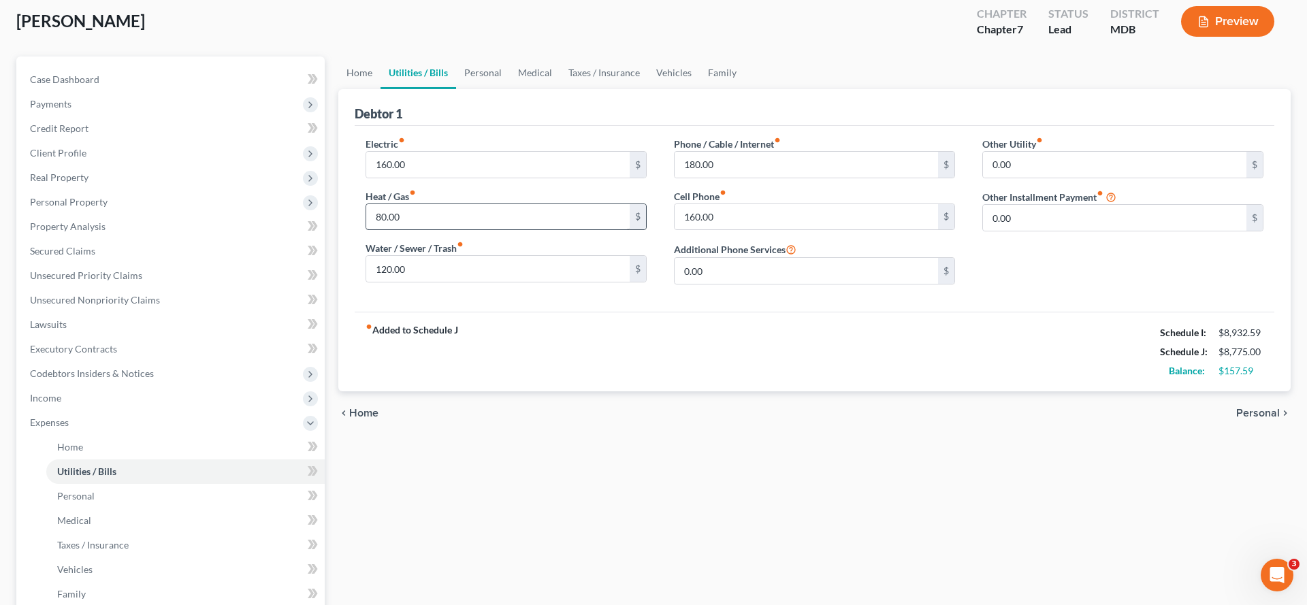
scroll to position [78, 0]
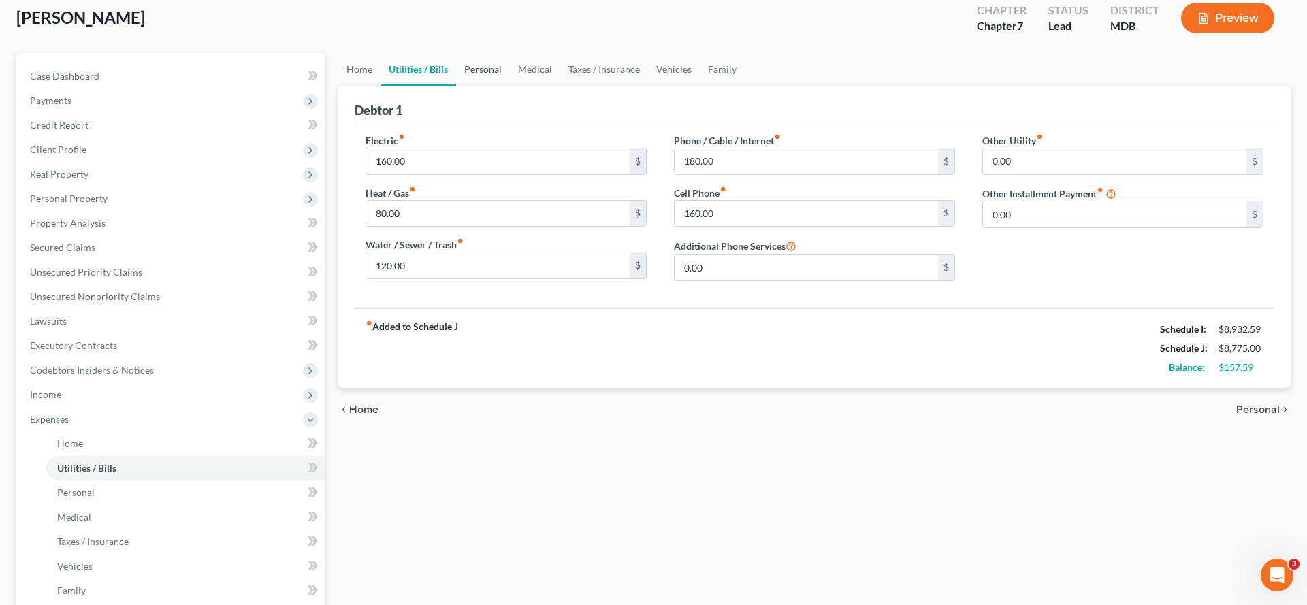
click at [510, 86] on link "Personal" at bounding box center [483, 69] width 54 height 33
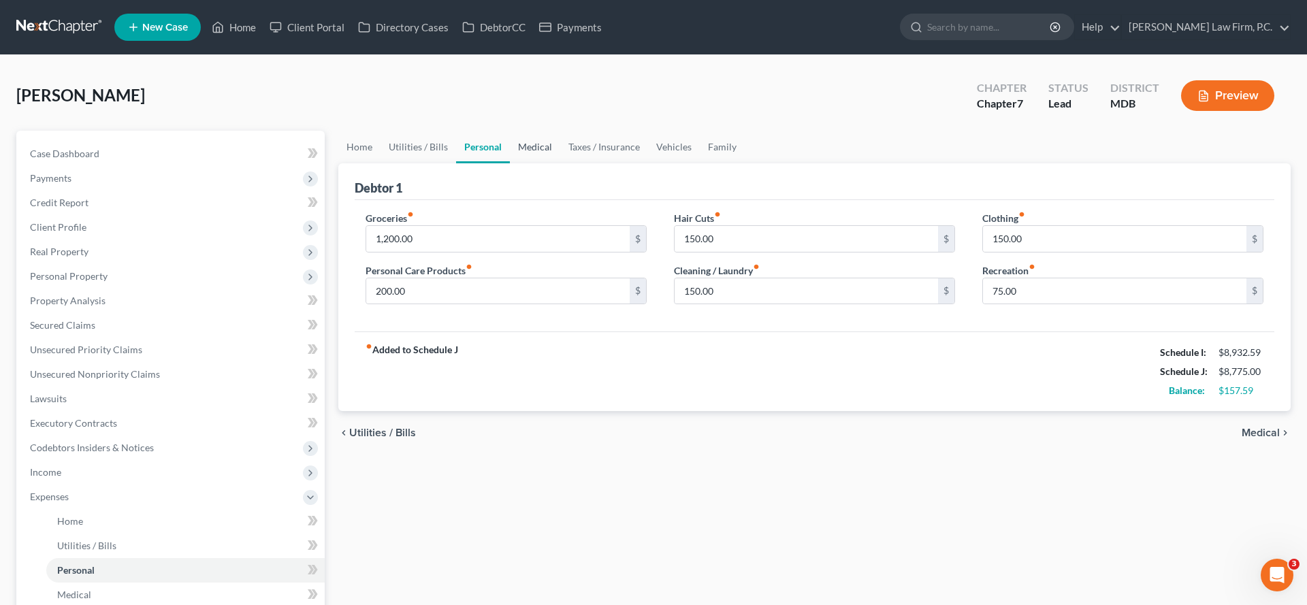
click at [560, 163] on link "Medical" at bounding box center [535, 147] width 50 height 33
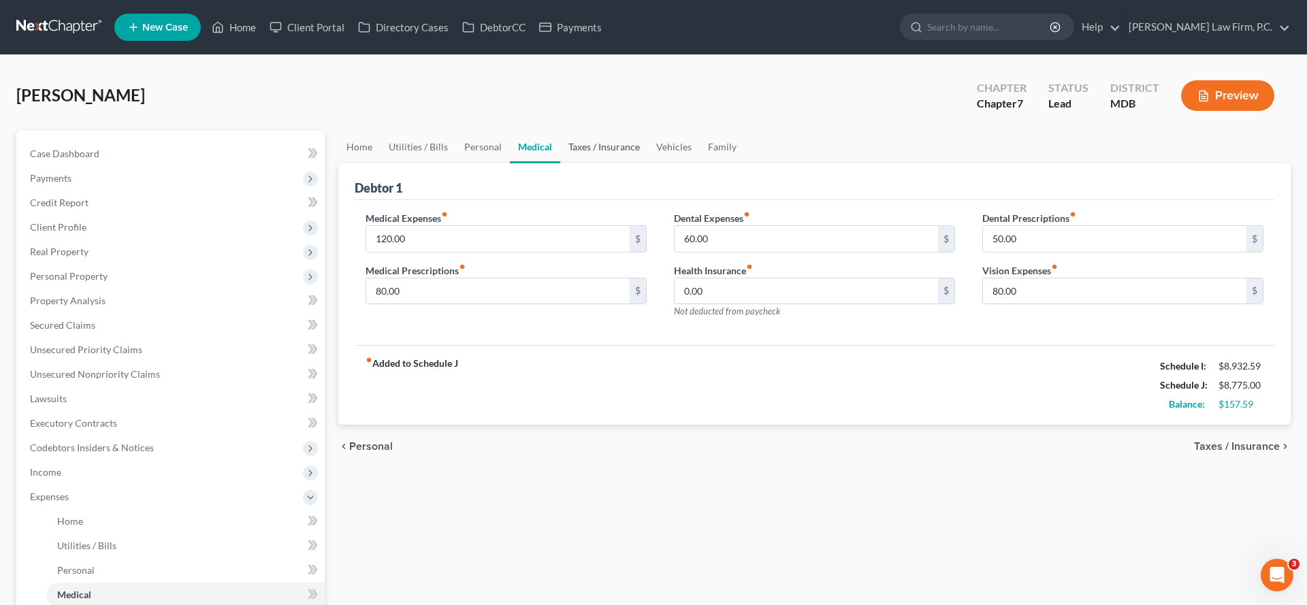
click at [646, 163] on link "Taxes / Insurance" at bounding box center [604, 147] width 88 height 33
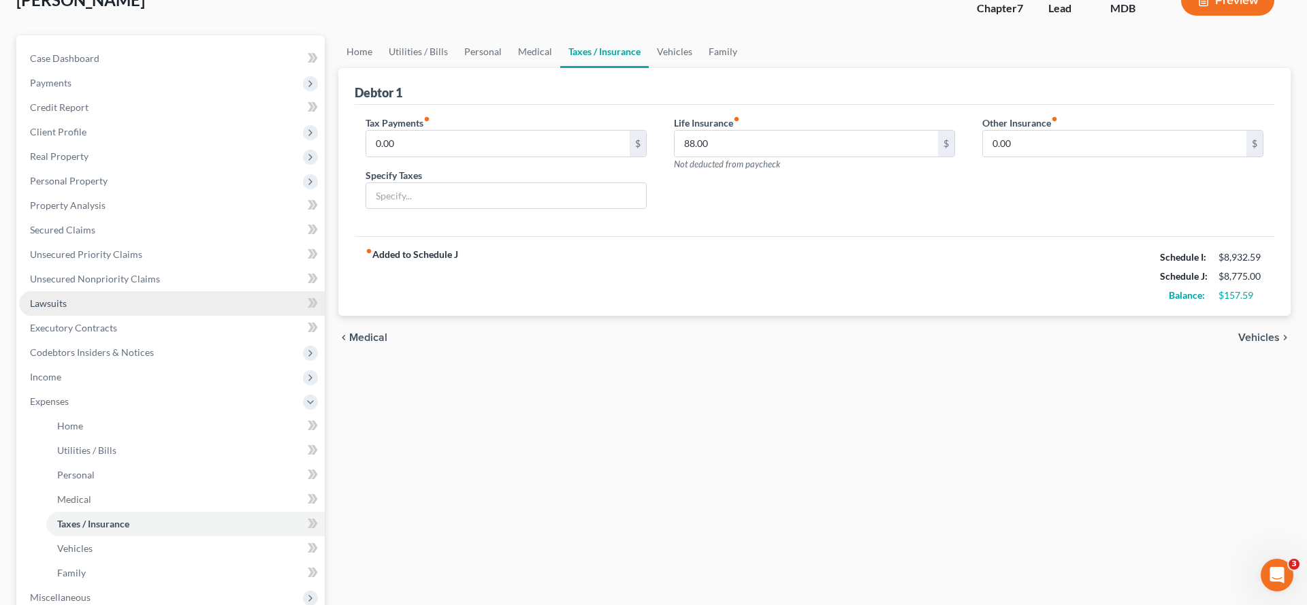
scroll to position [113, 0]
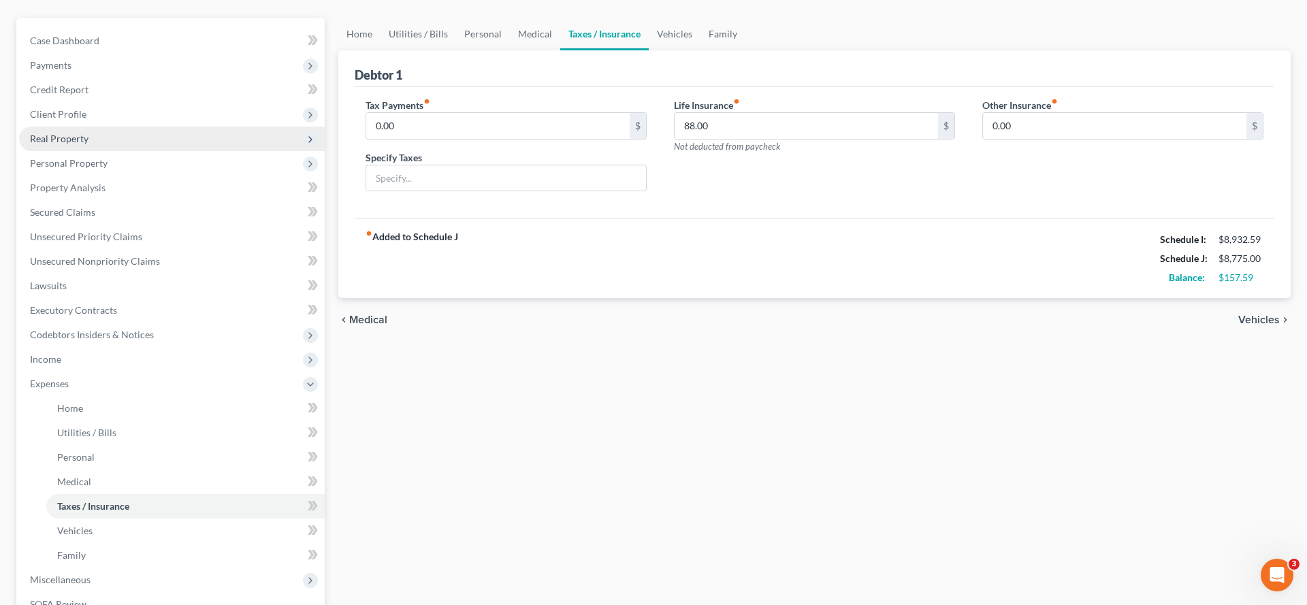
click at [144, 151] on span "Real Property" at bounding box center [172, 139] width 306 height 25
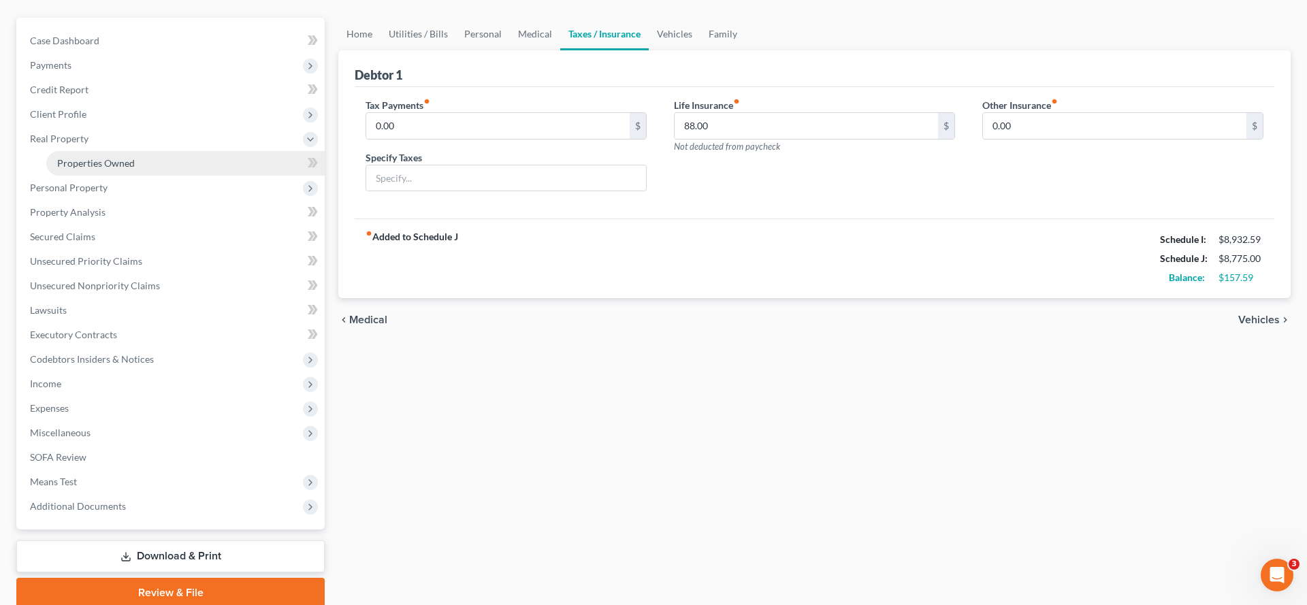
click at [135, 169] on span "Properties Owned" at bounding box center [96, 163] width 78 height 12
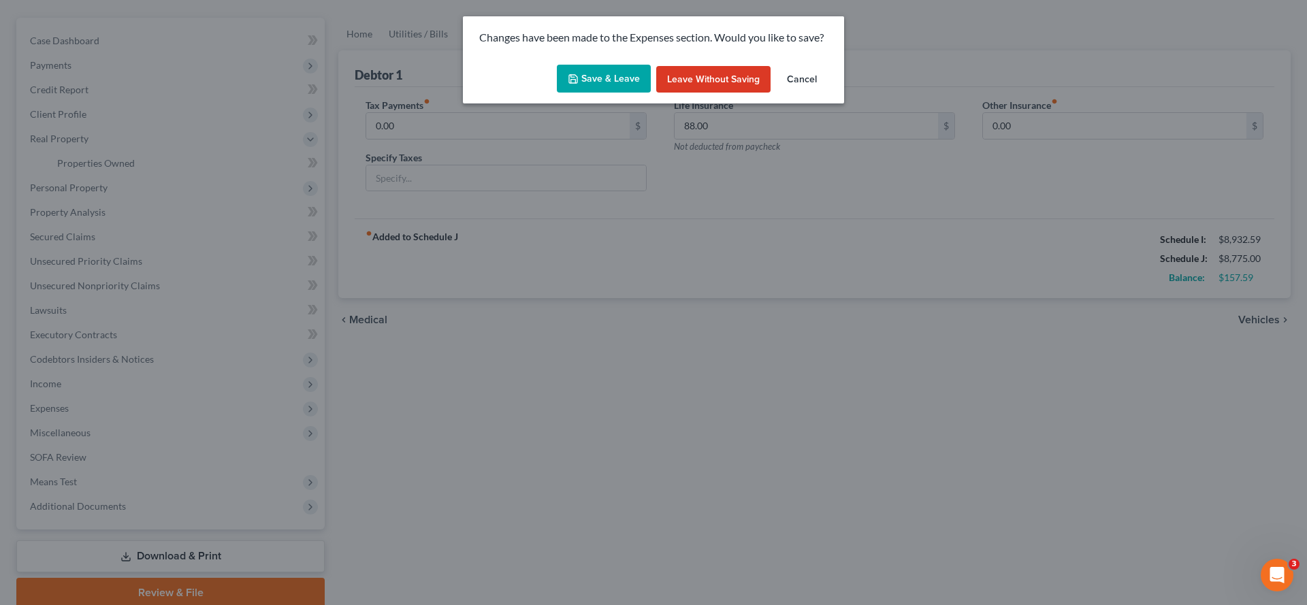
click at [603, 91] on button "Save & Leave" at bounding box center [604, 79] width 94 height 29
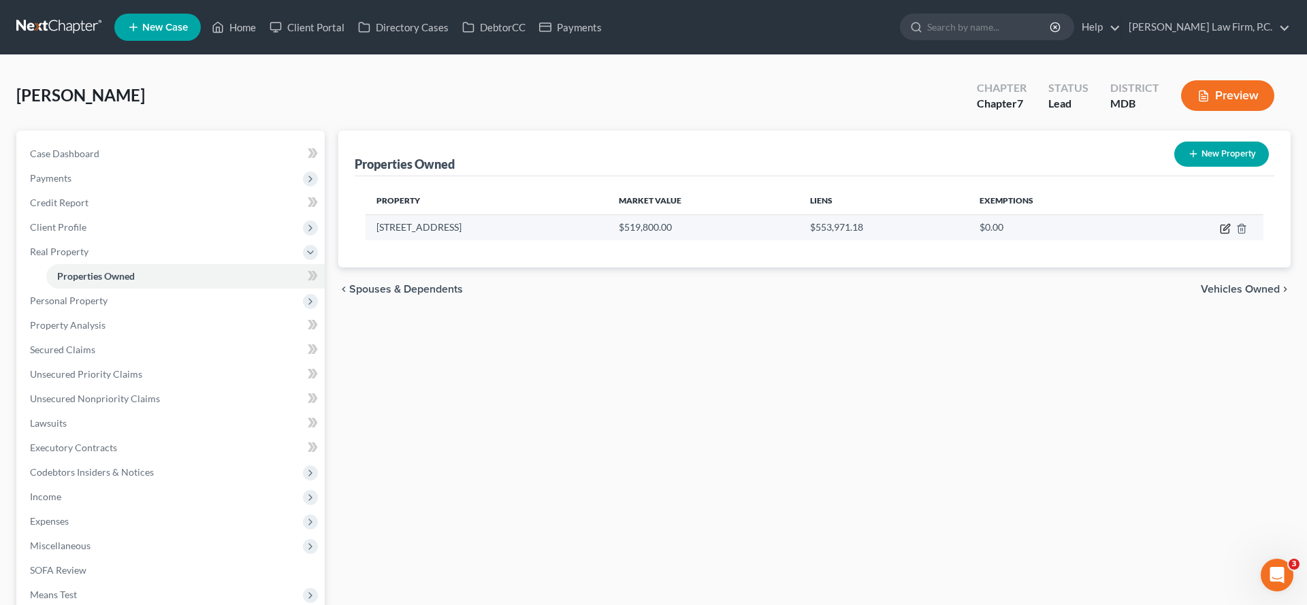
click at [1221, 234] on icon "button" at bounding box center [1225, 229] width 8 height 8
select select "21"
select select "8"
select select "0"
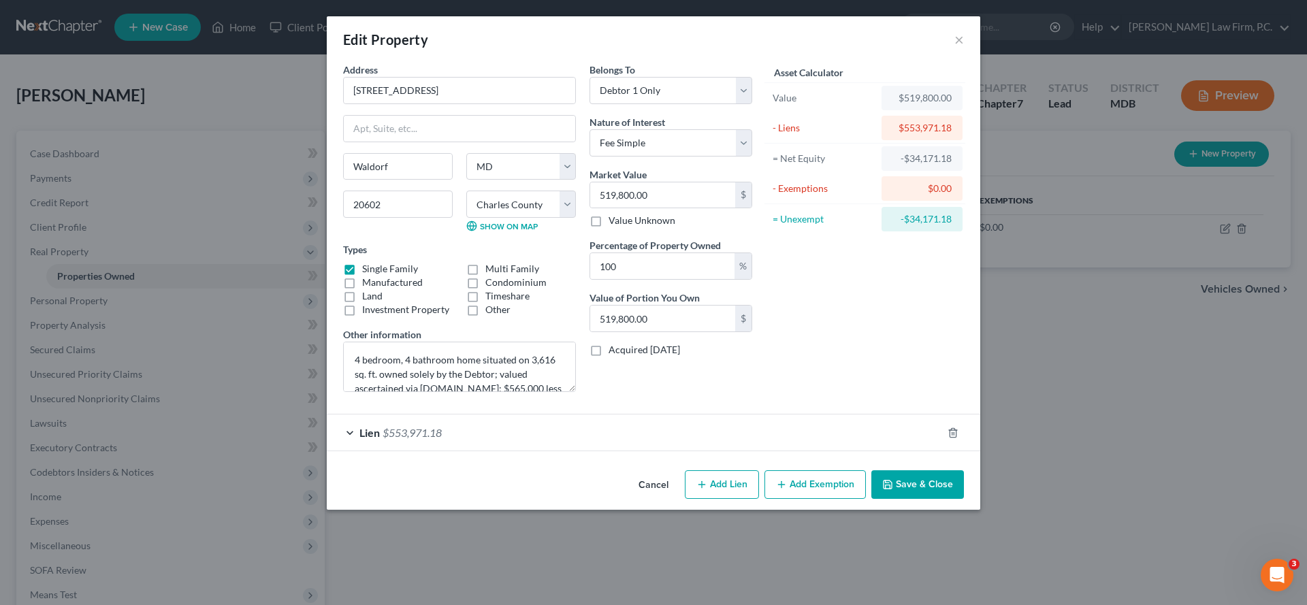
scroll to position [50, 0]
click at [556, 451] on div "Lien $553,971.18" at bounding box center [635, 433] width 616 height 36
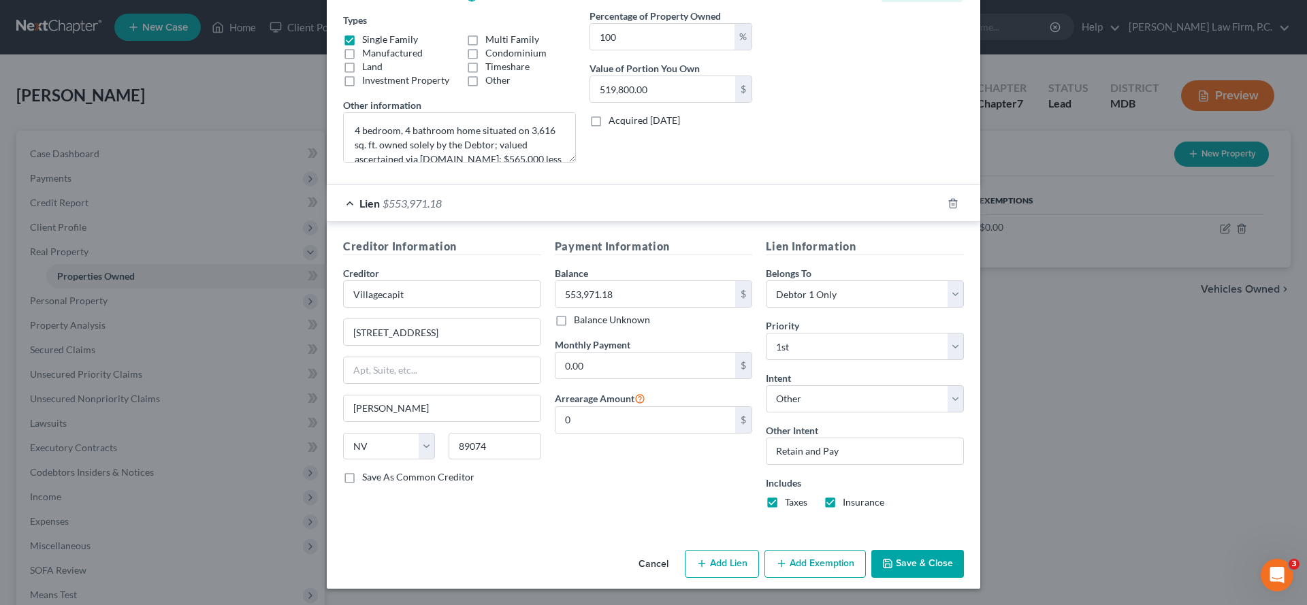
scroll to position [434, 0]
click at [964, 556] on button "Save & Close" at bounding box center [918, 564] width 93 height 29
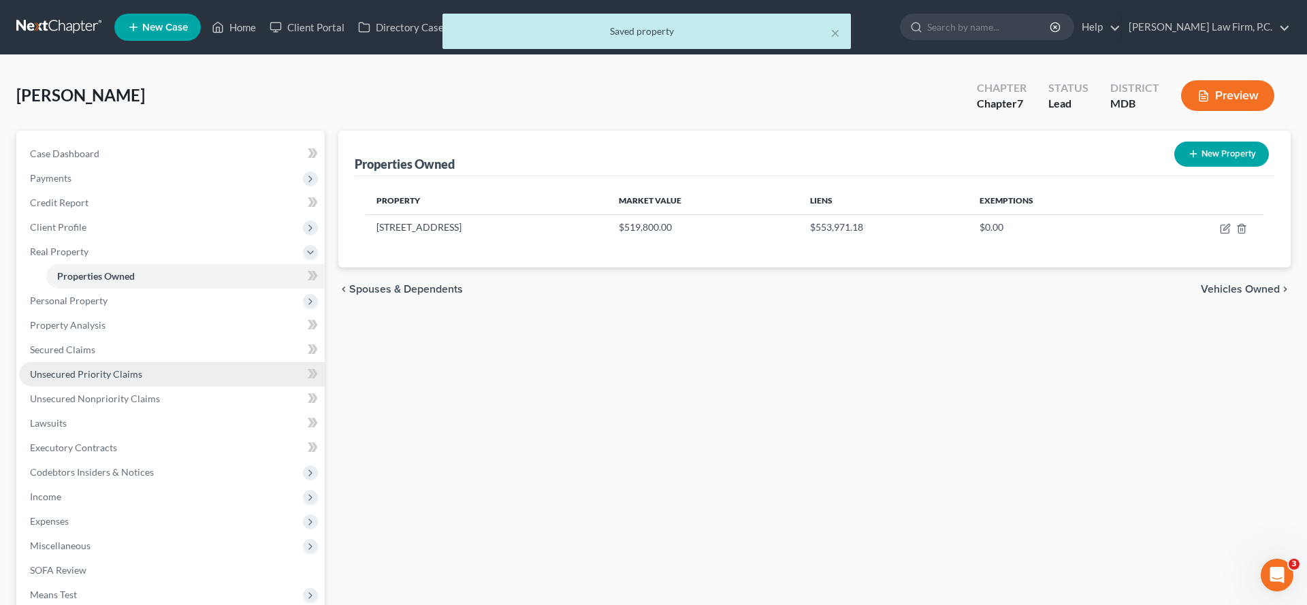
click at [97, 380] on span "Unsecured Priority Claims" at bounding box center [86, 374] width 112 height 12
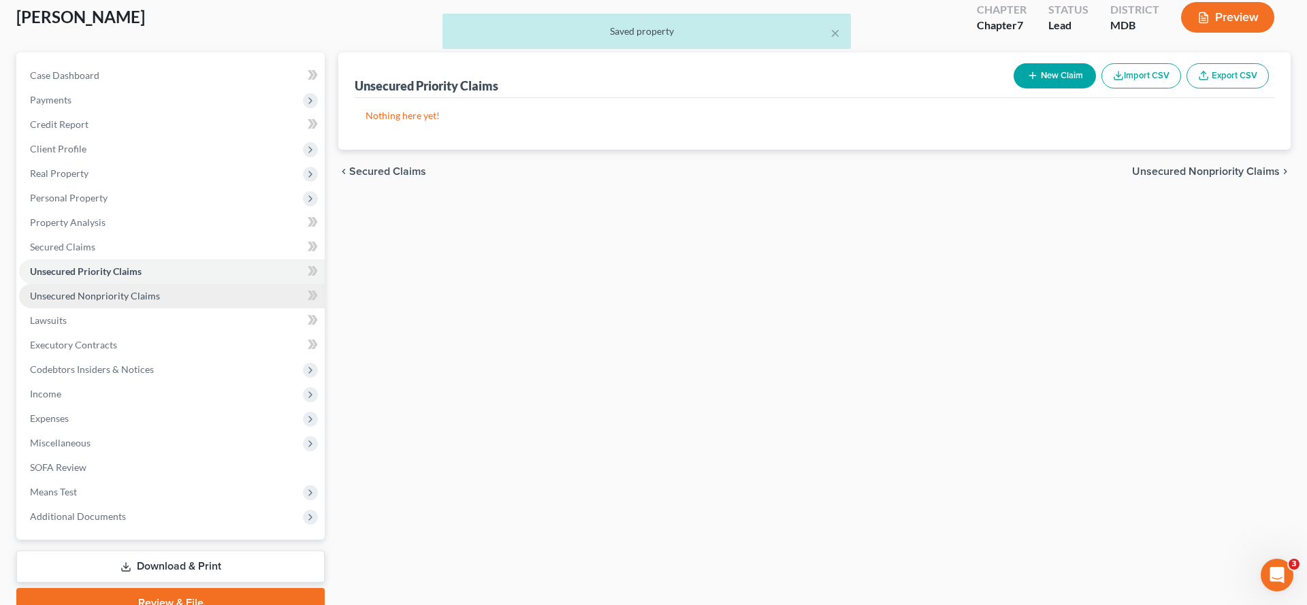
click at [103, 302] on span "Unsecured Nonpriority Claims" at bounding box center [95, 296] width 130 height 12
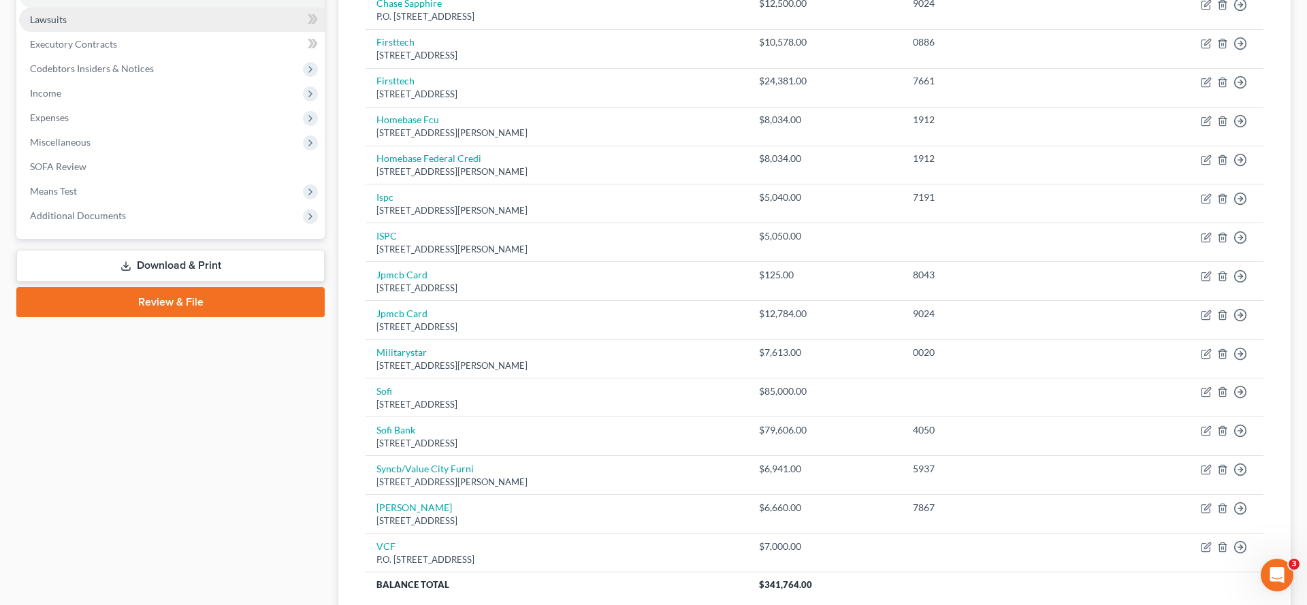
scroll to position [372, 0]
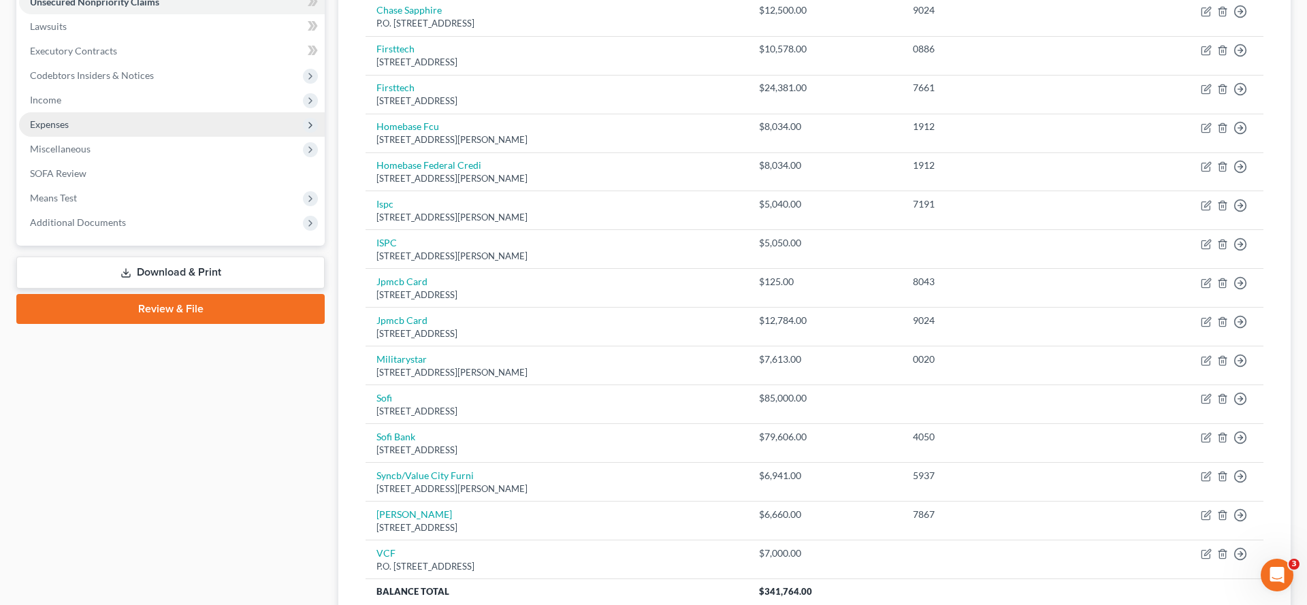
click at [129, 137] on span "Expenses" at bounding box center [172, 124] width 306 height 25
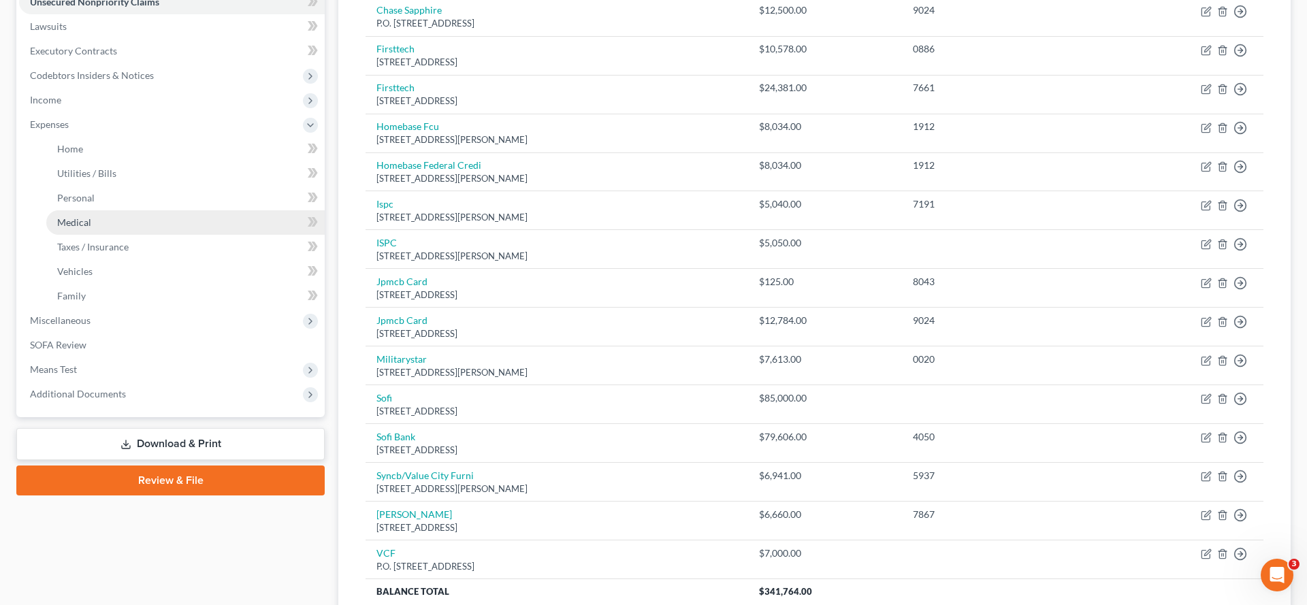
click at [185, 235] on link "Medical" at bounding box center [185, 222] width 278 height 25
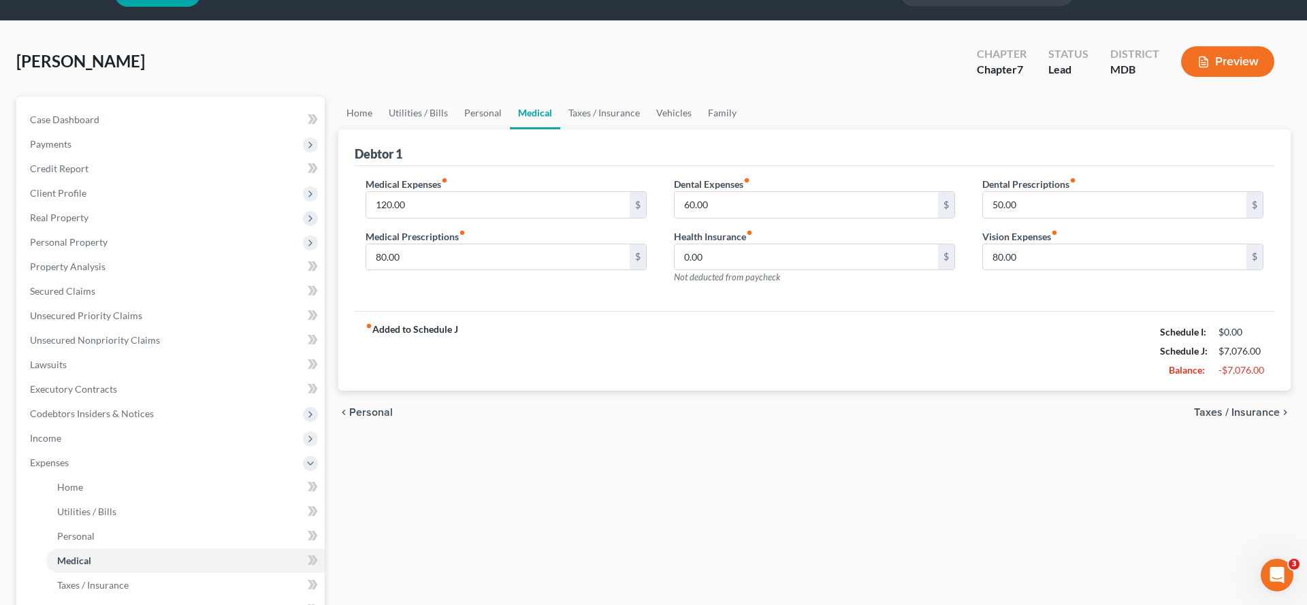
scroll to position [35, 0]
click at [630, 129] on link "Taxes / Insurance" at bounding box center [604, 112] width 88 height 33
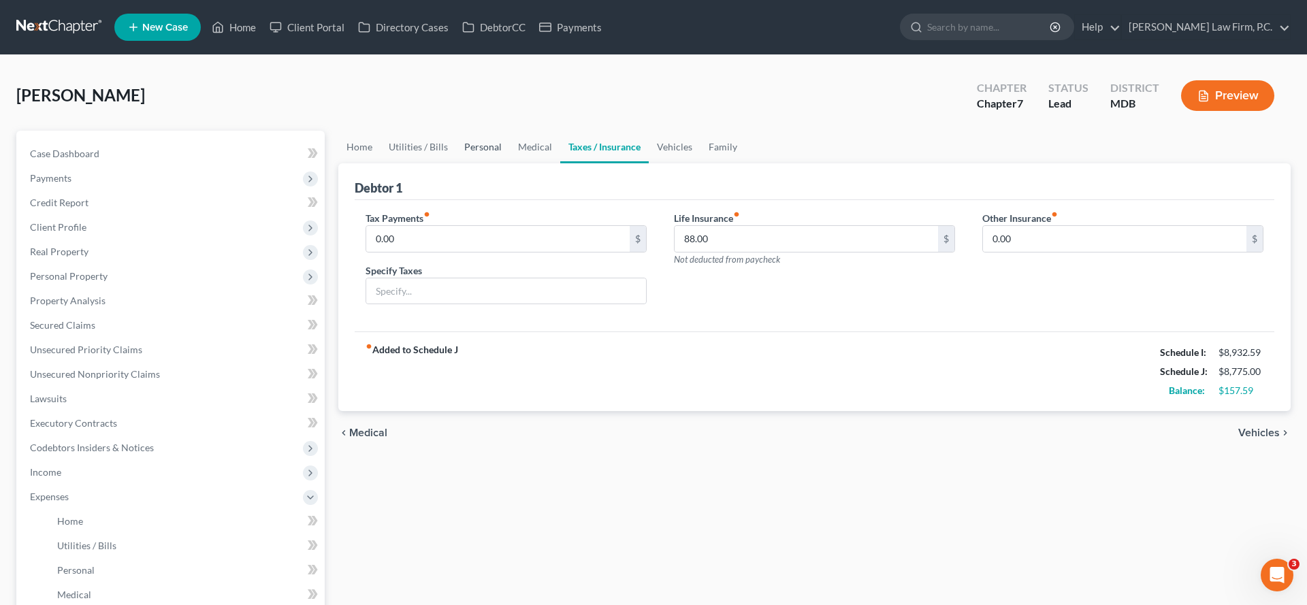
click at [510, 163] on link "Personal" at bounding box center [483, 147] width 54 height 33
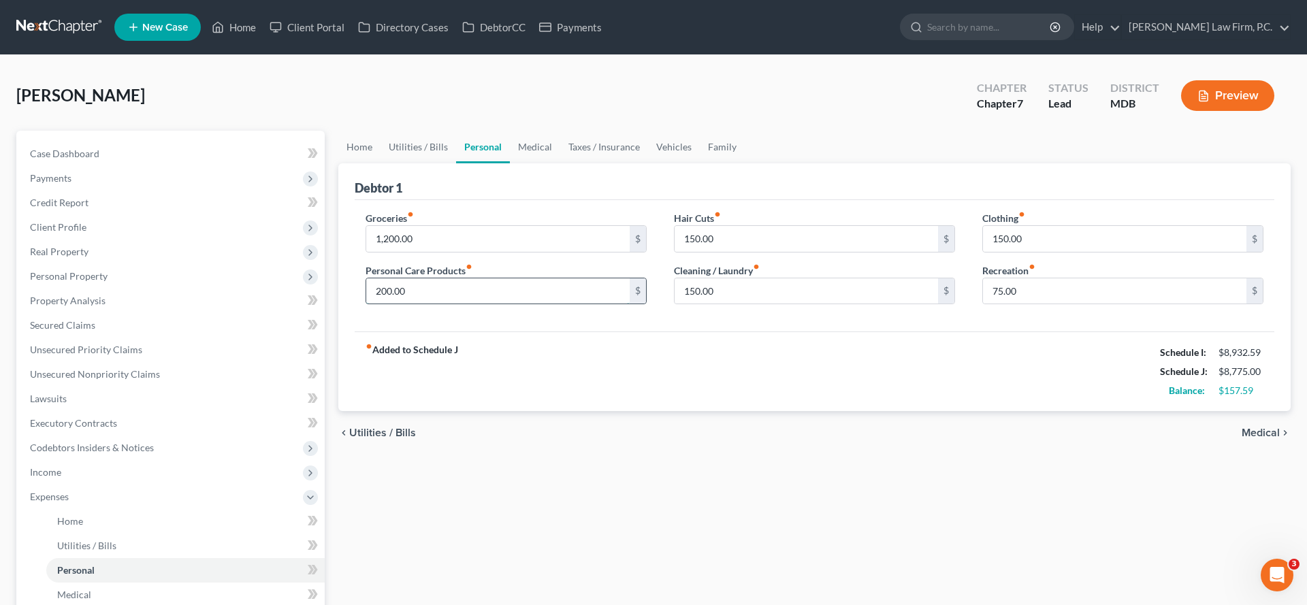
click at [479, 304] on input "200.00" at bounding box center [497, 291] width 263 height 26
type input "175.00"
click at [752, 304] on input "150.00" at bounding box center [806, 291] width 263 height 26
type input "125.00"
click at [1040, 304] on input "75.00" at bounding box center [1114, 291] width 263 height 26
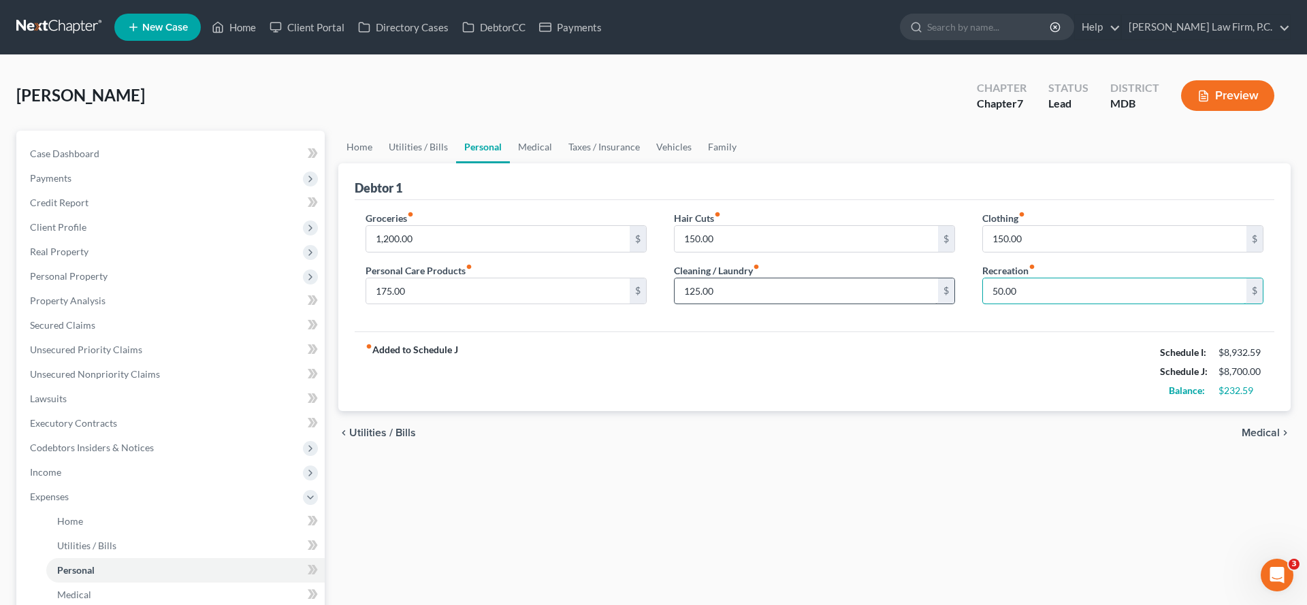
type input "50.00"
click at [826, 304] on input "125.00" at bounding box center [806, 291] width 263 height 26
click at [784, 252] on input "150.00" at bounding box center [806, 239] width 263 height 26
type input "115.00"
click at [560, 163] on link "Medical" at bounding box center [535, 147] width 50 height 33
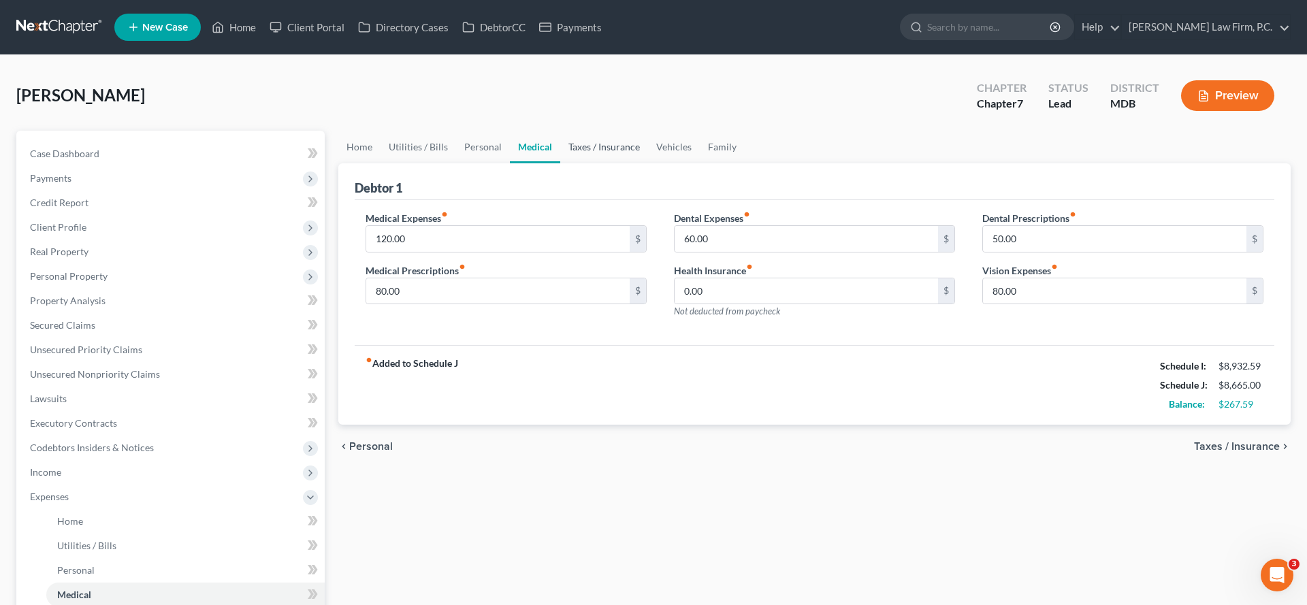
click at [638, 163] on link "Taxes / Insurance" at bounding box center [604, 147] width 88 height 33
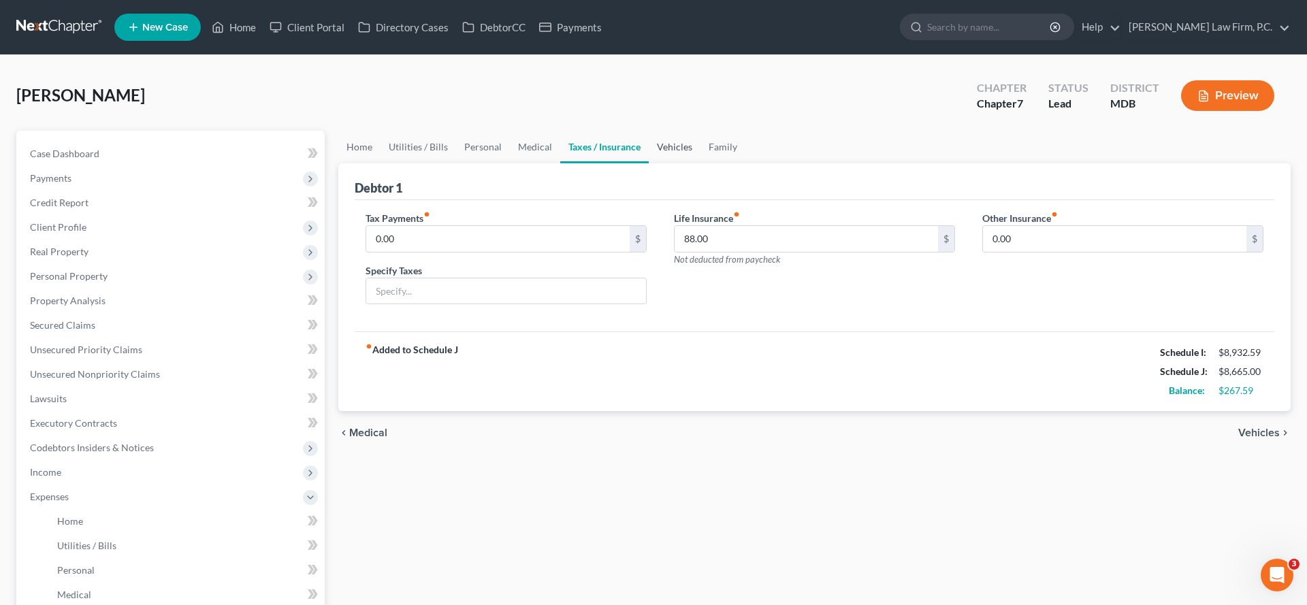
click at [701, 163] on link "Vehicles" at bounding box center [675, 147] width 52 height 33
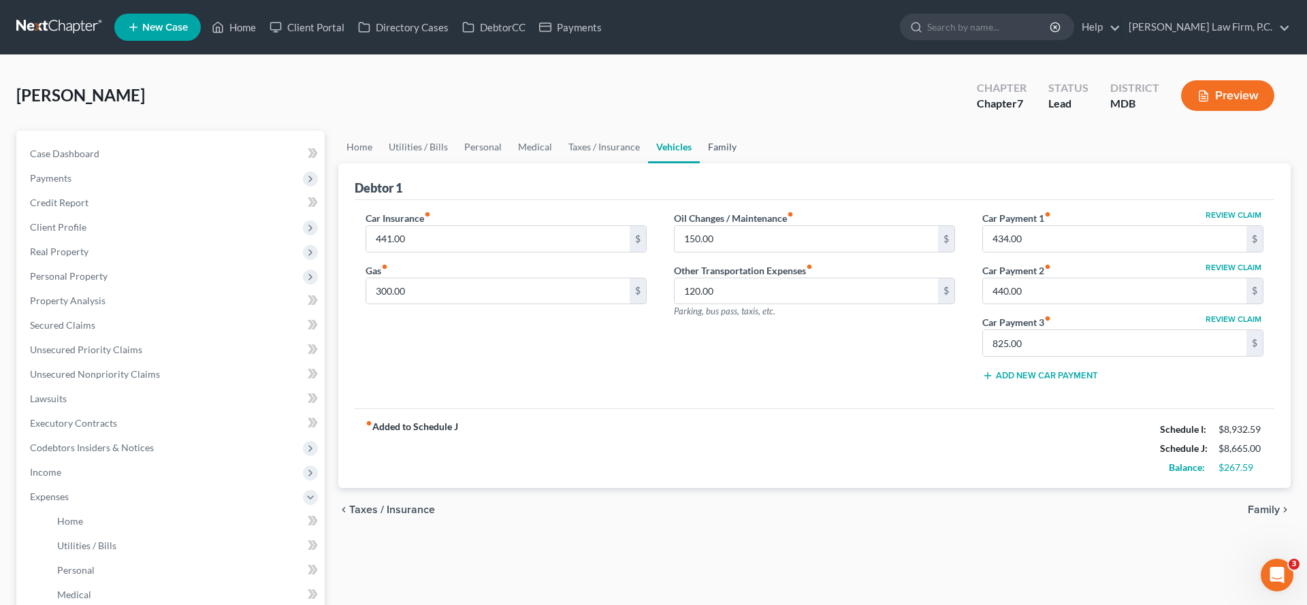
click at [745, 163] on link "Family" at bounding box center [722, 147] width 45 height 33
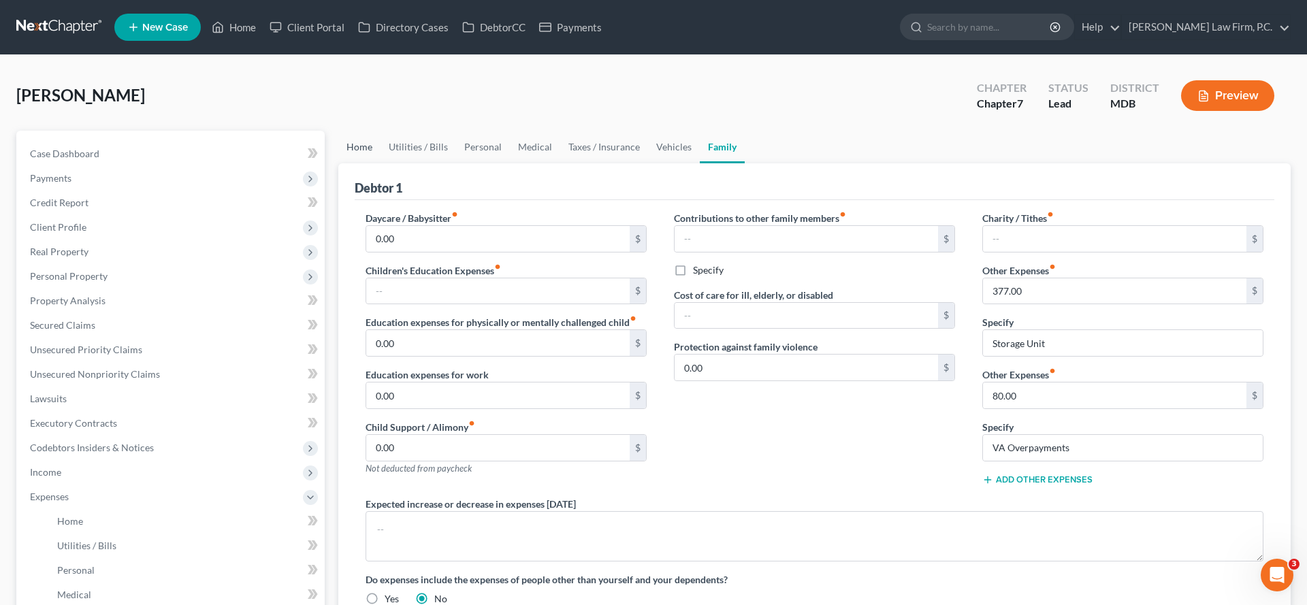
click at [359, 163] on link "Home" at bounding box center [359, 147] width 42 height 33
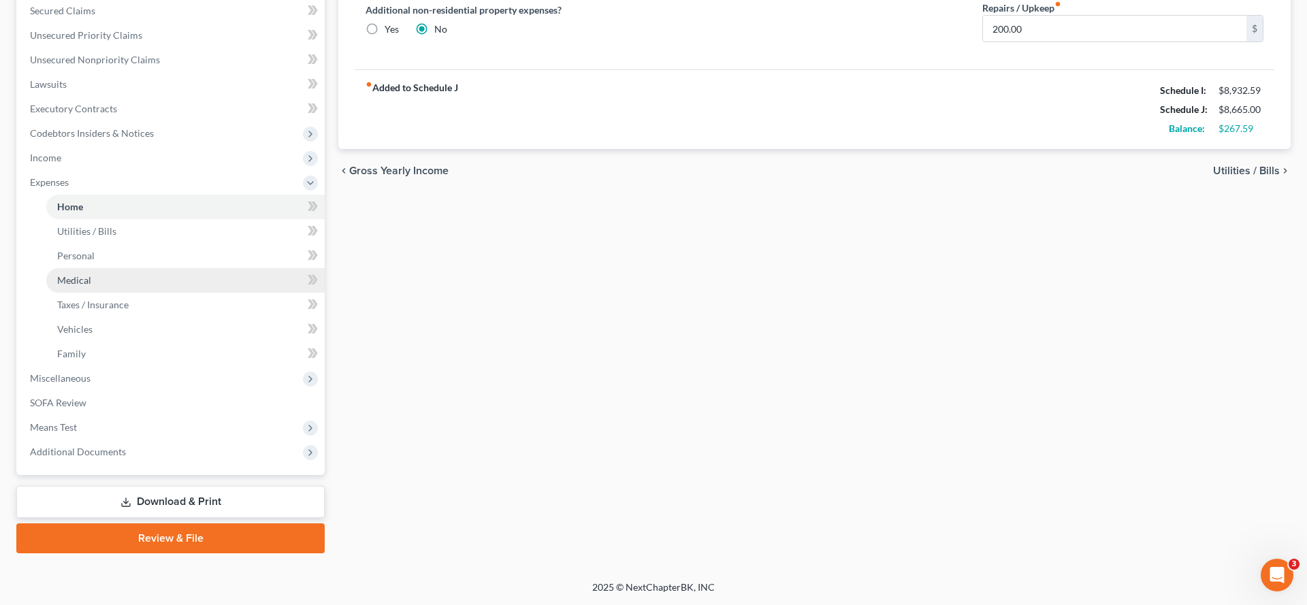
click at [114, 293] on link "Medical" at bounding box center [185, 280] width 278 height 25
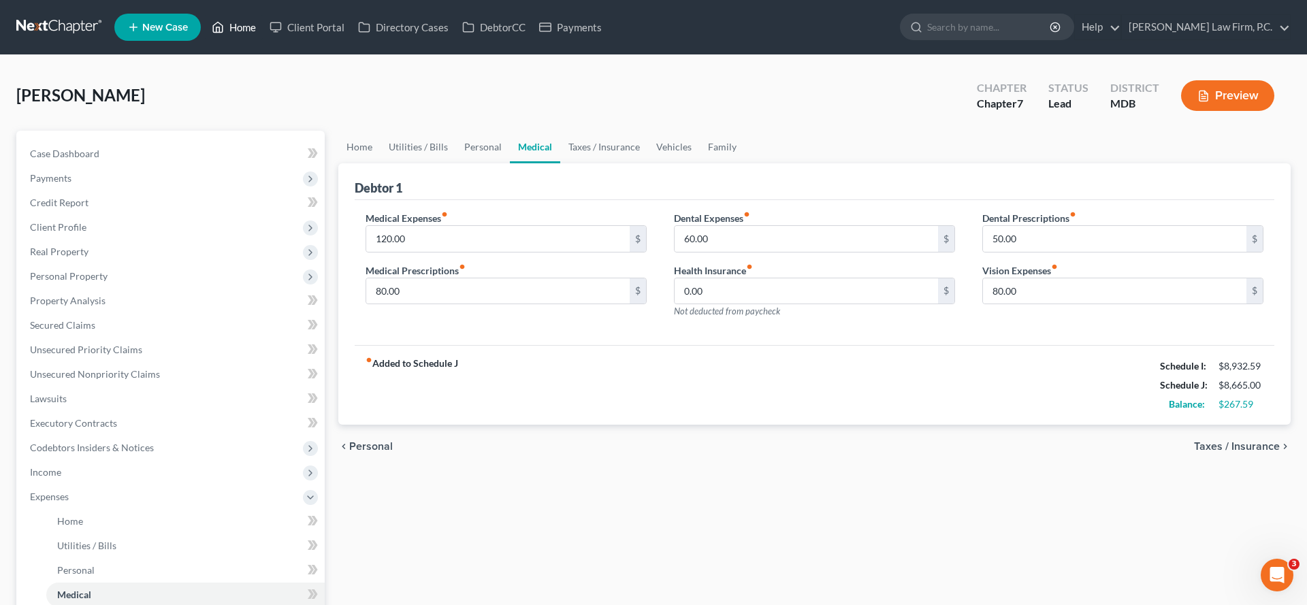
click at [263, 26] on link "Home" at bounding box center [234, 27] width 58 height 25
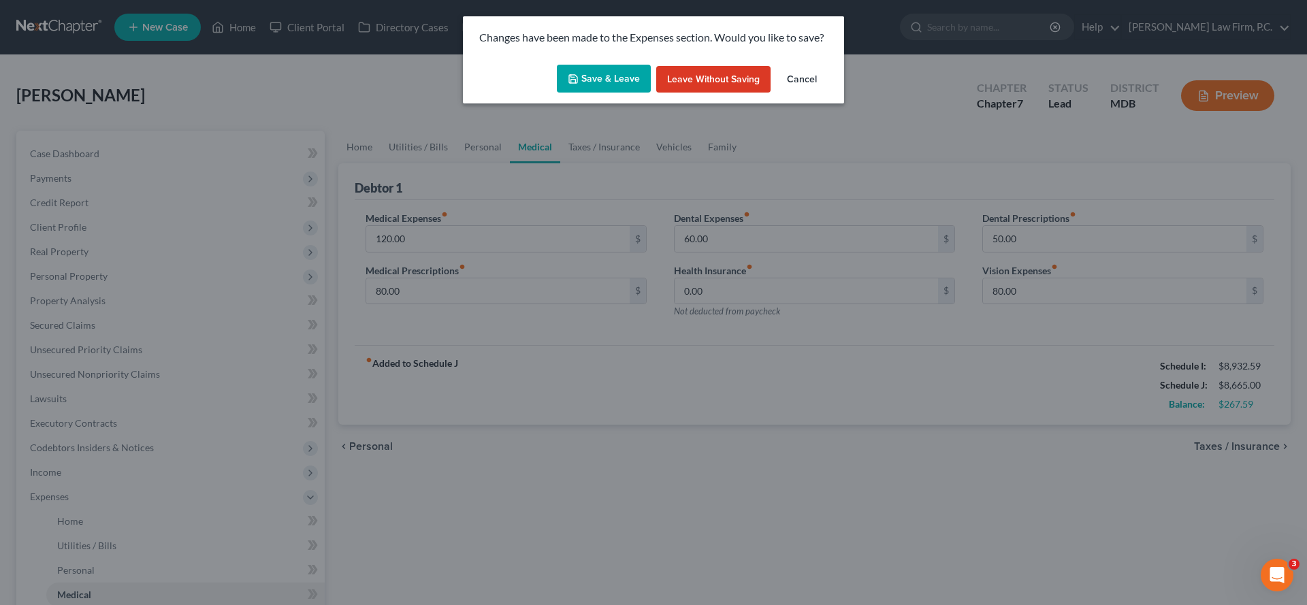
click at [606, 93] on button "Save & Leave" at bounding box center [604, 79] width 94 height 29
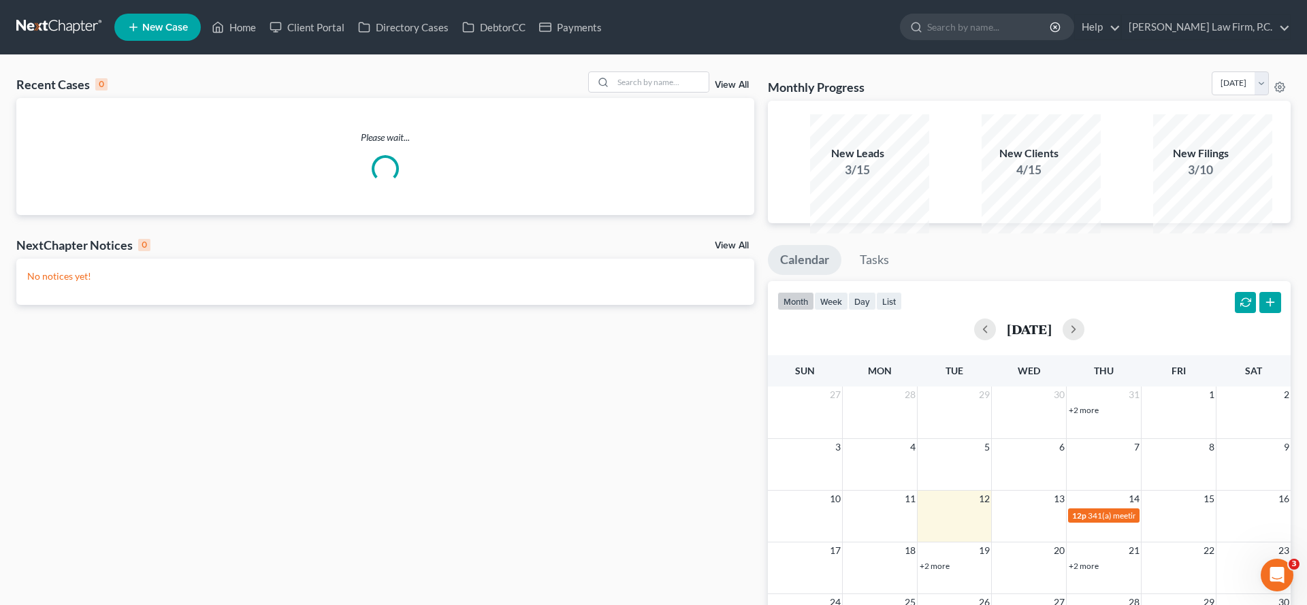
click at [201, 39] on link "New Case" at bounding box center [157, 27] width 86 height 27
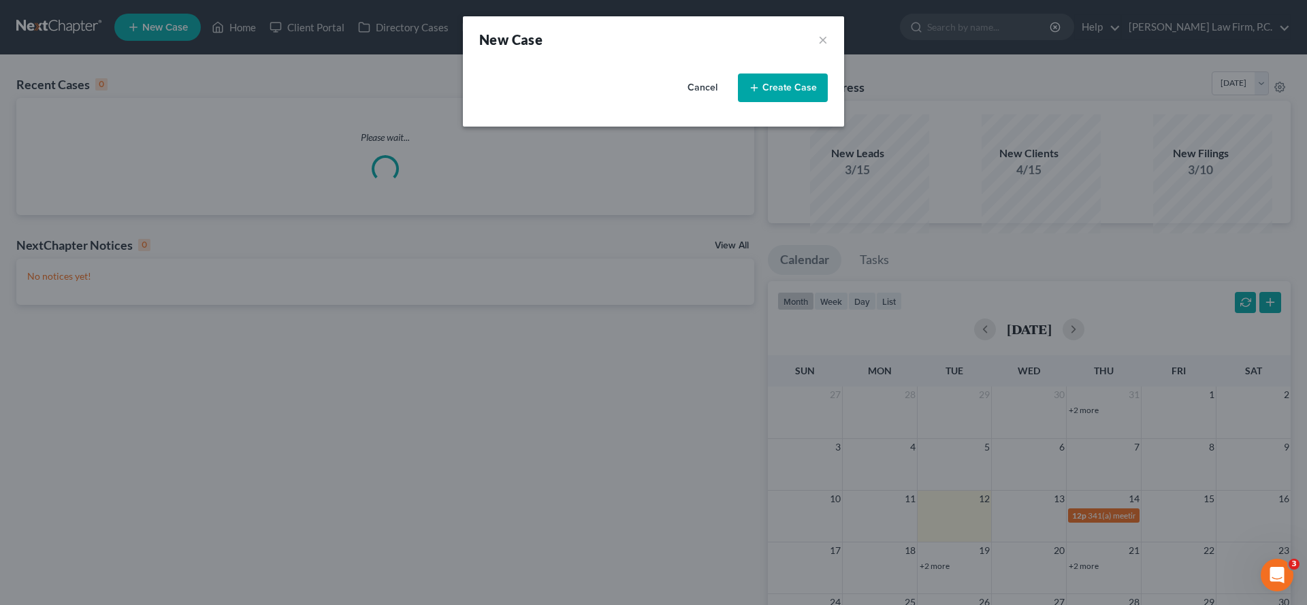
select select "38"
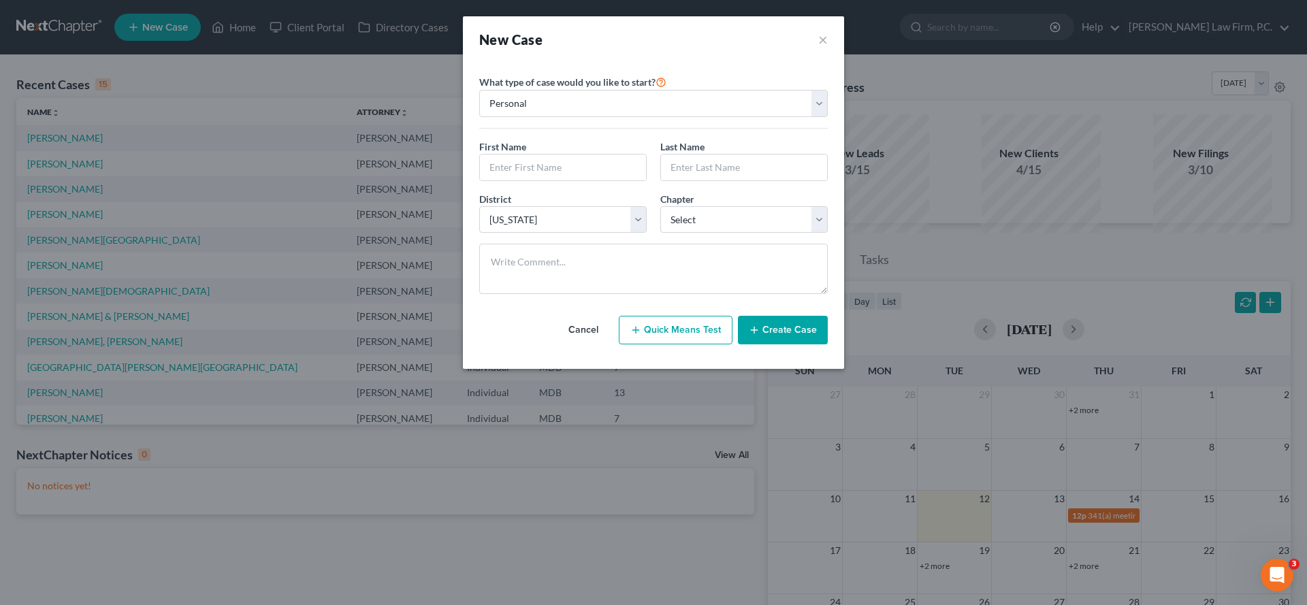
click at [701, 355] on div "Cancel Quick Means Test Create Case" at bounding box center [653, 330] width 349 height 50
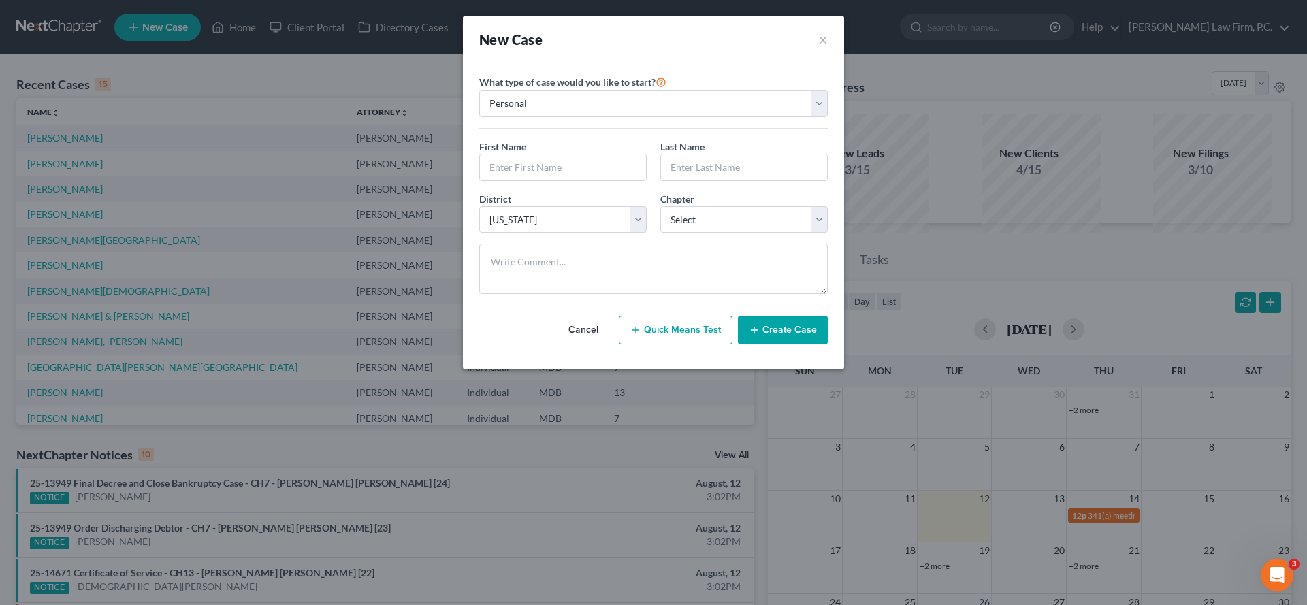
click at [686, 345] on button "Quick Means Test" at bounding box center [676, 330] width 114 height 29
select select "21"
select select "0"
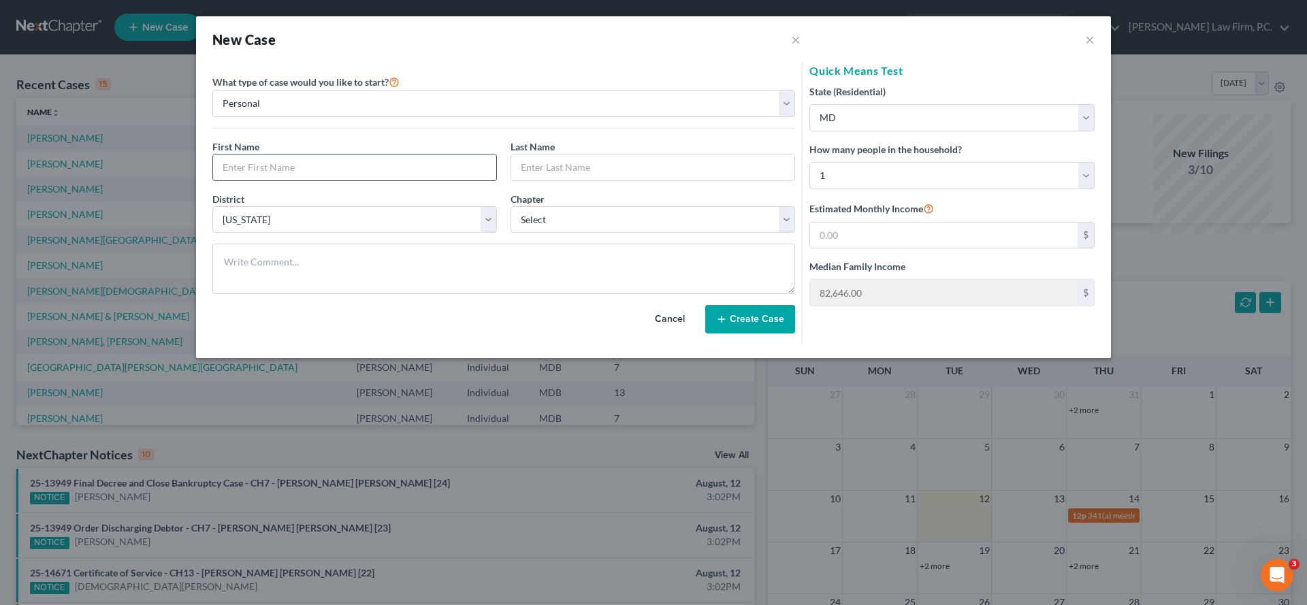
click at [354, 180] on input "text" at bounding box center [354, 168] width 283 height 26
type input "[PERSON_NAME]"
click at [584, 180] on input "text" at bounding box center [652, 168] width 283 height 26
type input "[PERSON_NAME]"
click at [620, 234] on select "Select 7 11 12 13" at bounding box center [653, 219] width 285 height 27
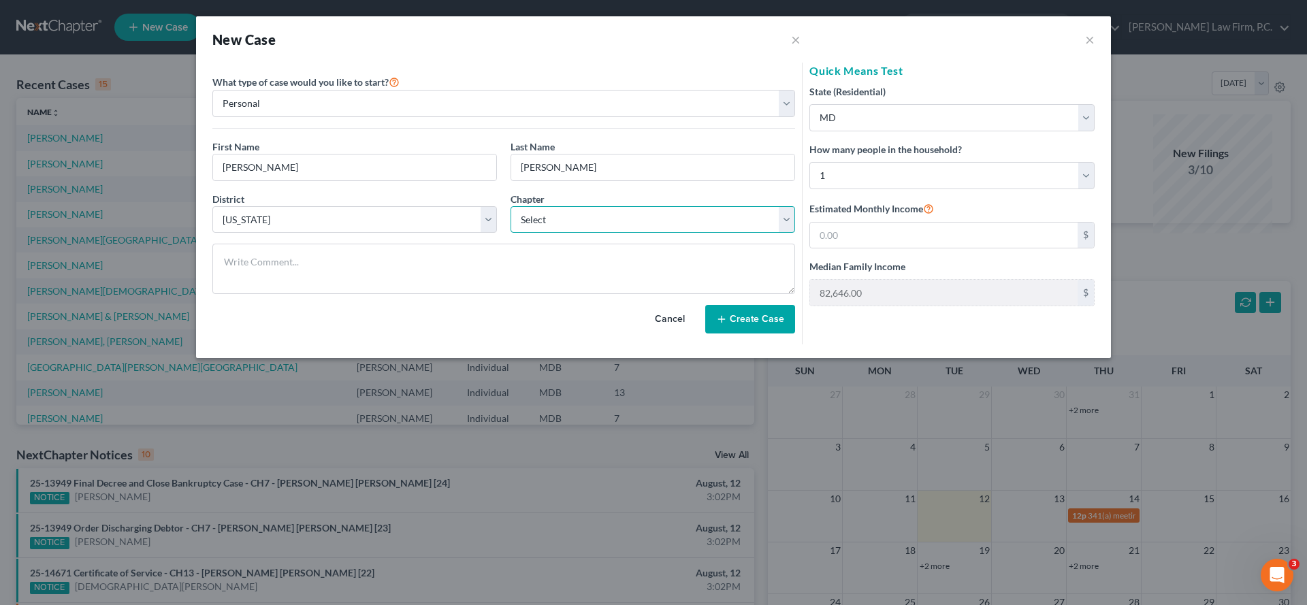
select select "1"
click at [876, 189] on select "Select 1 2 3 4 5 6 7 8 9 10 11 12 13 14 15 16 17 18 19 20" at bounding box center [952, 175] width 285 height 27
select select "3"
type input "154,176.00"
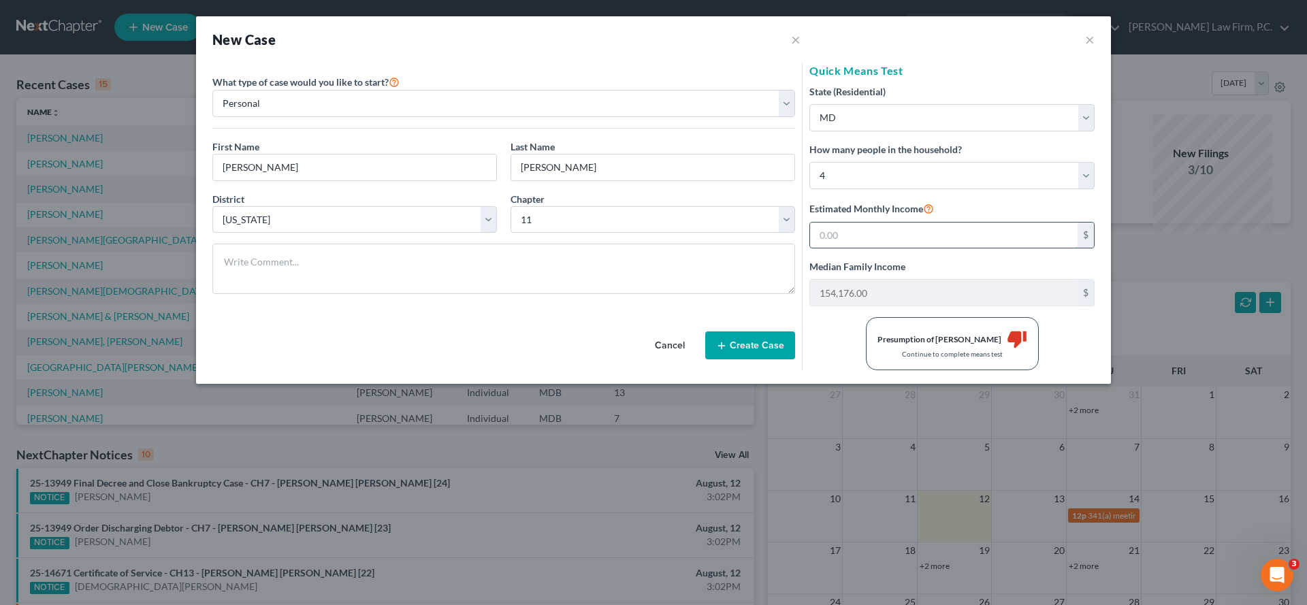
click at [853, 249] on input "text" at bounding box center [944, 236] width 268 height 26
click at [538, 370] on div "Cancel Create Case" at bounding box center [503, 337] width 583 height 65
click at [660, 234] on select "Select 7 11 12 13" at bounding box center [653, 219] width 285 height 27
select select "0"
click at [865, 249] on input "text" at bounding box center [944, 236] width 268 height 26
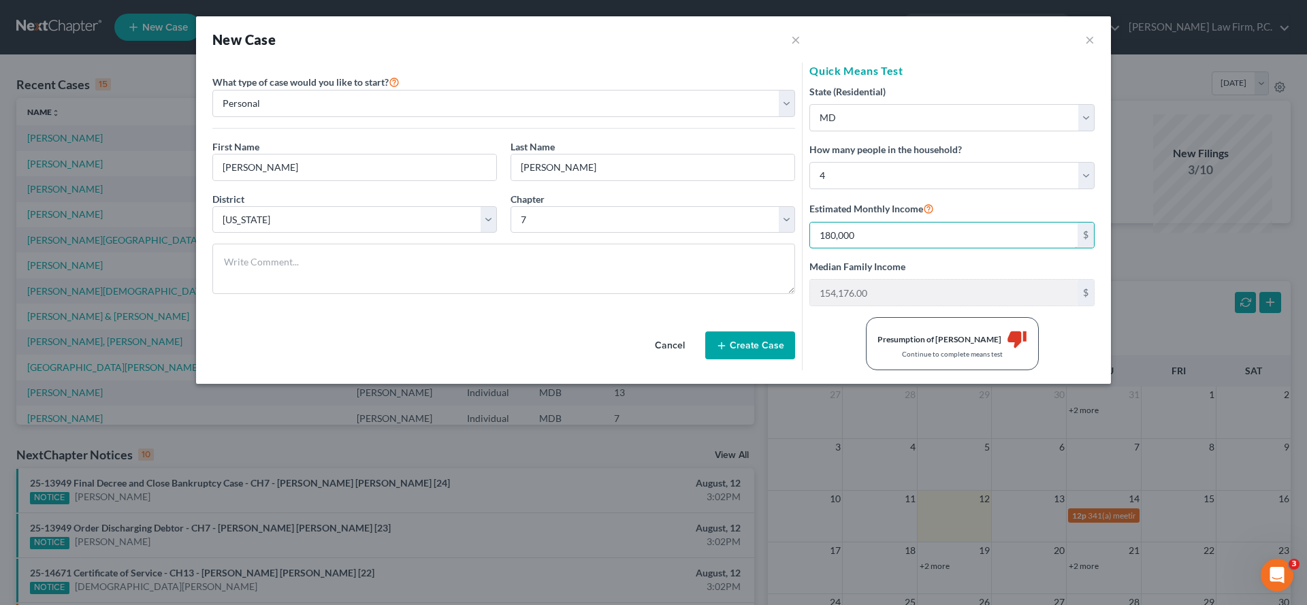
type input "180,000"
click at [640, 359] on button "Cancel" at bounding box center [670, 345] width 60 height 27
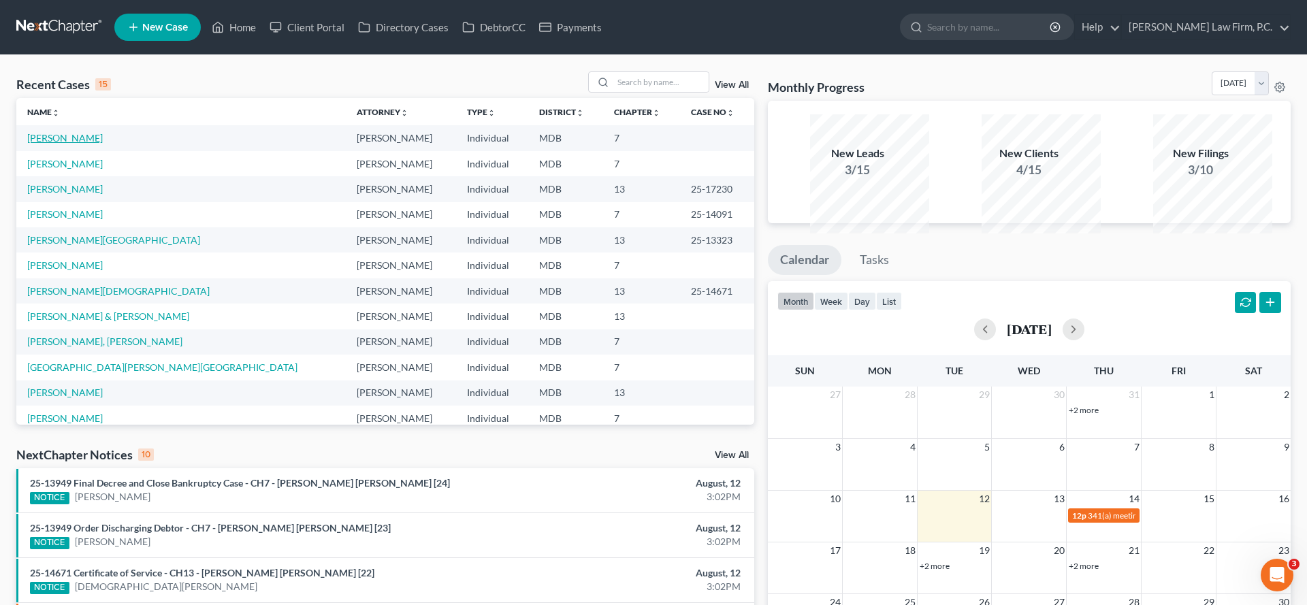
click at [82, 144] on link "[PERSON_NAME]" at bounding box center [65, 138] width 76 height 12
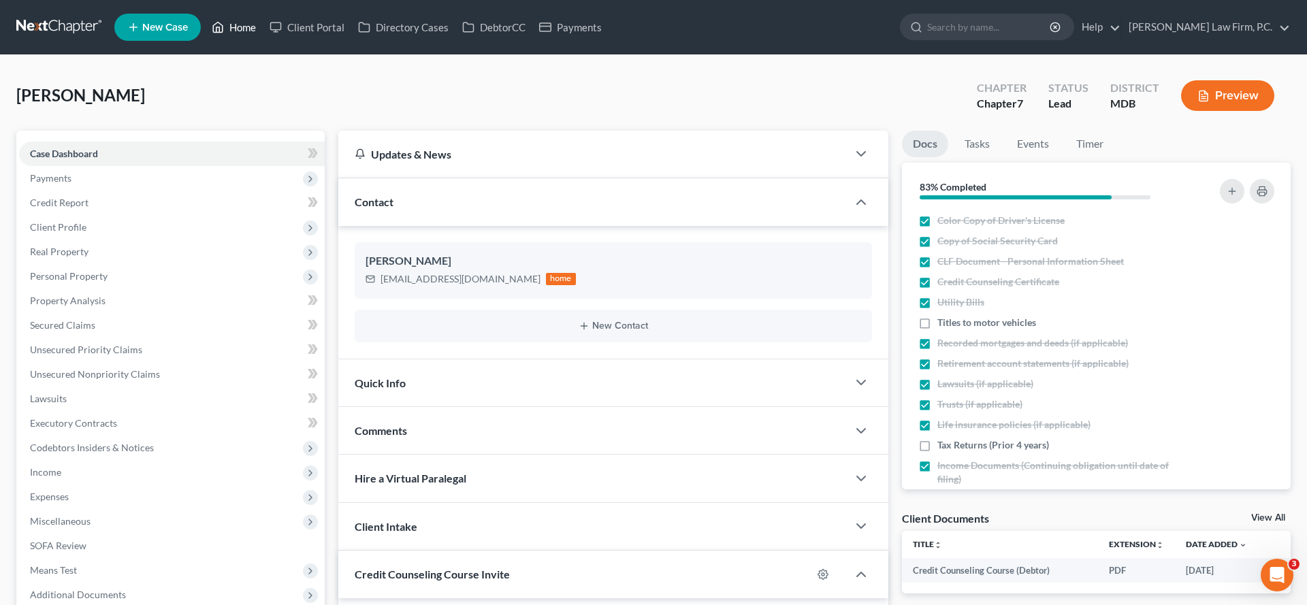
click at [263, 36] on link "Home" at bounding box center [234, 27] width 58 height 25
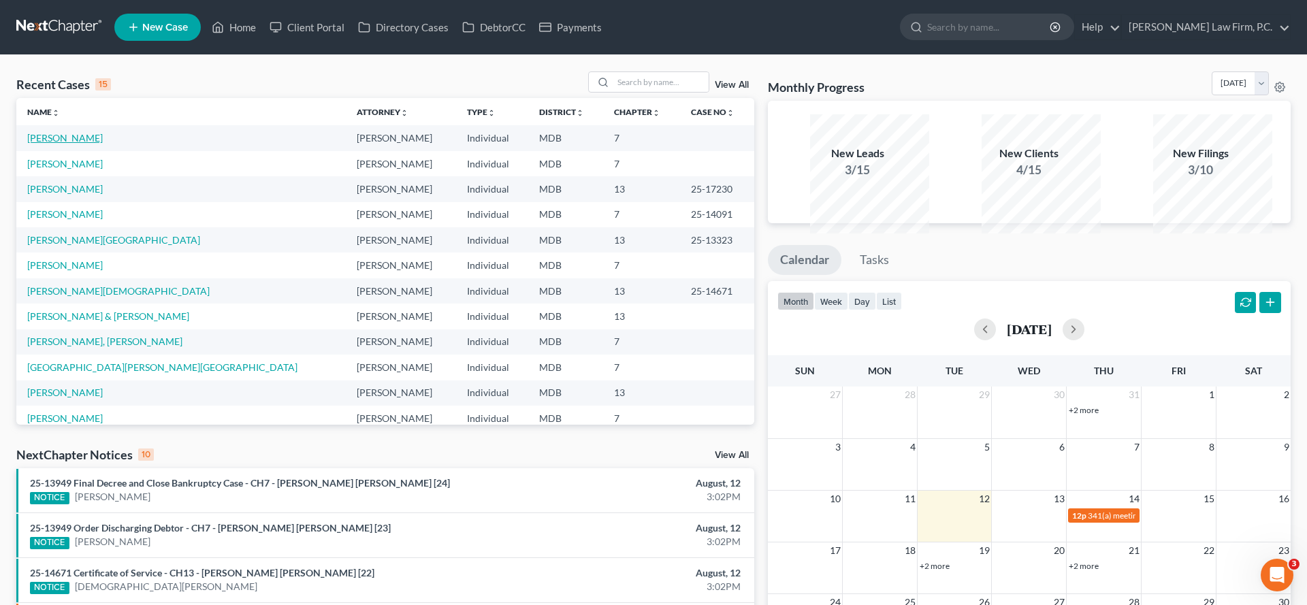
click at [74, 144] on link "[PERSON_NAME]" at bounding box center [65, 138] width 76 height 12
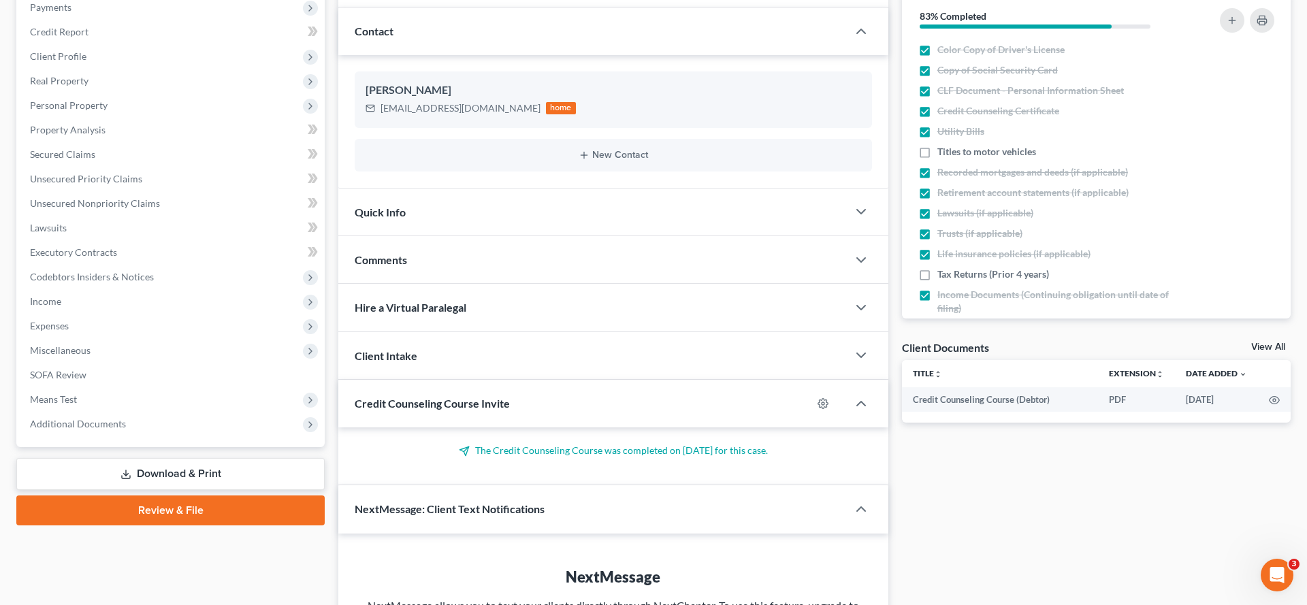
scroll to position [197, 0]
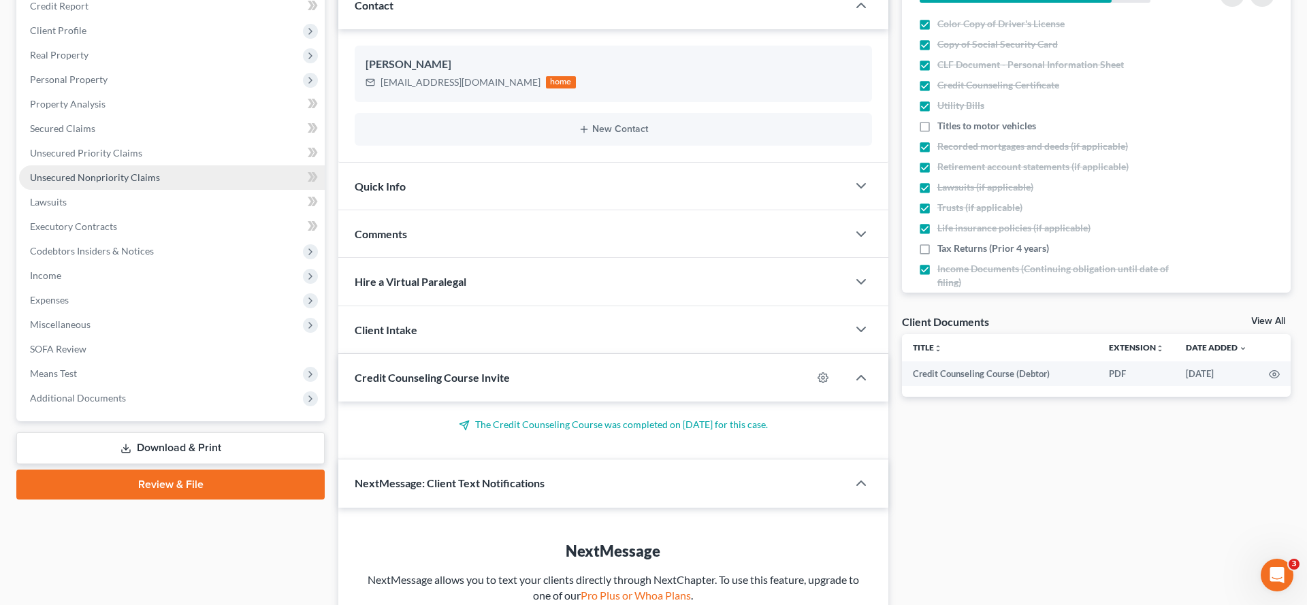
click at [108, 183] on span "Unsecured Nonpriority Claims" at bounding box center [95, 178] width 130 height 12
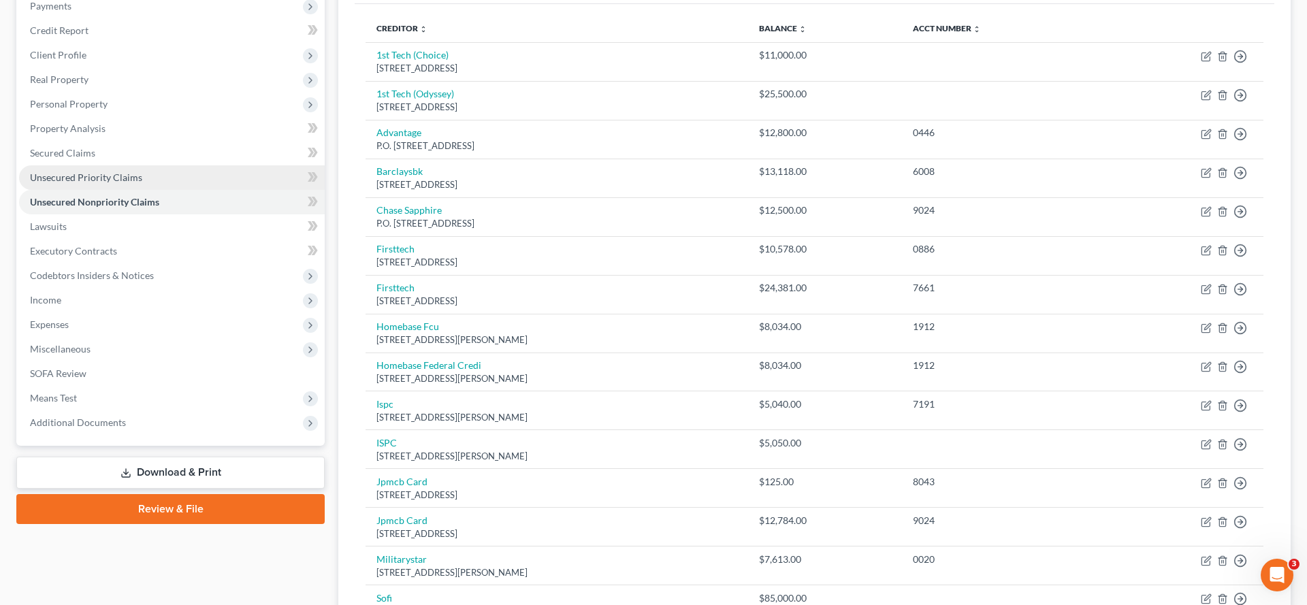
scroll to position [302, 0]
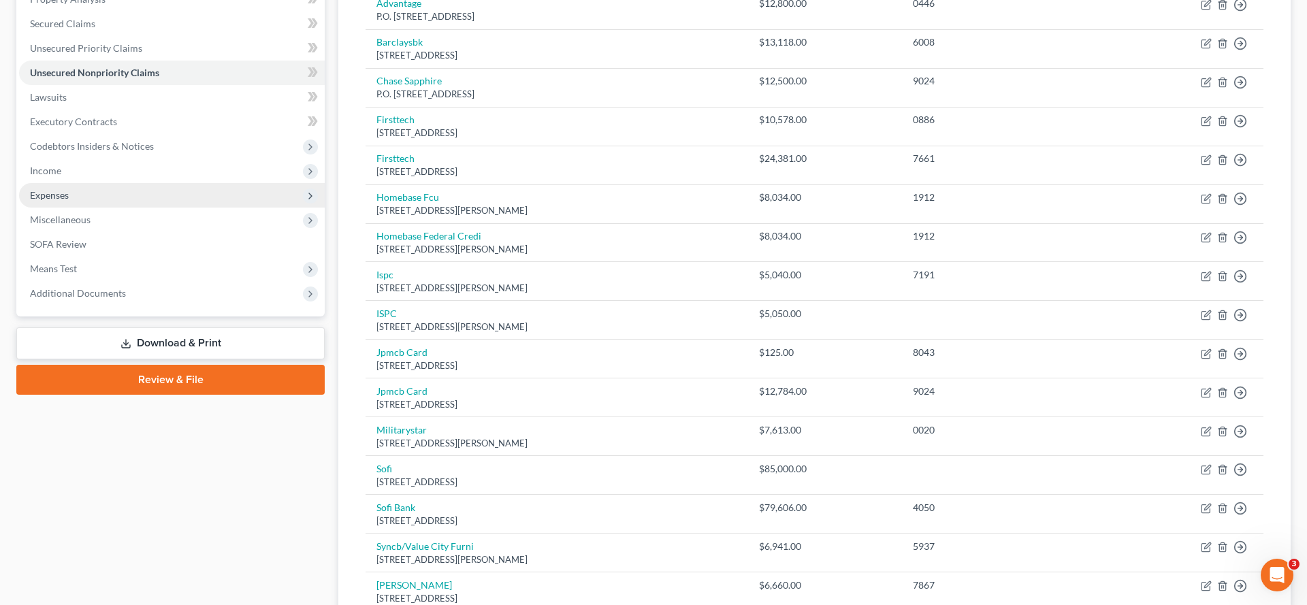
click at [69, 201] on span "Expenses" at bounding box center [49, 195] width 39 height 12
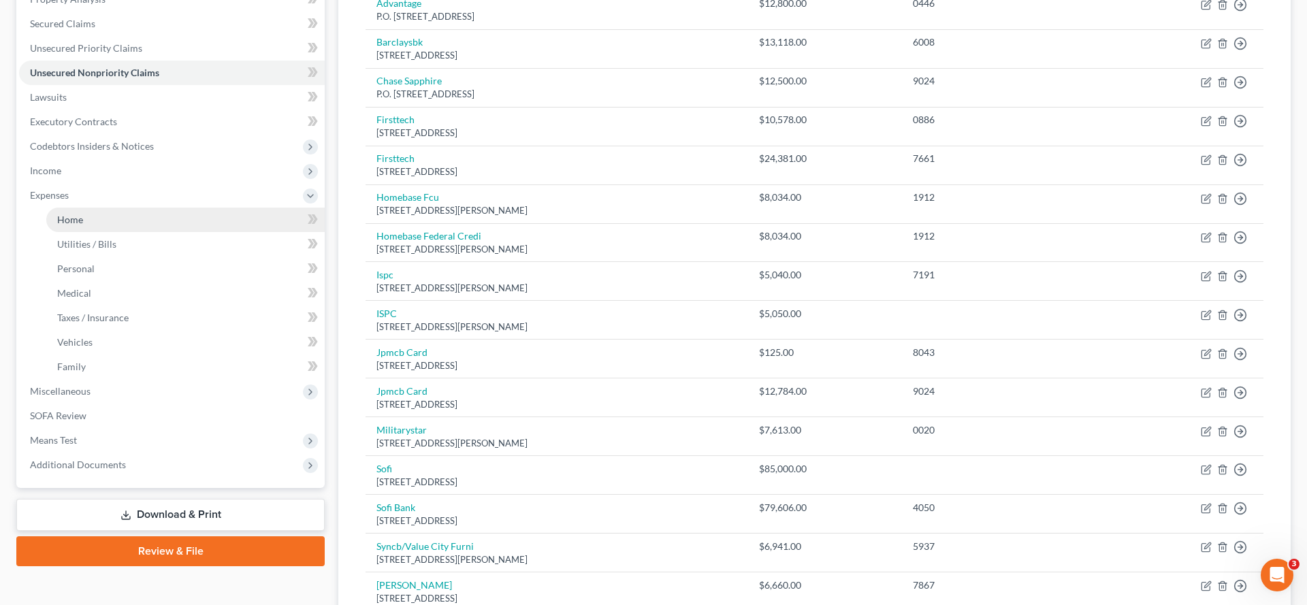
click at [99, 232] on link "Home" at bounding box center [185, 220] width 278 height 25
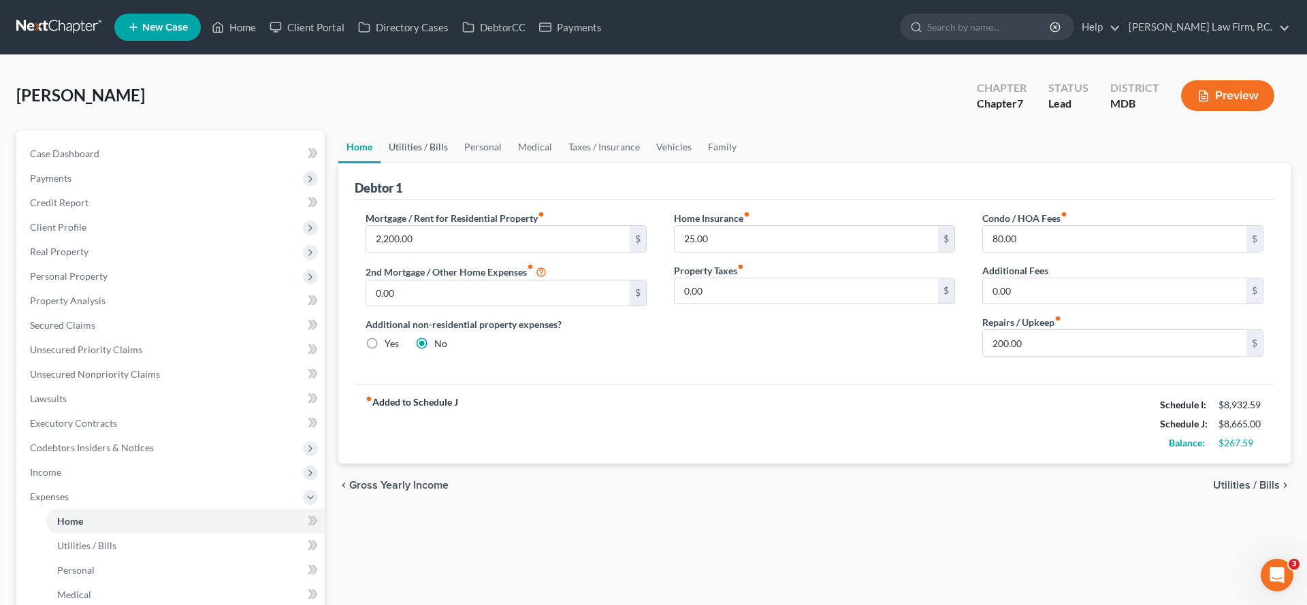
click at [451, 163] on link "Utilities / Bills" at bounding box center [419, 147] width 76 height 33
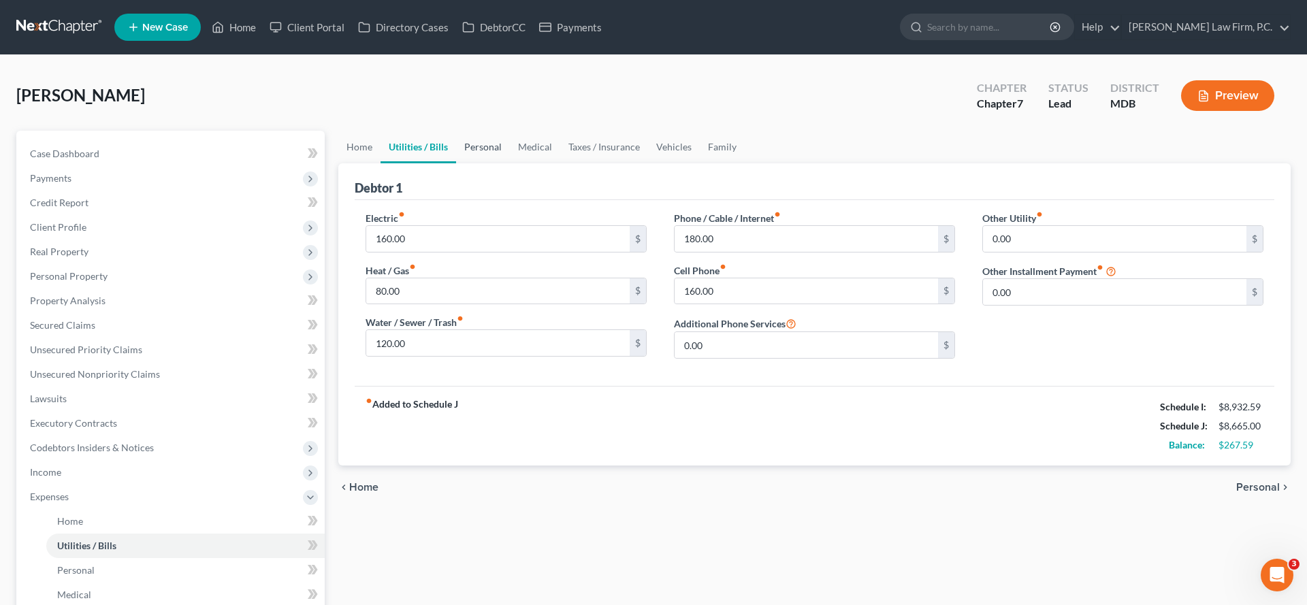
click at [500, 163] on link "Personal" at bounding box center [483, 147] width 54 height 33
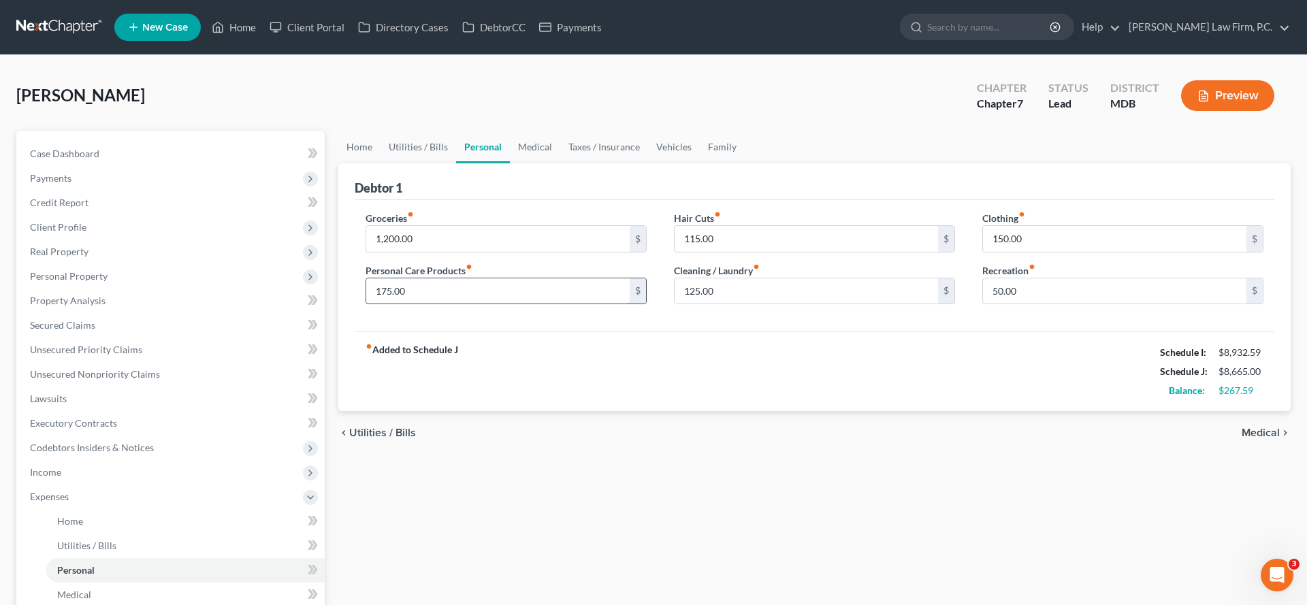
click at [448, 304] on input "175.00" at bounding box center [497, 291] width 263 height 26
type input "200.00"
click at [745, 163] on link "Family" at bounding box center [722, 147] width 45 height 33
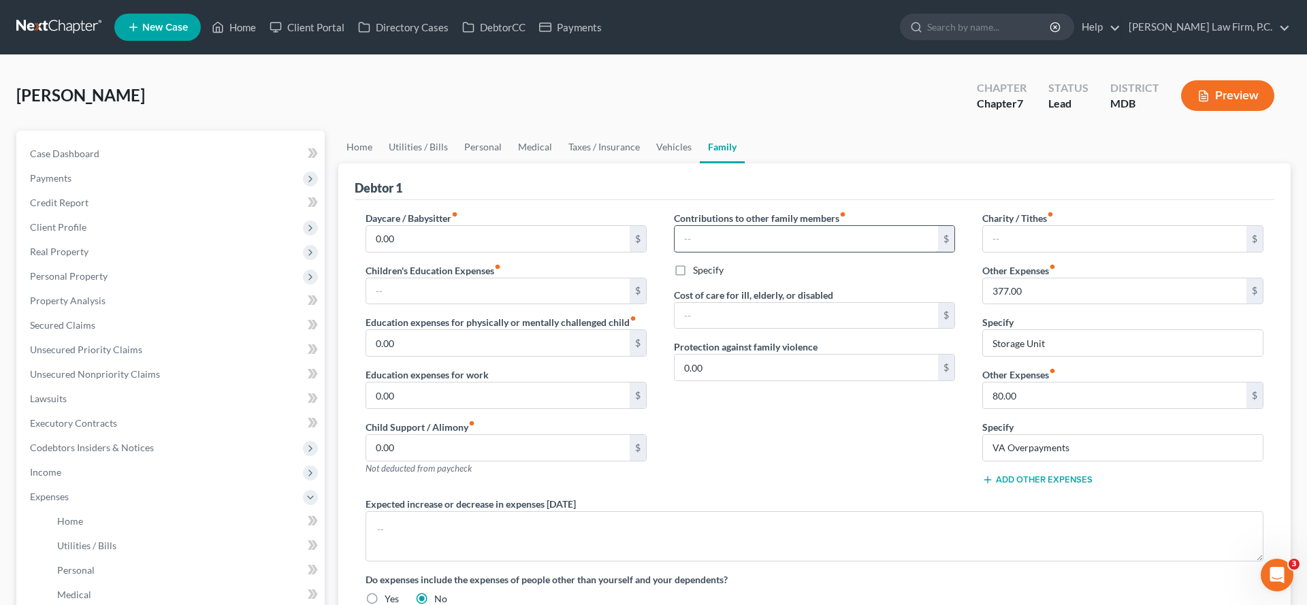
click at [738, 252] on input "text" at bounding box center [806, 239] width 263 height 26
type input "200.00"
click at [703, 277] on label "Specify" at bounding box center [708, 270] width 31 height 14
click at [703, 272] on input "Specify" at bounding box center [703, 267] width 9 height 9
checkbox input "true"
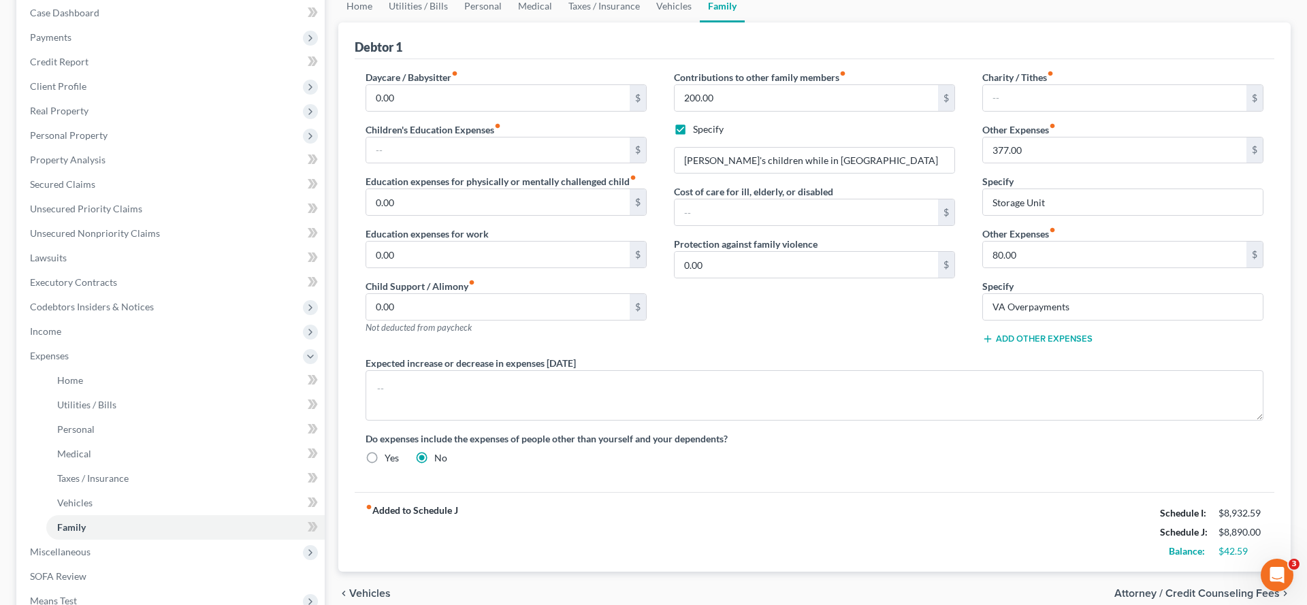
scroll to position [57, 0]
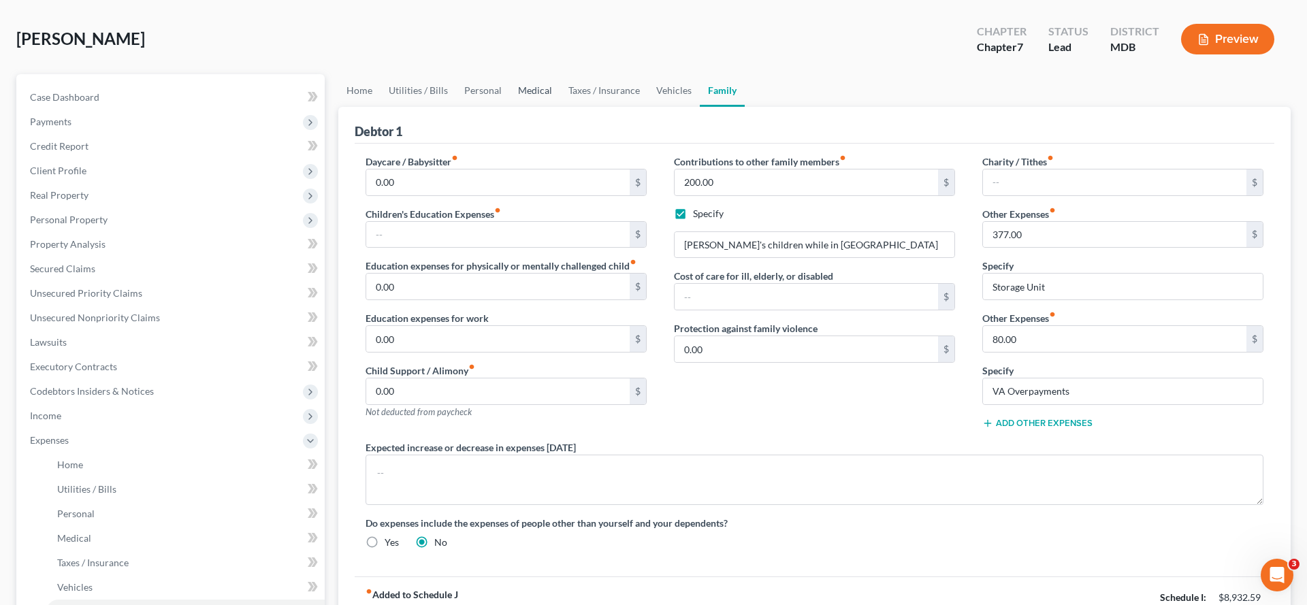
click at [560, 107] on link "Medical" at bounding box center [535, 90] width 50 height 33
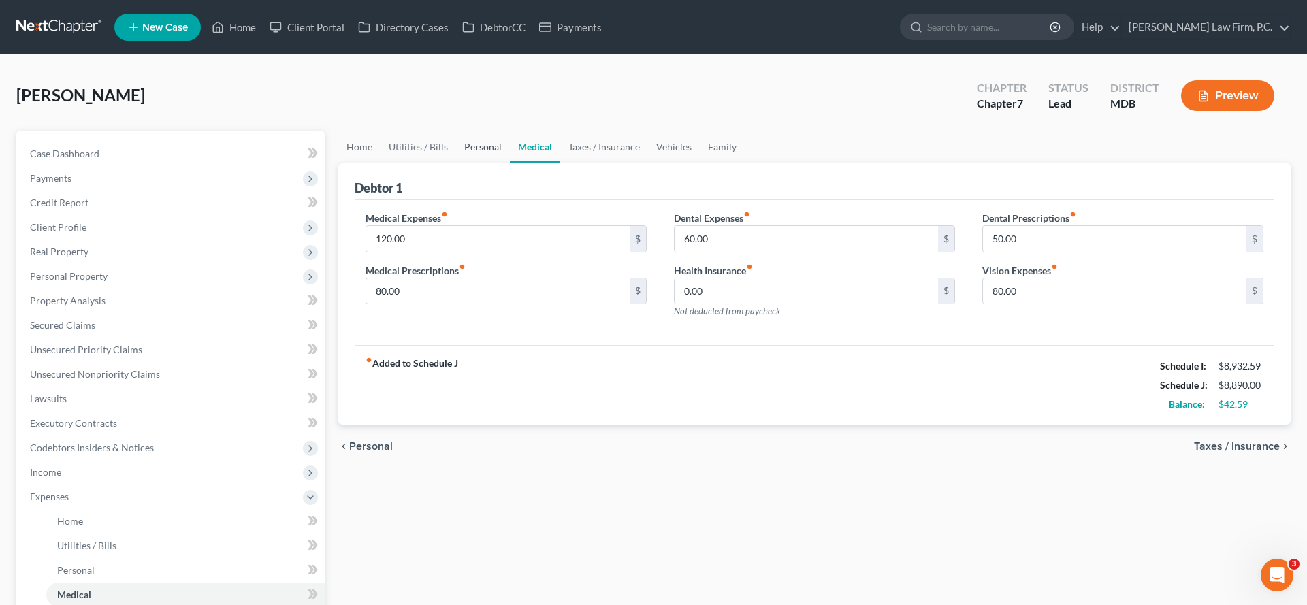
click at [509, 163] on link "Personal" at bounding box center [483, 147] width 54 height 33
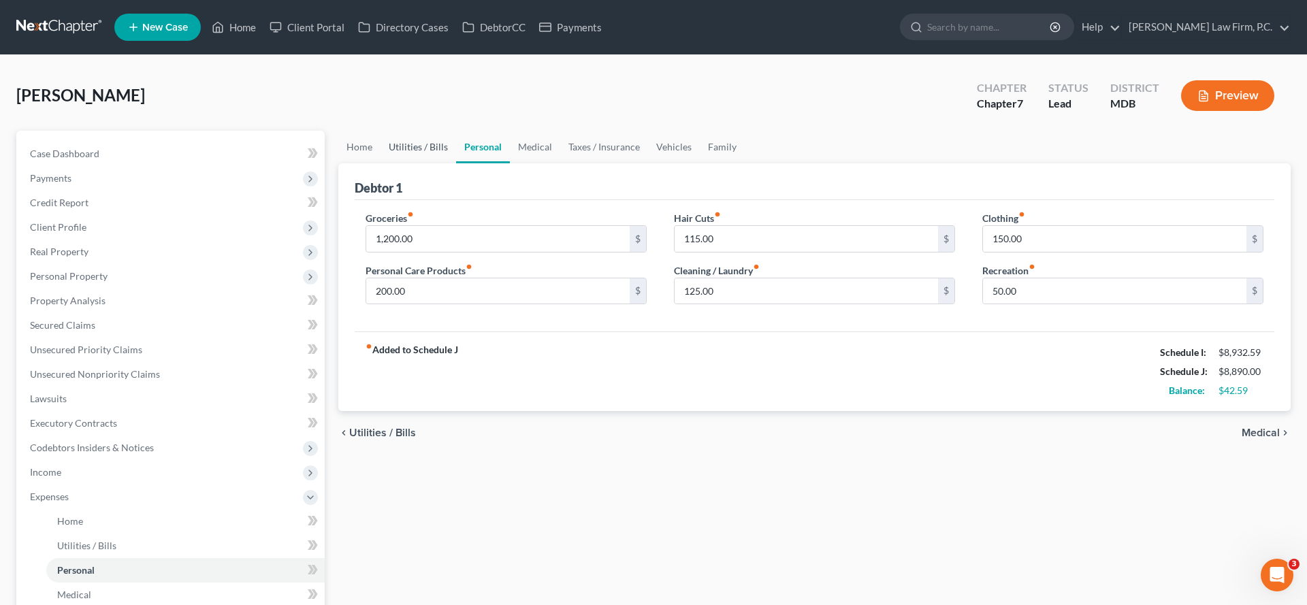
click at [423, 163] on link "Utilities / Bills" at bounding box center [419, 147] width 76 height 33
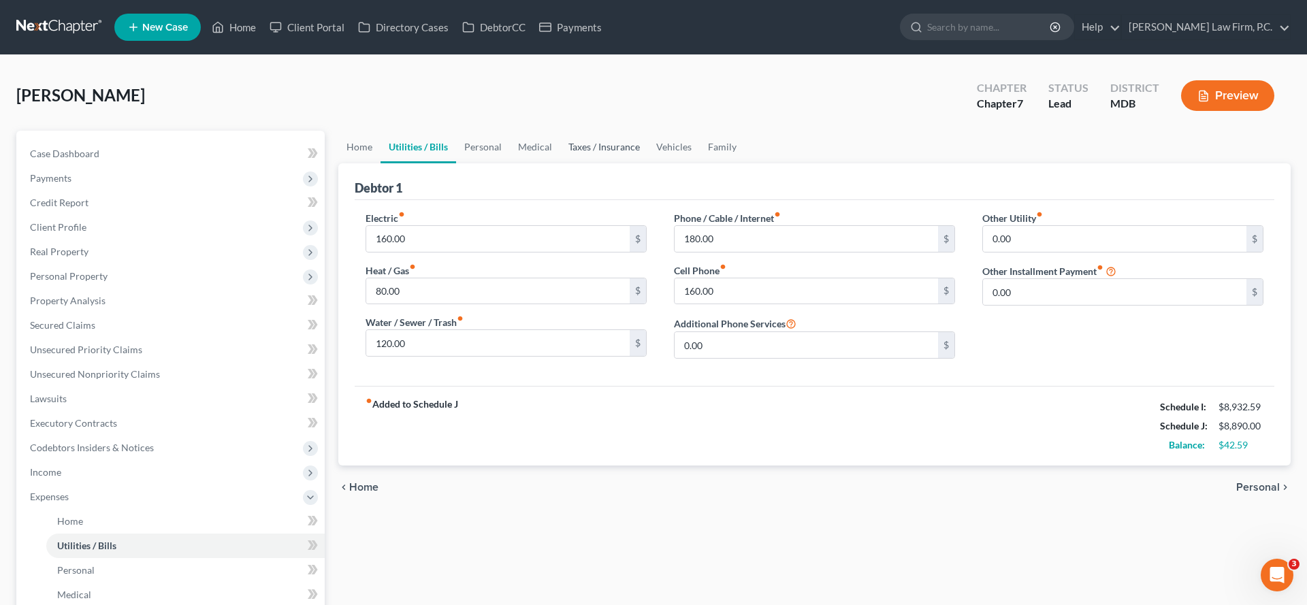
click at [648, 163] on link "Taxes / Insurance" at bounding box center [604, 147] width 88 height 33
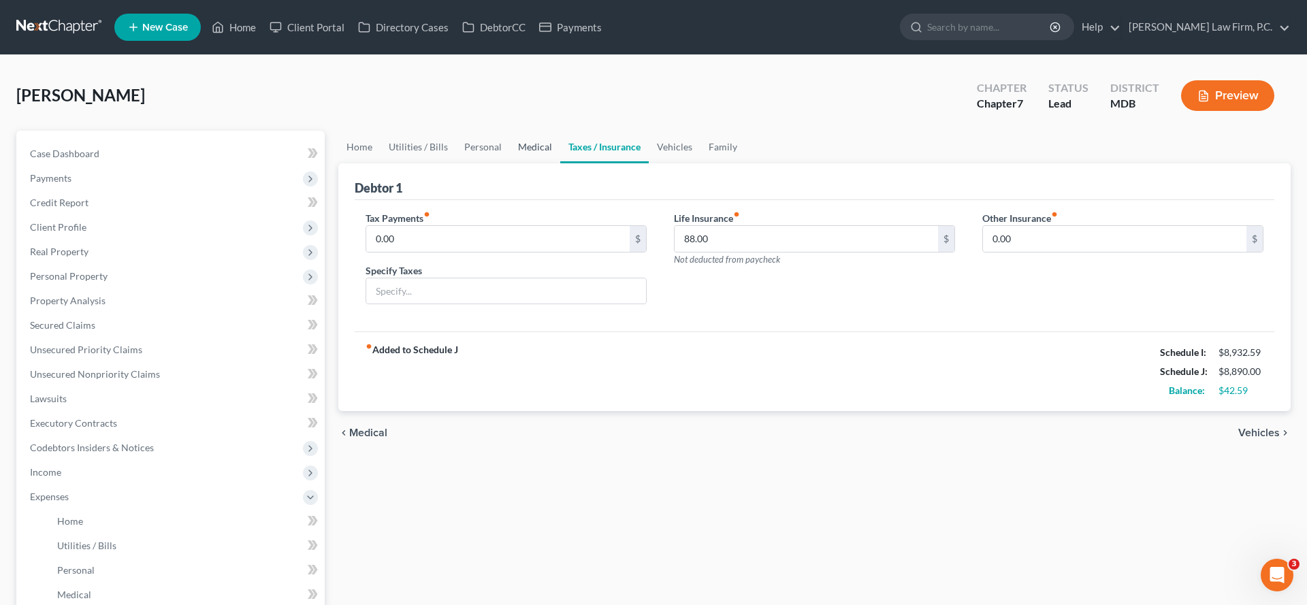
click at [554, 163] on link "Medical" at bounding box center [535, 147] width 50 height 33
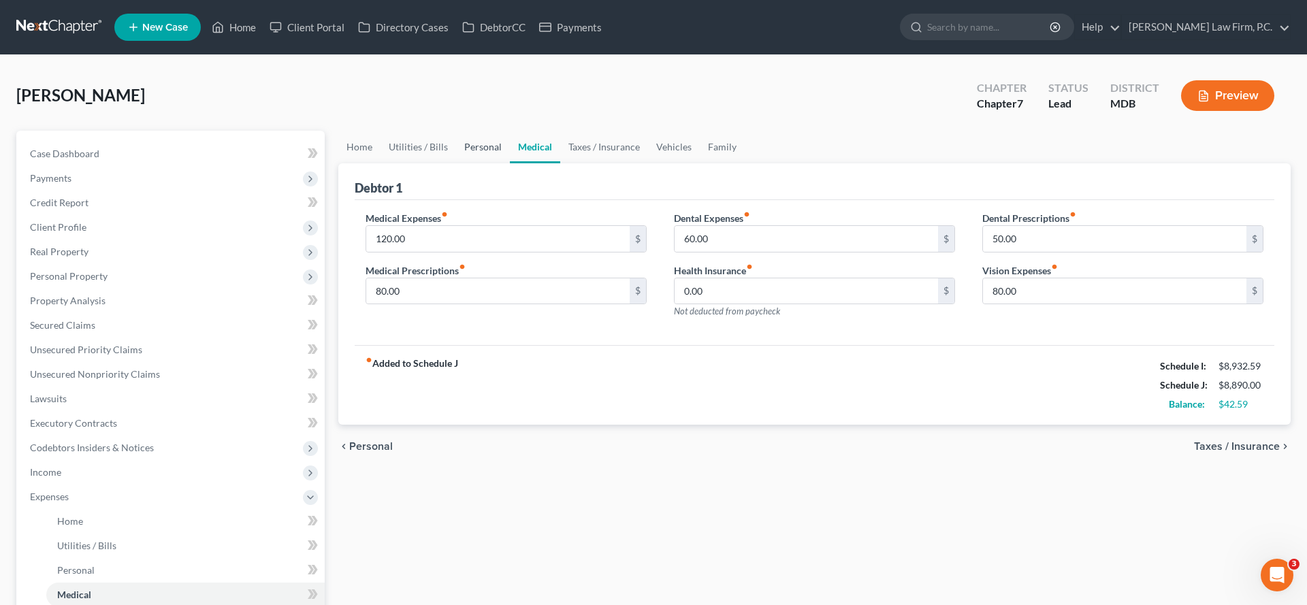
click at [510, 163] on link "Personal" at bounding box center [483, 147] width 54 height 33
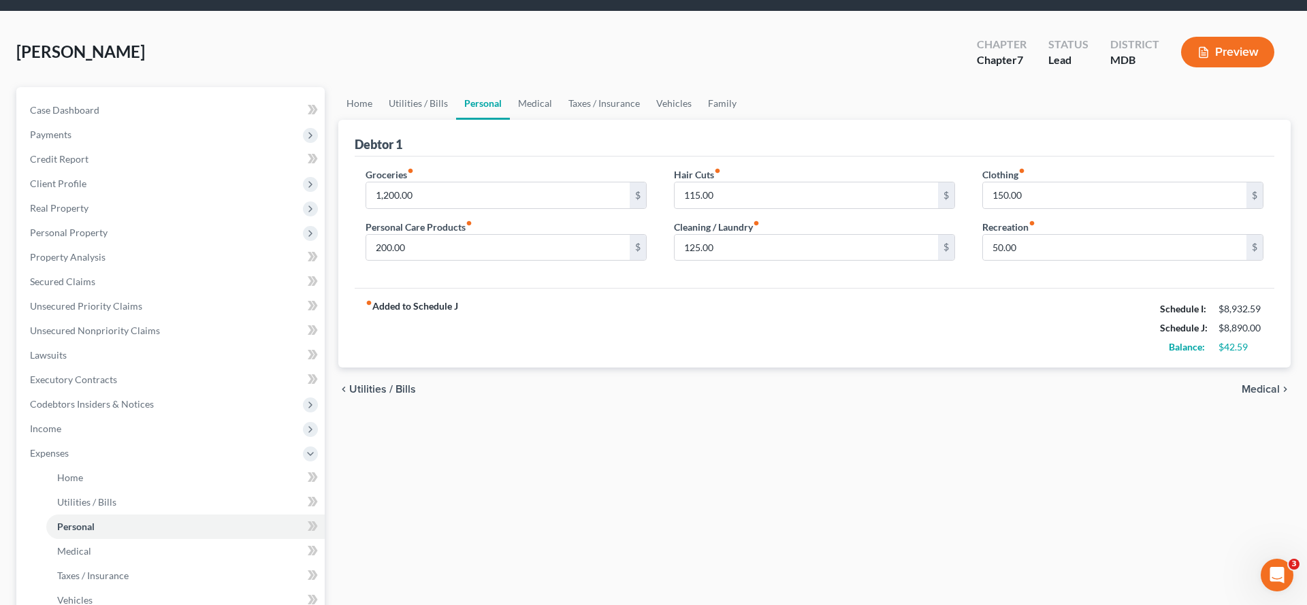
scroll to position [44, 0]
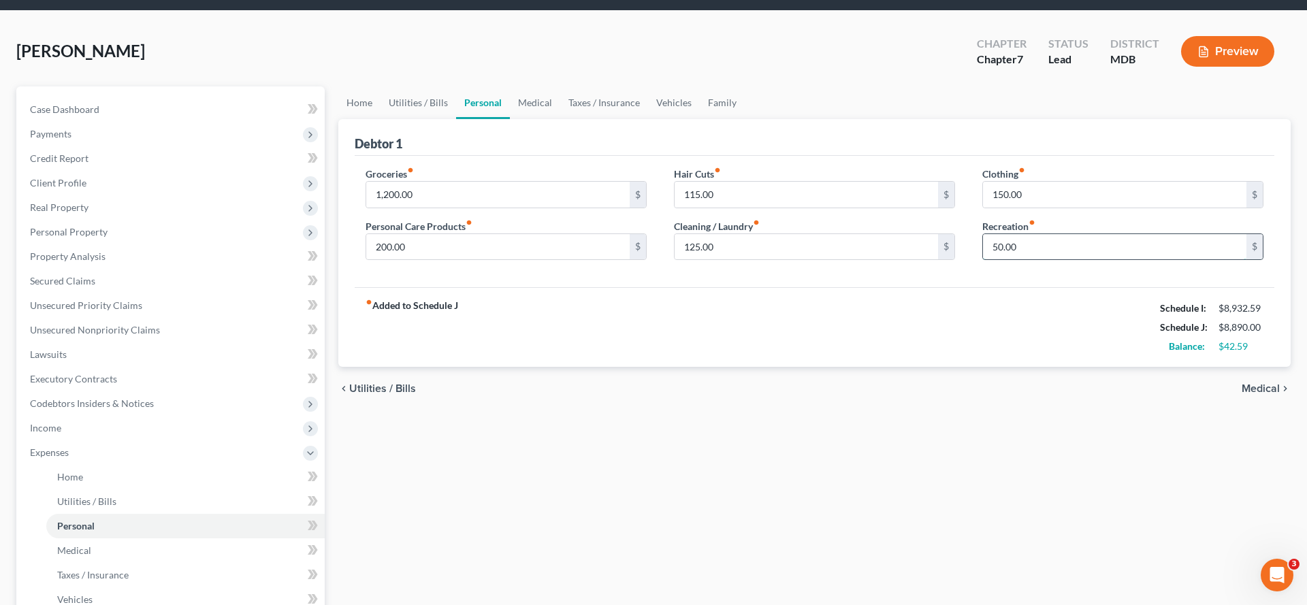
click at [1028, 260] on input "50.00" at bounding box center [1114, 247] width 263 height 26
type input "75.00"
click at [960, 367] on div "fiber_manual_record Added to Schedule J Schedule I: $8,932.59 Schedule J: $8,91…" at bounding box center [815, 327] width 920 height 80
click at [745, 119] on link "Family" at bounding box center [722, 102] width 45 height 33
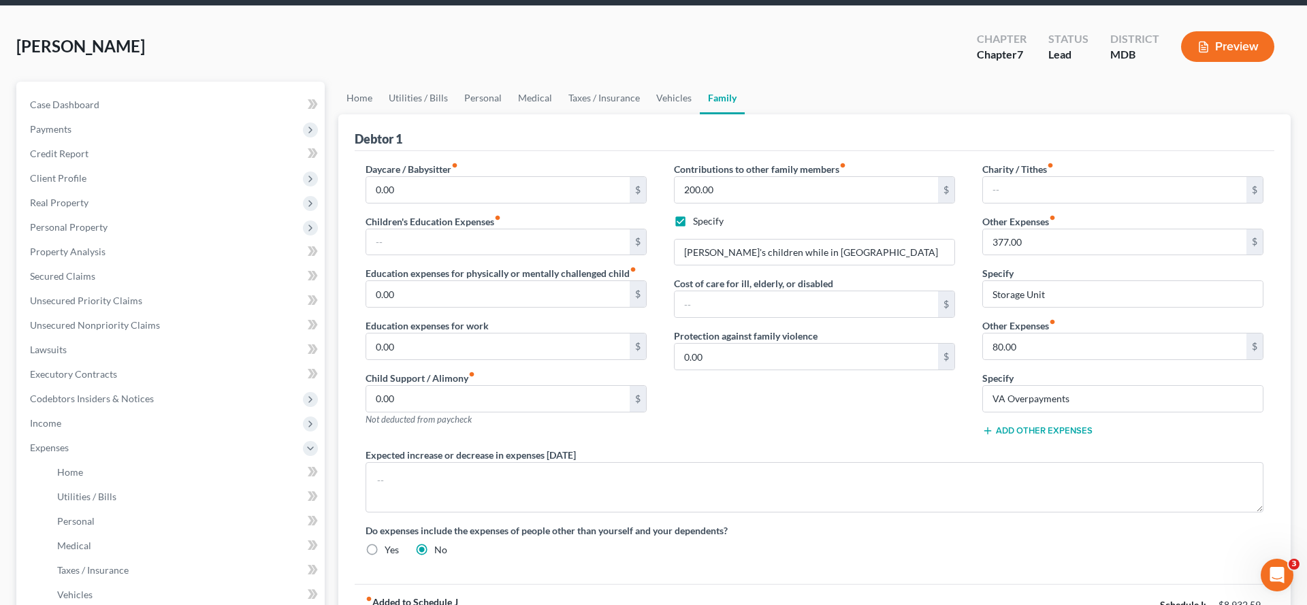
scroll to position [52, 0]
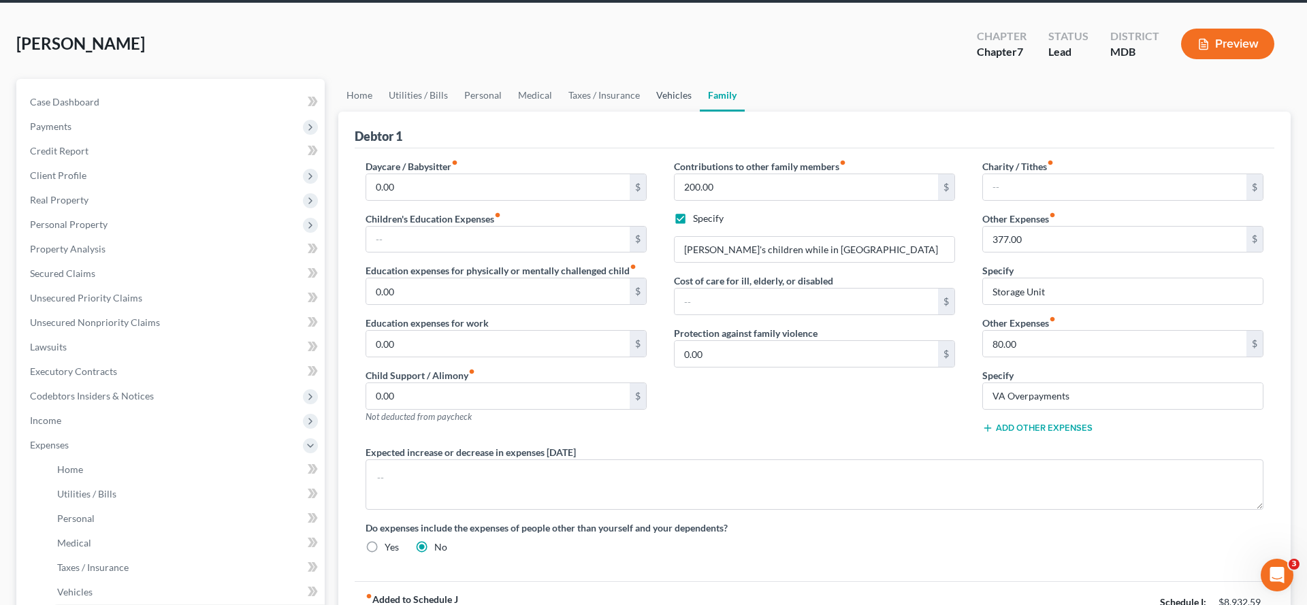
click at [700, 112] on link "Vehicles" at bounding box center [674, 95] width 52 height 33
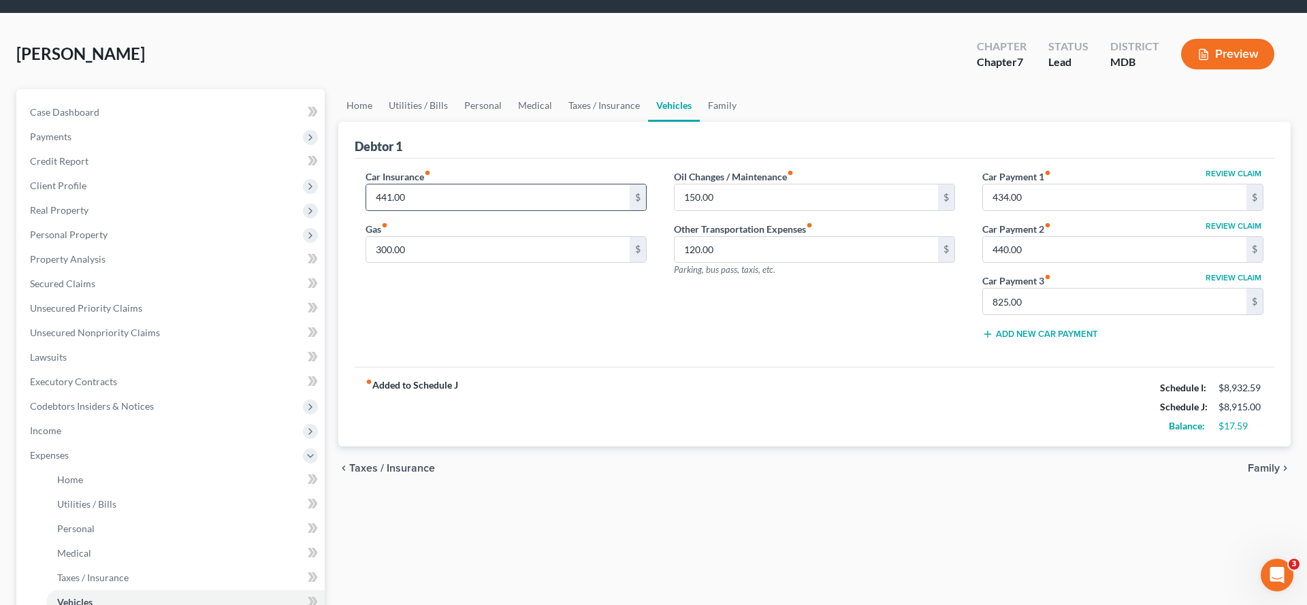
scroll to position [43, 0]
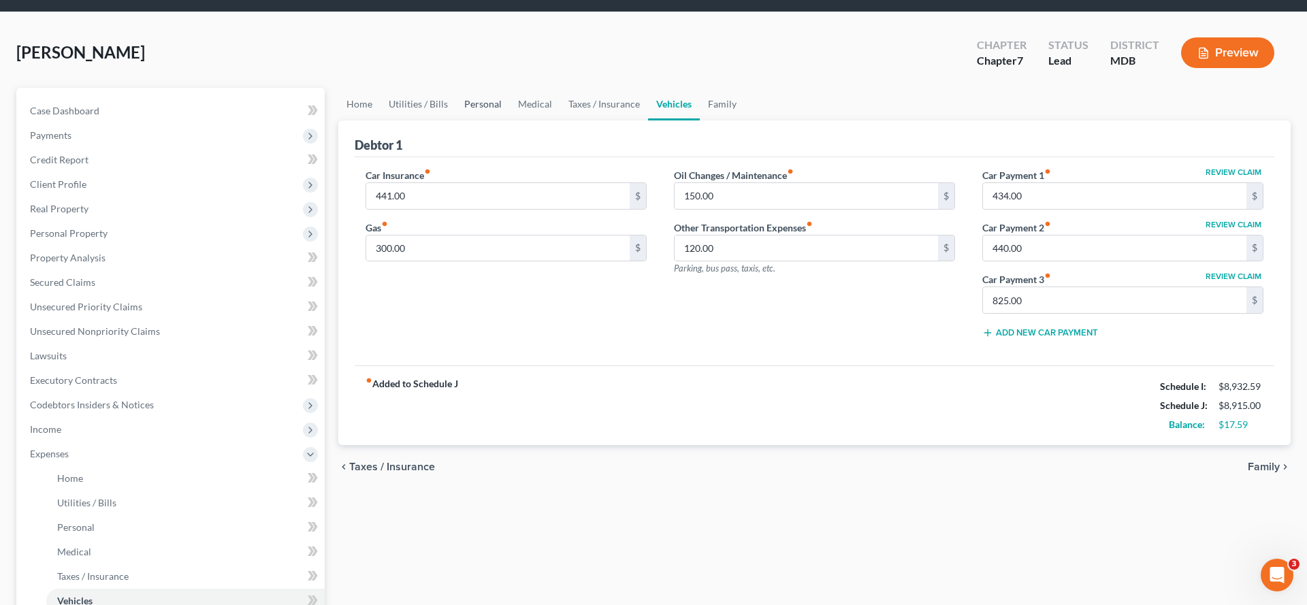
click at [510, 121] on link "Personal" at bounding box center [483, 104] width 54 height 33
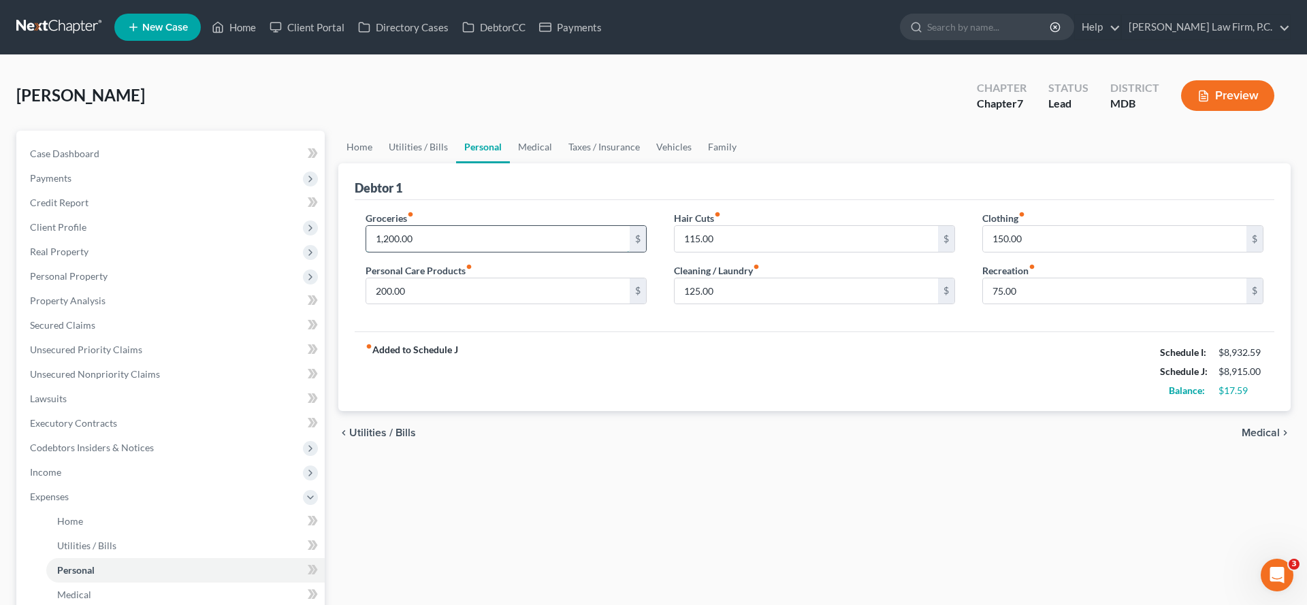
click at [410, 252] on input "1,200.00" at bounding box center [497, 239] width 263 height 26
type input "1,220"
click at [499, 332] on div "Groceries fiber_manual_record 1,220 $ Personal Care Products fiber_manual_recor…" at bounding box center [815, 266] width 920 height 132
click at [492, 304] on input "200.00" at bounding box center [497, 291] width 263 height 26
click at [487, 304] on input "200.00" at bounding box center [497, 291] width 263 height 26
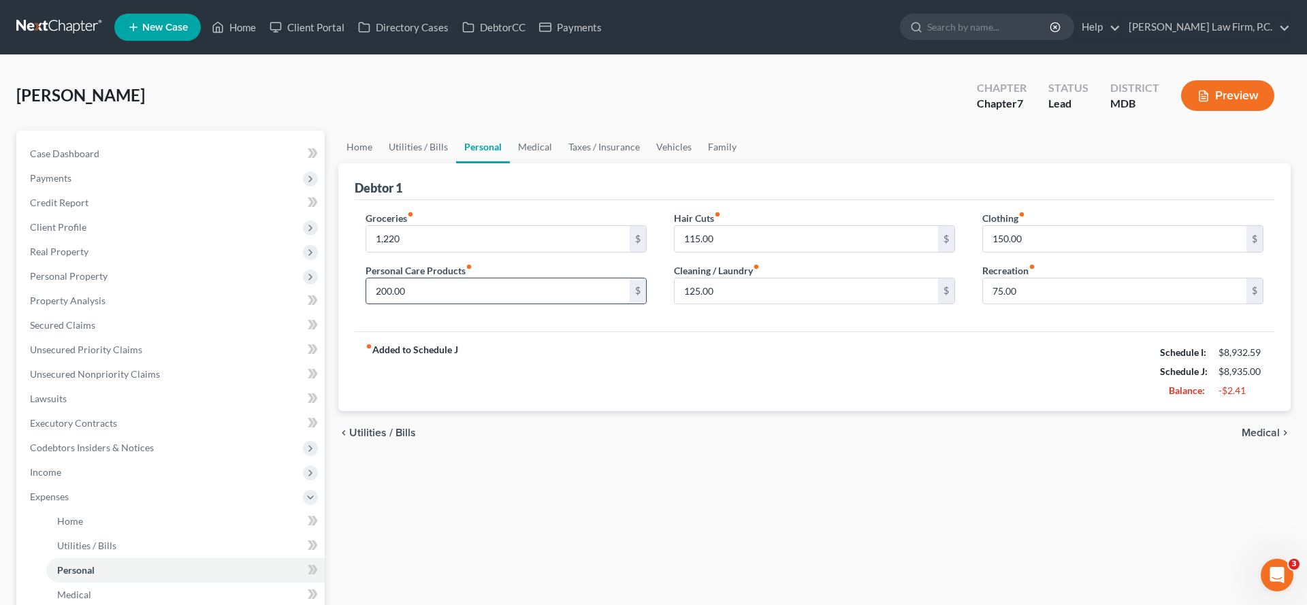
click at [487, 304] on input "200.00" at bounding box center [497, 291] width 263 height 26
type input "215.00"
click at [482, 252] on input "1,220" at bounding box center [497, 239] width 263 height 26
type input "1,200.00"
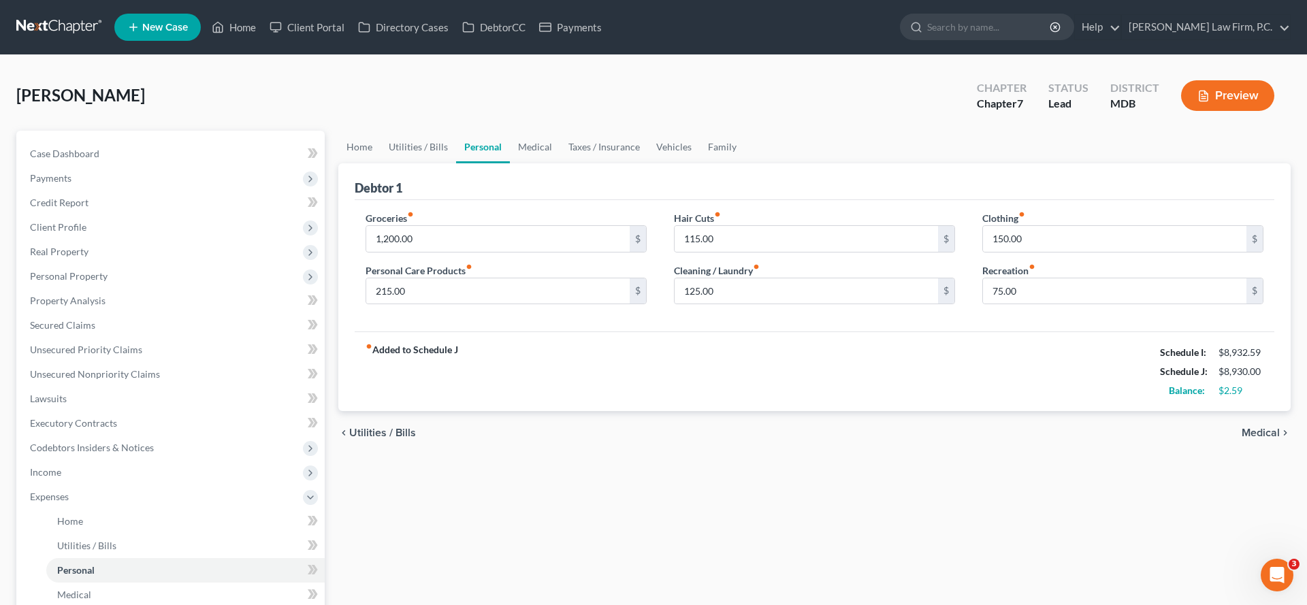
click at [614, 316] on div "Groceries fiber_manual_record 1,200.00 $ Personal Care Products fiber_manual_re…" at bounding box center [506, 263] width 308 height 105
click at [431, 163] on link "Utilities / Bills" at bounding box center [419, 147] width 76 height 33
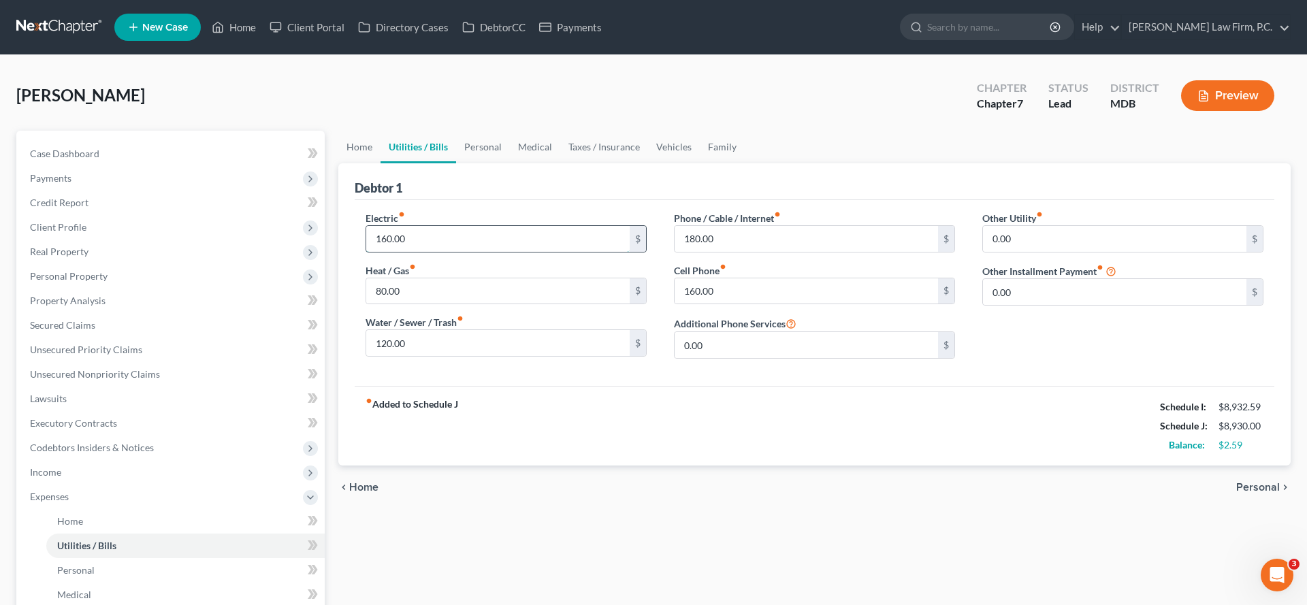
click at [476, 252] on input "160.00" at bounding box center [497, 239] width 263 height 26
type input "165.00"
click at [756, 466] on div "fiber_manual_record Added to Schedule J Schedule I: $8,932.59 Schedule J: $8,93…" at bounding box center [815, 426] width 920 height 80
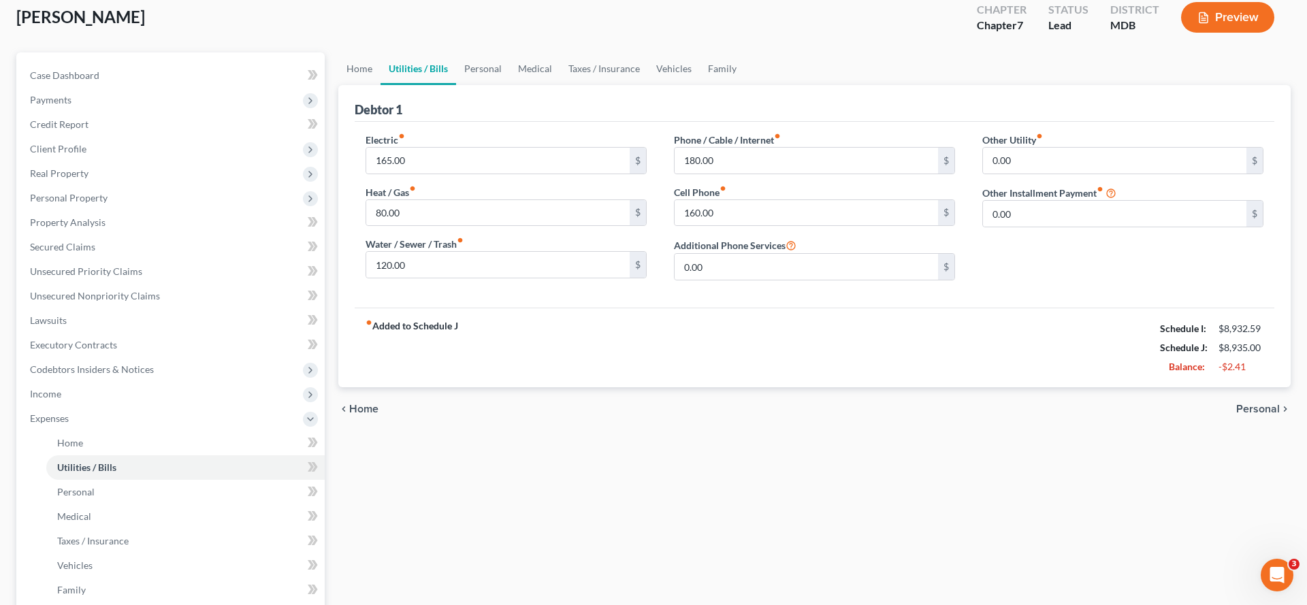
scroll to position [138, 0]
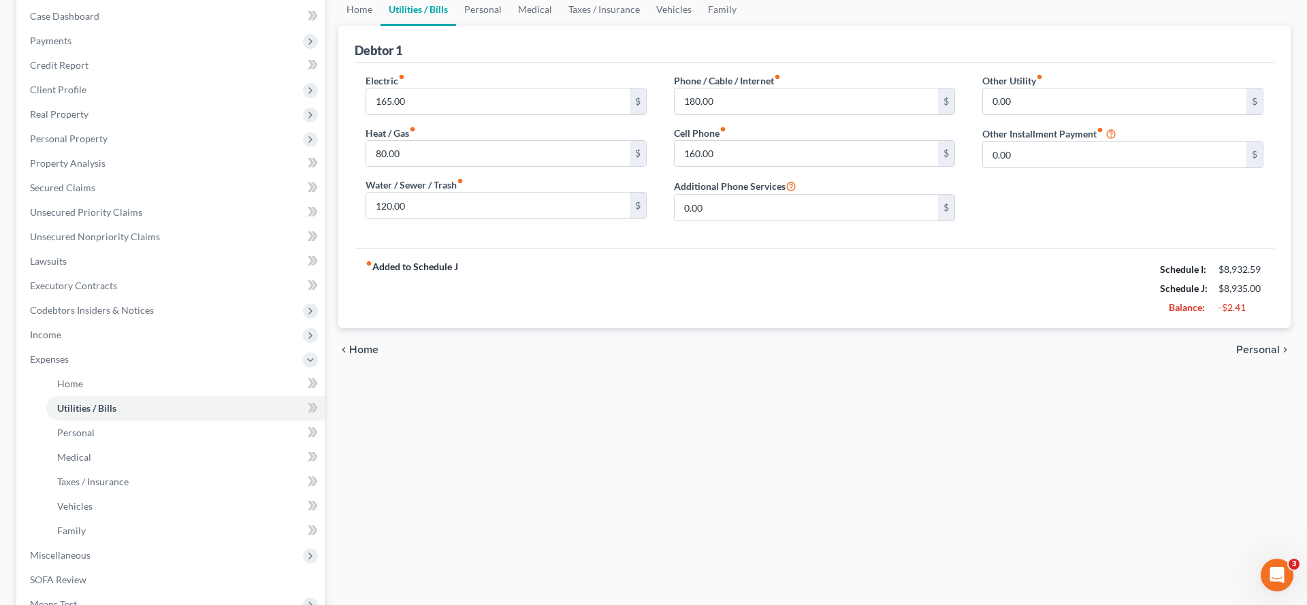
click at [576, 219] on div "Water / Sewer / Trash fiber_manual_record 120.00 $" at bounding box center [506, 199] width 281 height 42
click at [554, 219] on input "120.00" at bounding box center [497, 206] width 263 height 26
click at [535, 167] on input "80.00" at bounding box center [497, 154] width 263 height 26
click at [780, 232] on div "Phone / Cable / Internet fiber_manual_record 180.00 $ Cell Phone fiber_manual_r…" at bounding box center [814, 153] width 308 height 159
click at [748, 221] on input "0.00" at bounding box center [806, 208] width 263 height 26
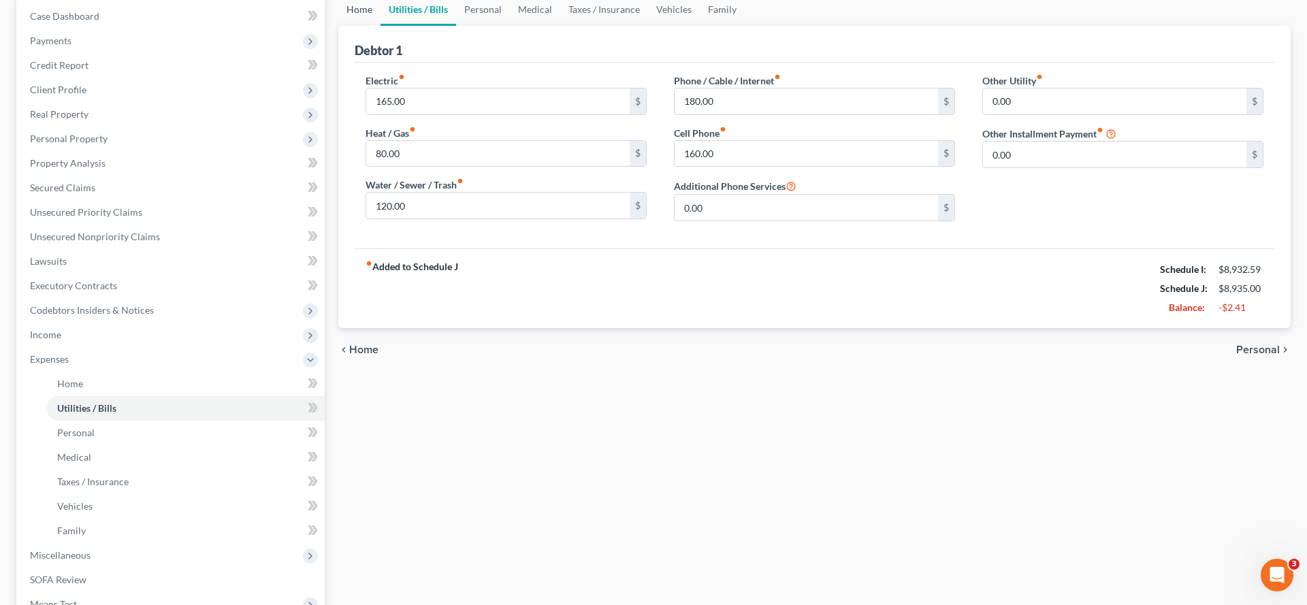
click at [370, 26] on link "Home" at bounding box center [359, 9] width 42 height 33
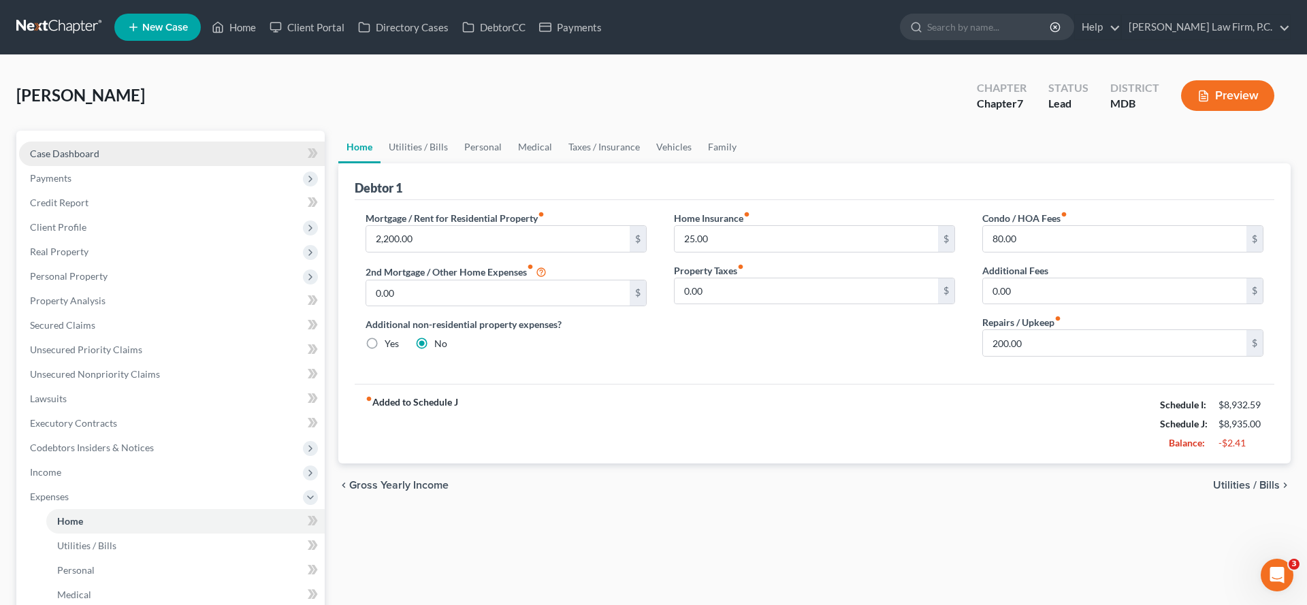
click at [106, 166] on link "Case Dashboard" at bounding box center [172, 154] width 306 height 25
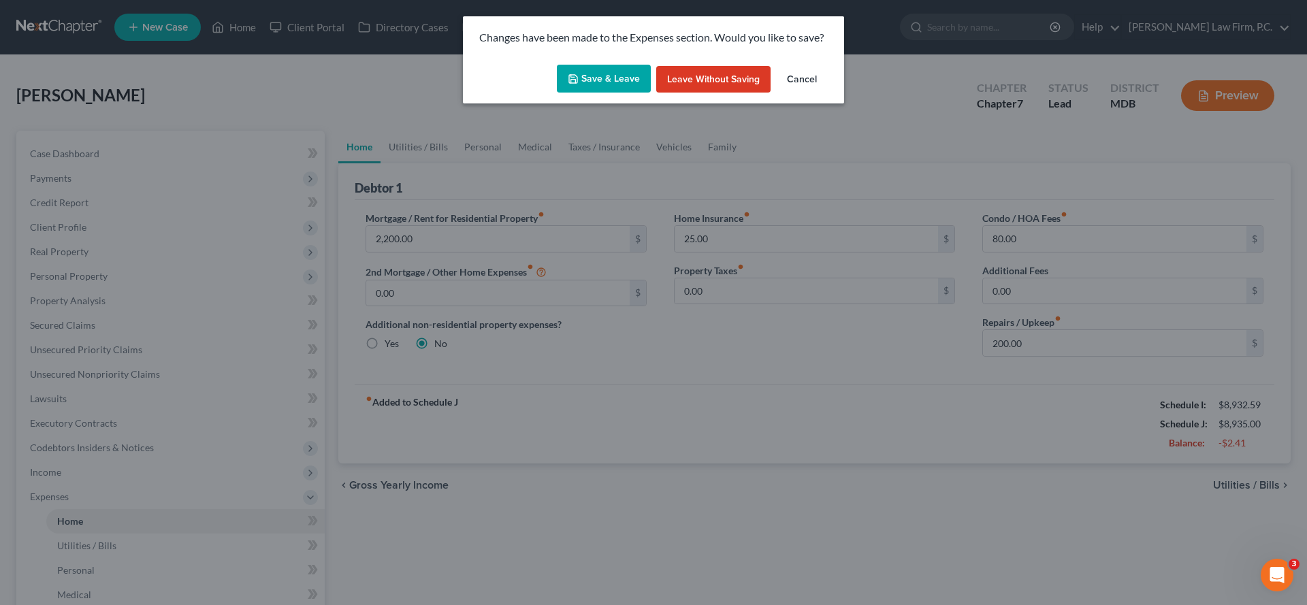
click at [581, 93] on button "Save & Leave" at bounding box center [604, 79] width 94 height 29
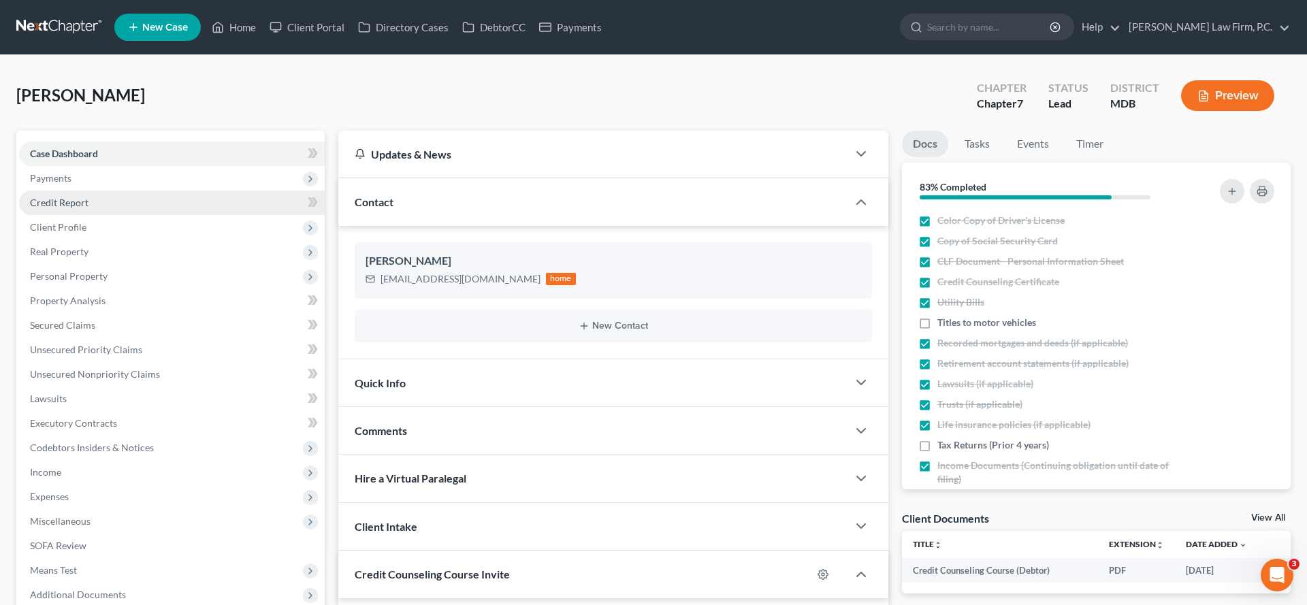
click at [89, 208] on span "Credit Report" at bounding box center [59, 203] width 59 height 12
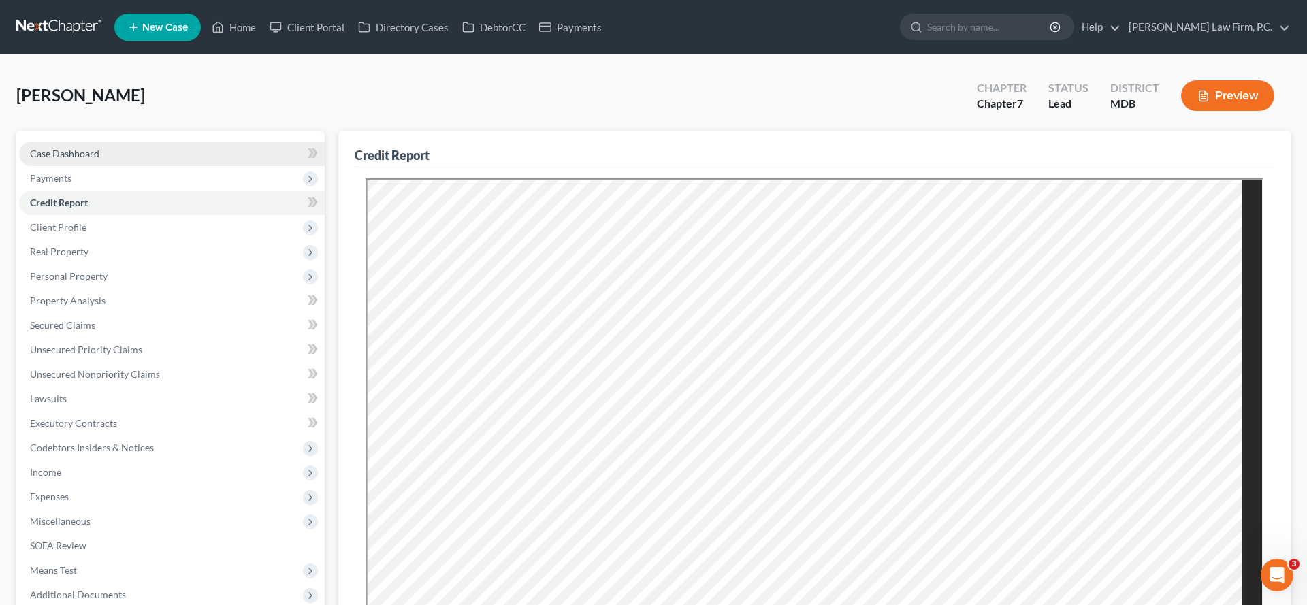
click at [89, 159] on span "Case Dashboard" at bounding box center [64, 154] width 69 height 12
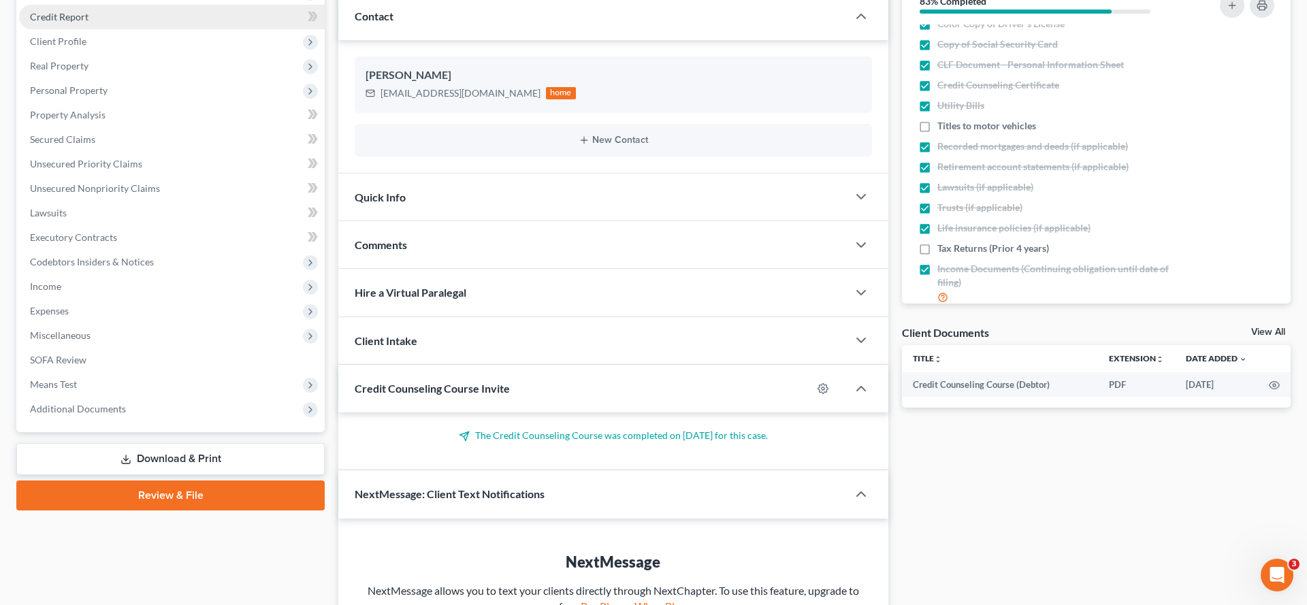
scroll to position [9, 0]
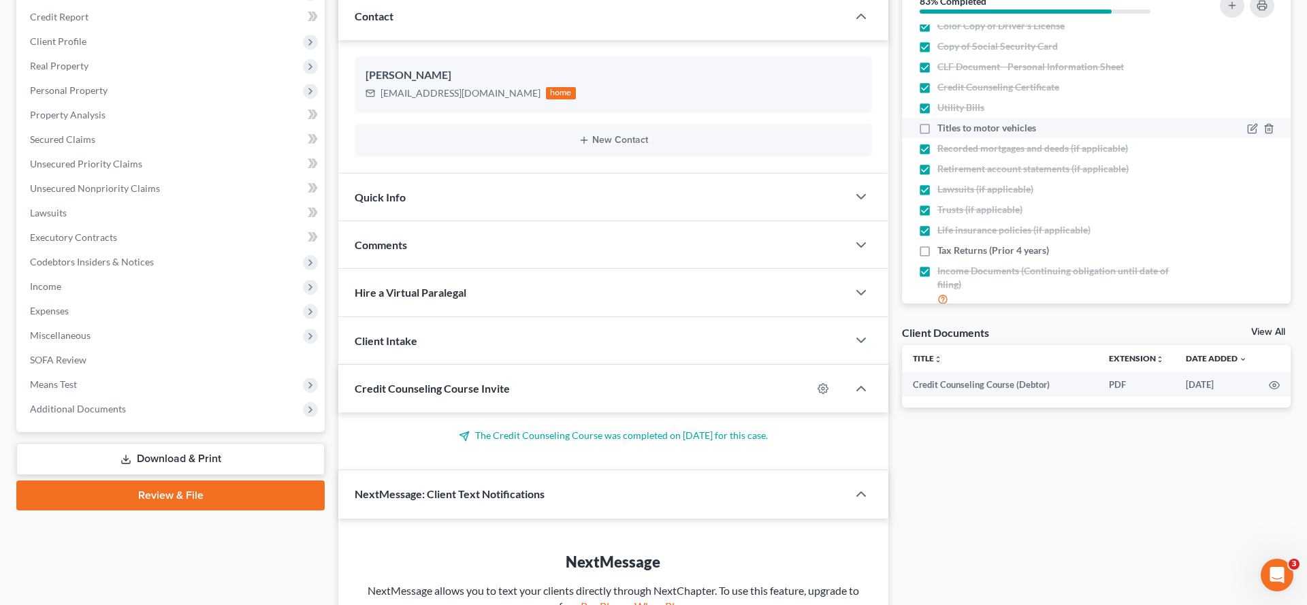
click at [987, 135] on span "Titles to motor vehicles" at bounding box center [987, 128] width 99 height 14
click at [952, 130] on input "Titles to motor vehicles" at bounding box center [947, 125] width 9 height 9
checkbox input "true"
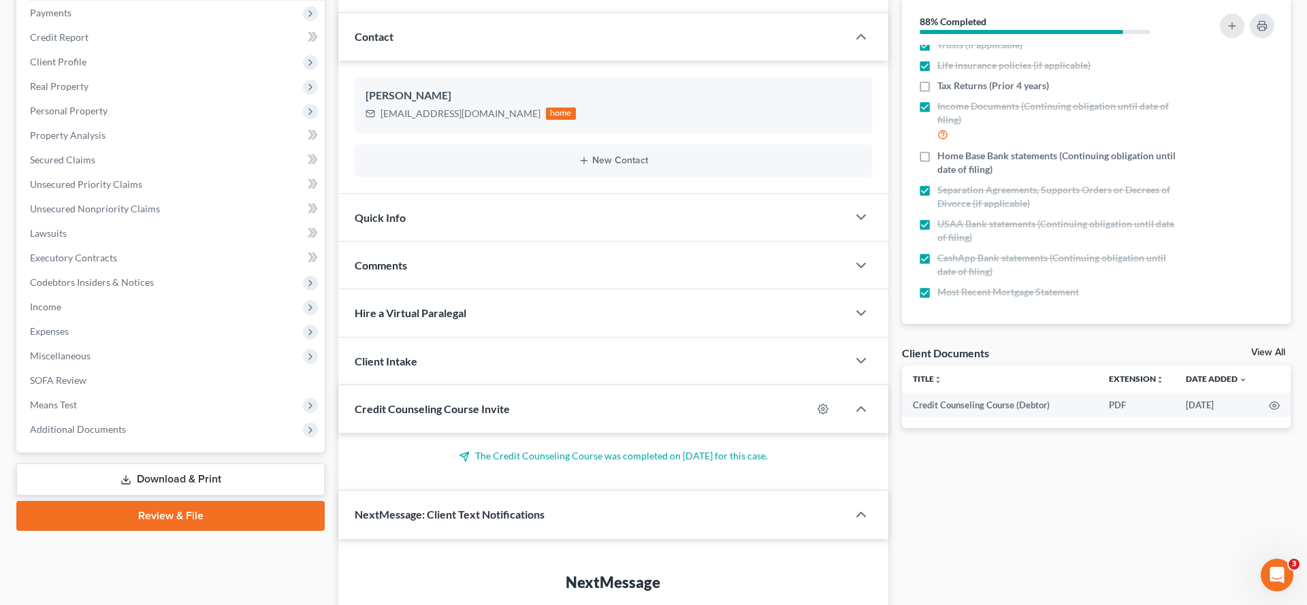
scroll to position [161, 0]
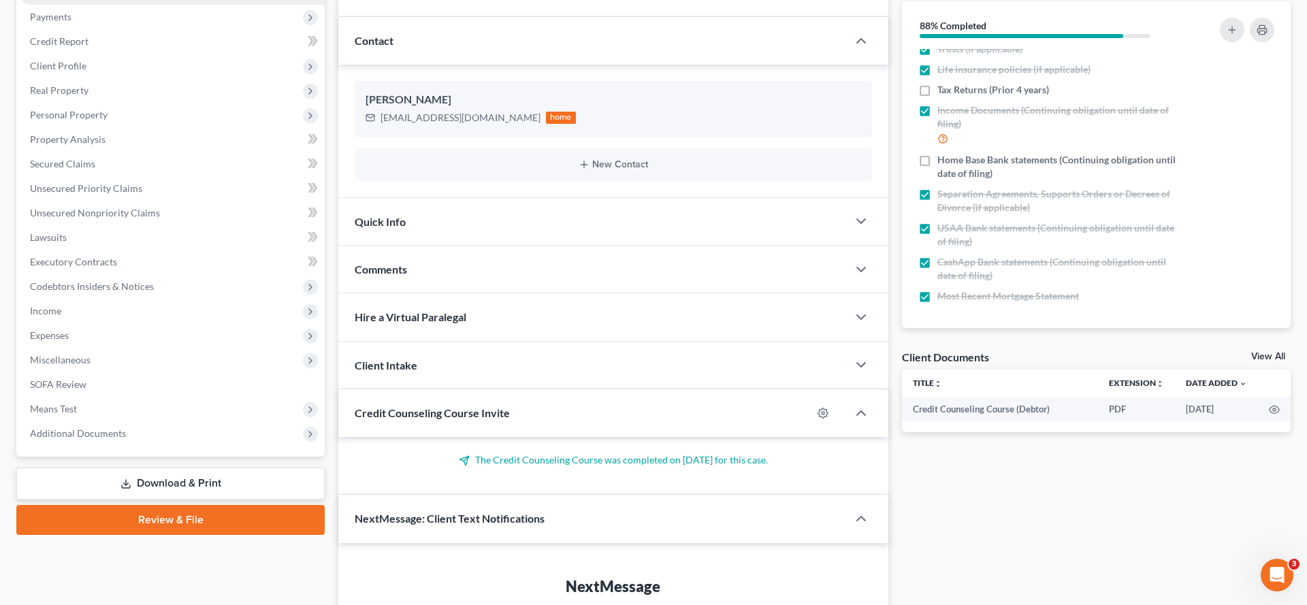
click at [135, 78] on span "Client Profile" at bounding box center [172, 66] width 306 height 25
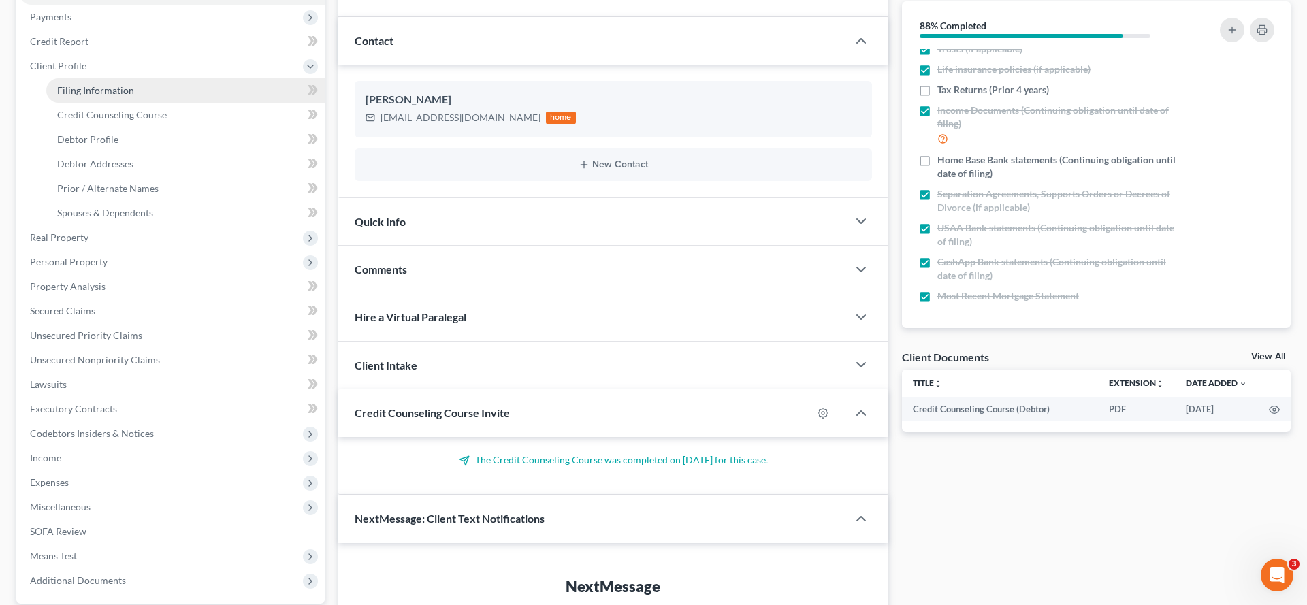
click at [171, 103] on link "Filing Information" at bounding box center [185, 90] width 278 height 25
select select "1"
select select "0"
select select "38"
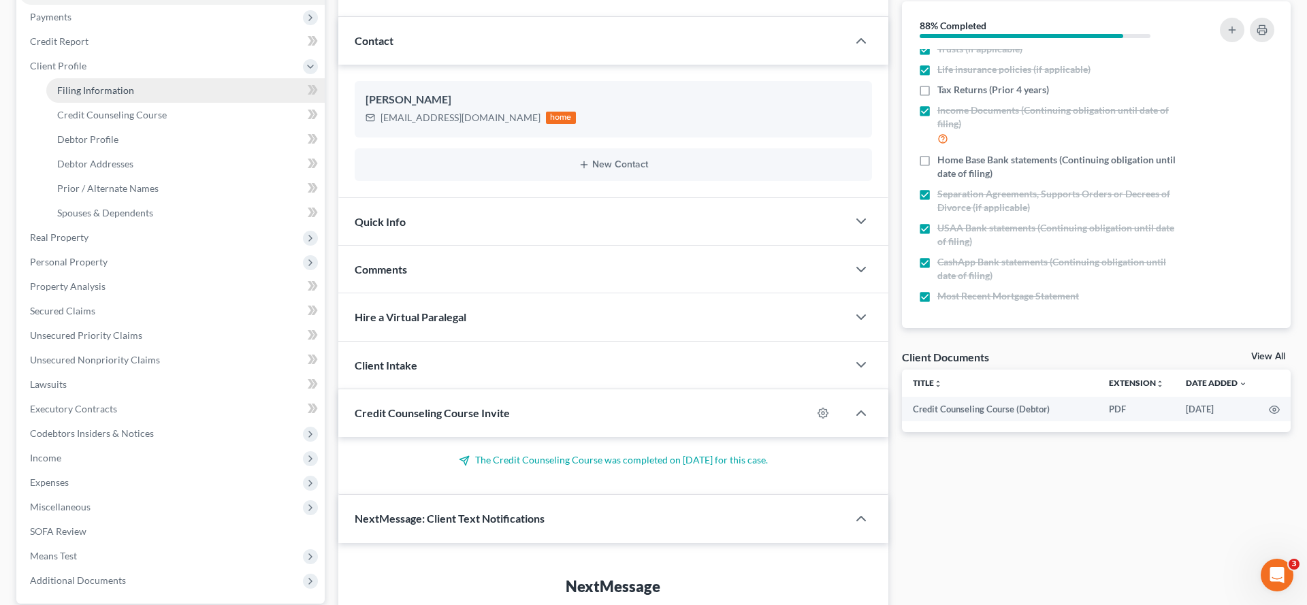
select select "21"
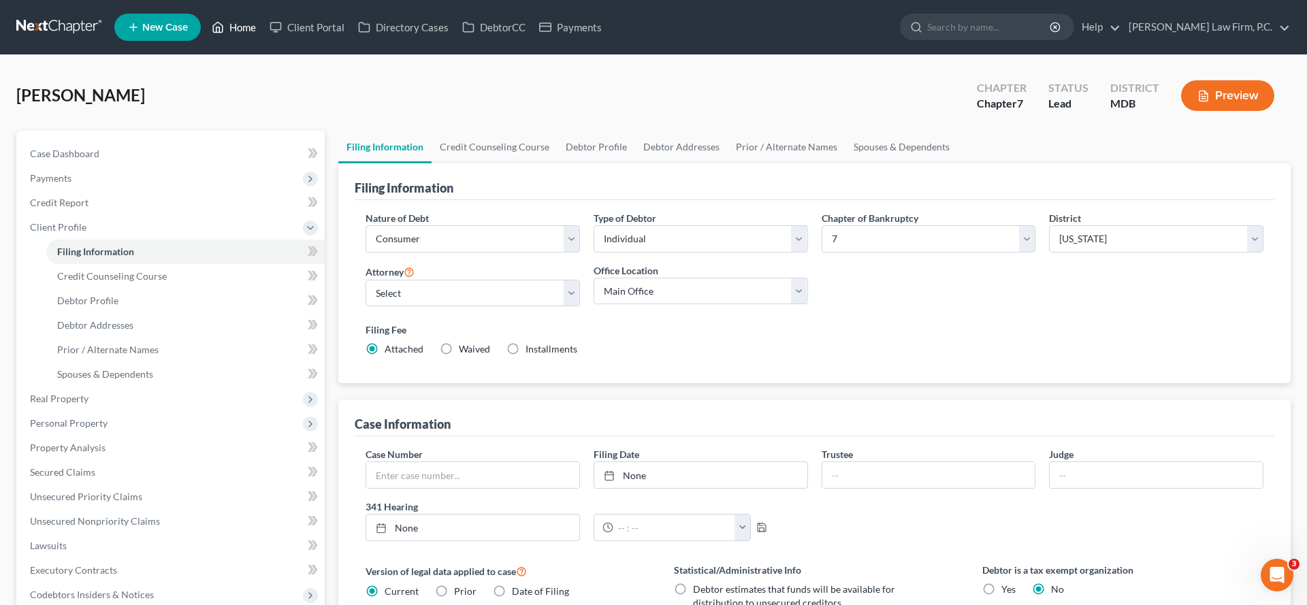
click at [263, 27] on link "Home" at bounding box center [234, 27] width 58 height 25
